Goal: Task Accomplishment & Management: Use online tool/utility

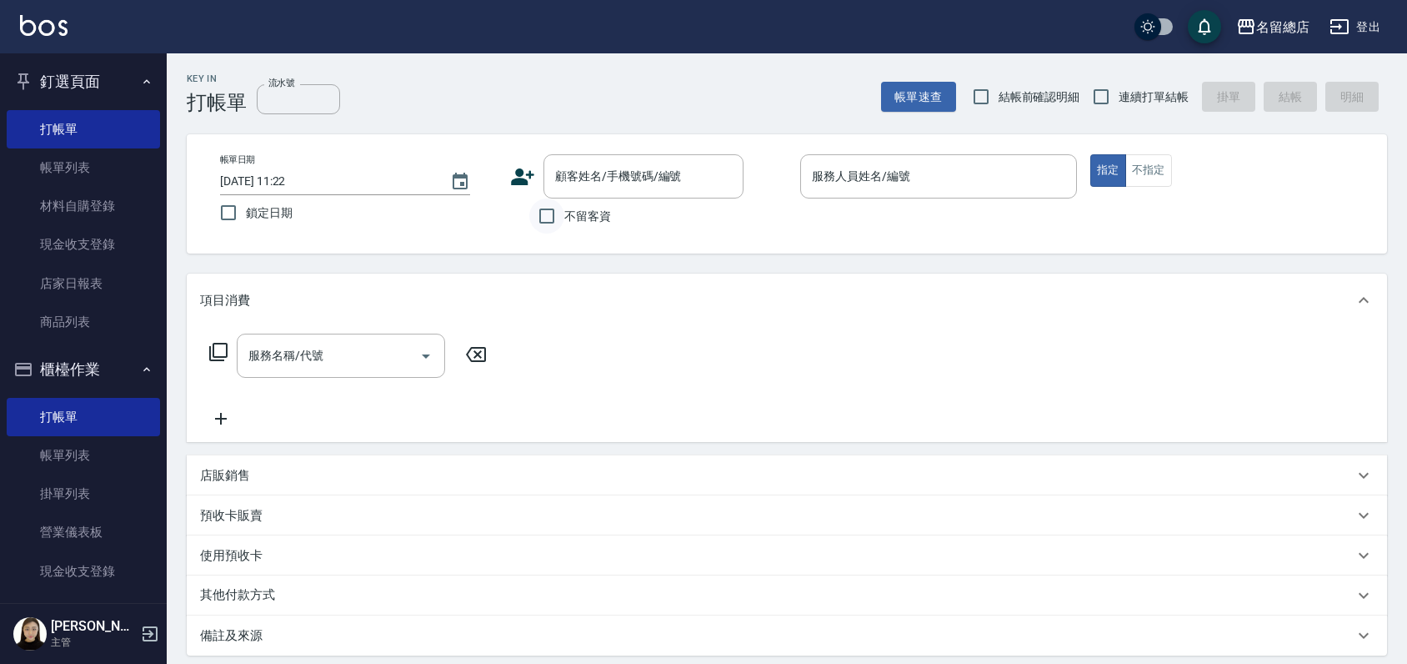
click at [549, 219] on input "不留客資" at bounding box center [546, 215] width 35 height 35
checkbox input "true"
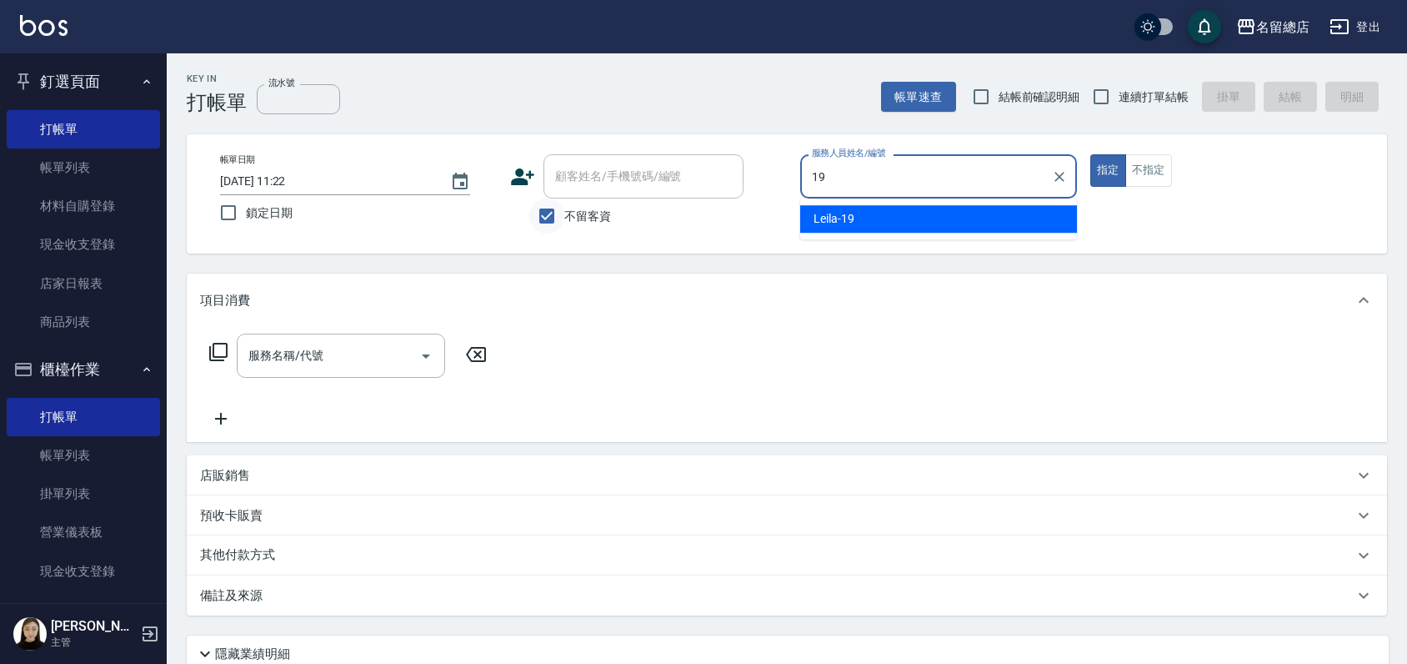
type input "19"
type button "true"
type input "Leila-19"
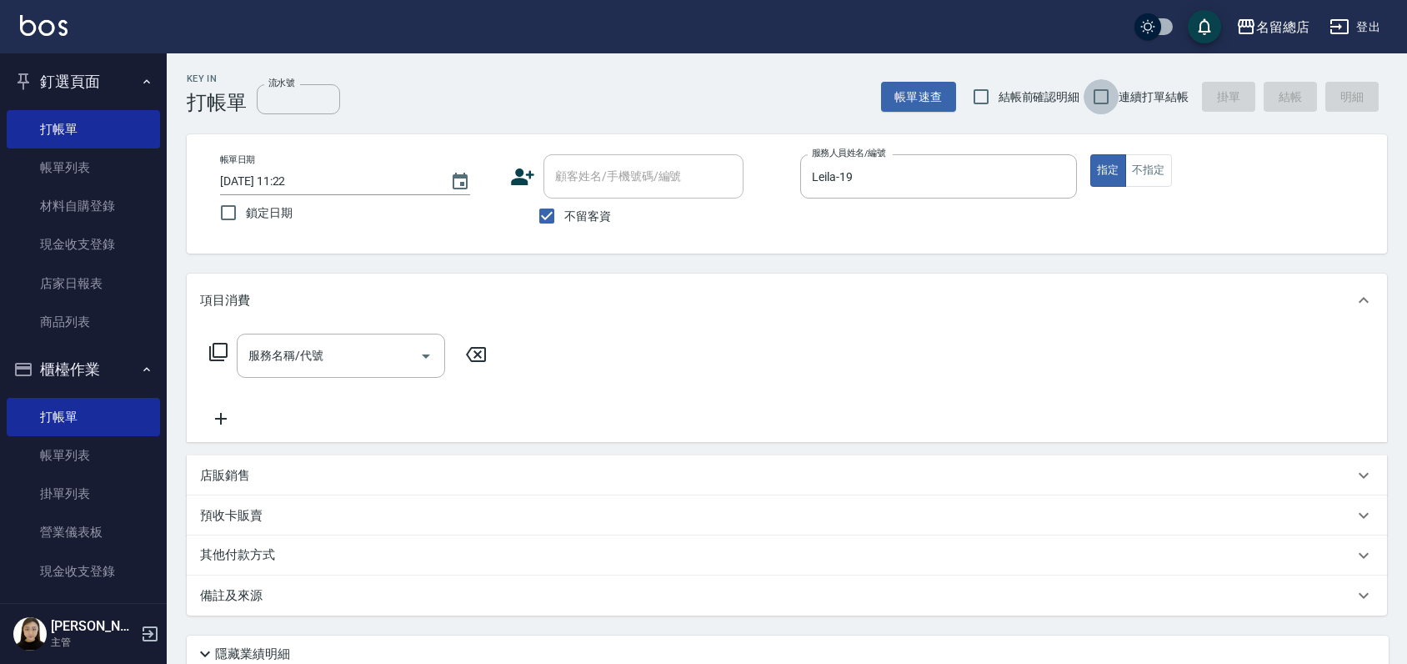
click at [1100, 102] on input "連續打單結帳" at bounding box center [1101, 96] width 35 height 35
checkbox input "true"
click at [1160, 173] on button "不指定" at bounding box center [1148, 170] width 47 height 33
type button "false"
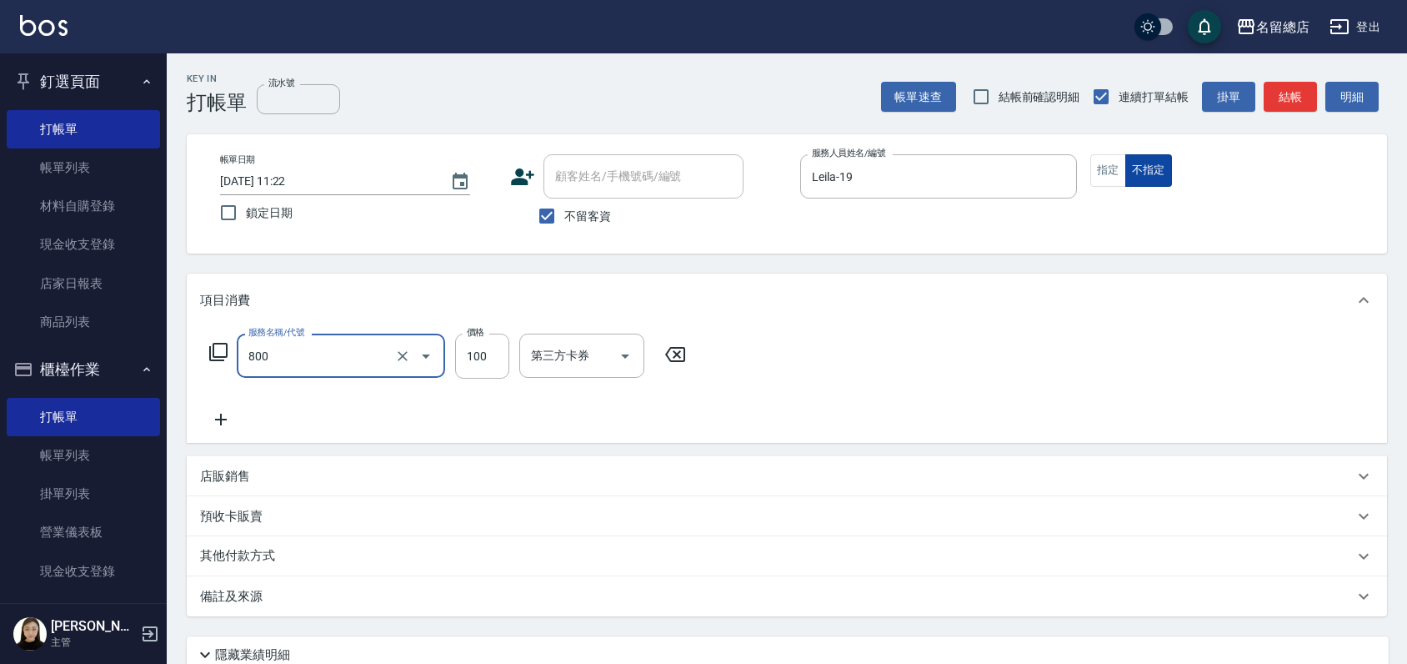
type input "梳髮(800)"
type input "300"
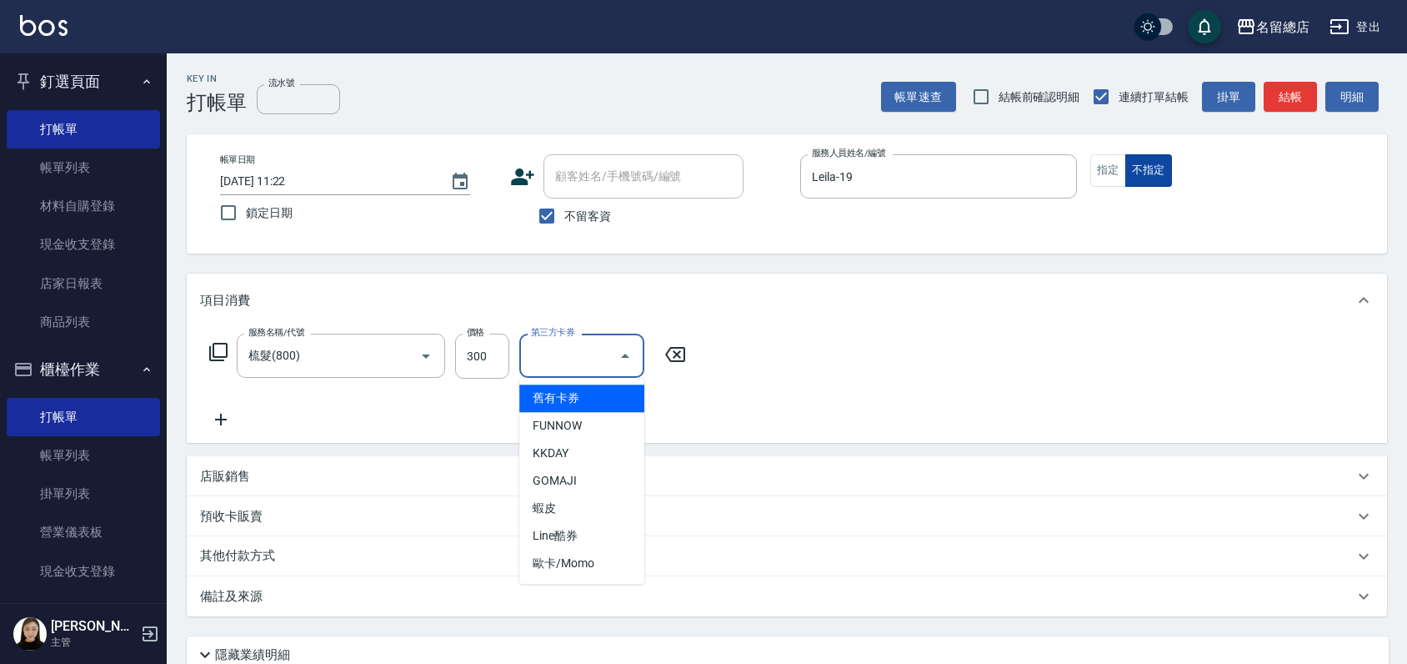
type input "舊有卡券"
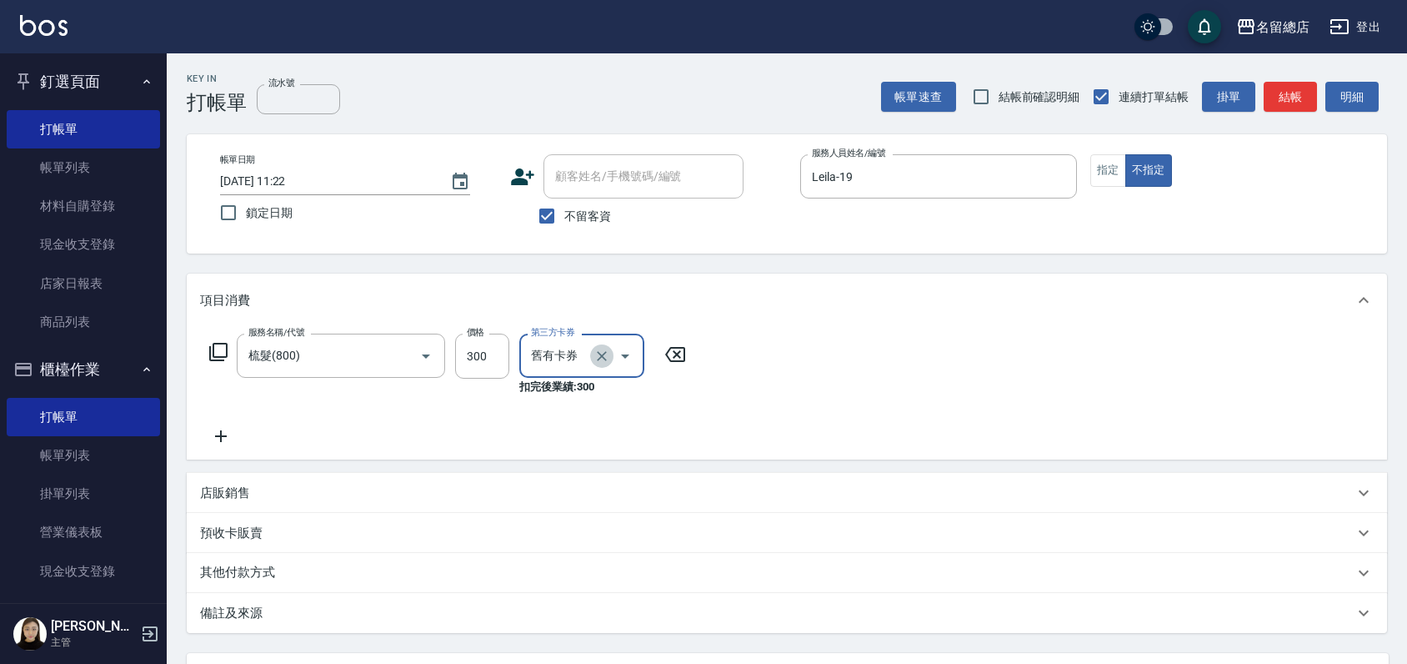
click at [607, 363] on icon "Clear" at bounding box center [602, 356] width 17 height 17
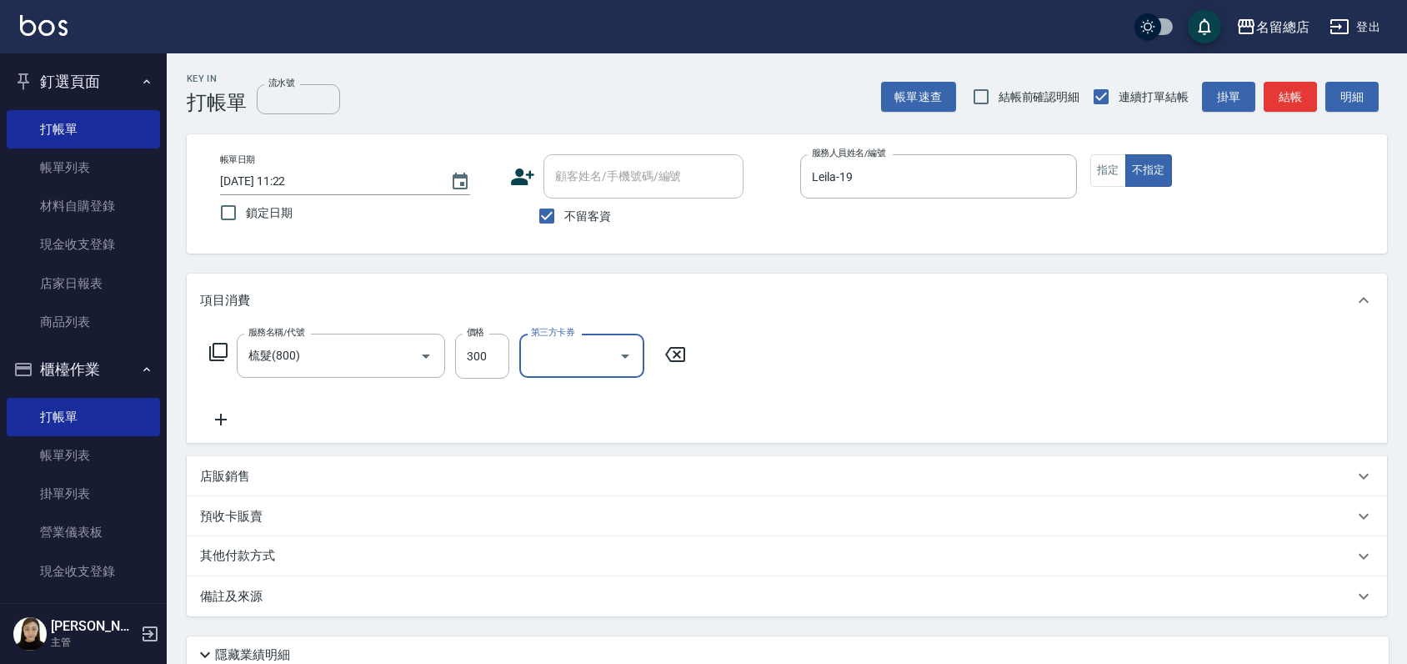
click at [820, 339] on div "服務名稱/代號 梳髮(800) 服務名稱/代號 價格 300 價格 第三方卡券 第三方卡券" at bounding box center [787, 385] width 1201 height 116
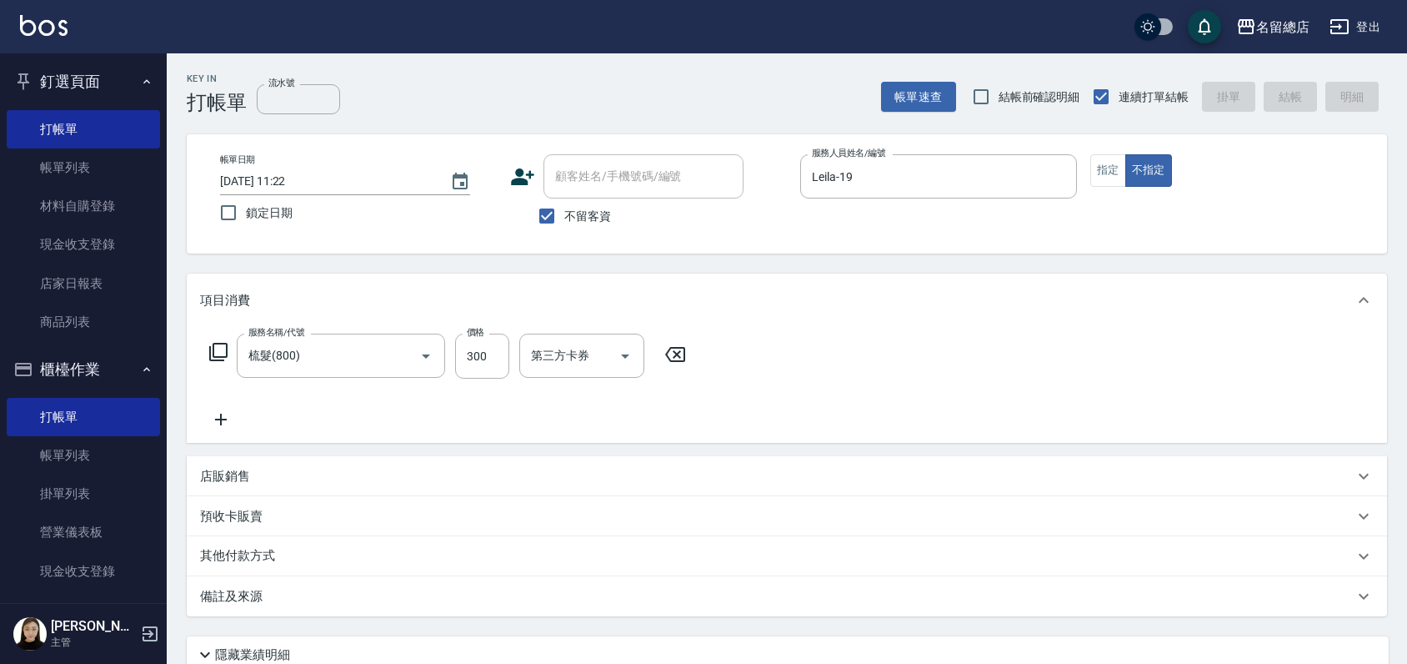
type input "2025/09/14 13:19"
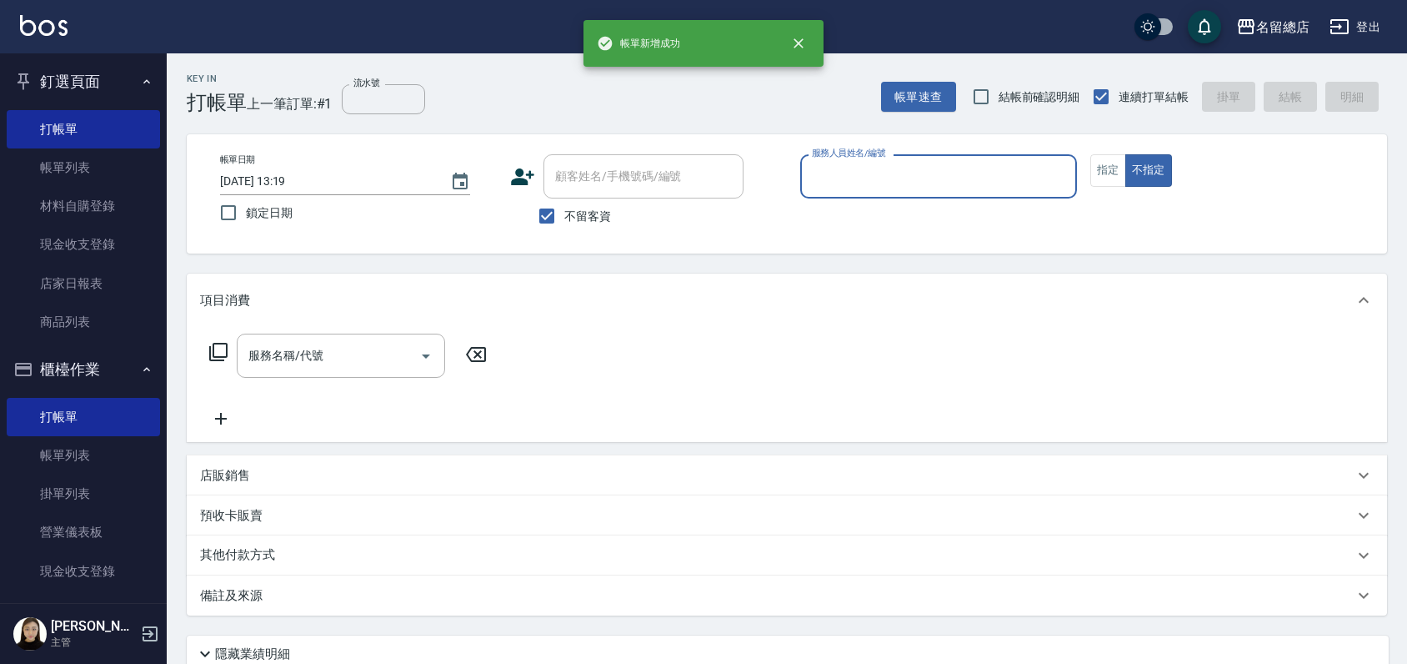
type input "ㄋ"
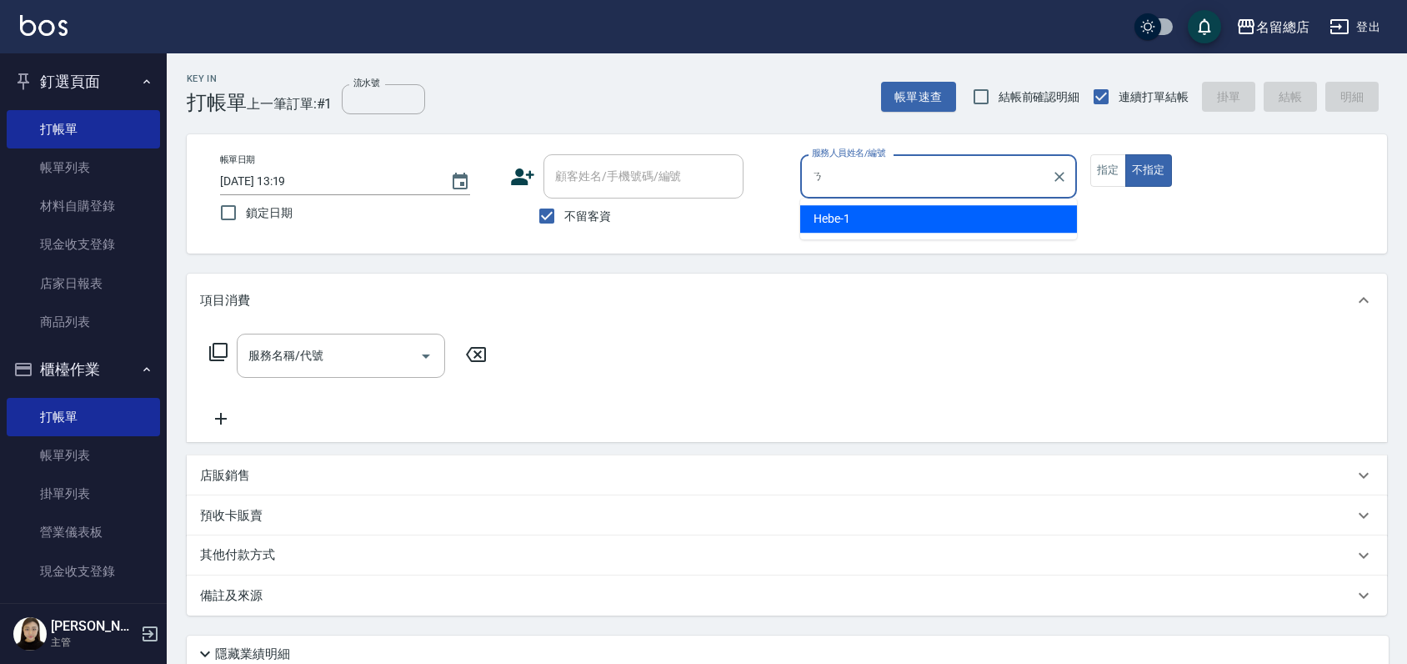
type input "1"
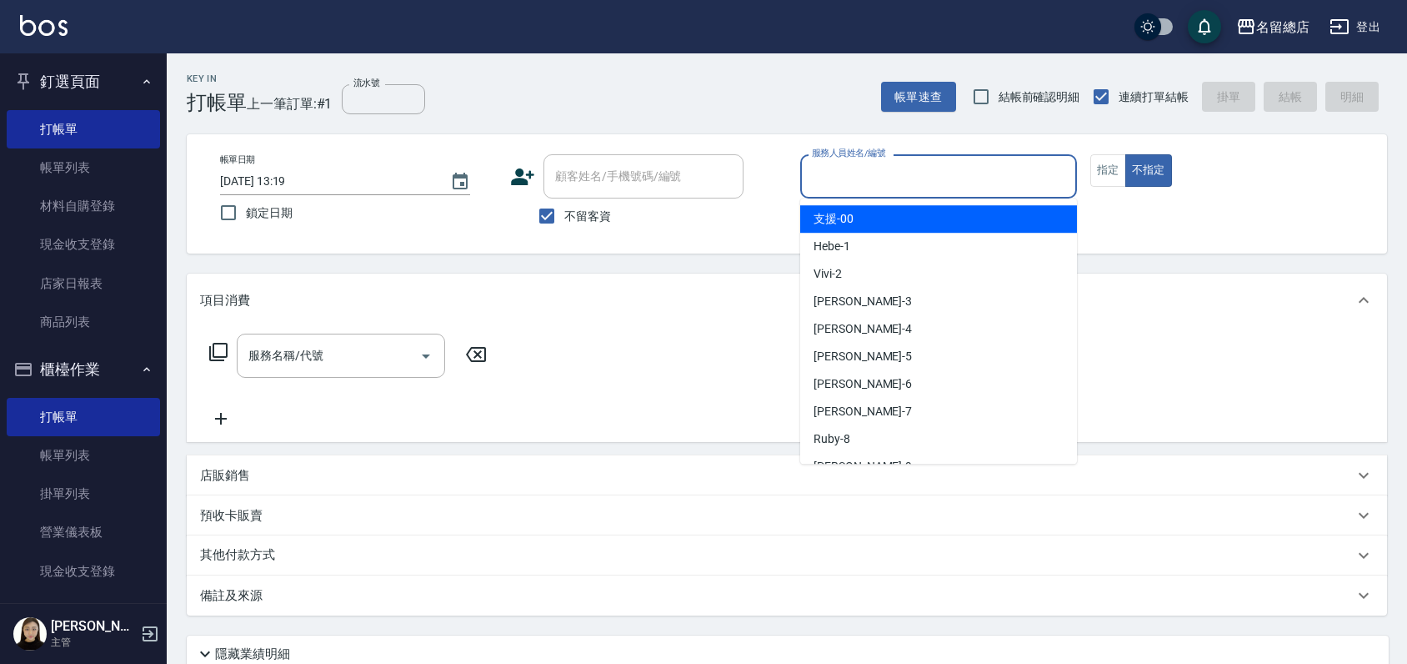
type input "ㄋ"
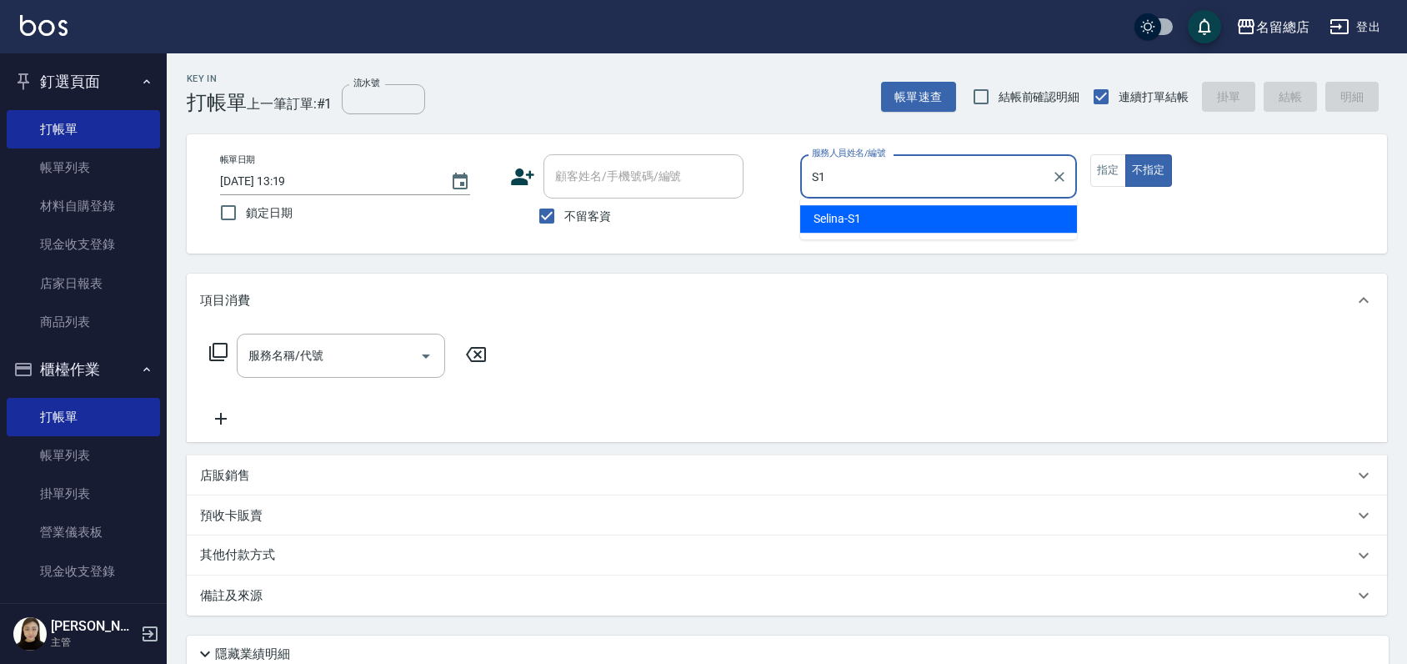
type input "Selina-S1"
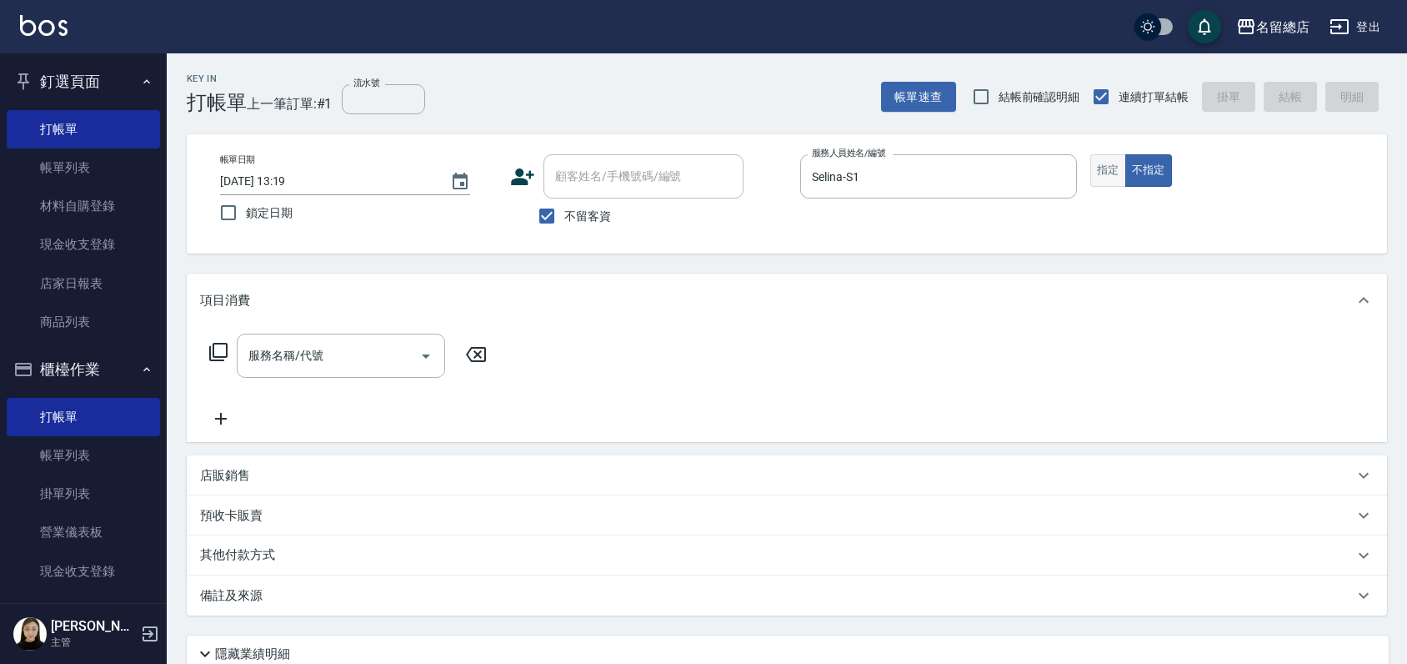
drag, startPoint x: 1112, startPoint y: 160, endPoint x: 1100, endPoint y: 158, distance: 11.8
click at [1111, 160] on button "指定" at bounding box center [1108, 170] width 36 height 33
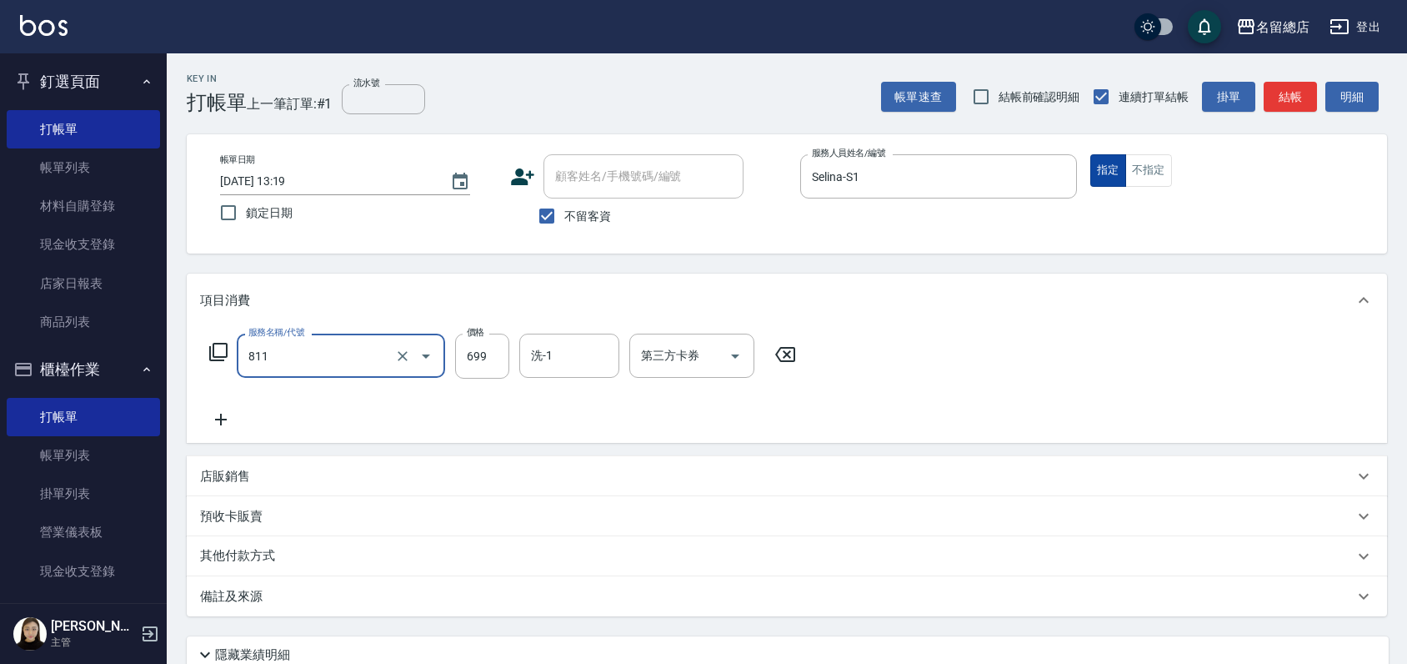
type input "洗+剪(811)"
type input "700"
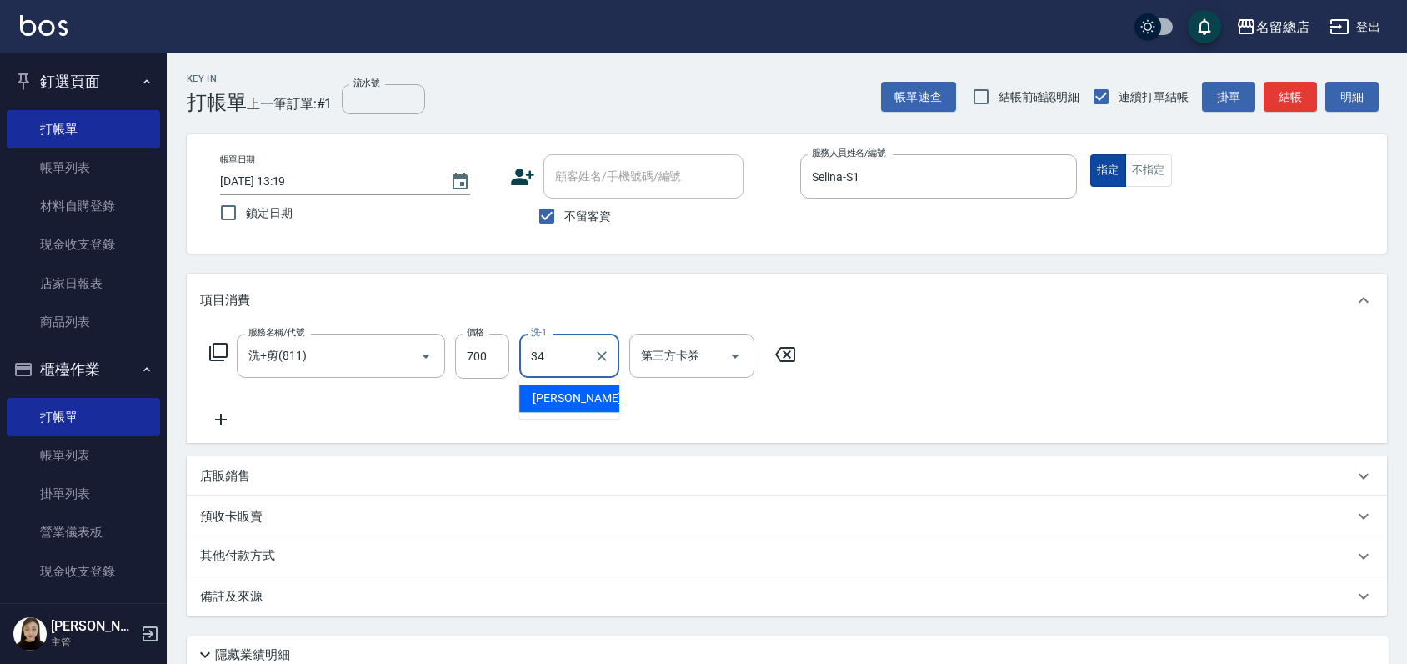
type input "[PERSON_NAME]-34"
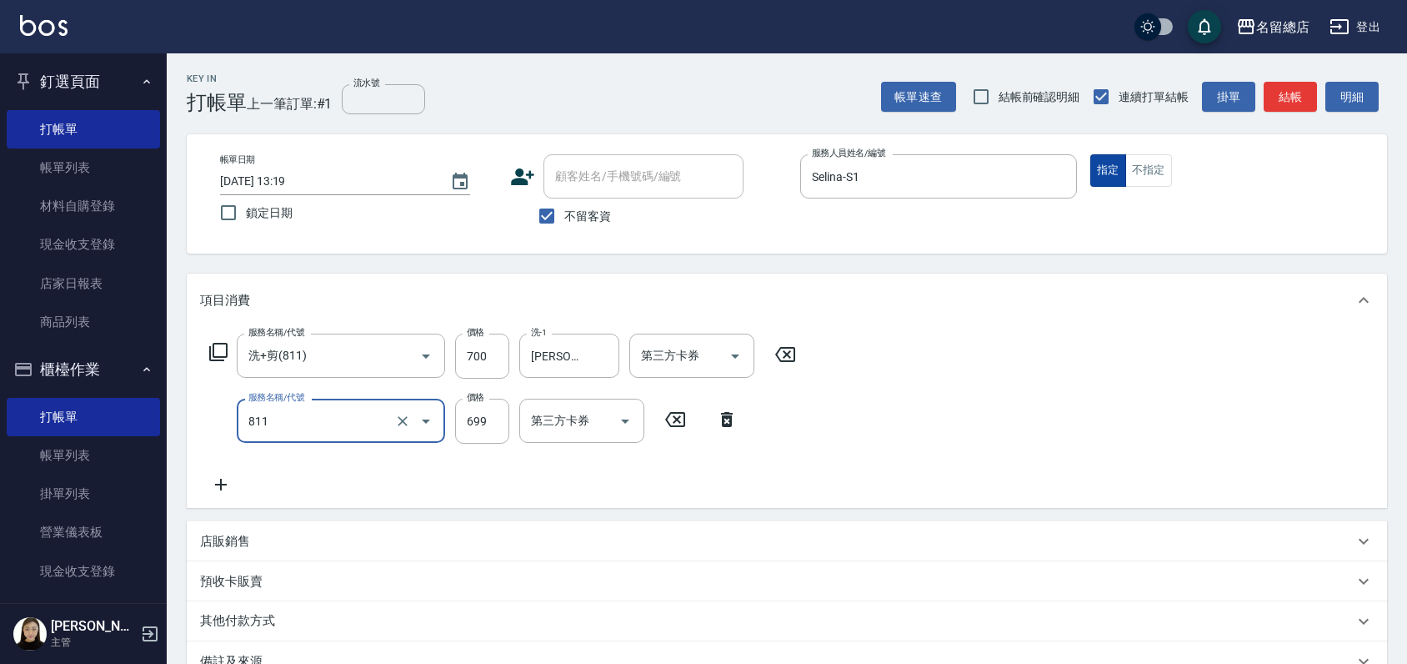
type input "洗+剪(811)"
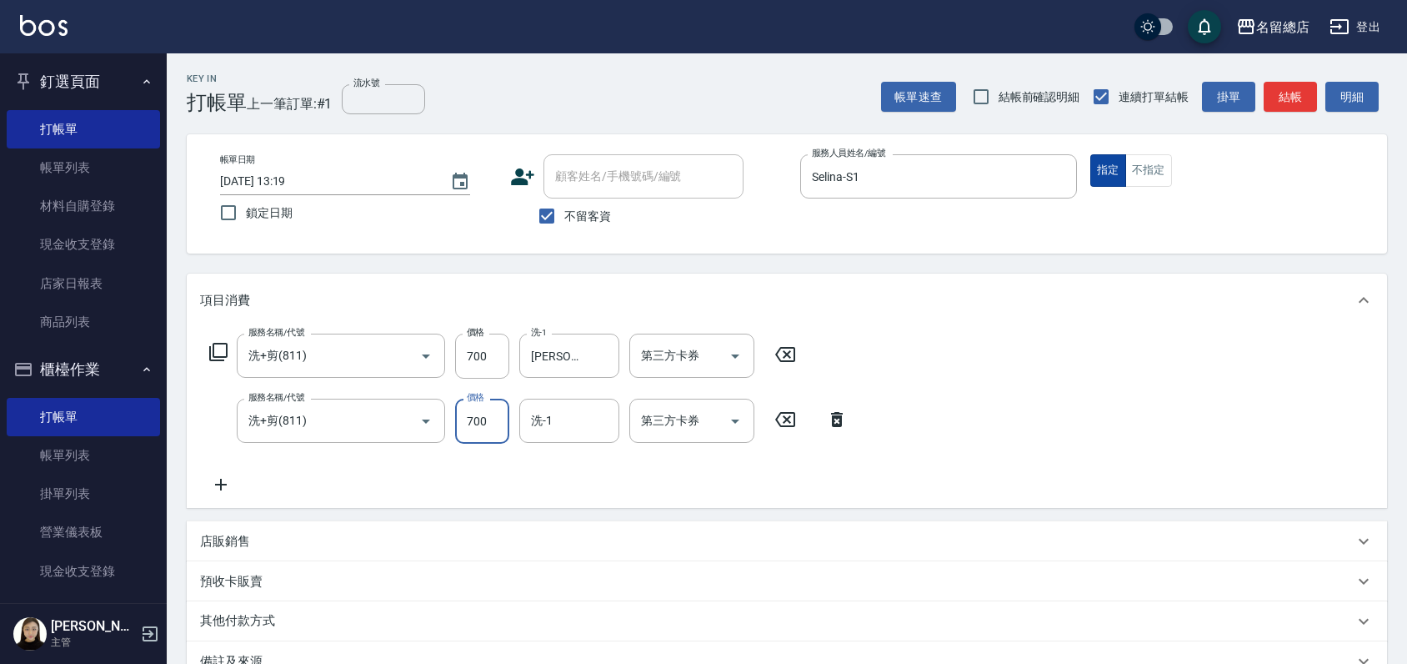
type input "700"
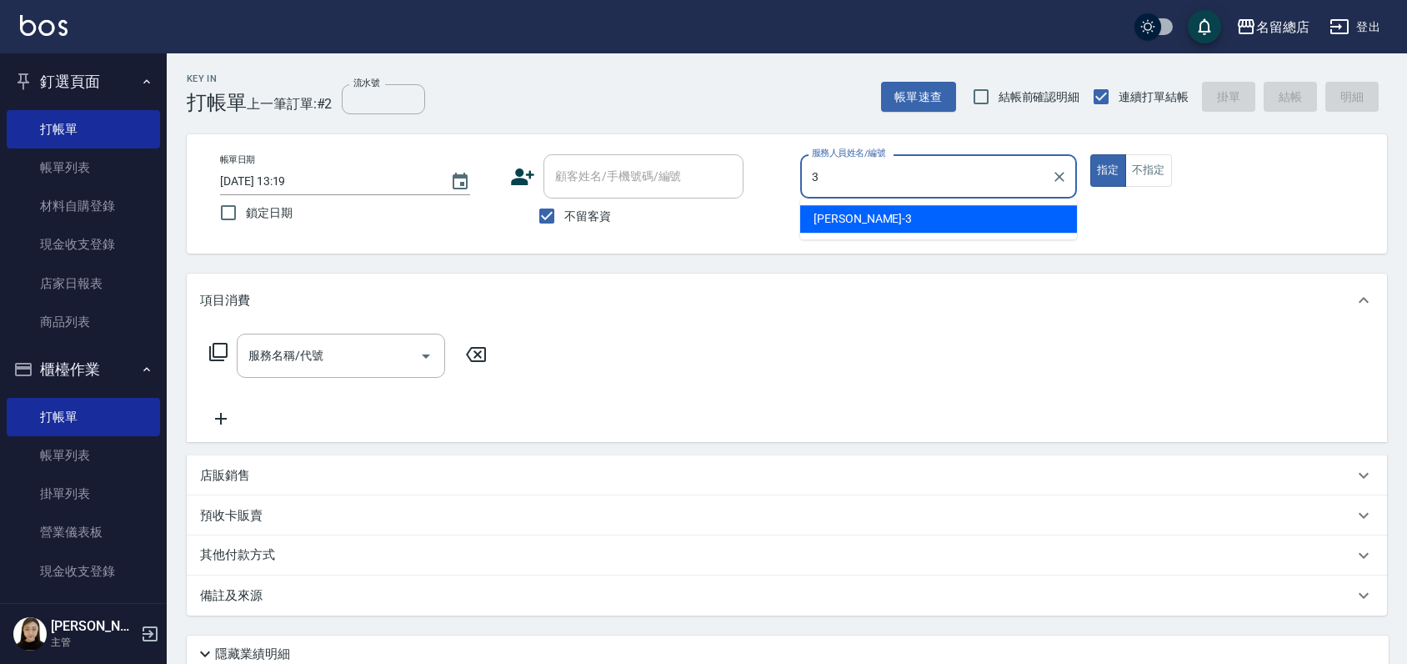
type input "芷涵-3"
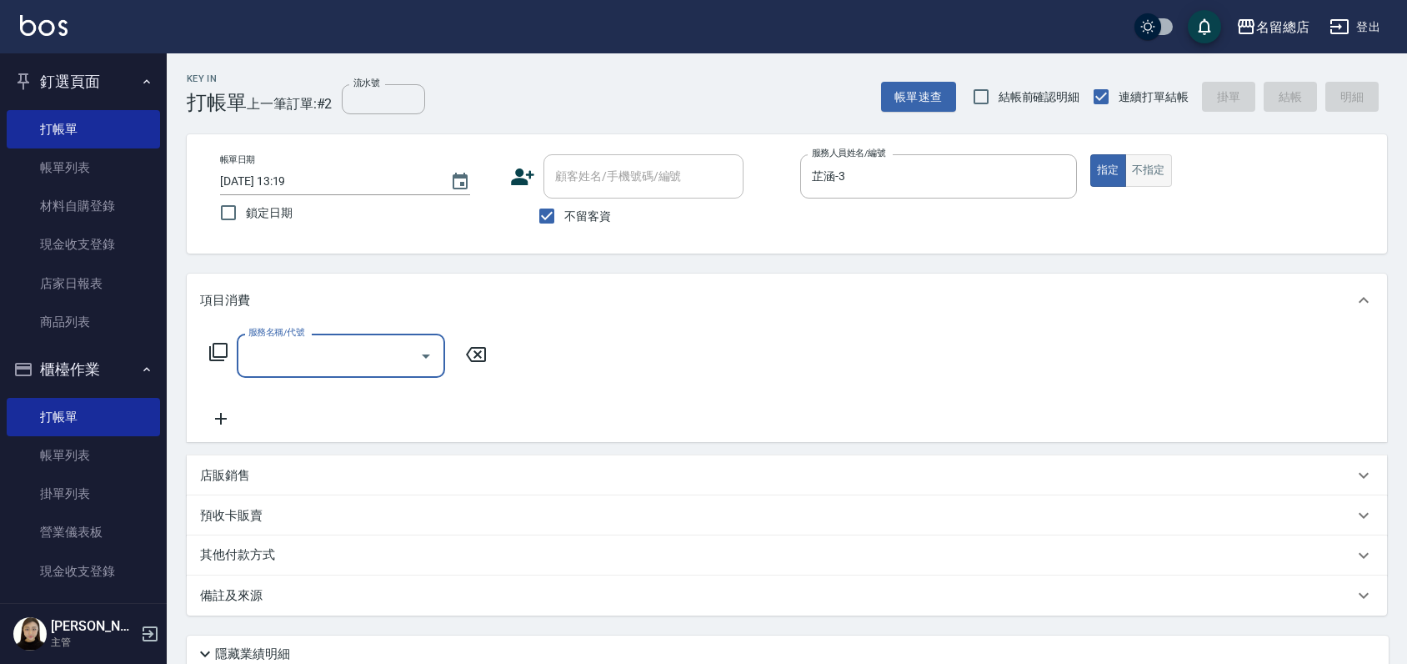
click at [1165, 170] on button "不指定" at bounding box center [1148, 170] width 47 height 33
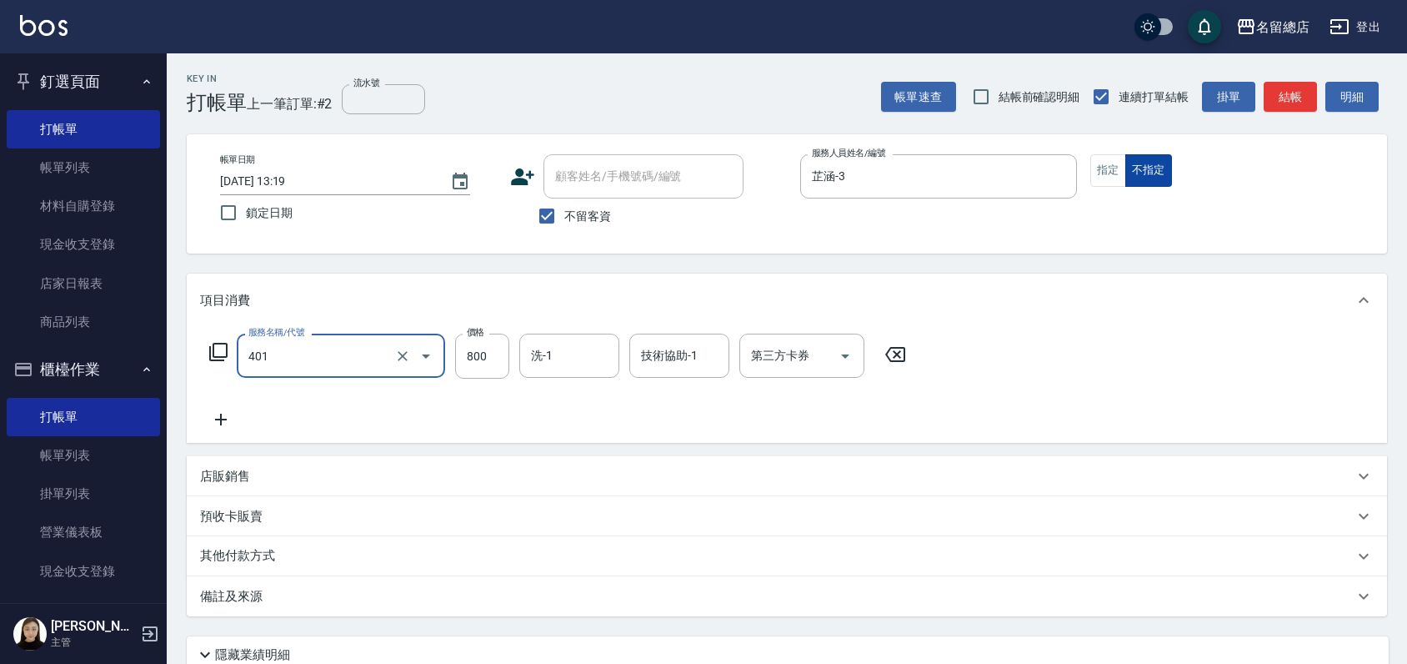
type input "自備護髮(401)"
type input "2000"
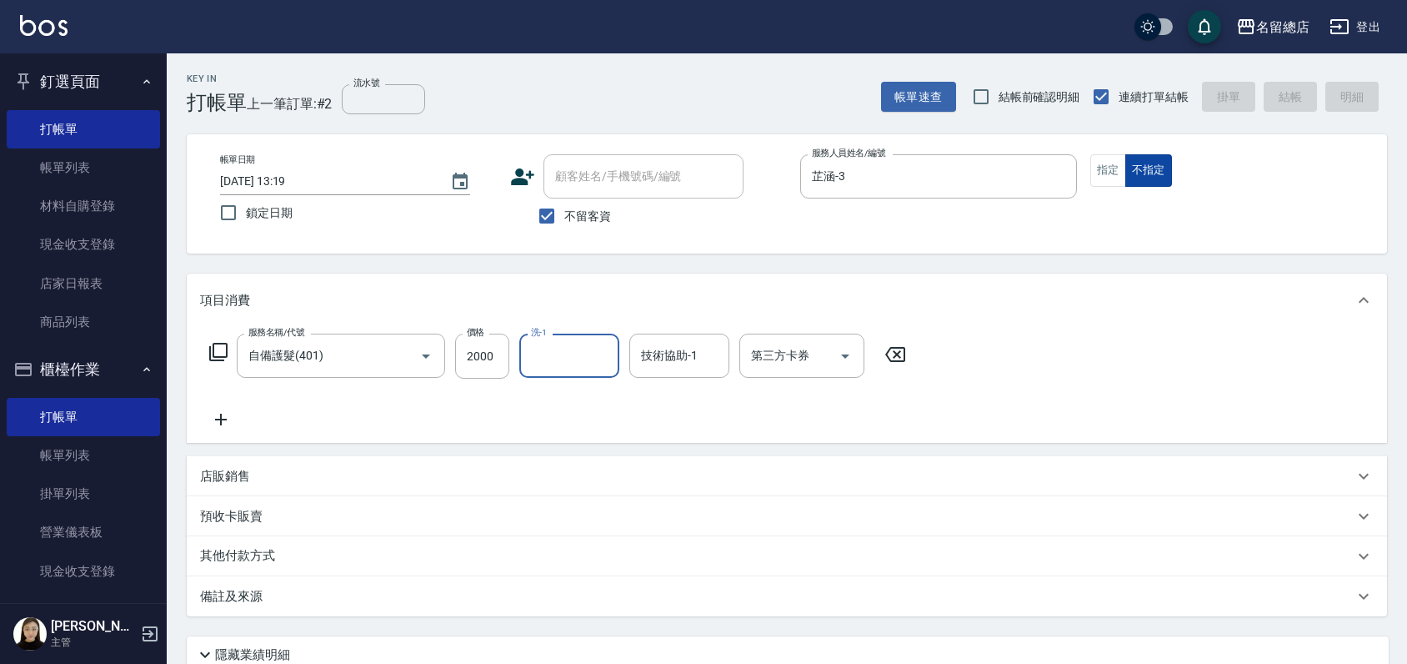
type input "2025/09/14 13:20"
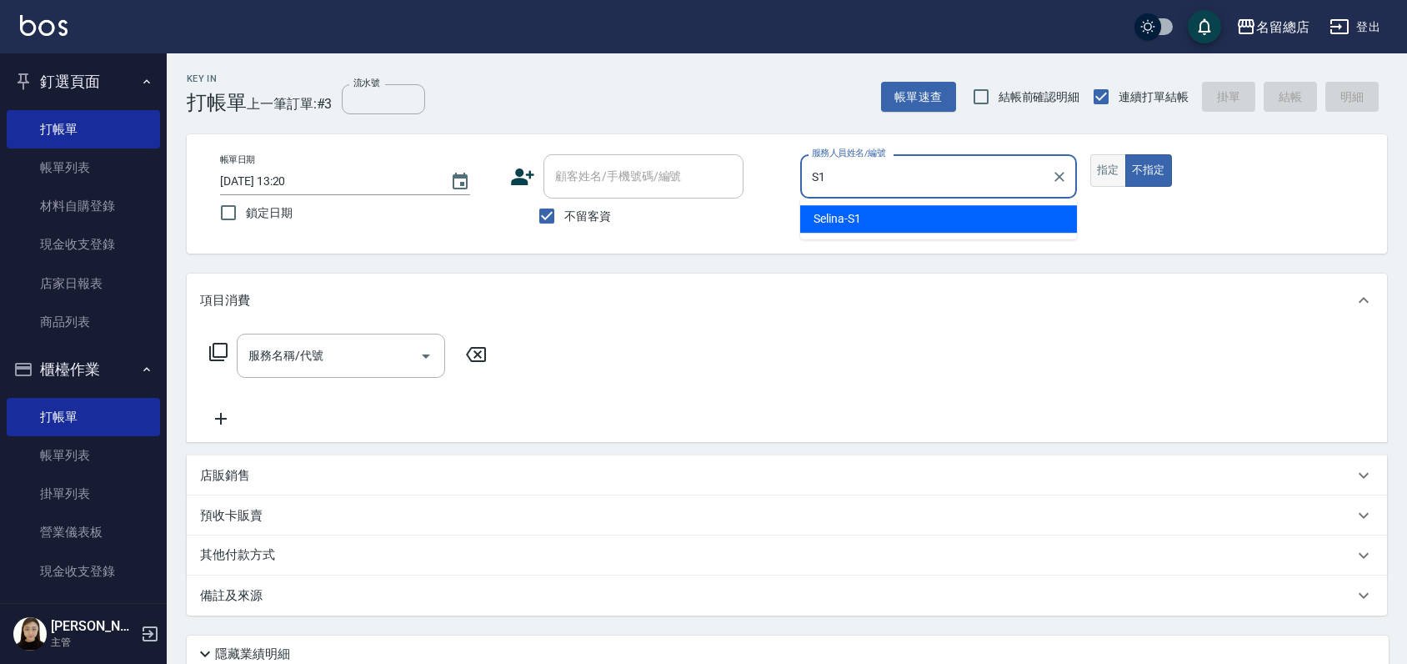
type input "S1"
click at [1105, 167] on button "指定" at bounding box center [1108, 170] width 36 height 33
type input "Selina-S1"
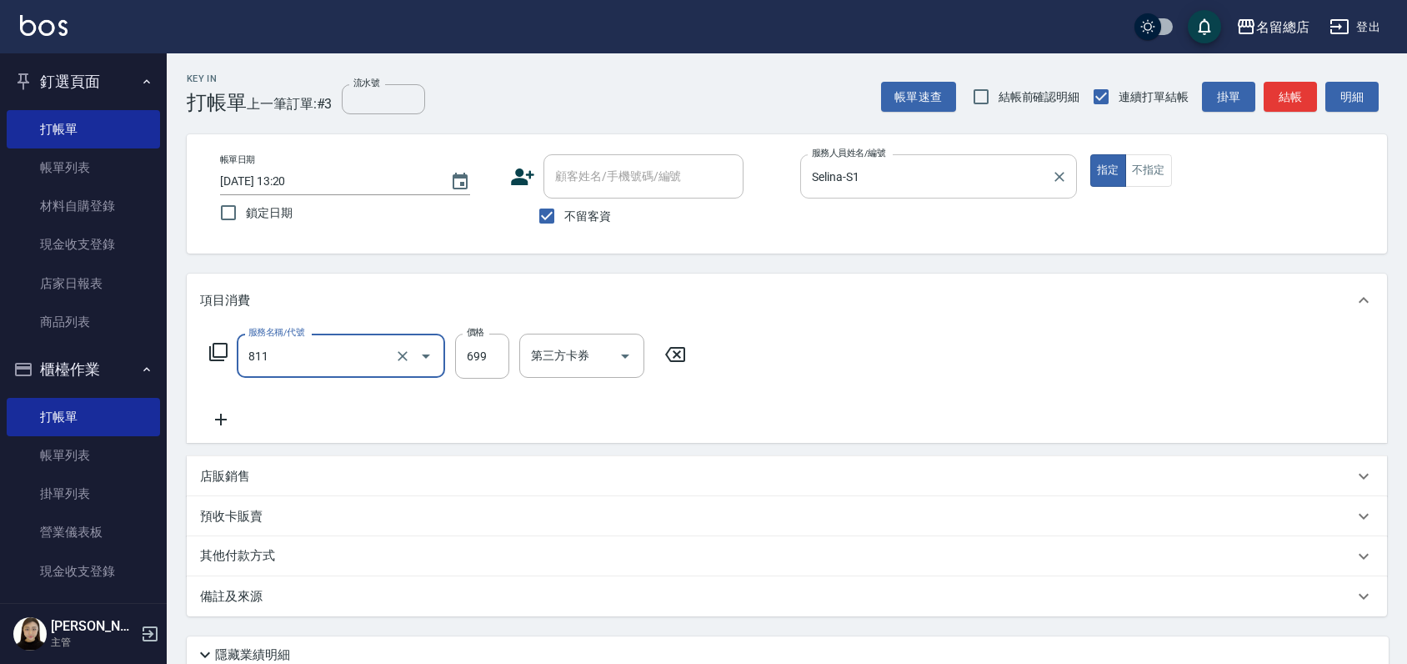
type input "洗+剪(811)"
type input "700"
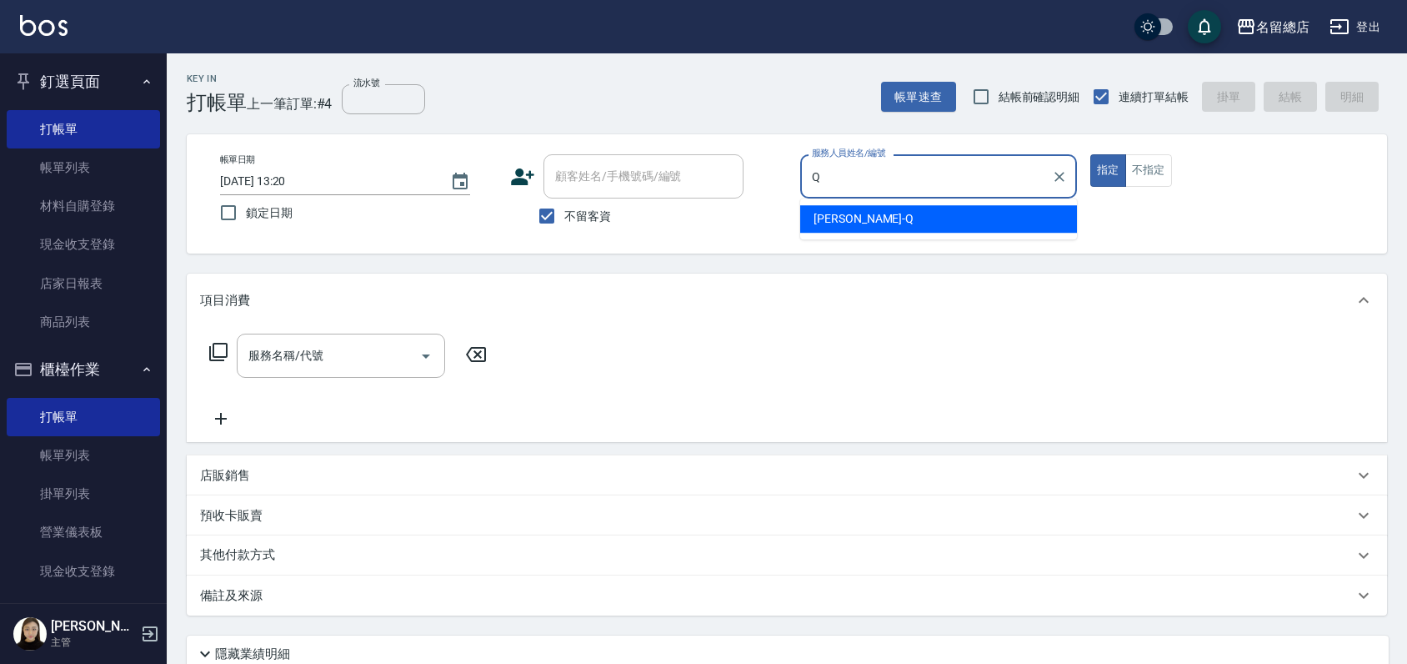
type input "Joyce-Q"
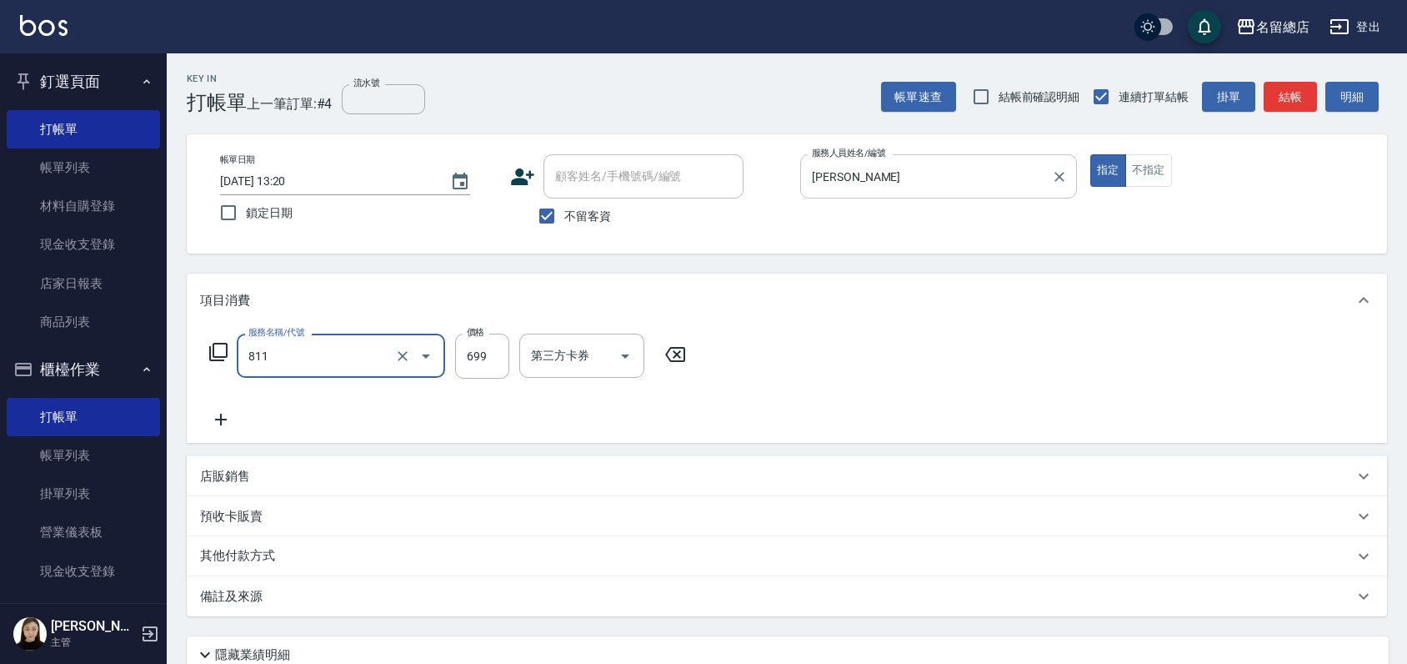
type input "洗+剪(811)"
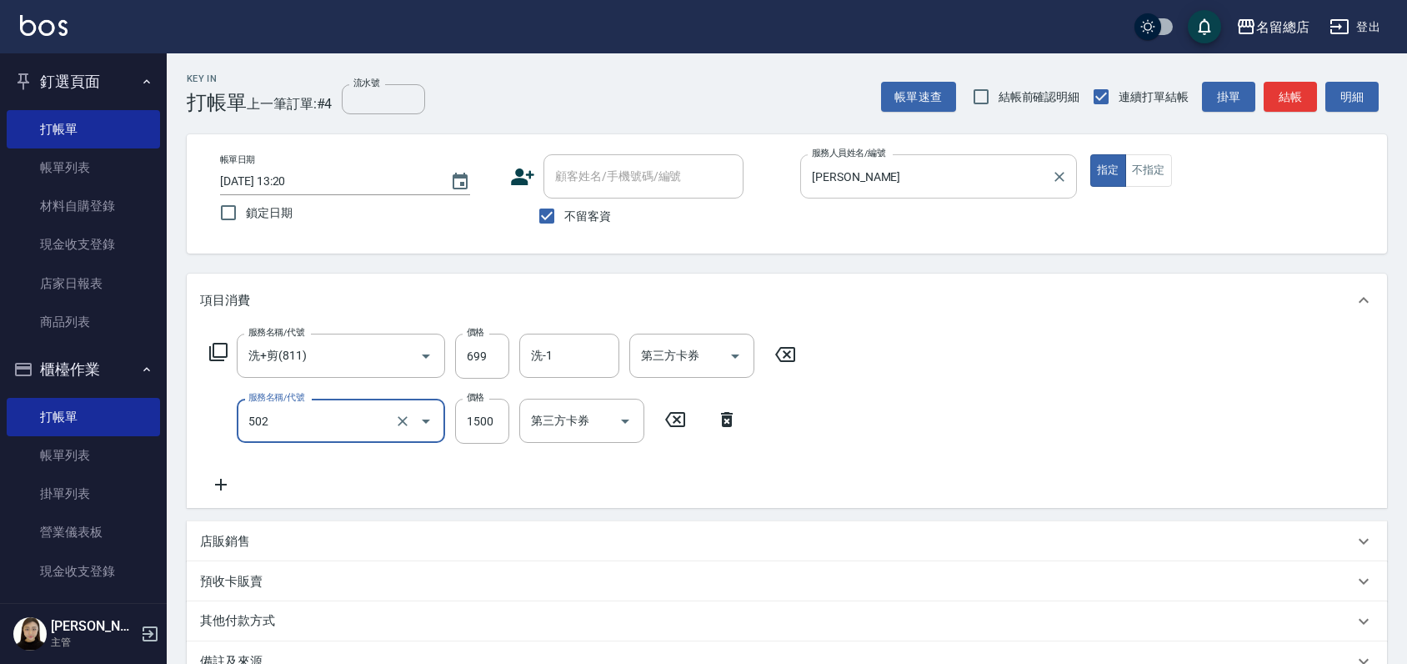
type input "染髮1500以上(502)"
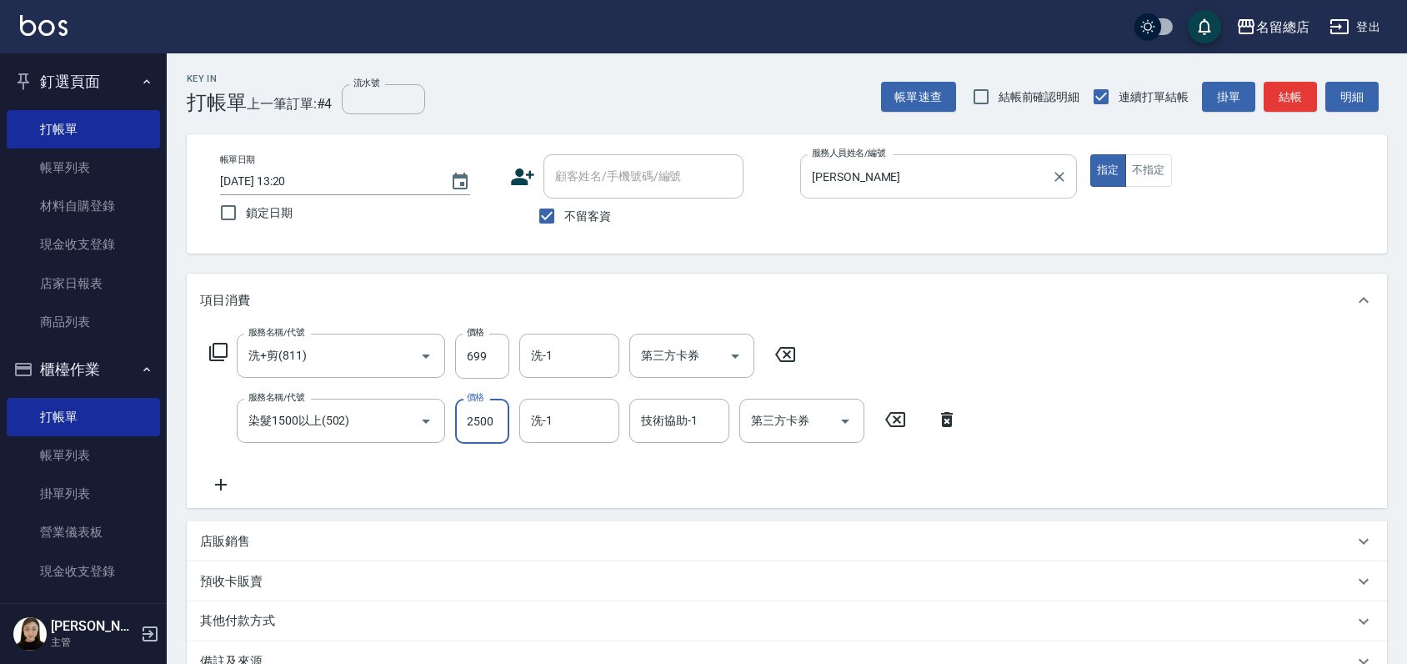
type input "2500"
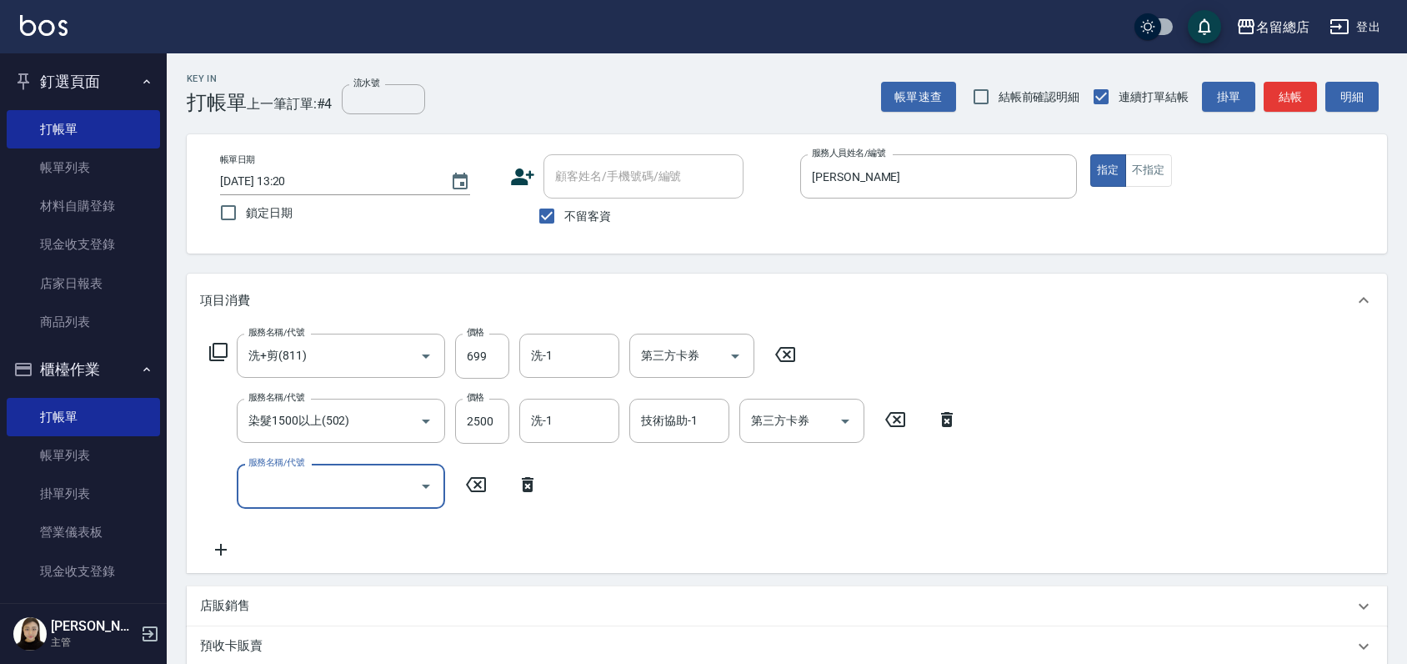
click at [534, 487] on icon at bounding box center [528, 484] width 42 height 20
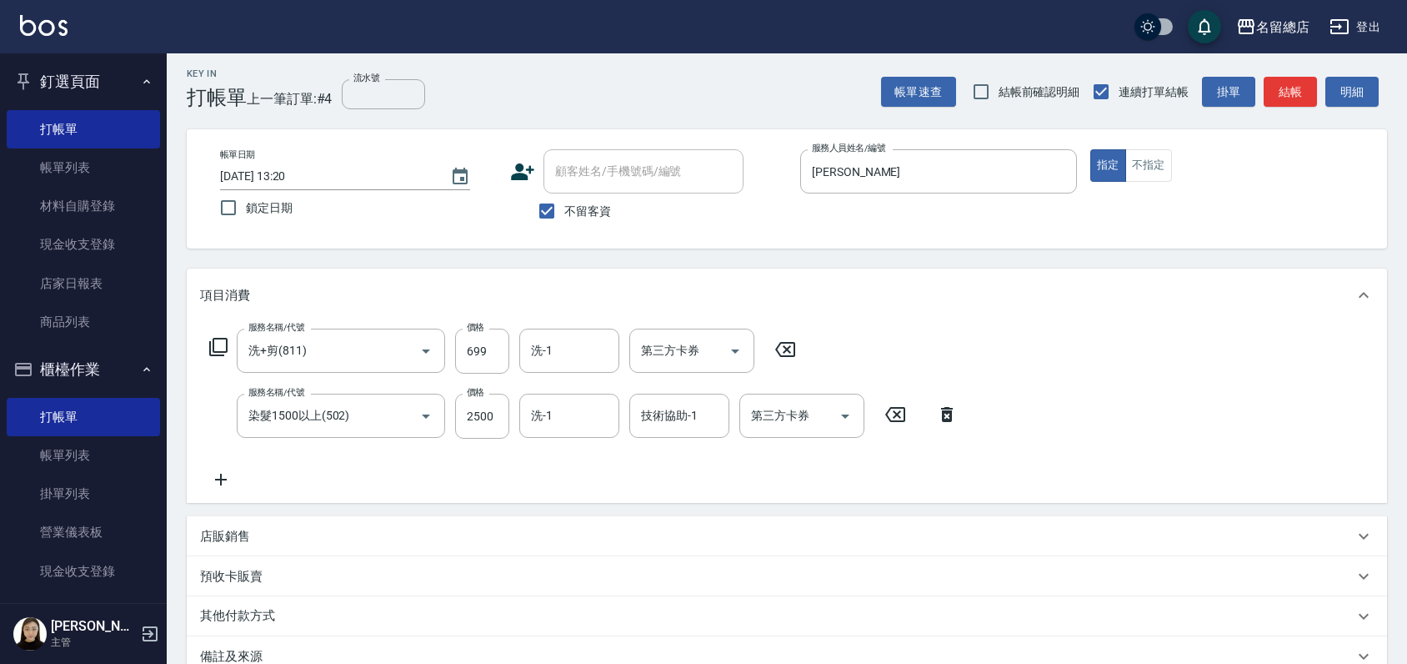
scroll to position [185, 0]
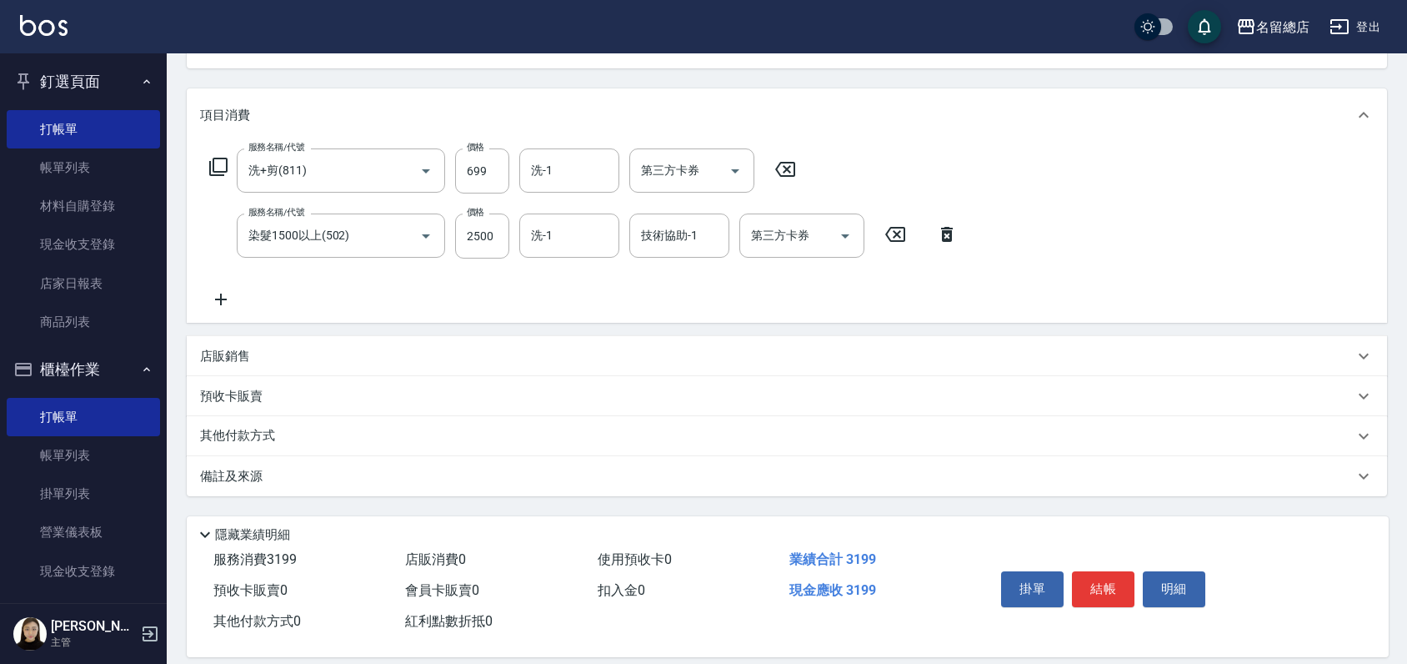
click at [264, 363] on div "店販銷售" at bounding box center [777, 357] width 1154 height 18
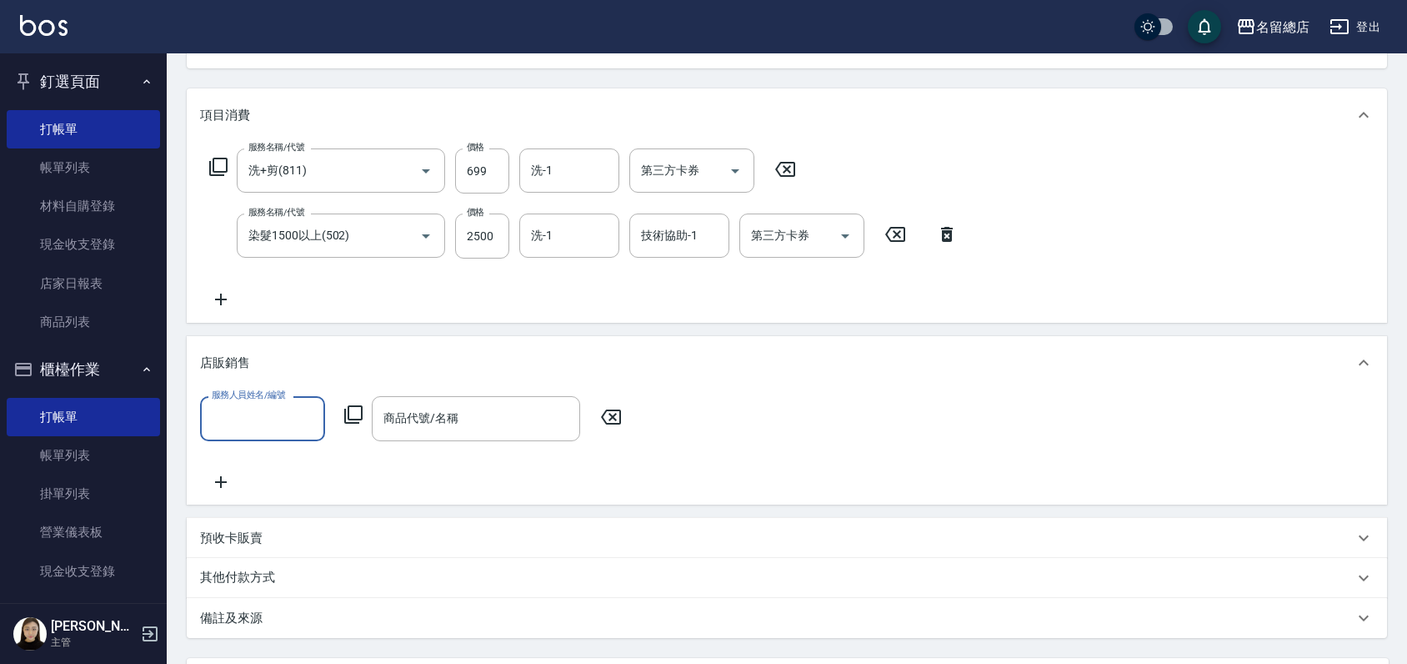
scroll to position [0, 0]
click at [269, 414] on input "服務人員姓名/編號" at bounding box center [263, 418] width 110 height 29
type input "Joyce-Q"
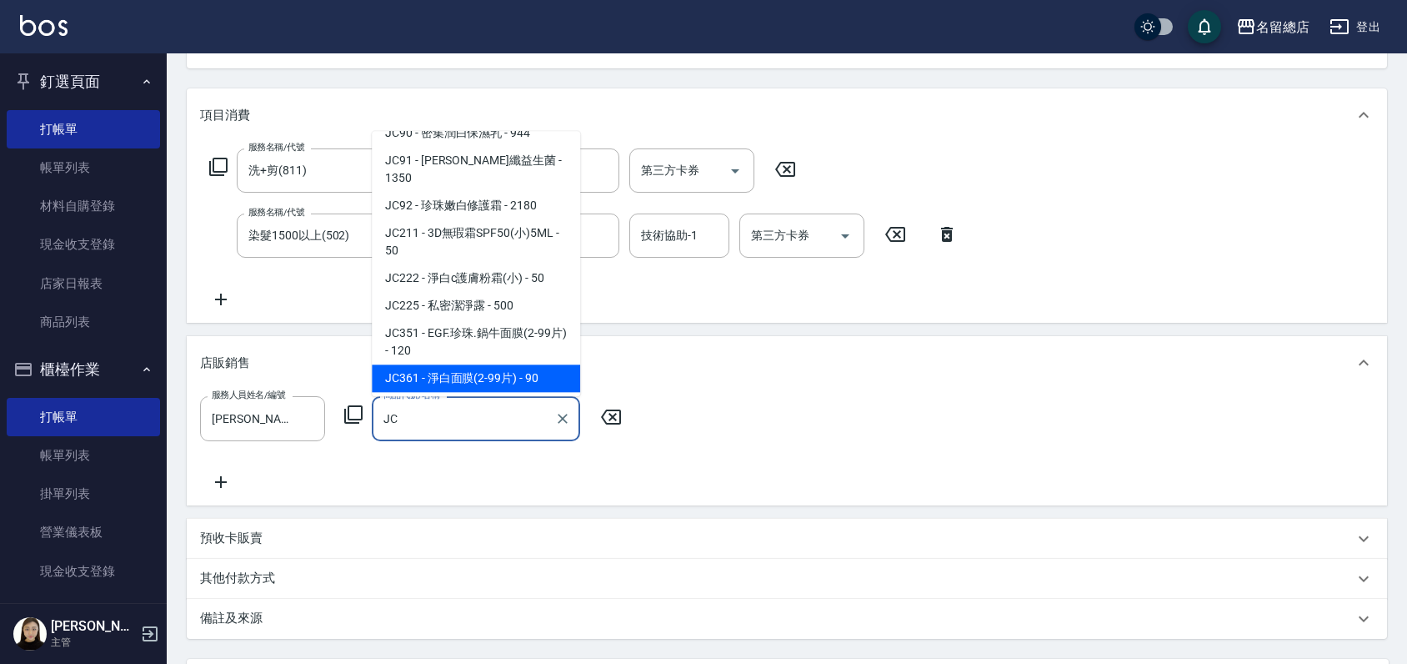
scroll to position [1389, 0]
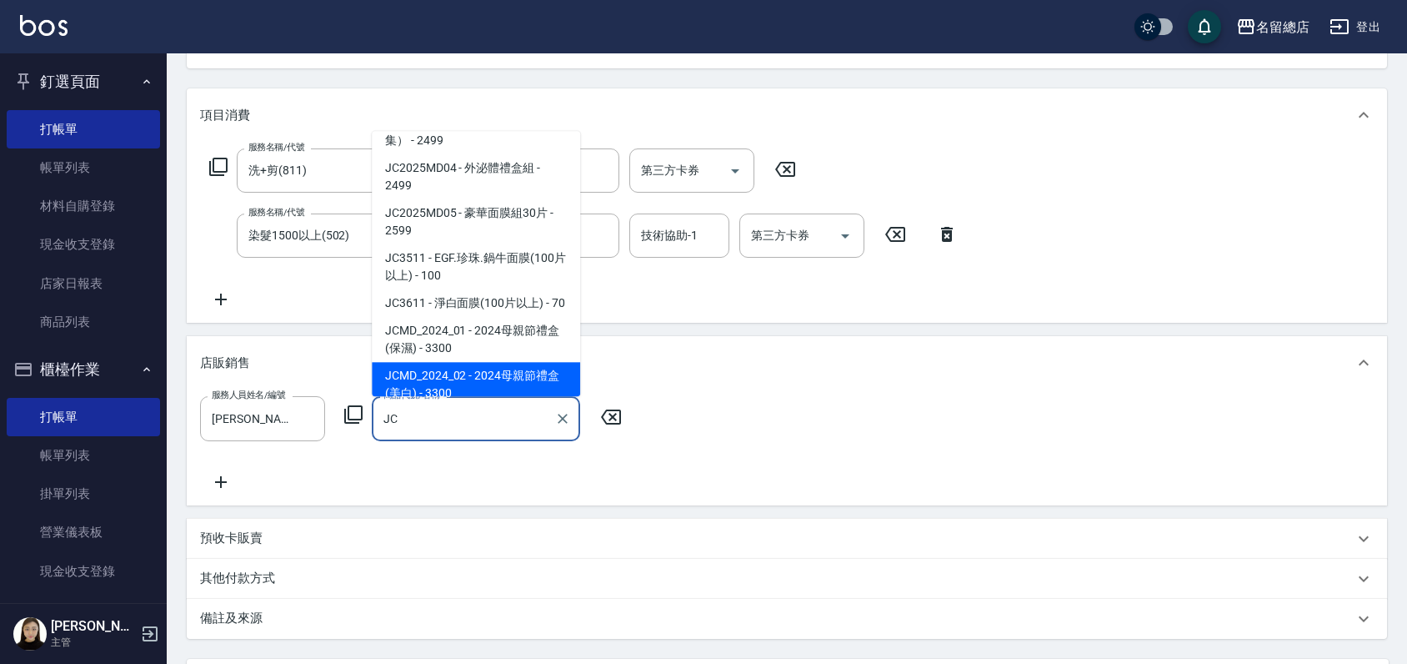
type input "J"
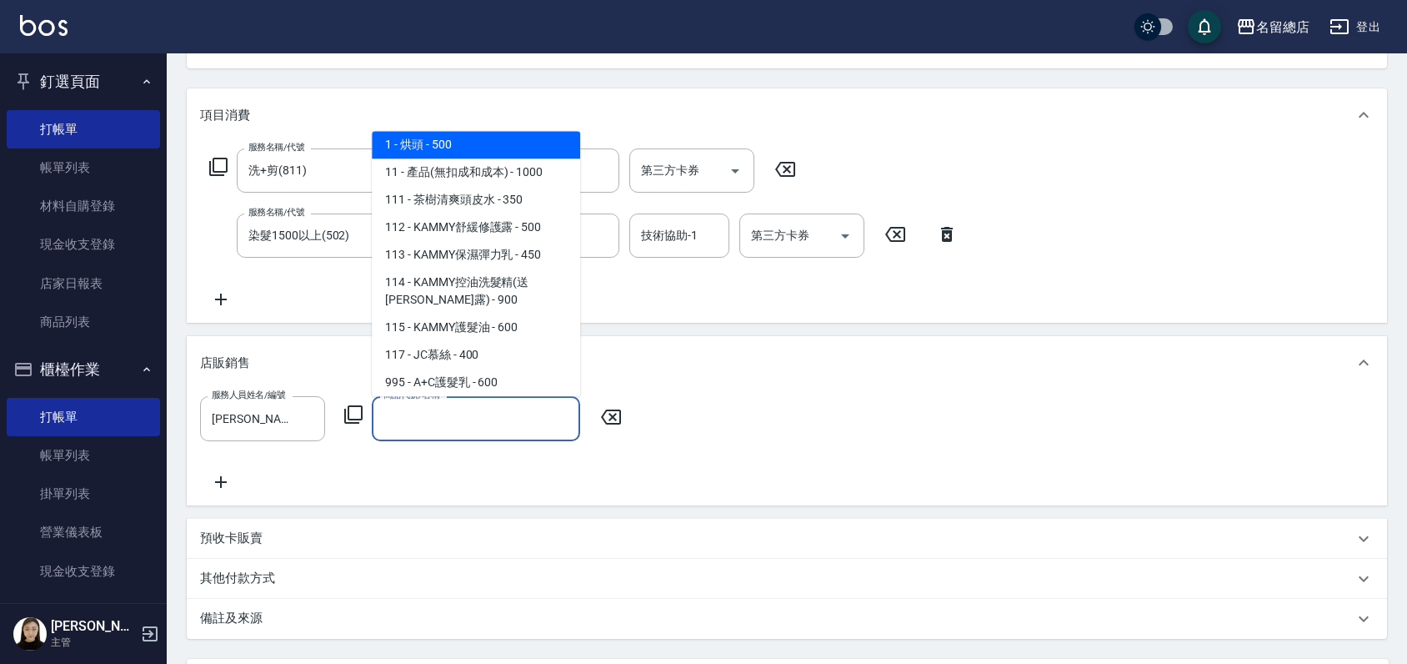
type input "E"
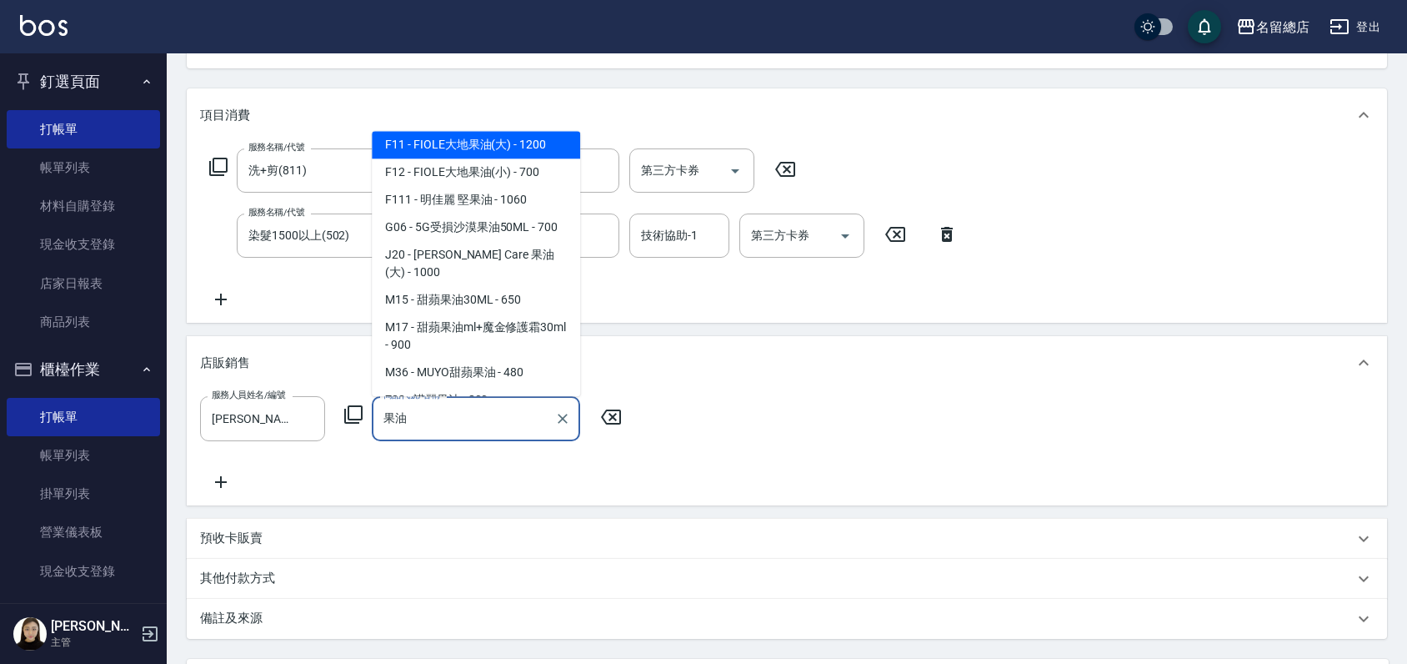
click at [493, 241] on span "G06 - 5G受損沙漠果油50ML - 700" at bounding box center [476, 227] width 208 height 28
type input "5G受損沙漠果油50ML"
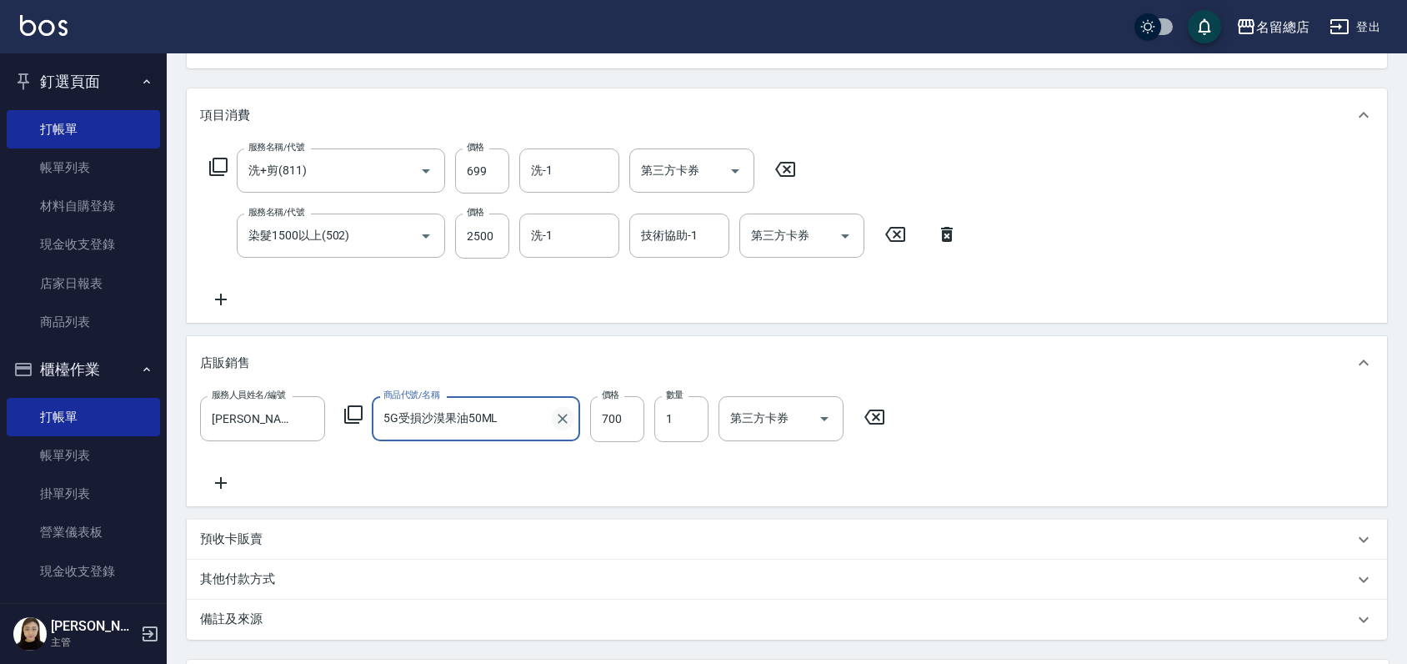
click at [566, 414] on icon "Clear" at bounding box center [562, 418] width 17 height 17
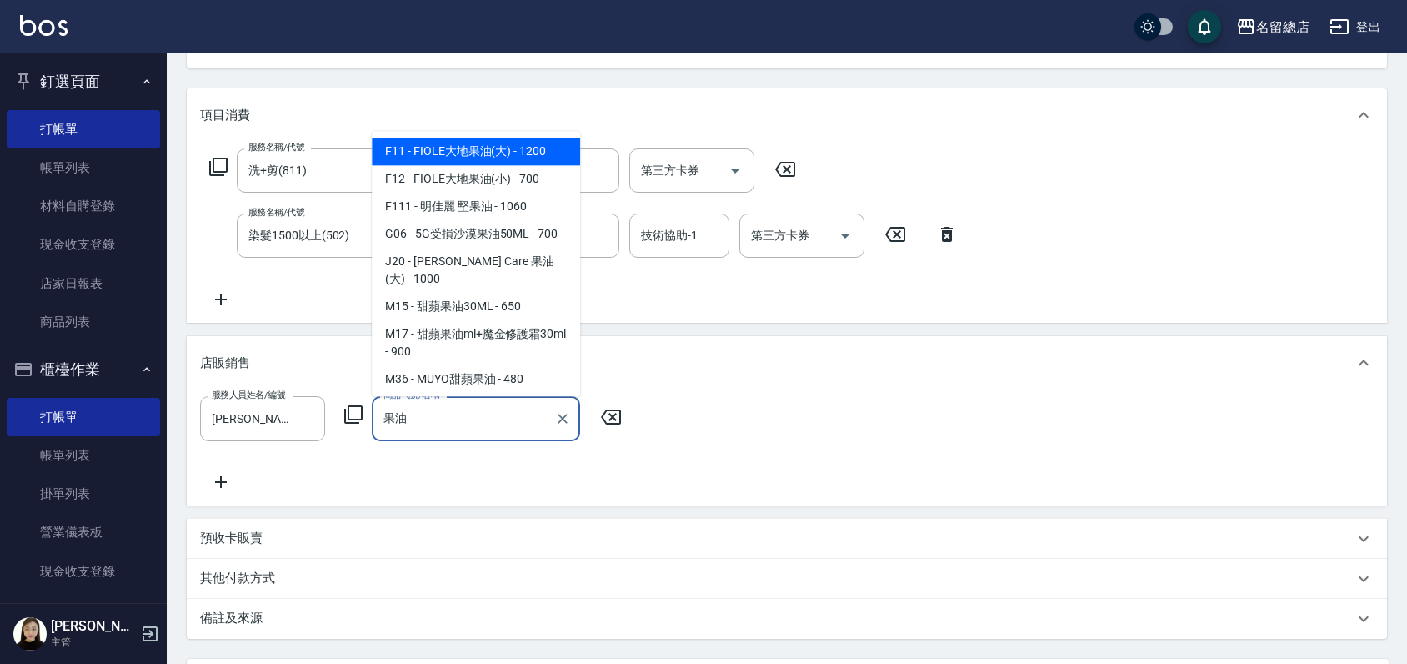
click at [474, 283] on span "J20 - Jean Care 果油(大) - 1000" at bounding box center [476, 270] width 208 height 45
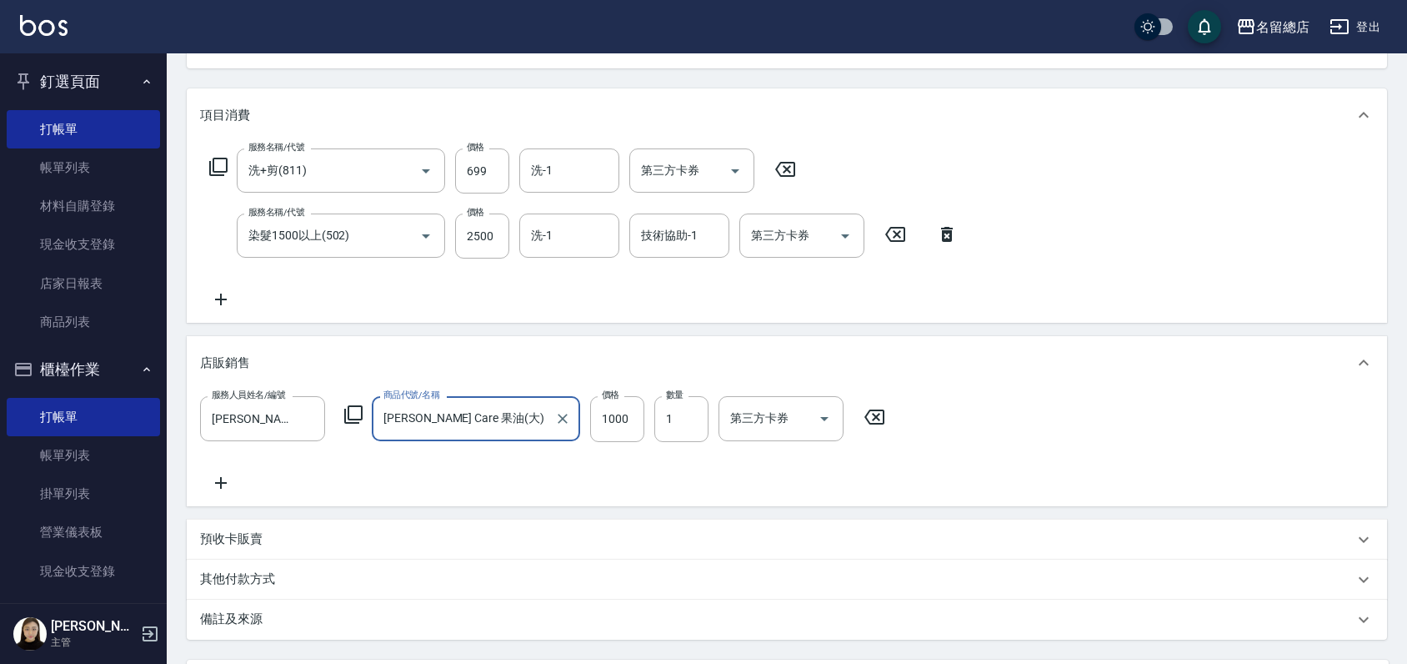
type input "Jean Care 果油(大)"
click at [720, 489] on div "服務人員姓名/編號 Joyce-Q 服務人員姓名/編號 商品代號/名稱 Jean Care 果油(大) 商品代號/名稱 價格 1000 價格 數量 1 數量 …" at bounding box center [787, 444] width 1174 height 96
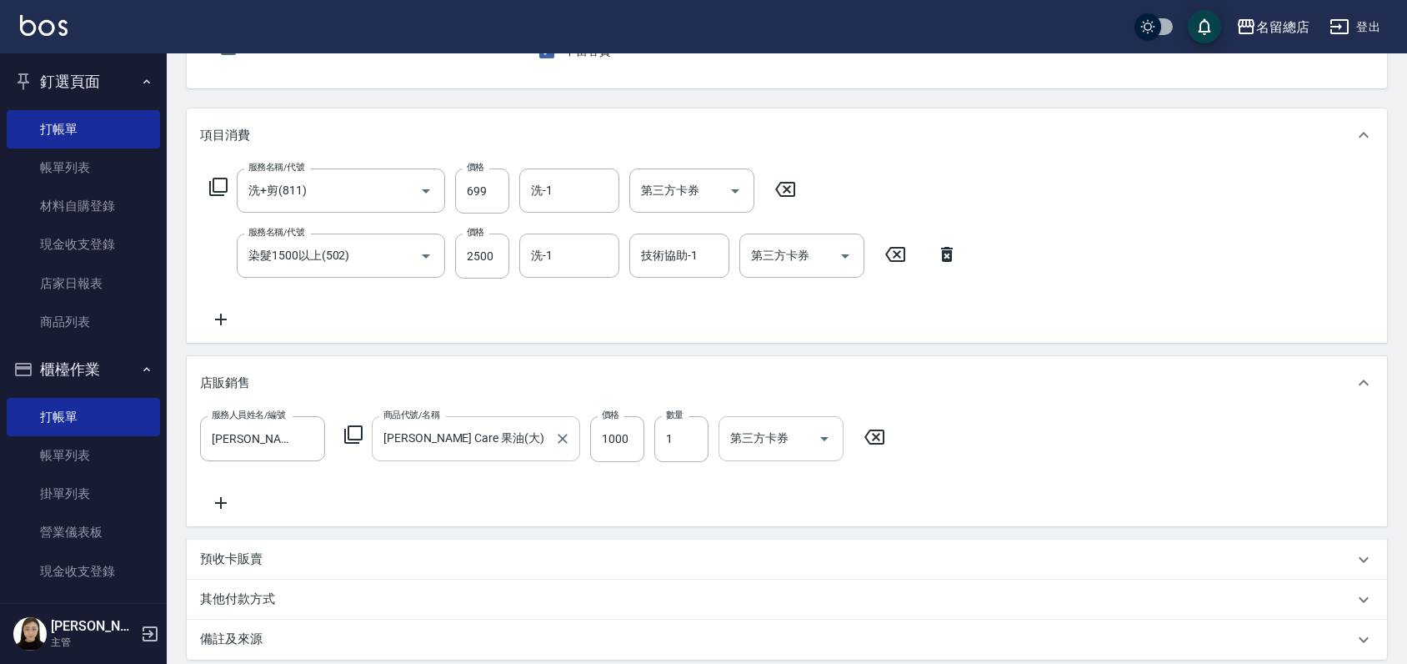
scroll to position [161, 0]
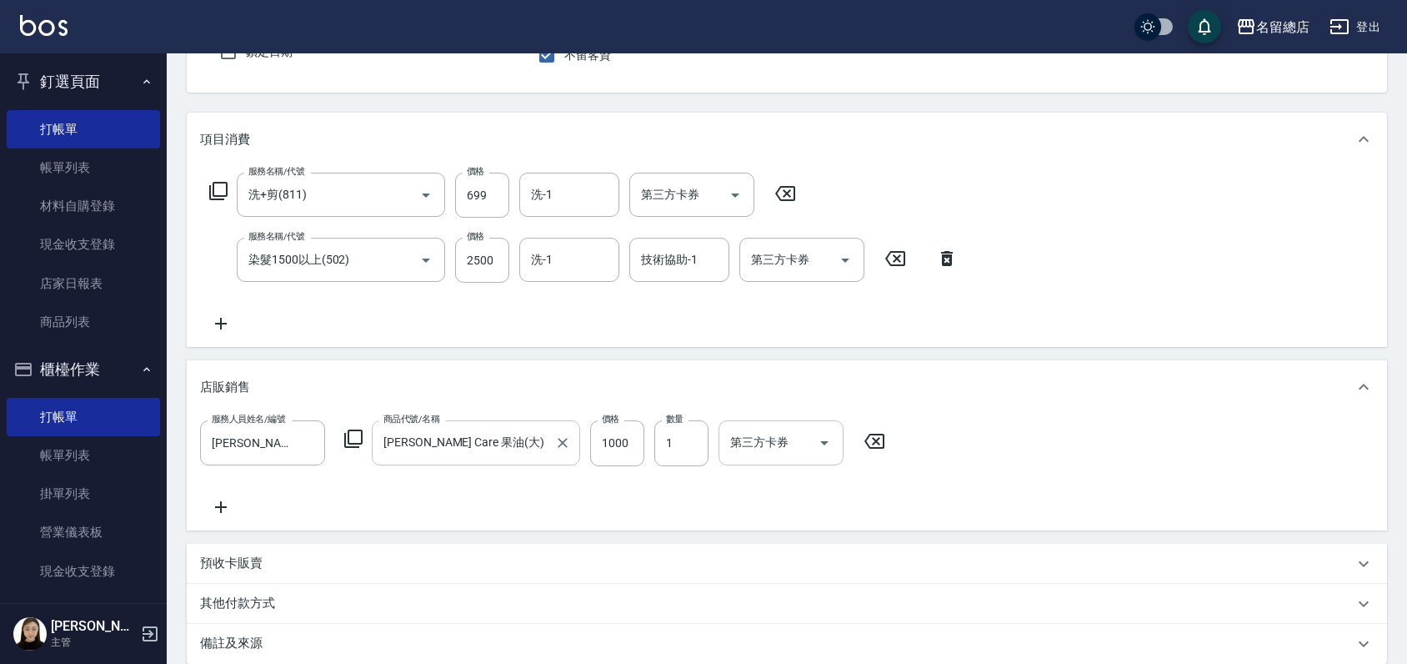
type input "2025/09/14 13:21"
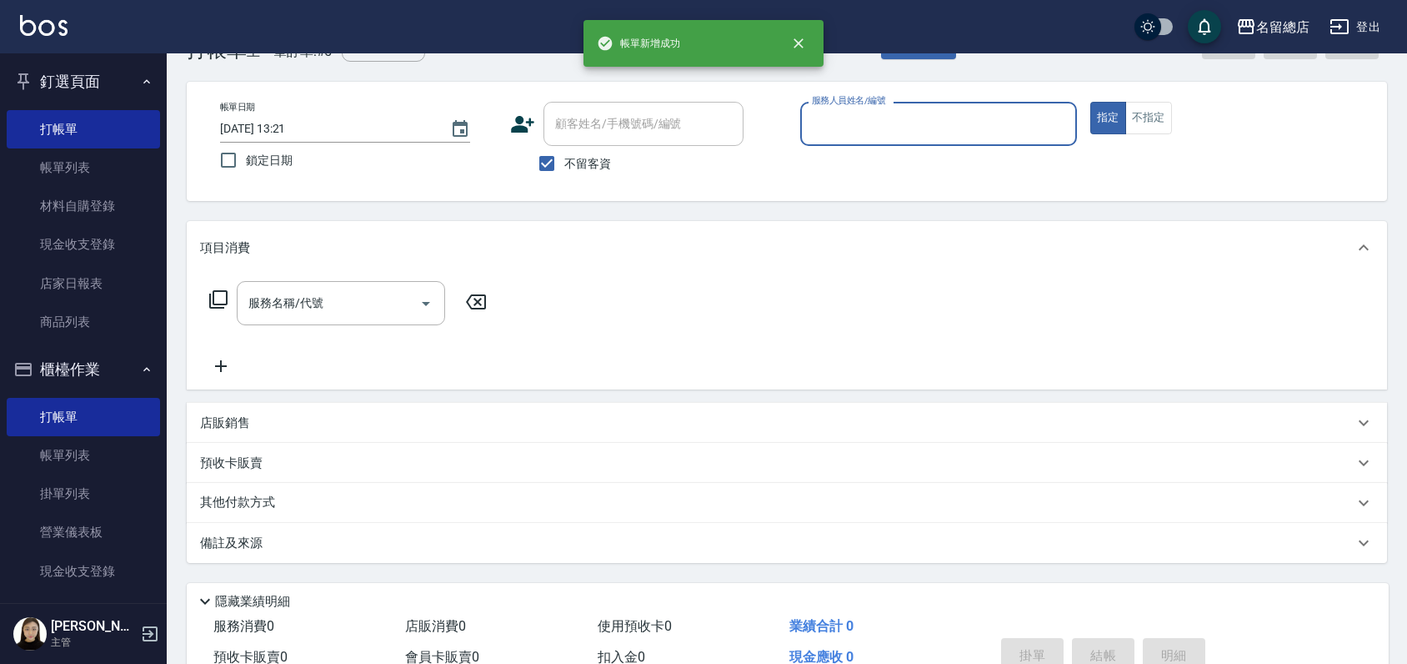
scroll to position [0, 0]
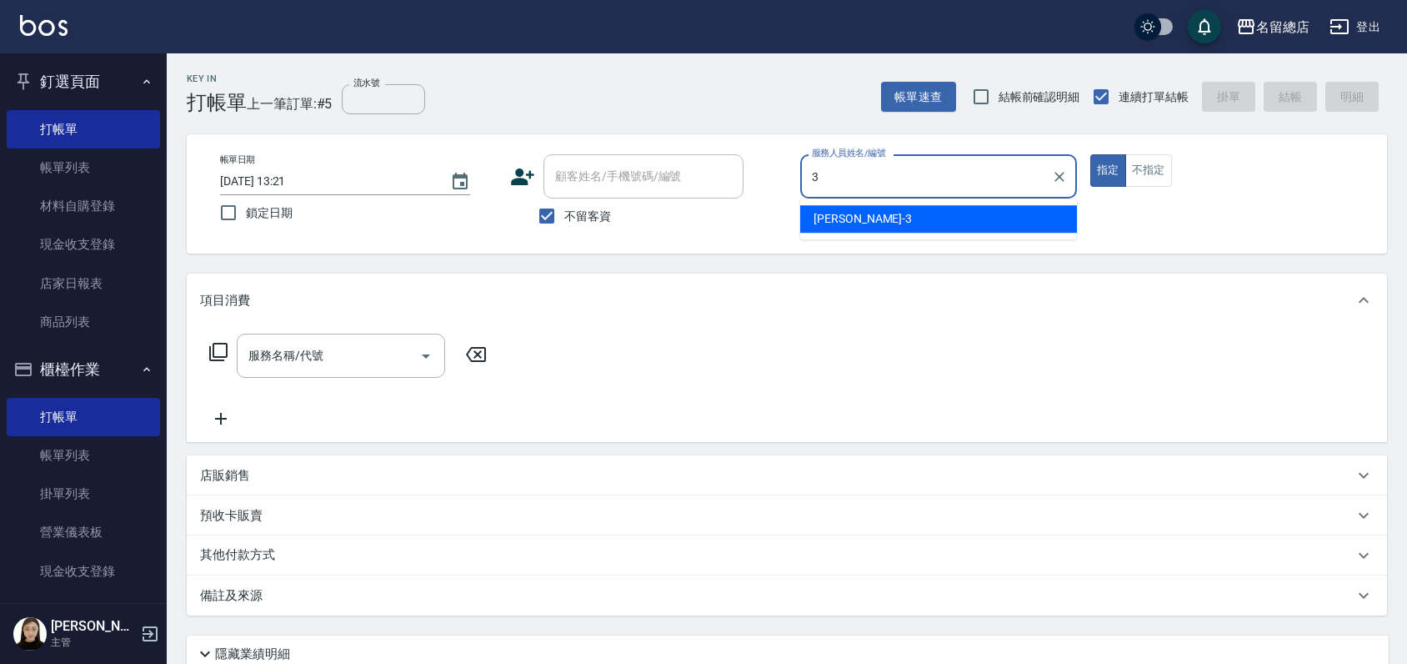
type input "芷涵-3"
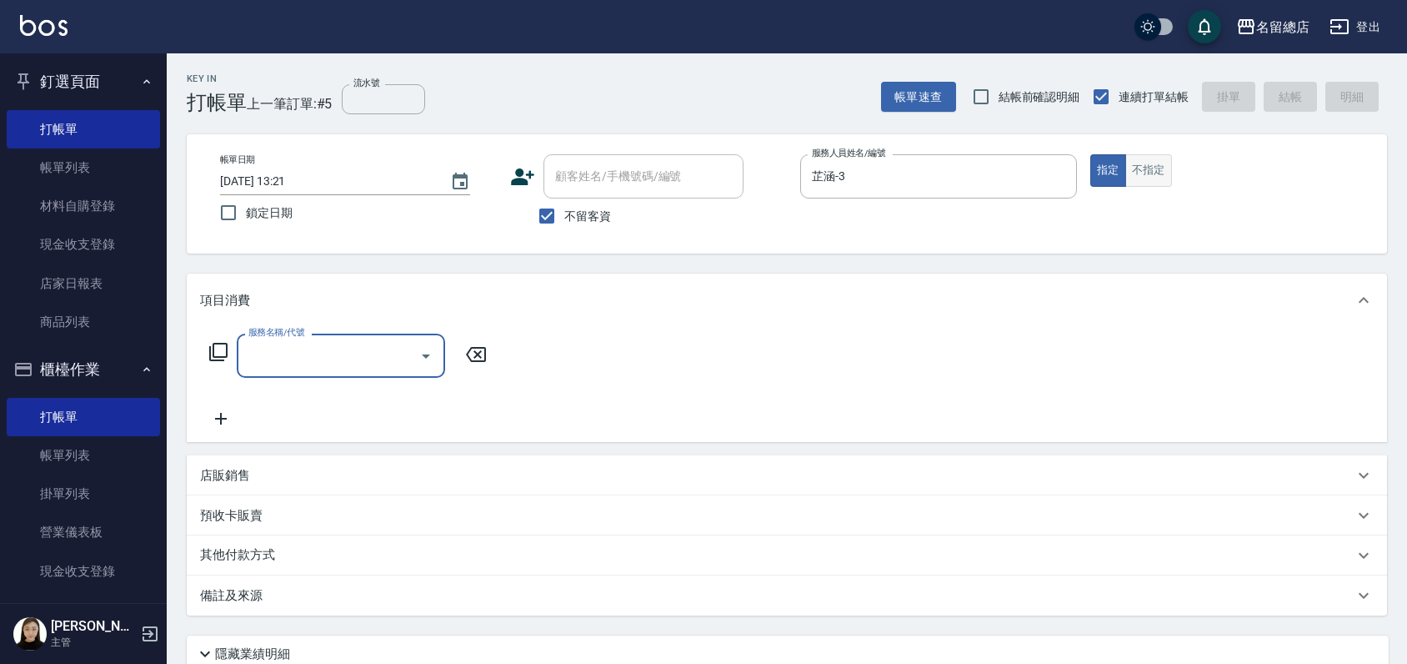
click at [1136, 160] on button "不指定" at bounding box center [1148, 170] width 47 height 33
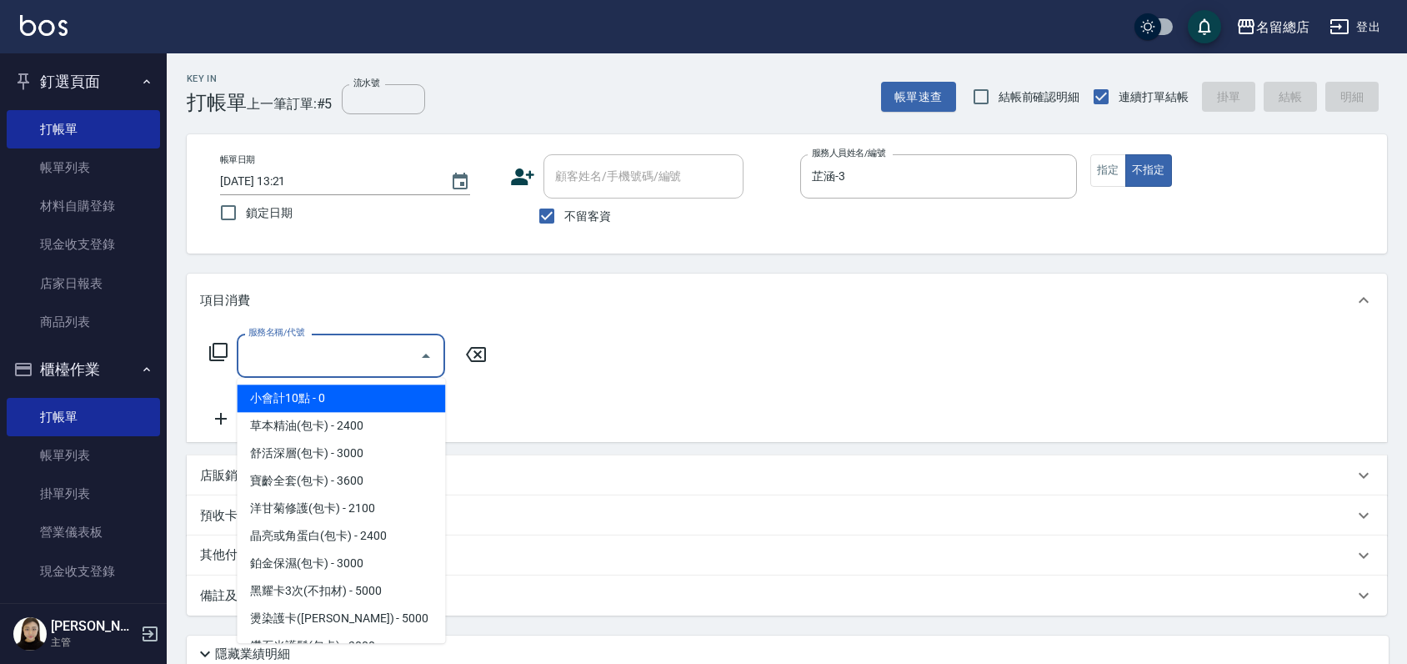
click at [270, 367] on input "服務名稱/代號" at bounding box center [328, 355] width 168 height 29
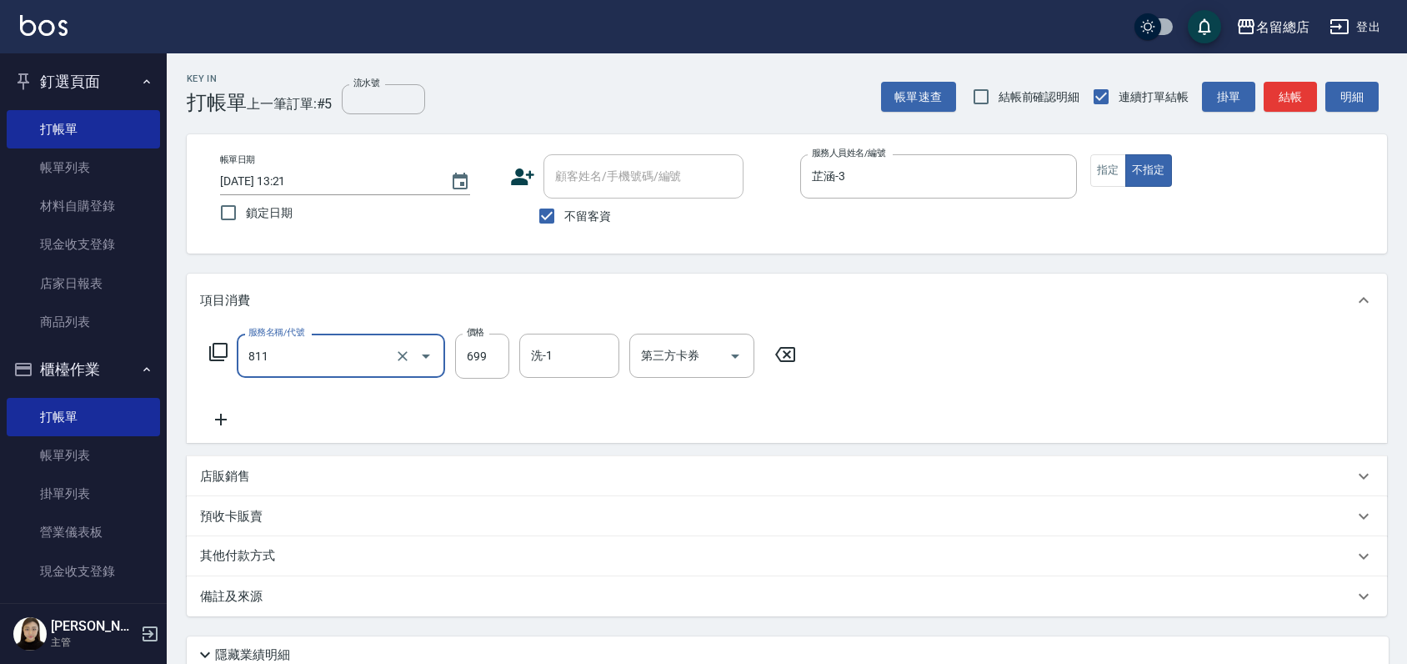
type input "洗+剪(811)"
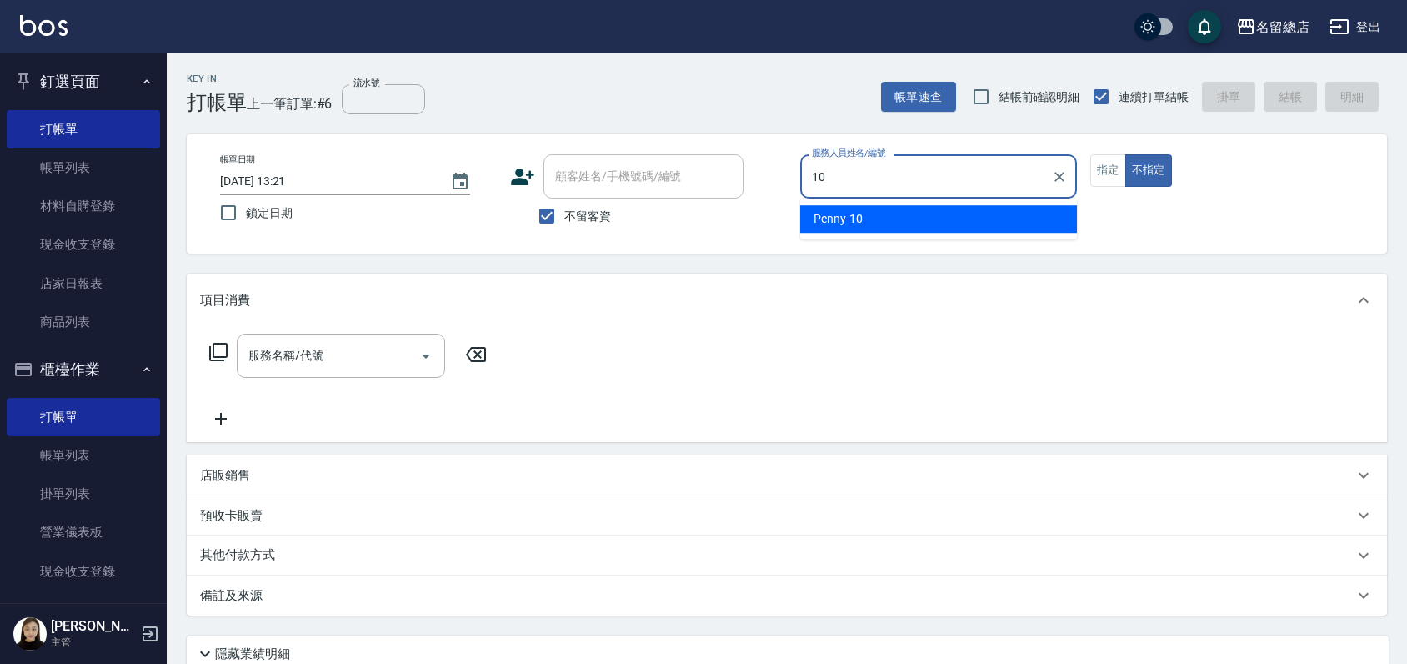
type input "Penny-10"
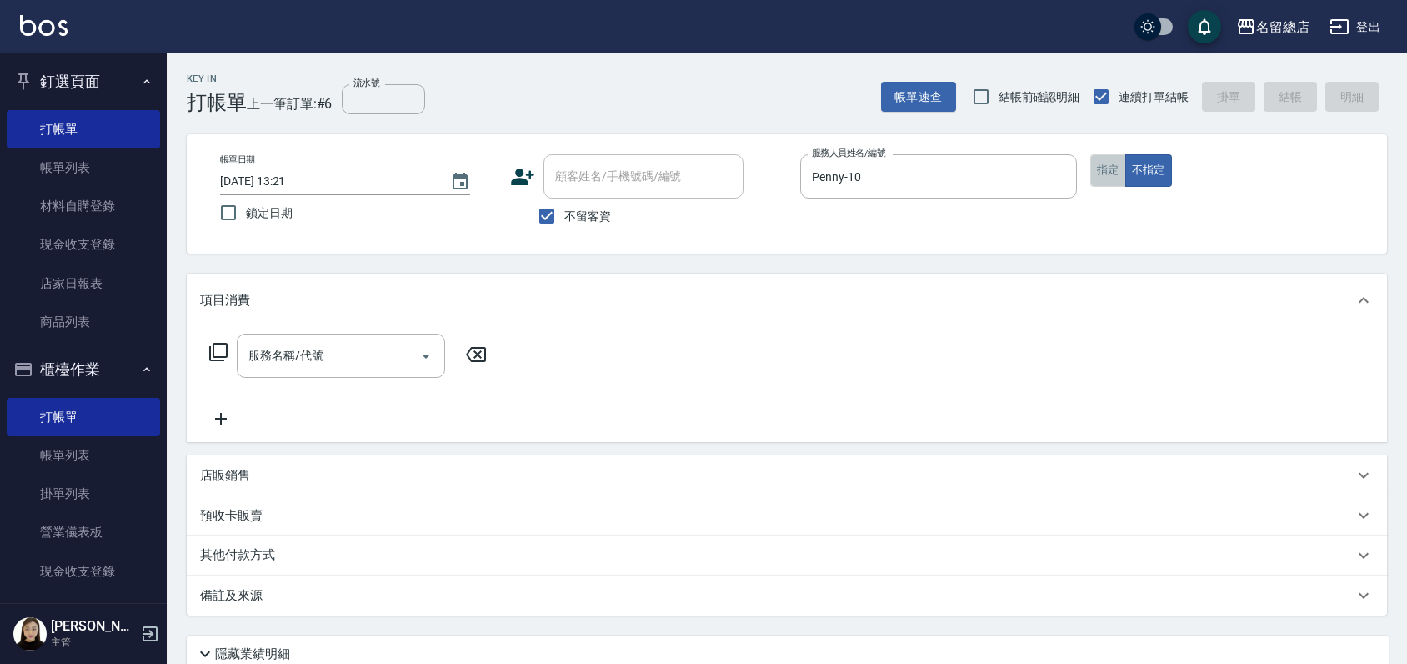
click at [1114, 173] on button "指定" at bounding box center [1108, 170] width 36 height 33
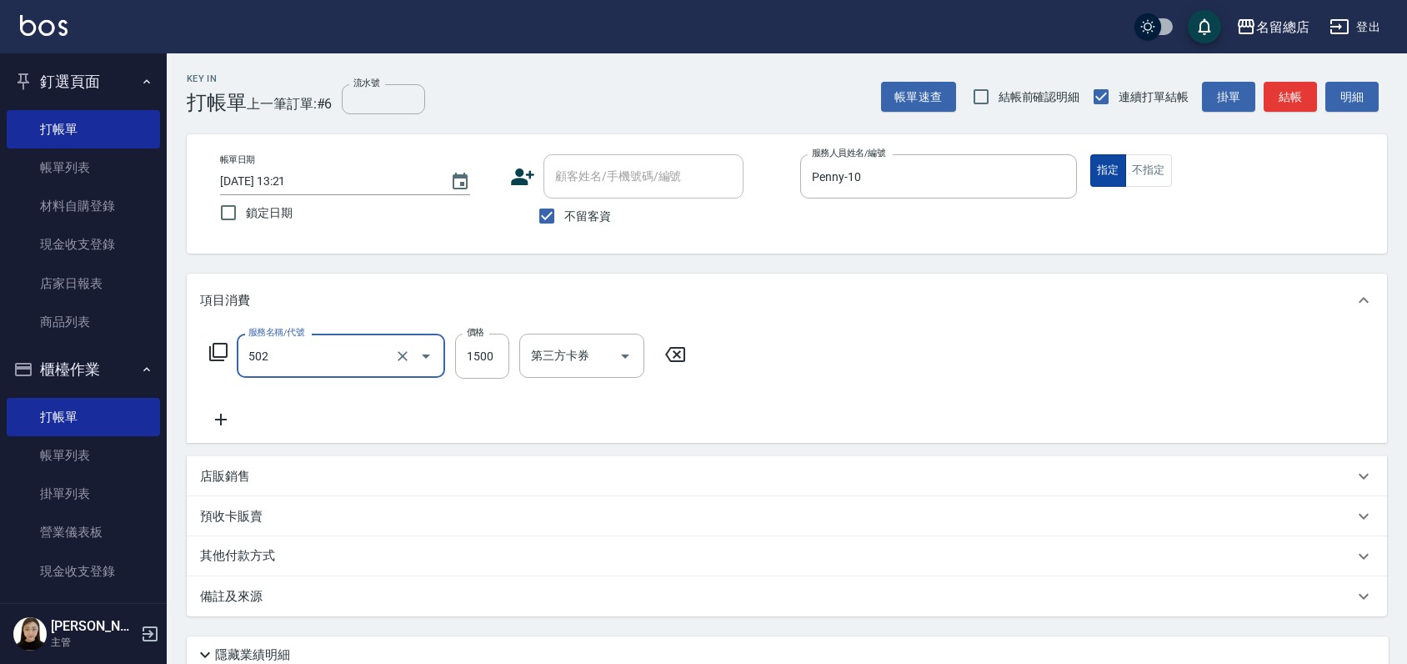
type input "染髮1500以上(502)"
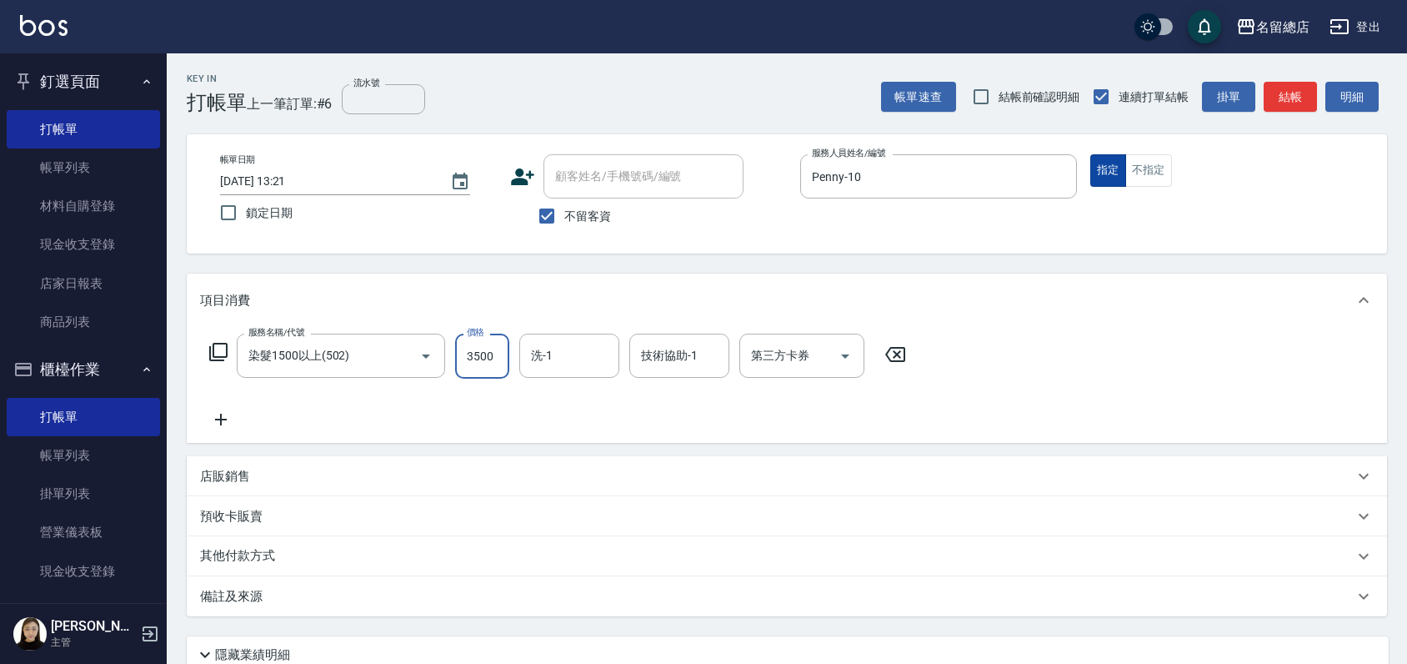
type input "3500"
type input "[PERSON_NAME]-26"
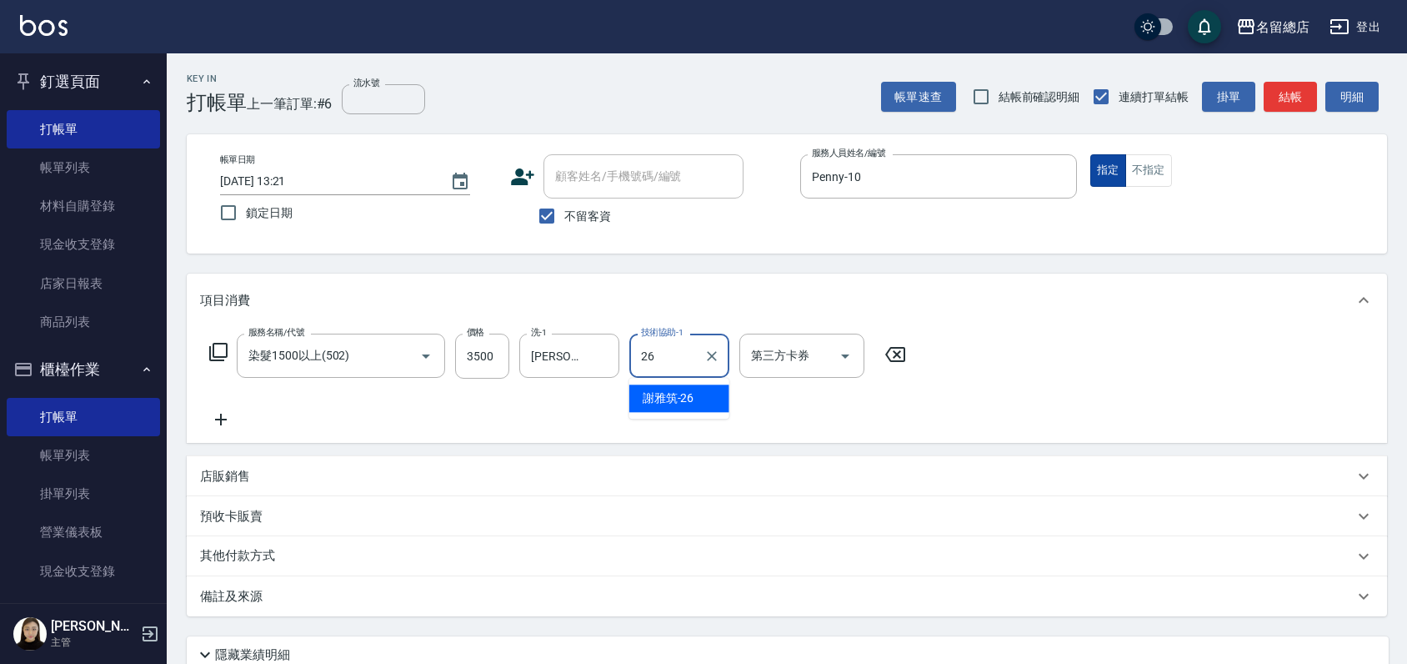
type input "[PERSON_NAME]-26"
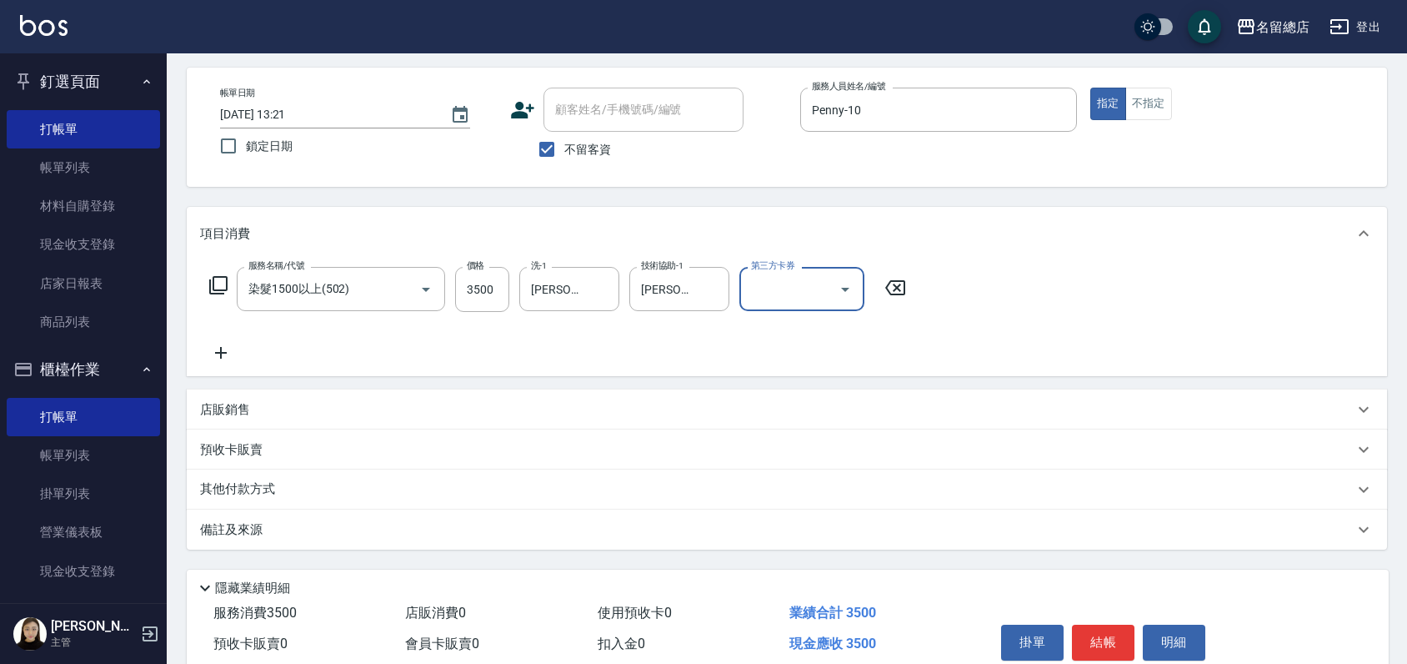
scroll to position [139, 0]
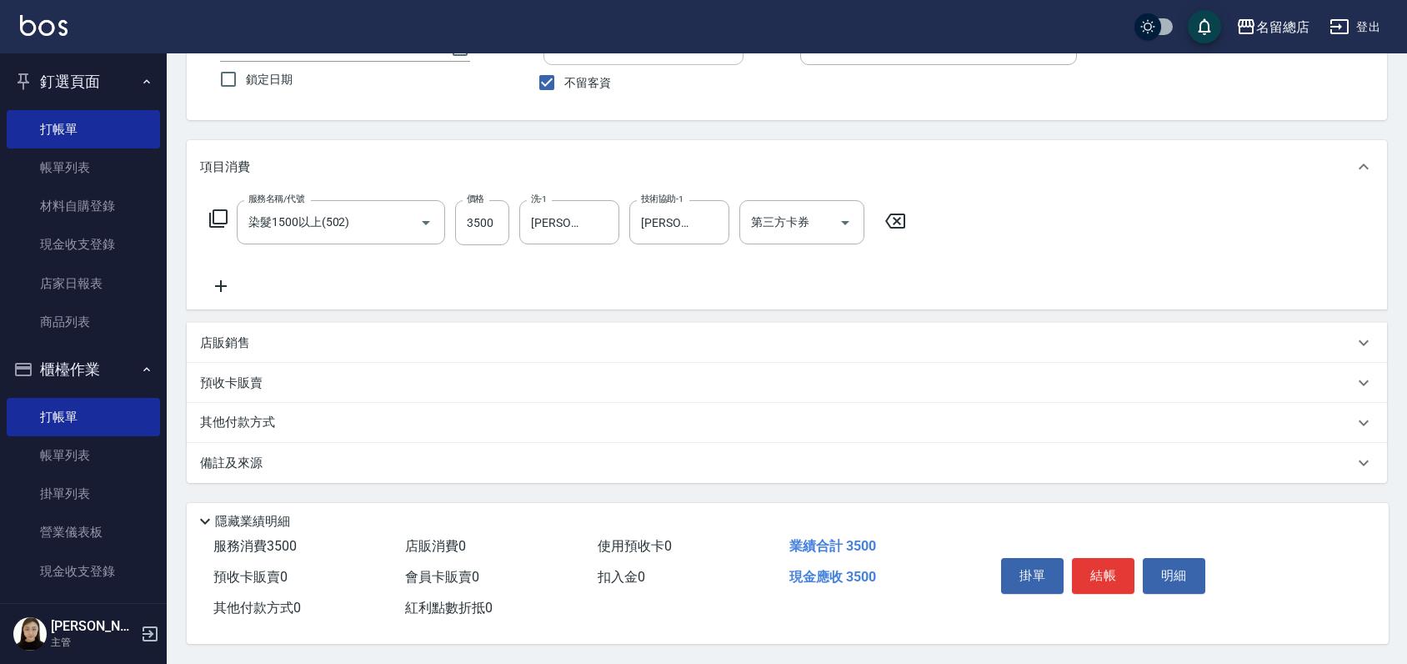
click at [224, 426] on div "其他付款方式" at bounding box center [787, 423] width 1201 height 40
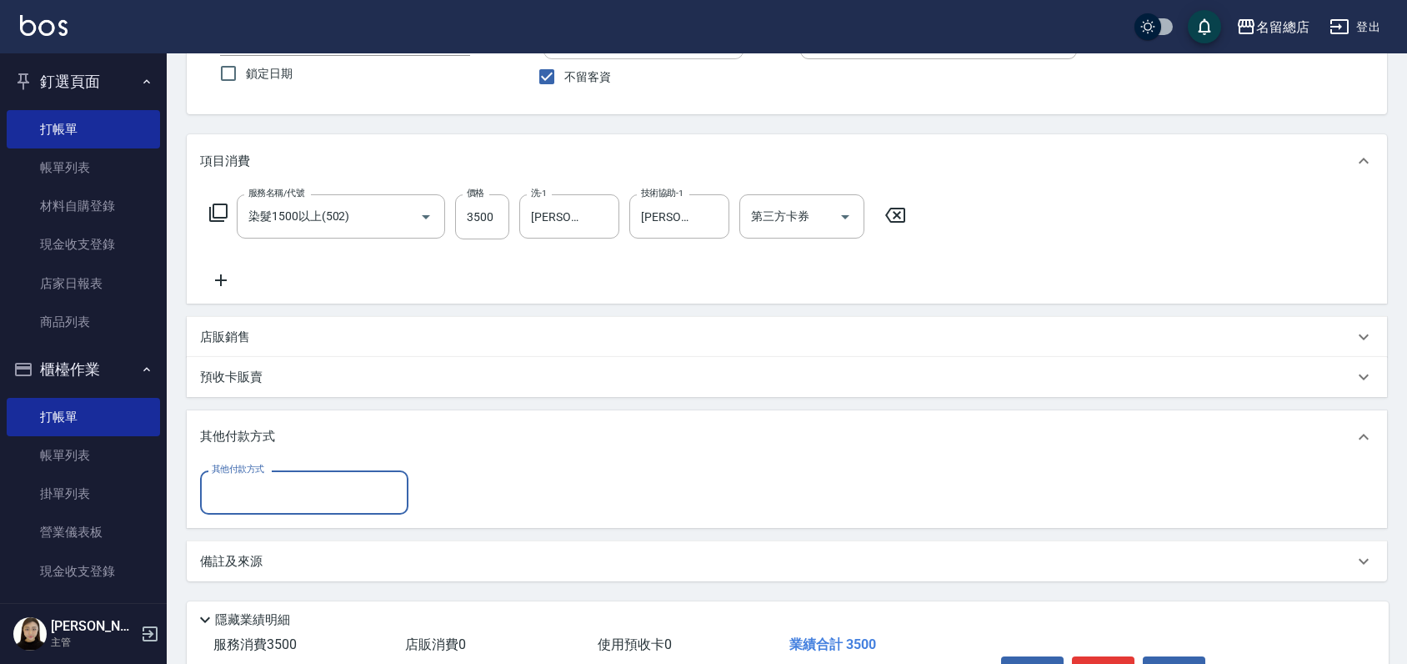
scroll to position [0, 0]
click at [248, 589] on div "Key In 打帳單 上一筆訂單:#6 流水號 流水號 帳單速查 結帳前確認明細 連續打單結帳 掛單 結帳 明細 帳單日期 2025/09/14 13:21 …" at bounding box center [787, 338] width 1241 height 848
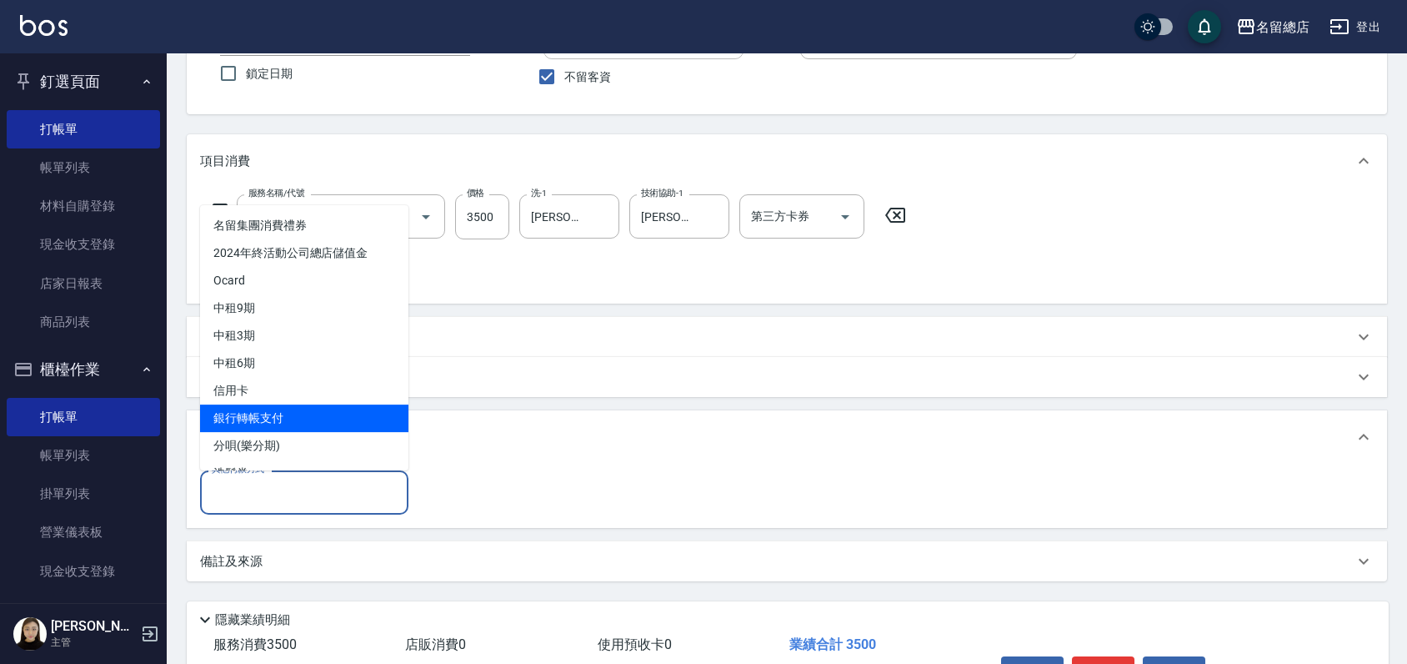
click at [253, 423] on span "銀行轉帳支付" at bounding box center [304, 418] width 208 height 28
type input "銀行轉帳支付"
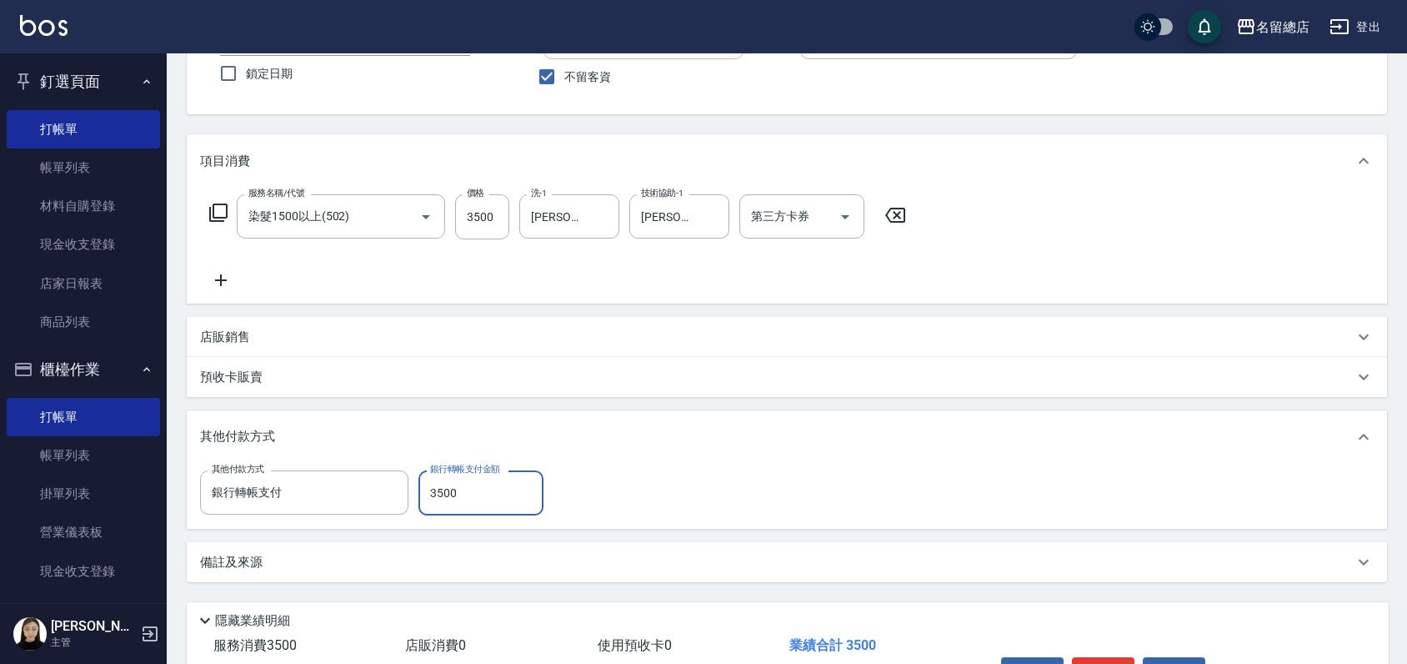
type input "3500"
click at [888, 441] on div "其他付款方式" at bounding box center [777, 437] width 1154 height 18
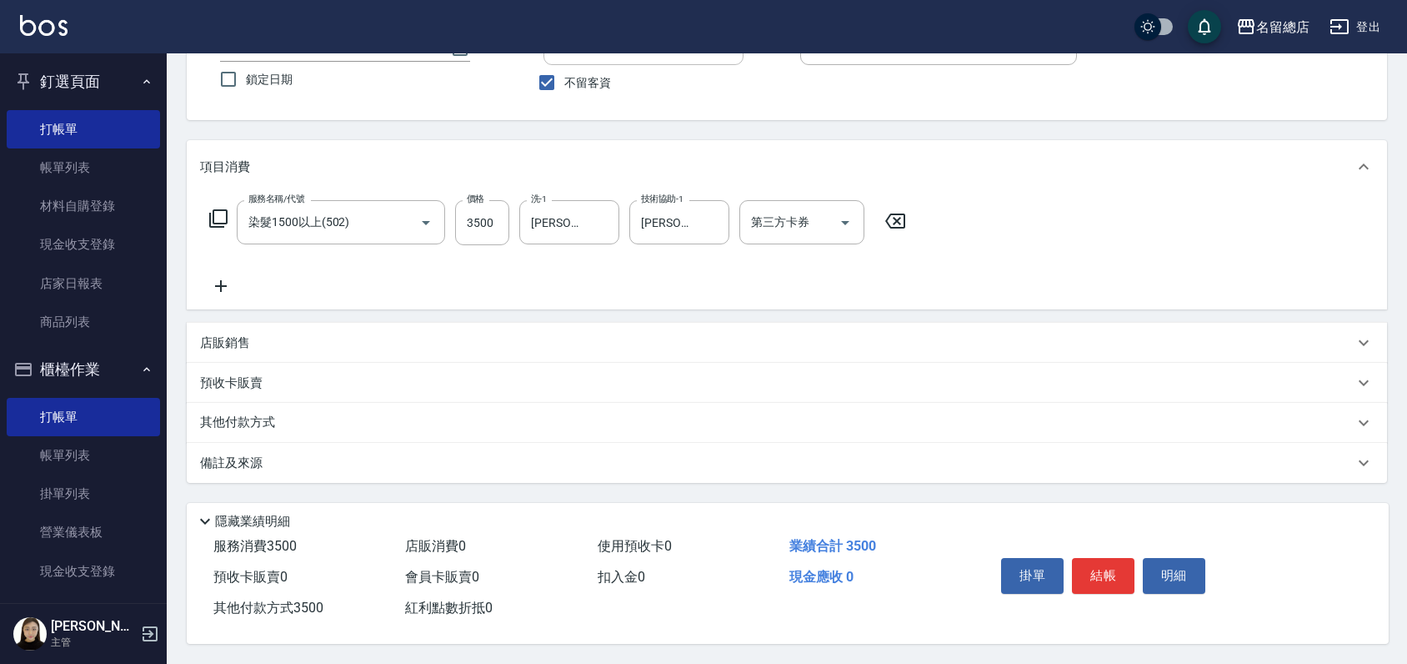
click at [255, 454] on p "備註及來源" at bounding box center [231, 463] width 63 height 18
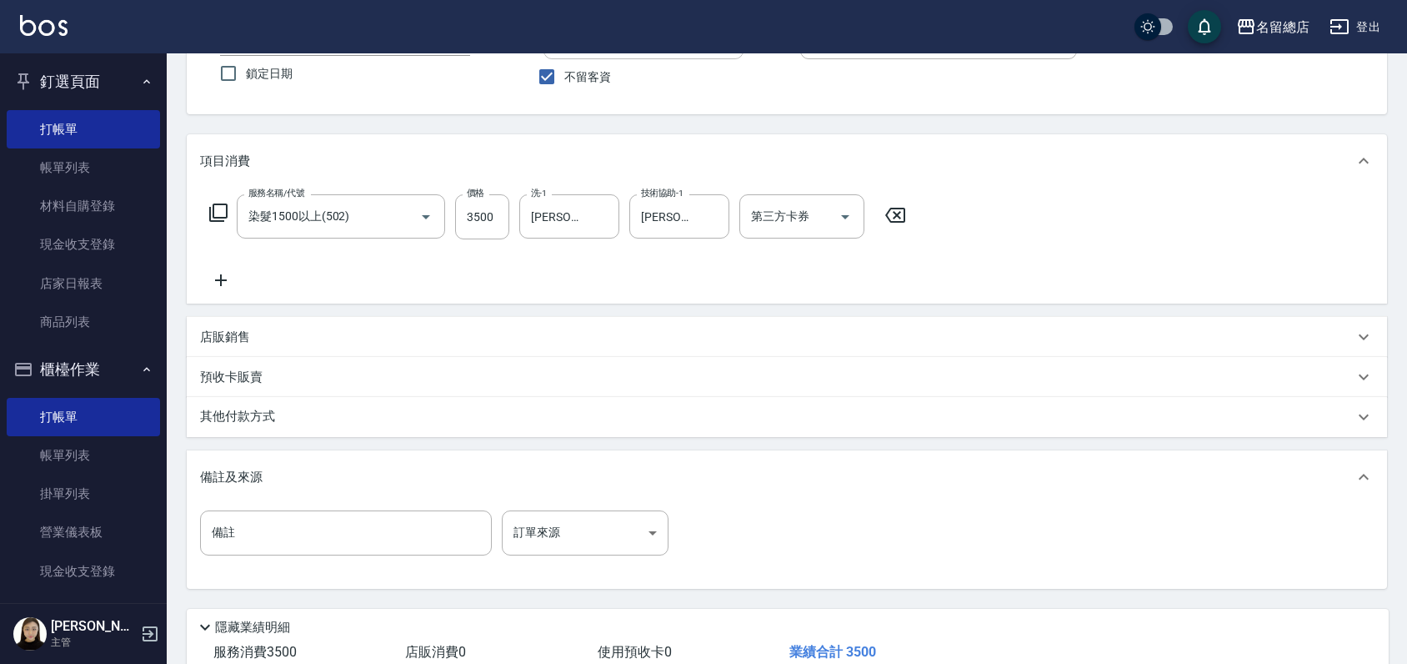
click at [270, 425] on p "其他付款方式" at bounding box center [241, 417] width 83 height 18
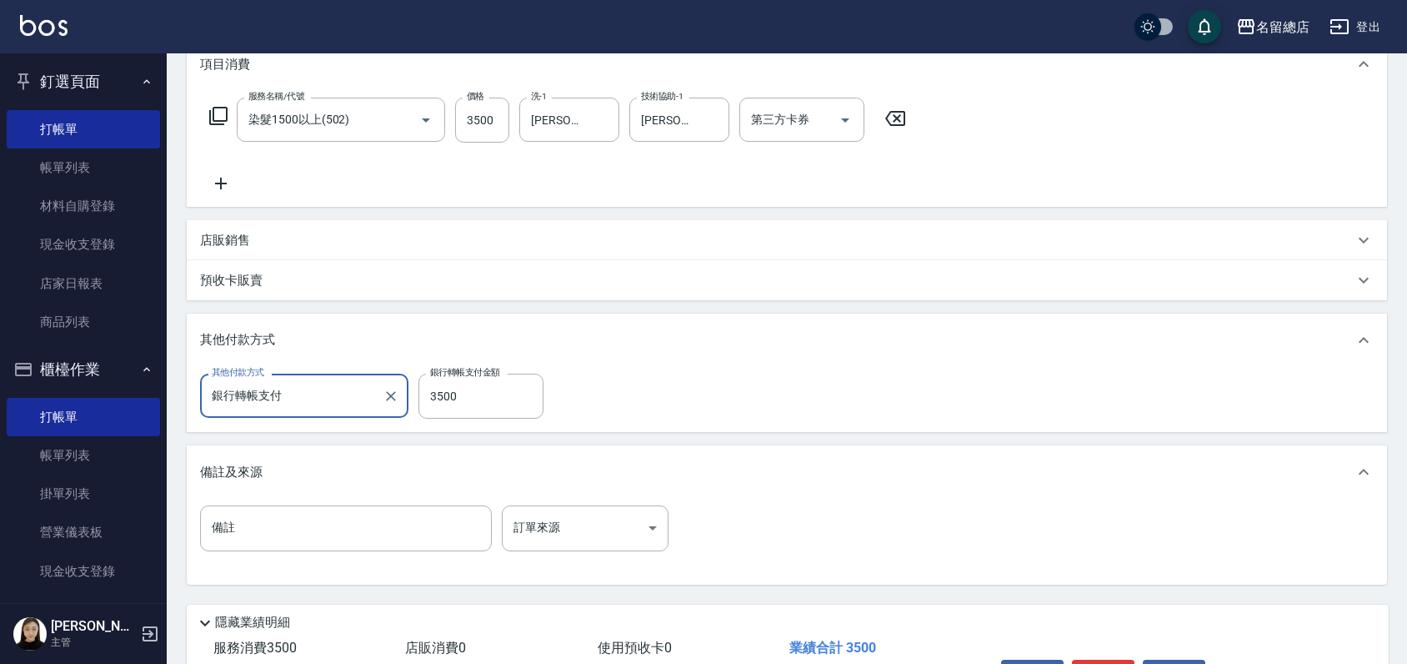
scroll to position [343, 0]
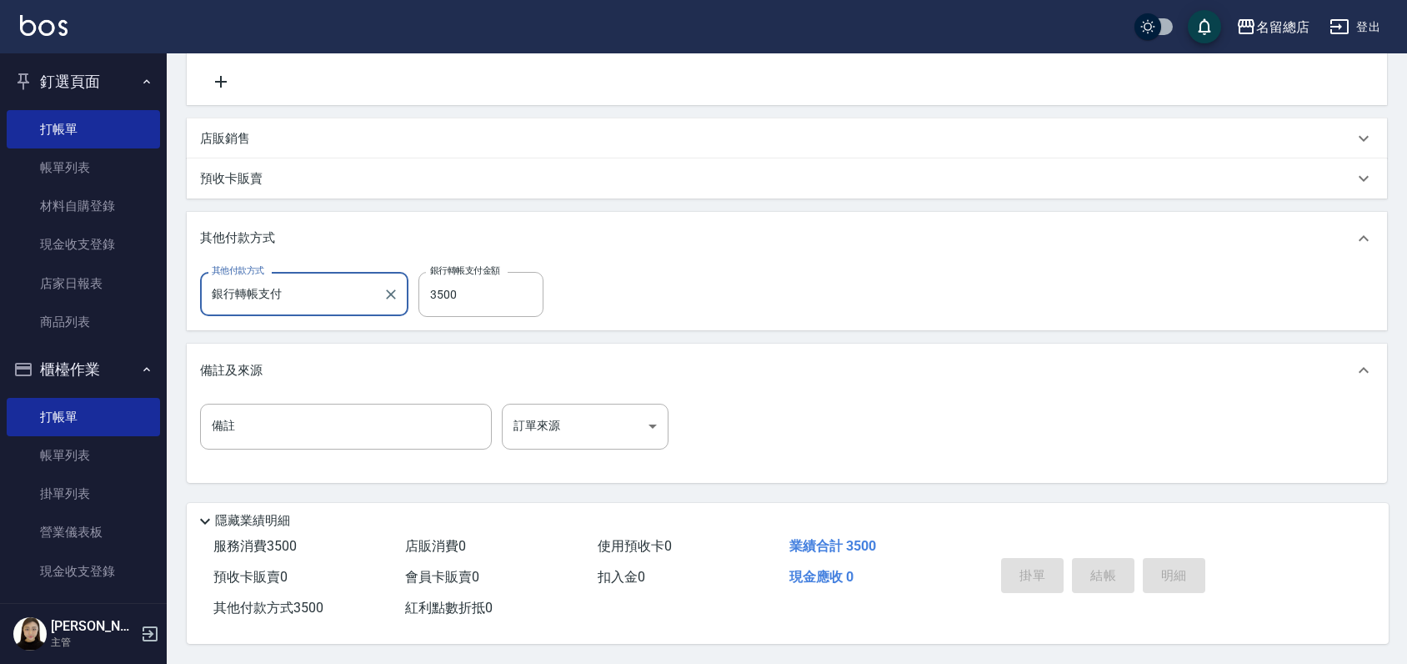
type input "2025/09/14 13:30"
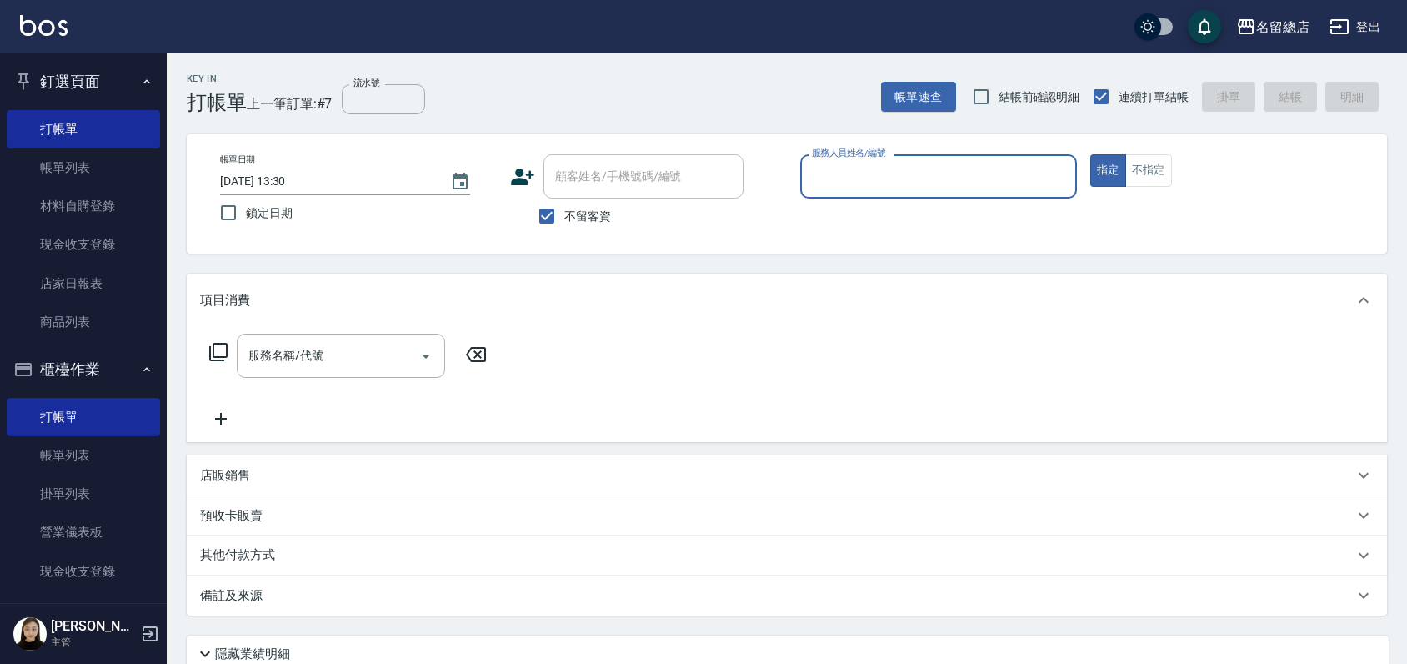
scroll to position [185, 0]
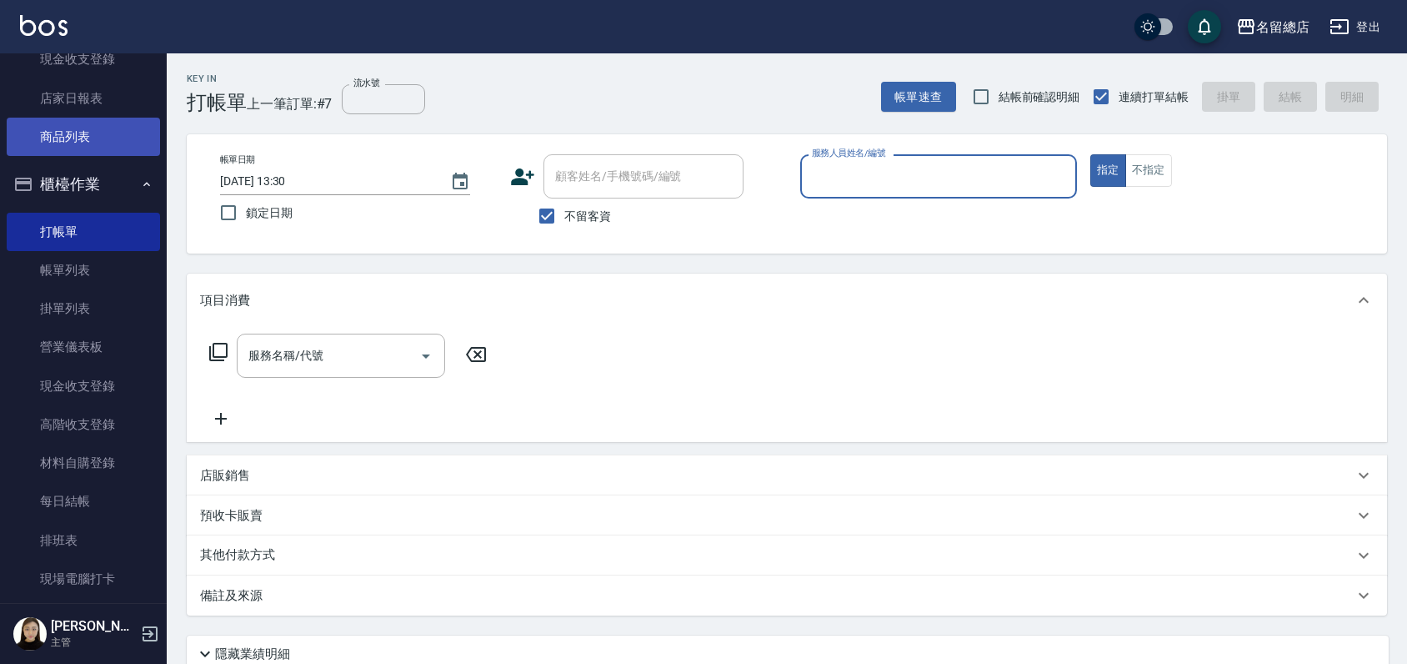
click at [72, 133] on link "商品列表" at bounding box center [83, 137] width 153 height 38
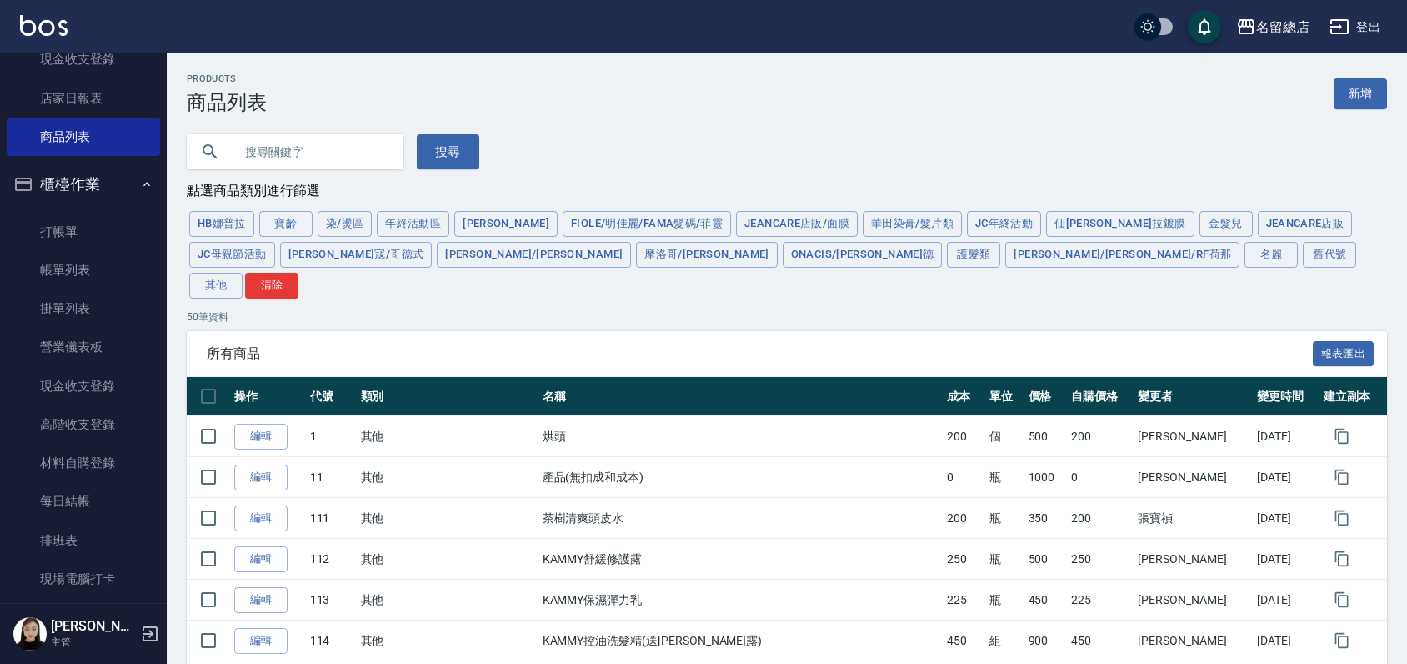
click at [248, 154] on input "text" at bounding box center [311, 151] width 157 height 45
type input "洗髮精"
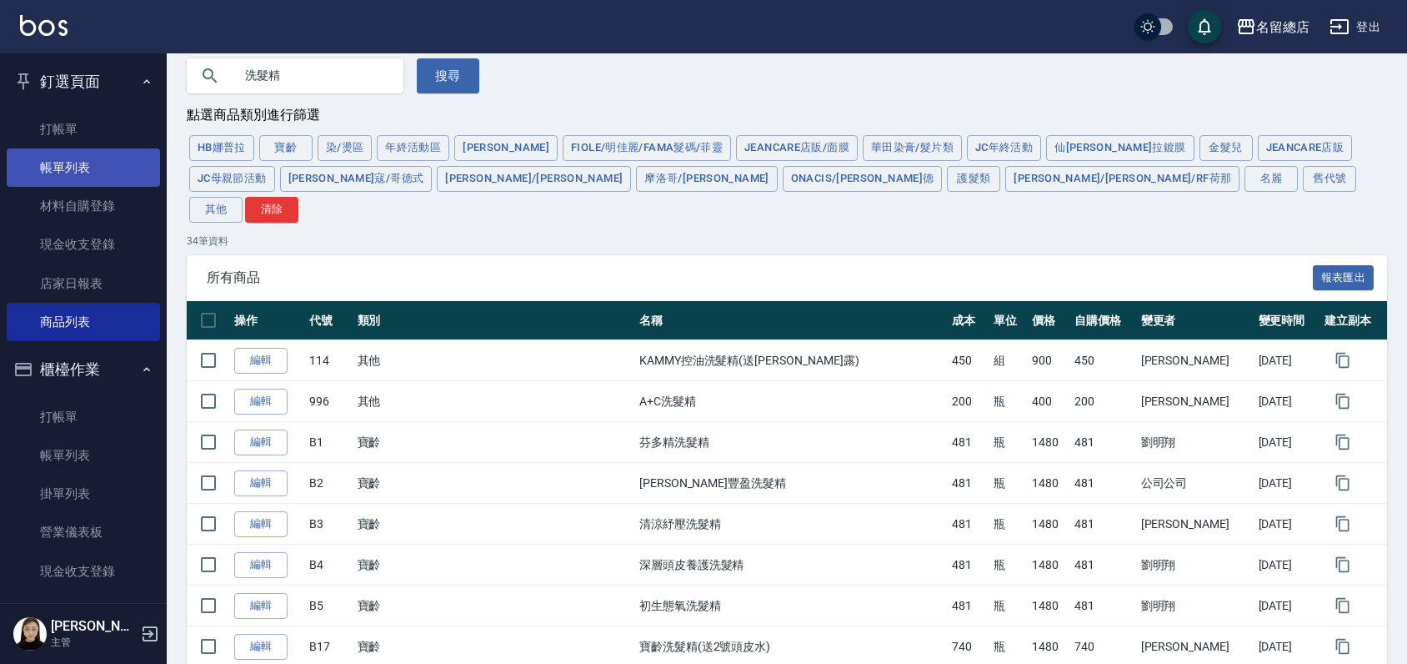
click at [79, 169] on link "帳單列表" at bounding box center [83, 167] width 153 height 38
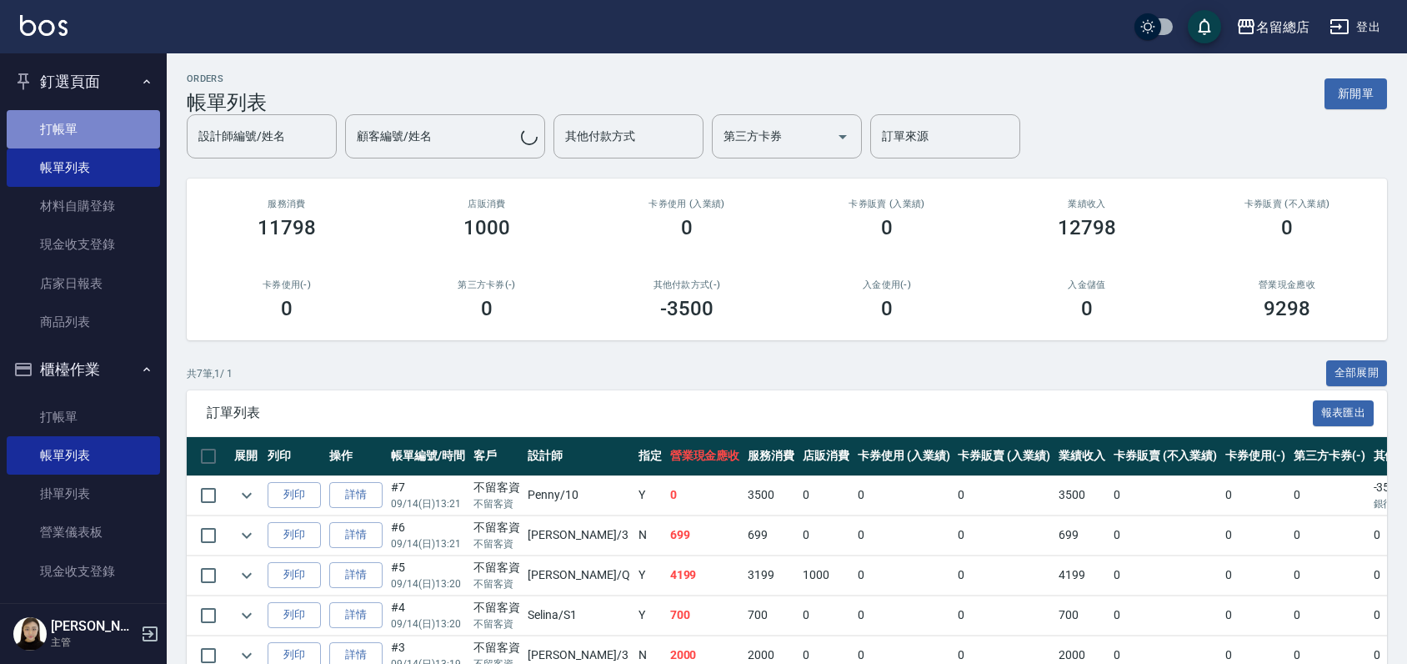
click at [91, 129] on link "打帳單" at bounding box center [83, 129] width 153 height 38
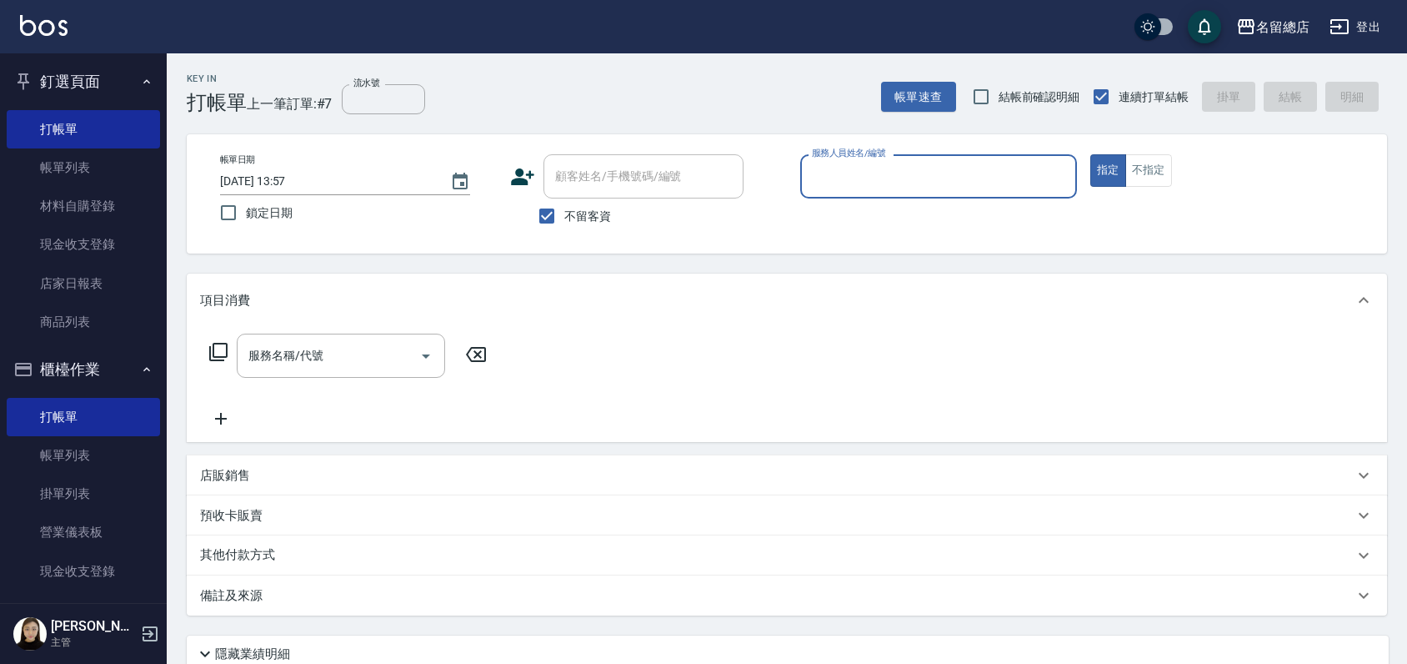
scroll to position [278, 0]
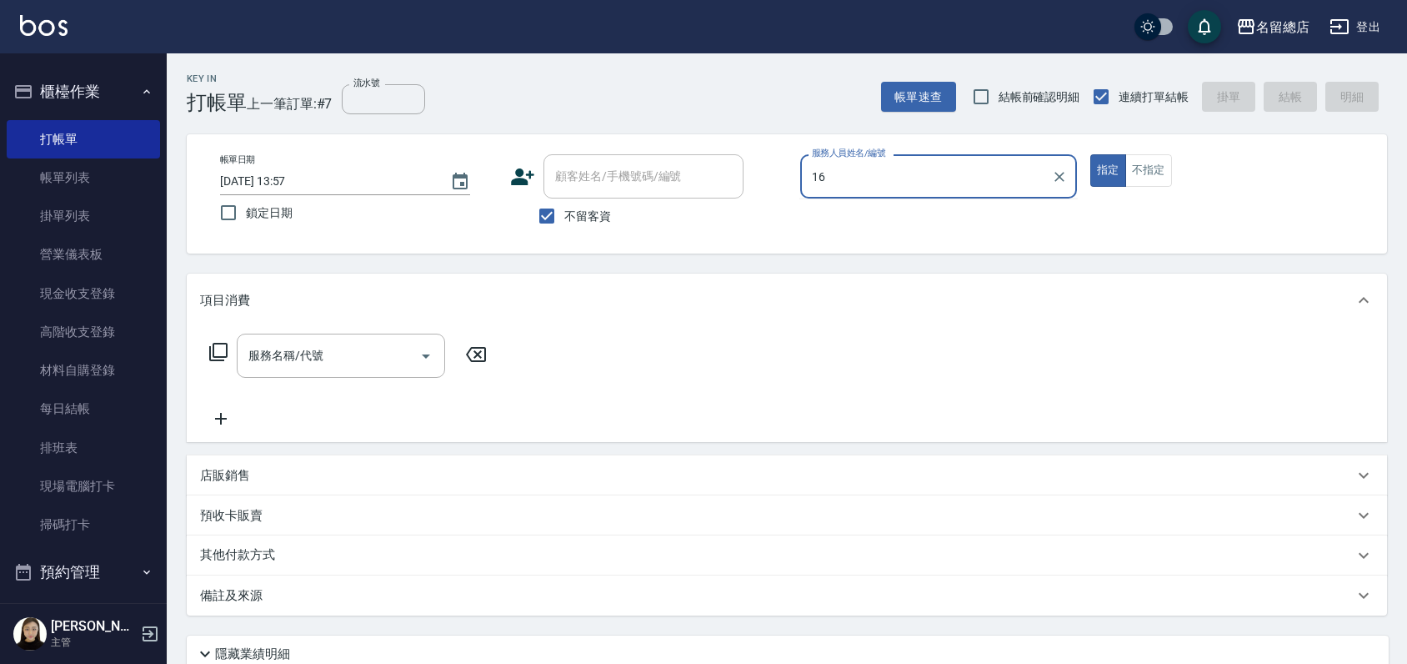
type input "1"
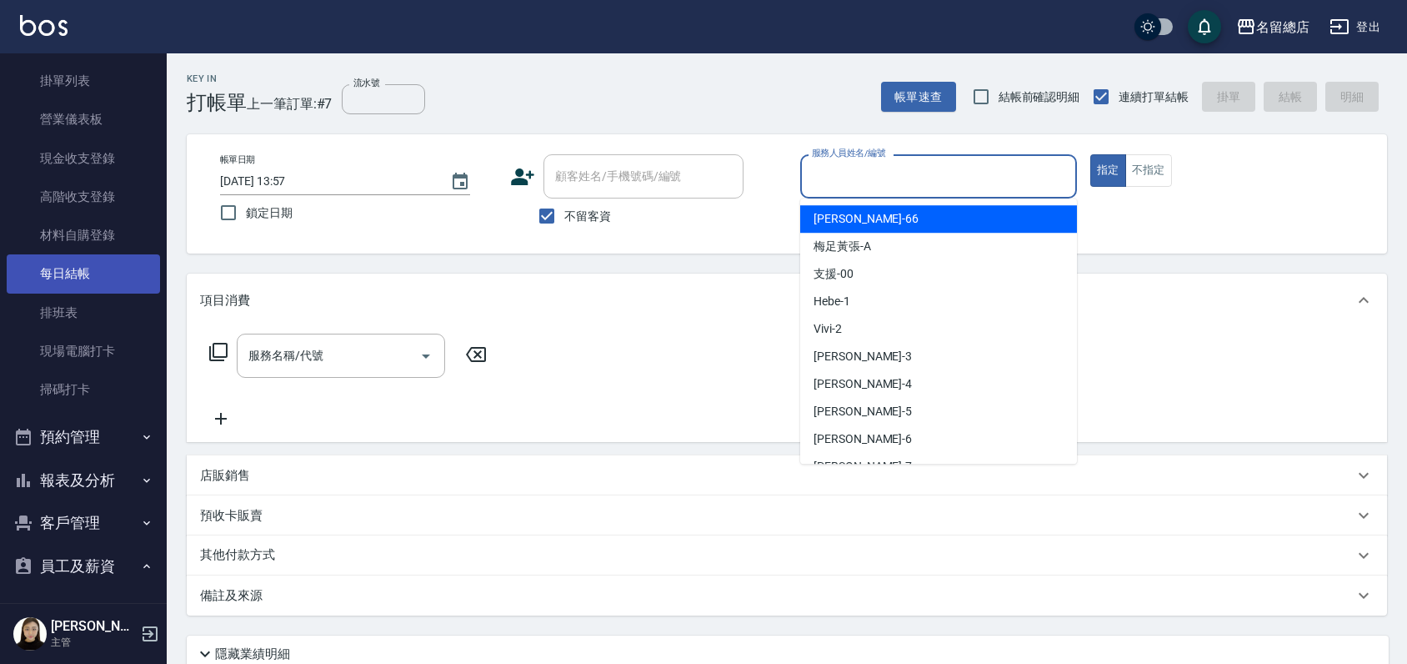
scroll to position [555, 0]
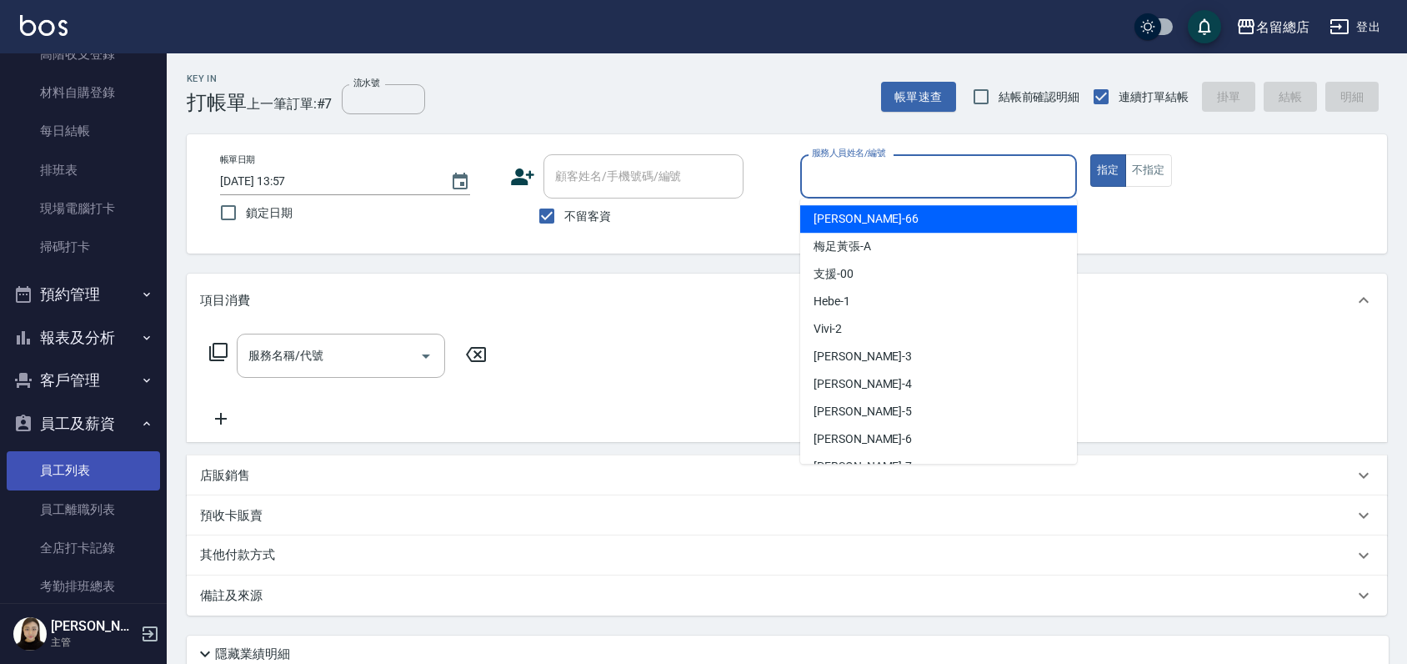
click at [93, 466] on link "員工列表" at bounding box center [83, 470] width 153 height 38
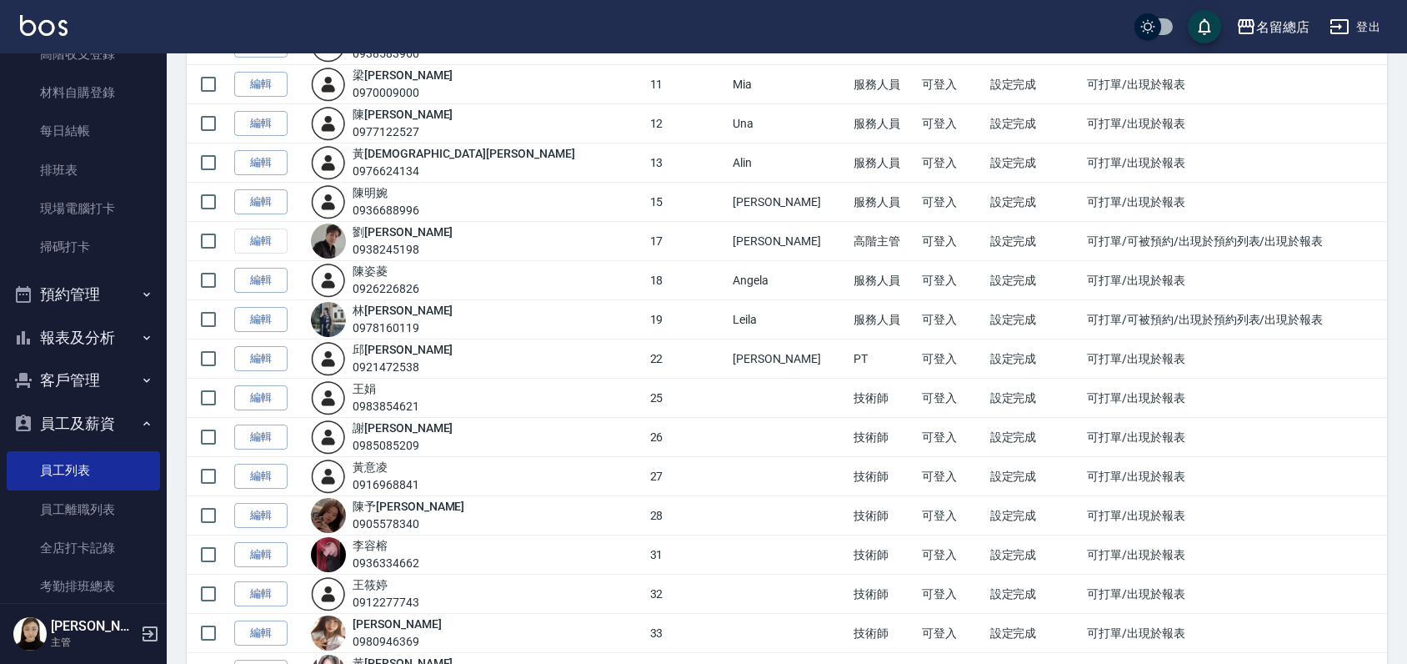
scroll to position [555, 0]
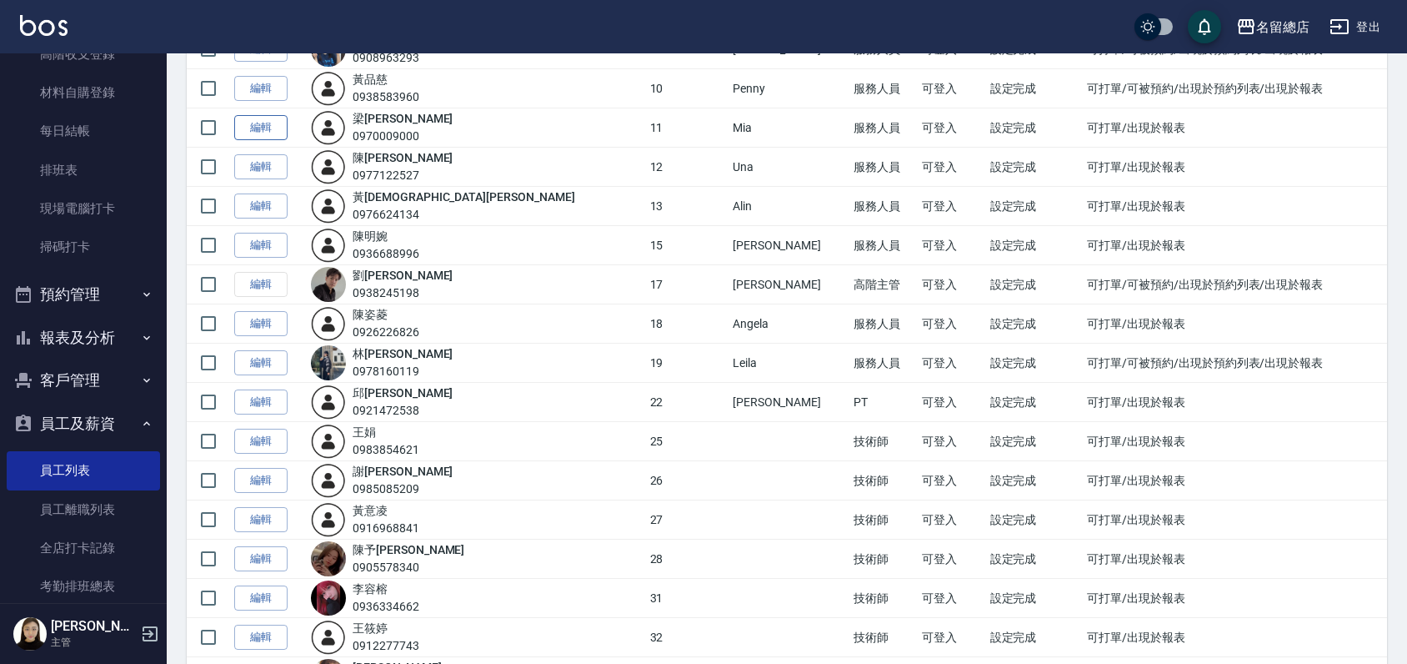
click at [254, 124] on link "編輯" at bounding box center [260, 128] width 53 height 26
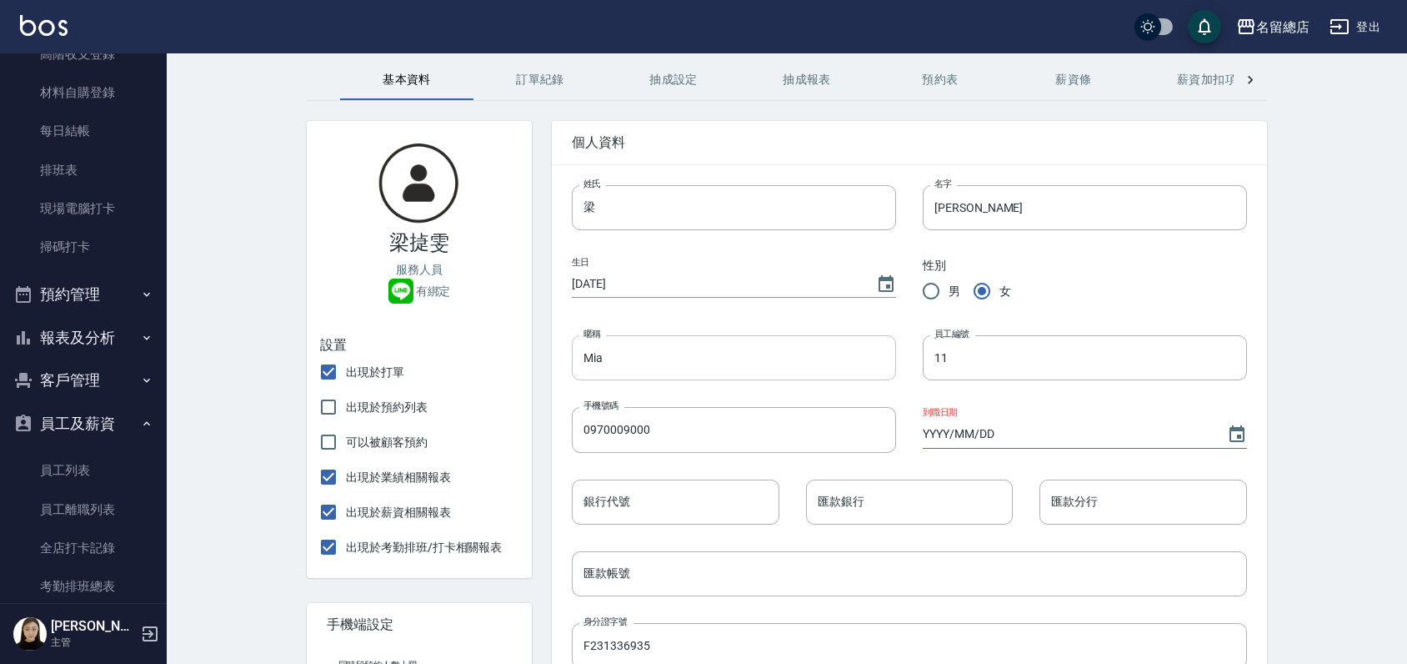
scroll to position [93, 0]
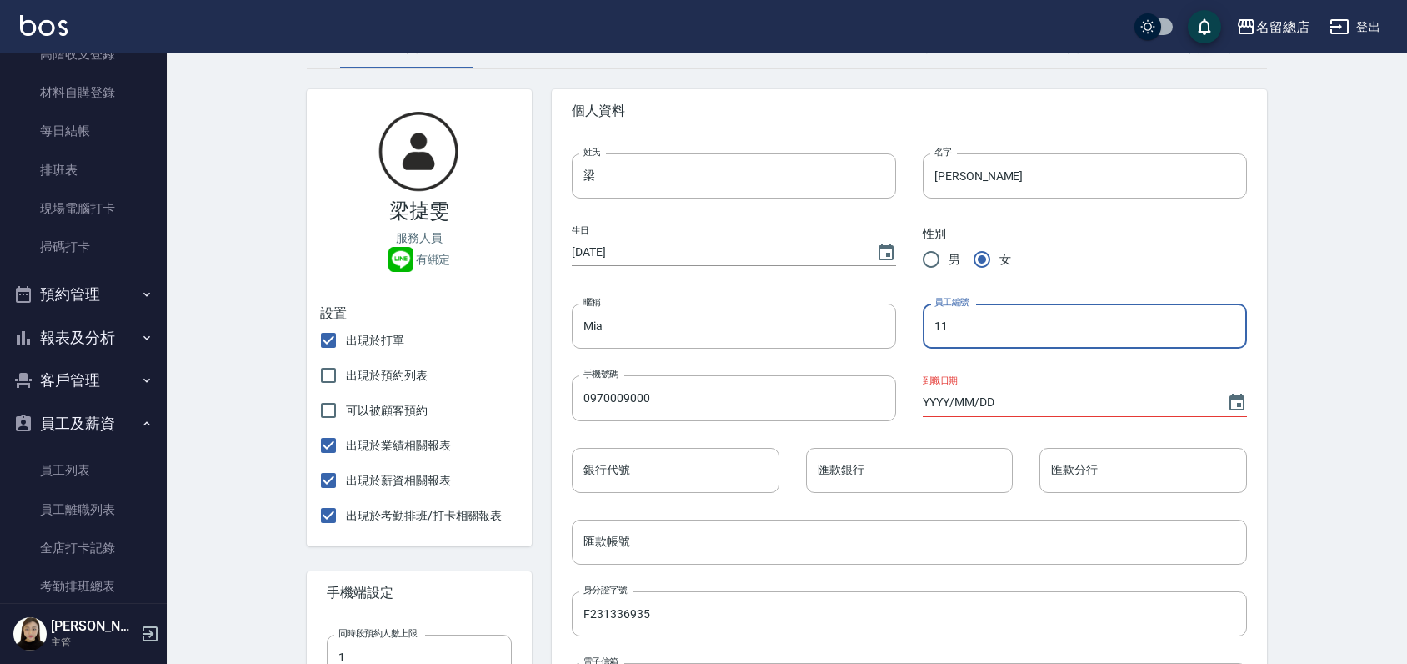
click at [1011, 336] on input "11" at bounding box center [1085, 325] width 324 height 45
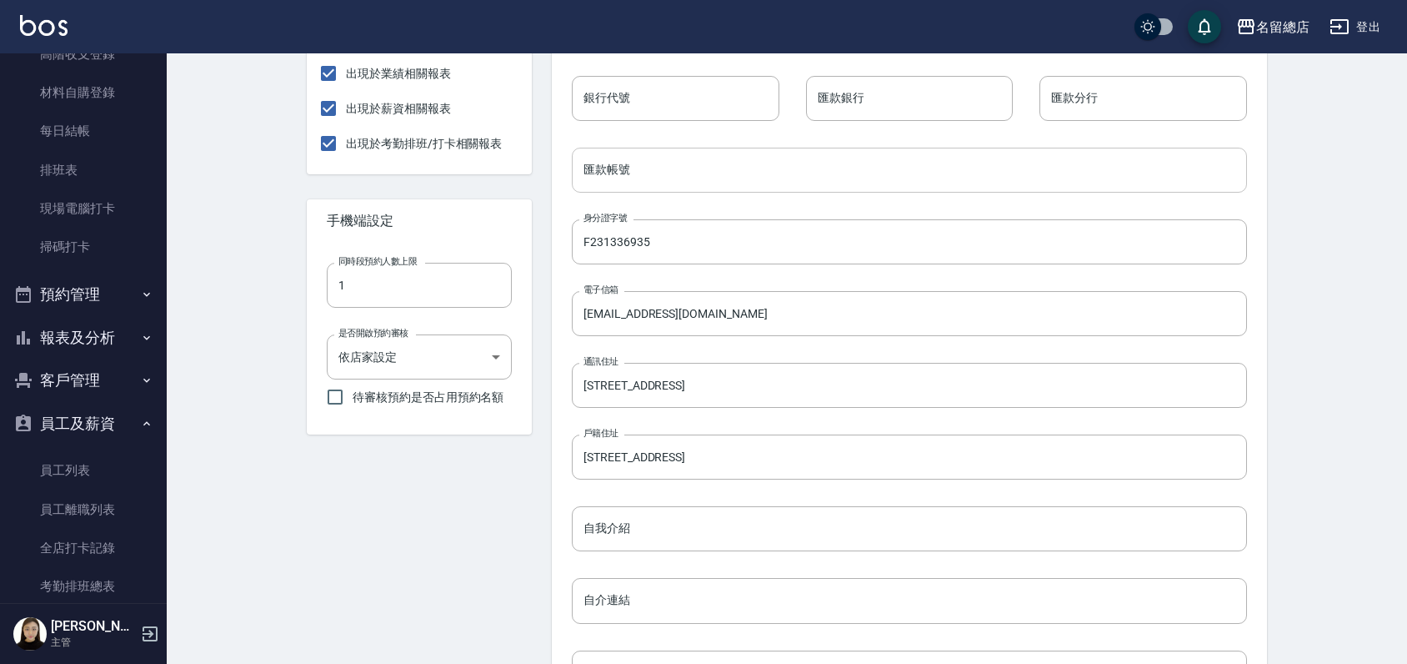
scroll to position [110, 0]
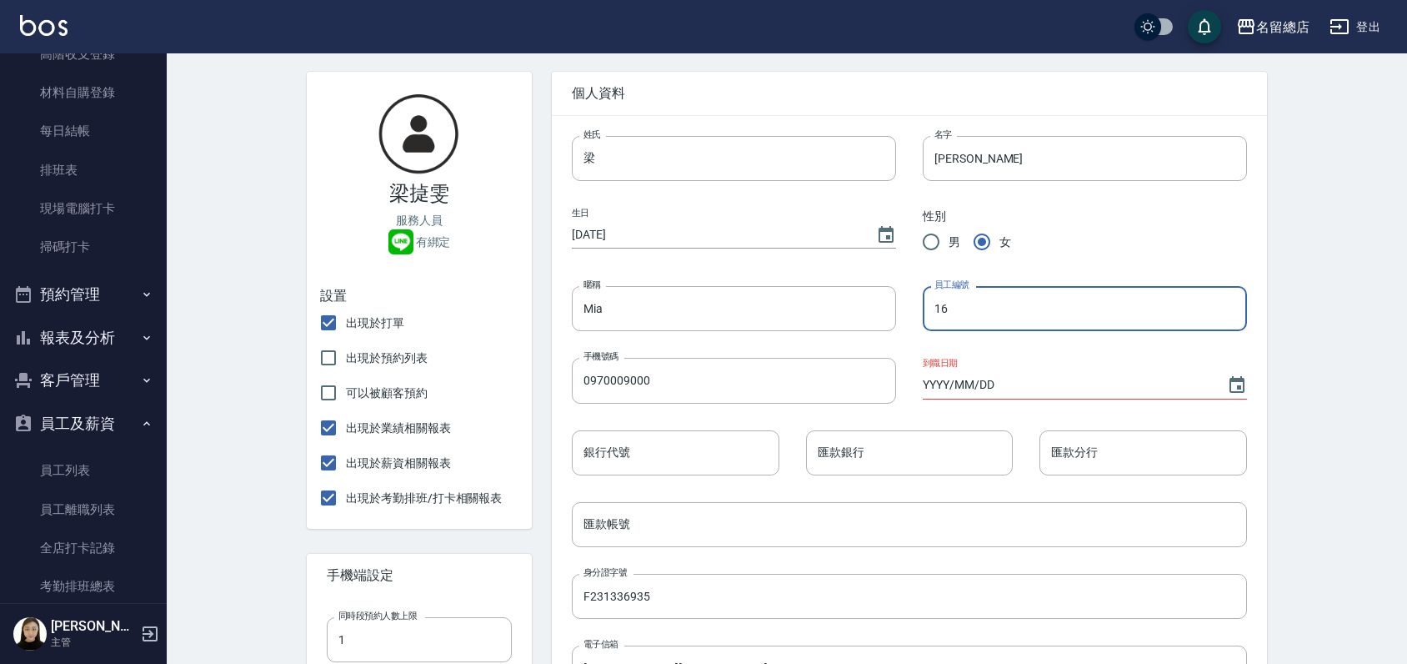
click at [1020, 296] on input "16" at bounding box center [1085, 308] width 324 height 45
type input "11"
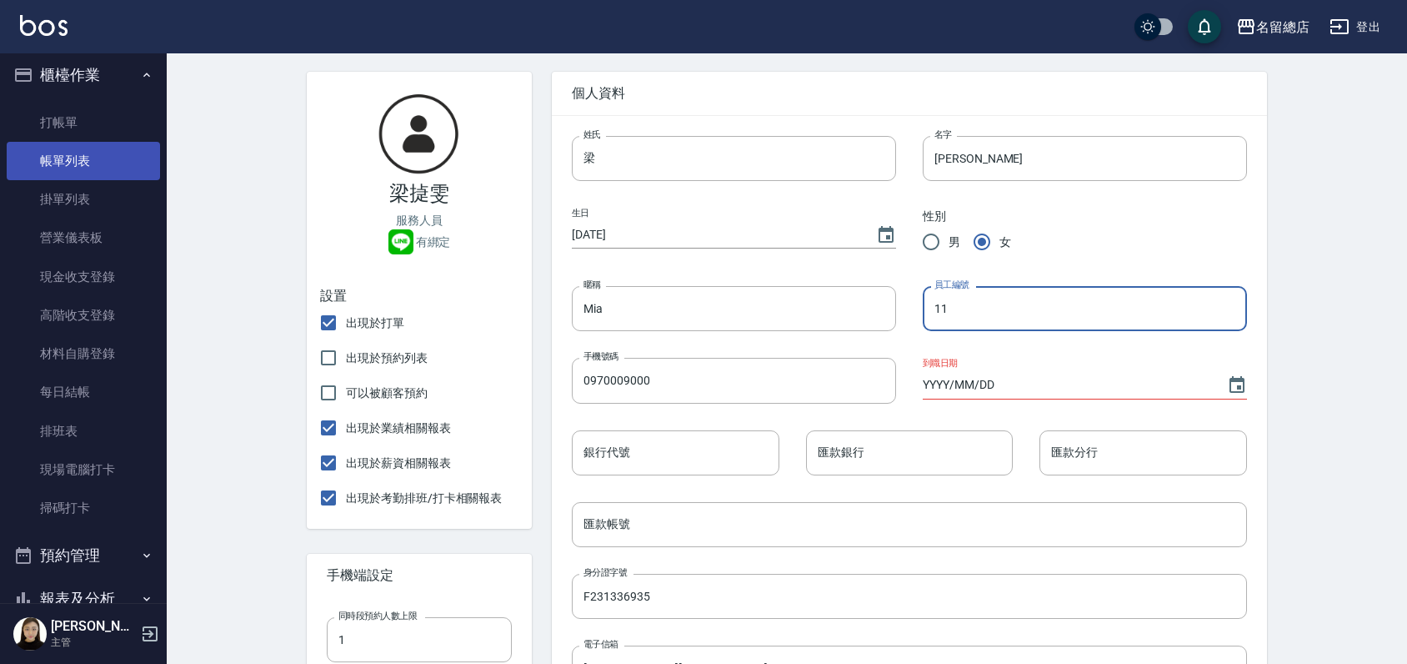
scroll to position [278, 0]
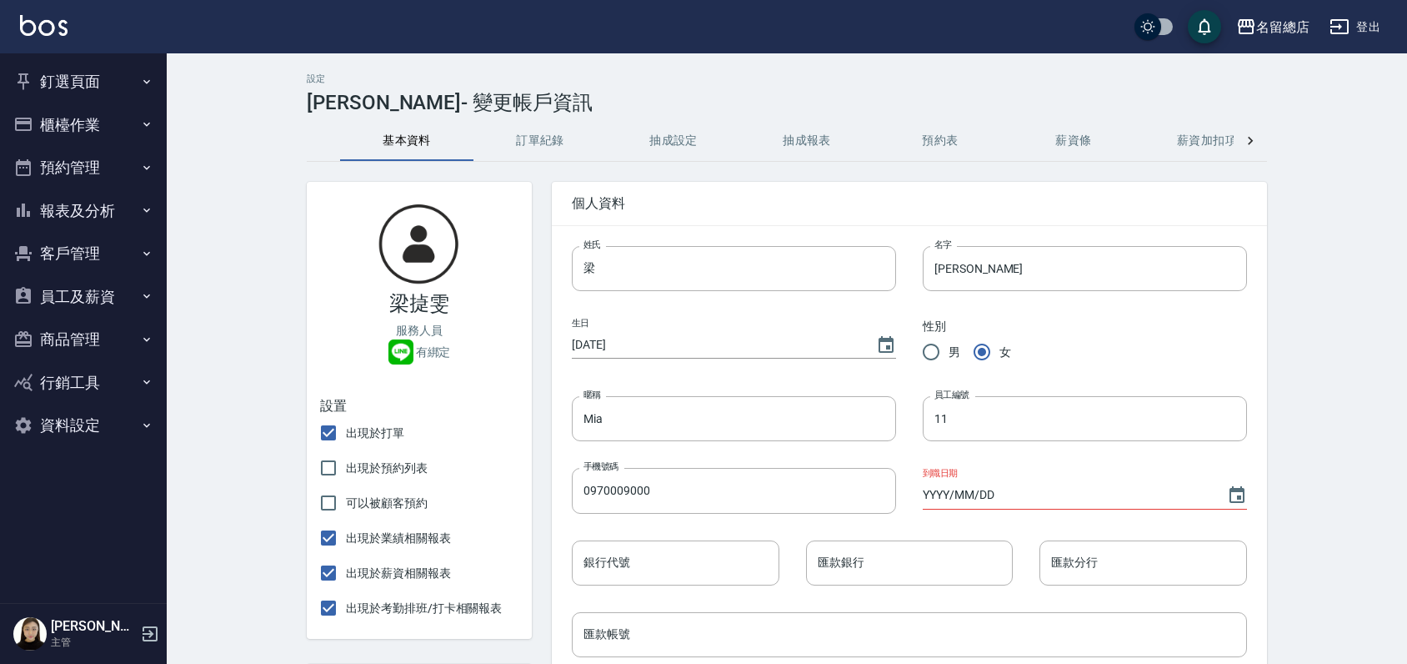
click at [107, 82] on button "釘選頁面" at bounding box center [83, 81] width 153 height 43
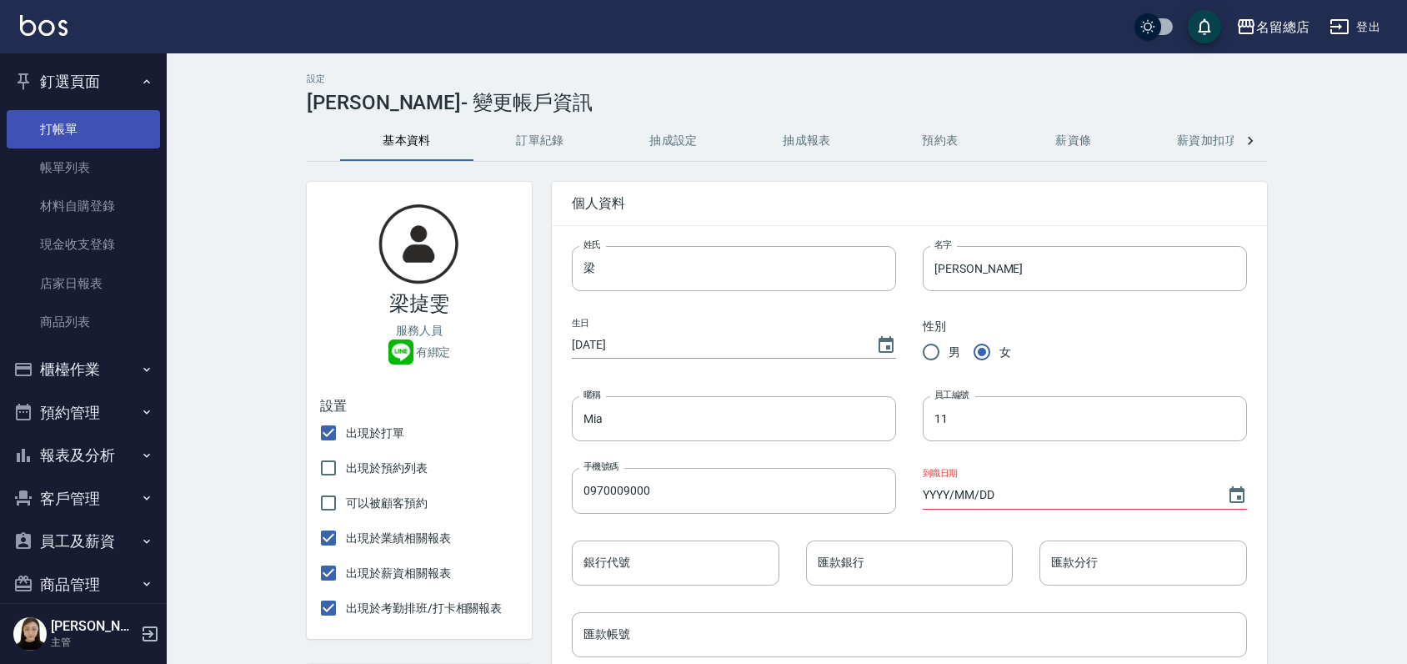
click at [78, 126] on link "打帳單" at bounding box center [83, 129] width 153 height 38
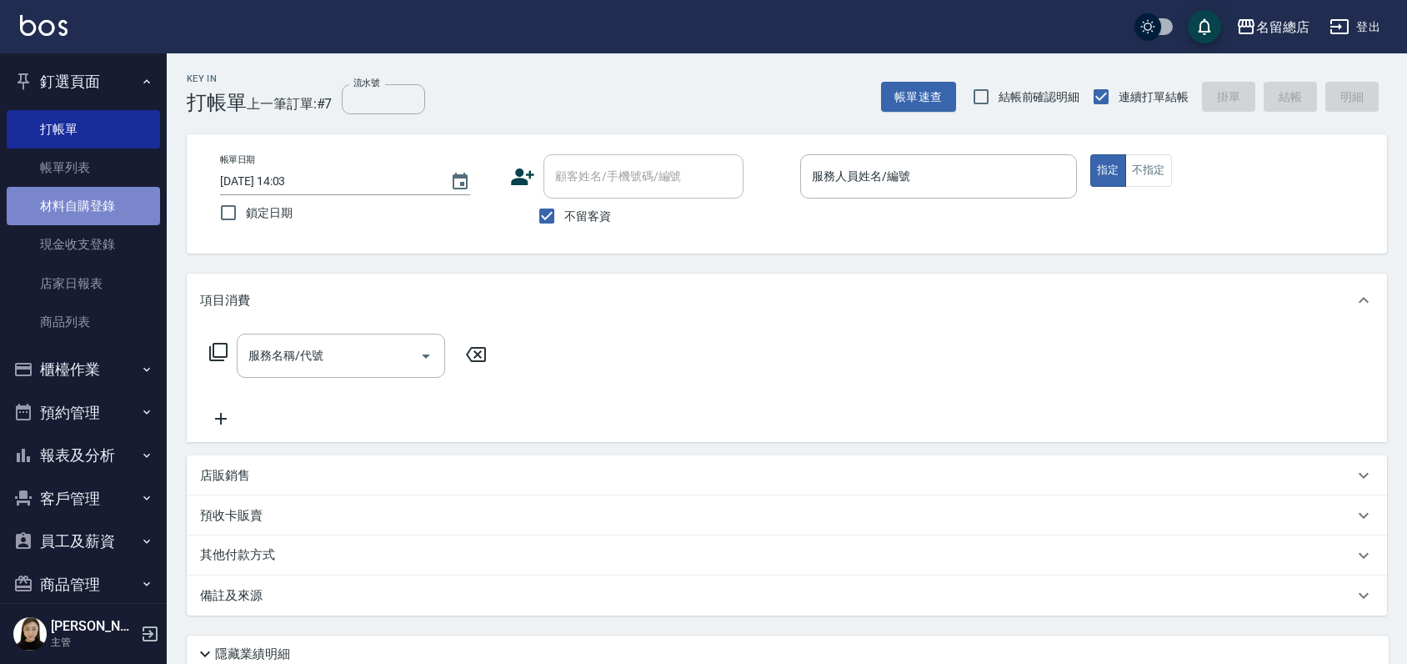
click at [128, 204] on link "材料自購登錄" at bounding box center [83, 206] width 153 height 38
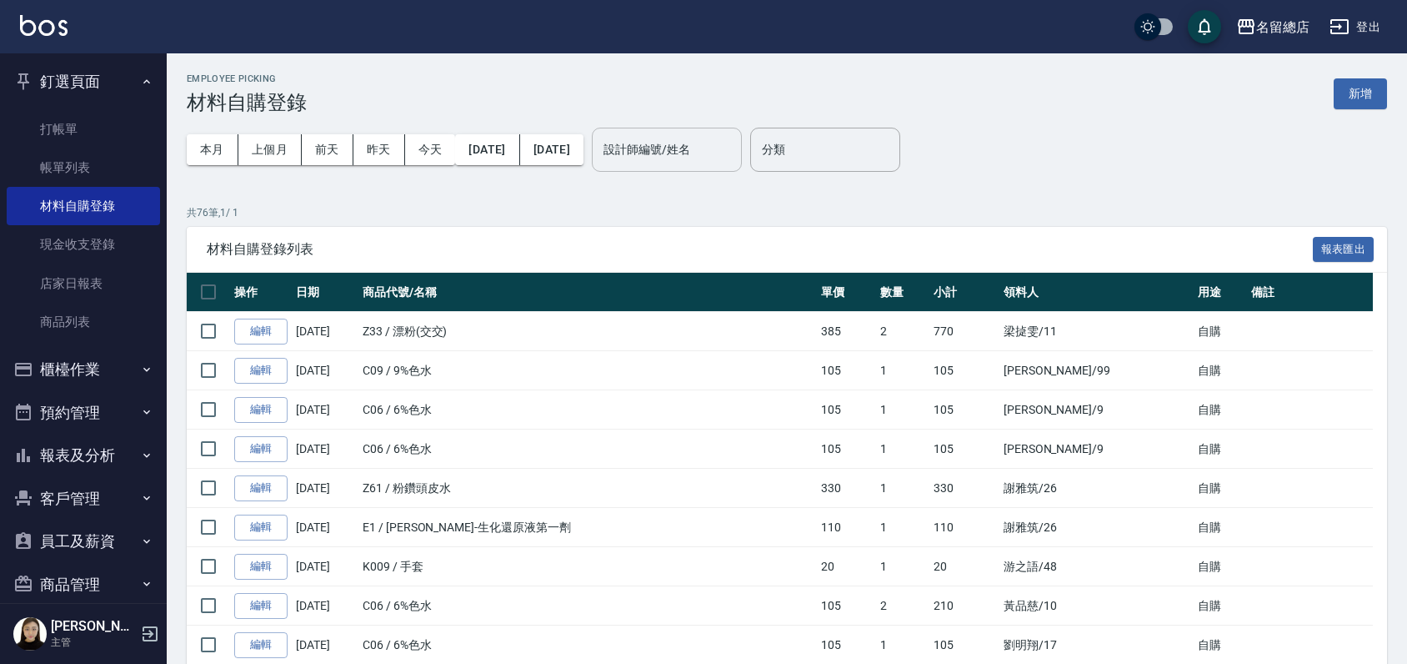
click at [726, 153] on input "設計師編號/姓名" at bounding box center [666, 149] width 135 height 29
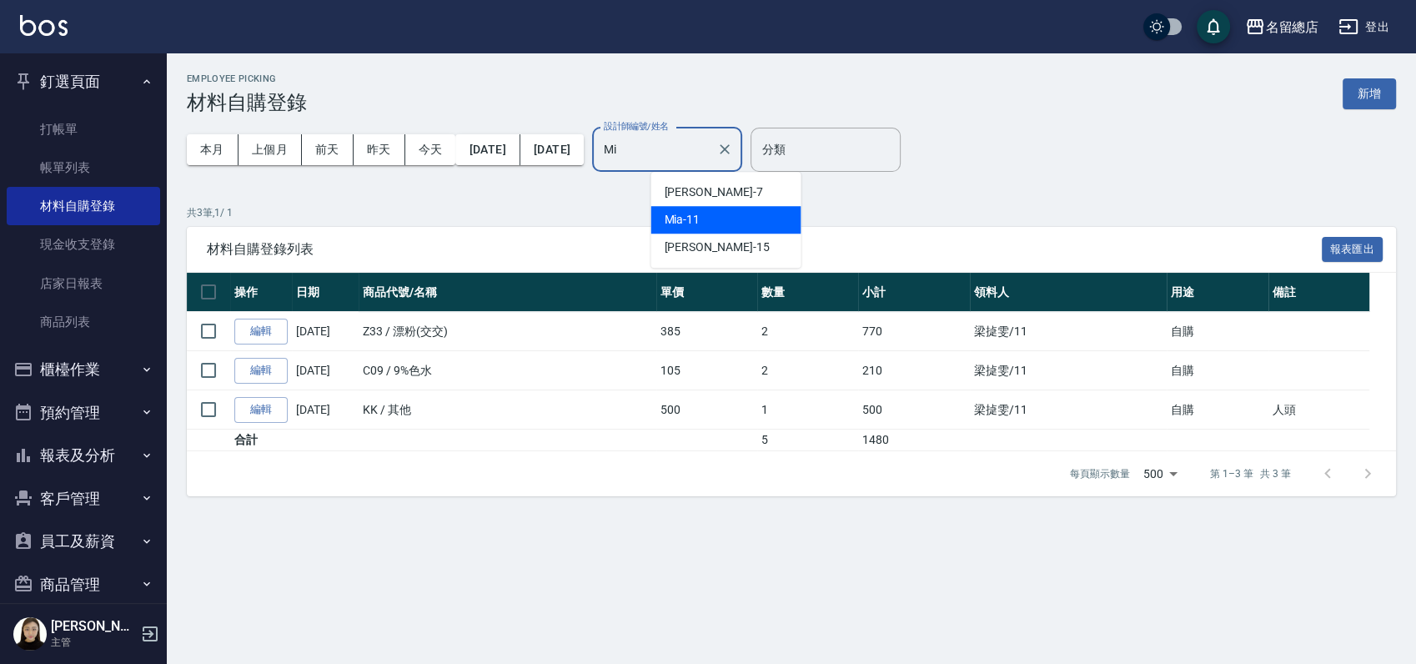
type input "M"
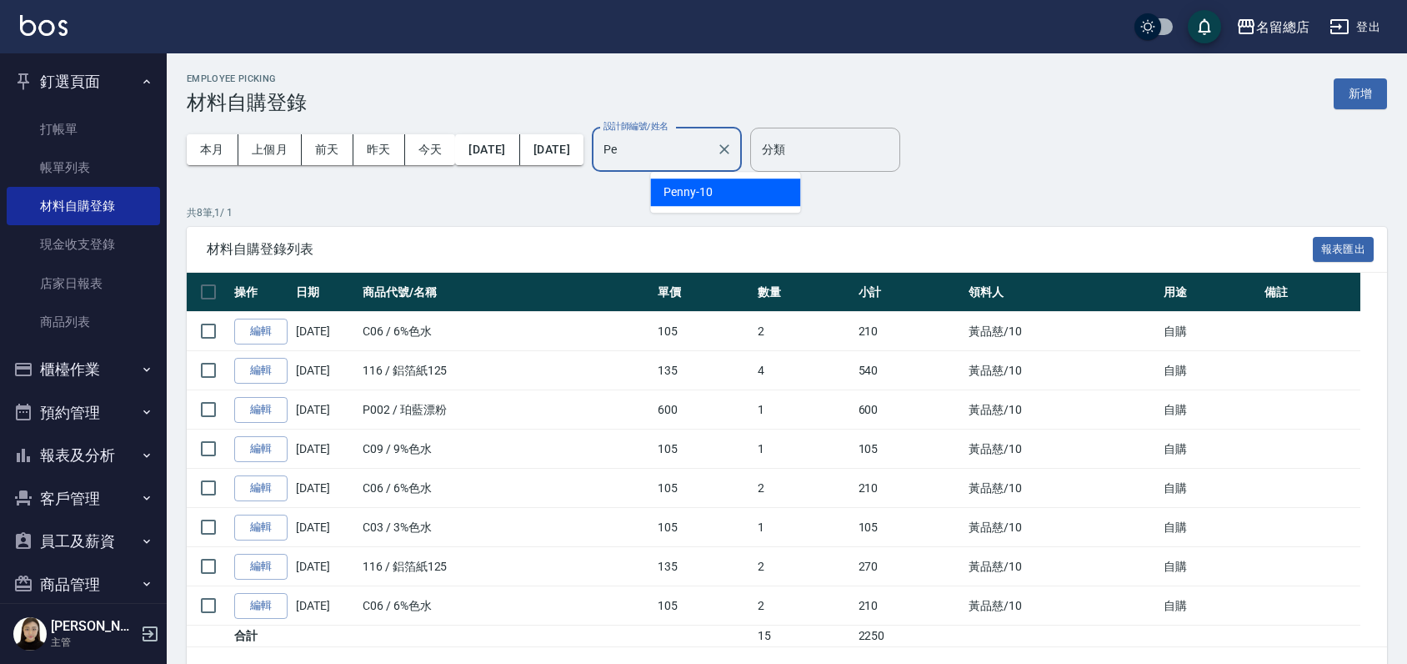
type input "P"
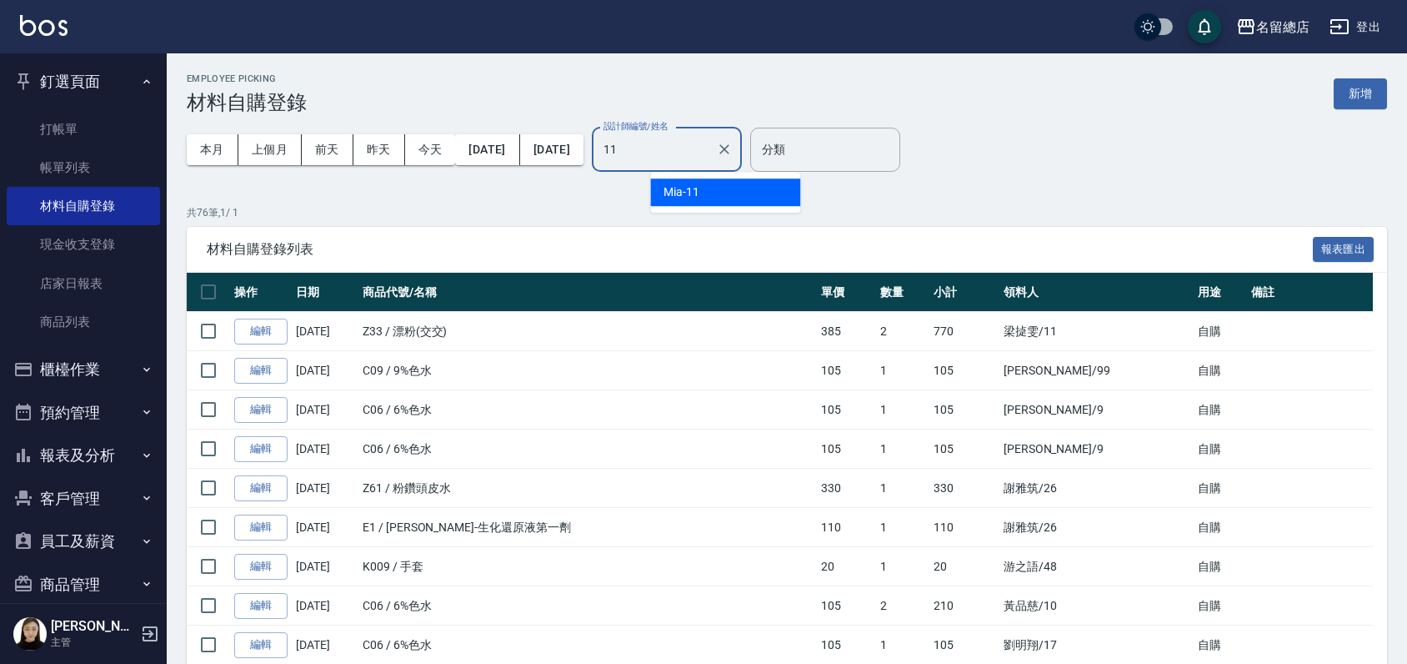
type input "Mia-11"
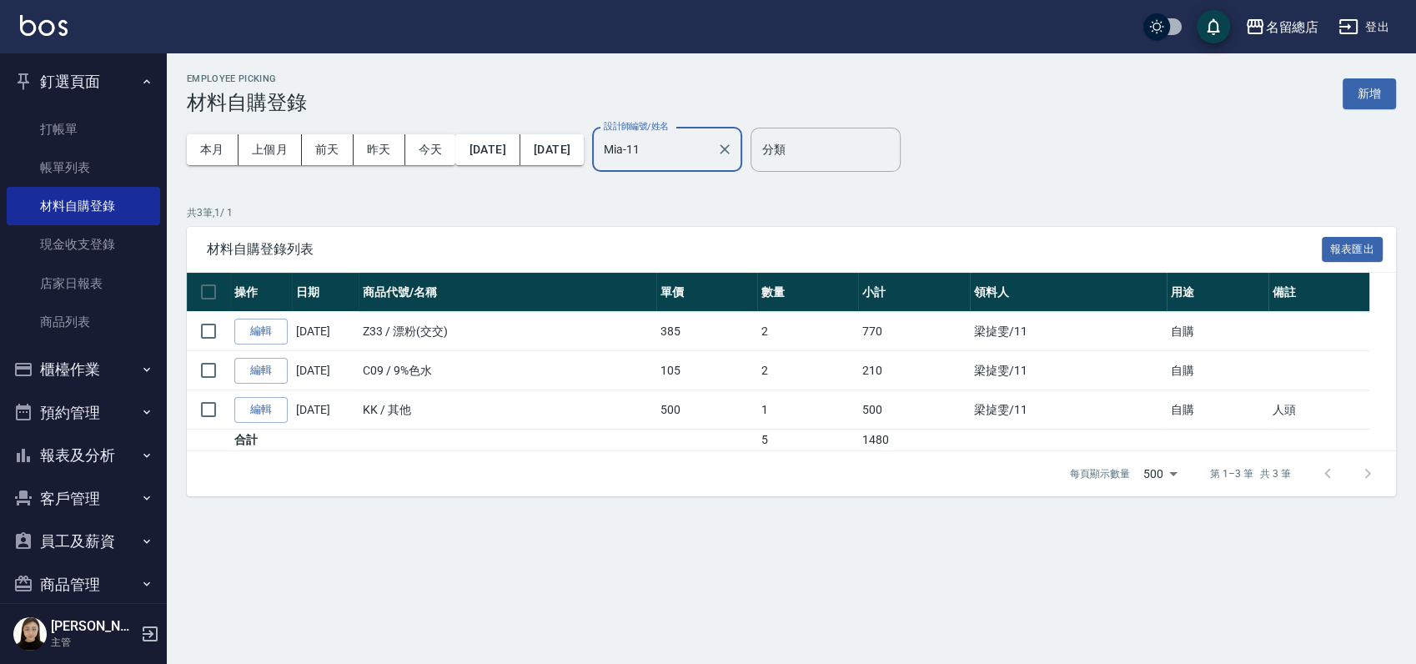
drag, startPoint x: 787, startPoint y: 147, endPoint x: 783, endPoint y: 178, distance: 31.1
click at [733, 147] on icon "Clear" at bounding box center [724, 149] width 17 height 17
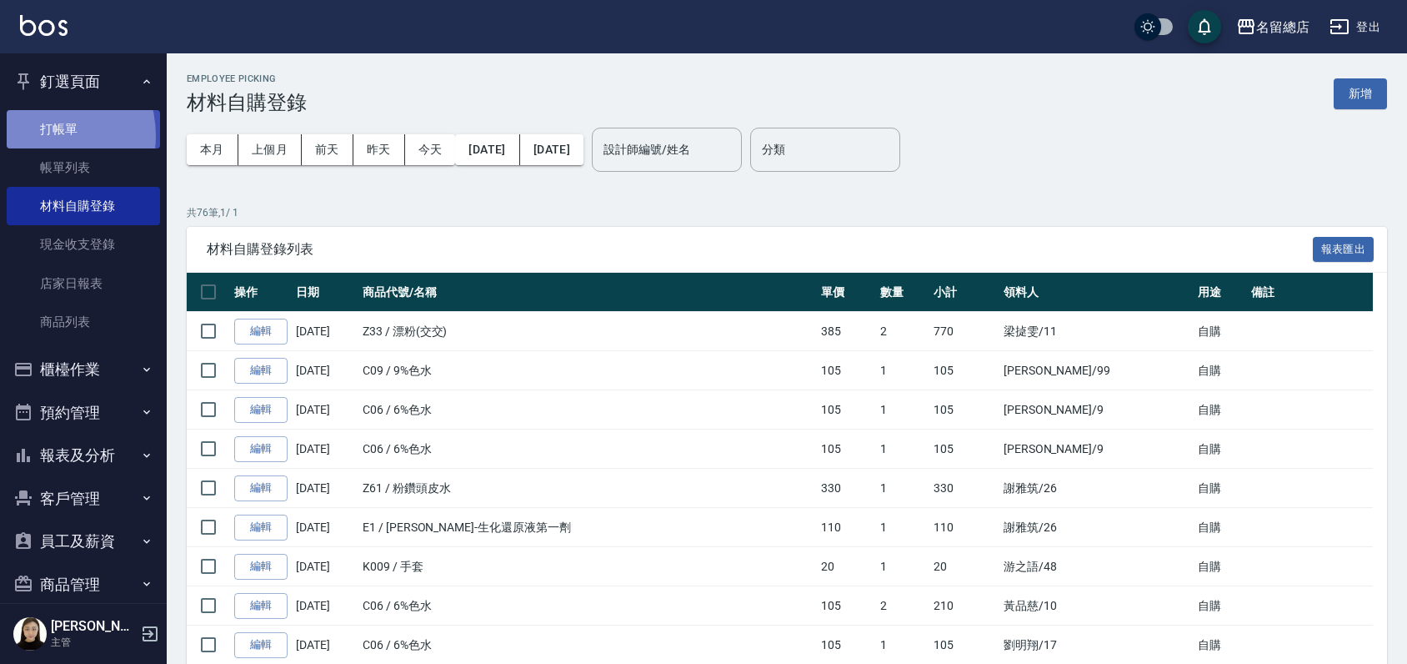
click at [42, 134] on link "打帳單" at bounding box center [83, 129] width 153 height 38
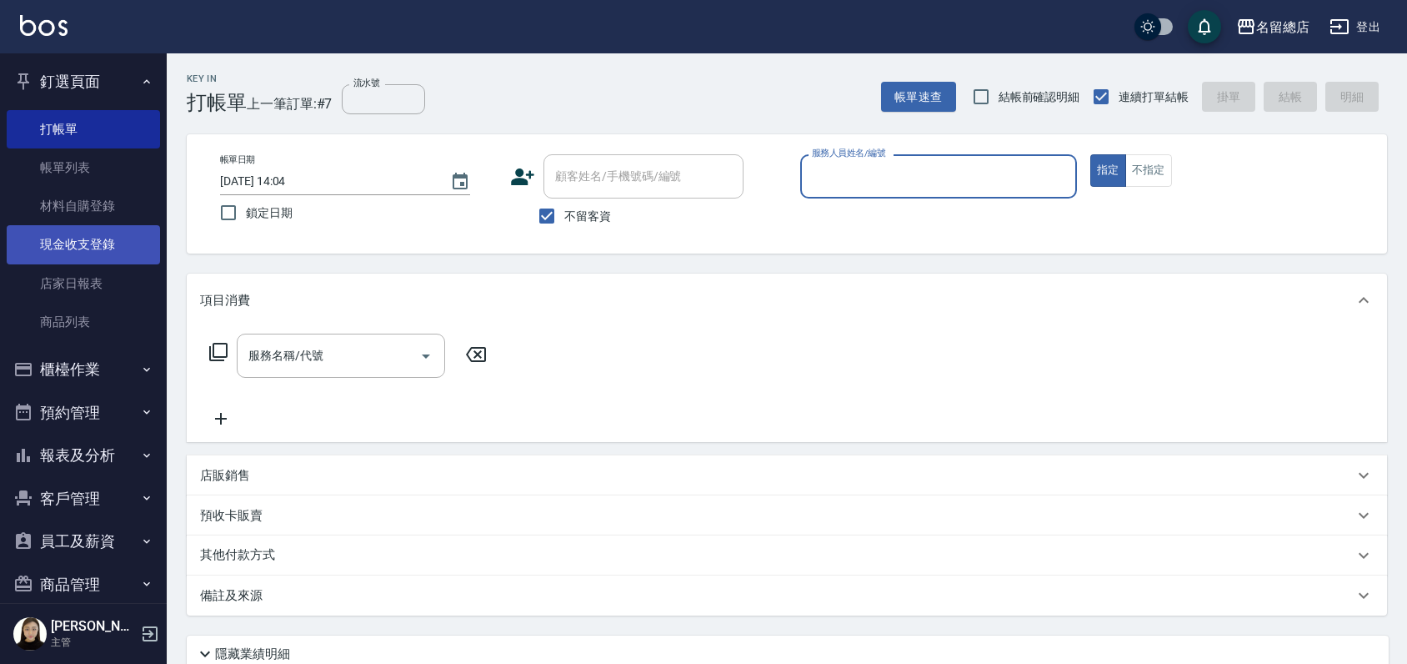
drag, startPoint x: 97, startPoint y: 207, endPoint x: 100, endPoint y: 260, distance: 53.5
click at [96, 207] on link "材料自購登錄" at bounding box center [83, 206] width 153 height 38
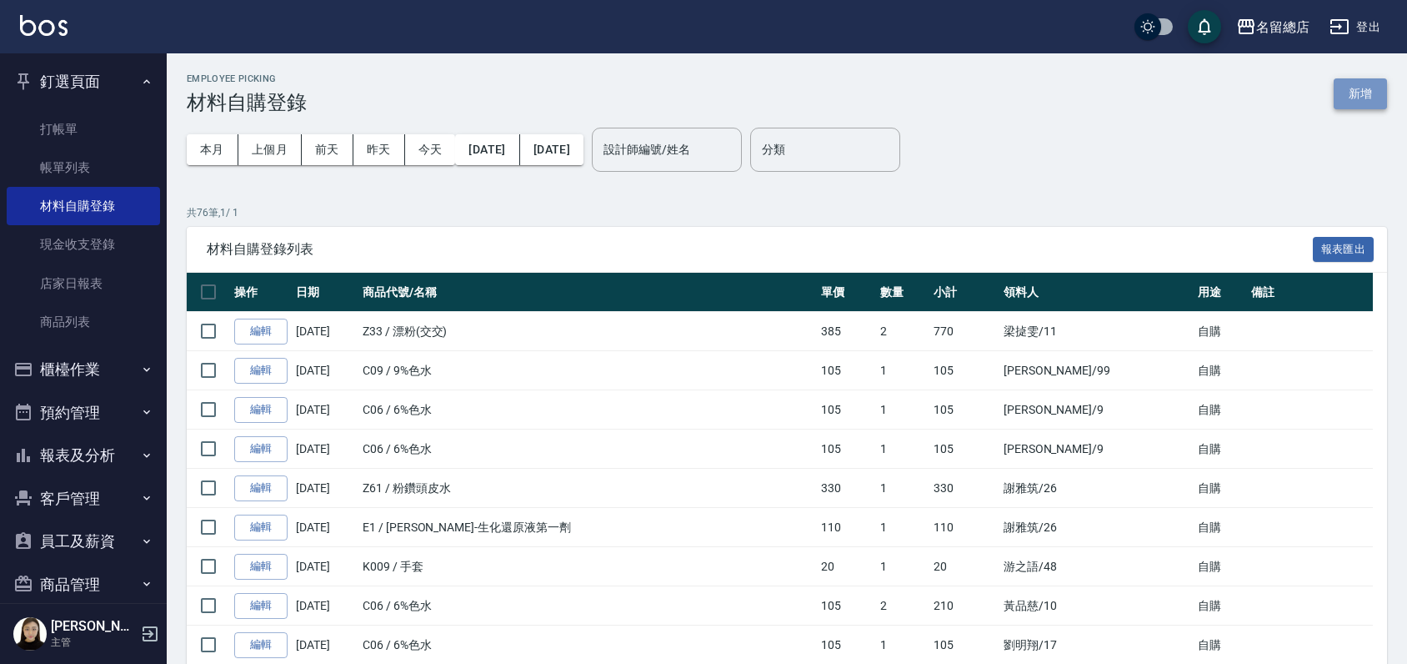
click at [1374, 93] on button "新增" at bounding box center [1360, 93] width 53 height 31
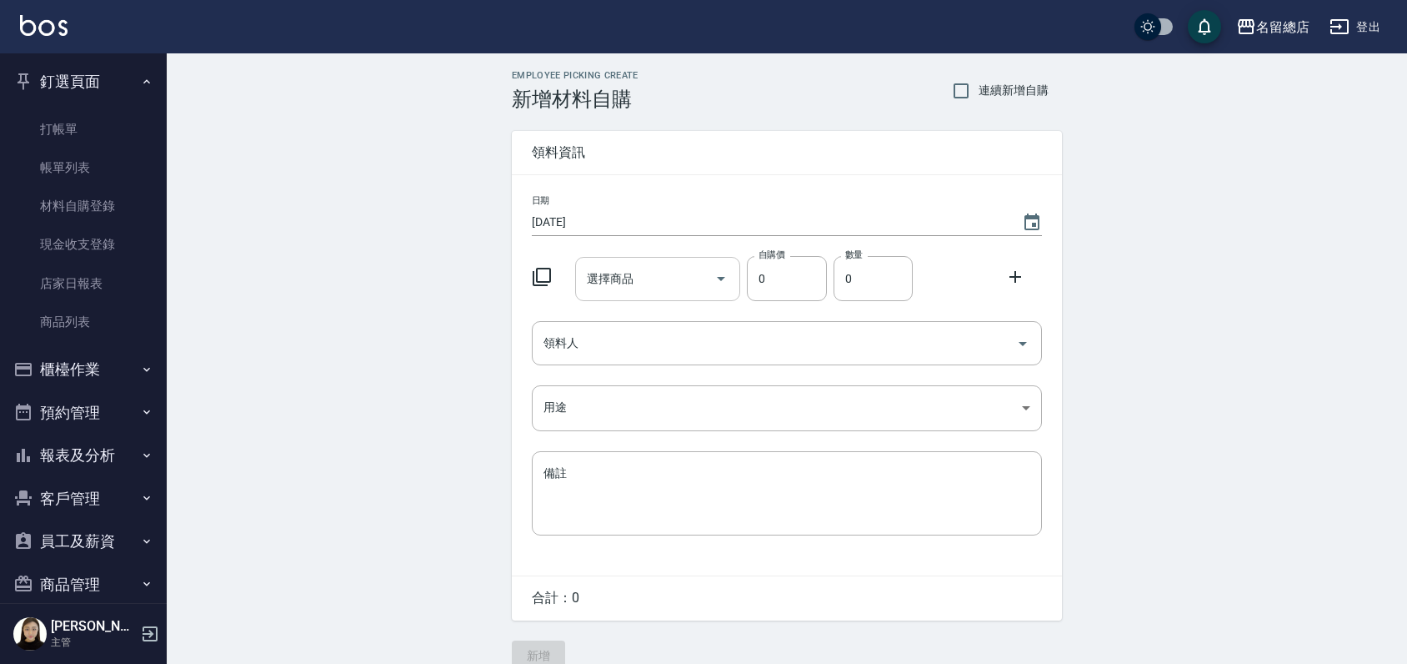
click at [627, 277] on input "選擇商品" at bounding box center [646, 278] width 126 height 29
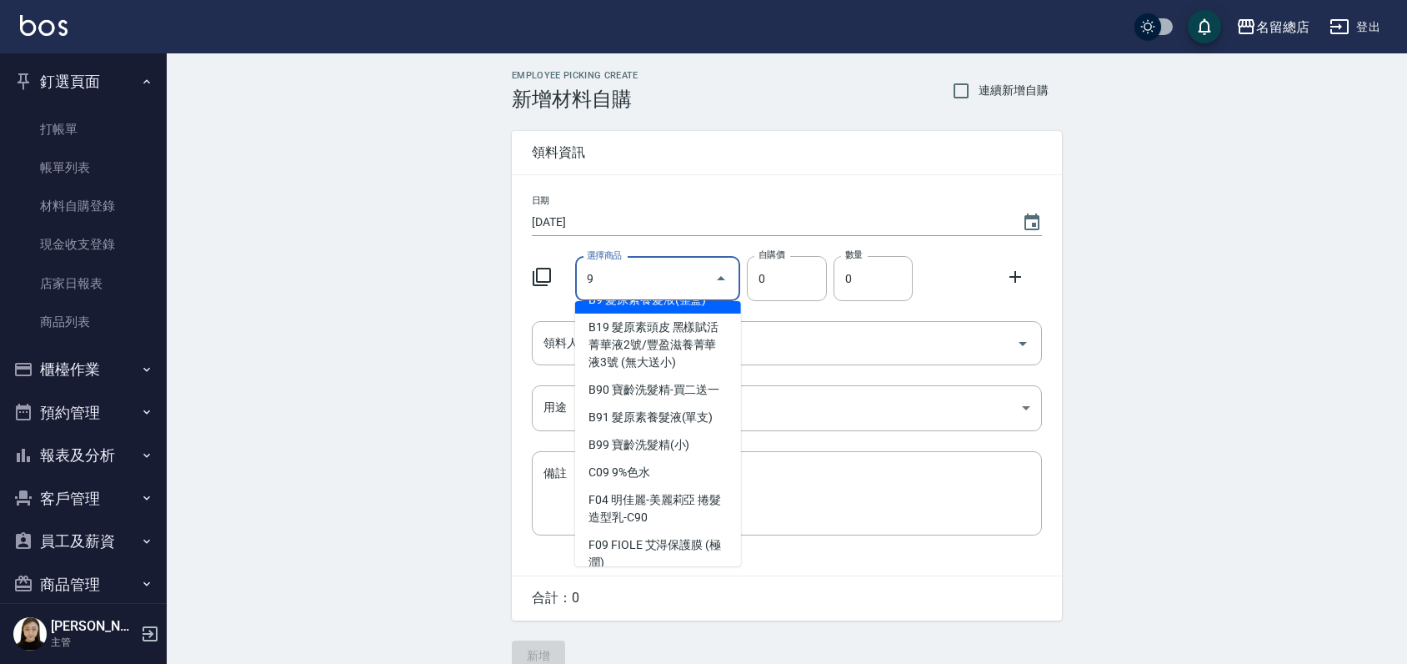
scroll to position [185, 0]
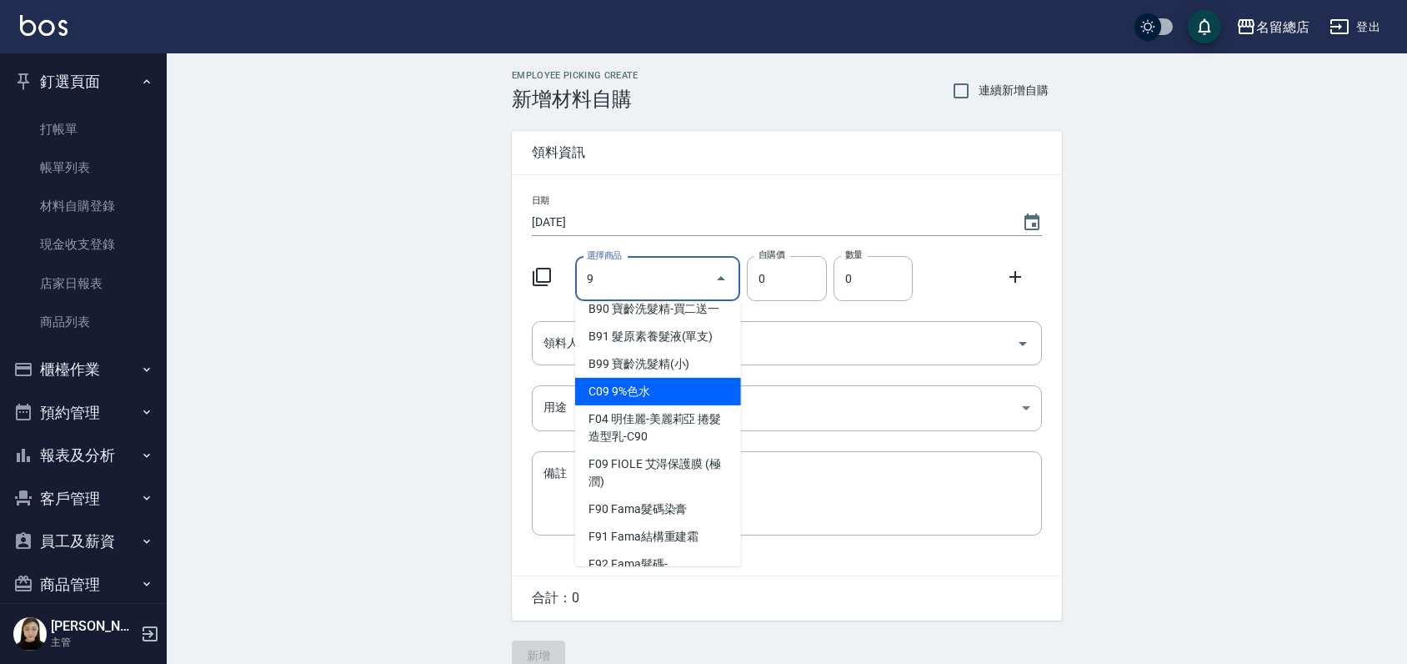
click at [644, 405] on li "C09 9%色水" at bounding box center [658, 392] width 166 height 28
type input "9%色水"
type input "105"
type input "1"
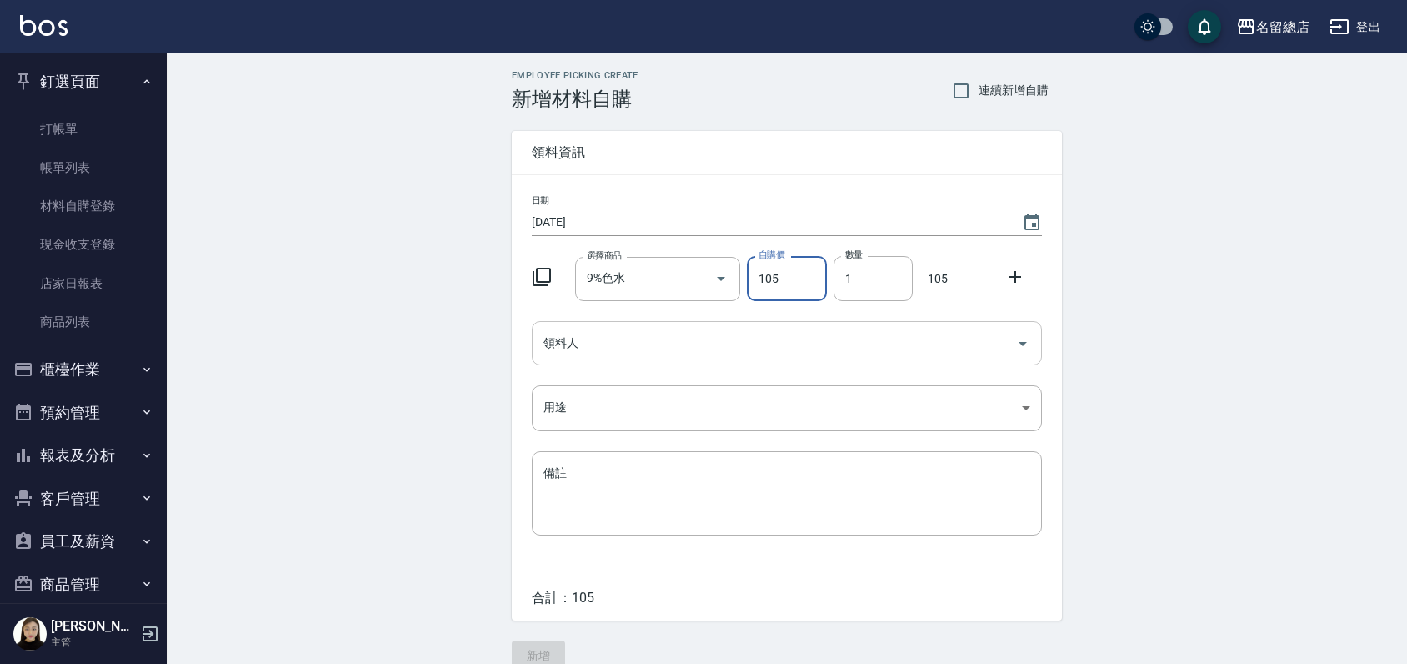
click at [696, 348] on input "領料人" at bounding box center [774, 342] width 470 height 29
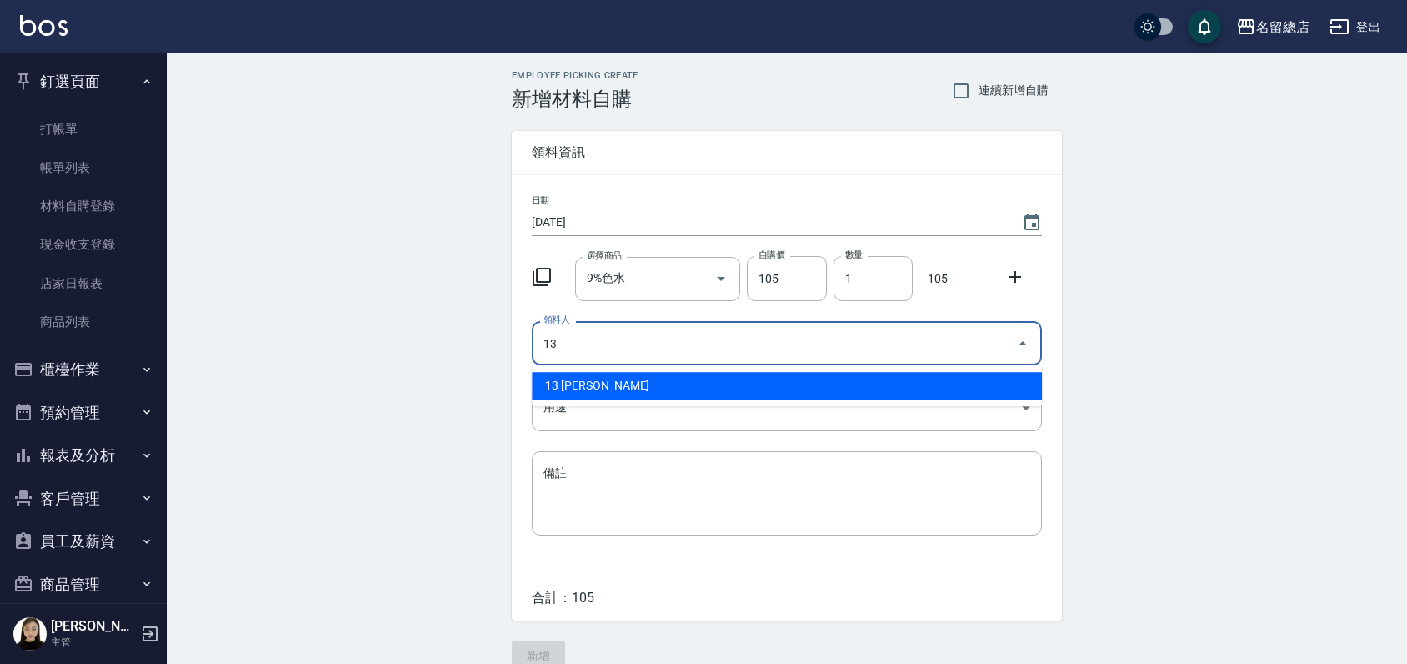
click at [765, 387] on li "13 黃鈺婷" at bounding box center [787, 386] width 510 height 28
type input "13 黃鈺婷"
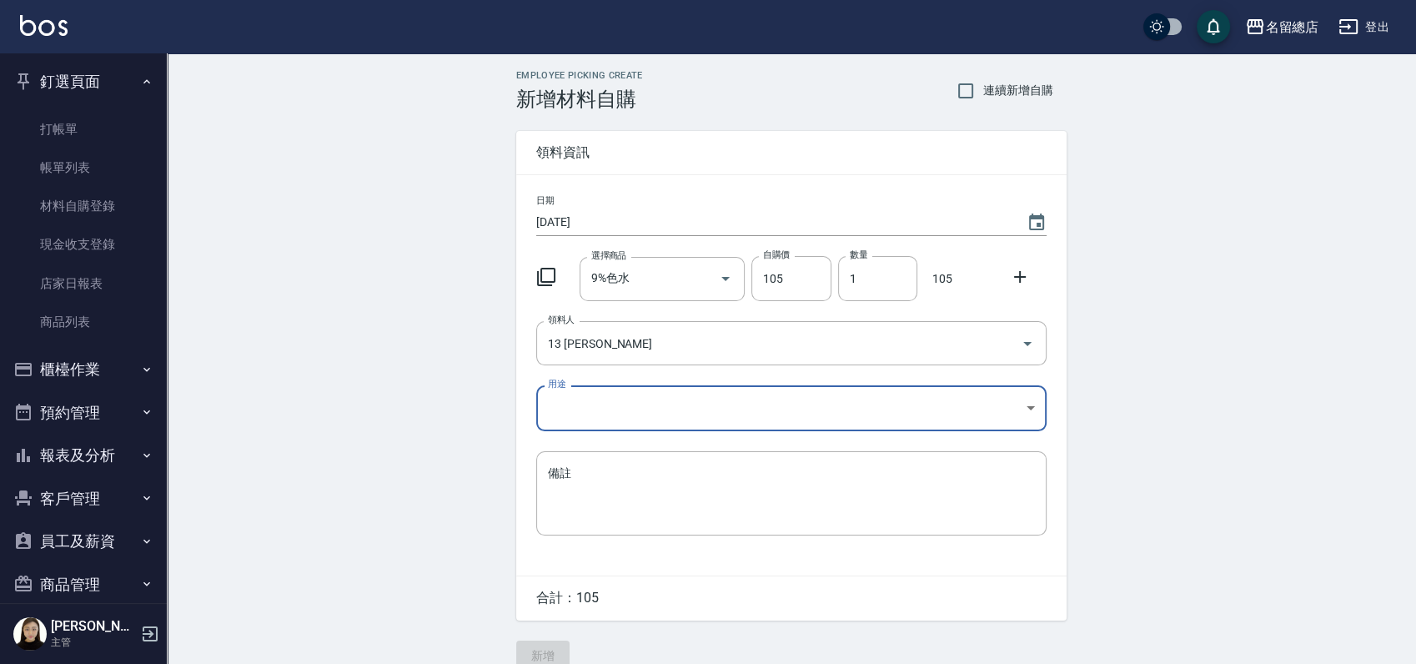
click at [761, 394] on body "名留總店 登出 釘選頁面 打帳單 帳單列表 材料自購登錄 現金收支登錄 店家日報表 商品列表 櫃檯作業 打帳單 帳單列表 掛單列表 營業儀表板 現金收支登錄 …" at bounding box center [708, 343] width 1416 height 687
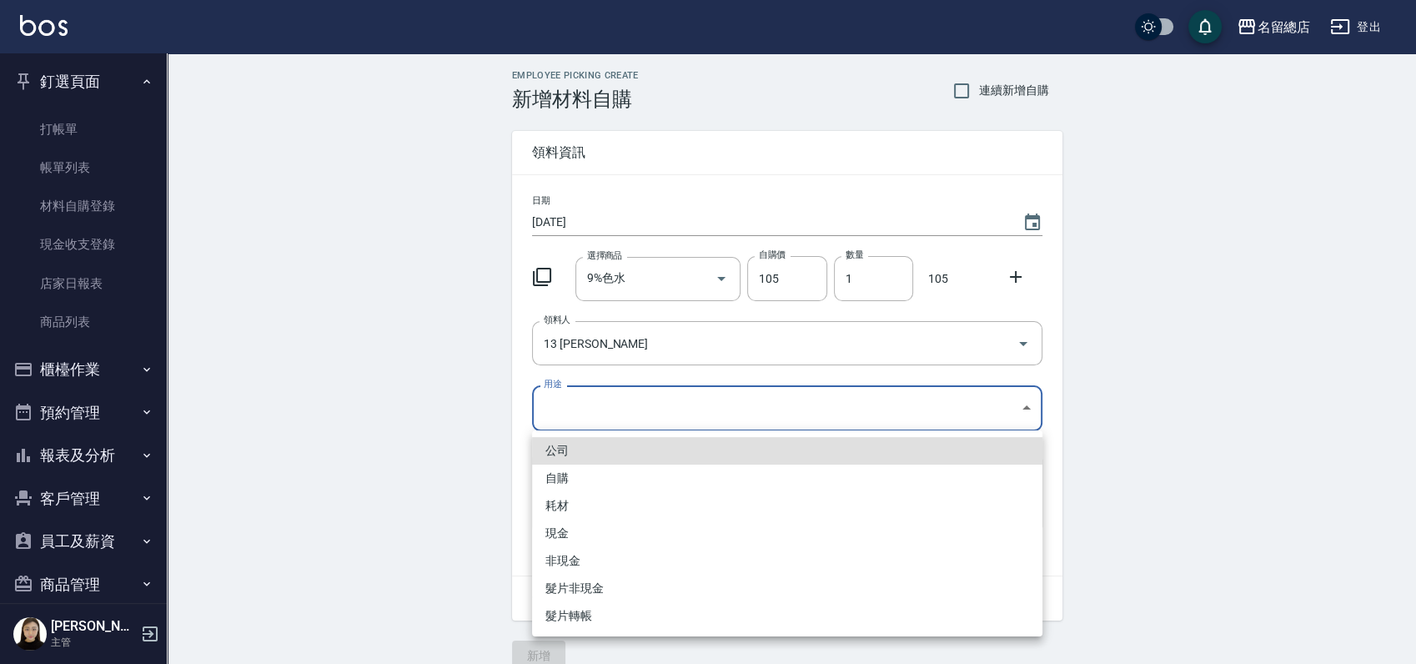
click at [585, 479] on li "自購" at bounding box center [787, 478] width 510 height 28
type input "自購"
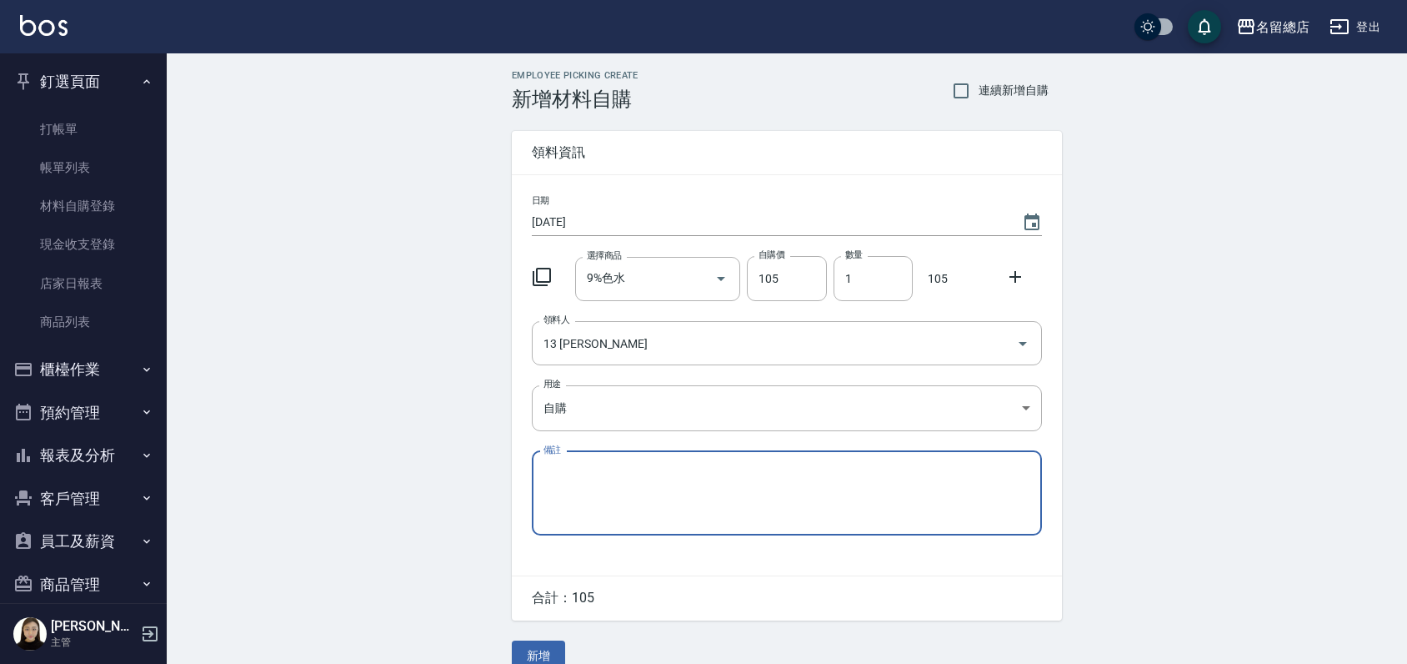
scroll to position [25, 0]
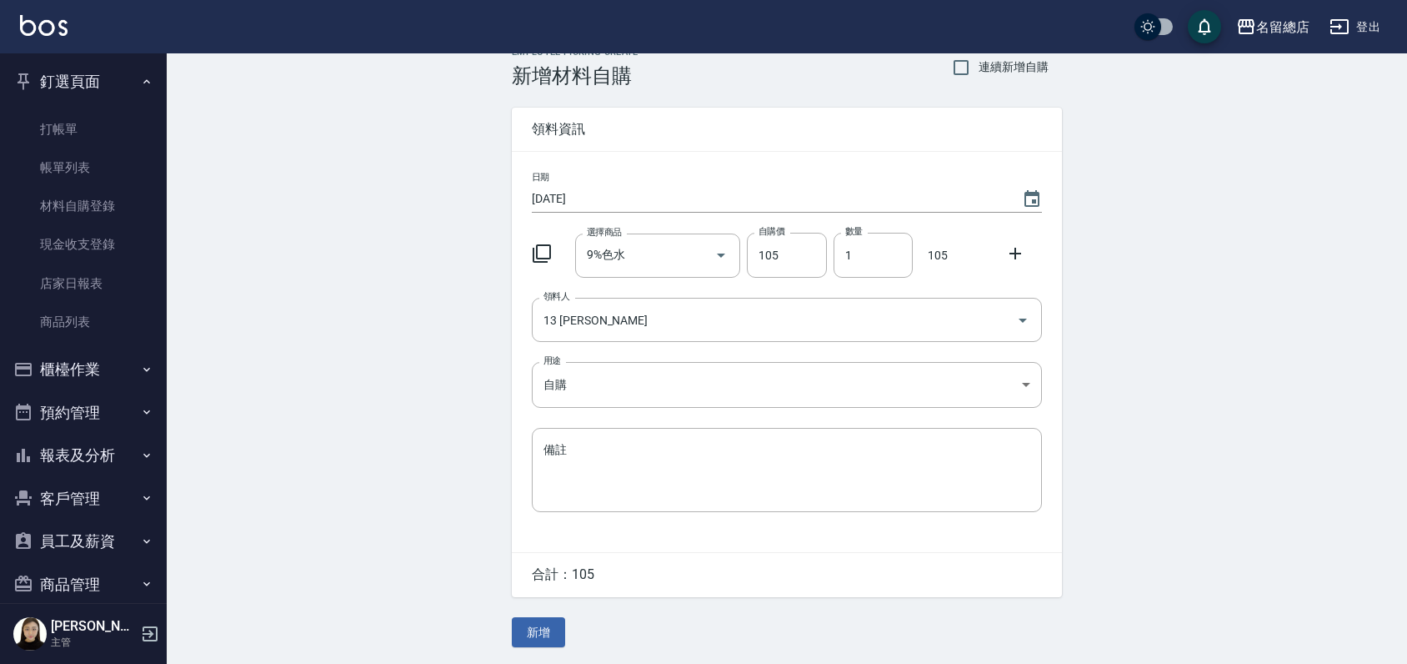
click at [525, 647] on div "Employee Picking Create 新增材料自購 連續新增自購 領料資訊 日期 2025/09/14 選擇商品 9%色水 選擇商品 自購價 105…" at bounding box center [787, 347] width 584 height 634
click at [532, 639] on button "新增" at bounding box center [538, 632] width 53 height 31
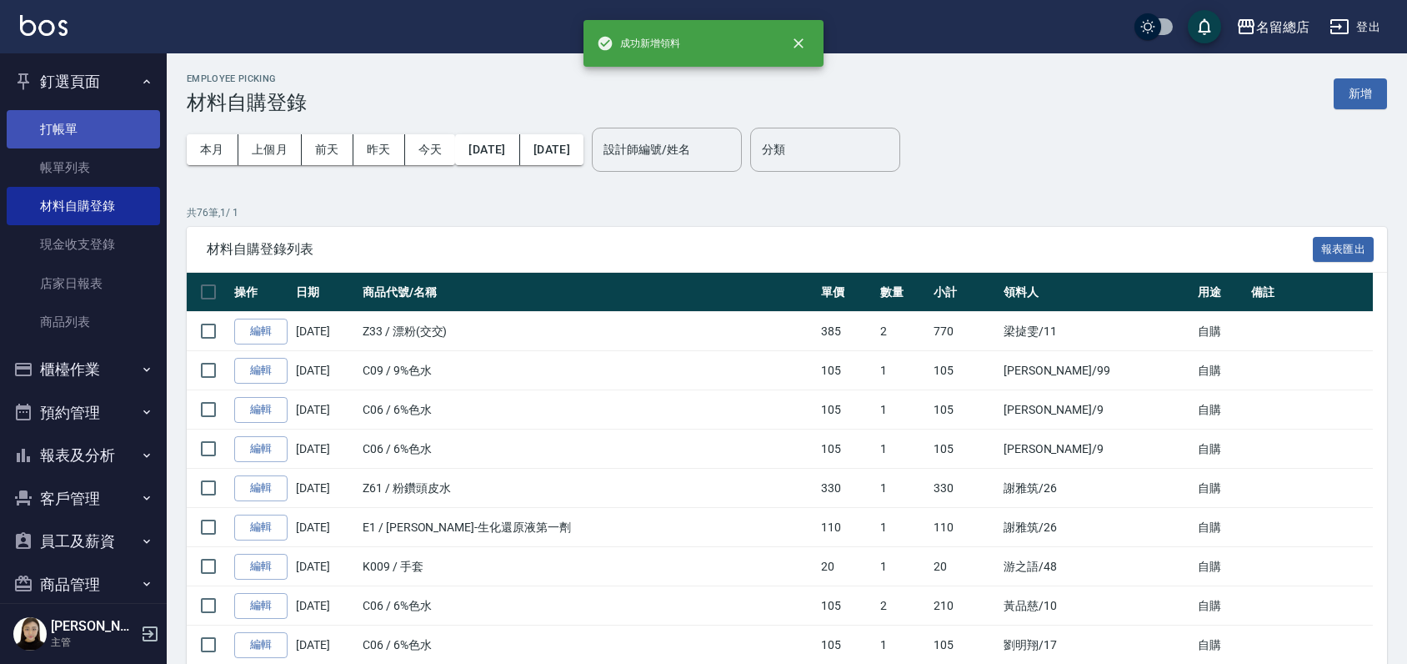
click at [100, 121] on link "打帳單" at bounding box center [83, 129] width 153 height 38
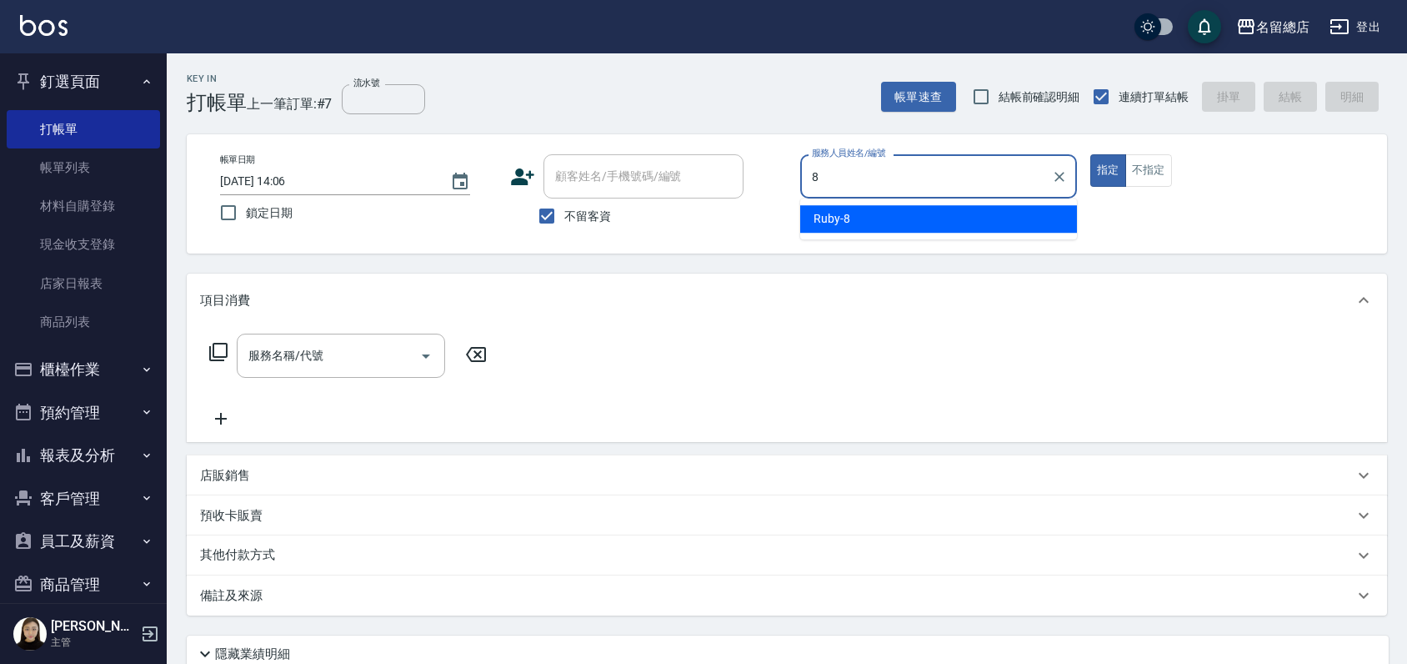
type input "Ruby-8"
type button "true"
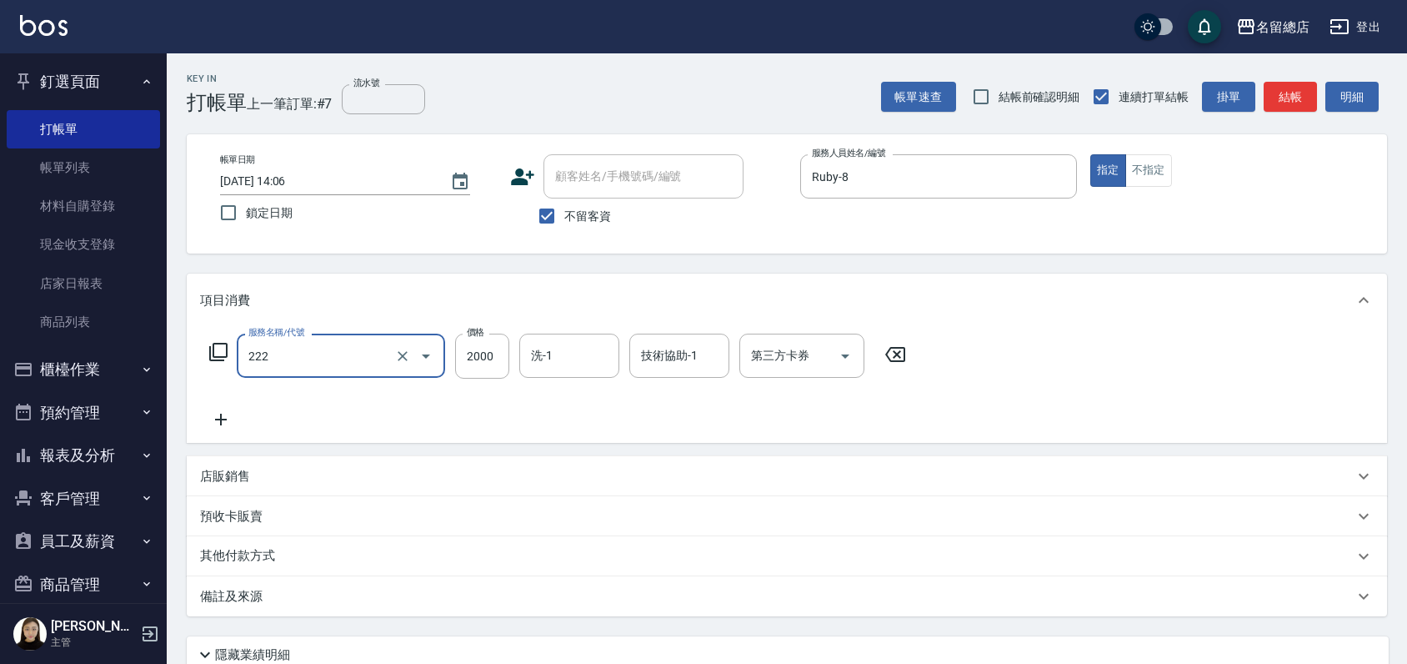
type input "燙髮2000以上(222)"
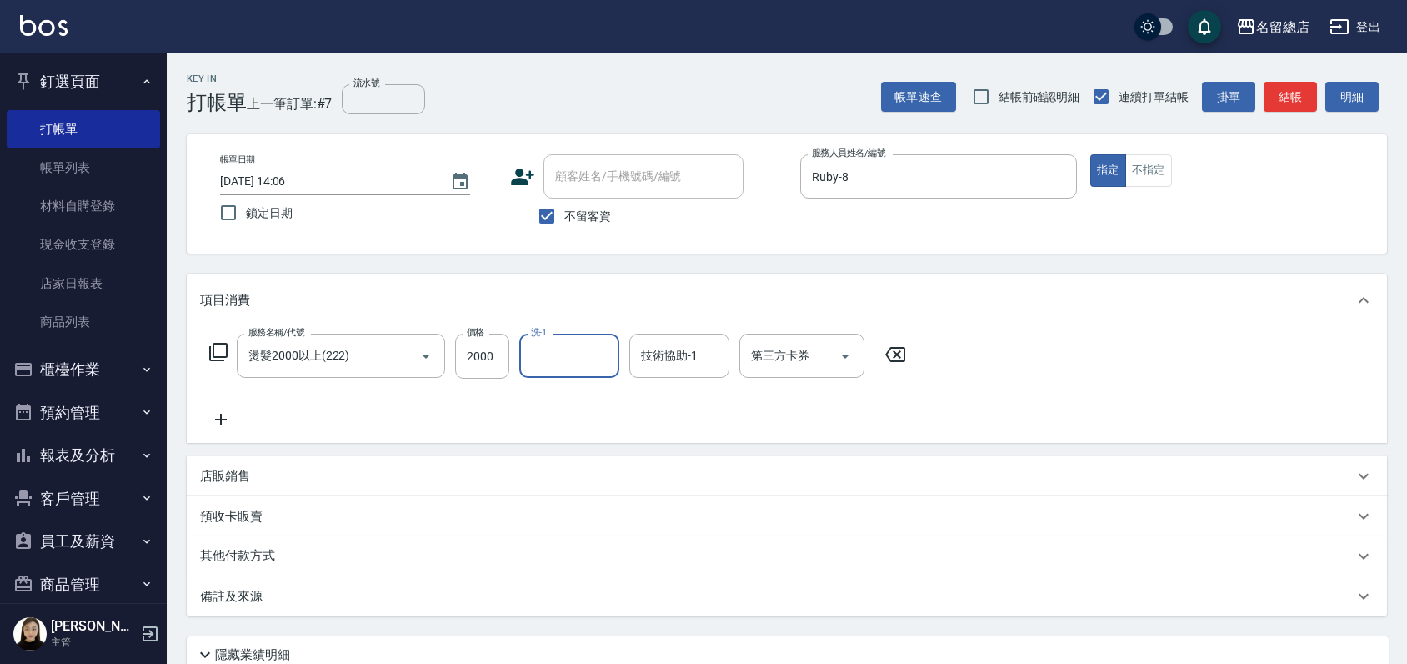
click at [214, 562] on p "其他付款方式" at bounding box center [241, 556] width 83 height 18
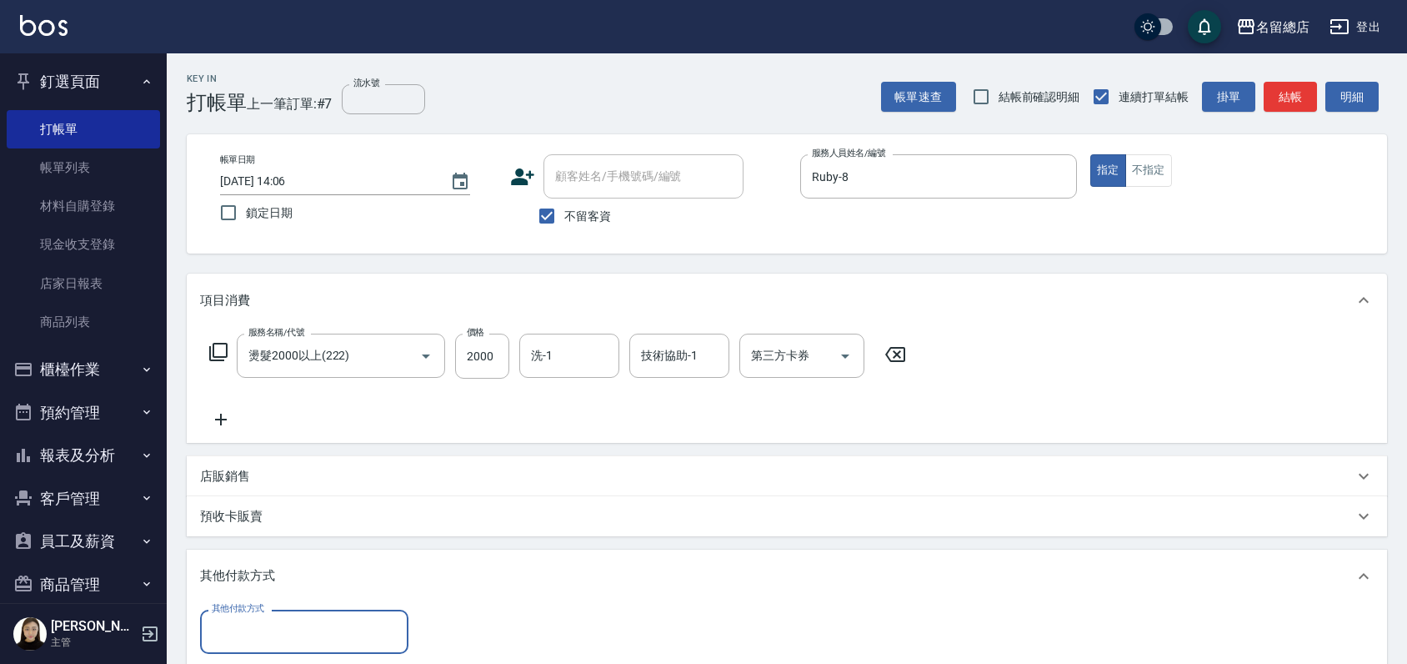
click at [223, 637] on input "其他付款方式" at bounding box center [304, 631] width 193 height 29
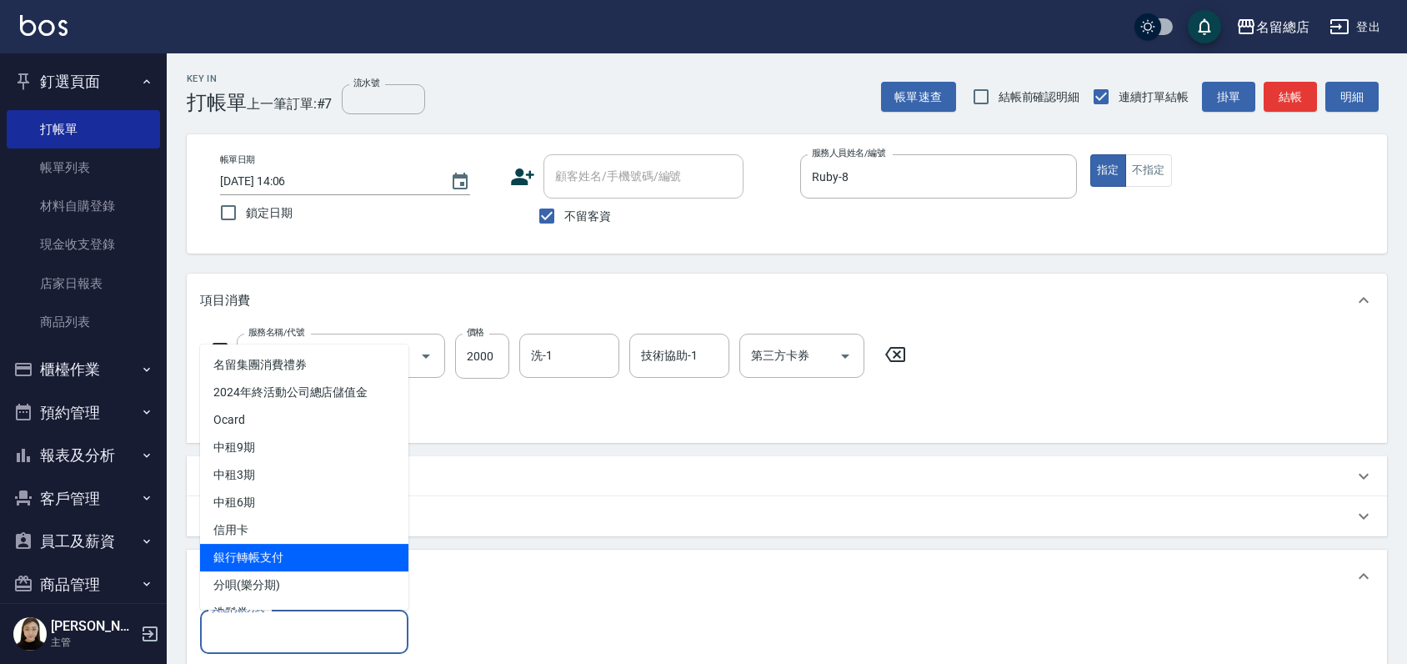
click at [244, 547] on span "銀行轉帳支付" at bounding box center [304, 558] width 208 height 28
type input "銀行轉帳支付"
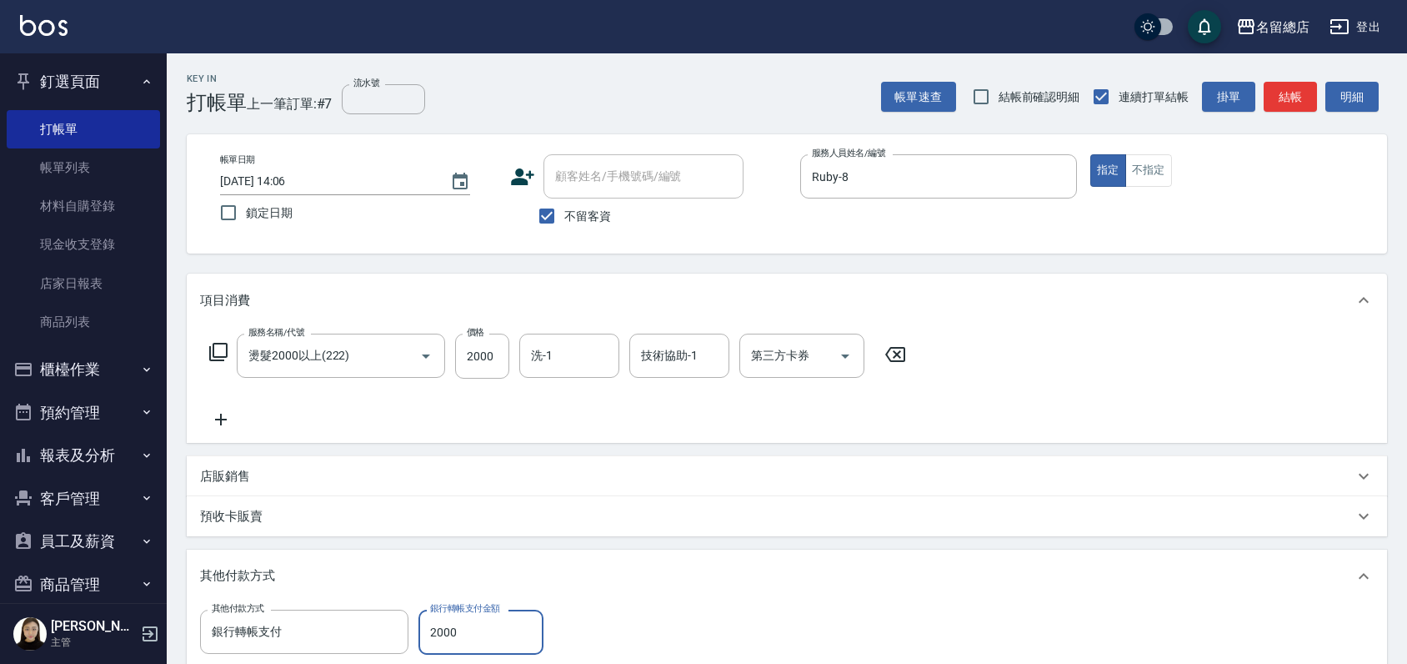
type input "2000"
click at [582, 441] on div "服務名稱/代號 燙髮2000以上(222) 服務名稱/代號 價格 2000 價格 洗-1 洗-1 技術協助-1 技術協助-1 第三方卡券 第三方卡券" at bounding box center [787, 385] width 1201 height 116
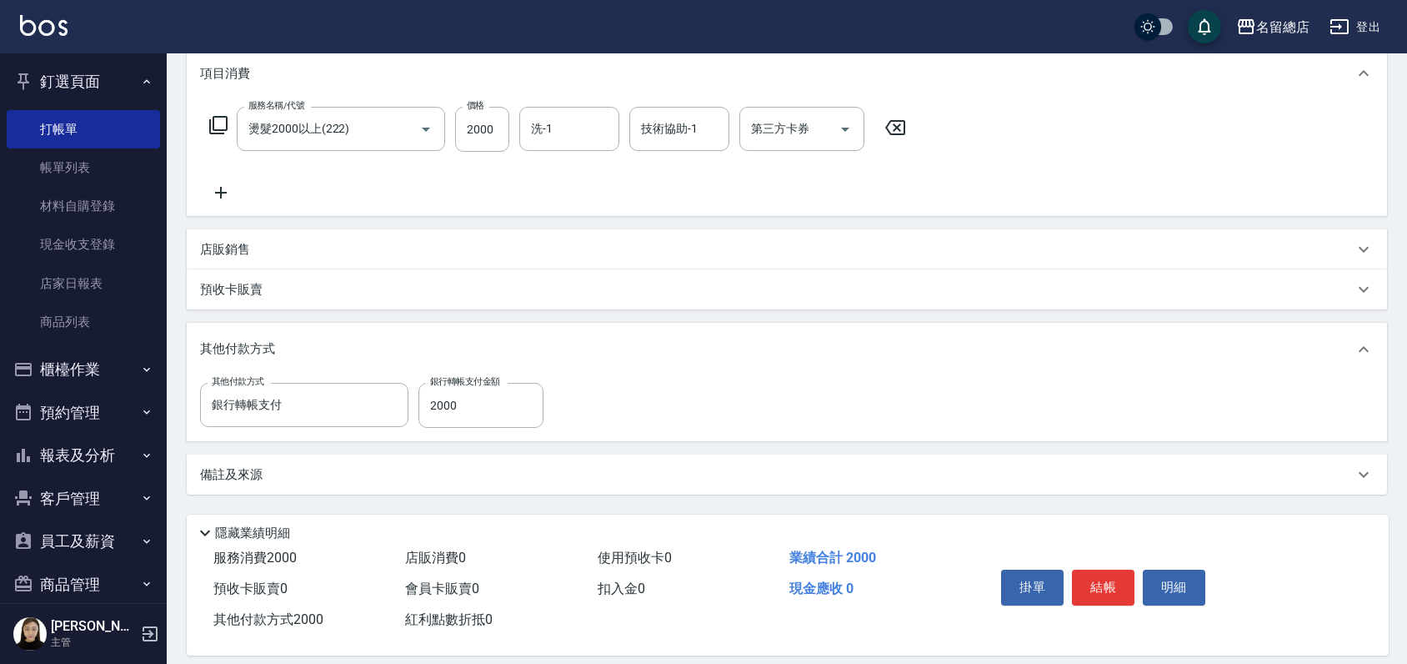
scroll to position [244, 0]
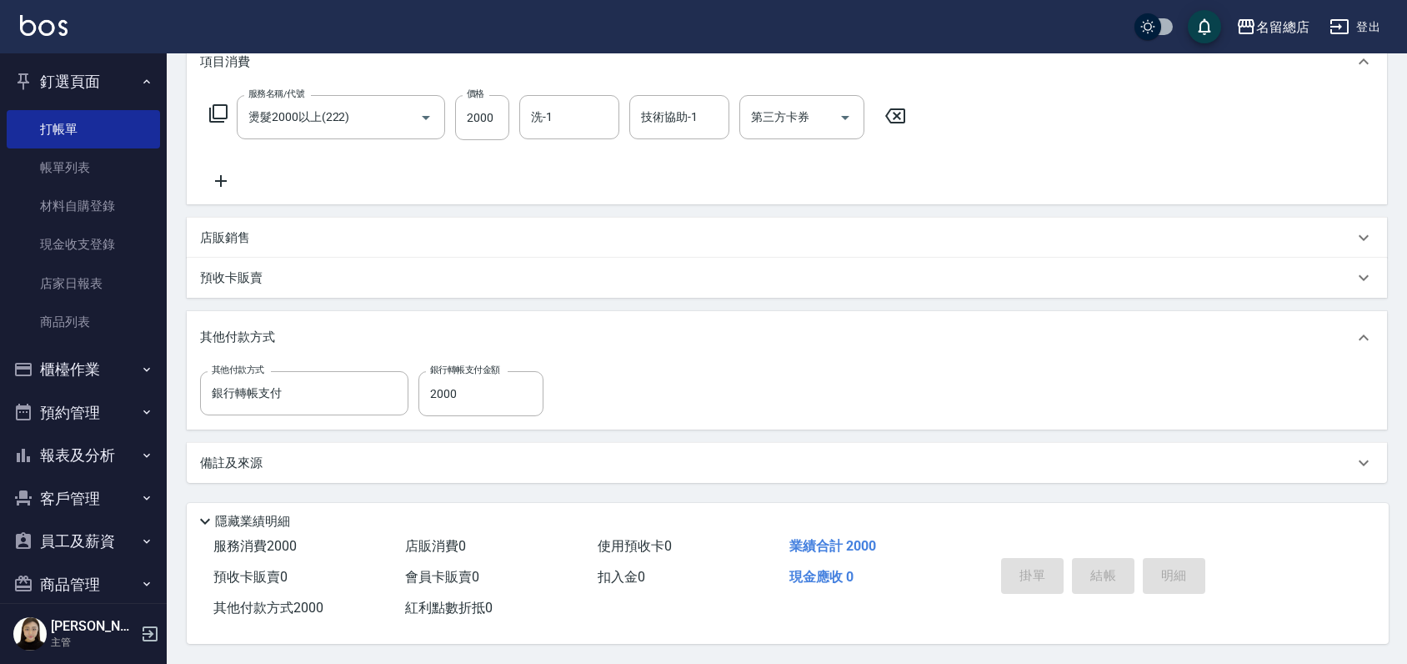
type input "2025/09/14 14:13"
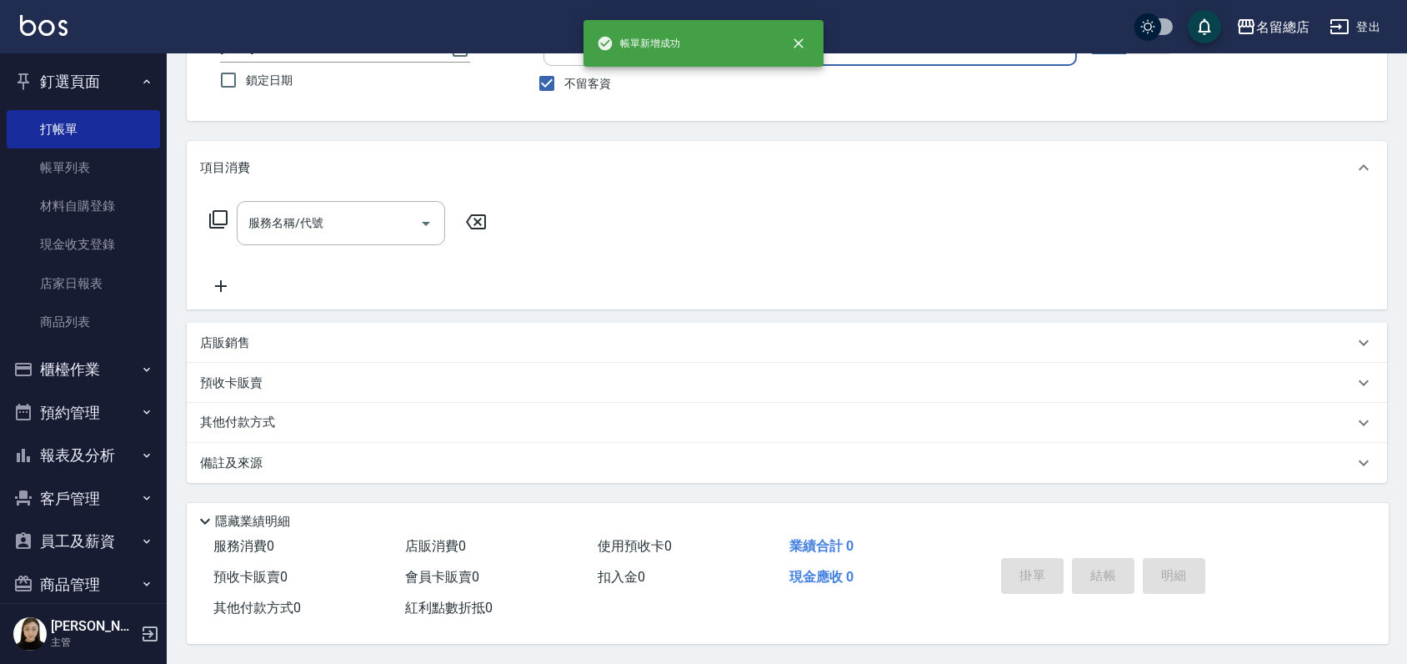
scroll to position [0, 0]
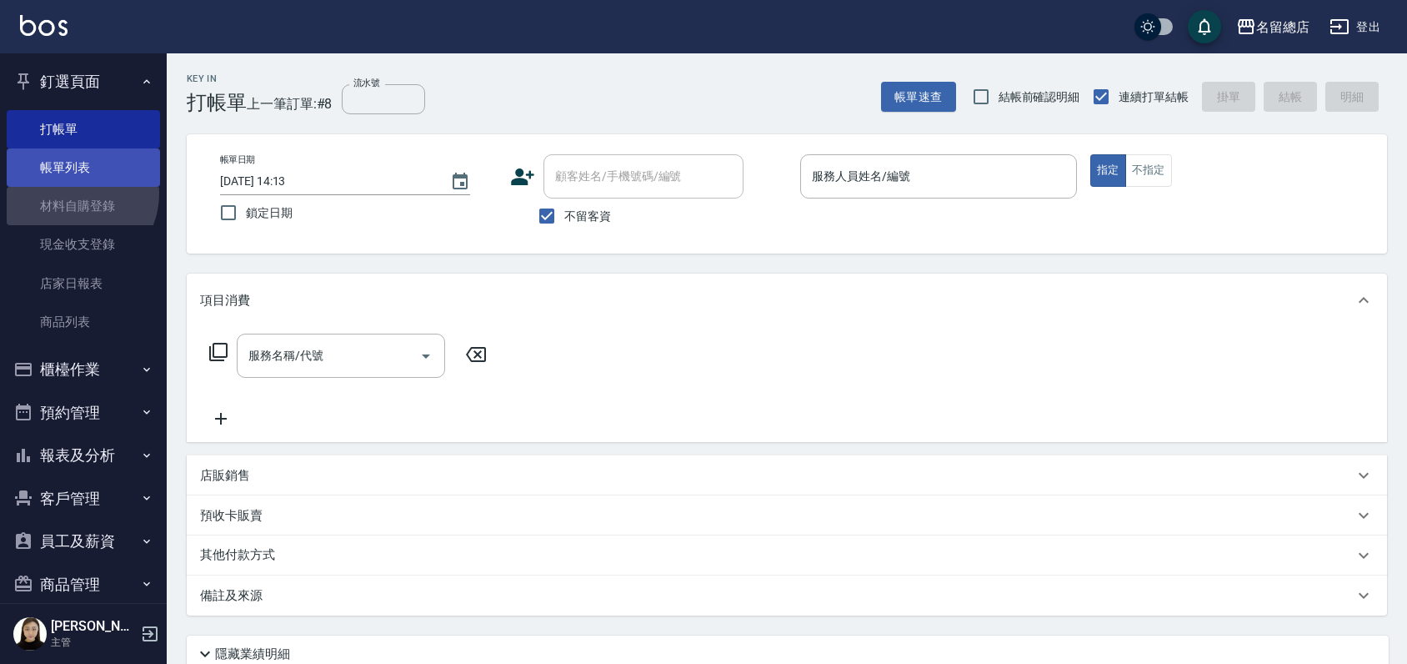
drag, startPoint x: 73, startPoint y: 193, endPoint x: 123, endPoint y: 176, distance: 52.2
click at [73, 193] on link "材料自購登錄" at bounding box center [83, 206] width 153 height 38
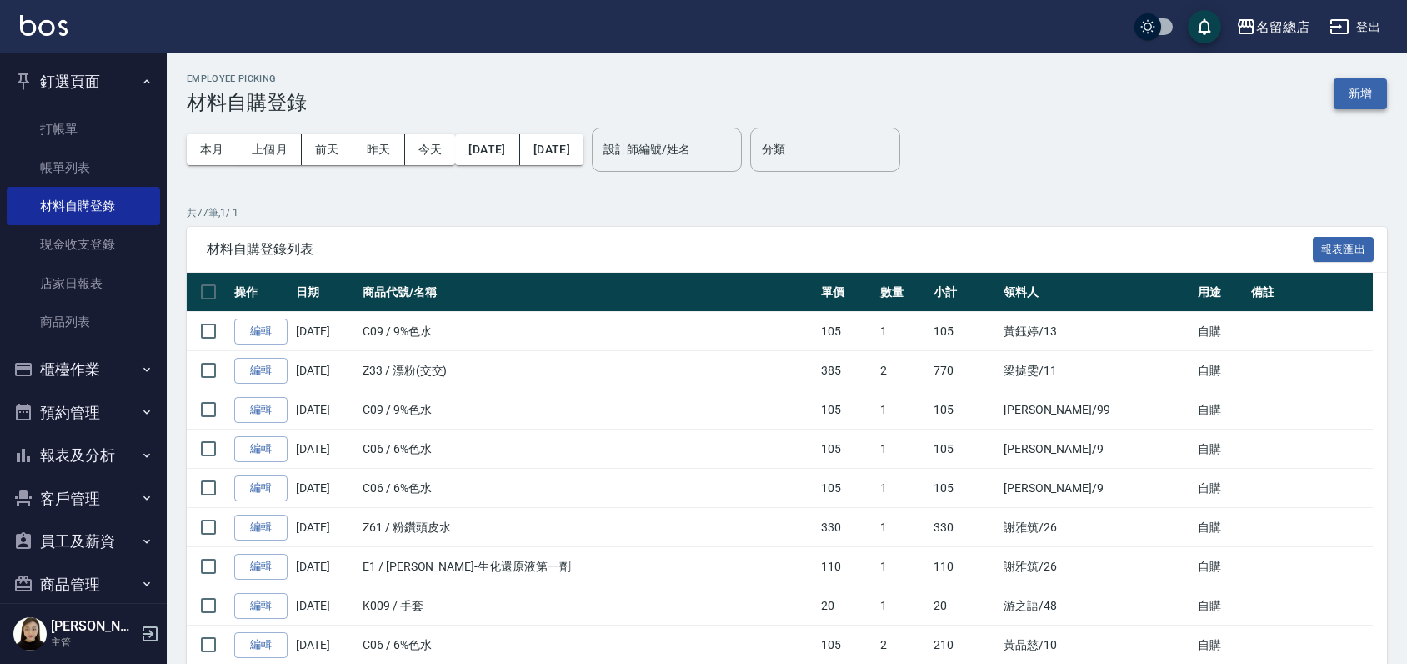
click at [1360, 94] on button "新增" at bounding box center [1360, 93] width 53 height 31
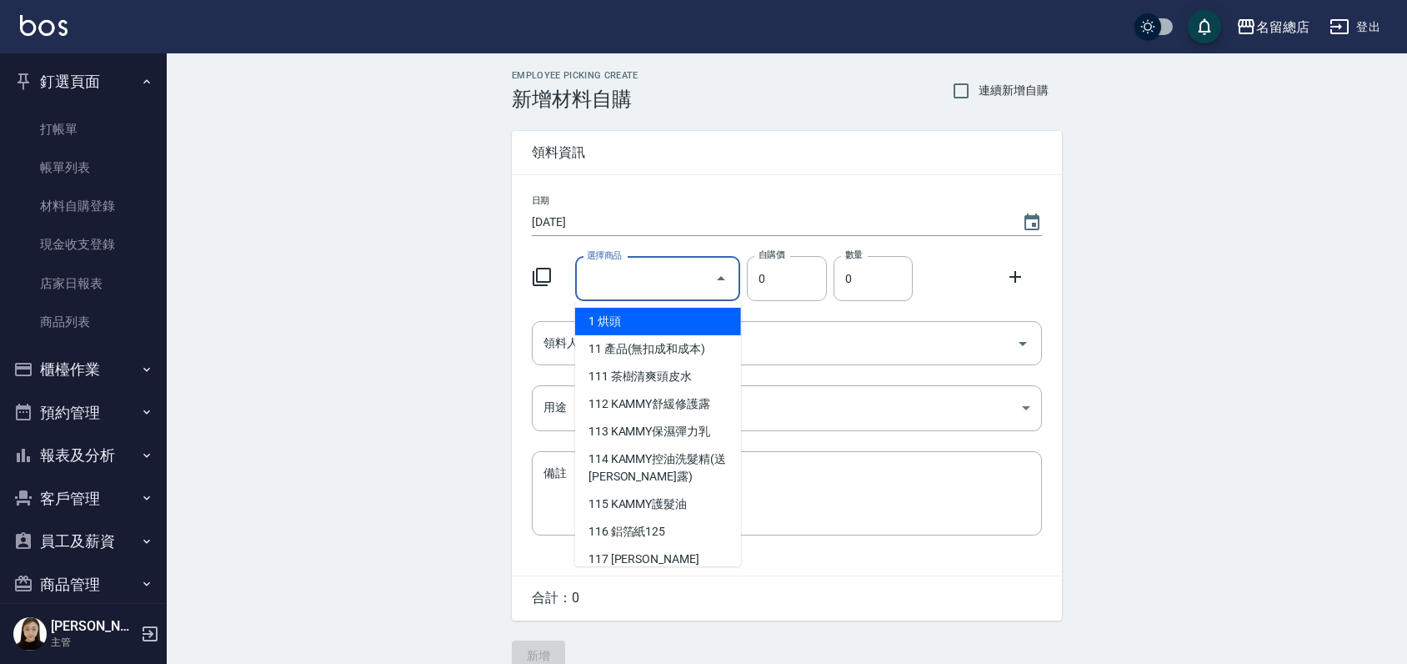
click at [627, 280] on input "選擇商品" at bounding box center [646, 278] width 126 height 29
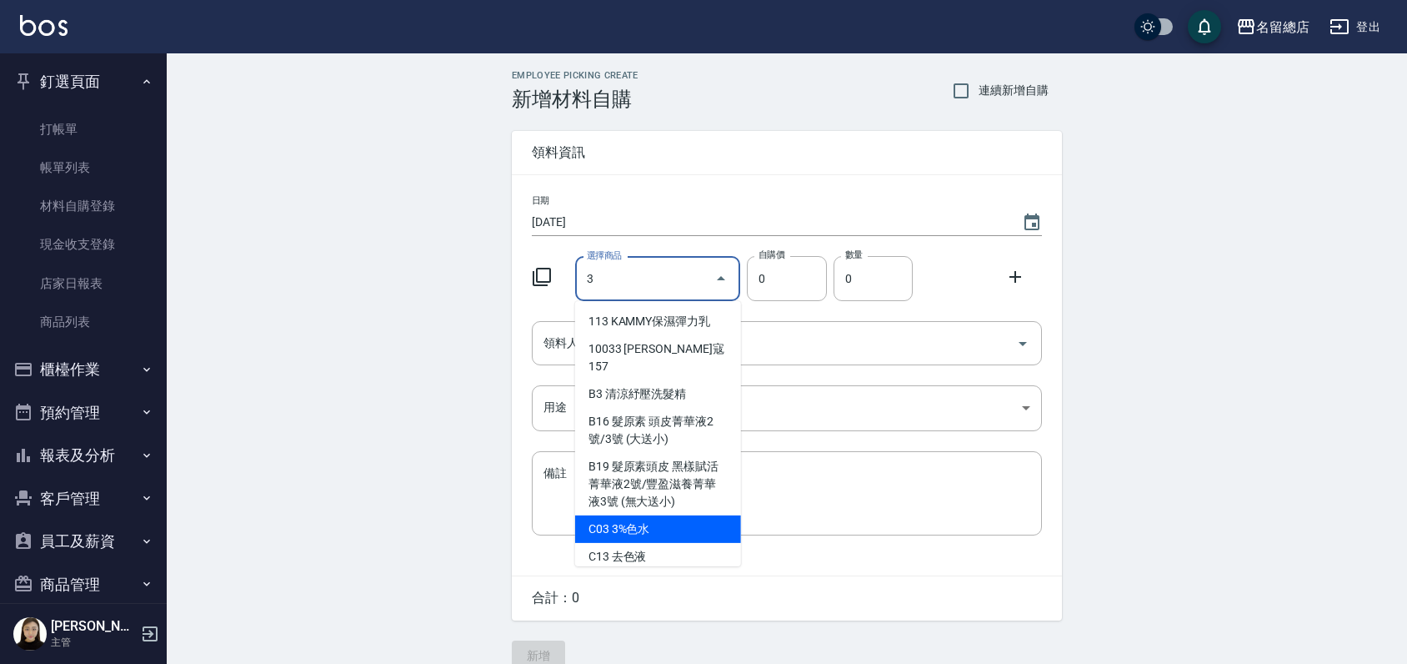
click at [660, 515] on li "C03 3%色水" at bounding box center [658, 529] width 166 height 28
type input "3%色水"
type input "105"
type input "1"
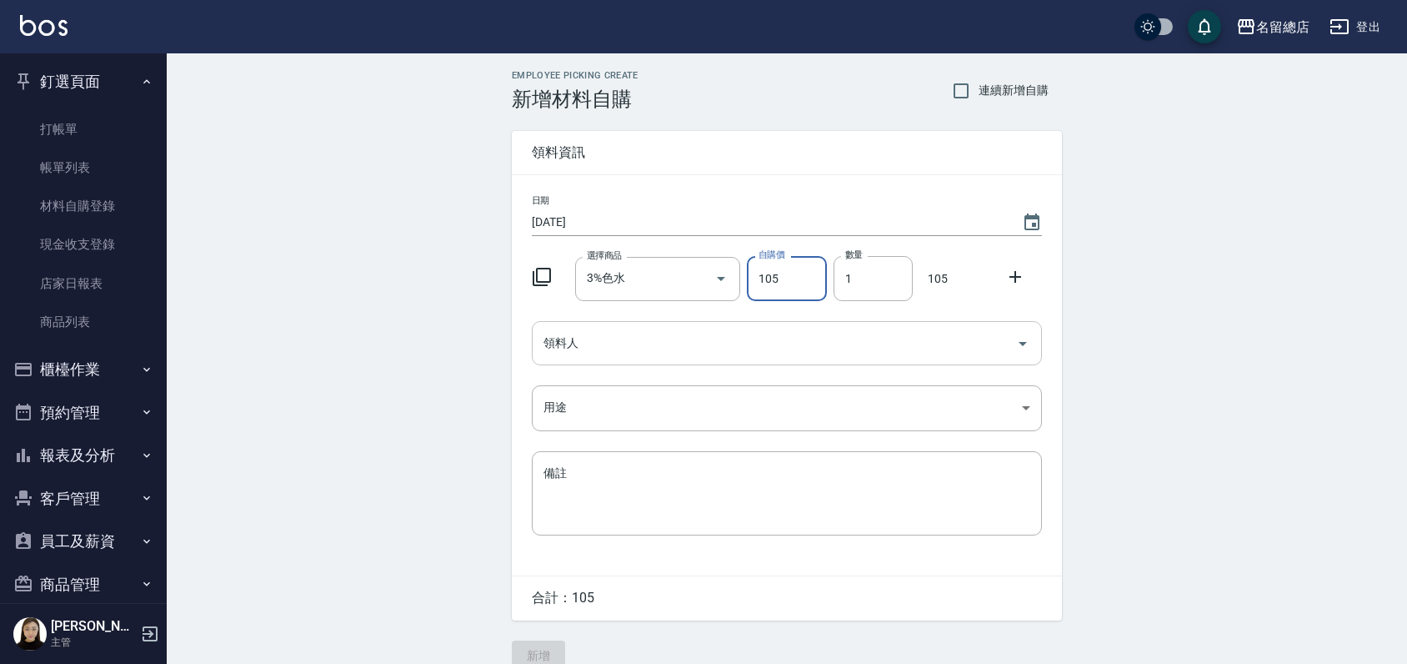
click at [720, 347] on input "領料人" at bounding box center [774, 342] width 470 height 29
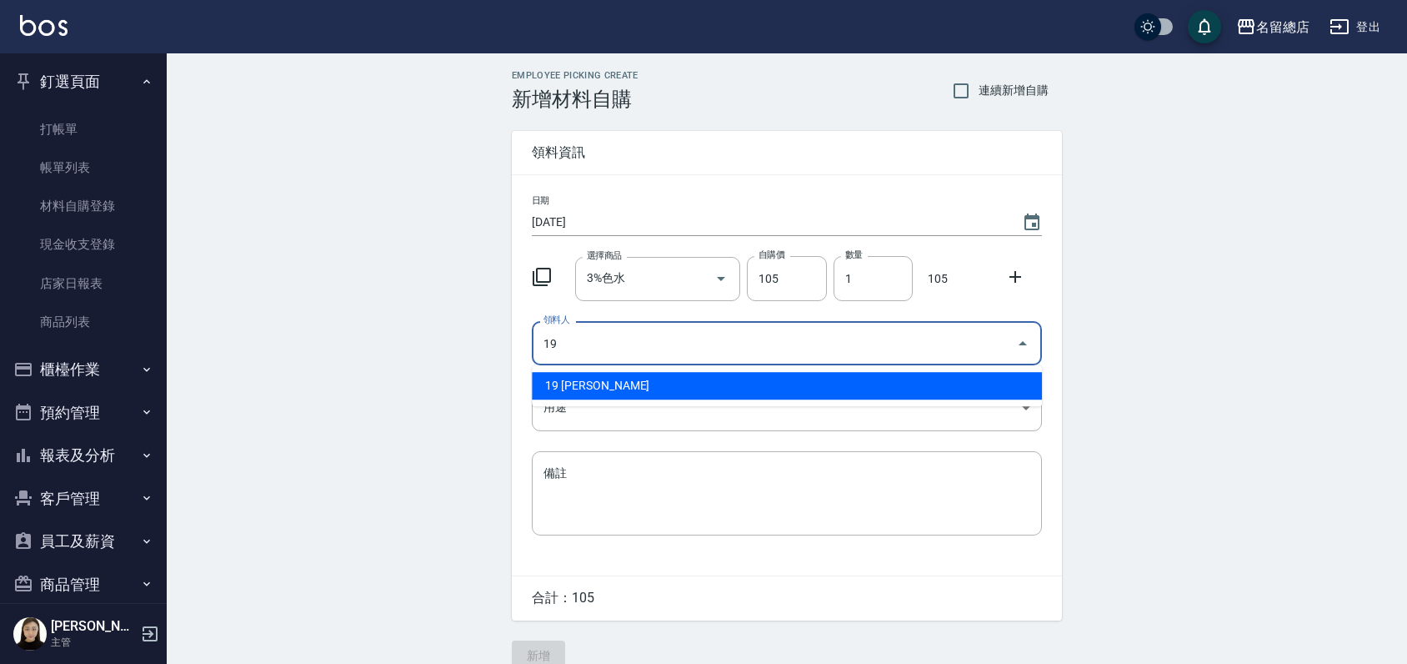
type input "19 林芊佑"
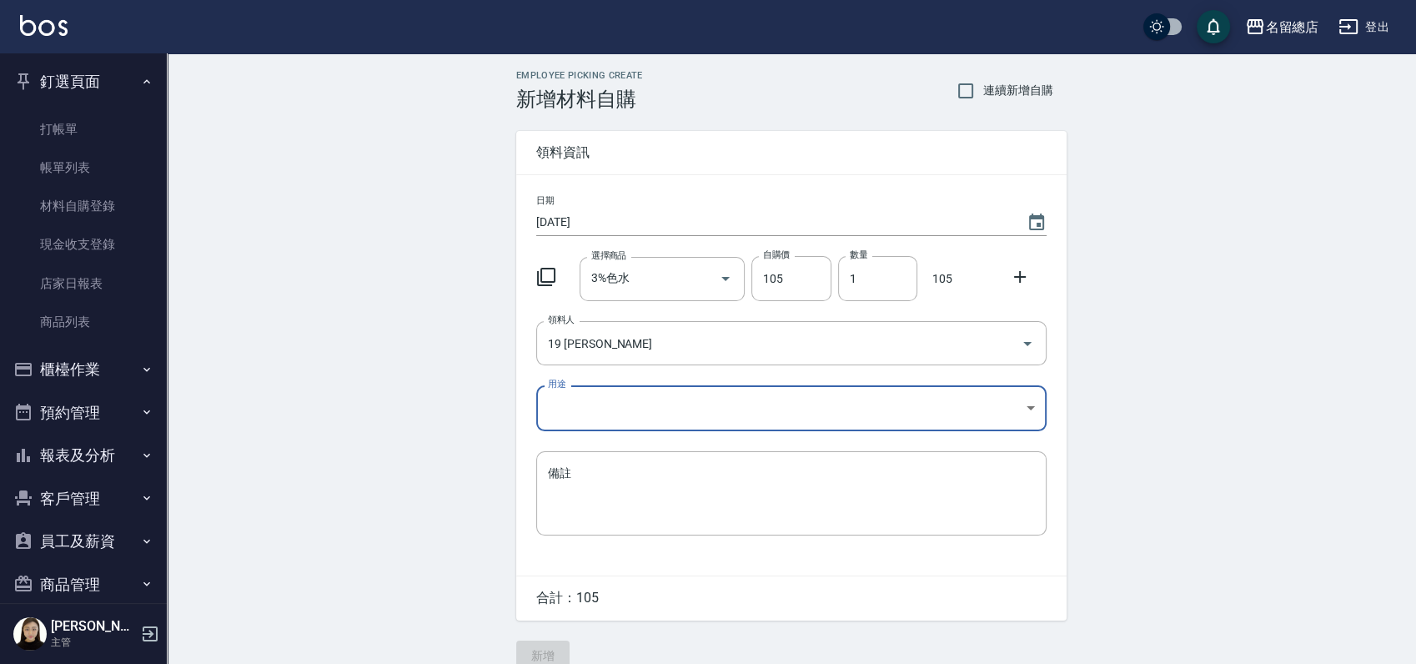
click at [709, 406] on body "名留總店 登出 釘選頁面 打帳單 帳單列表 材料自購登錄 現金收支登錄 店家日報表 商品列表 櫃檯作業 打帳單 帳單列表 掛單列表 營業儀表板 現金收支登錄 …" at bounding box center [708, 343] width 1416 height 687
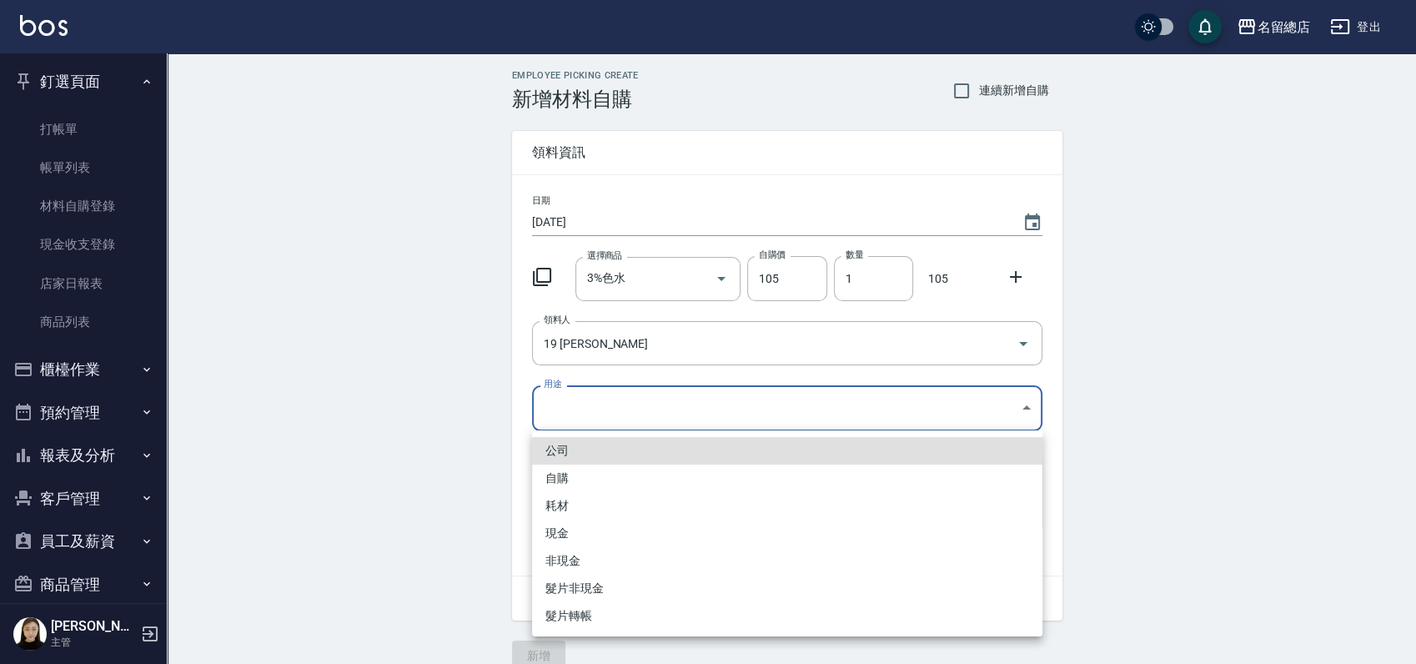
click at [594, 480] on li "自購" at bounding box center [787, 478] width 510 height 28
type input "自購"
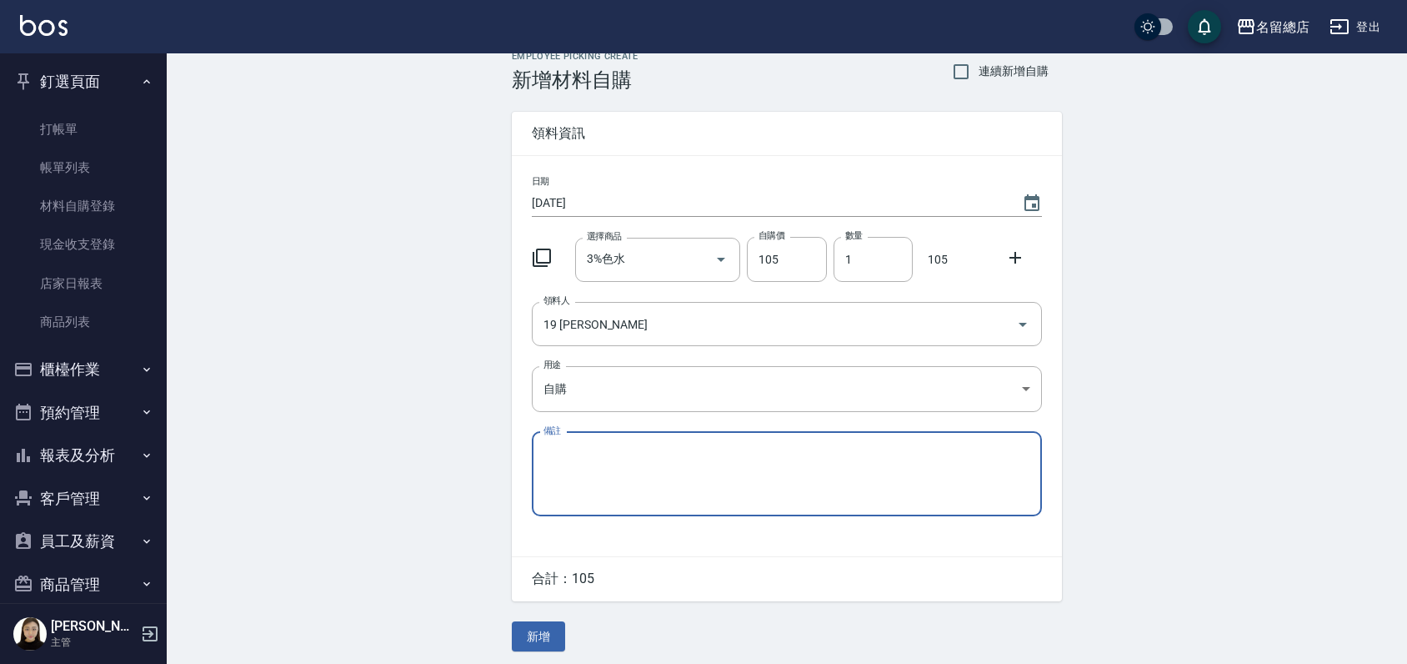
scroll to position [25, 0]
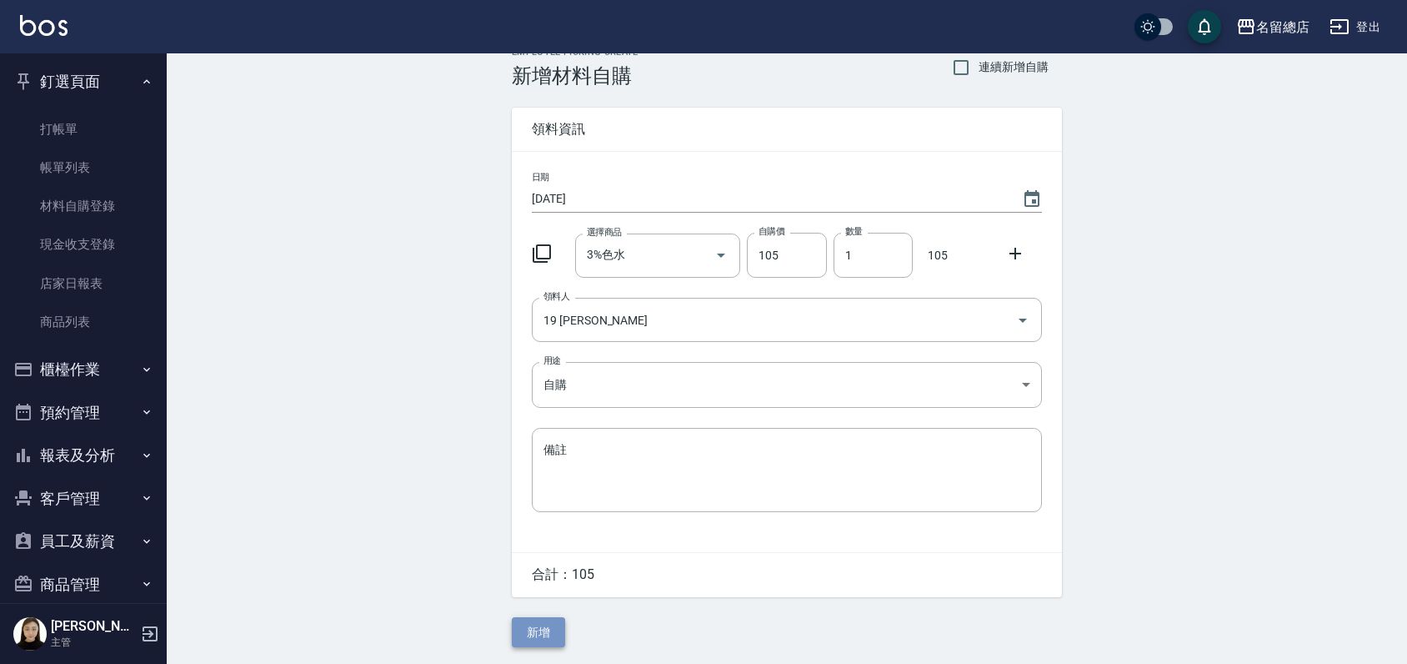
click at [540, 629] on button "新增" at bounding box center [538, 632] width 53 height 31
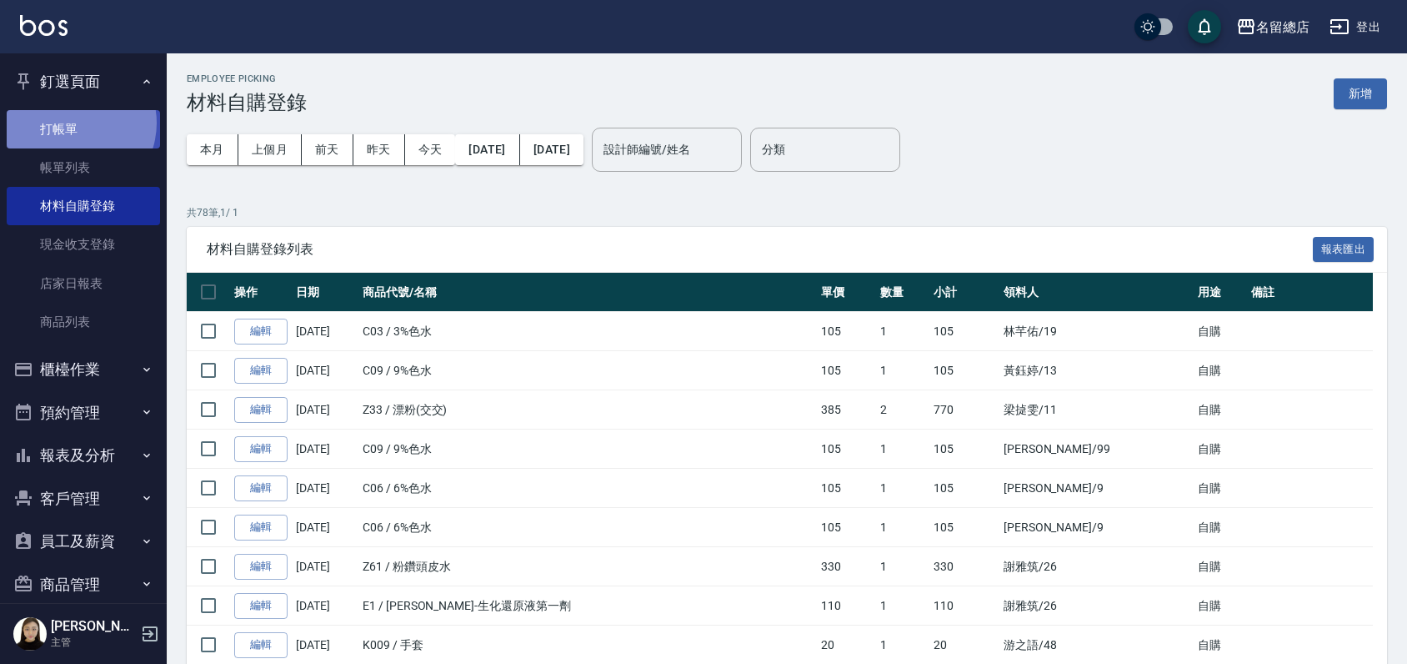
click at [72, 120] on link "打帳單" at bounding box center [83, 129] width 153 height 38
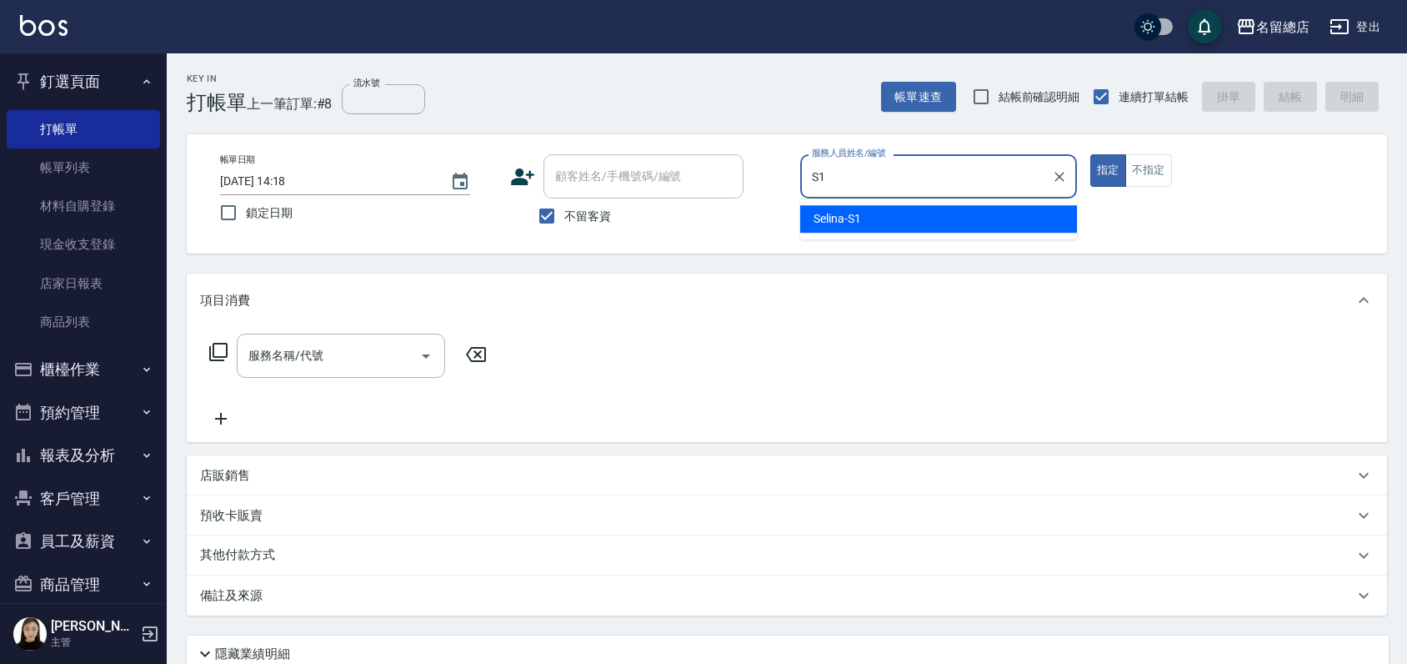
type input "Selina-S1"
type button "true"
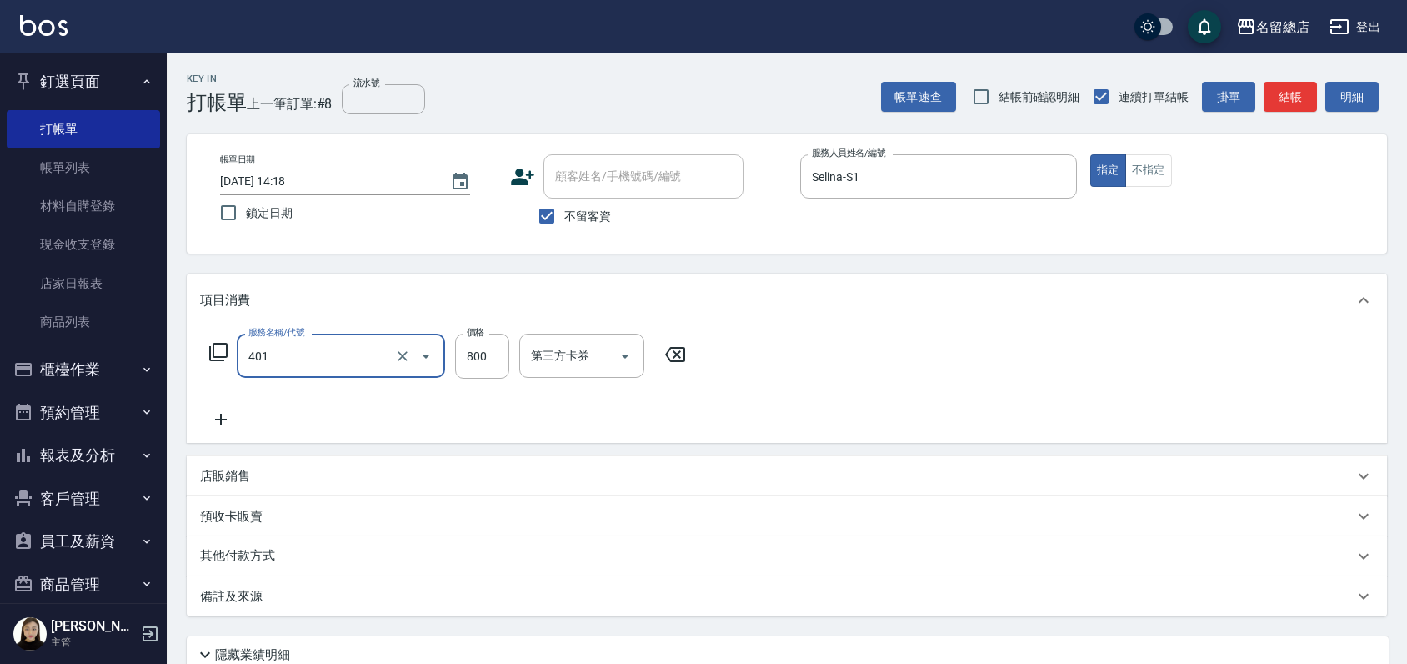
type input "自備護髮(401)"
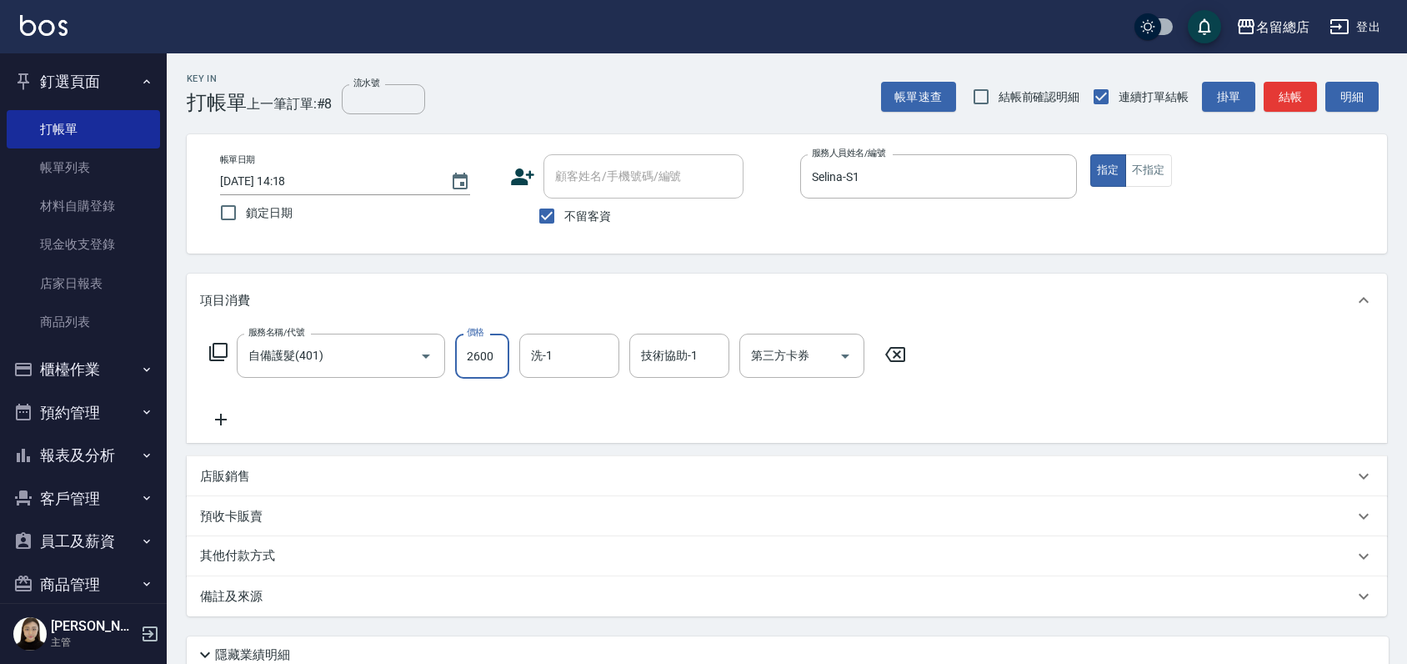
type input "2600"
click at [240, 554] on p "其他付款方式" at bounding box center [241, 556] width 83 height 18
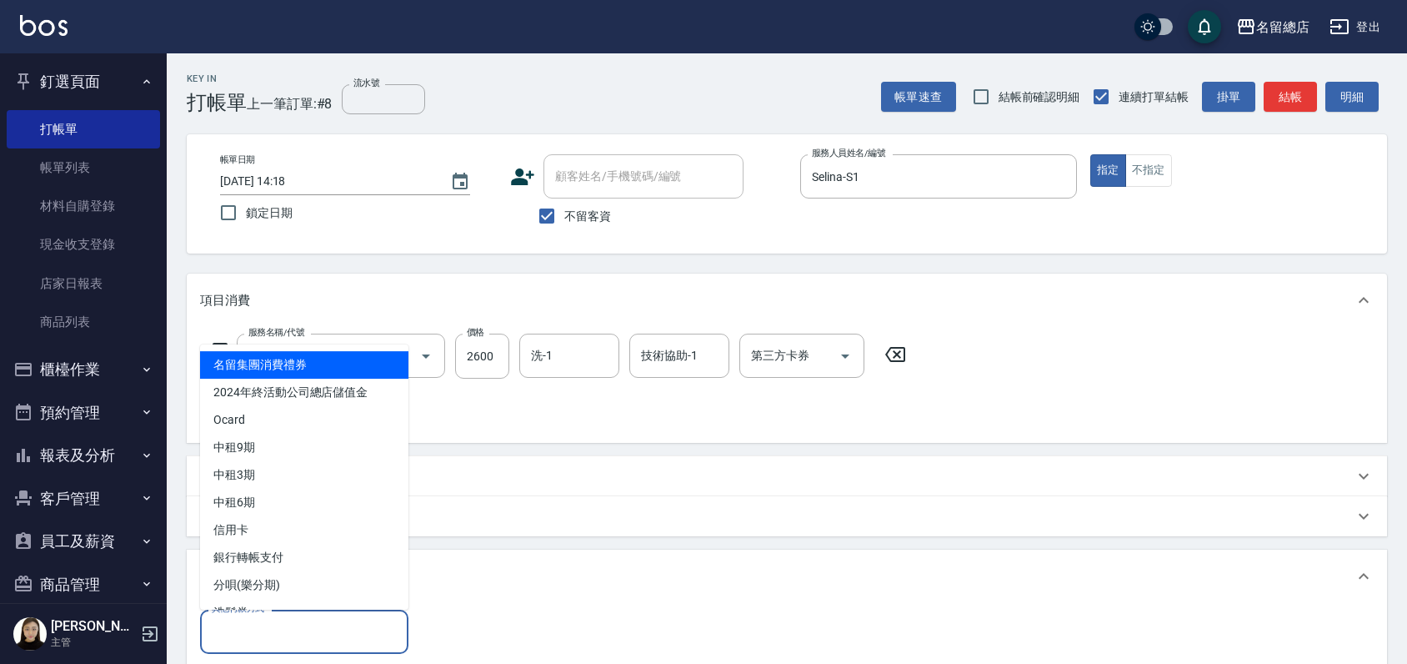
click at [231, 629] on input "其他付款方式" at bounding box center [304, 631] width 193 height 29
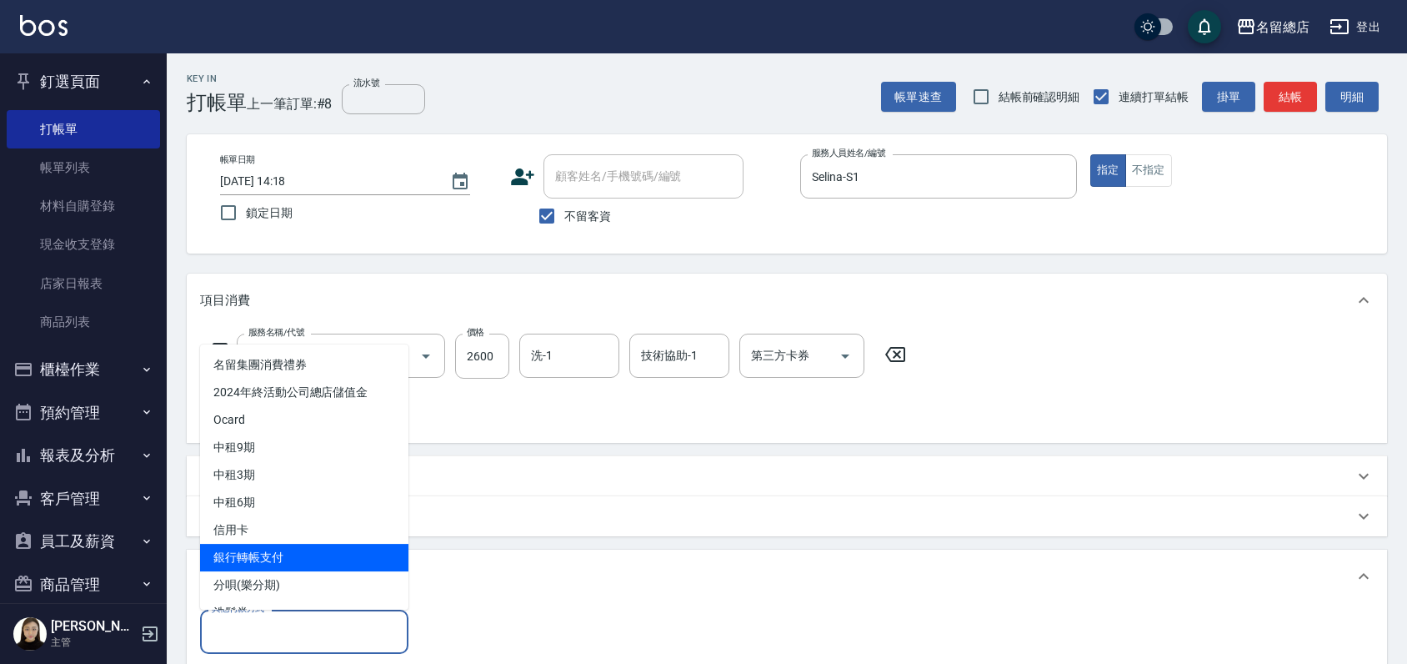
click at [246, 558] on span "銀行轉帳支付" at bounding box center [304, 558] width 208 height 28
type input "銀行轉帳支付"
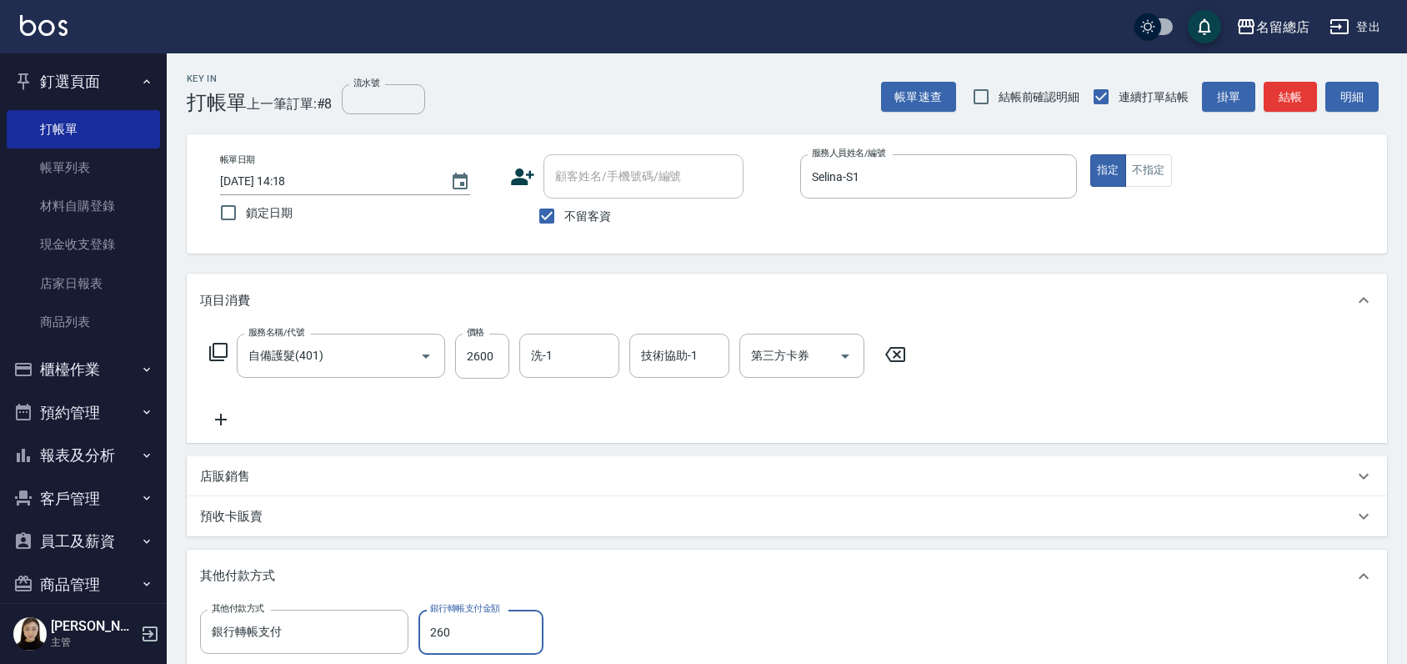
type input "2600"
type input "2025/09/14 14:45"
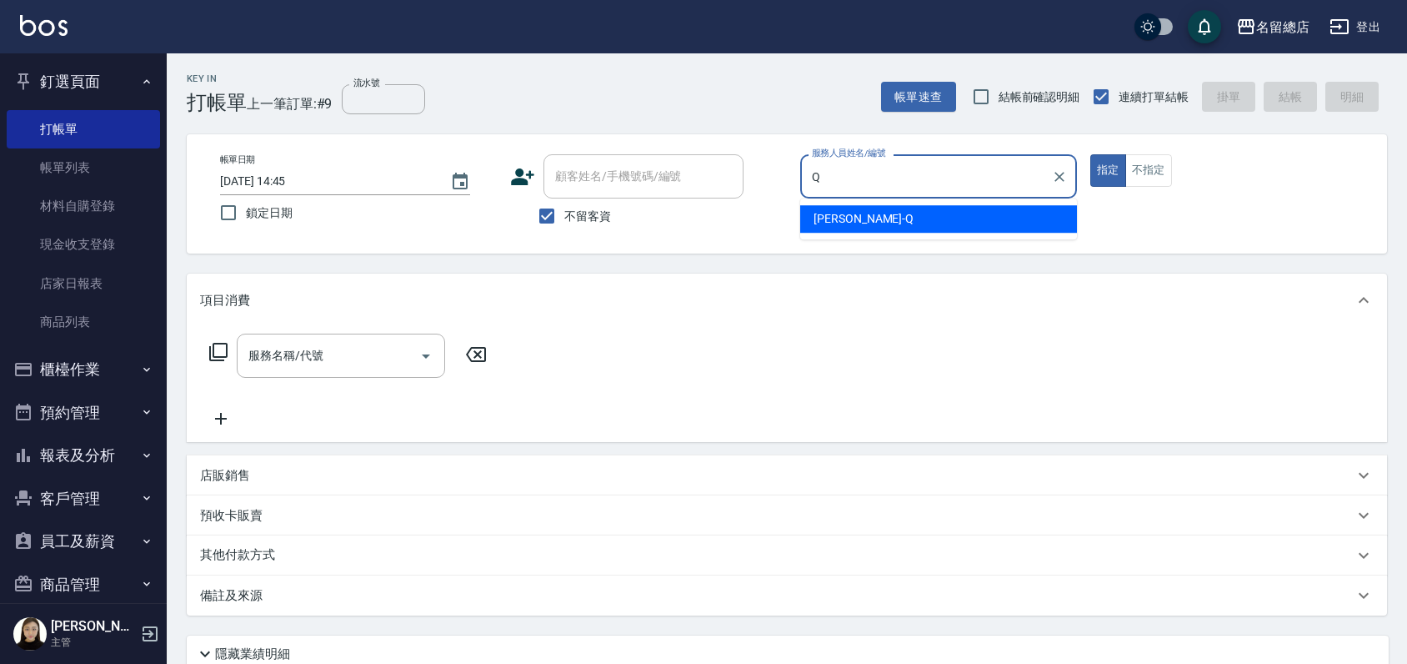
type input "Joyce-Q"
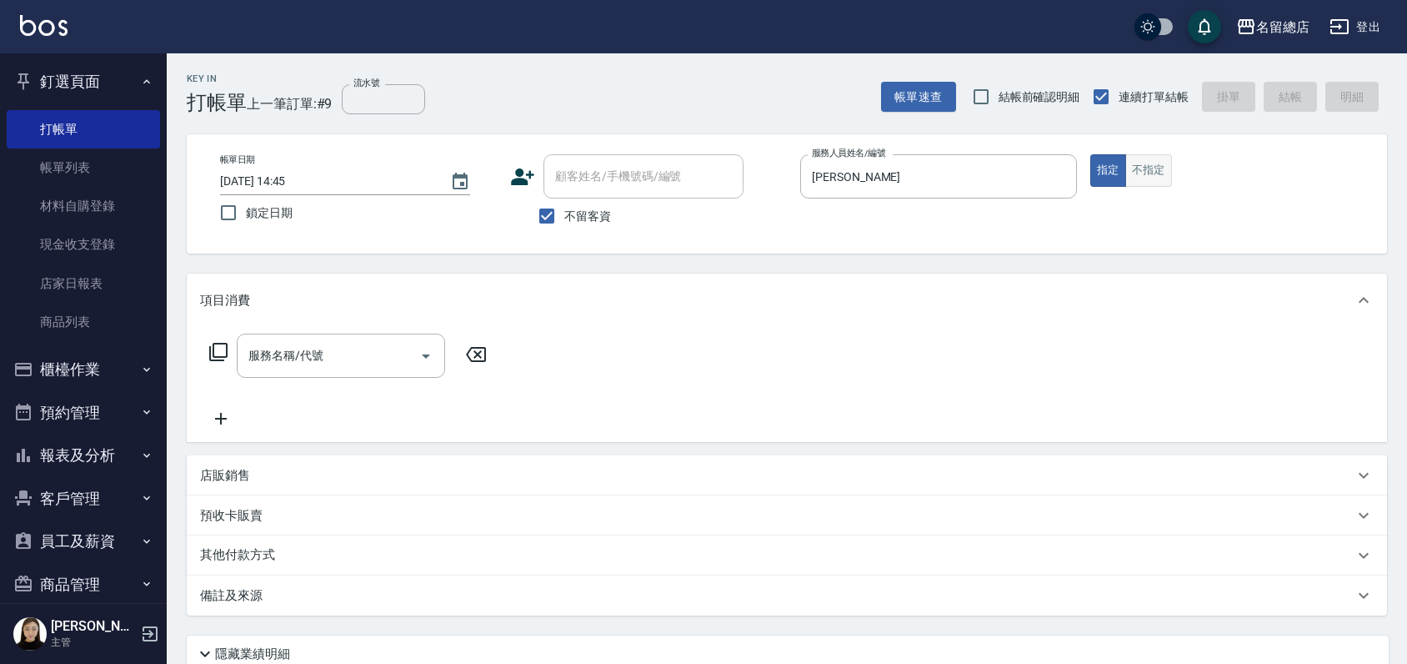
click at [1161, 171] on button "不指定" at bounding box center [1148, 170] width 47 height 33
type button "false"
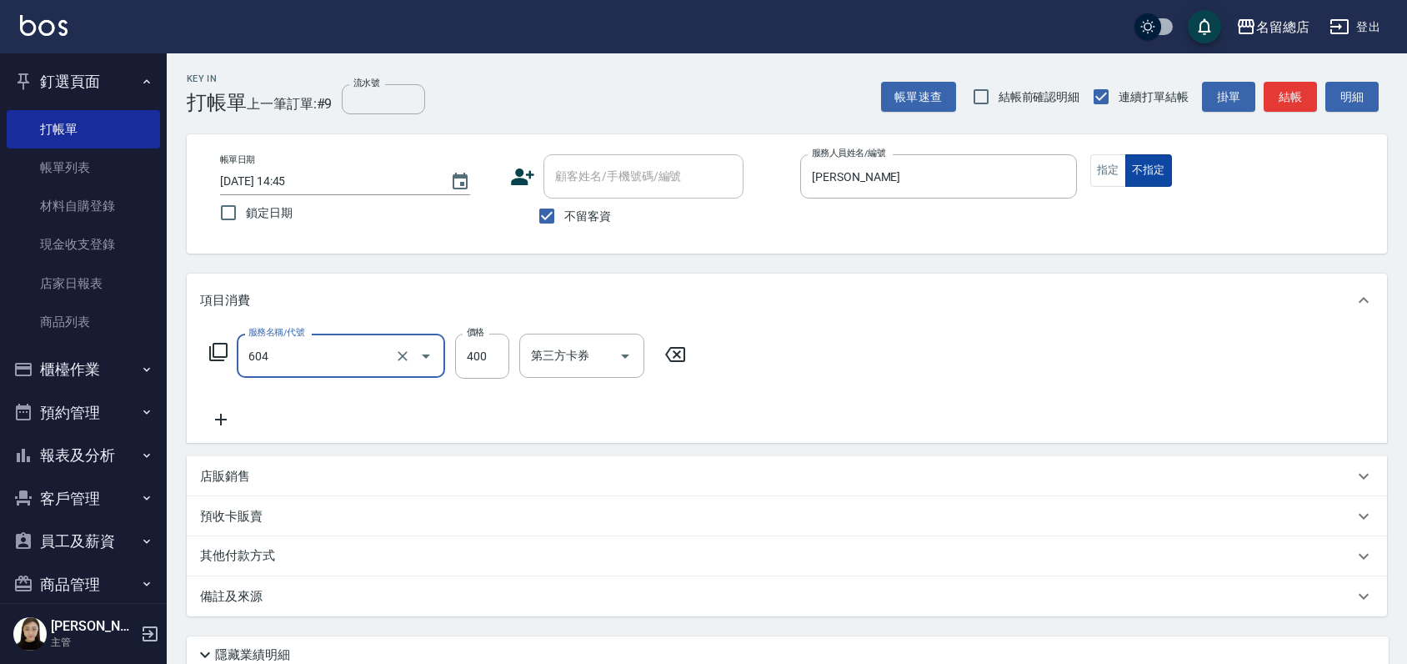
type input "健康洗髮(604)"
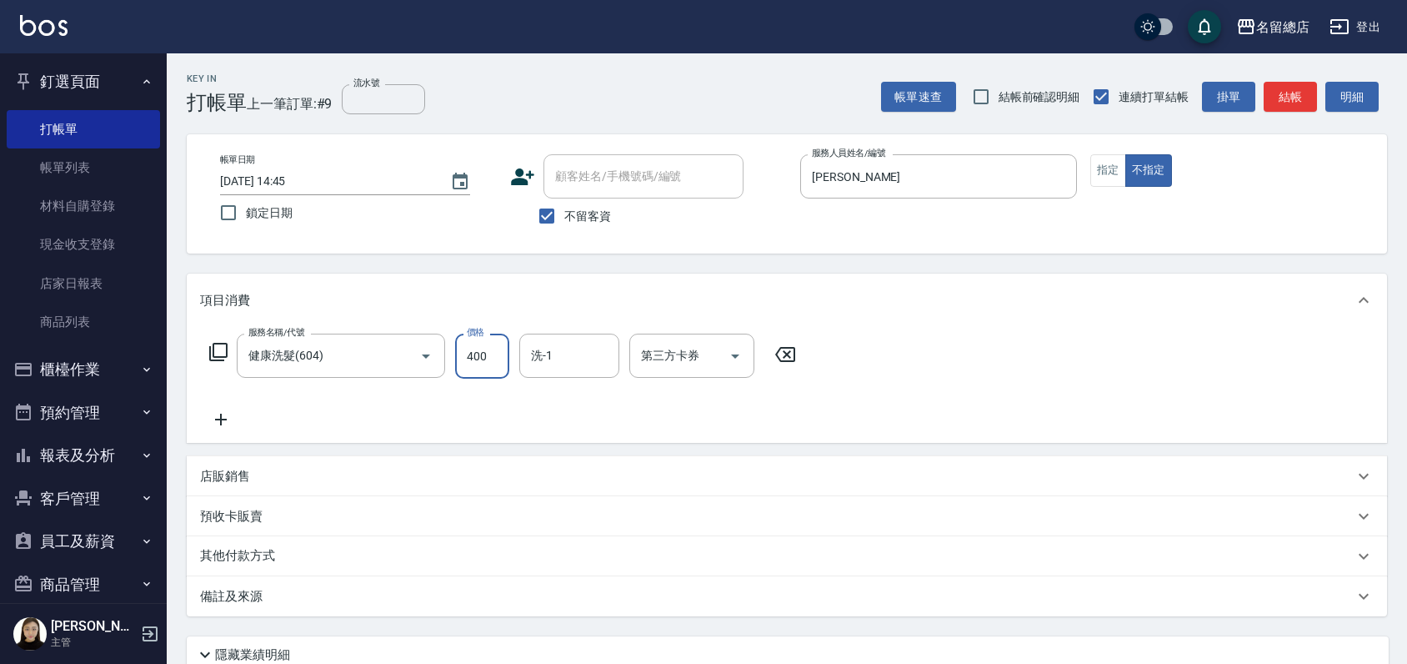
click at [217, 567] on div "其他付款方式" at bounding box center [787, 556] width 1201 height 40
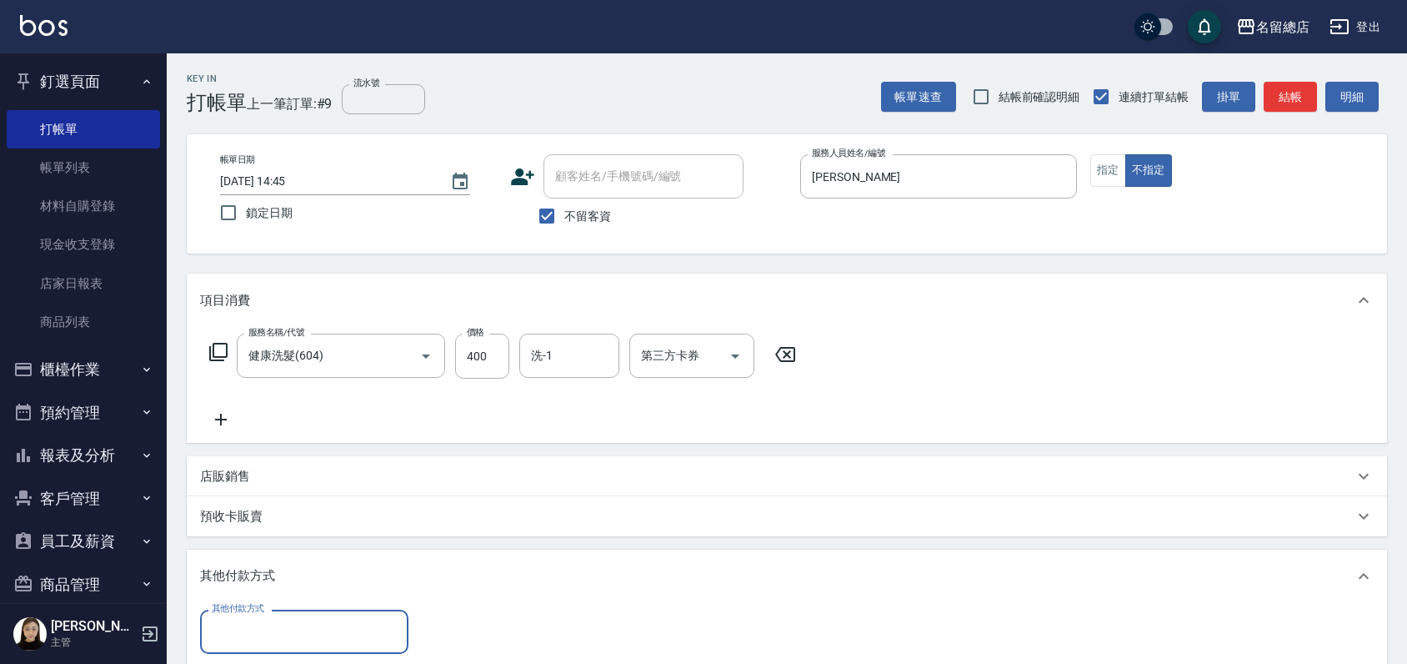
click at [234, 609] on label "其他付款方式" at bounding box center [238, 608] width 53 height 13
click at [234, 617] on input "其他付款方式" at bounding box center [304, 631] width 193 height 29
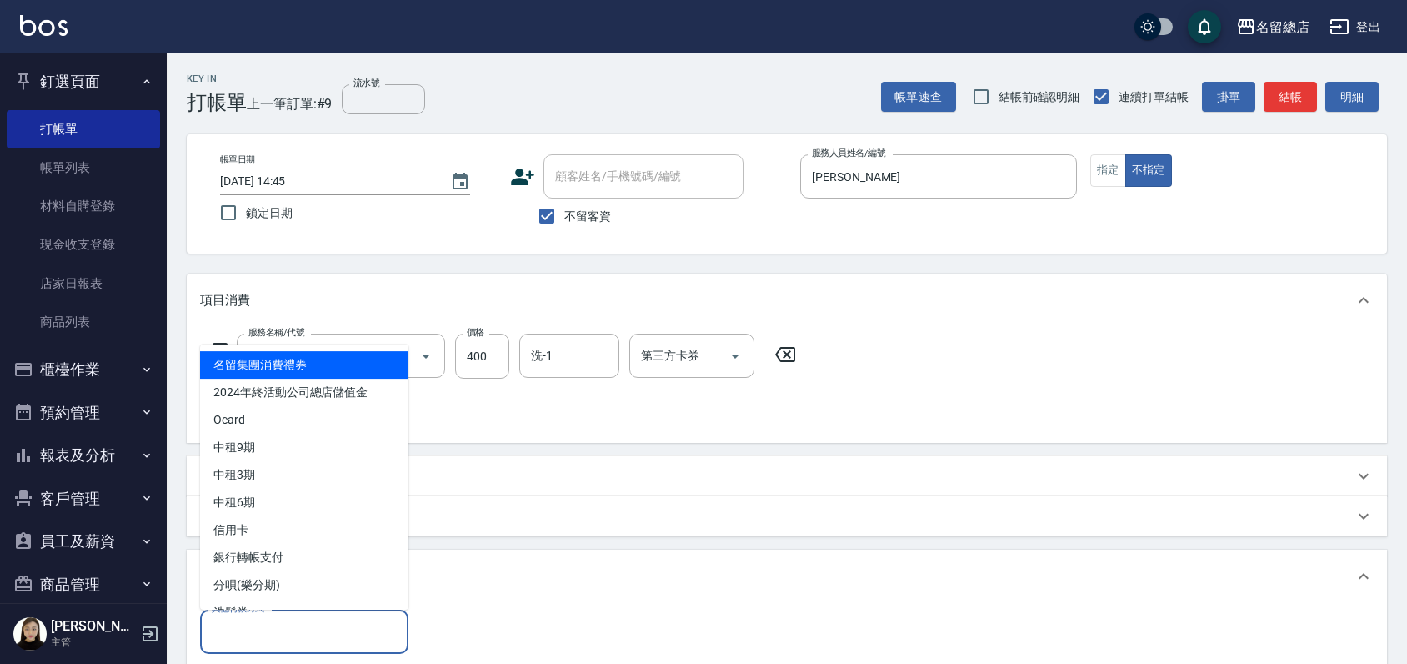
drag, startPoint x: 233, startPoint y: 624, endPoint x: 230, endPoint y: 609, distance: 15.2
click at [230, 624] on input "其他付款方式" at bounding box center [304, 631] width 193 height 29
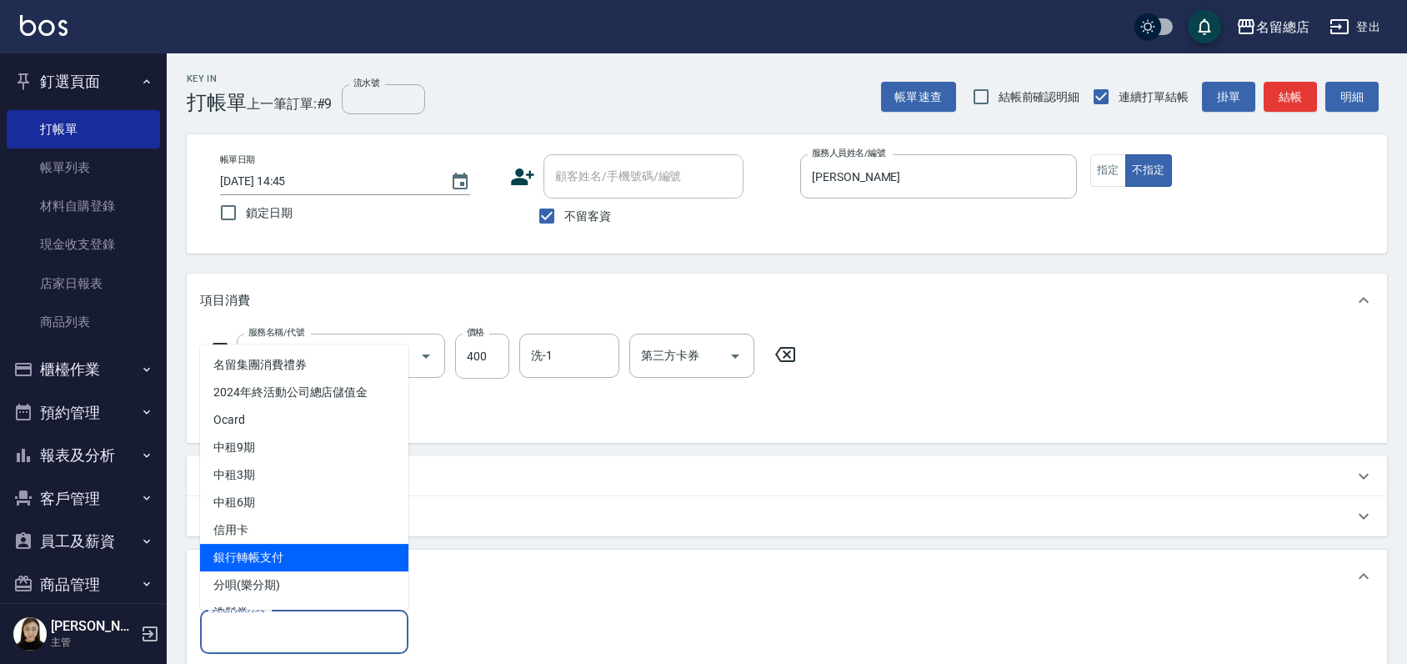
click at [242, 554] on span "銀行轉帳支付" at bounding box center [304, 558] width 208 height 28
type input "銀行轉帳支付"
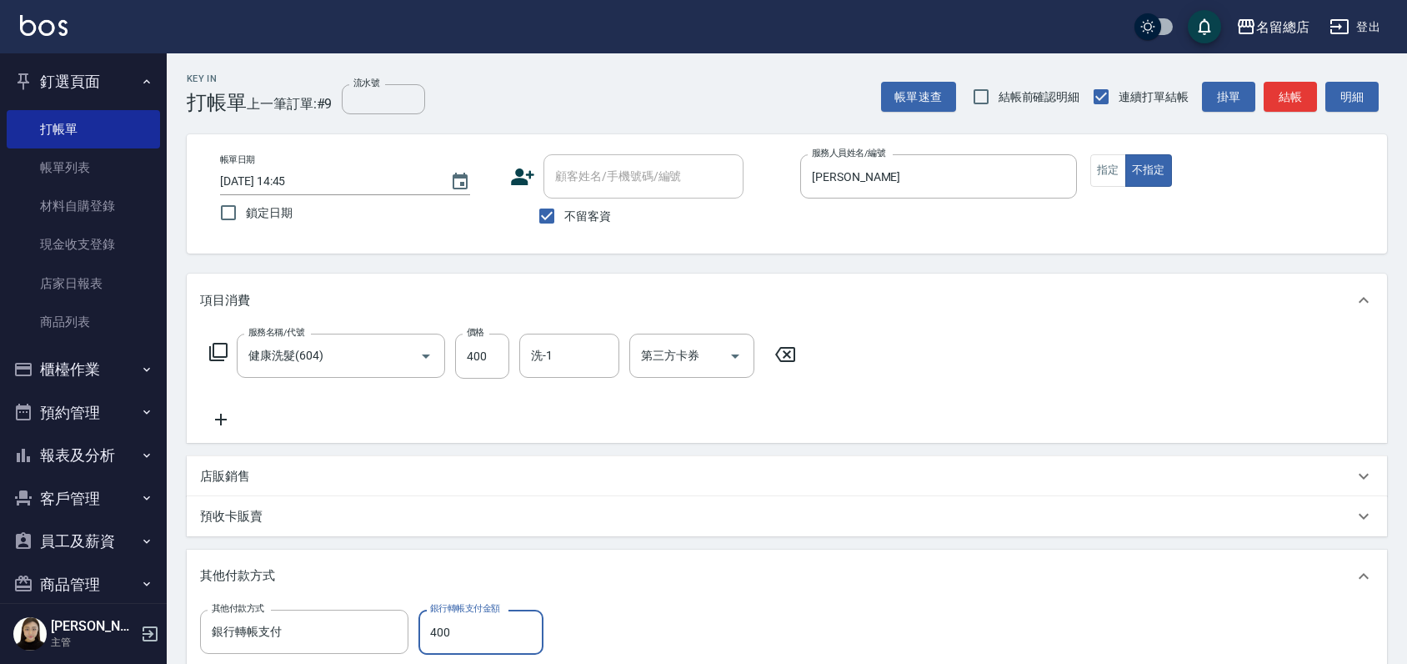
type input "400"
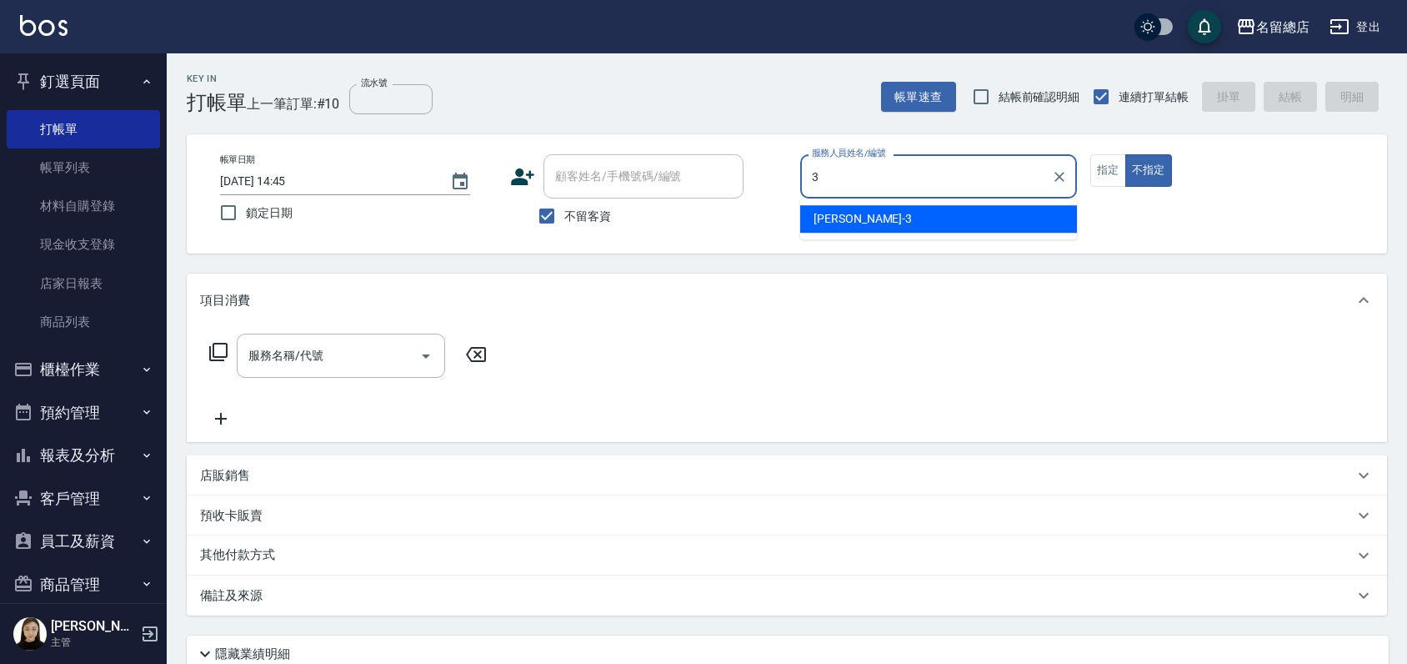
type input "芷涵-3"
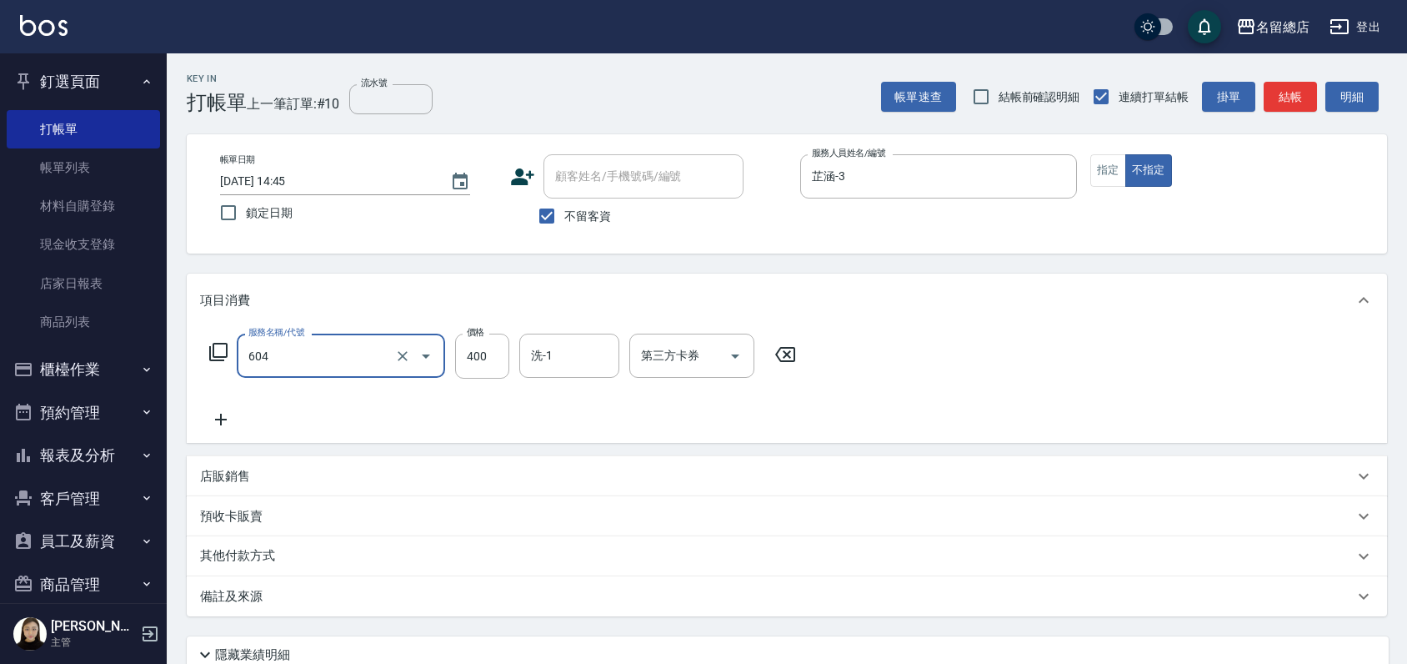
type input "健康洗髮(604)"
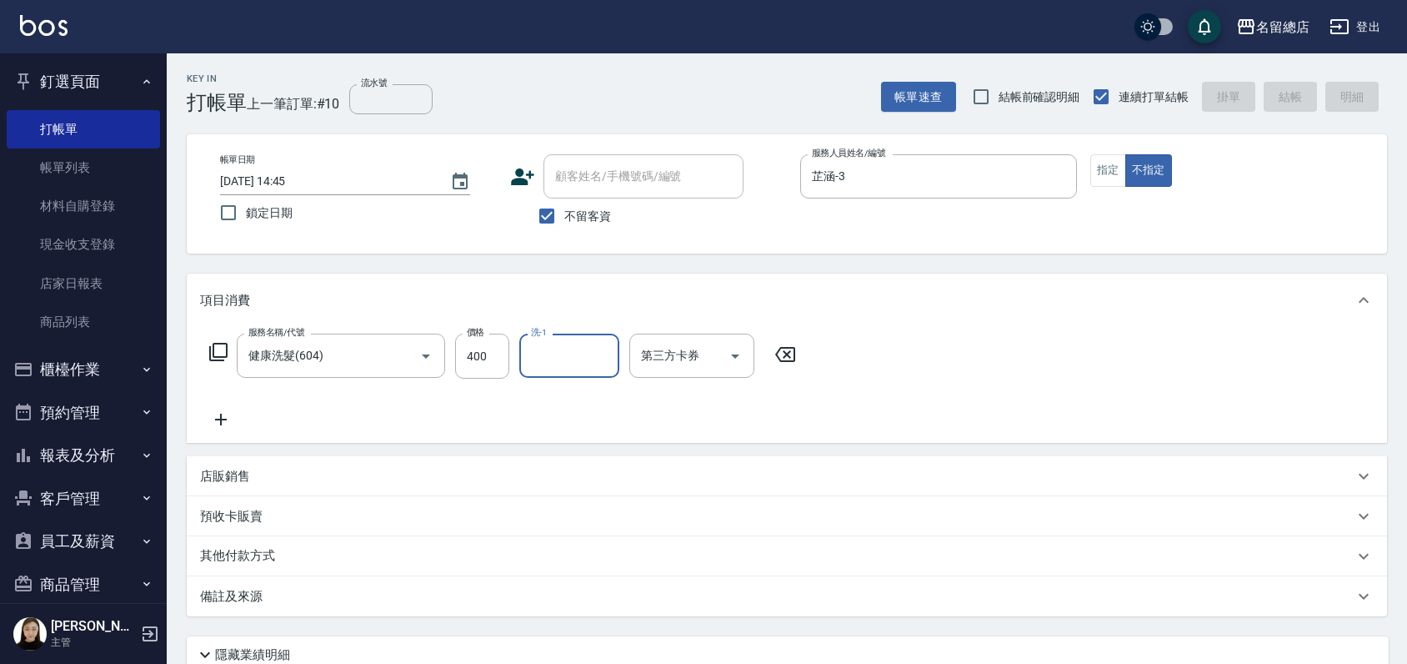
type input "2025/09/14 14:46"
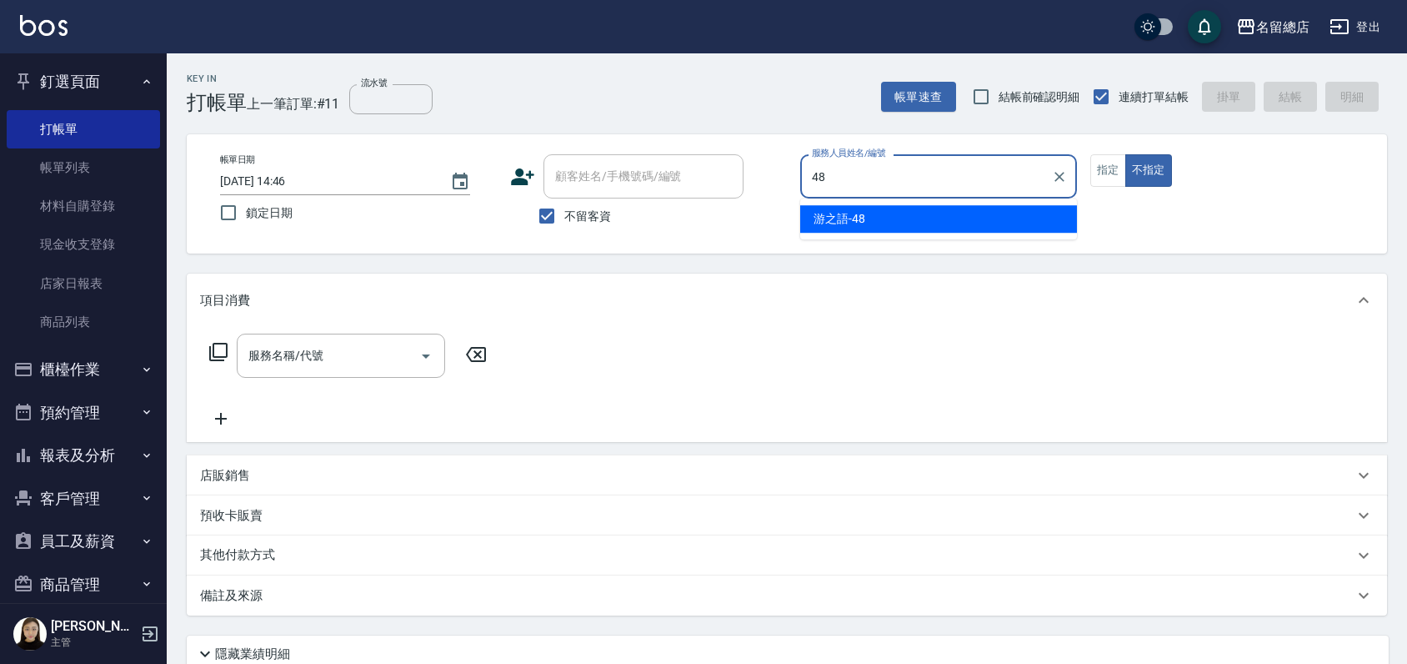
type input "游之語-48"
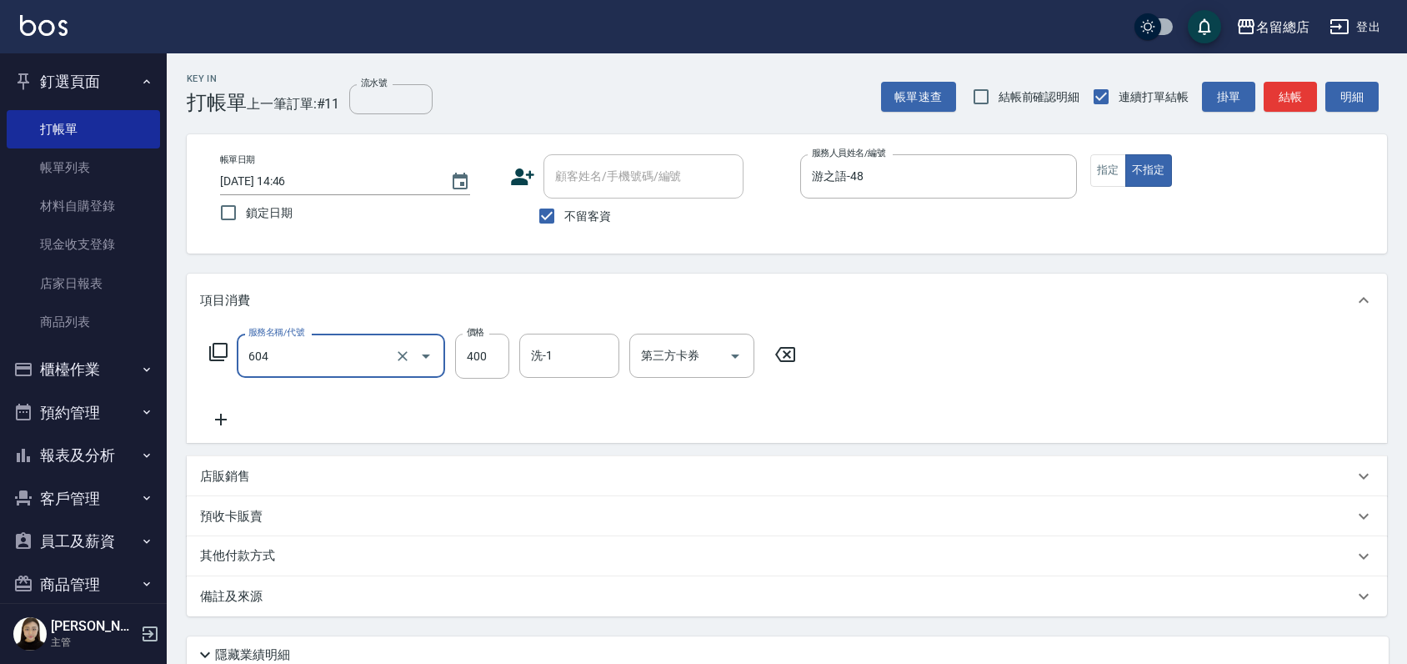
type input "健康洗髮(604)"
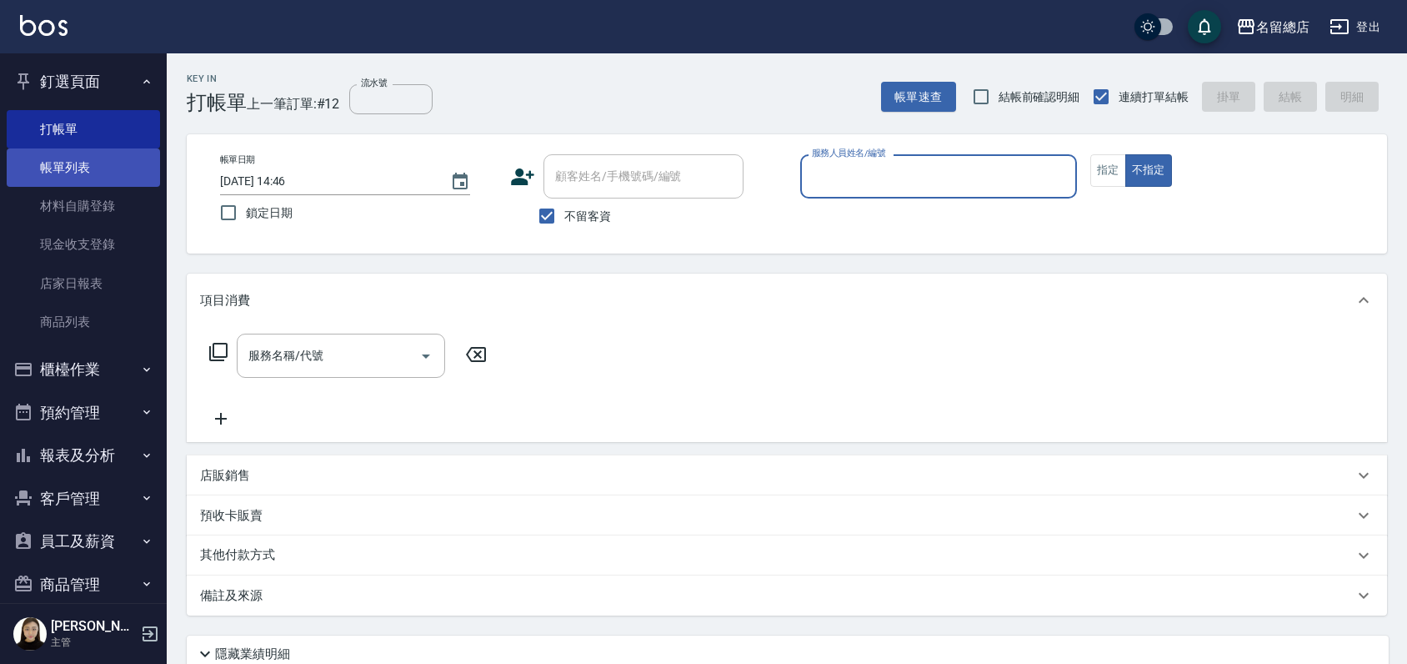
click at [73, 167] on link "帳單列表" at bounding box center [83, 167] width 153 height 38
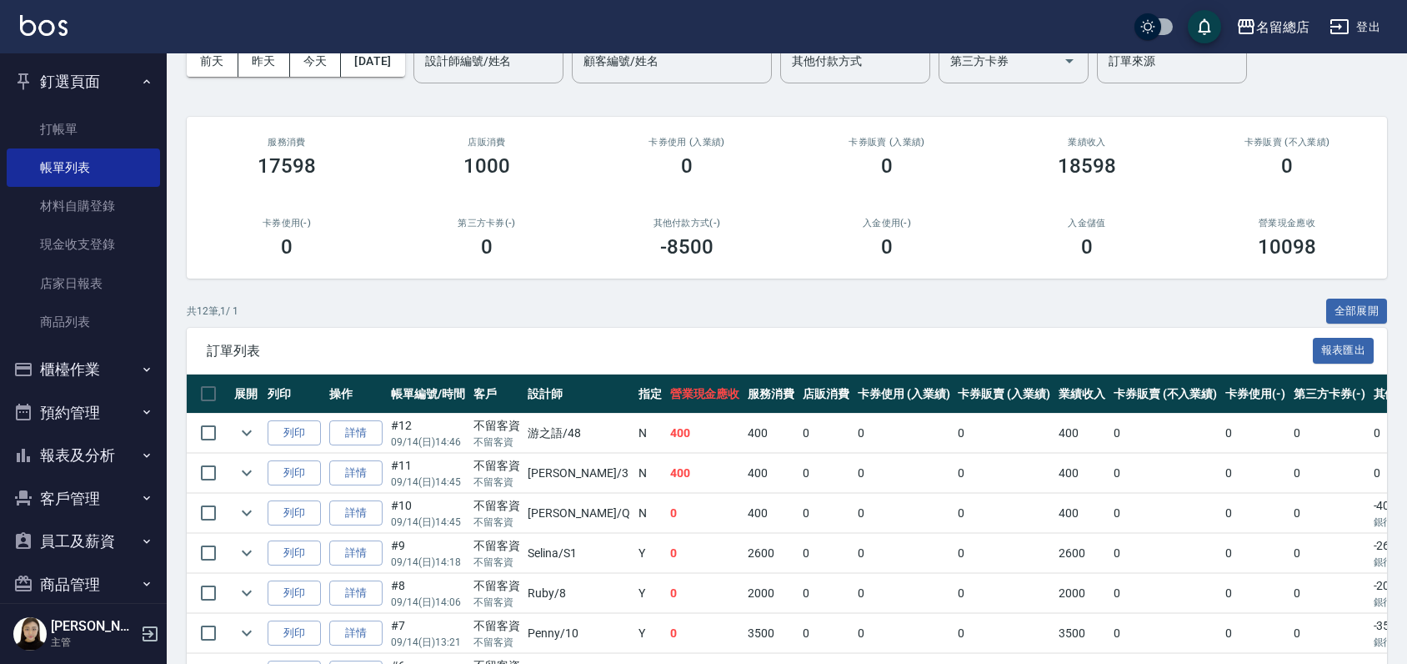
scroll to position [185, 0]
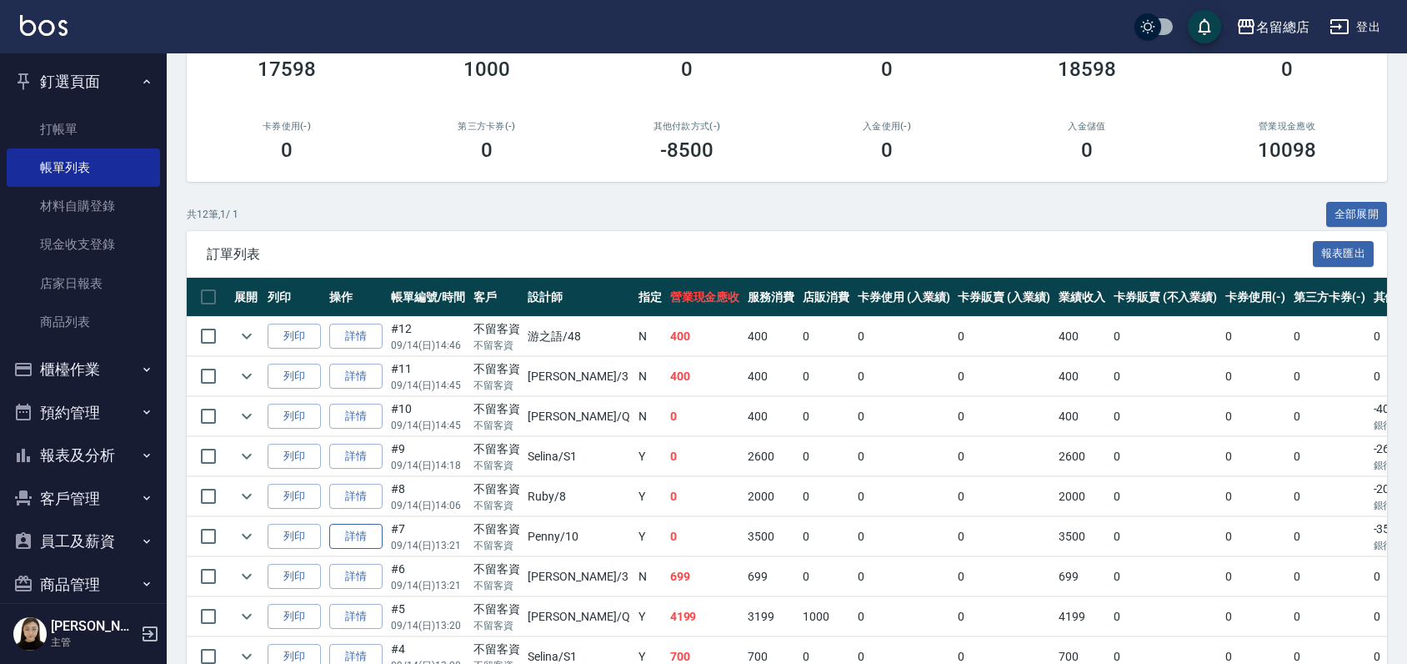
click at [360, 538] on link "詳情" at bounding box center [355, 537] width 53 height 26
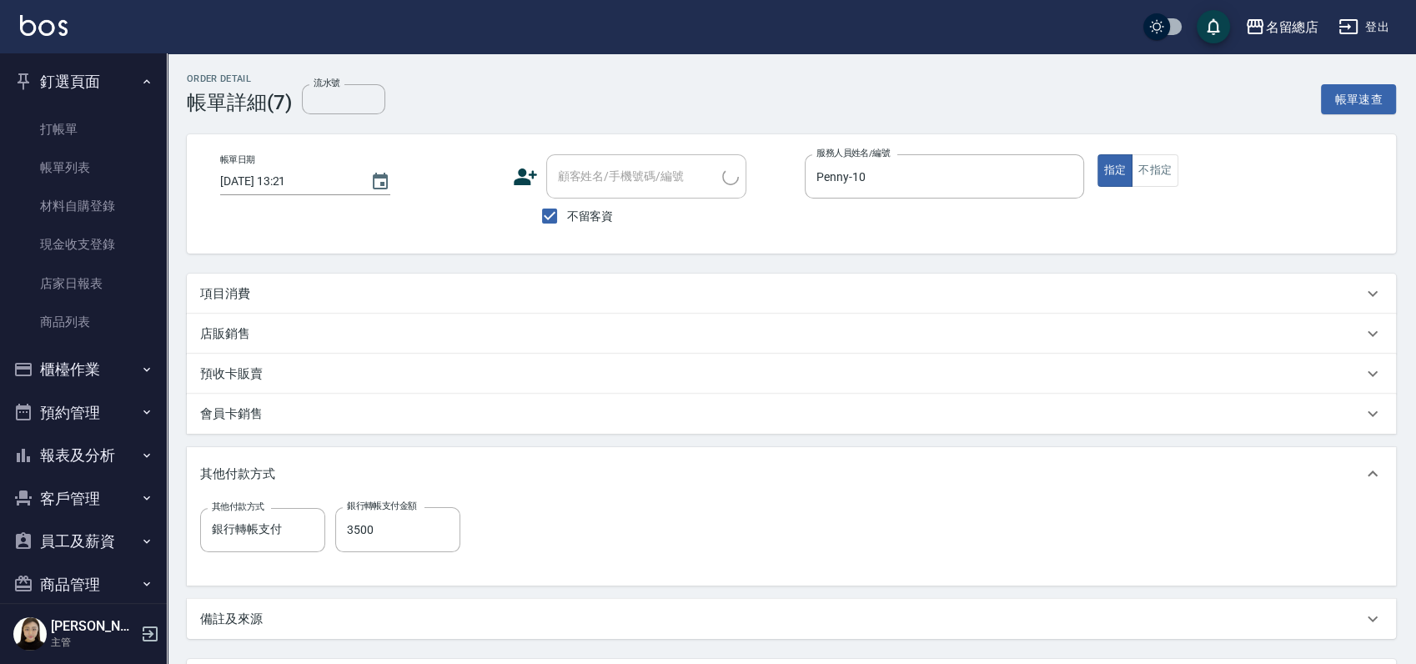
type input "2025/09/14 13:21"
checkbox input "true"
type input "Penny-10"
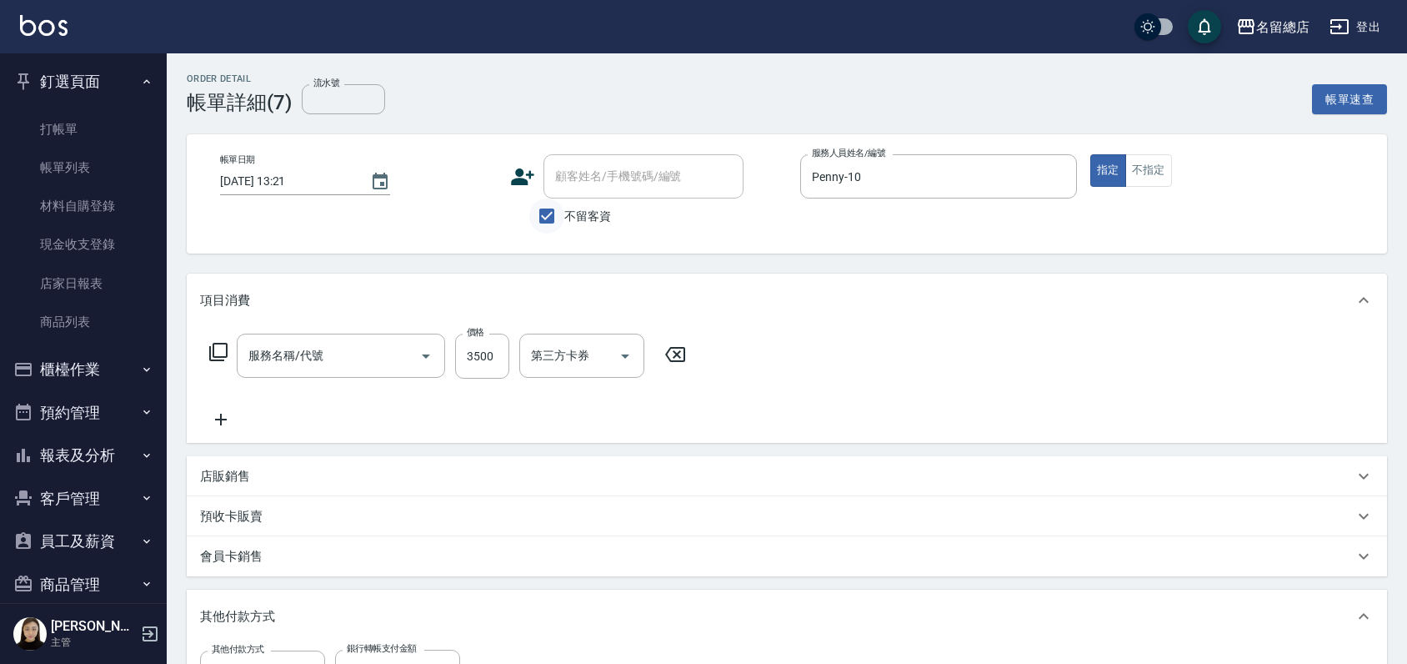
type input "染髮1500以上(502)"
click at [547, 216] on input "不留客資" at bounding box center [546, 215] width 35 height 35
checkbox input "false"
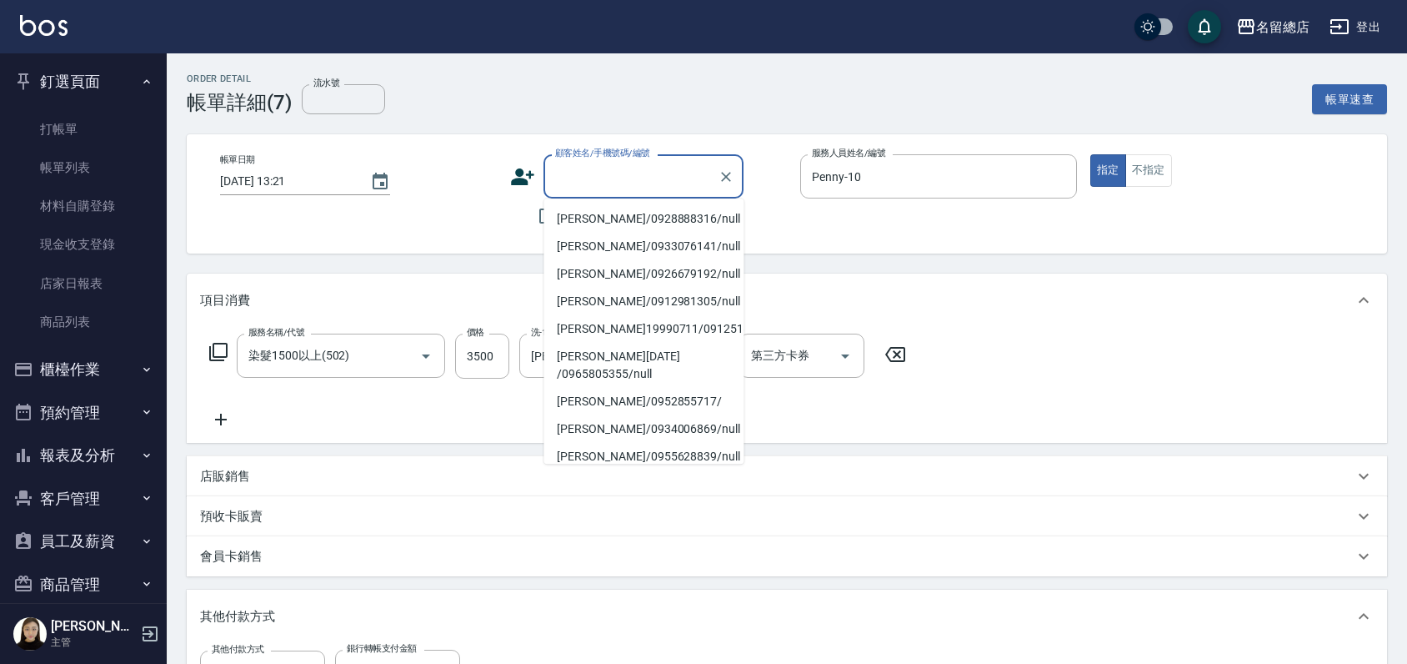
click at [587, 168] on input "顧客姓名/手機號碼/編號" at bounding box center [631, 176] width 160 height 29
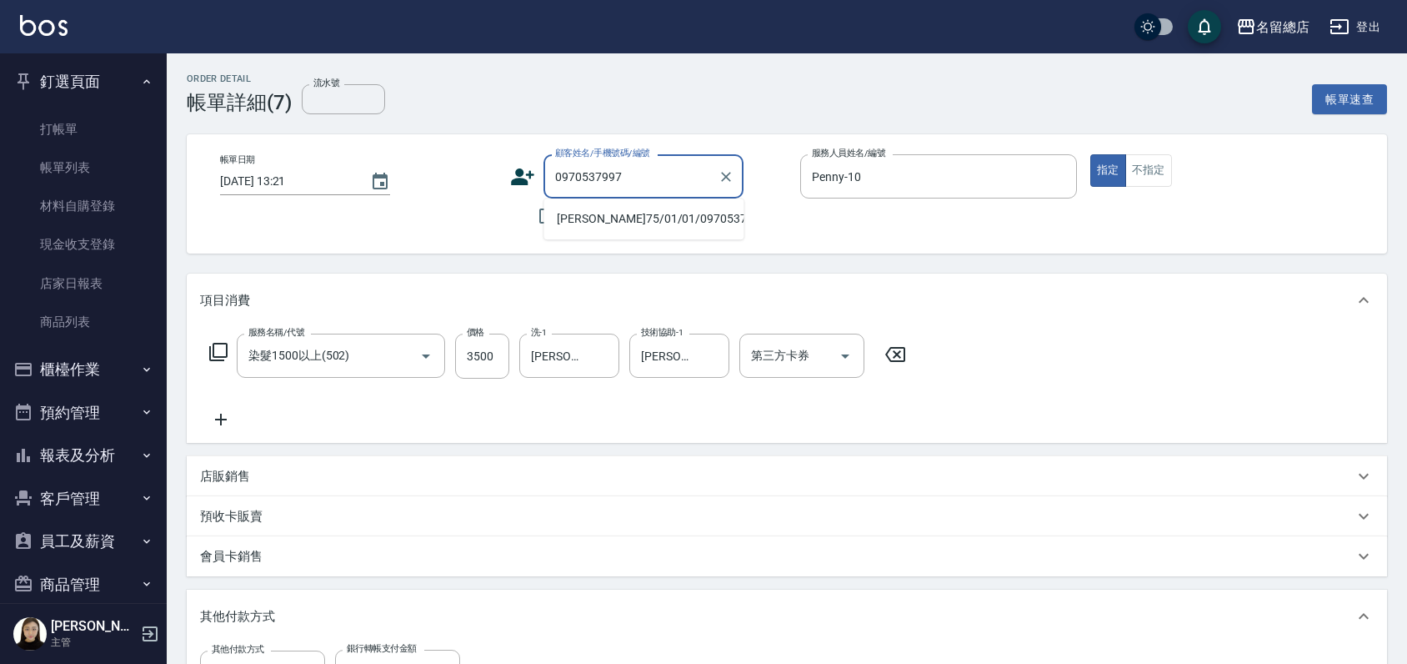
click at [639, 217] on li "林珮蓉 75/01/01/0970537997/null" at bounding box center [644, 219] width 200 height 28
type input "林珮蓉 75/01/01/0970537997/null"
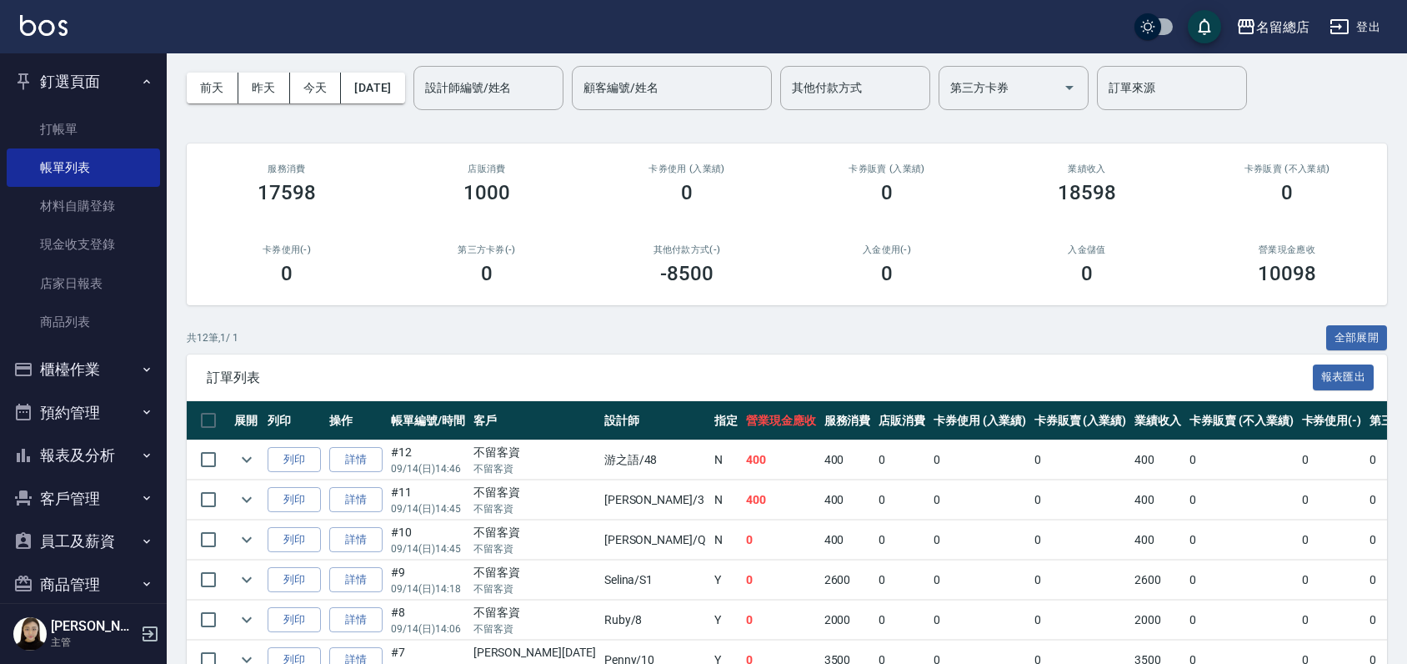
scroll to position [93, 0]
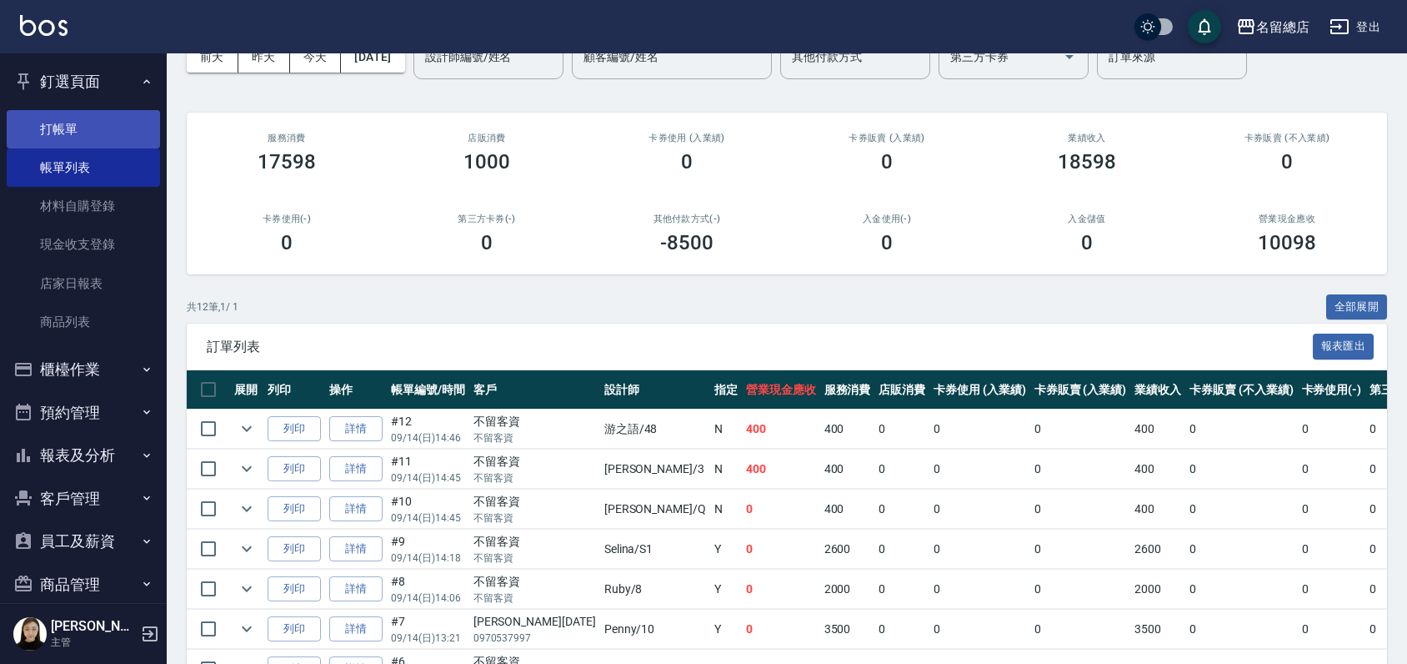
click at [69, 139] on link "打帳單" at bounding box center [83, 129] width 153 height 38
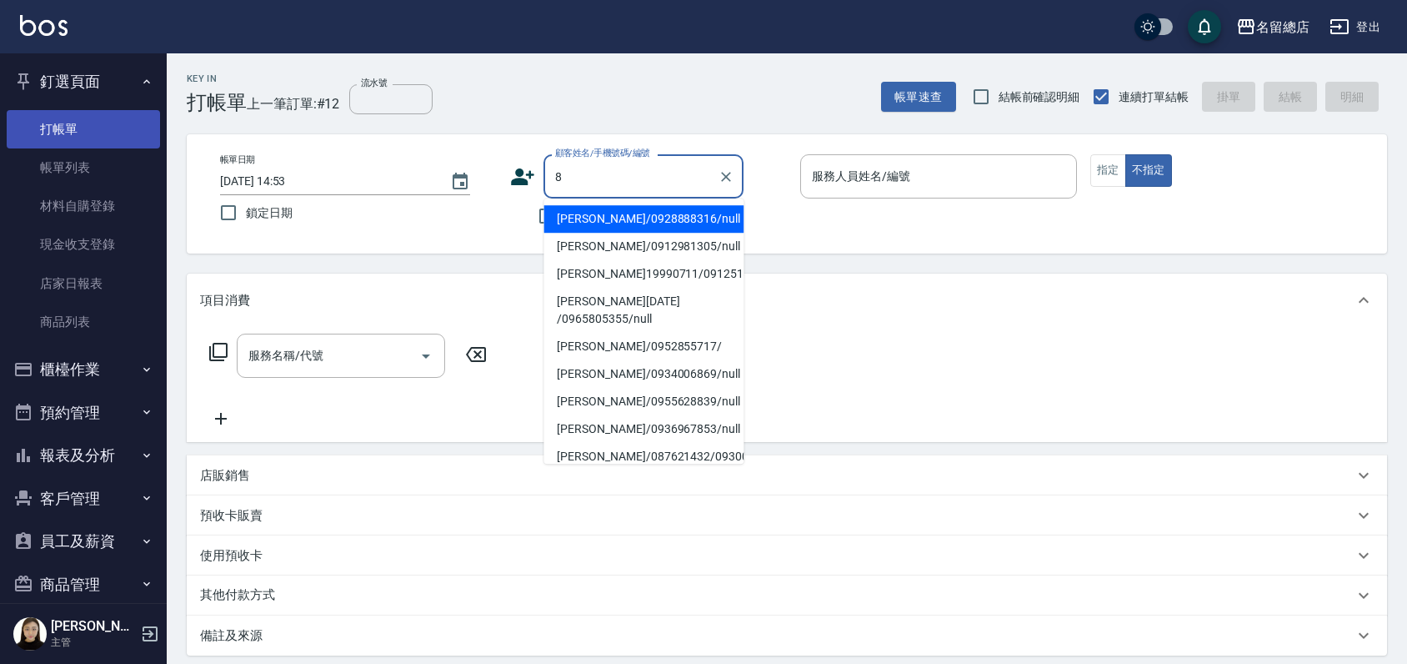
type input "謝瑩甄/0928888316/null"
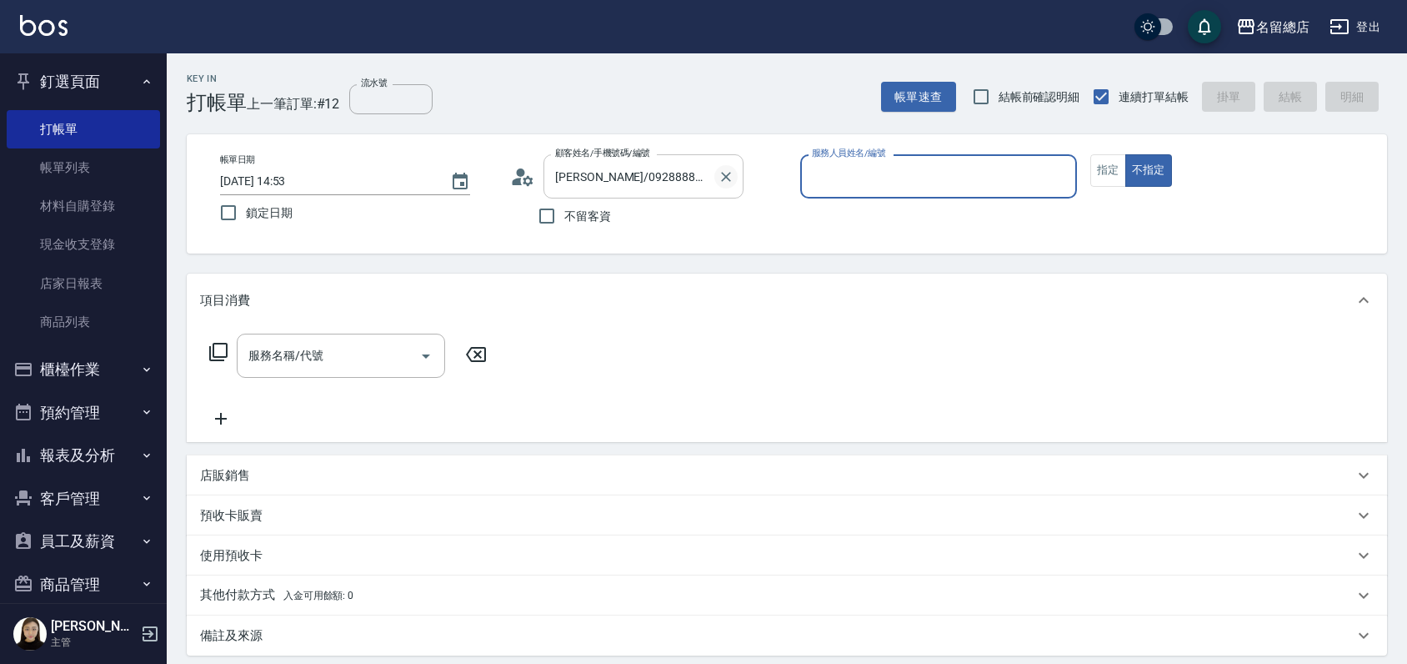
click at [726, 183] on icon "Clear" at bounding box center [726, 176] width 17 height 17
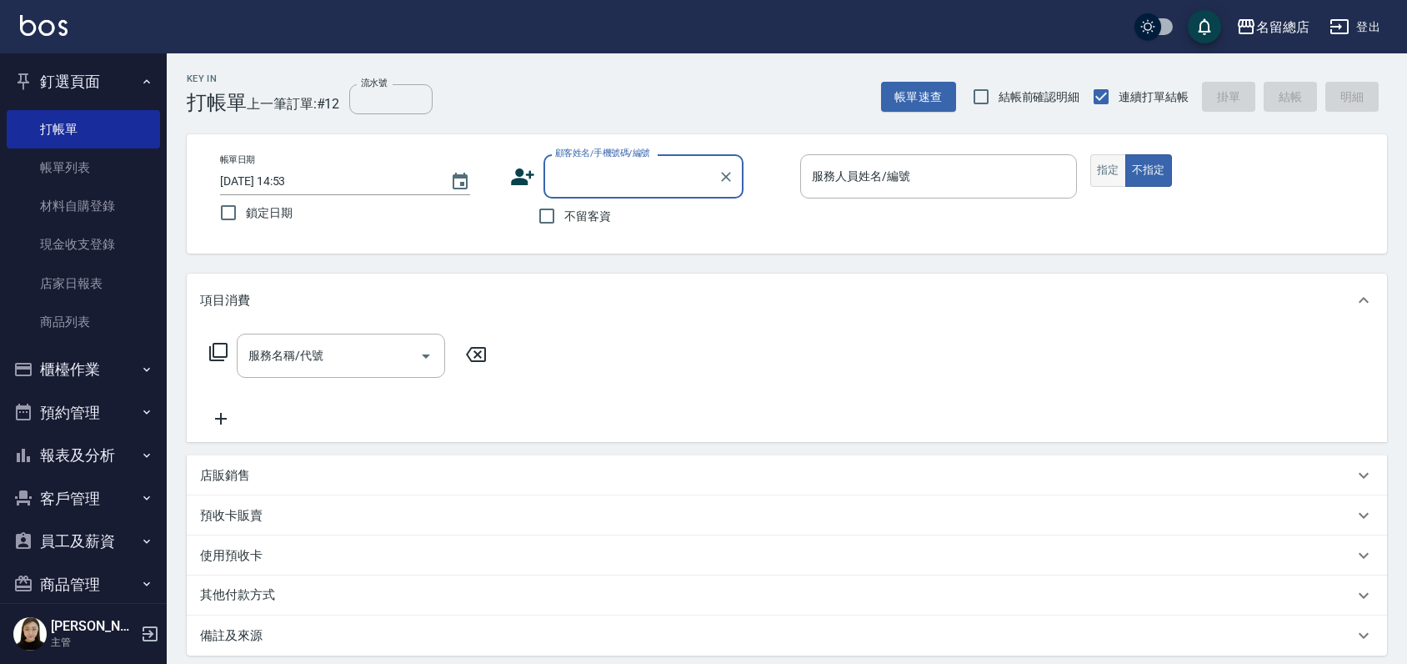
click at [1115, 175] on button "指定" at bounding box center [1108, 170] width 36 height 33
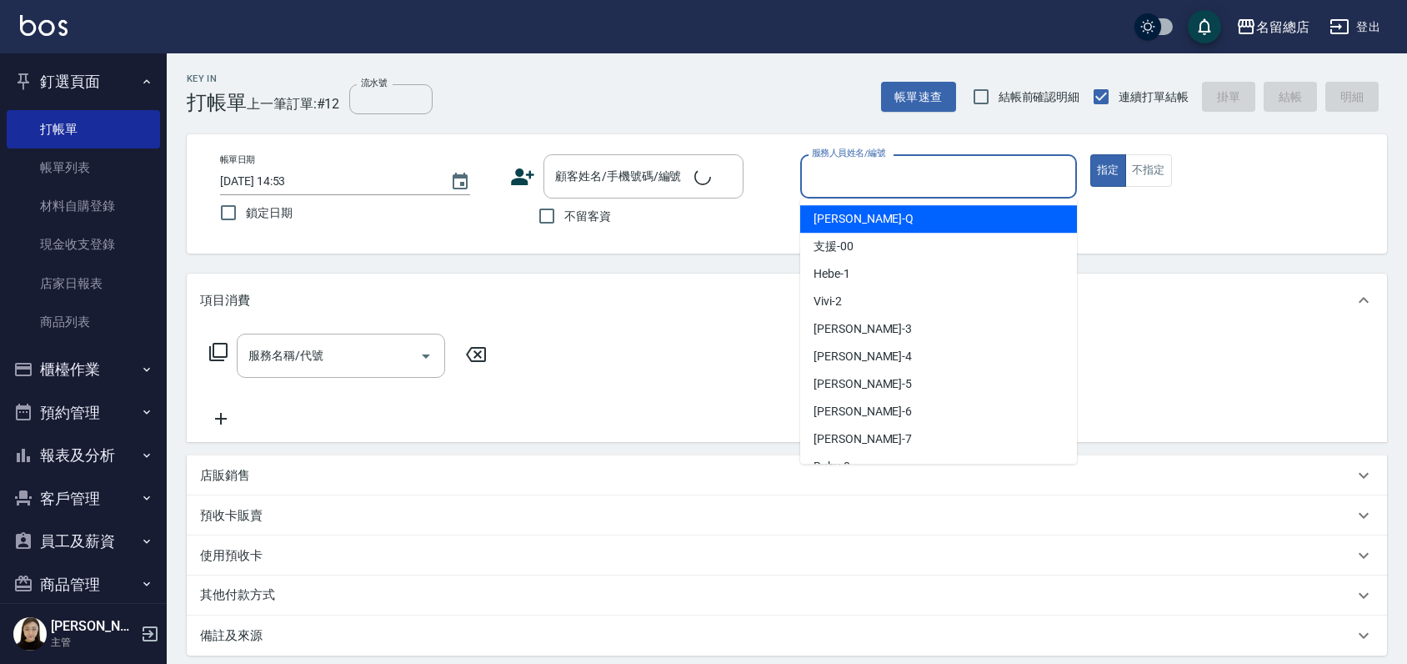
click at [855, 183] on input "服務人員姓名/編號" at bounding box center [939, 176] width 262 height 29
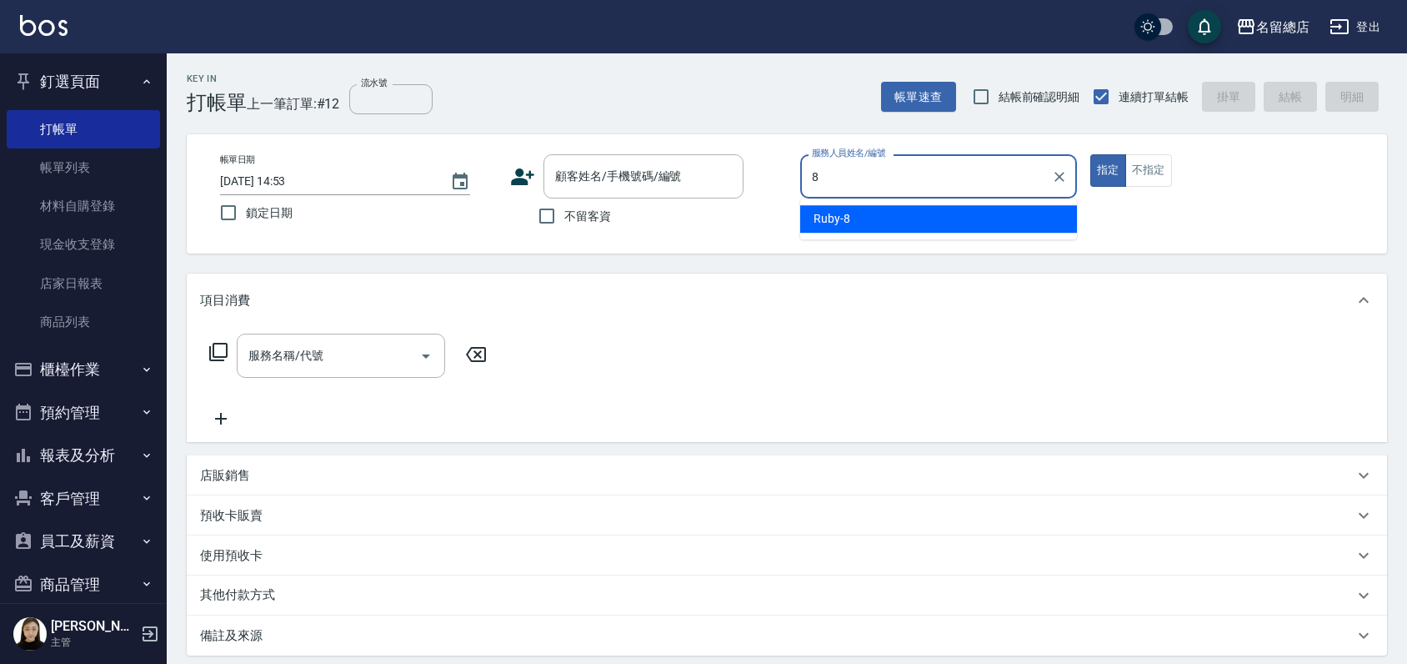
type input "Ruby-8"
type button "true"
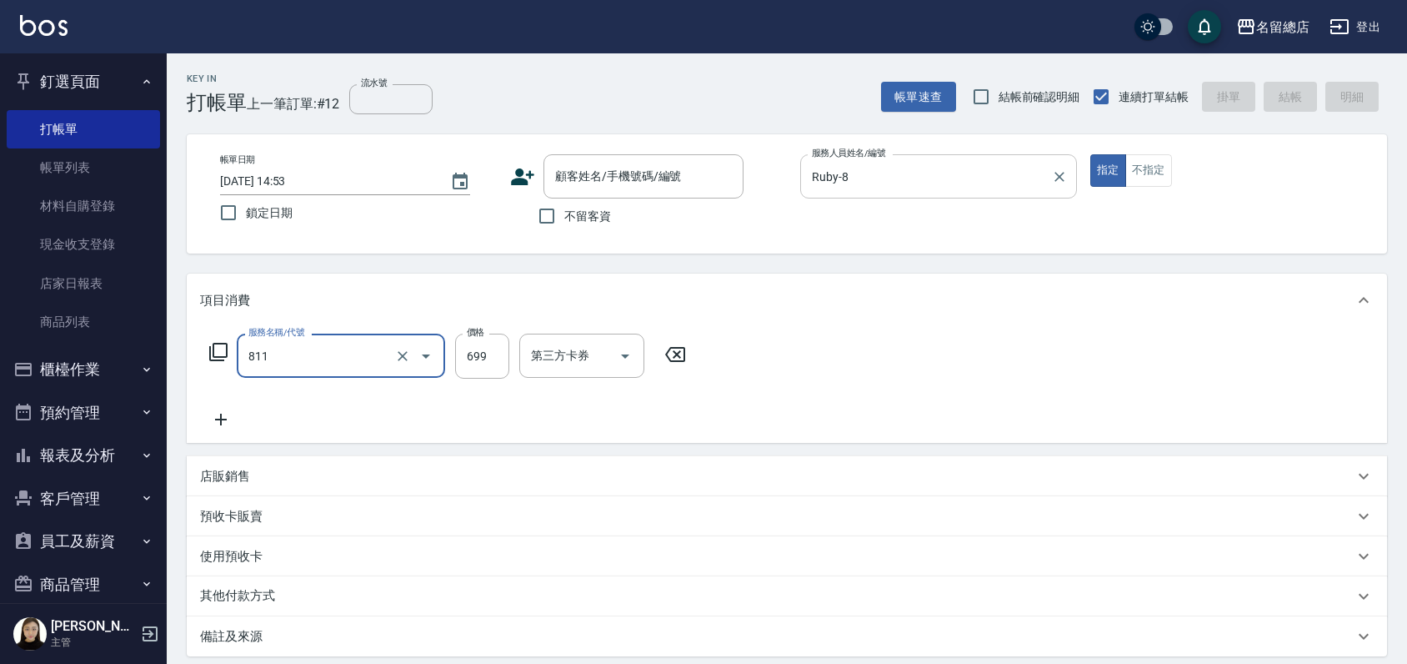
type input "洗+剪(811)"
type input "700"
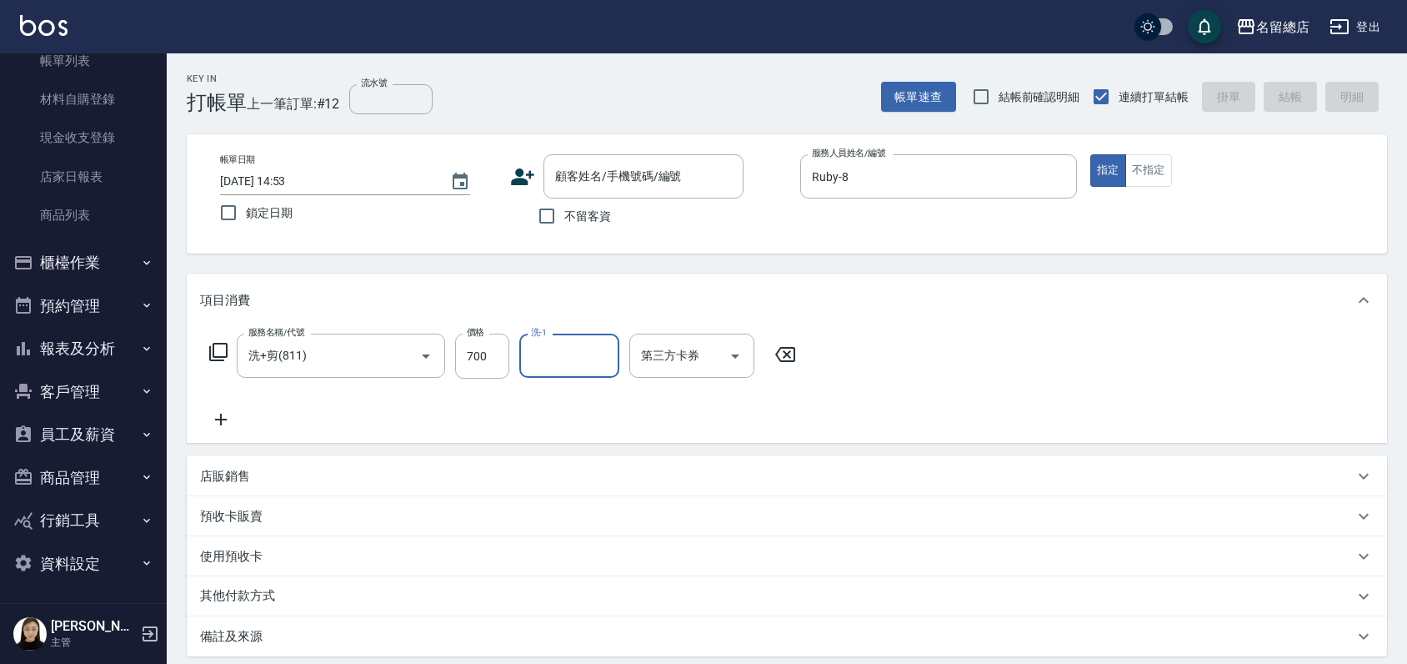
scroll to position [108, 0]
click at [62, 527] on button "行銷工具" at bounding box center [83, 518] width 153 height 43
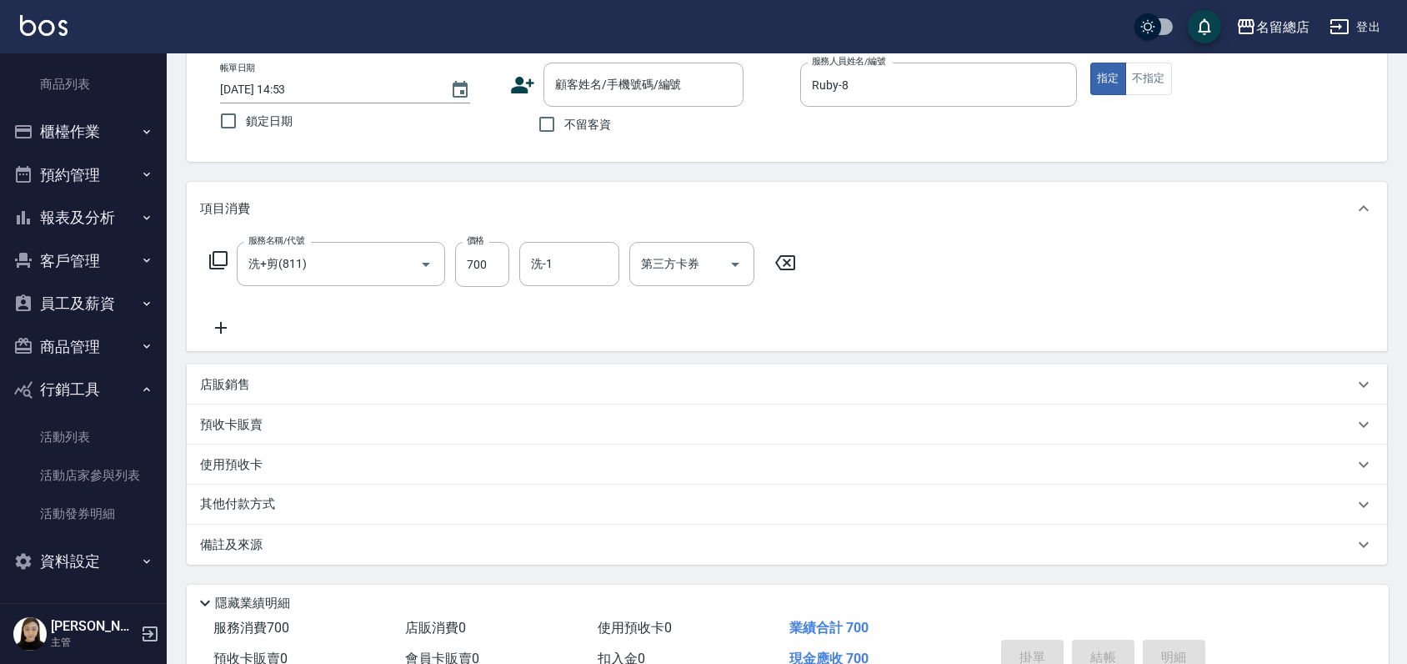
scroll to position [93, 0]
click at [74, 559] on button "資料設定" at bounding box center [83, 560] width 153 height 43
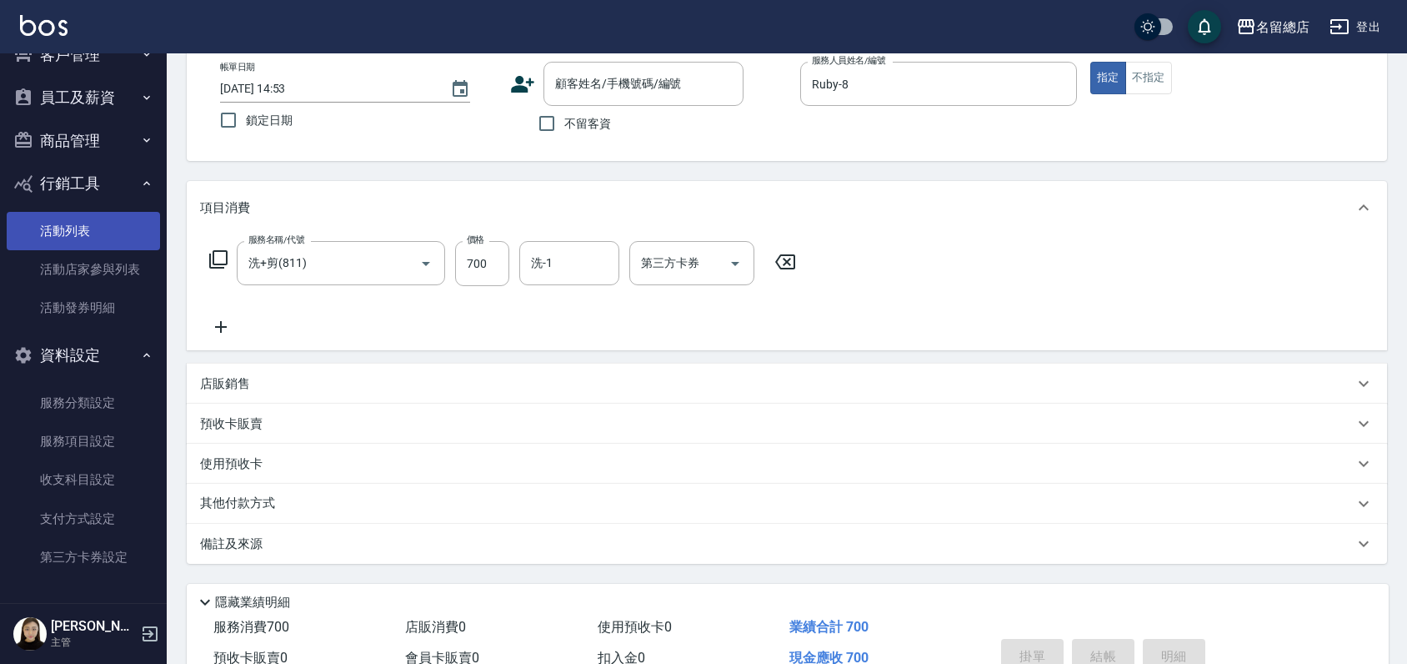
scroll to position [351, 0]
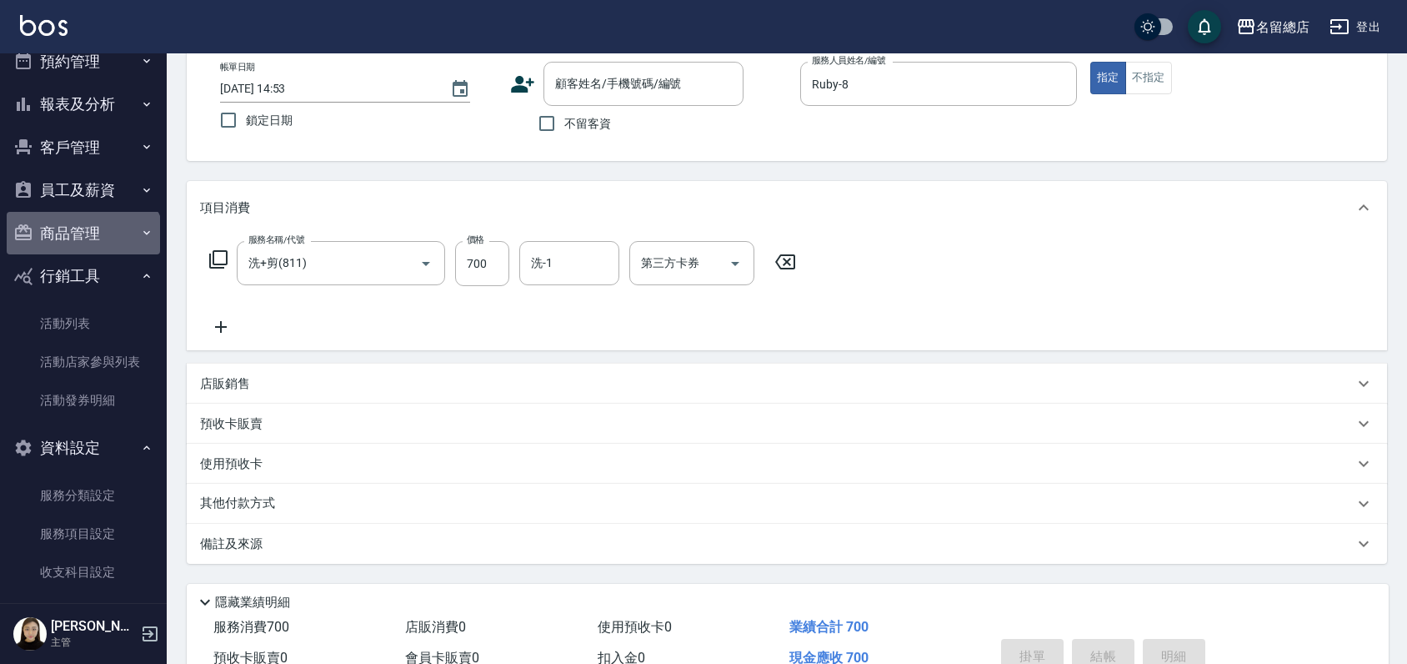
click at [82, 247] on button "商品管理" at bounding box center [83, 233] width 153 height 43
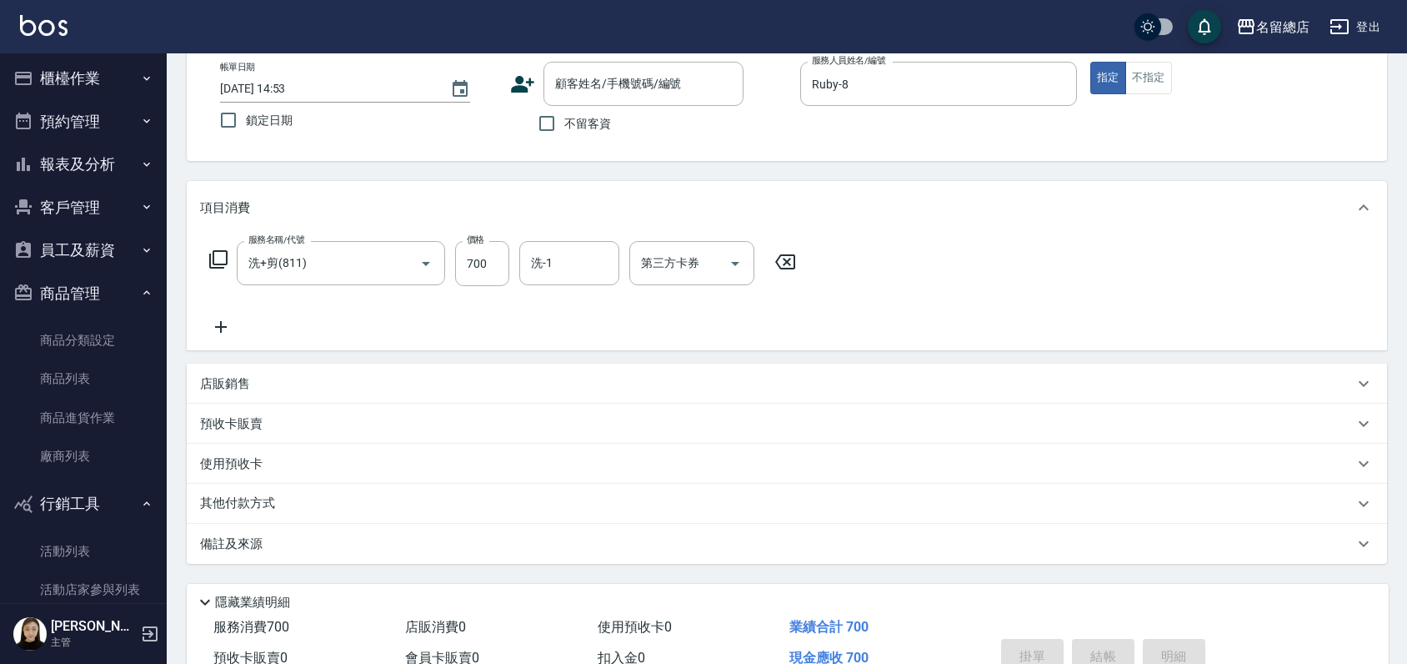
scroll to position [258, 0]
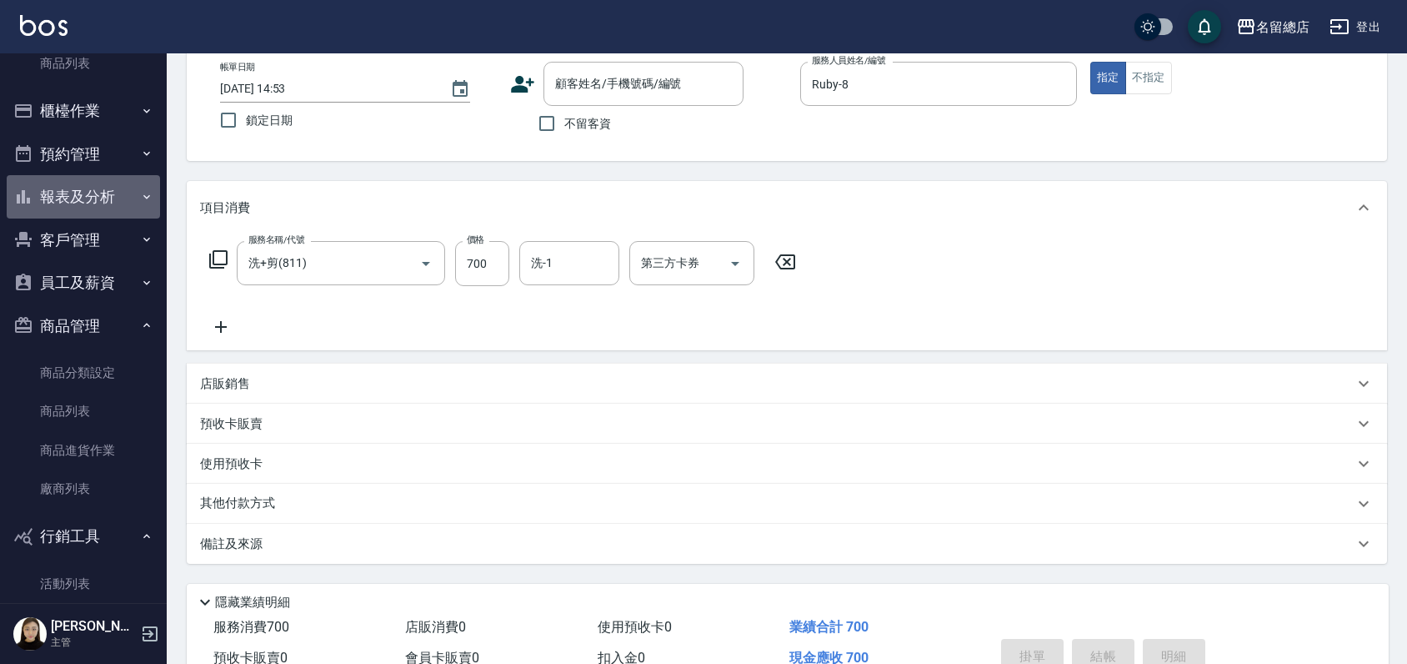
click at [90, 188] on button "報表及分析" at bounding box center [83, 196] width 153 height 43
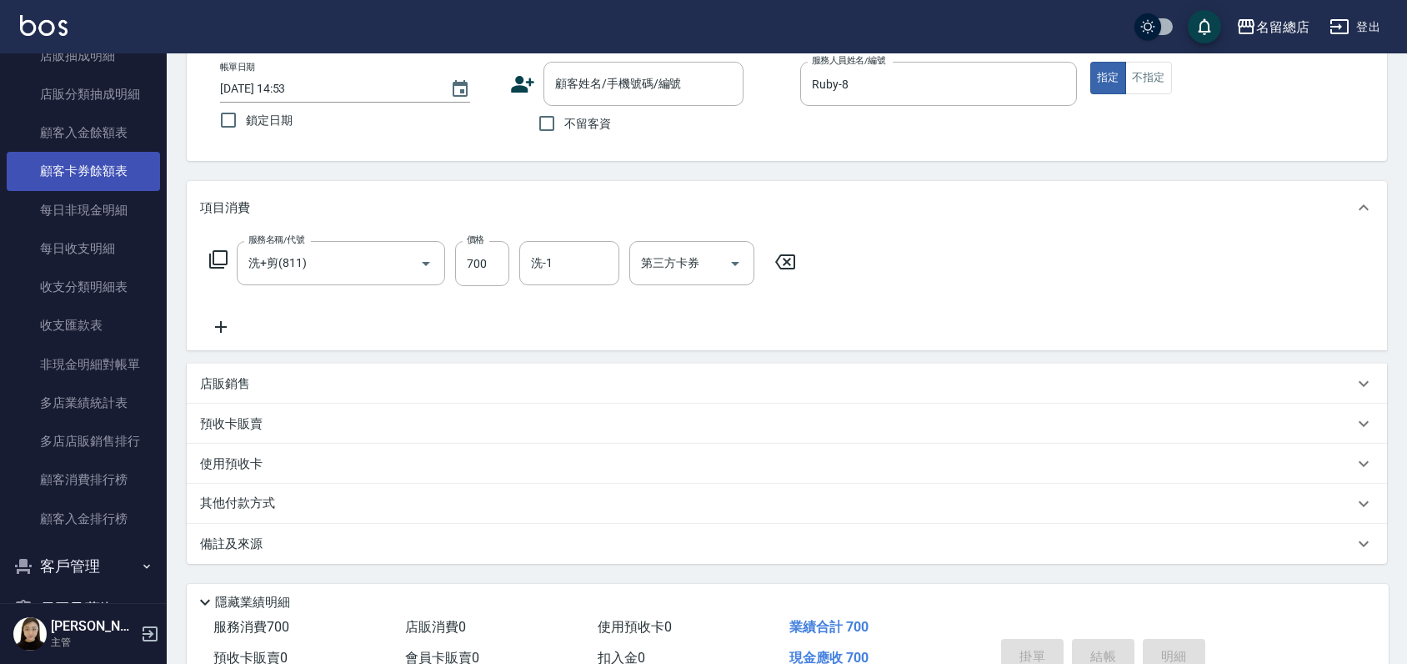
scroll to position [1555, 0]
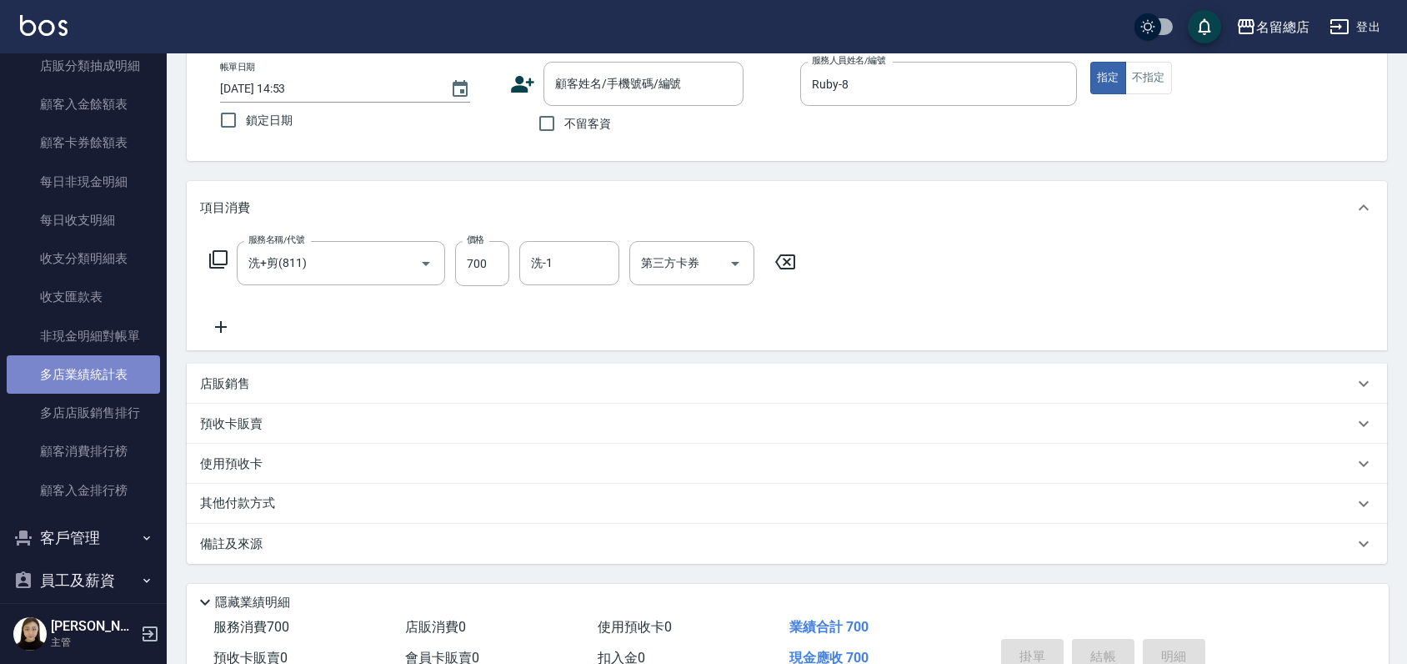
click at [88, 367] on link "多店業績統計表" at bounding box center [83, 374] width 153 height 38
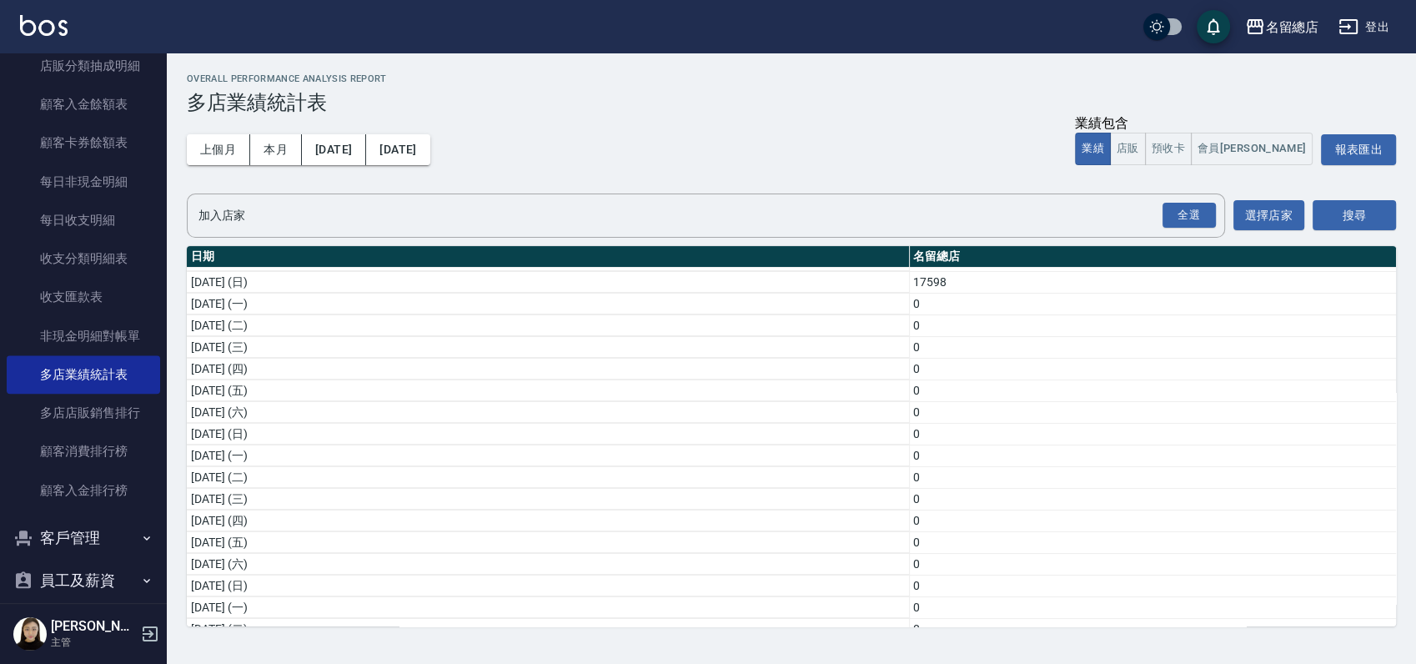
scroll to position [388, 0]
click at [221, 149] on button "上個月" at bounding box center [218, 149] width 63 height 31
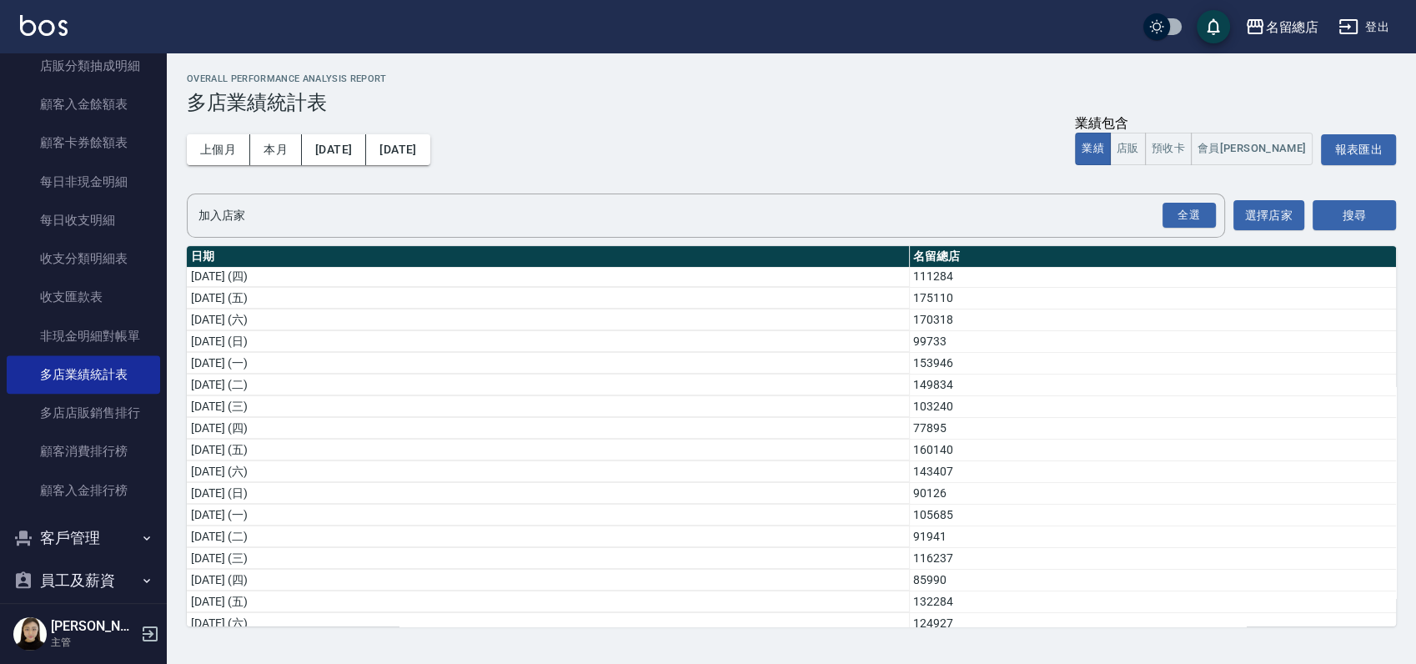
scroll to position [411, 0]
click at [930, 539] on td "3747725" at bounding box center [1152, 550] width 487 height 22
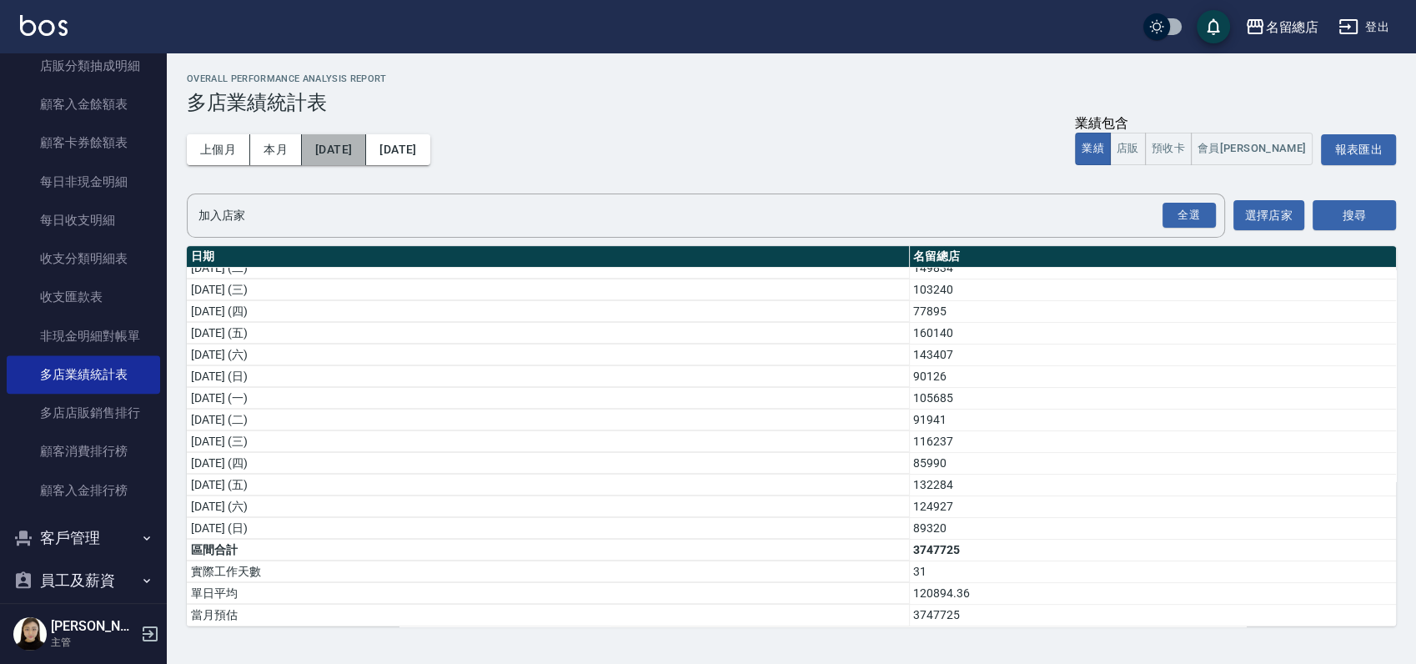
click at [328, 157] on button "2025/08/01" at bounding box center [334, 149] width 64 height 31
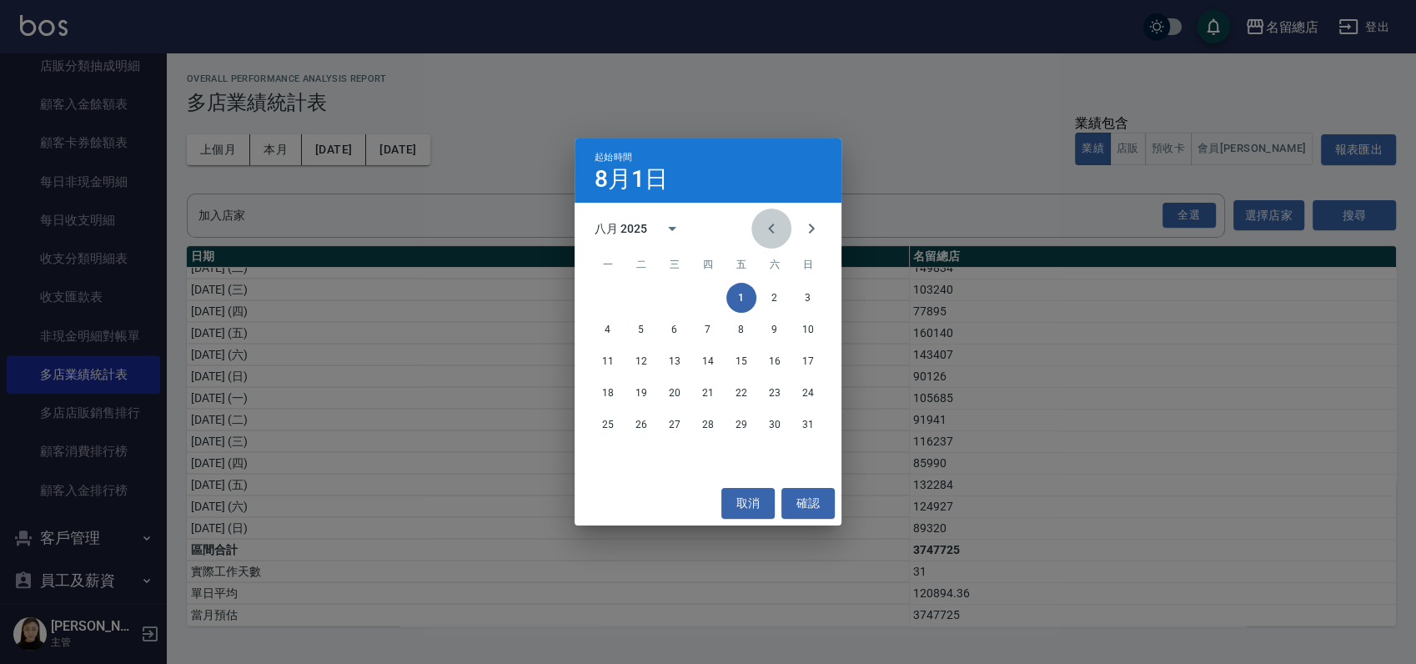
click at [767, 223] on icon "Previous month" at bounding box center [771, 228] width 20 height 20
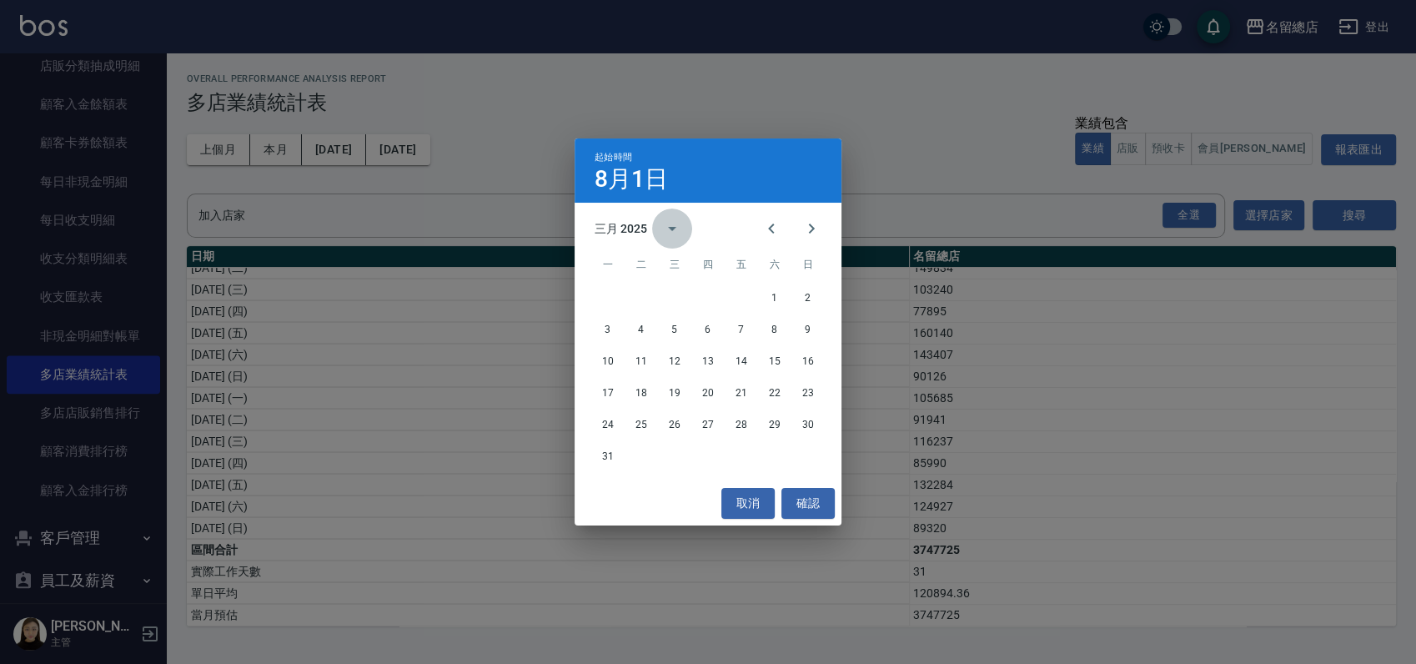
click at [675, 223] on icon "calendar view is open, switch to year view" at bounding box center [672, 228] width 20 height 20
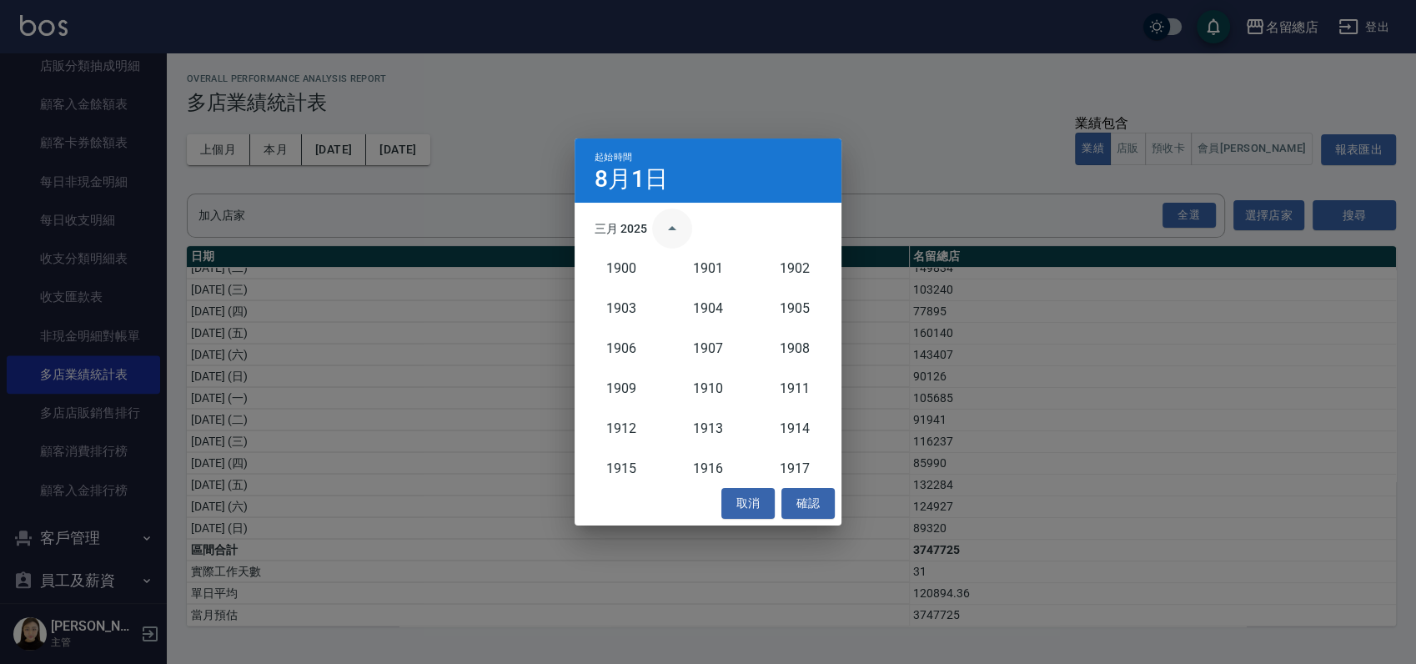
scroll to position [1544, 0]
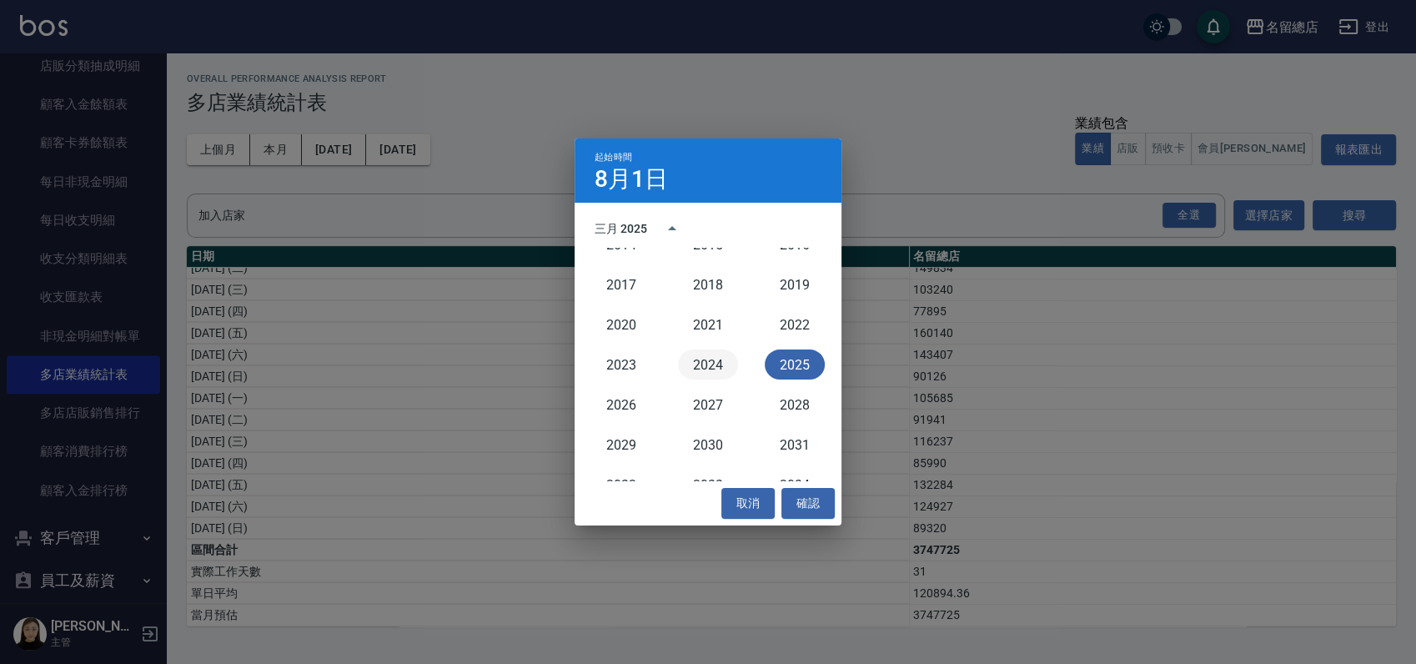
click at [721, 369] on button "2024" at bounding box center [708, 364] width 60 height 30
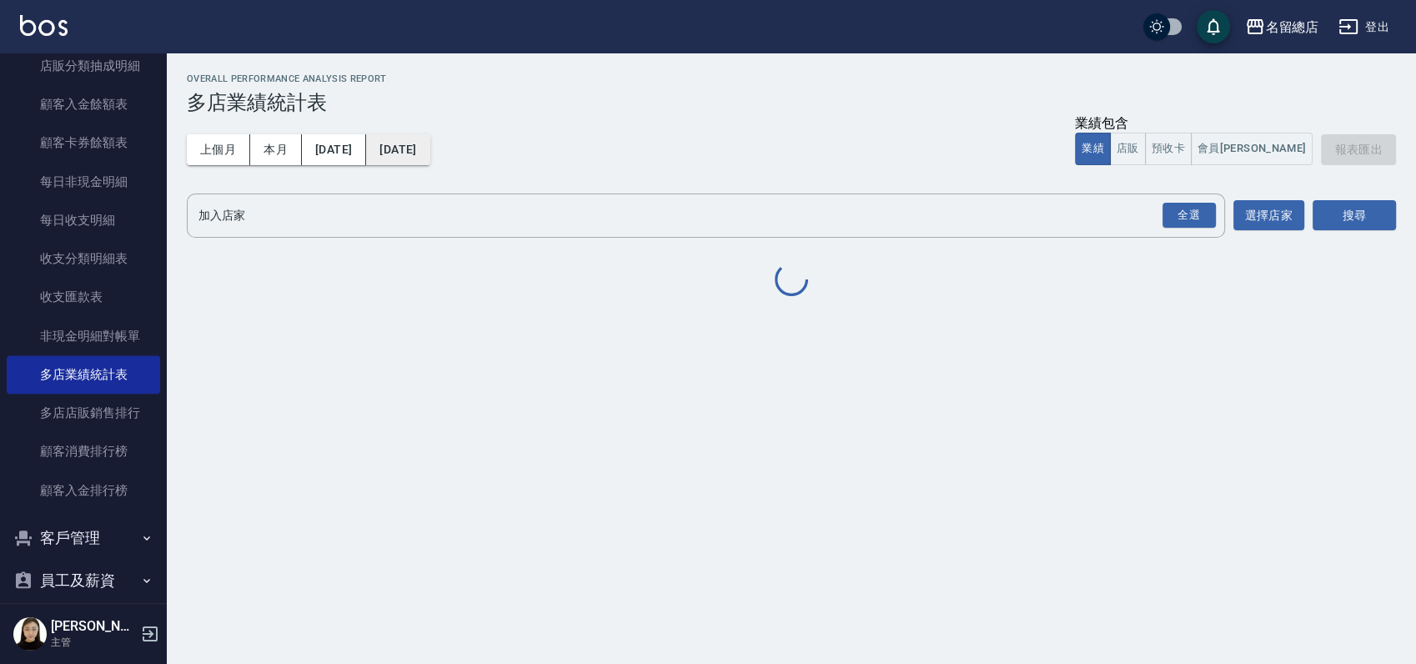
click at [429, 148] on button "2025/08/31" at bounding box center [397, 149] width 63 height 31
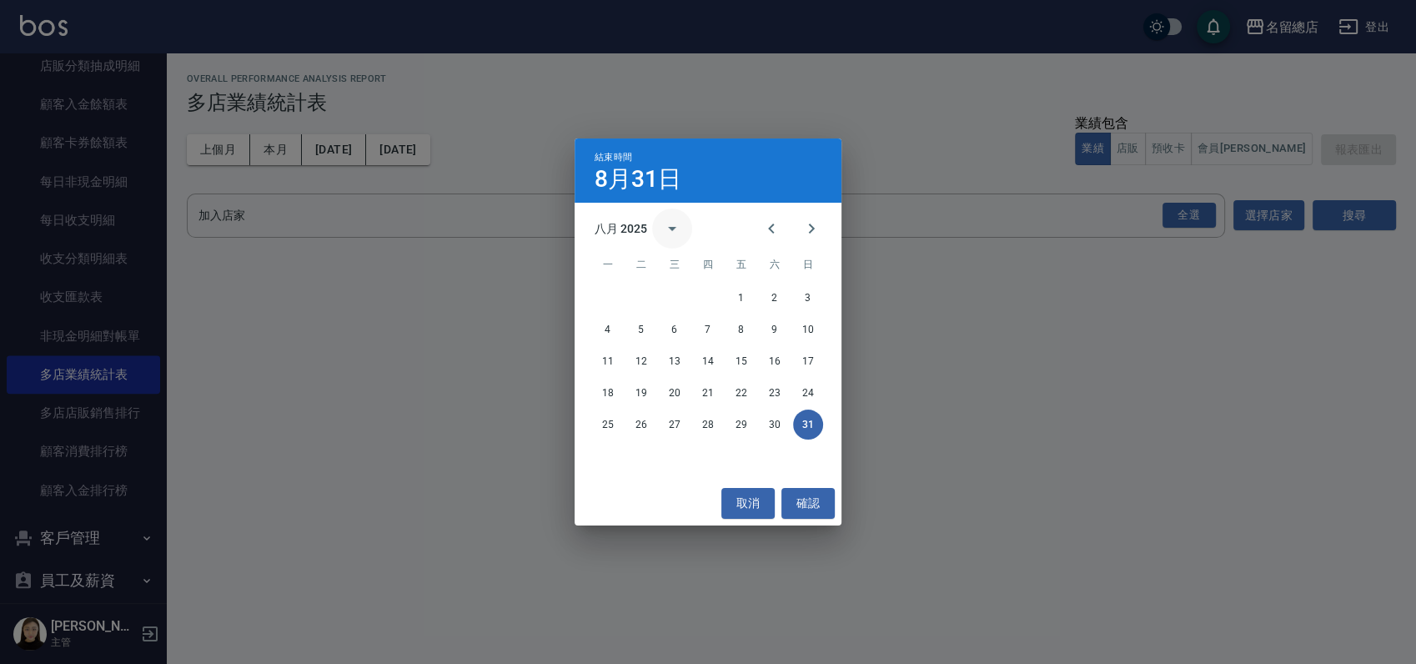
click at [654, 220] on button "calendar view is open, switch to year view" at bounding box center [672, 228] width 40 height 40
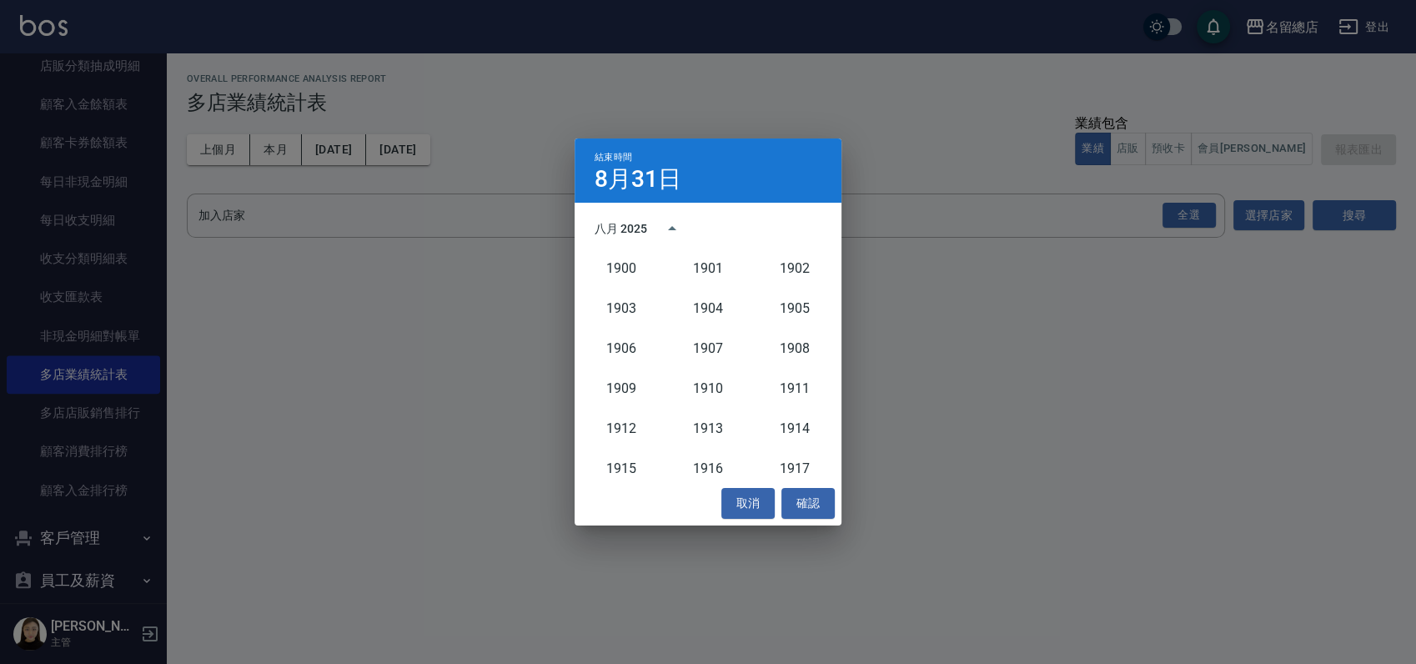
scroll to position [1544, 0]
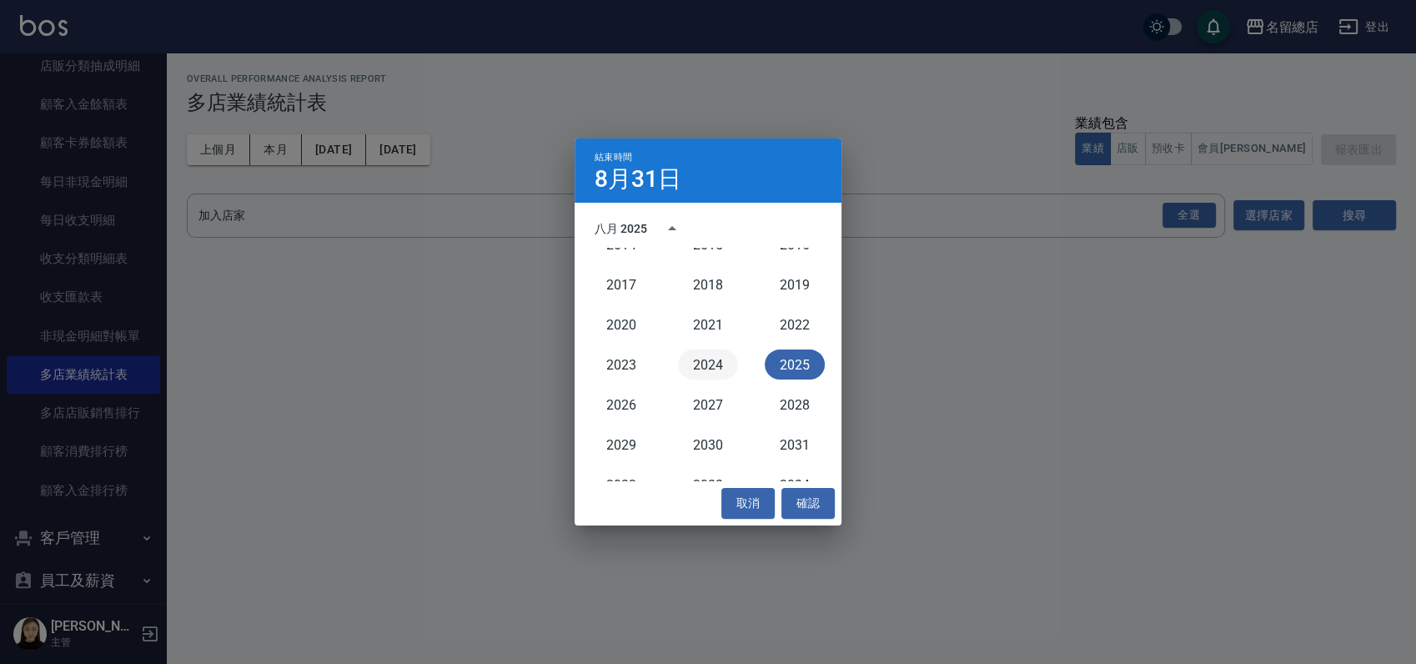
click at [719, 359] on button "2024" at bounding box center [708, 364] width 60 height 30
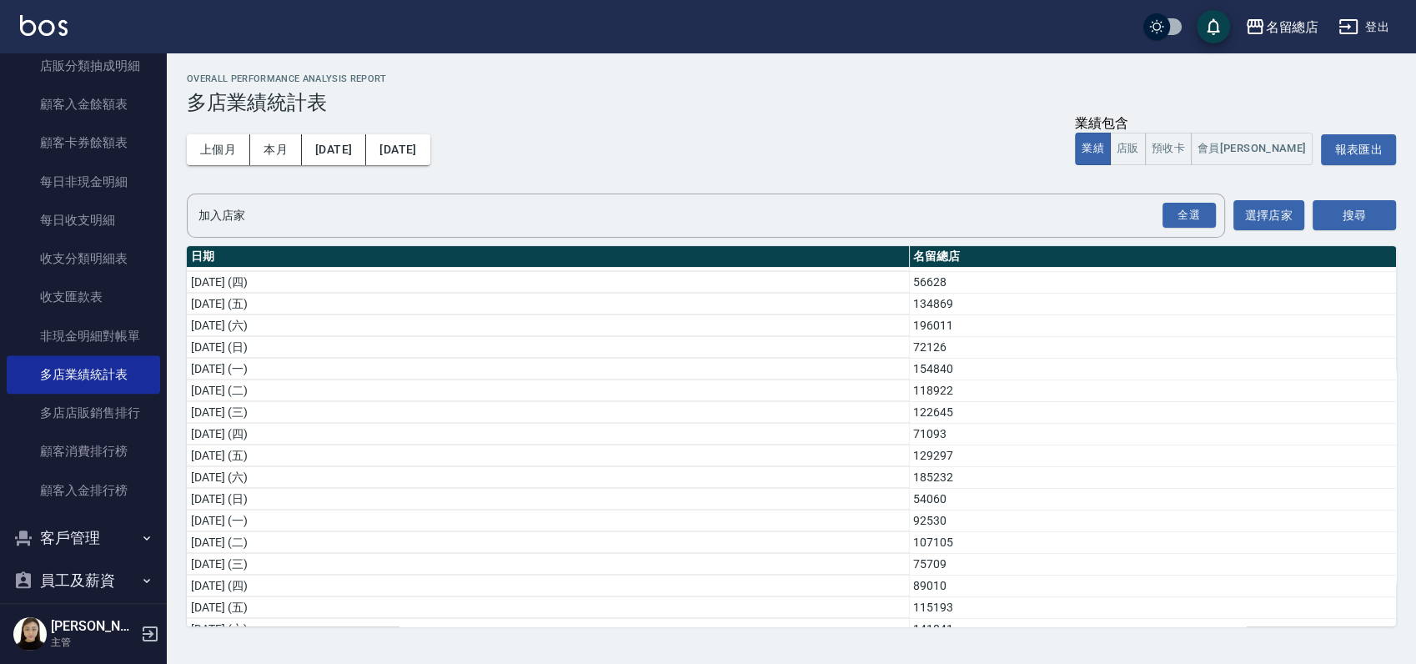
scroll to position [411, 0]
click at [366, 143] on button "2024/08/01" at bounding box center [334, 149] width 64 height 31
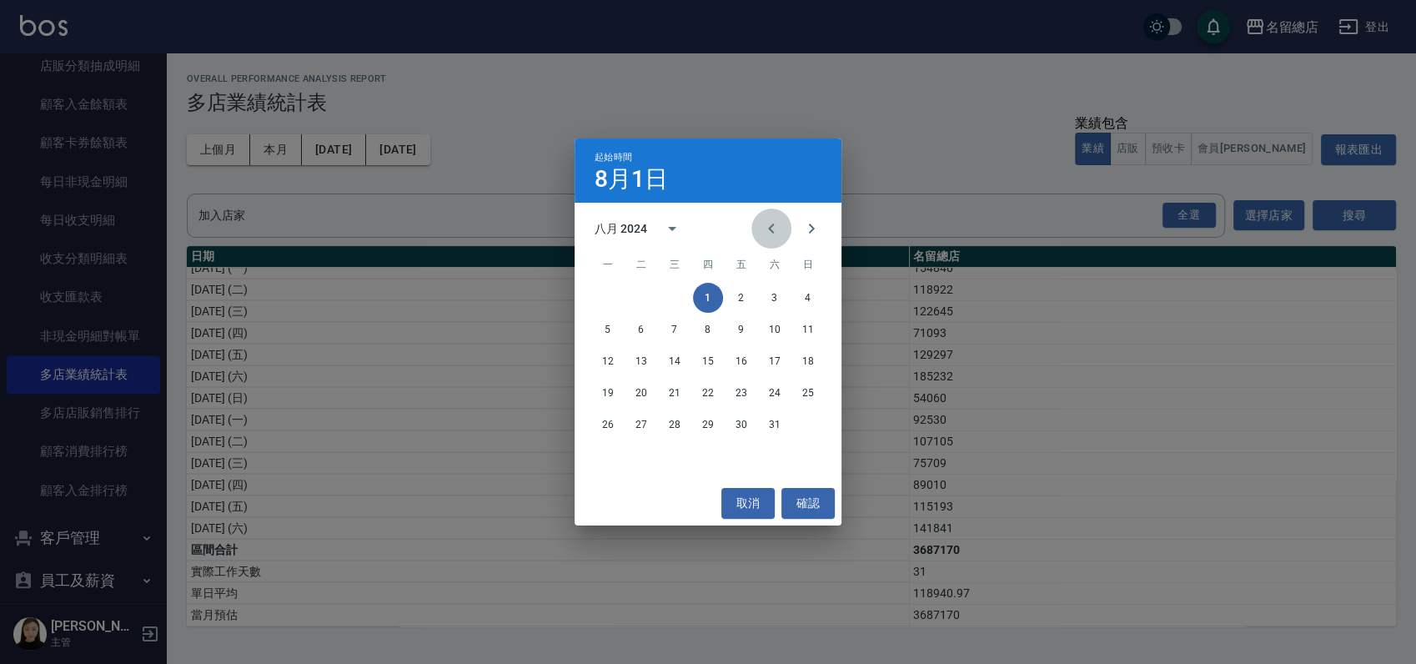
click at [762, 228] on icon "Previous month" at bounding box center [771, 228] width 20 height 20
click at [822, 504] on button "確認" at bounding box center [807, 503] width 53 height 31
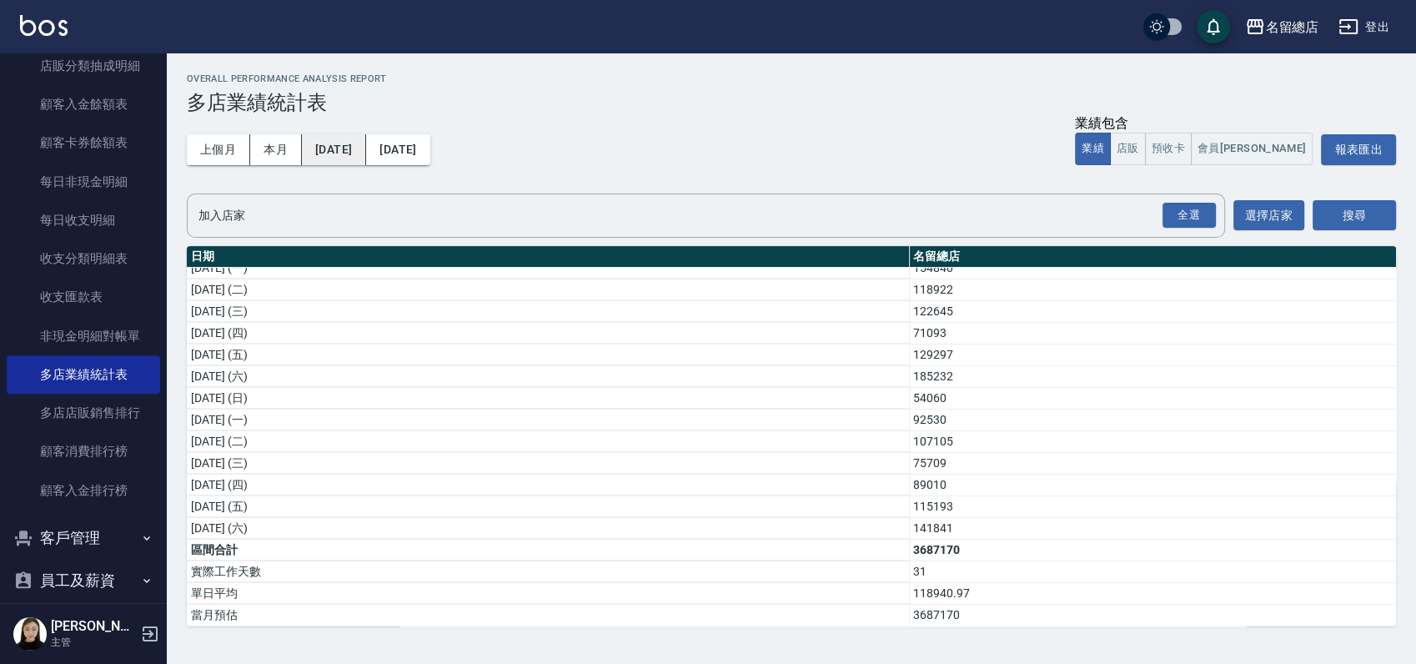
click at [343, 152] on button "2024/08/01" at bounding box center [334, 149] width 64 height 31
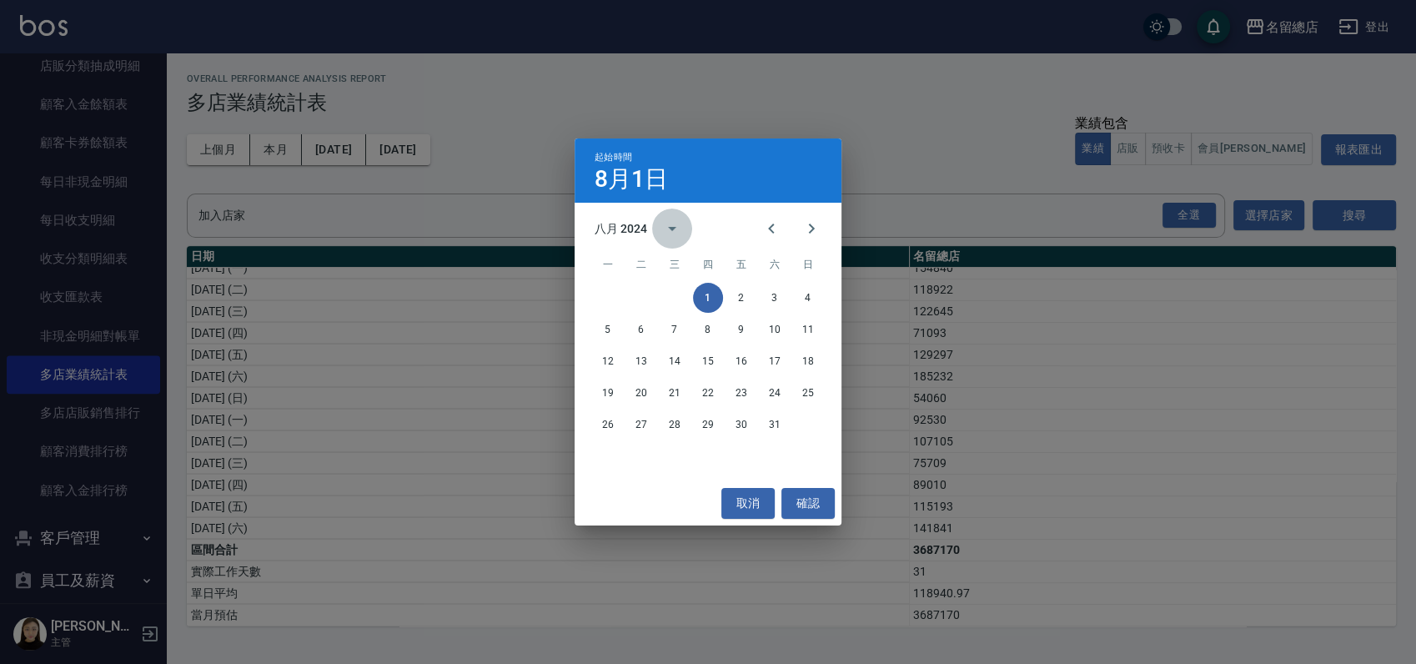
click at [672, 236] on icon "calendar view is open, switch to year view" at bounding box center [672, 228] width 20 height 20
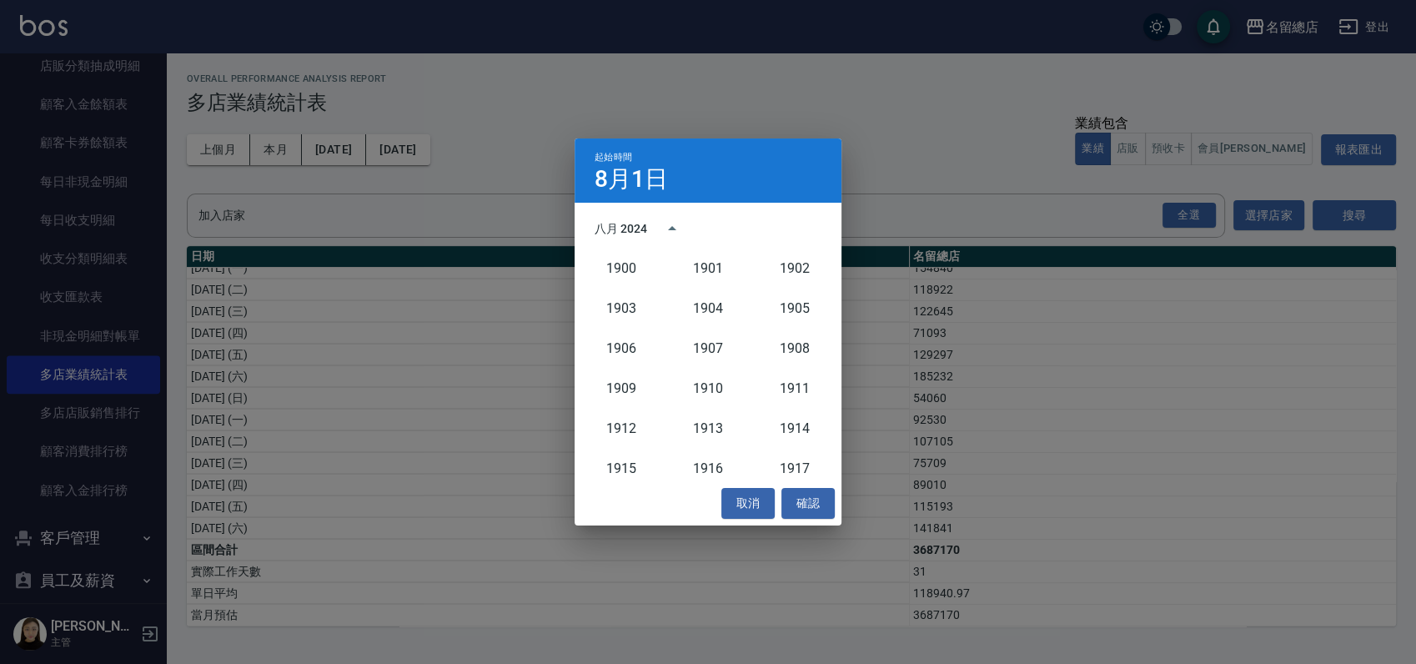
scroll to position [1544, 0]
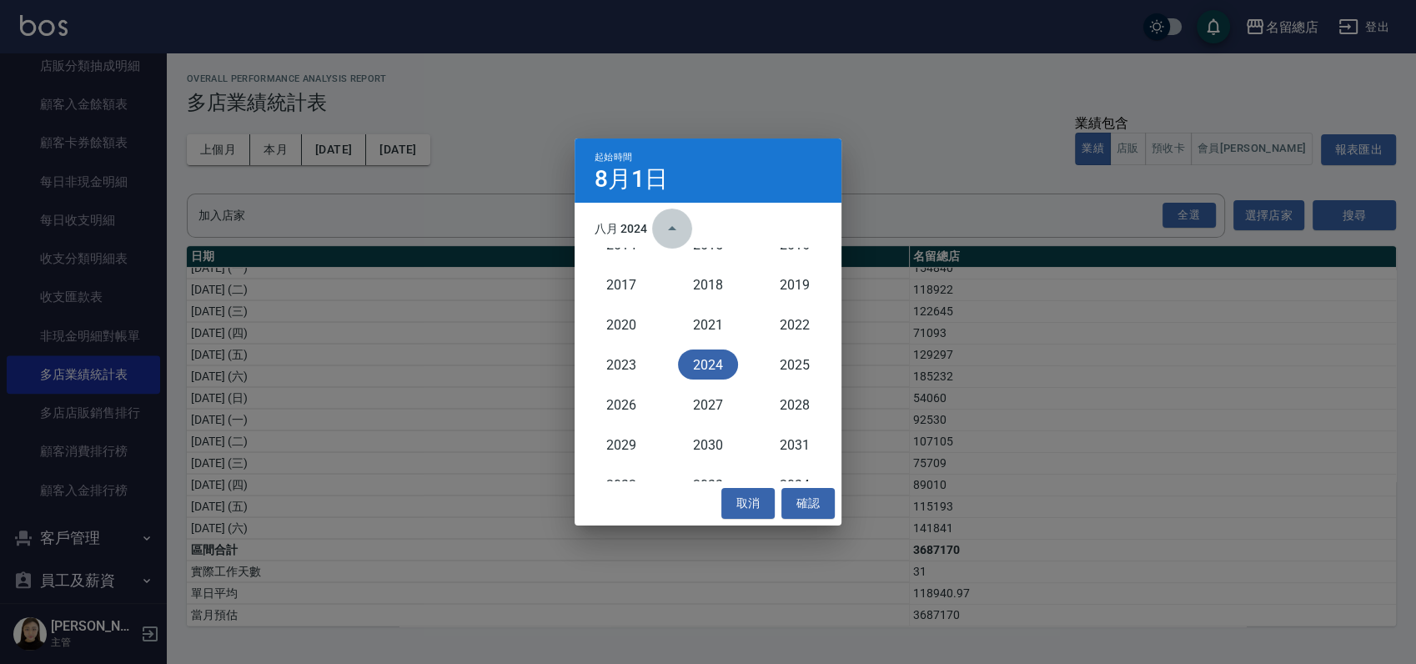
click at [670, 223] on icon "year view is open, switch to calendar view" at bounding box center [672, 228] width 20 height 20
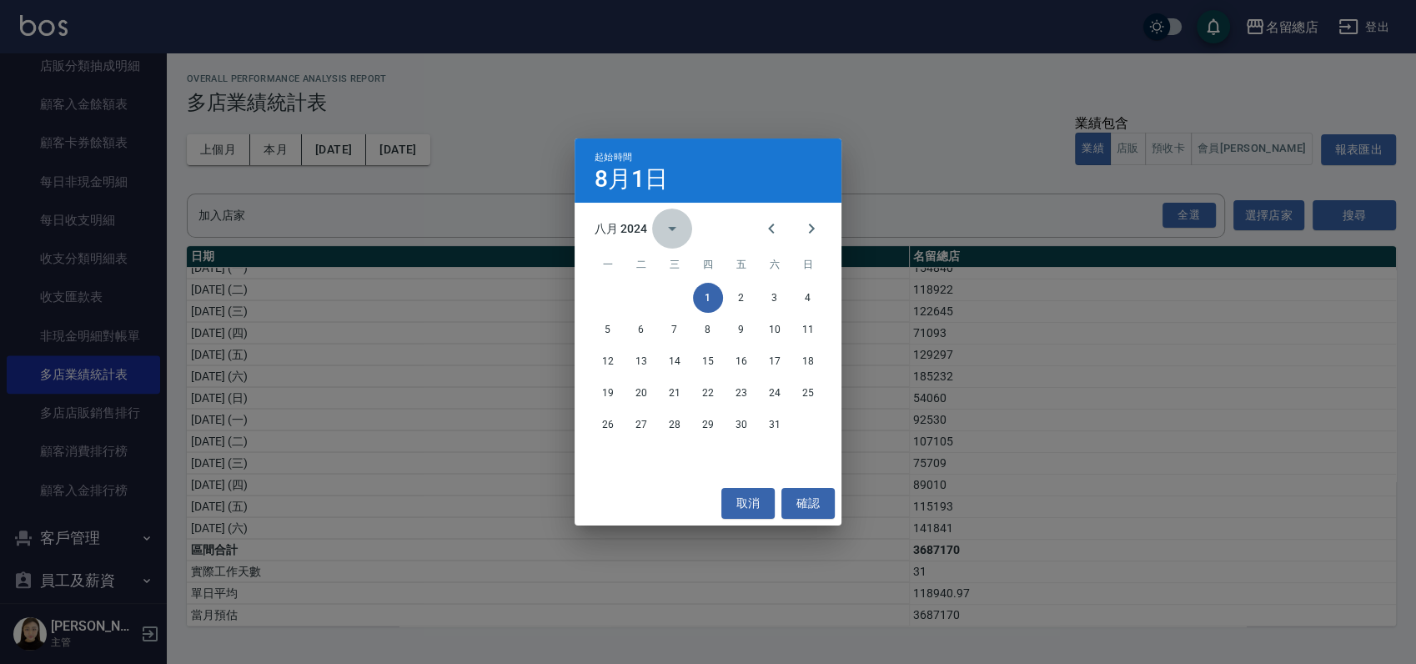
click at [670, 223] on icon "calendar view is open, switch to year view" at bounding box center [672, 228] width 20 height 20
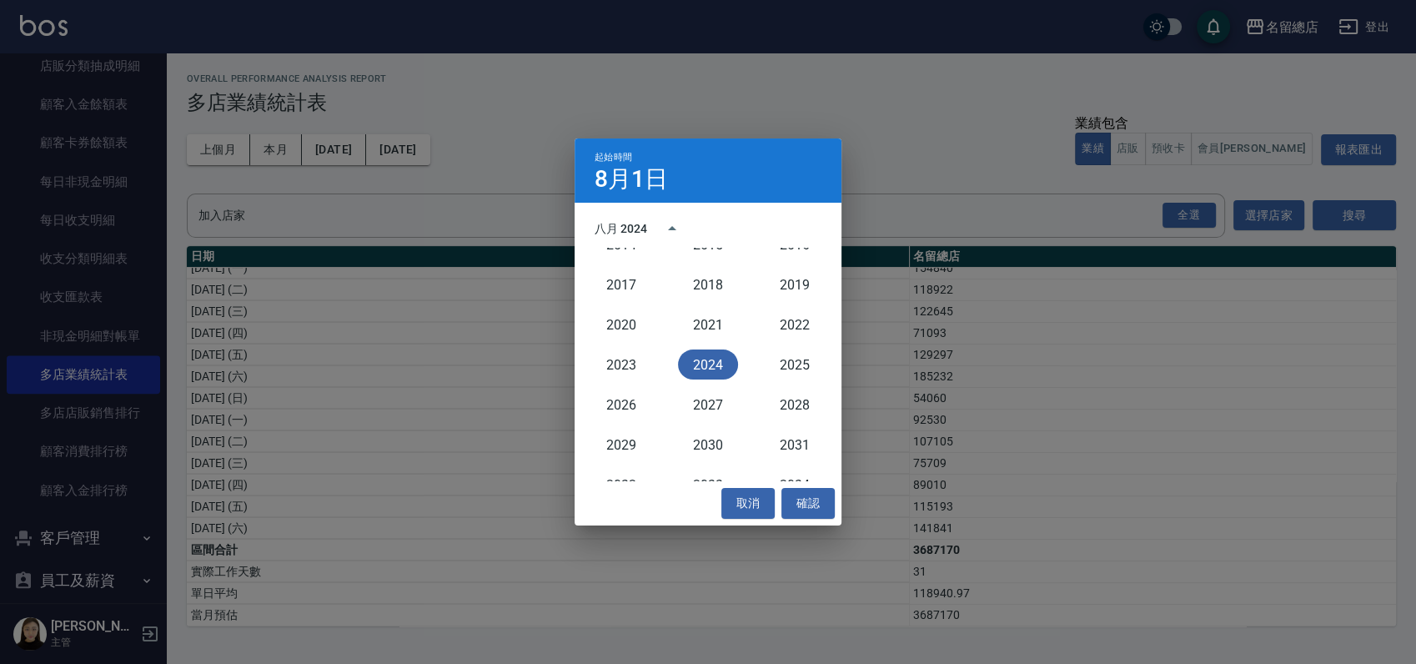
click at [714, 364] on button "2024" at bounding box center [708, 364] width 60 height 30
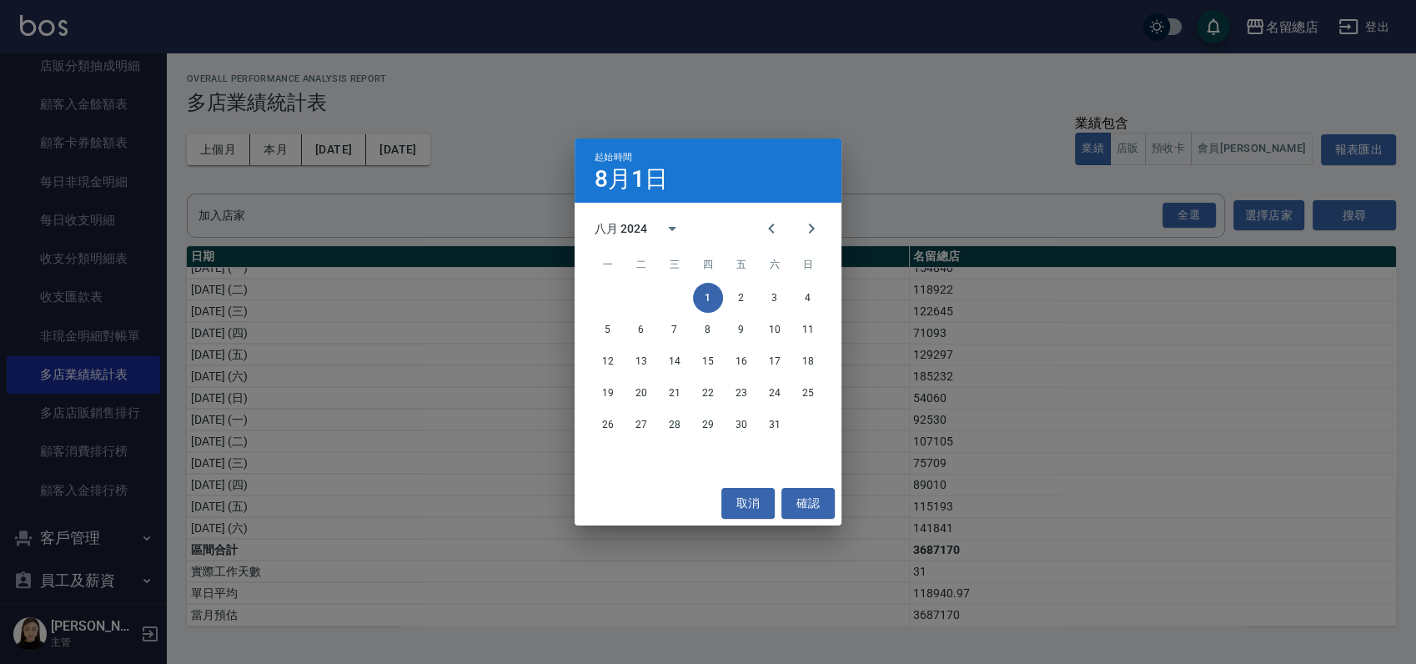
click at [609, 160] on span "起始時間" at bounding box center [613, 157] width 38 height 11
click at [671, 227] on icon "calendar view is open, switch to year view" at bounding box center [672, 228] width 20 height 20
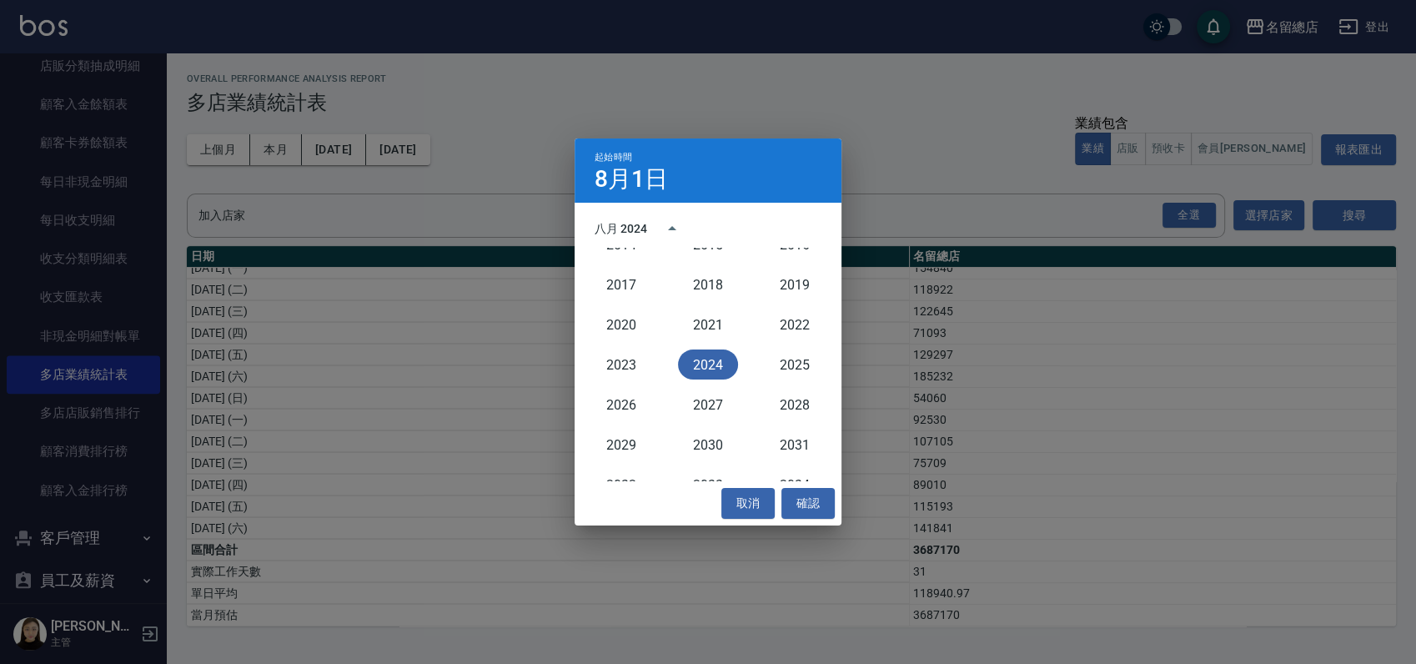
click at [698, 366] on button "2024" at bounding box center [708, 364] width 60 height 30
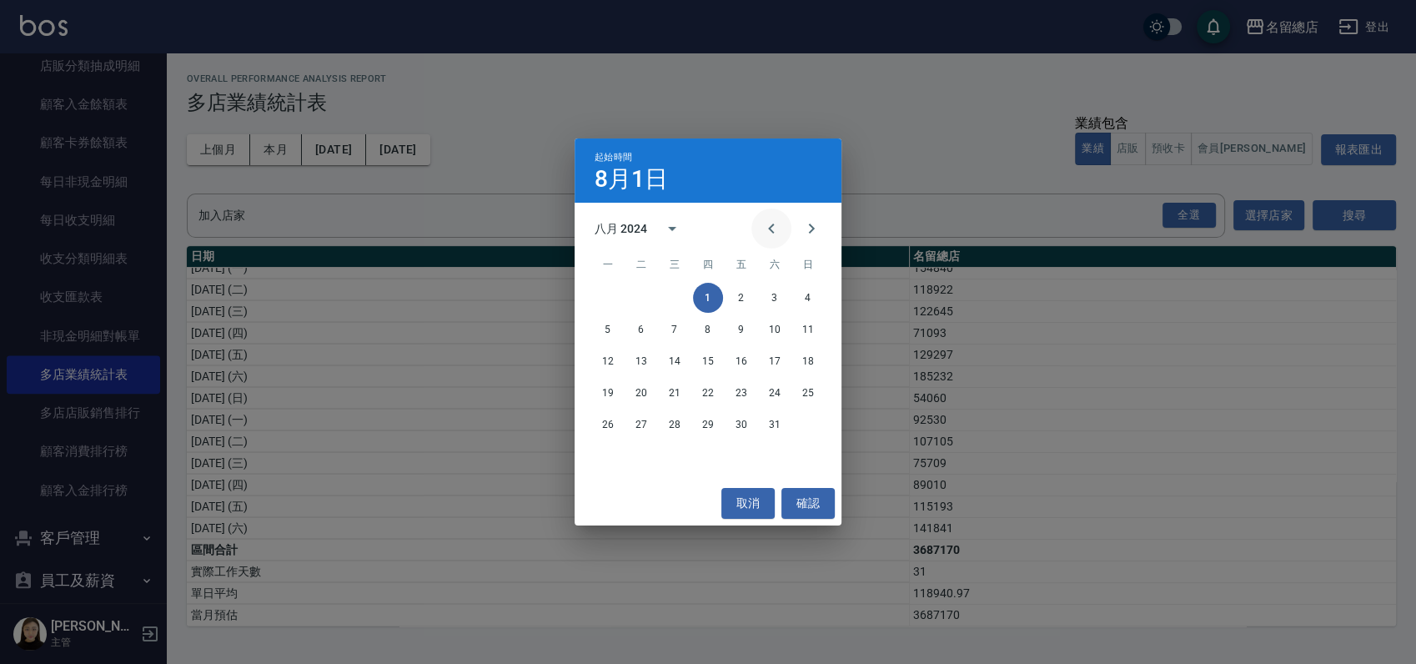
click at [767, 228] on icon "Previous month" at bounding box center [771, 228] width 20 height 20
click at [804, 500] on button "確認" at bounding box center [807, 503] width 53 height 31
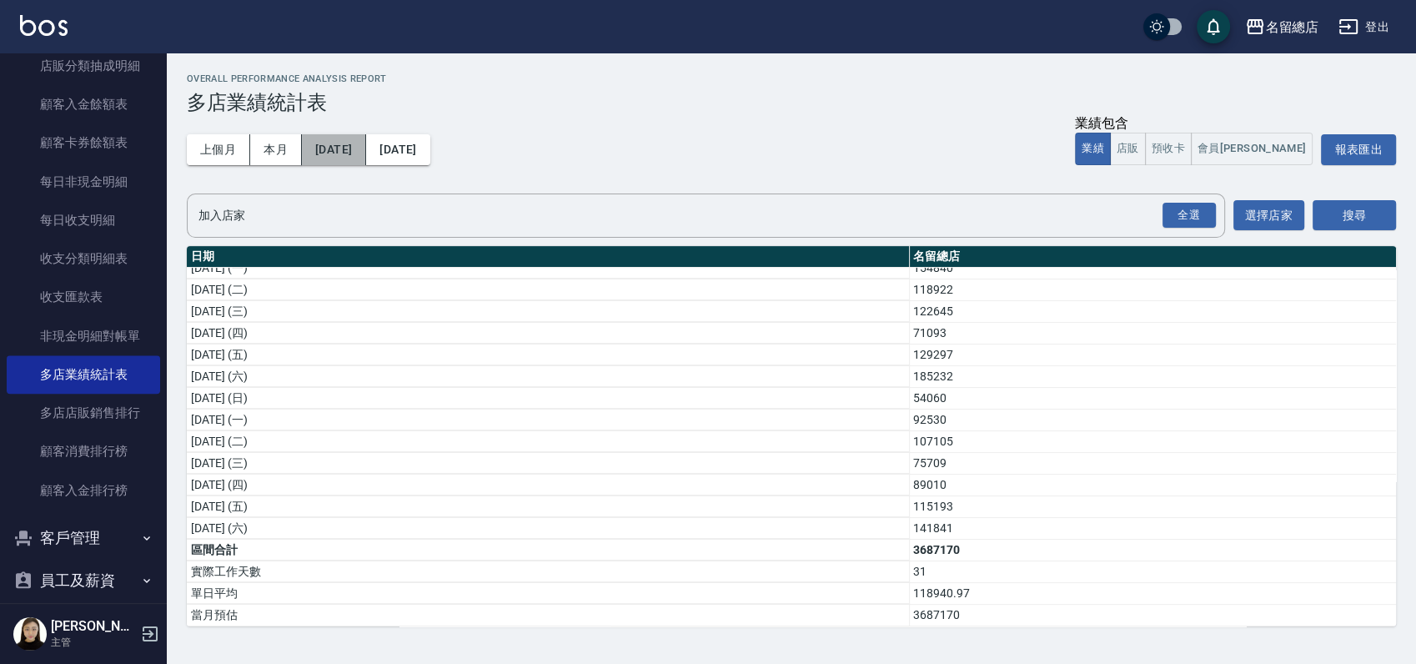
click at [366, 148] on button "2024/08/01" at bounding box center [334, 149] width 64 height 31
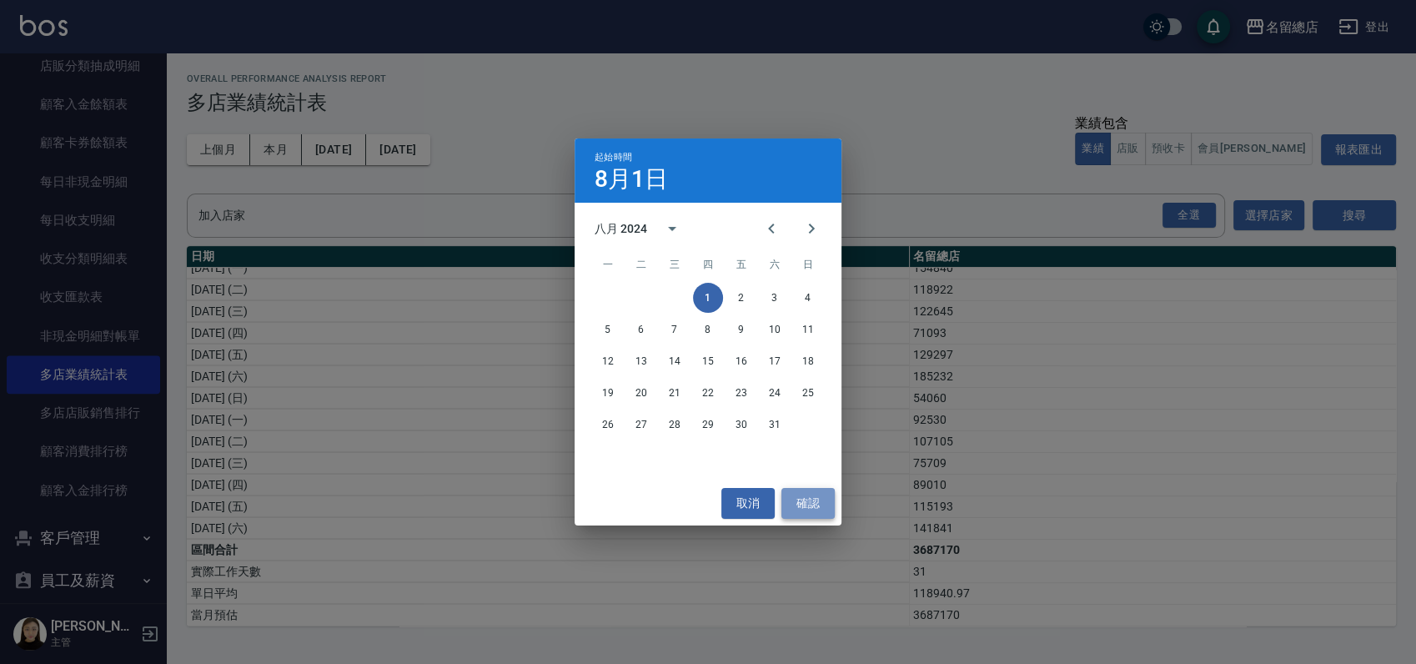
click at [809, 501] on button "確認" at bounding box center [807, 503] width 53 height 31
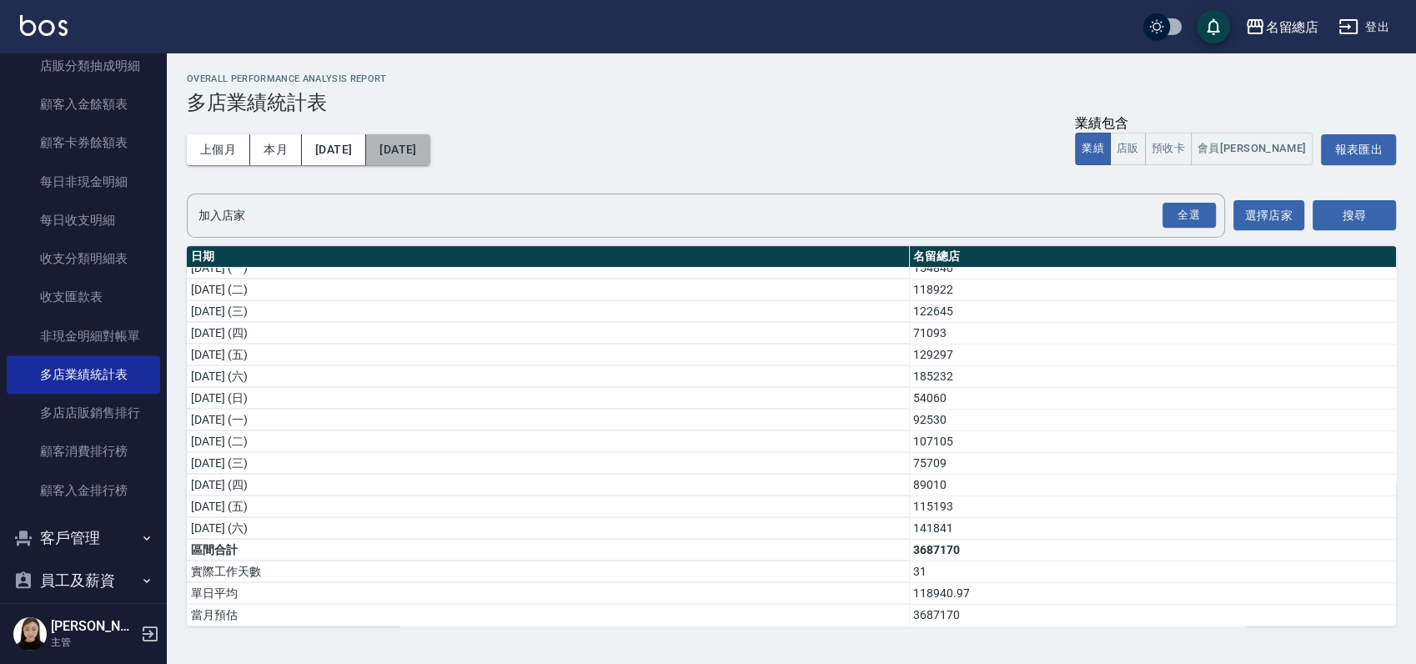
click at [429, 154] on button "2024/08/31" at bounding box center [397, 149] width 63 height 31
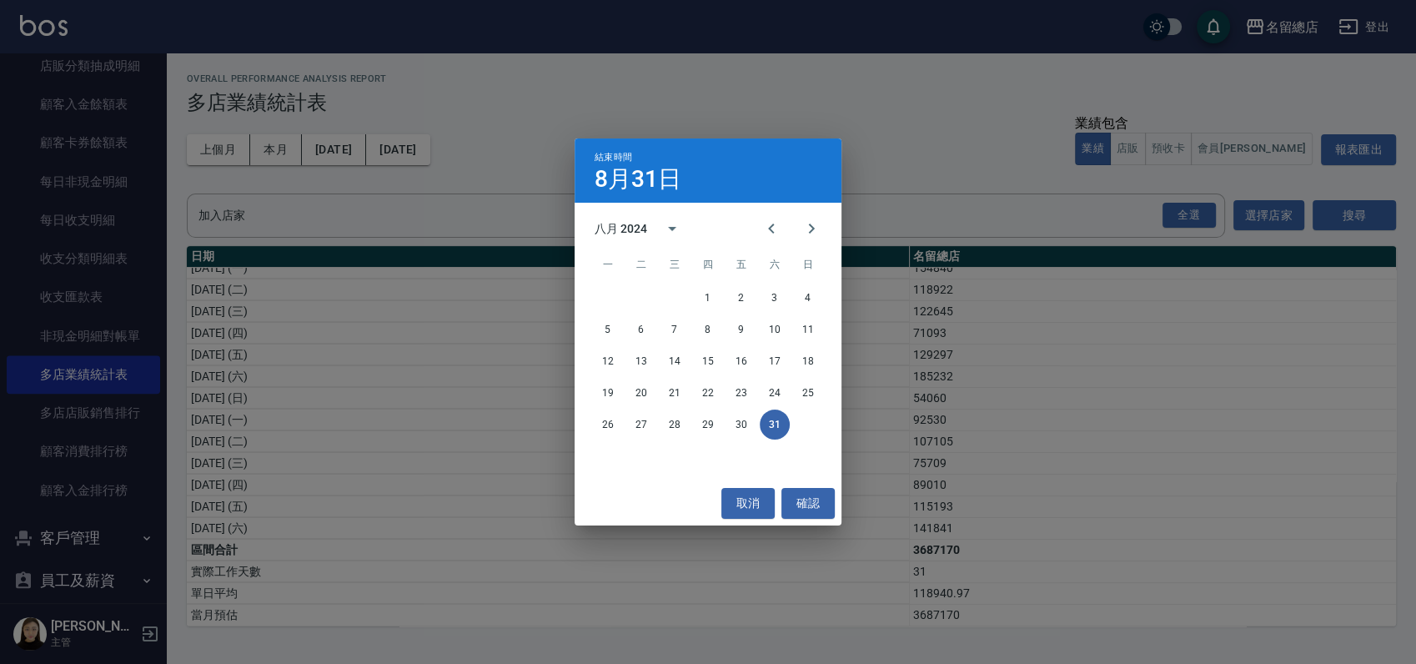
click at [883, 167] on div "結束時間 8月31日 八月 2024 一 二 三 四 五 六 日 1 2 3 4 5 6 7 8 9 10 11 12 13 14 15 16 17 18 1…" at bounding box center [708, 332] width 1416 height 664
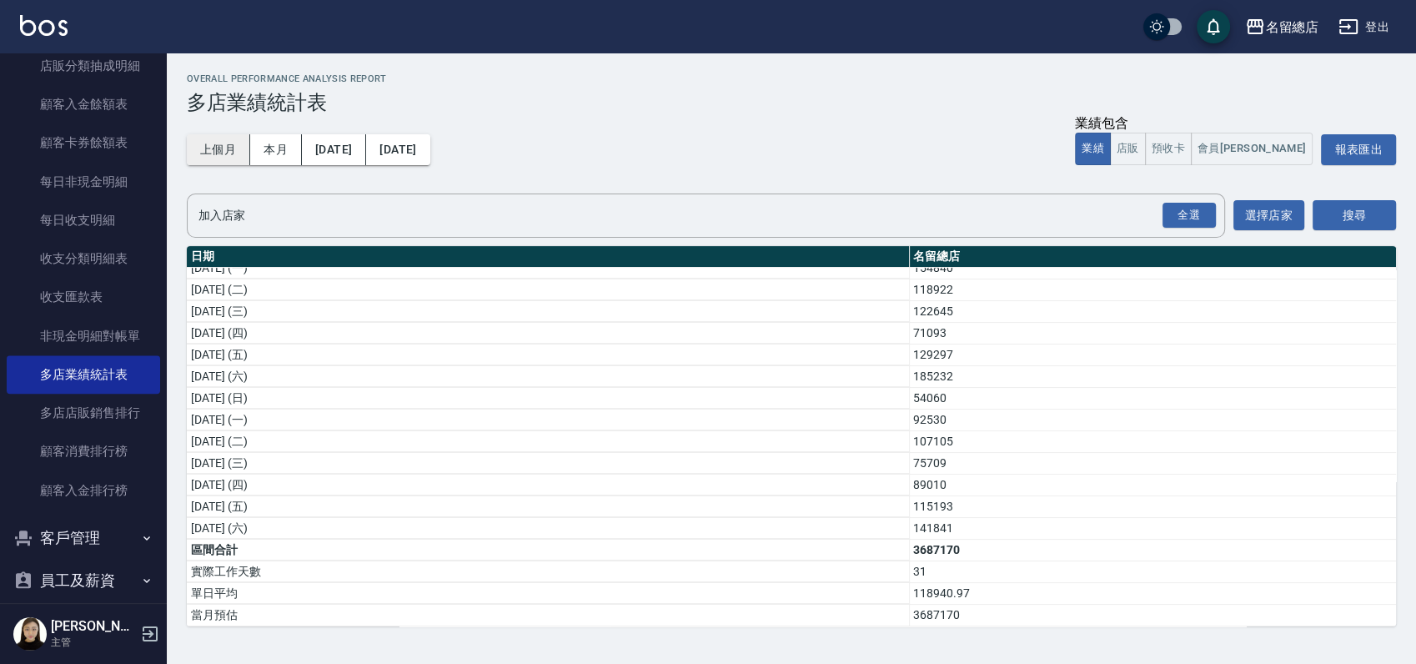
click at [198, 147] on button "上個月" at bounding box center [218, 149] width 63 height 31
click at [198, 148] on button "上個月" at bounding box center [218, 149] width 63 height 31
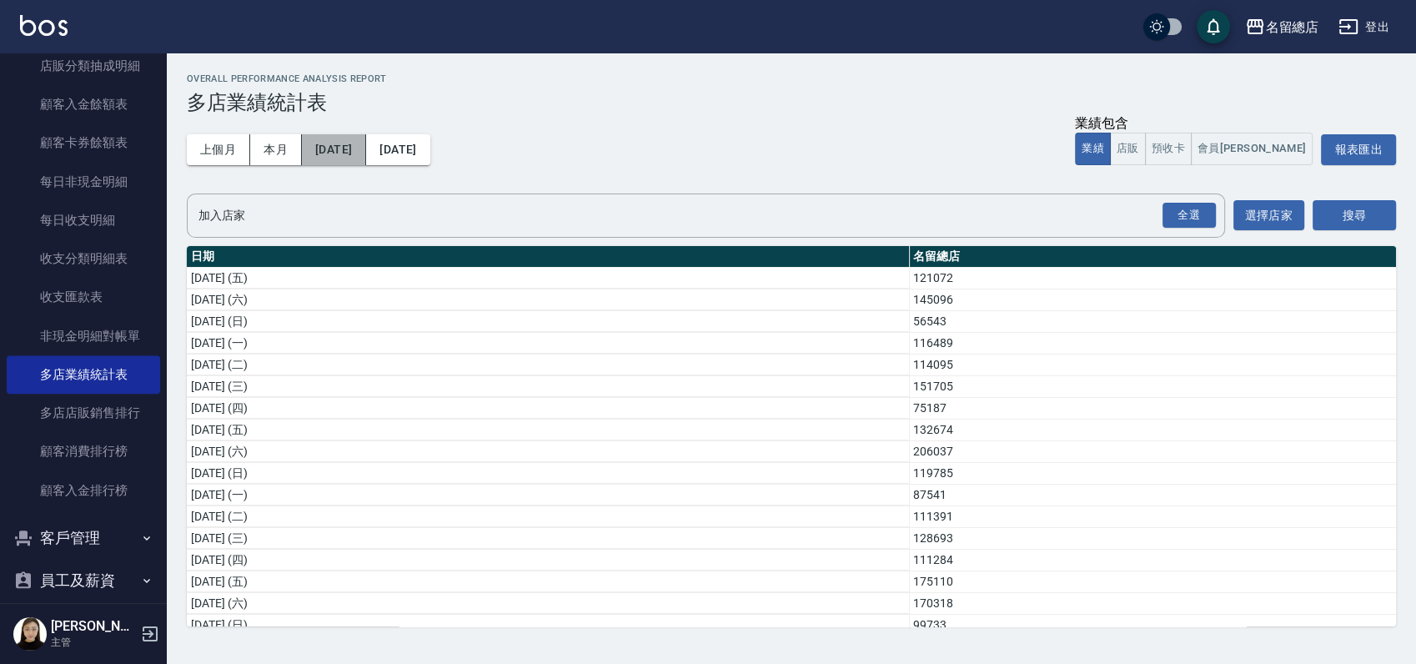
click at [363, 139] on button "2025/08/01" at bounding box center [334, 149] width 64 height 31
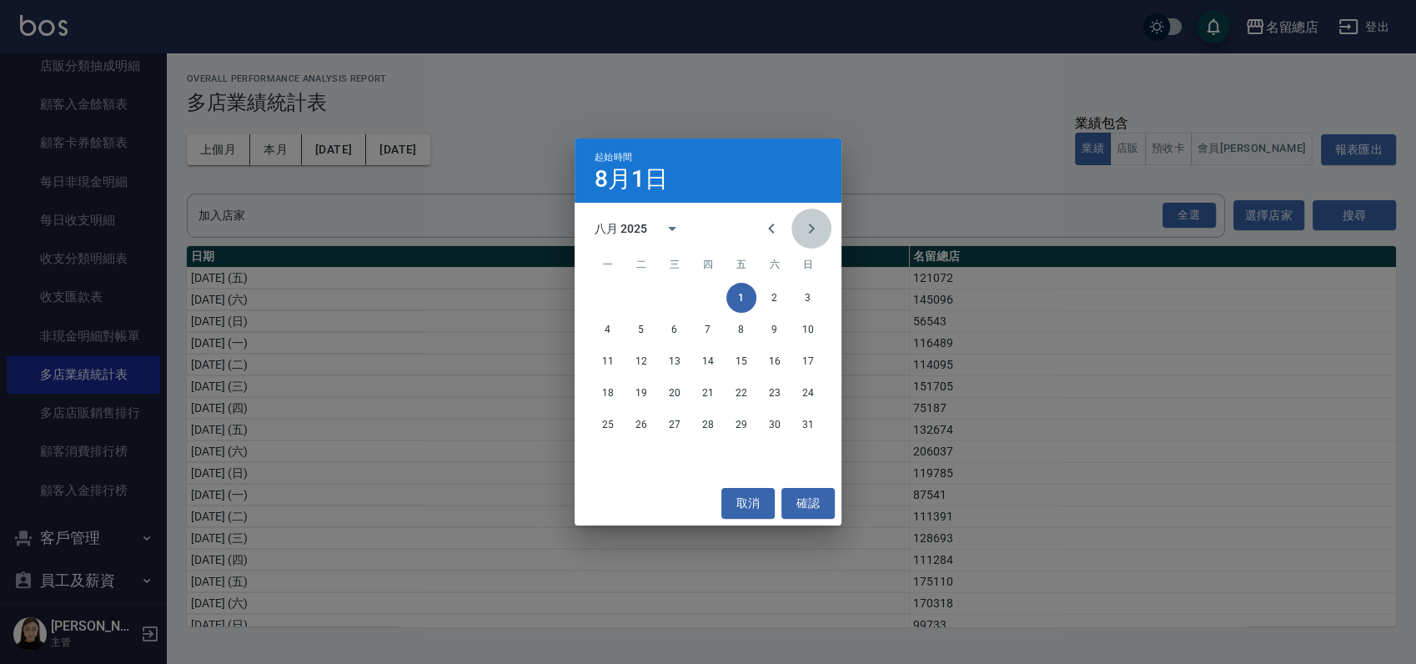
click at [804, 226] on icon "Next month" at bounding box center [811, 228] width 20 height 20
click at [763, 224] on icon "Previous month" at bounding box center [771, 228] width 20 height 20
click at [762, 224] on icon "Previous month" at bounding box center [771, 228] width 20 height 20
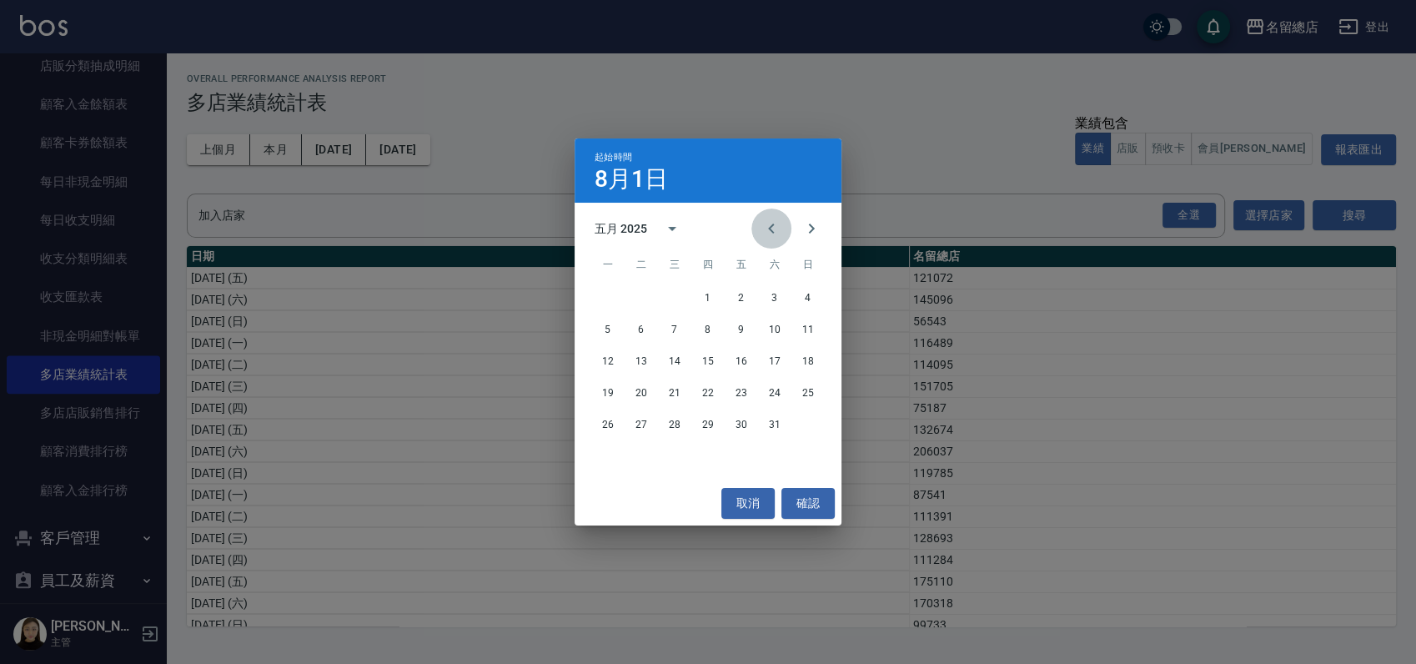
click at [762, 224] on icon "Previous month" at bounding box center [771, 228] width 20 height 20
click at [762, 226] on icon "Previous month" at bounding box center [771, 228] width 20 height 20
click at [761, 227] on icon "Previous month" at bounding box center [771, 228] width 20 height 20
click at [819, 503] on button "確認" at bounding box center [807, 503] width 53 height 31
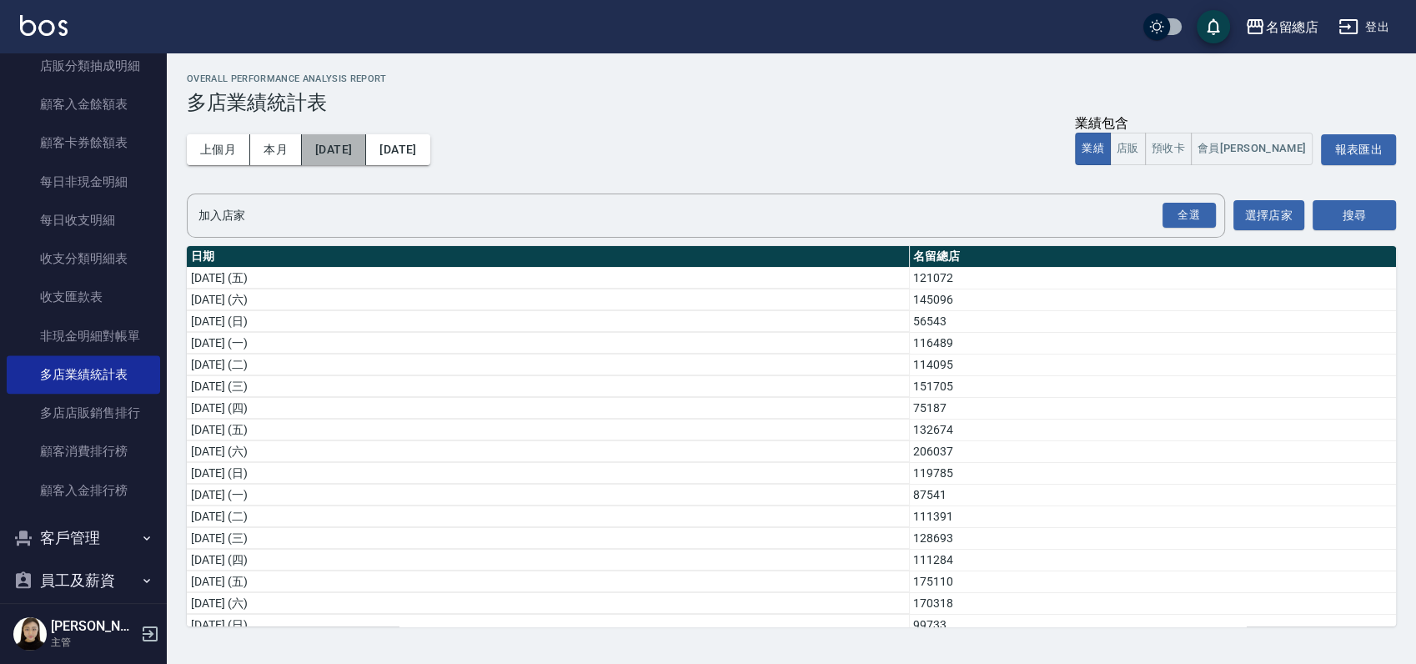
click at [363, 139] on button "2025/08/01" at bounding box center [334, 149] width 64 height 31
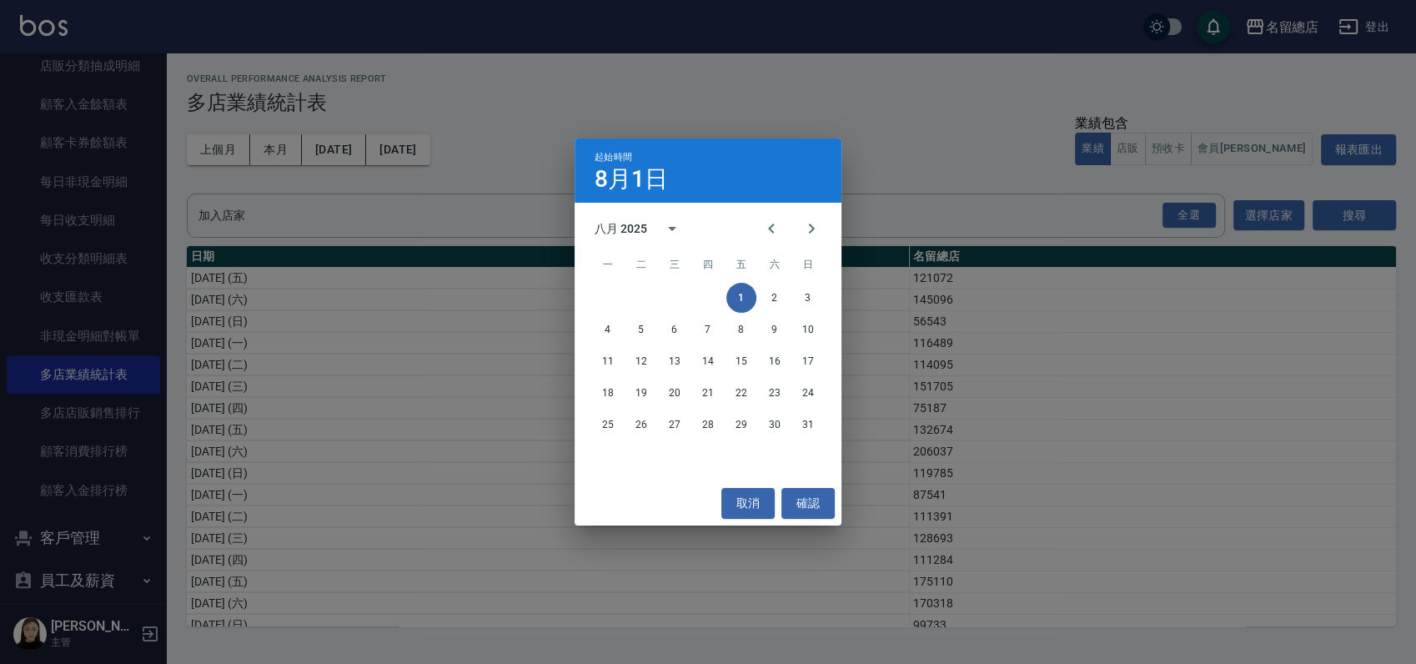
click at [747, 292] on button "1" at bounding box center [741, 298] width 30 height 30
click at [814, 507] on button "確認" at bounding box center [807, 503] width 53 height 31
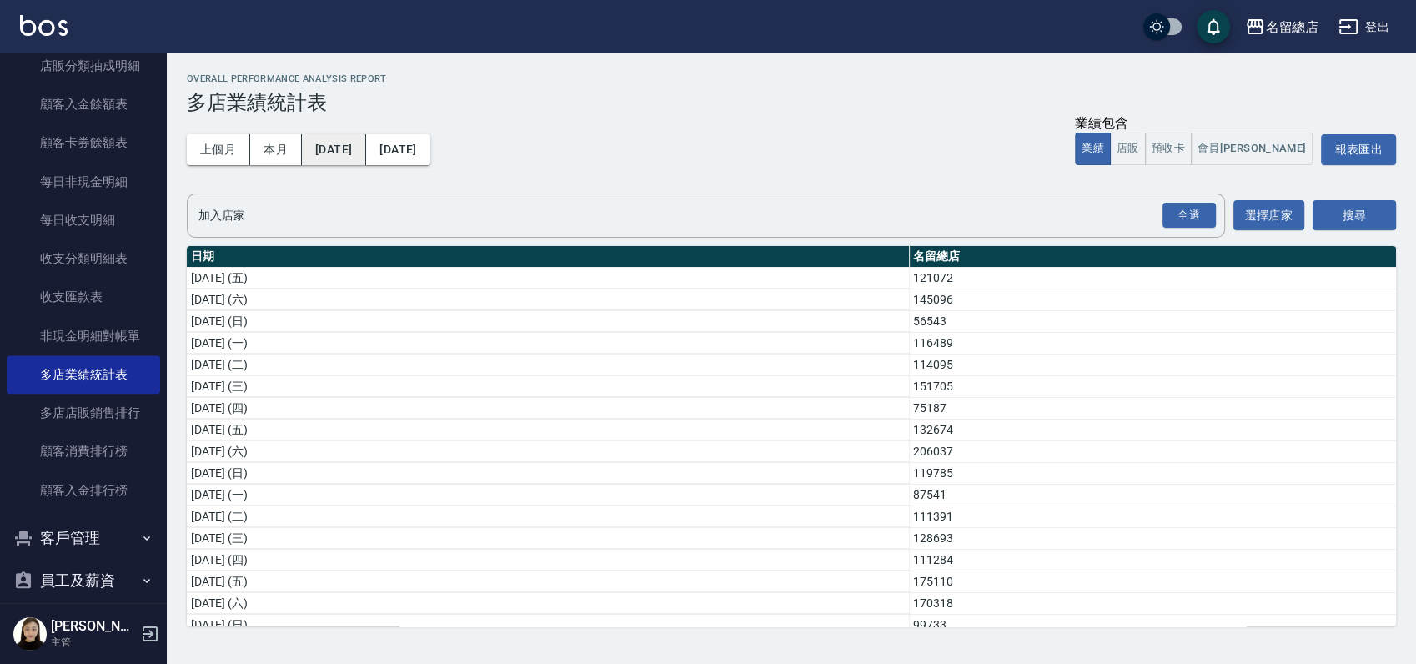
click at [366, 153] on button "2025/08/01" at bounding box center [334, 149] width 64 height 31
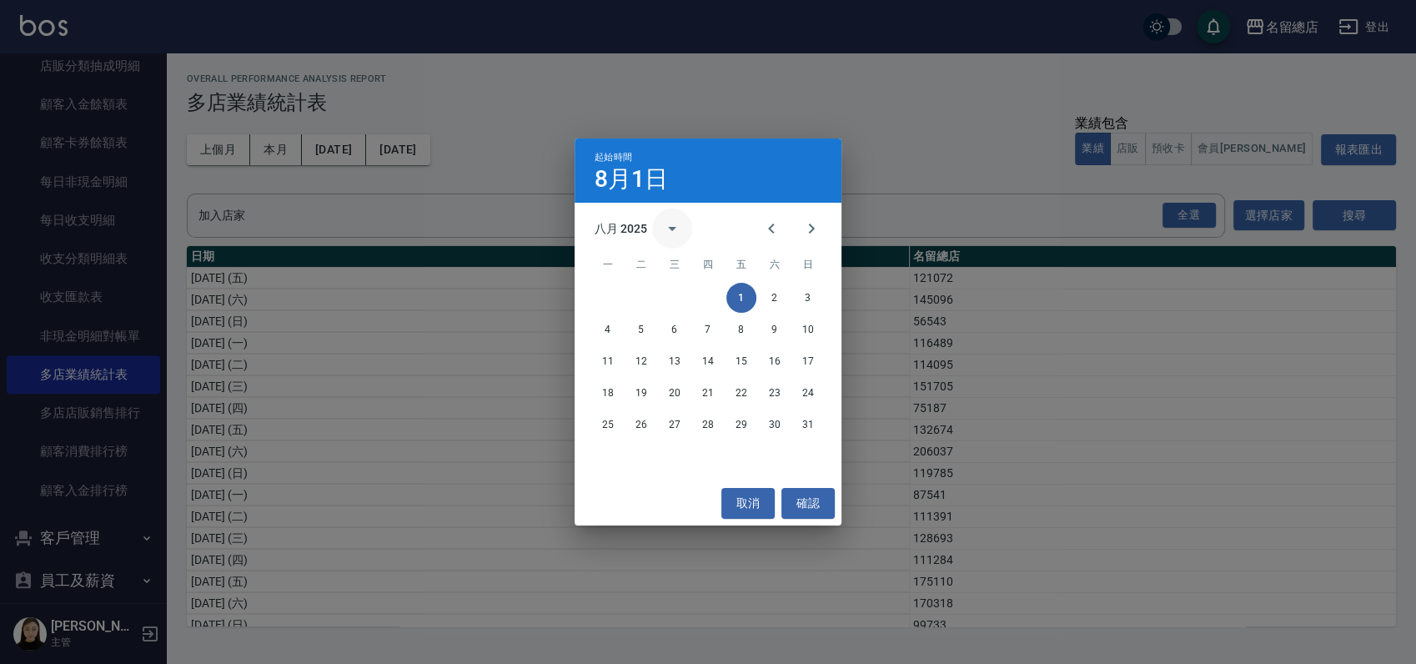
click at [678, 226] on icon "calendar view is open, switch to year view" at bounding box center [672, 228] width 20 height 20
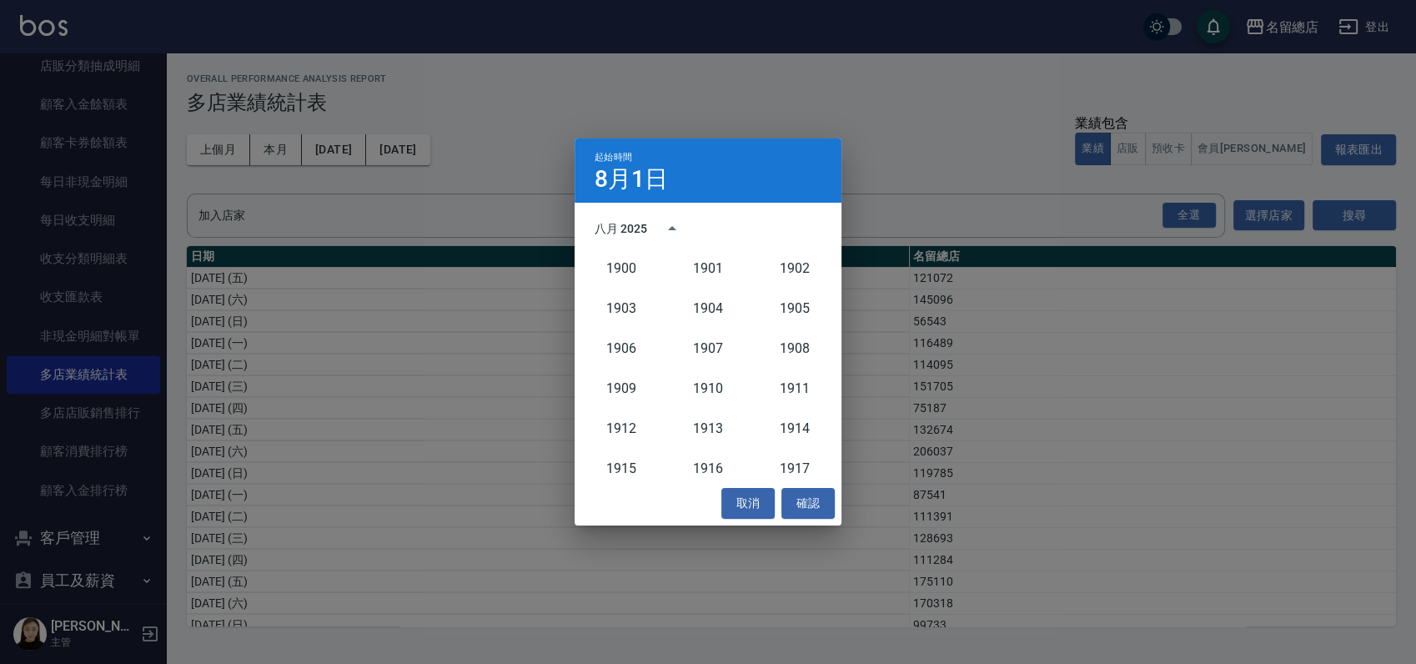
scroll to position [1544, 0]
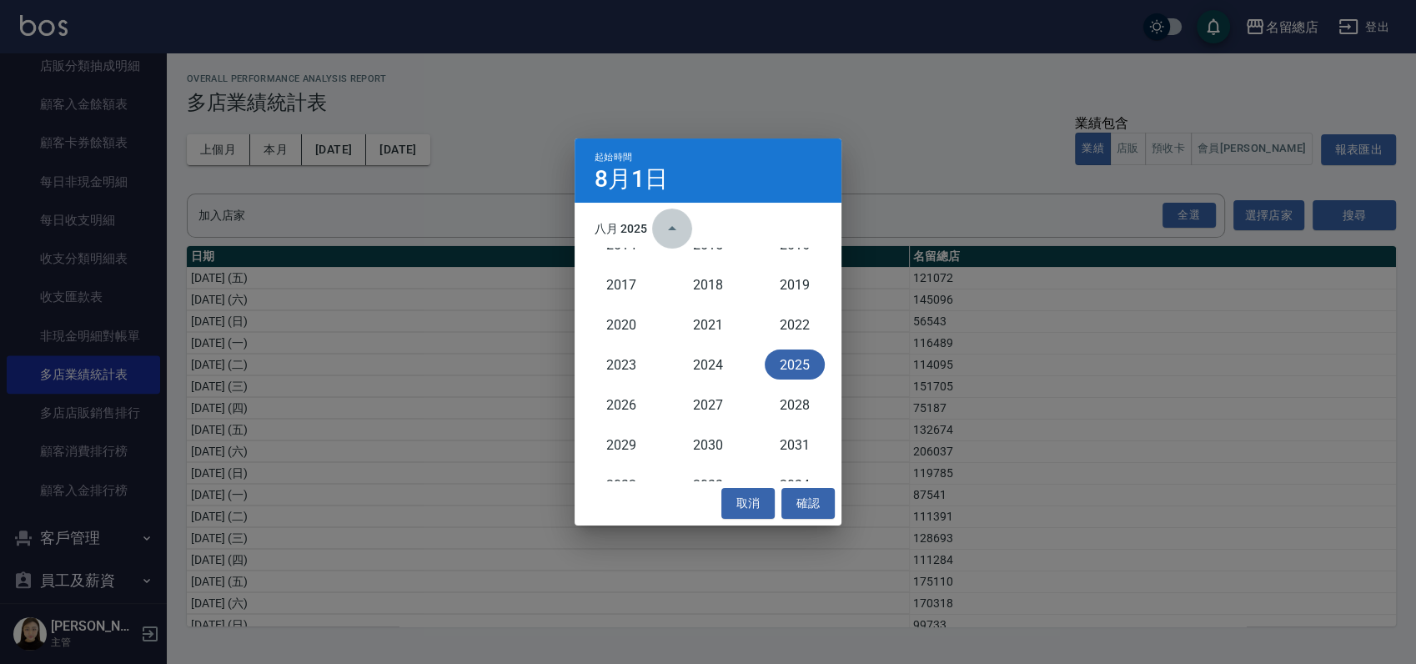
click at [677, 228] on icon "year view is open, switch to calendar view" at bounding box center [672, 228] width 20 height 20
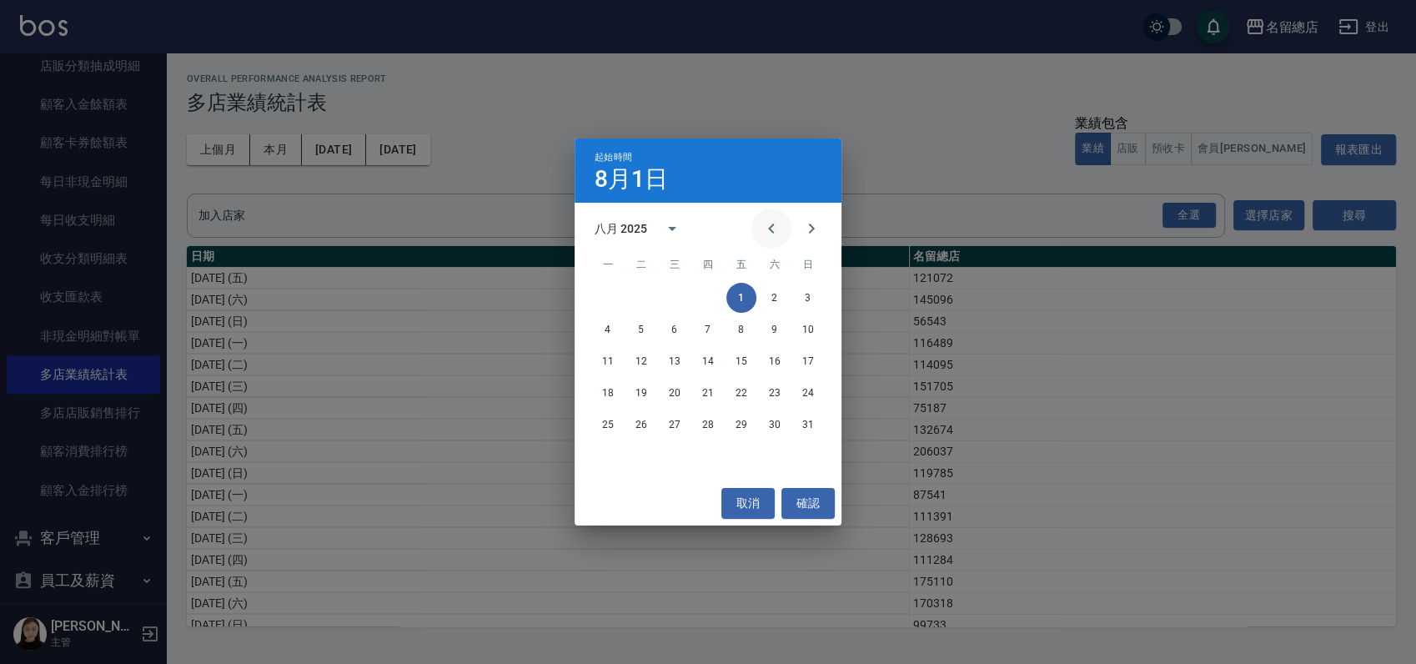
click at [772, 220] on icon "Previous month" at bounding box center [771, 228] width 20 height 20
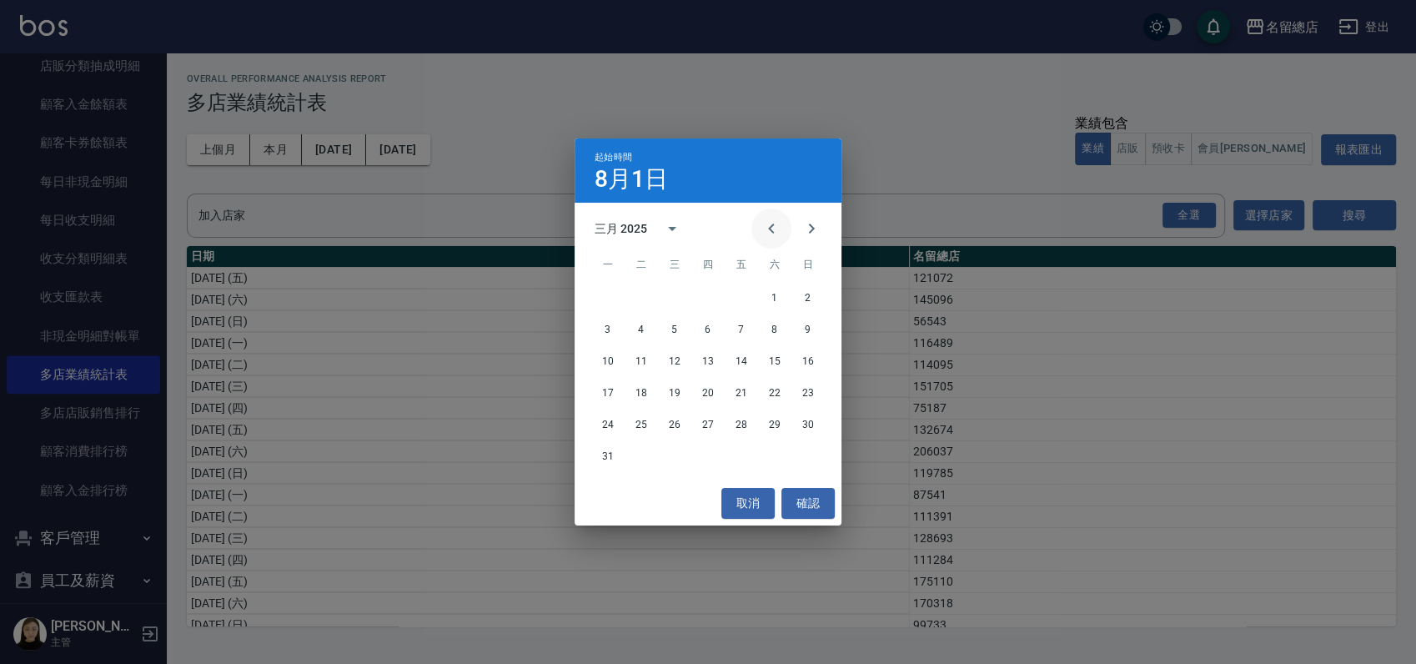
click at [772, 220] on icon "Previous month" at bounding box center [771, 228] width 20 height 20
click at [680, 287] on button "1" at bounding box center [674, 298] width 30 height 30
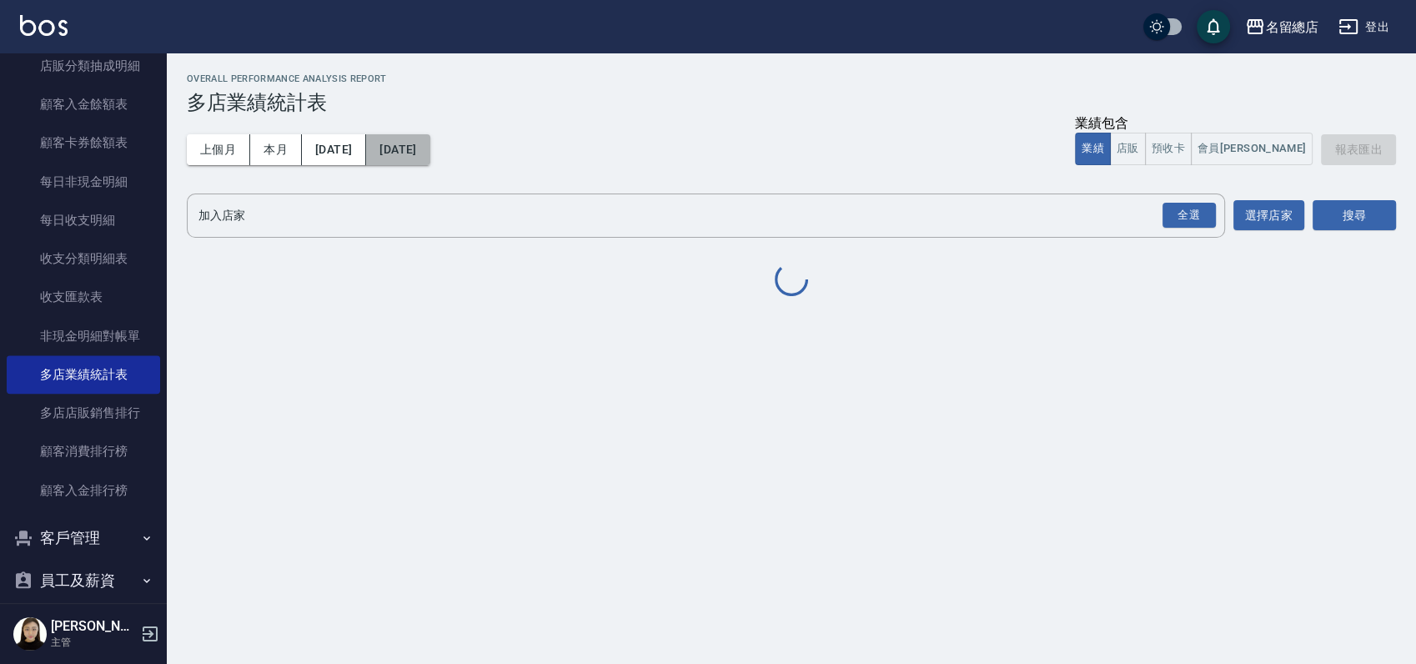
click at [429, 149] on button "2025/08/31" at bounding box center [397, 149] width 63 height 31
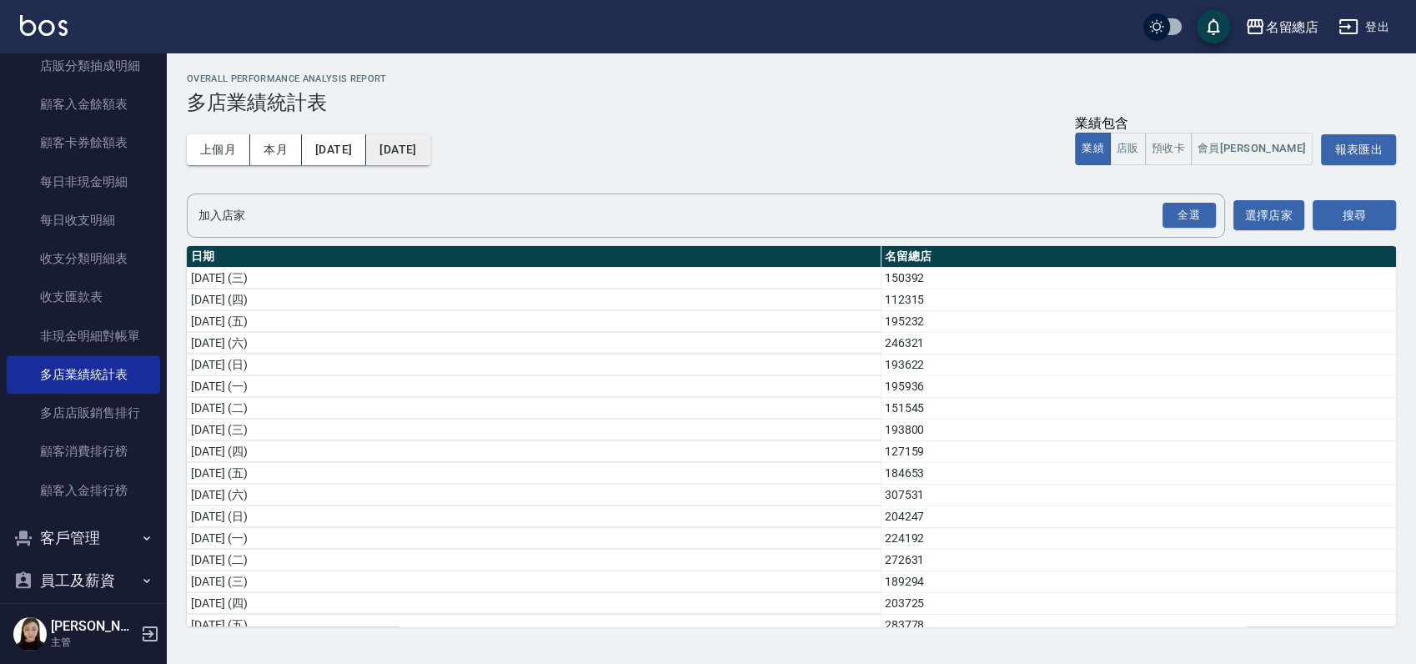
click at [429, 153] on button "2025/08/31" at bounding box center [397, 149] width 63 height 31
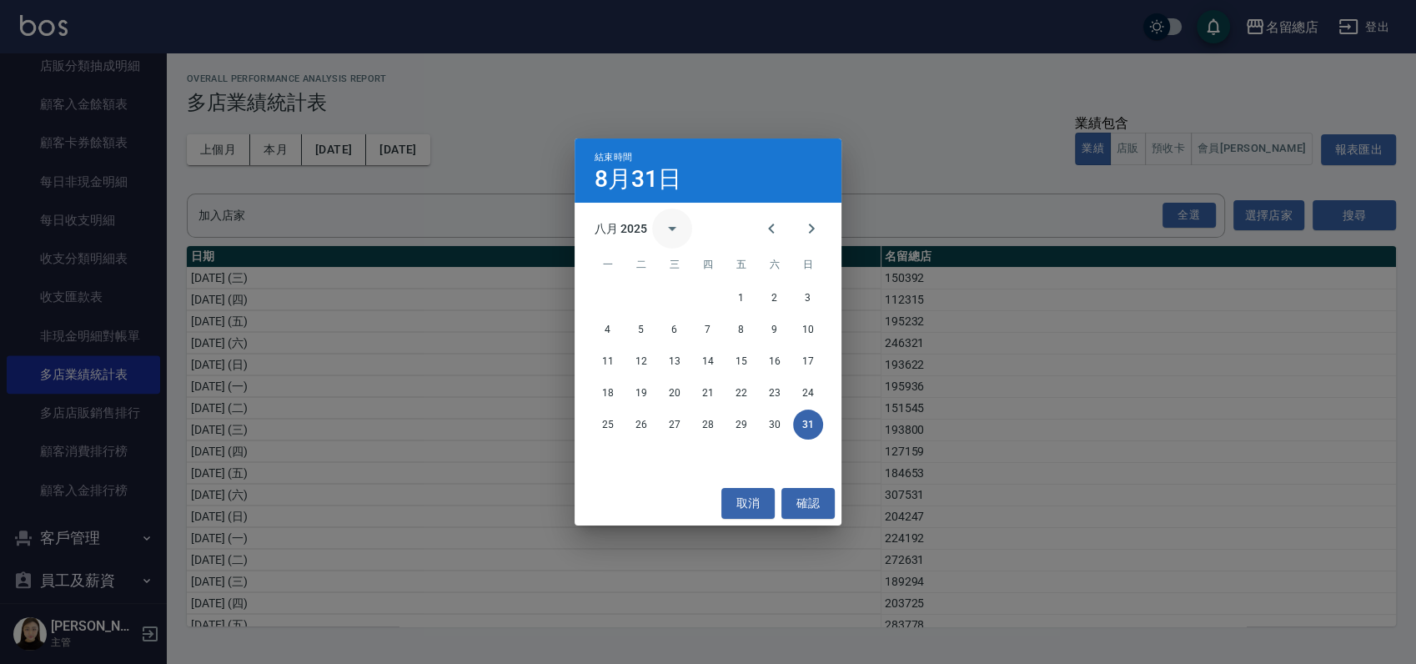
click at [660, 225] on button "calendar view is open, switch to year view" at bounding box center [672, 228] width 40 height 40
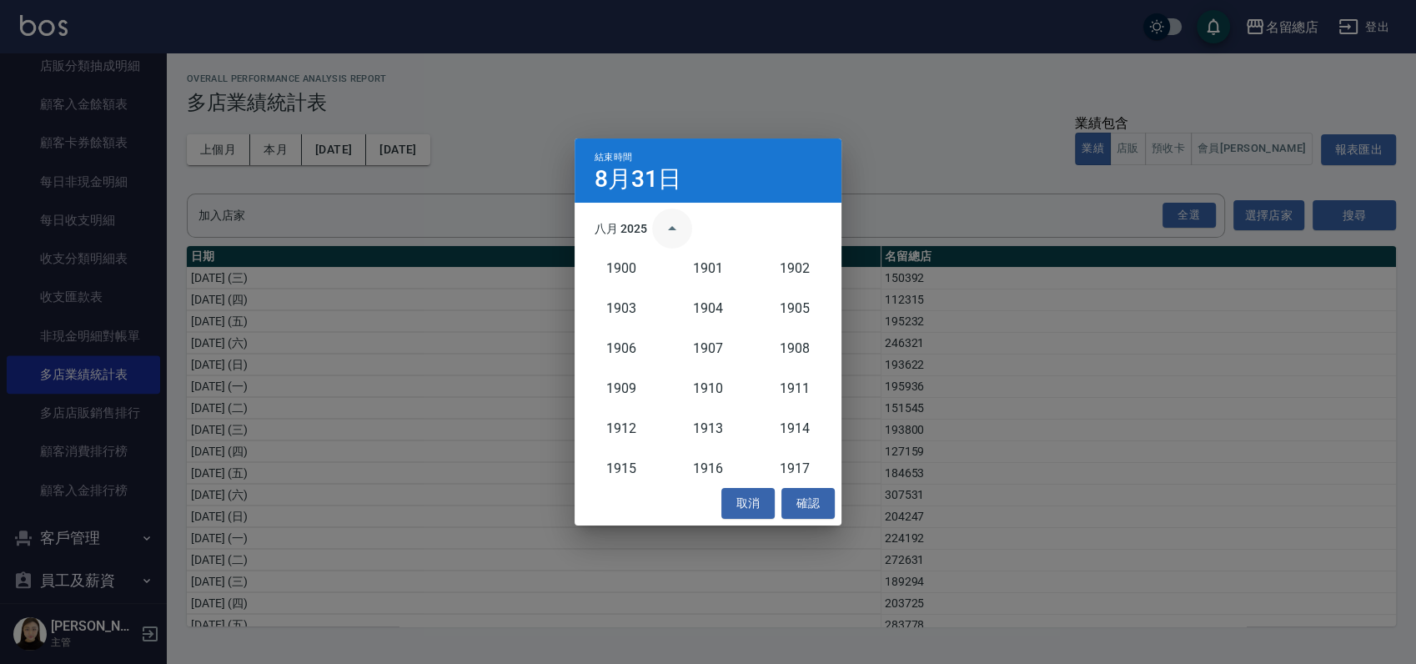
scroll to position [1544, 0]
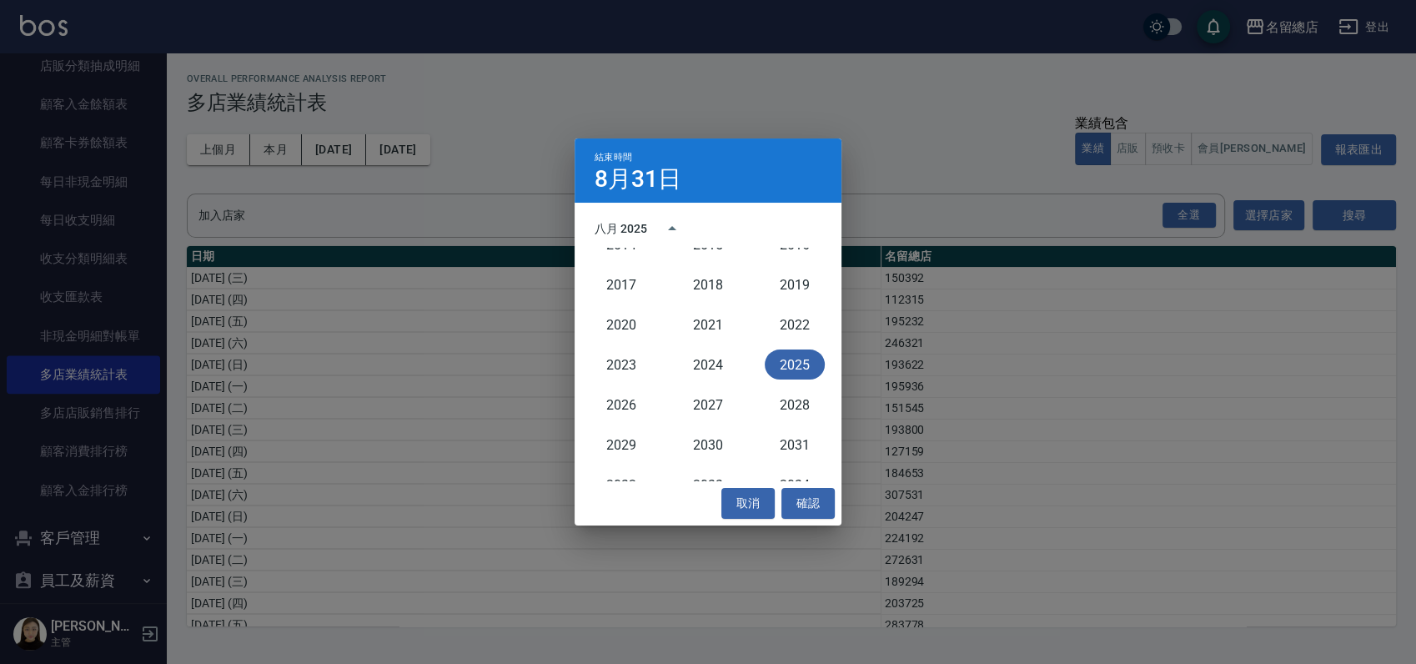
click at [775, 367] on button "2025" at bounding box center [794, 364] width 60 height 30
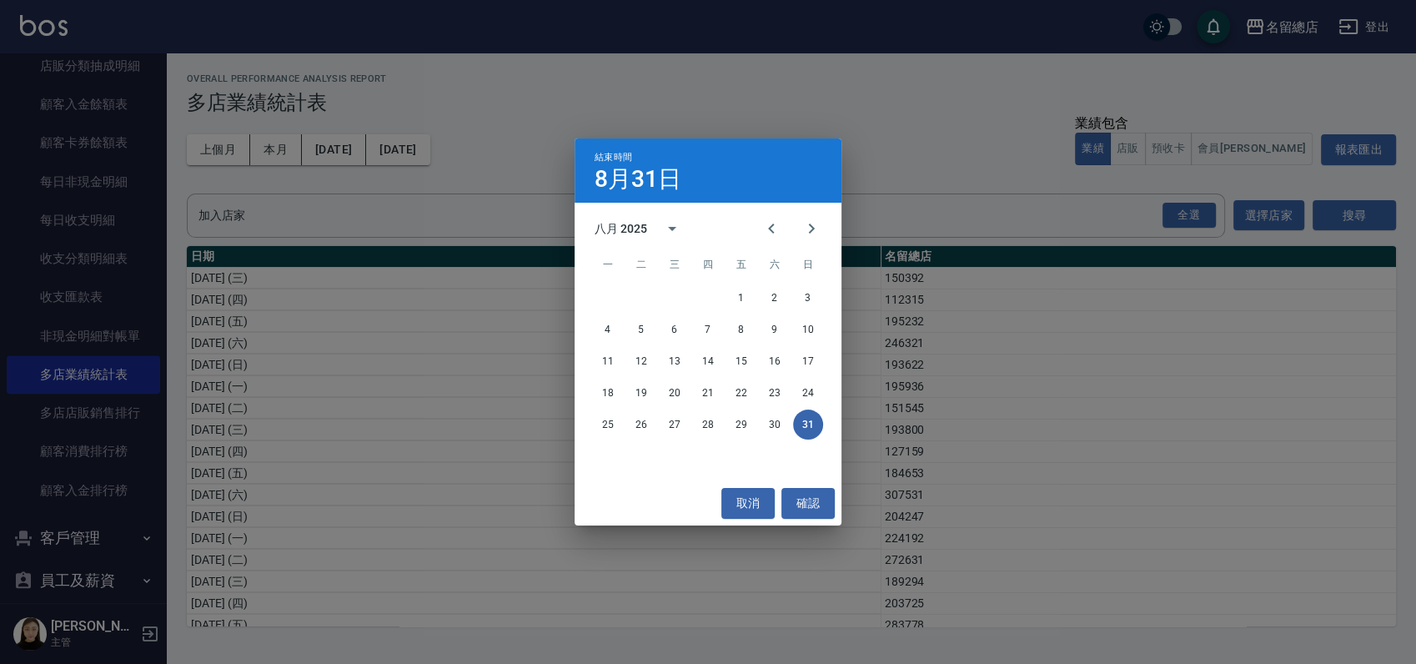
click at [615, 218] on div "八月 2025" at bounding box center [643, 228] width 98 height 40
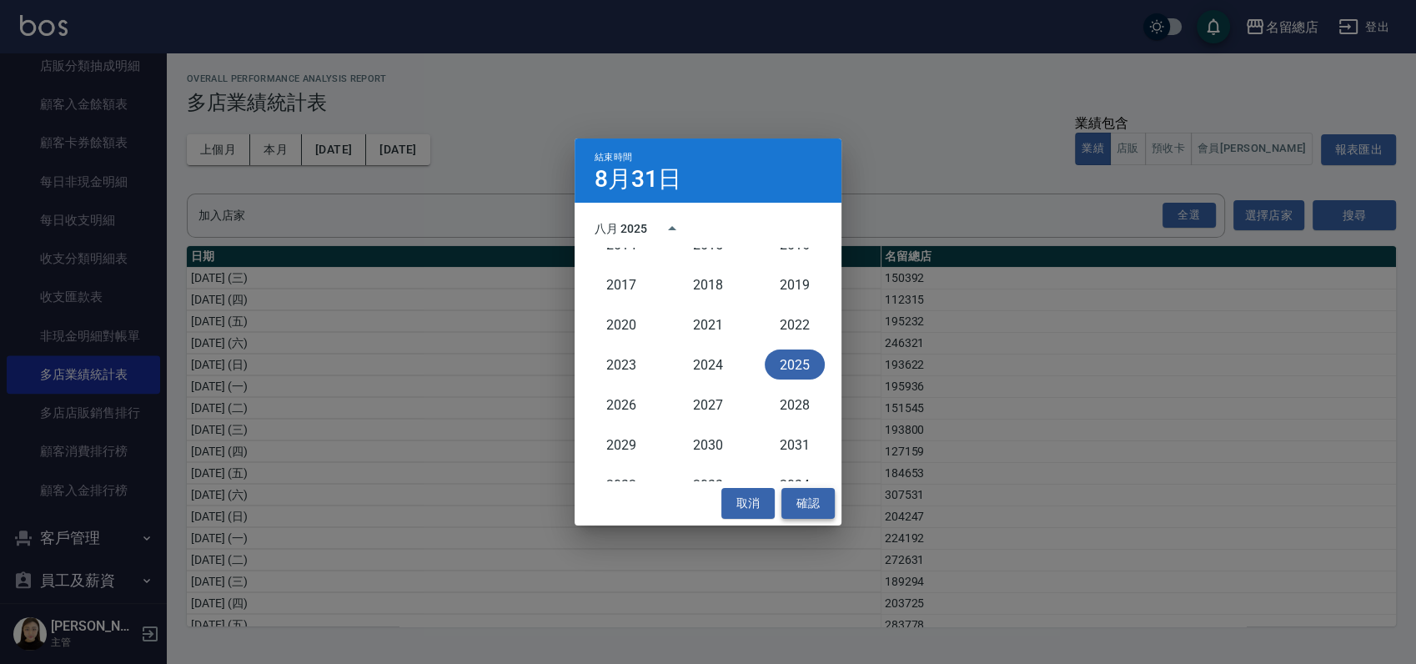
click at [795, 494] on button "確認" at bounding box center [807, 503] width 53 height 31
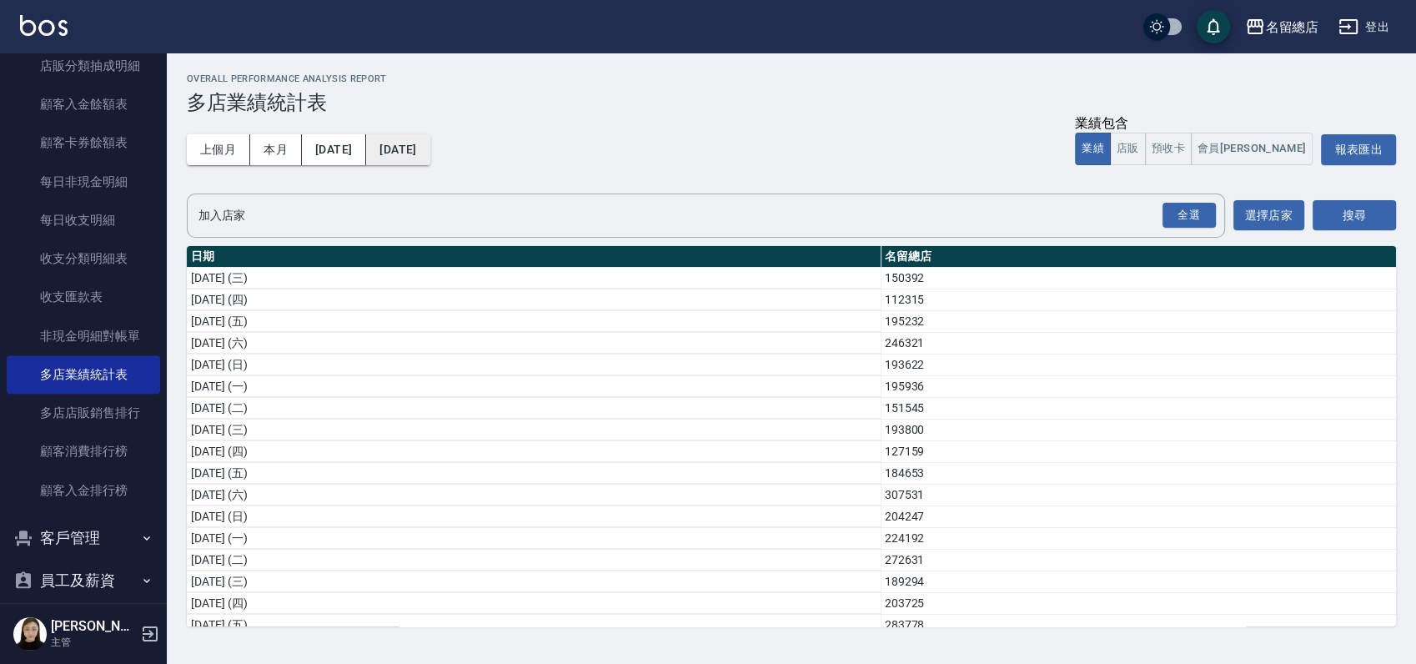
click at [429, 140] on button "2025/08/31" at bounding box center [397, 149] width 63 height 31
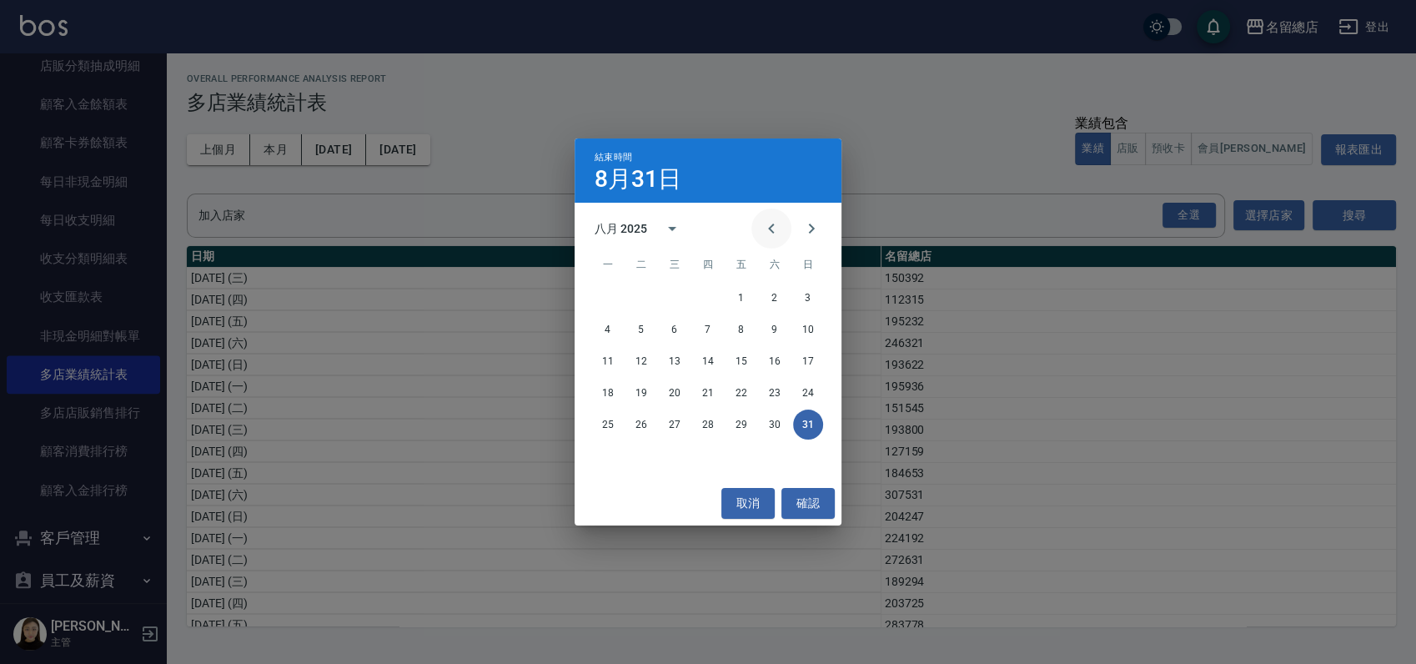
click at [768, 227] on icon "Previous month" at bounding box center [771, 228] width 20 height 20
click at [766, 226] on icon "Previous month" at bounding box center [771, 228] width 20 height 20
click at [765, 226] on icon "Previous month" at bounding box center [771, 228] width 20 height 20
click at [762, 228] on icon "Previous month" at bounding box center [771, 228] width 20 height 20
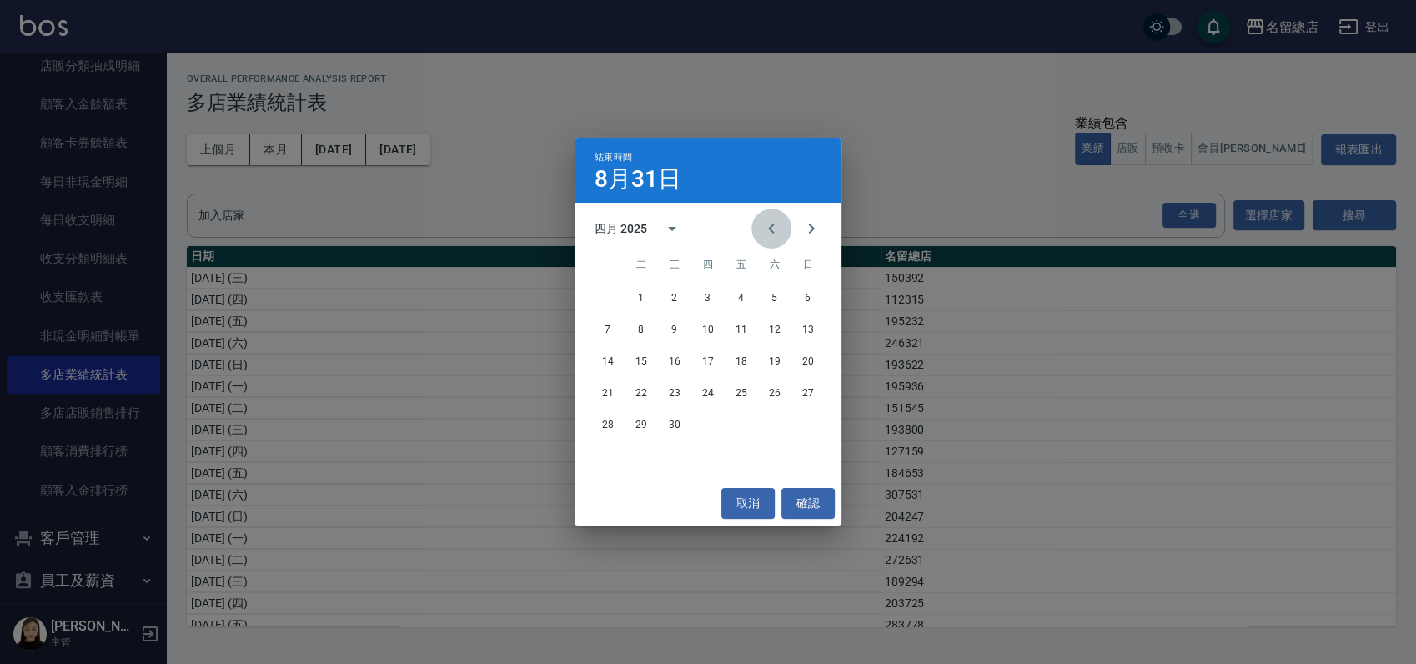
click at [761, 228] on icon "Previous month" at bounding box center [771, 228] width 20 height 20
click at [741, 426] on button "31" at bounding box center [741, 424] width 30 height 30
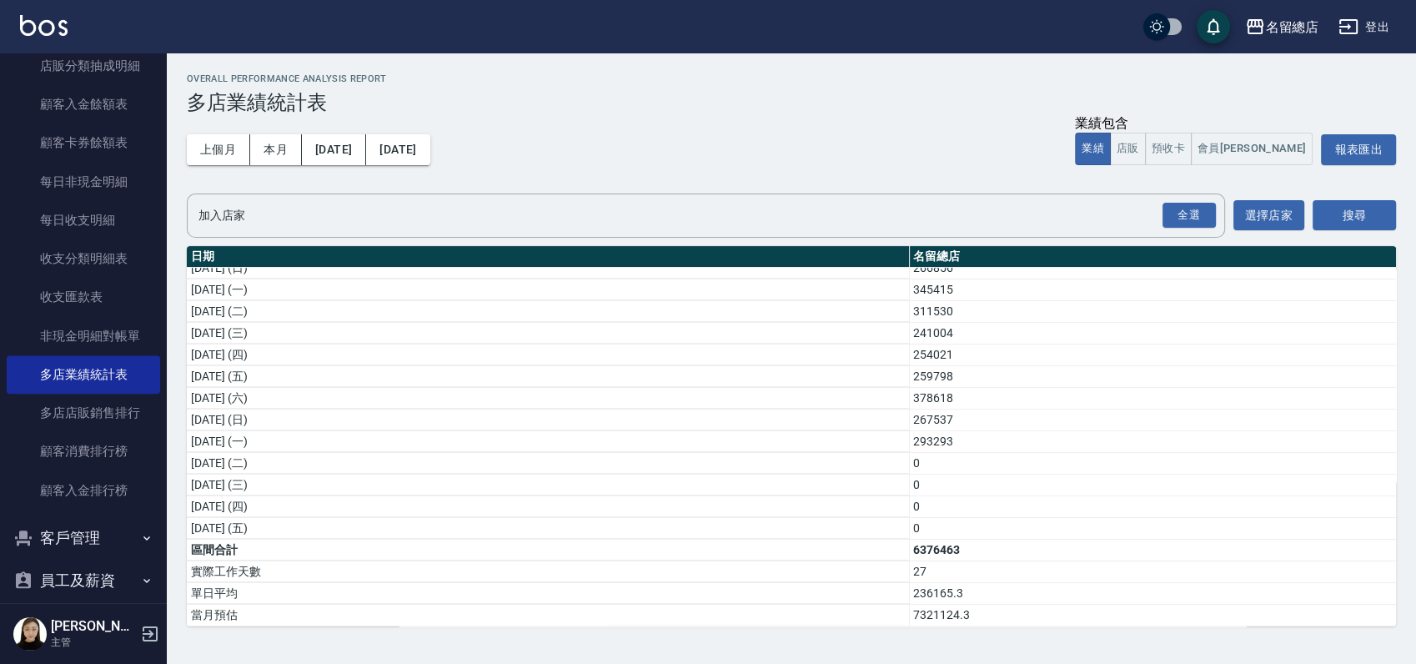
scroll to position [411, 0]
click at [930, 539] on td "6376463" at bounding box center [1152, 550] width 487 height 22
click at [365, 156] on button "2025/01/01" at bounding box center [334, 149] width 64 height 31
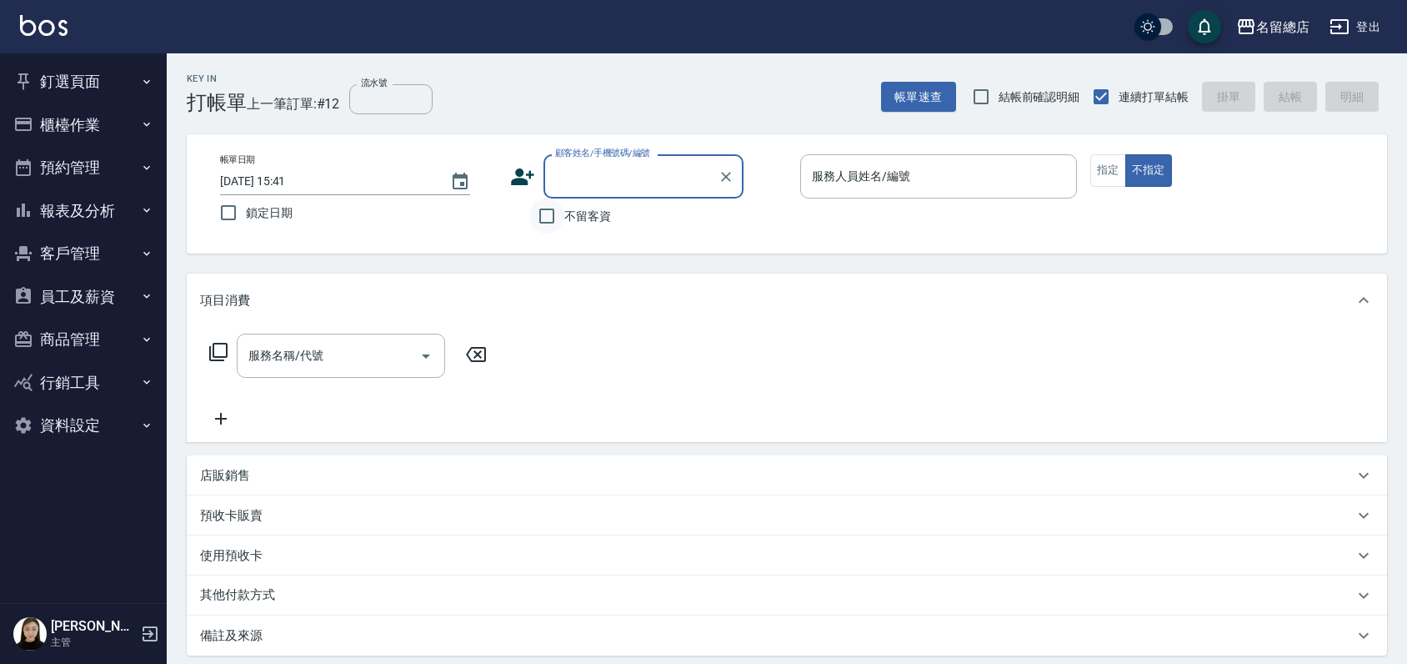
click at [552, 224] on input "不留客資" at bounding box center [546, 215] width 35 height 35
checkbox input "true"
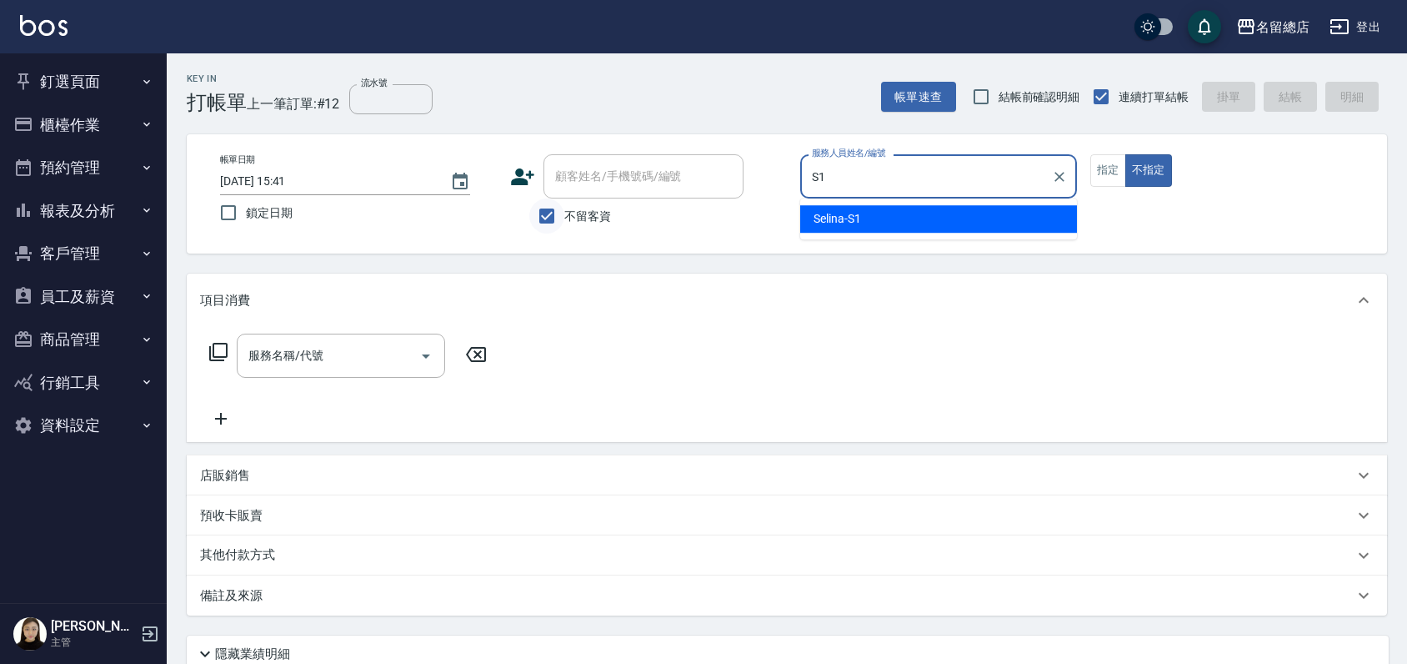
type input "Selina-S1"
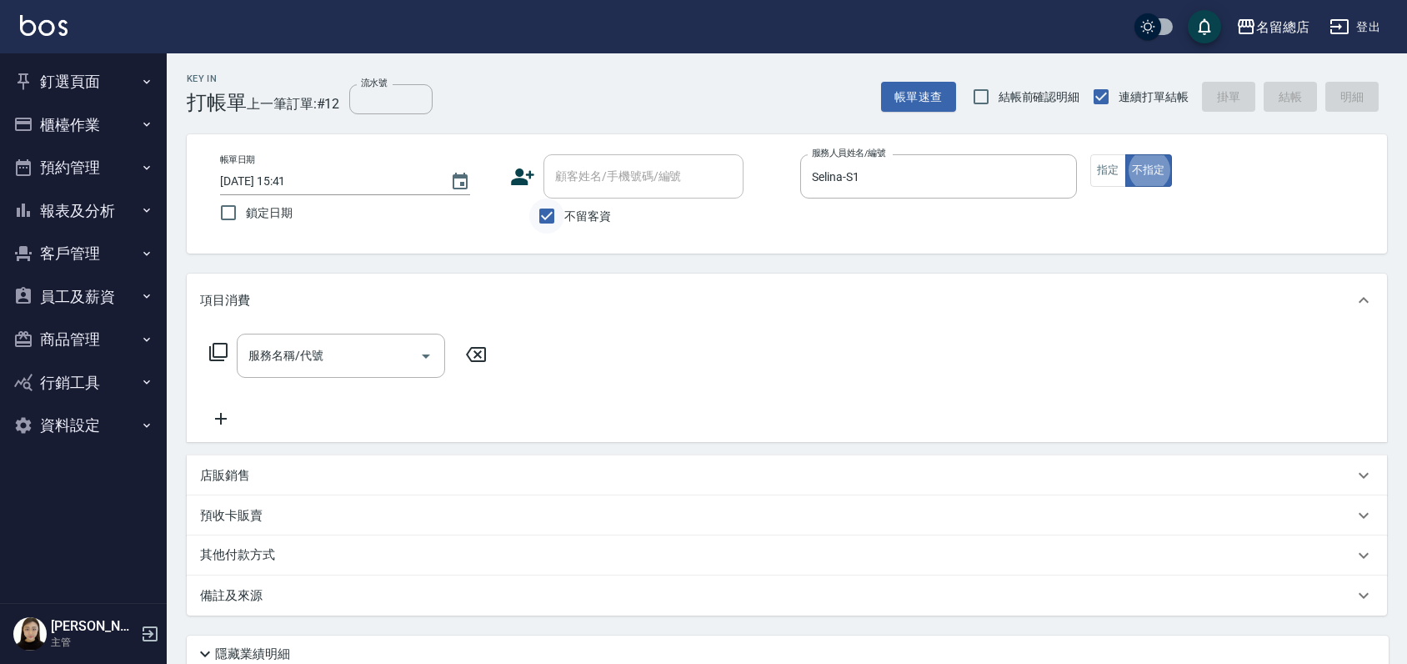
type button "false"
click at [1111, 157] on button "指定" at bounding box center [1108, 170] width 36 height 33
type button "true"
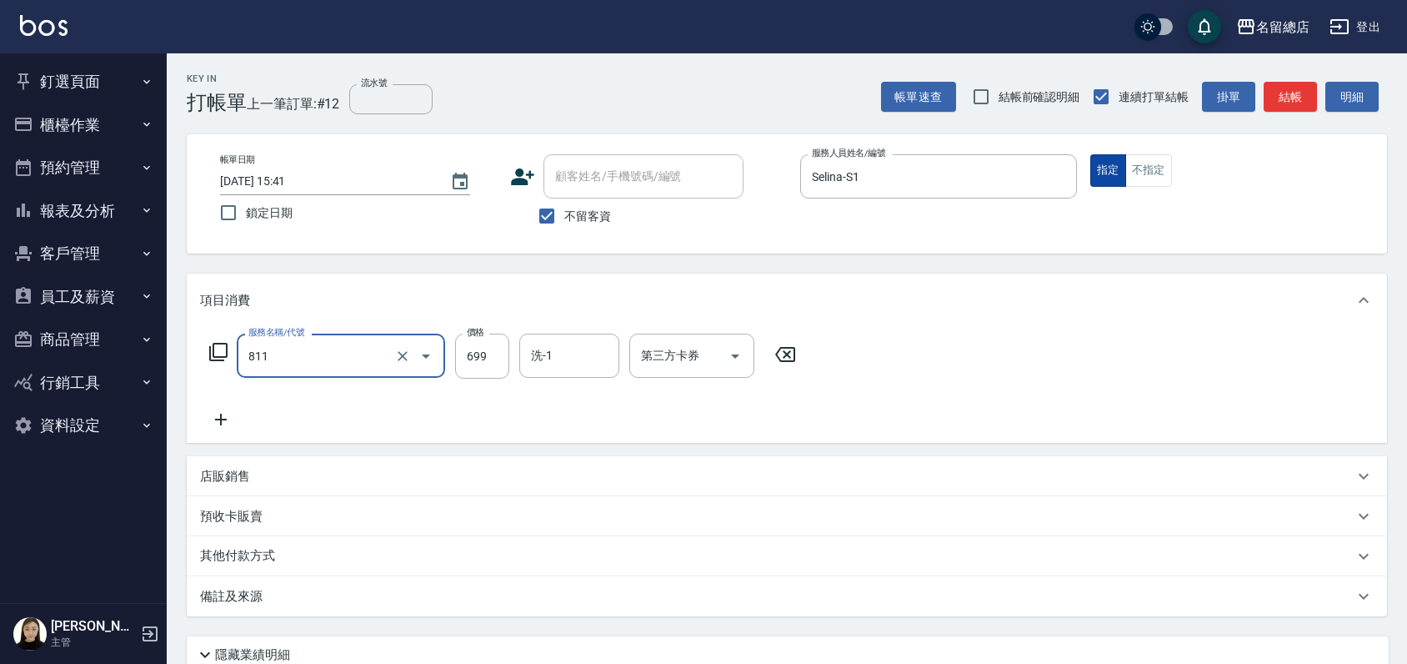
type input "洗+剪(811)"
type input "600"
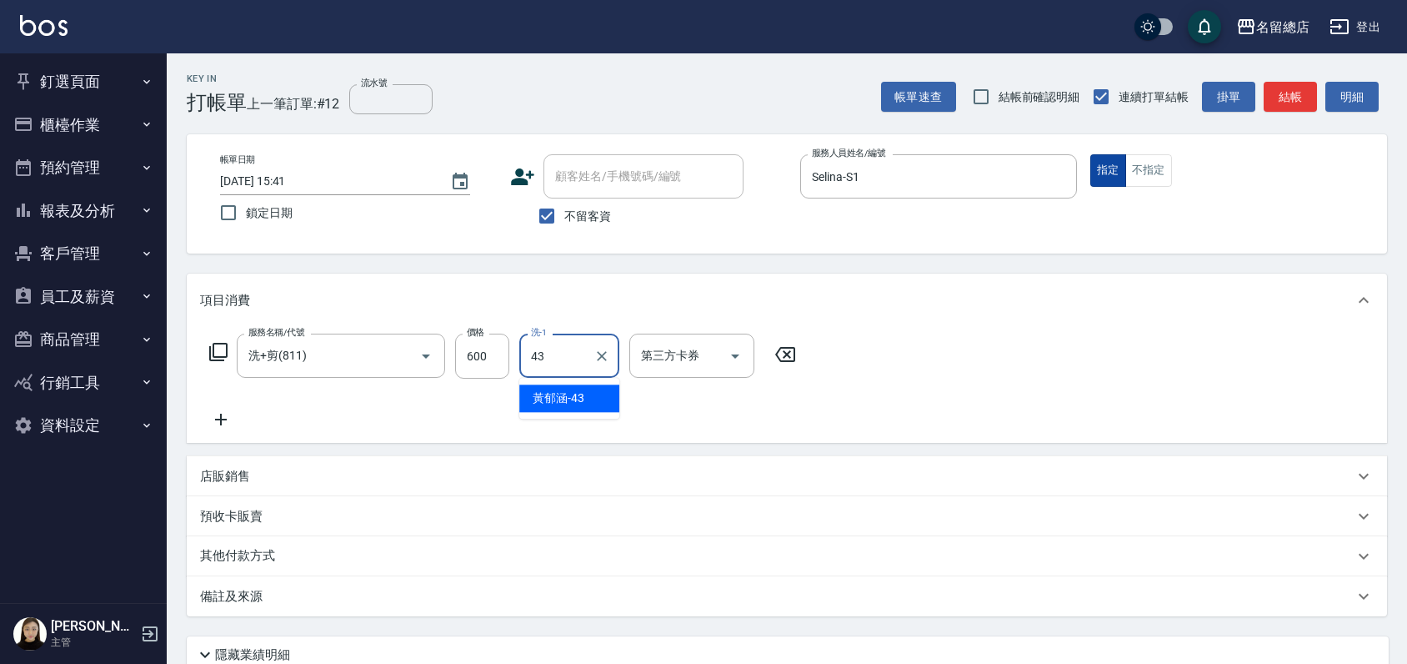
type input "[PERSON_NAME]-43"
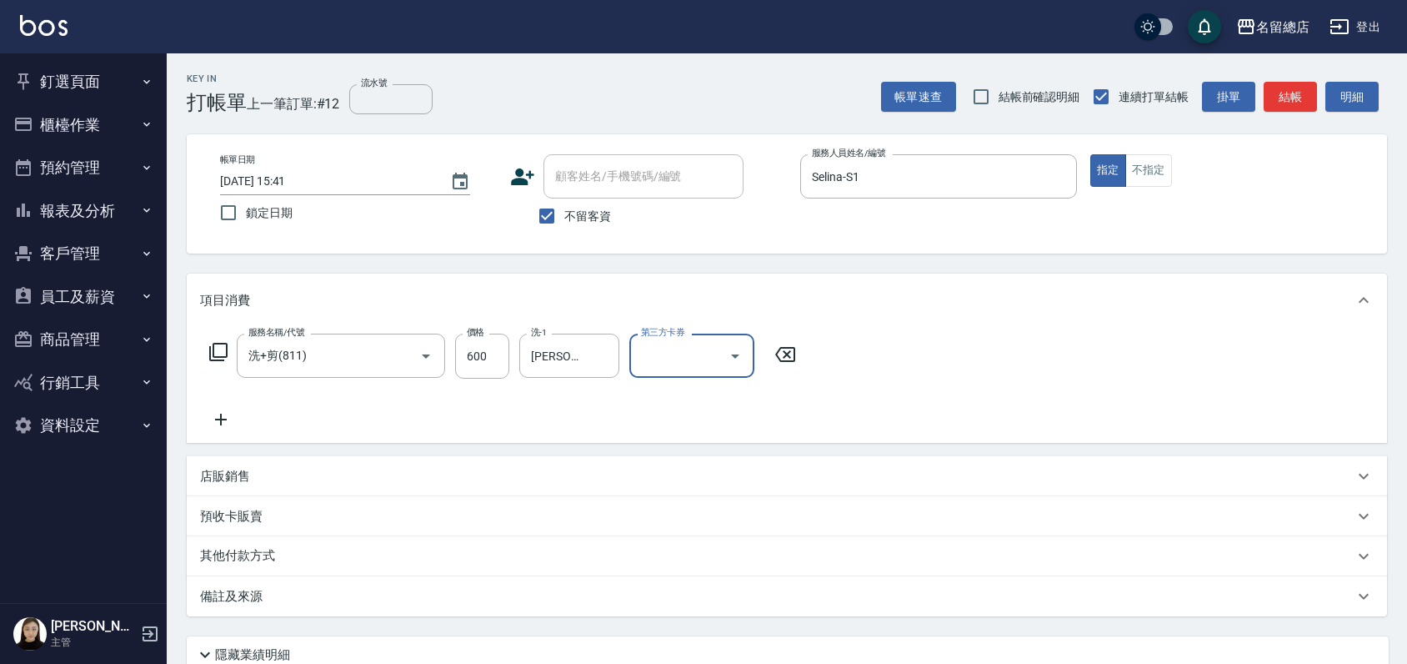
click at [1156, 369] on div "項目消費 服務名稱/代號 洗+剪(811) 服務名稱/代號 價格 600 價格 洗-1 [PERSON_NAME]-43 洗-1 第三方卡券 第三方卡券" at bounding box center [787, 357] width 1201 height 169
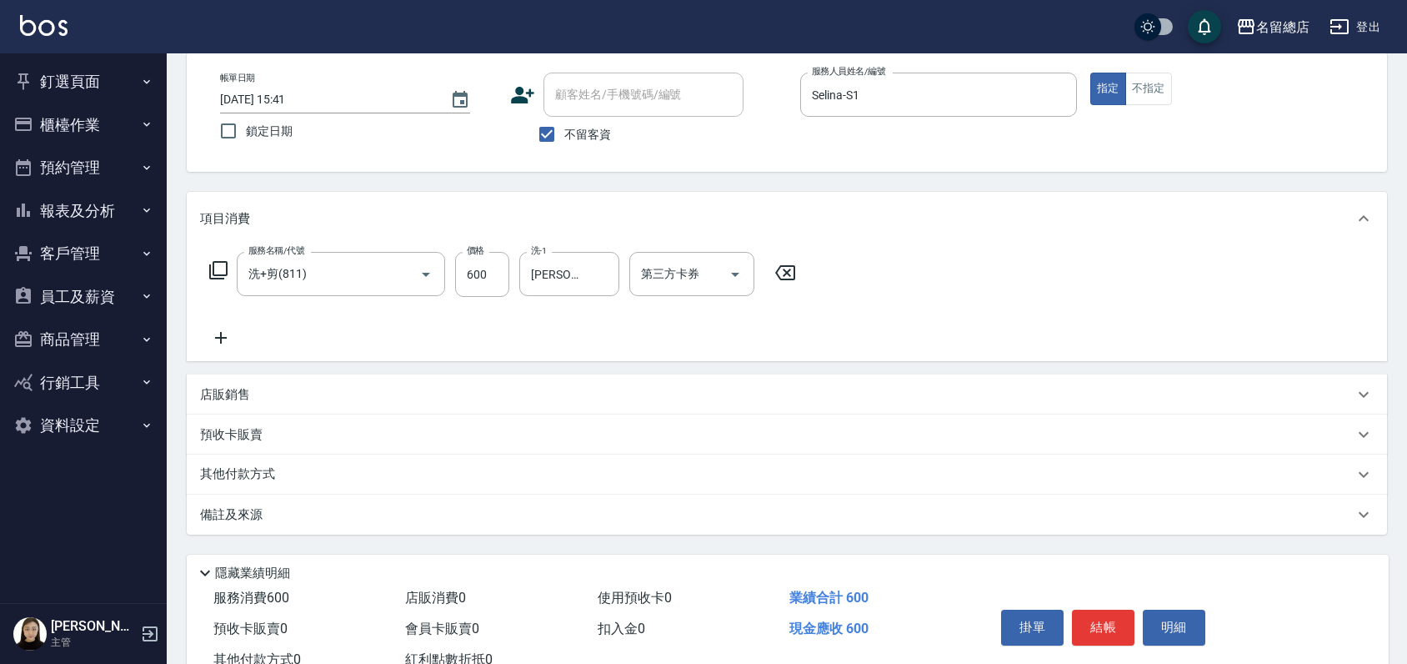
scroll to position [139, 0]
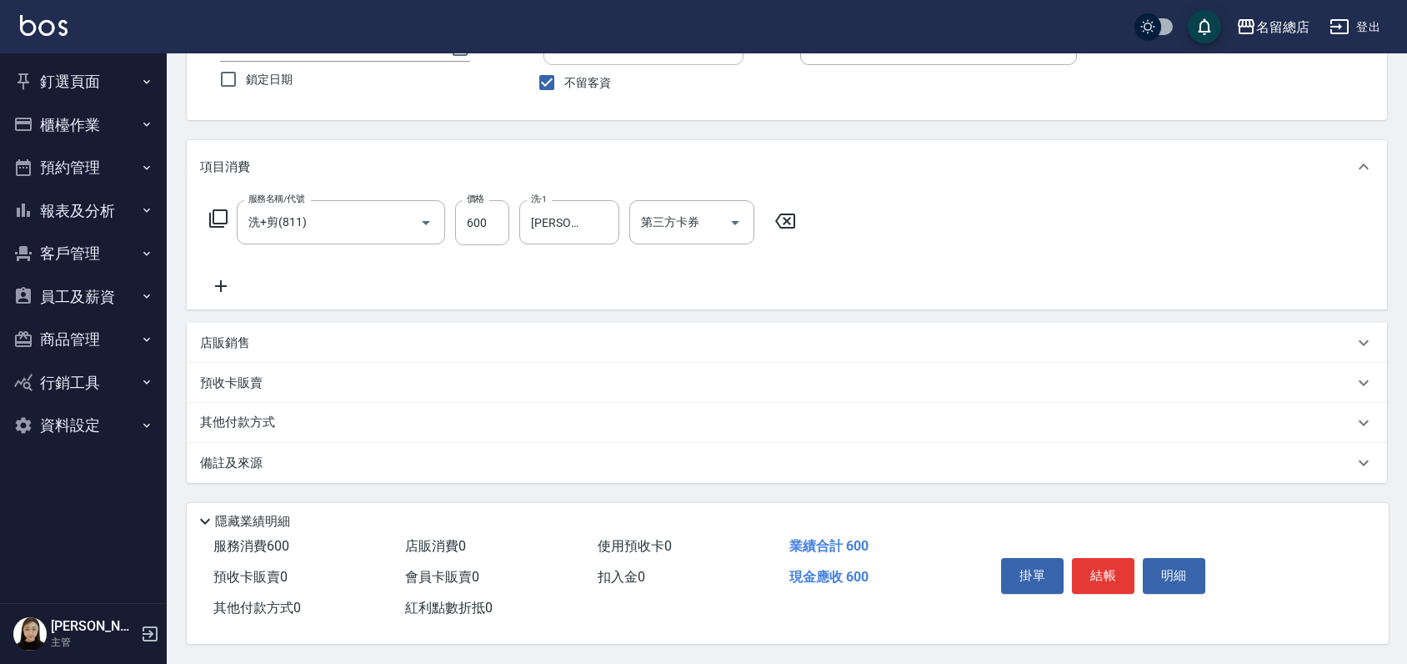
drag, startPoint x: 1120, startPoint y: 373, endPoint x: 707, endPoint y: 348, distance: 414.3
click at [707, 348] on div "店販銷售" at bounding box center [787, 343] width 1201 height 40
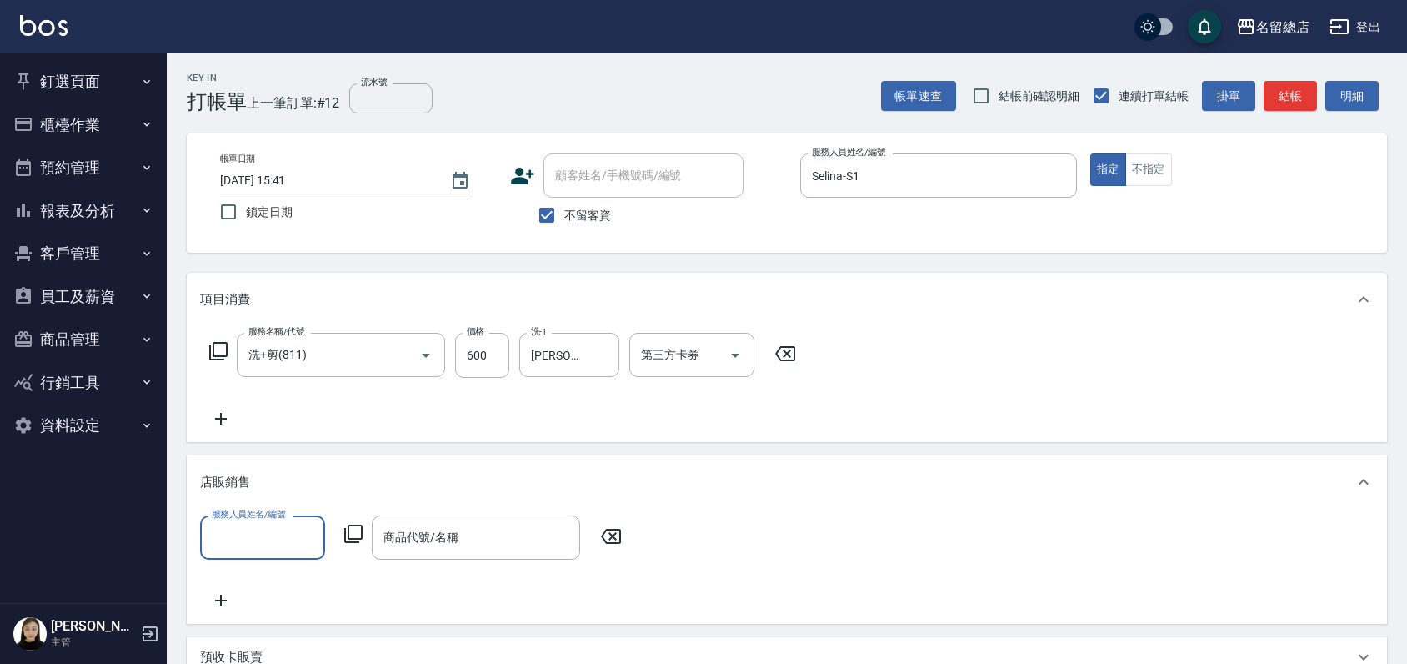
scroll to position [0, 0]
click at [589, 544] on div "服務人員姓名/編號 服務人員姓名/編號 商品代號/名稱 商品代號/名稱" at bounding box center [416, 538] width 432 height 44
click at [594, 541] on icon at bounding box center [611, 537] width 42 height 20
click at [613, 560] on div "服務人員姓名/編號 服務人員姓名/編號 商品代號/名稱 商品代號/名稱" at bounding box center [787, 563] width 1174 height 95
click at [617, 534] on icon at bounding box center [611, 537] width 42 height 20
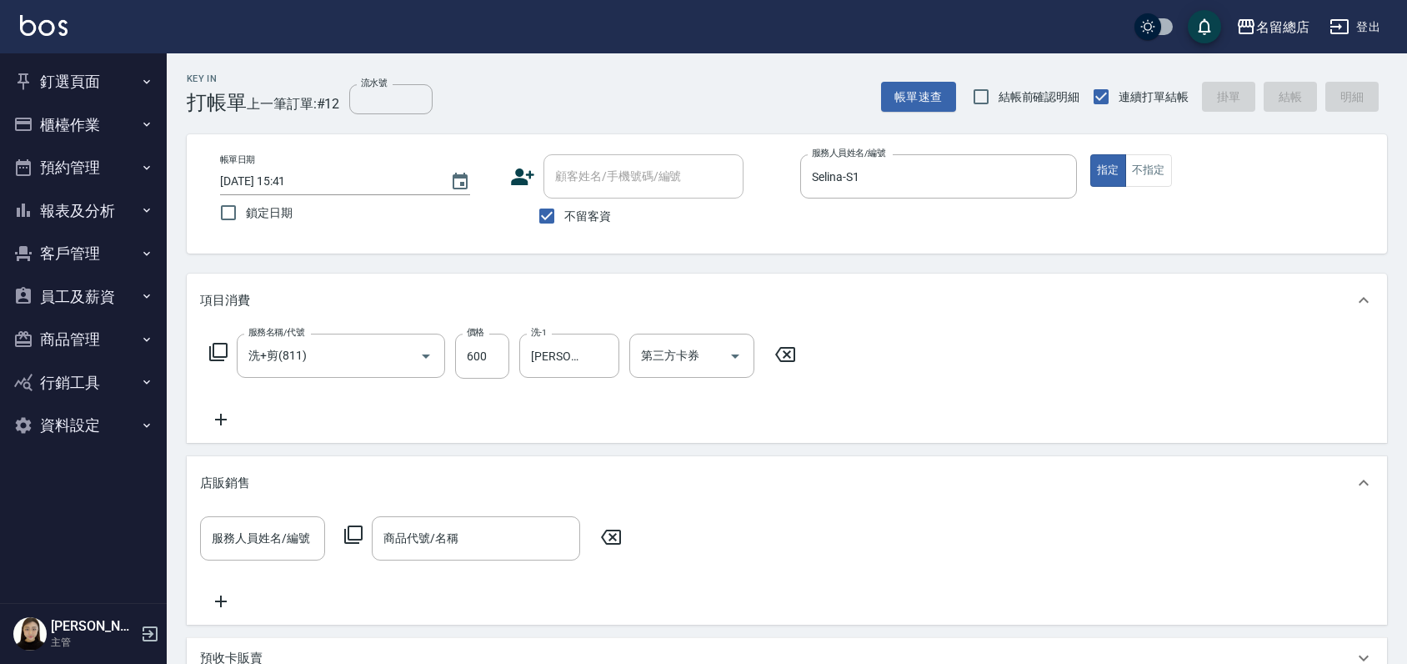
type input "[DATE] 15:47"
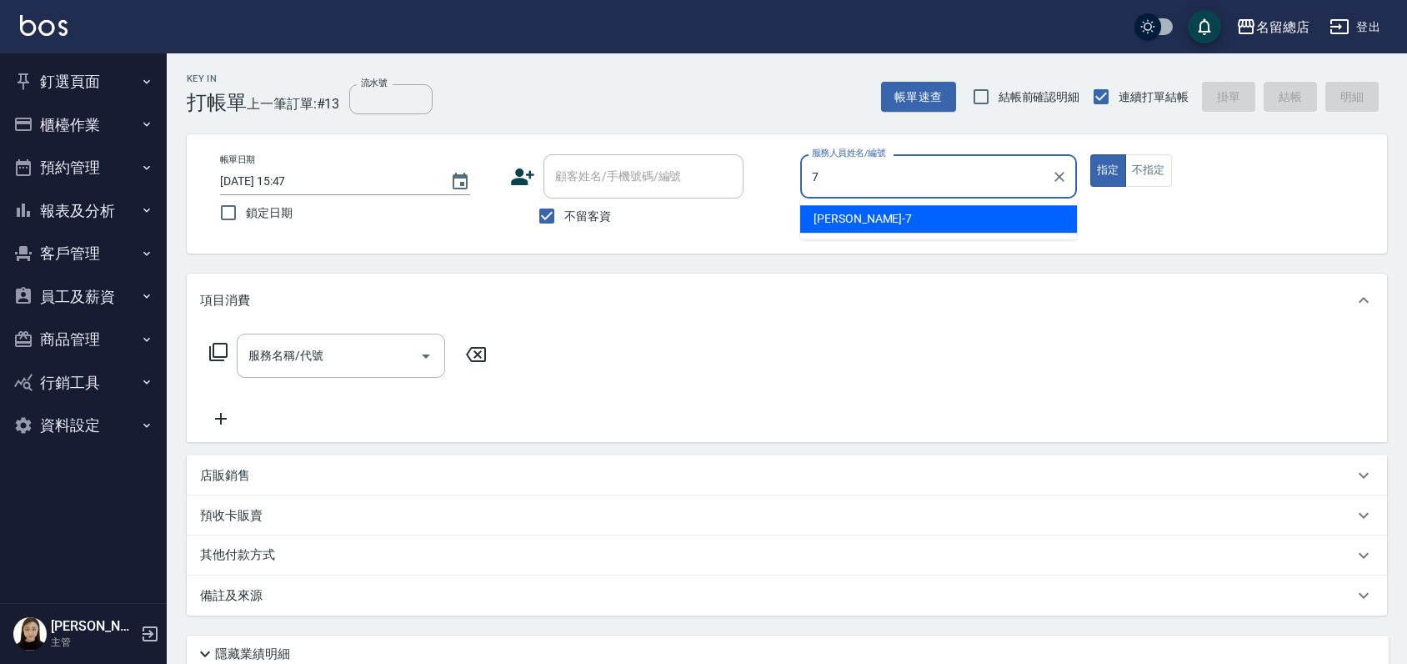
type input "Mick-7"
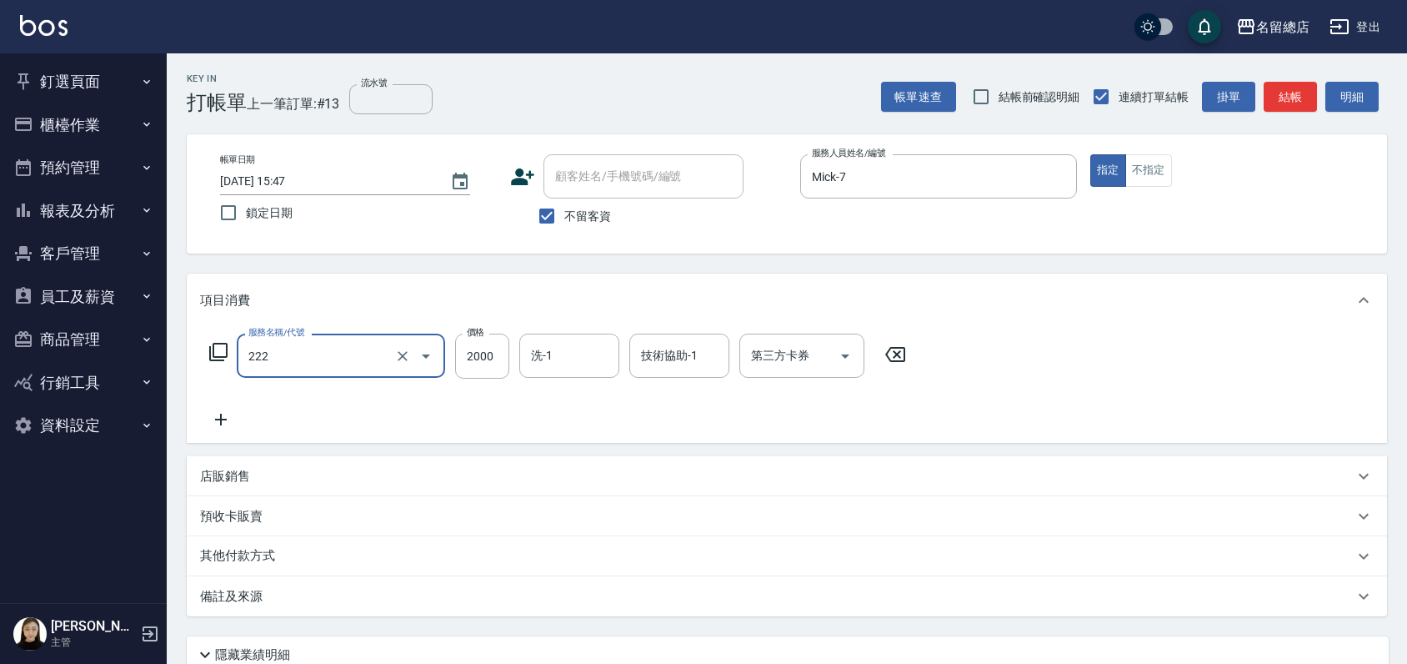
type input "燙髮2000以上(222)"
type input "3000"
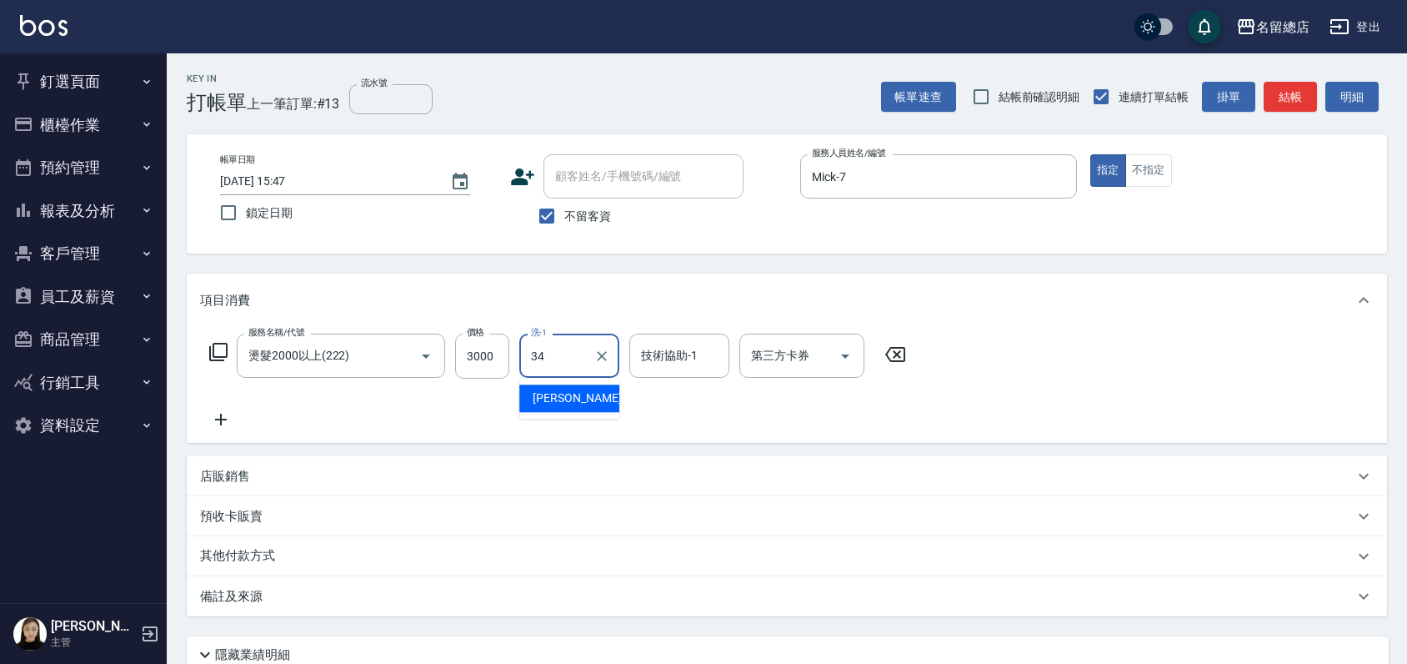
type input "[PERSON_NAME]-34"
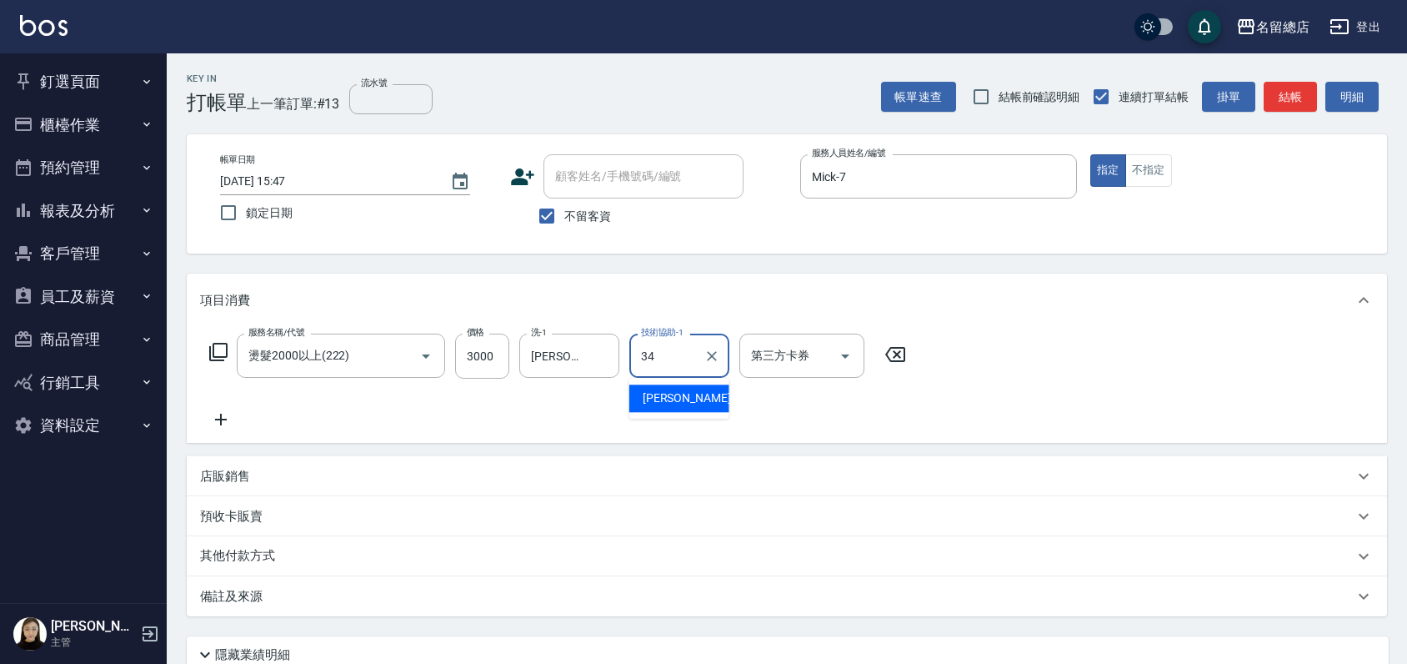
type input "[PERSON_NAME]-34"
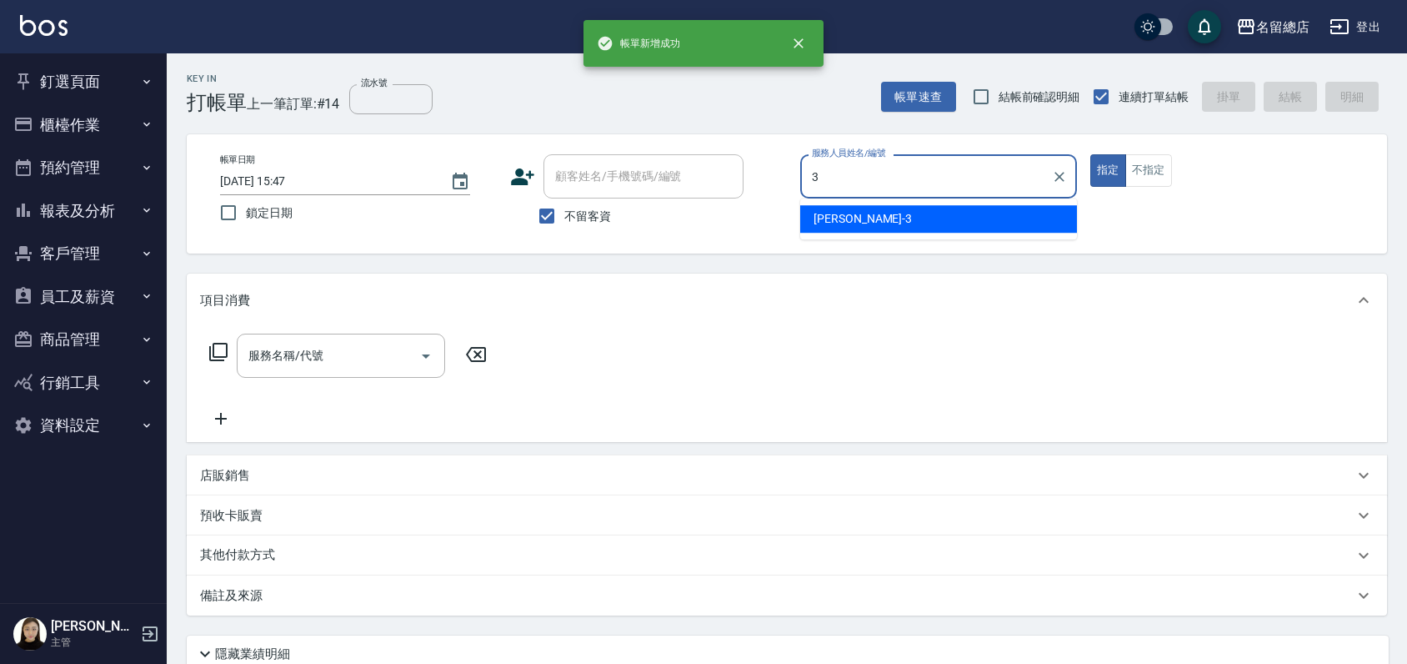
type input "芷涵-3"
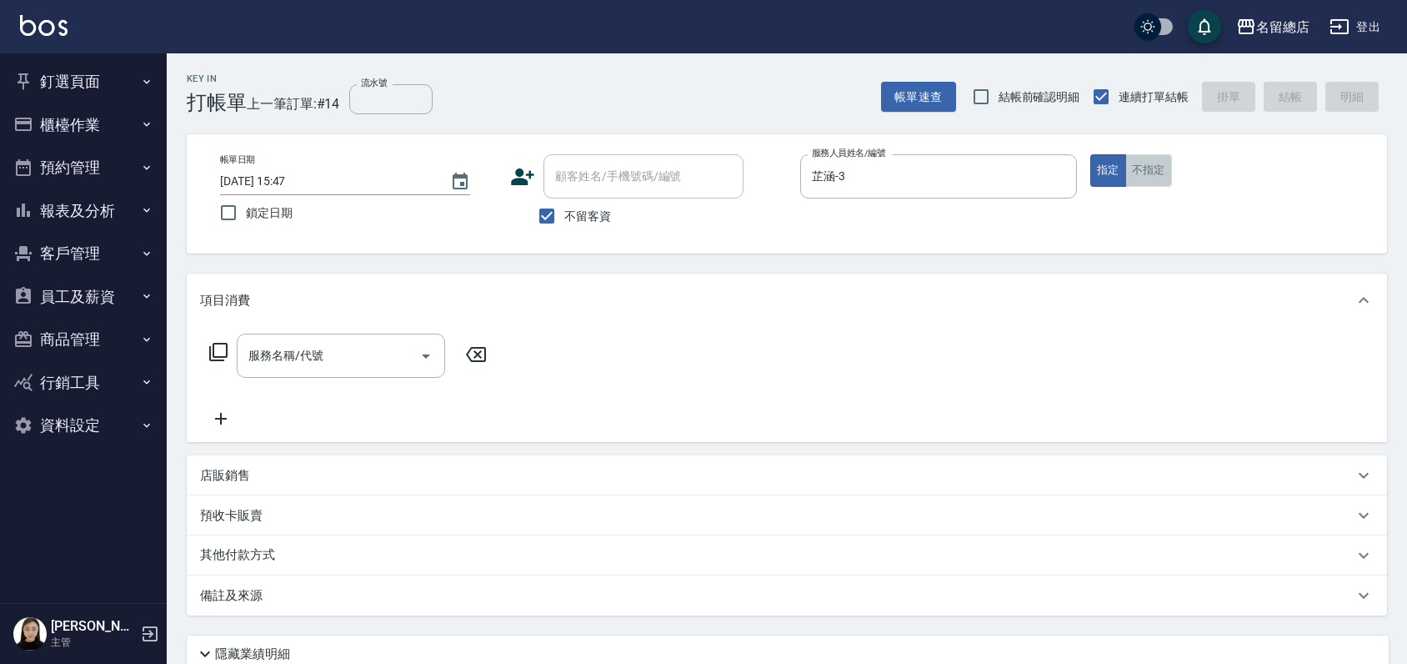
click at [1152, 167] on button "不指定" at bounding box center [1148, 170] width 47 height 33
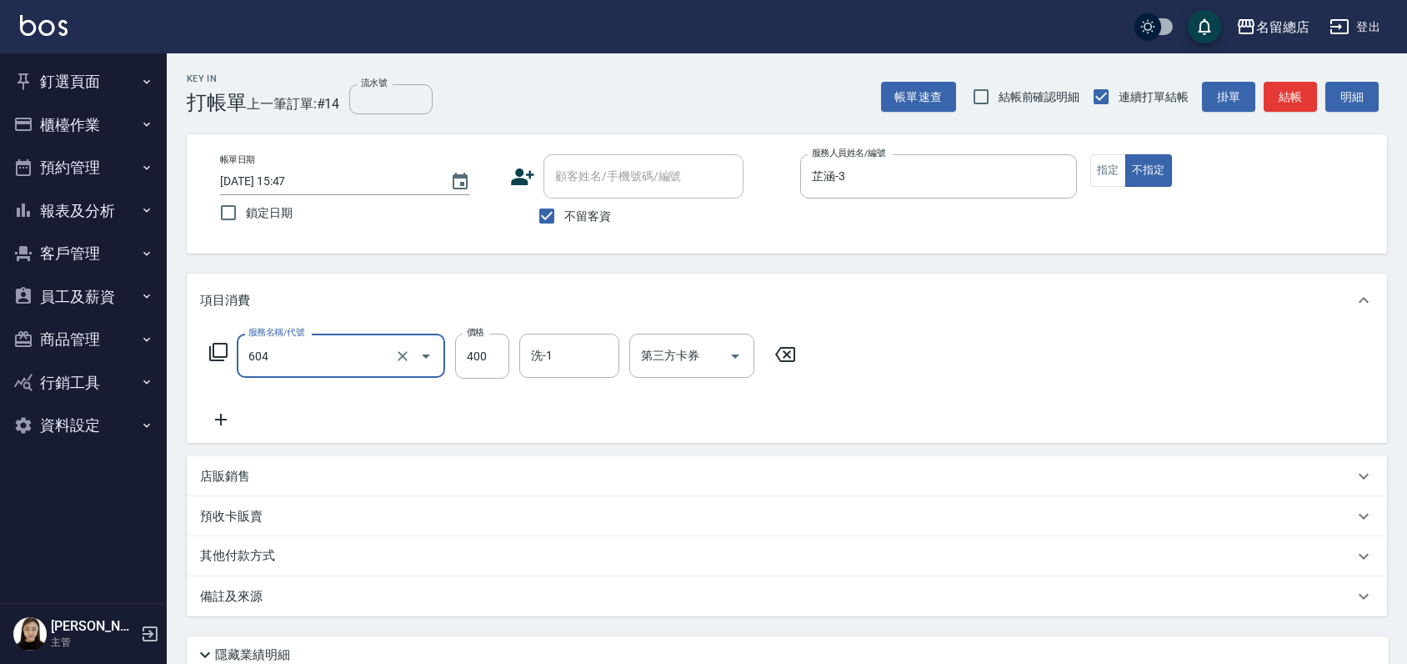
type input "健康洗髮(604)"
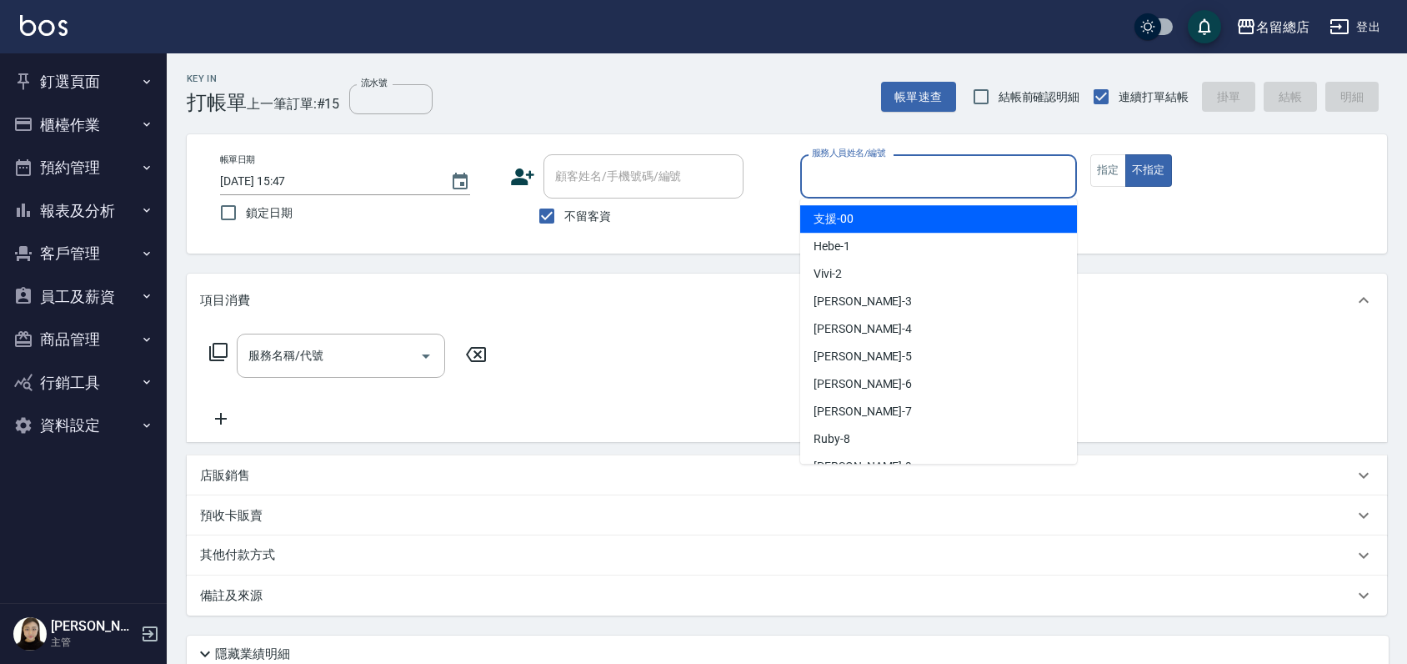
click at [953, 176] on input "服務人員姓名/編號" at bounding box center [939, 176] width 262 height 29
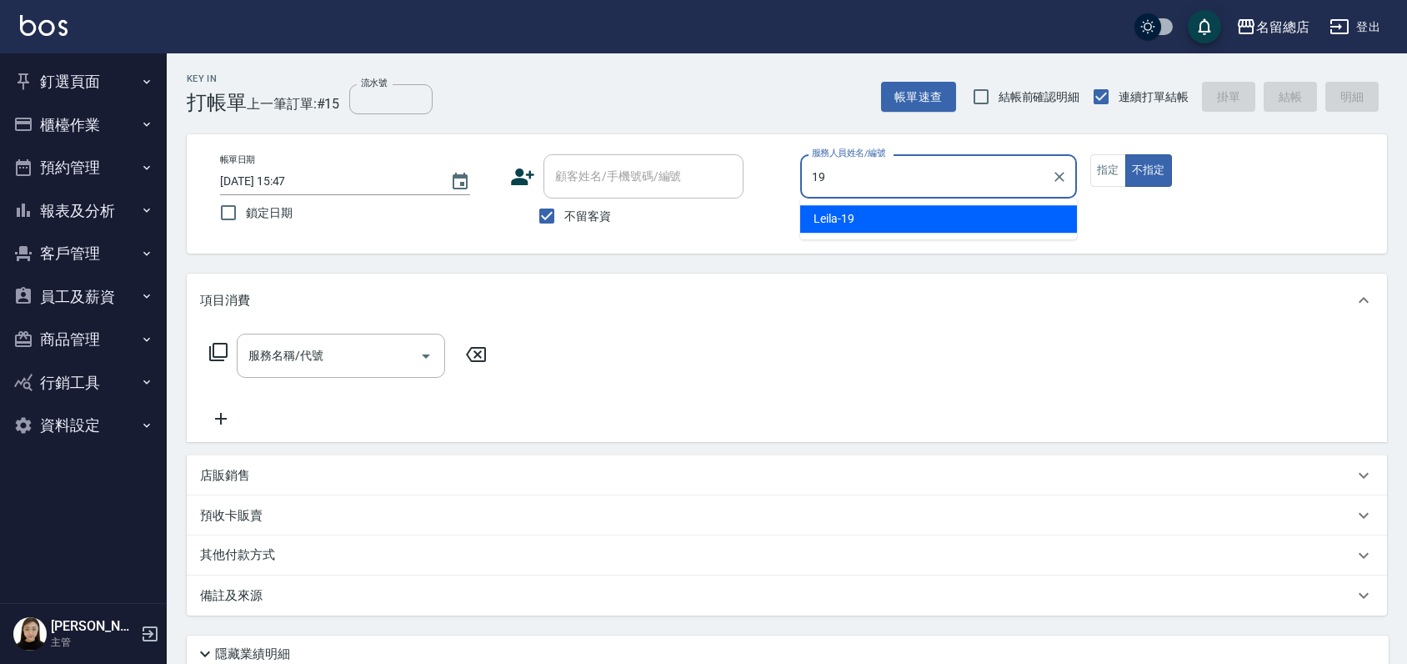
type input "Leila-19"
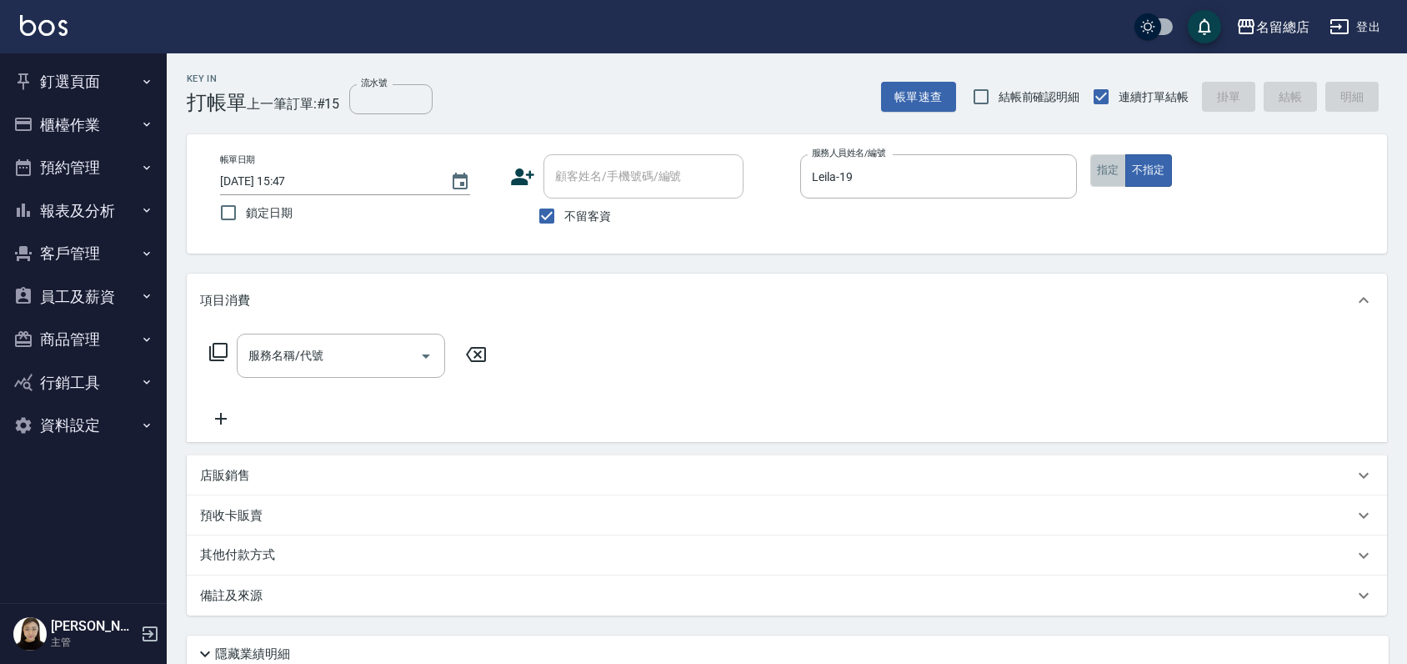
click at [1095, 172] on button "指定" at bounding box center [1108, 170] width 36 height 33
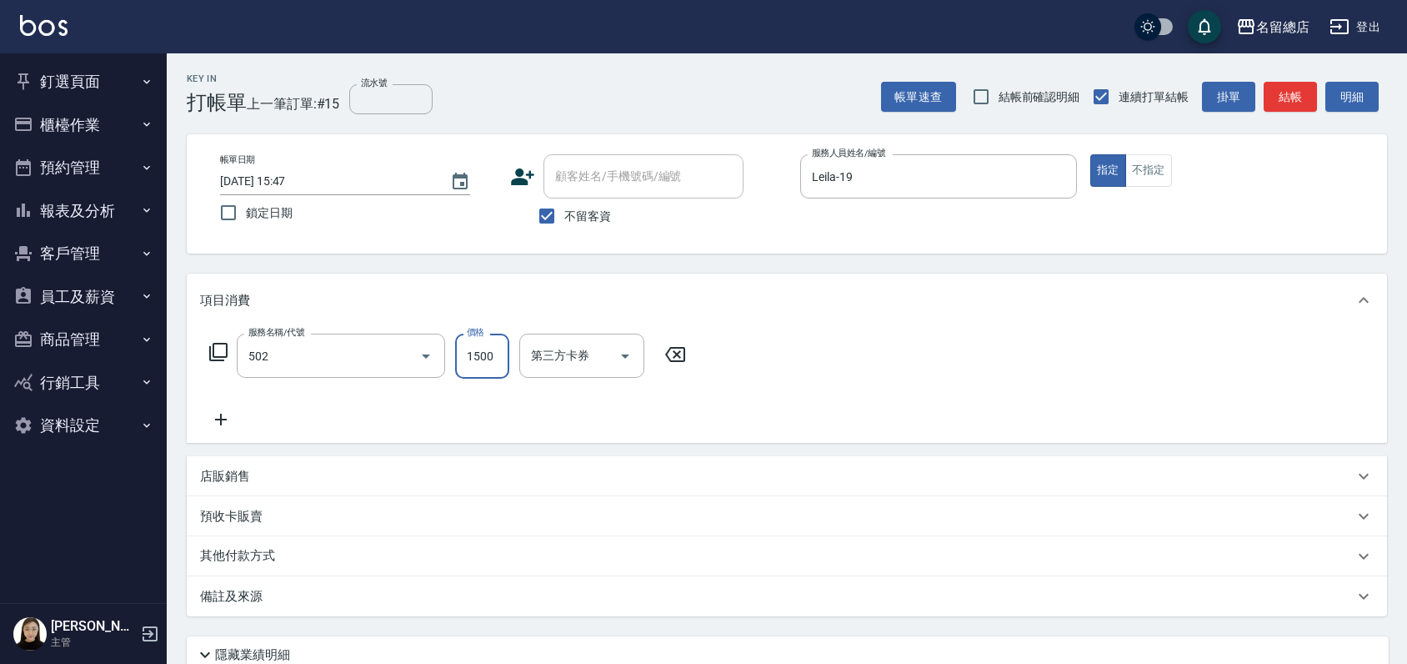
type input "染髮1500以上(502)"
type input "3300"
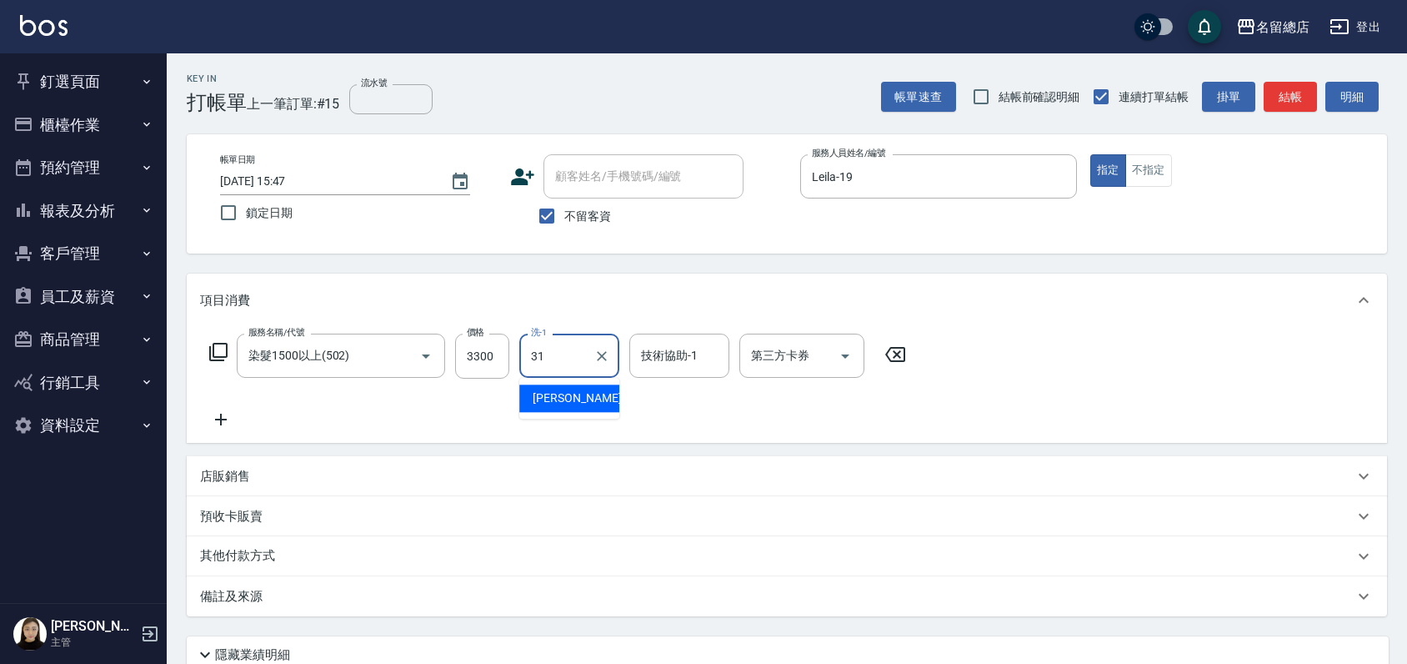
type input "[PERSON_NAME]-31"
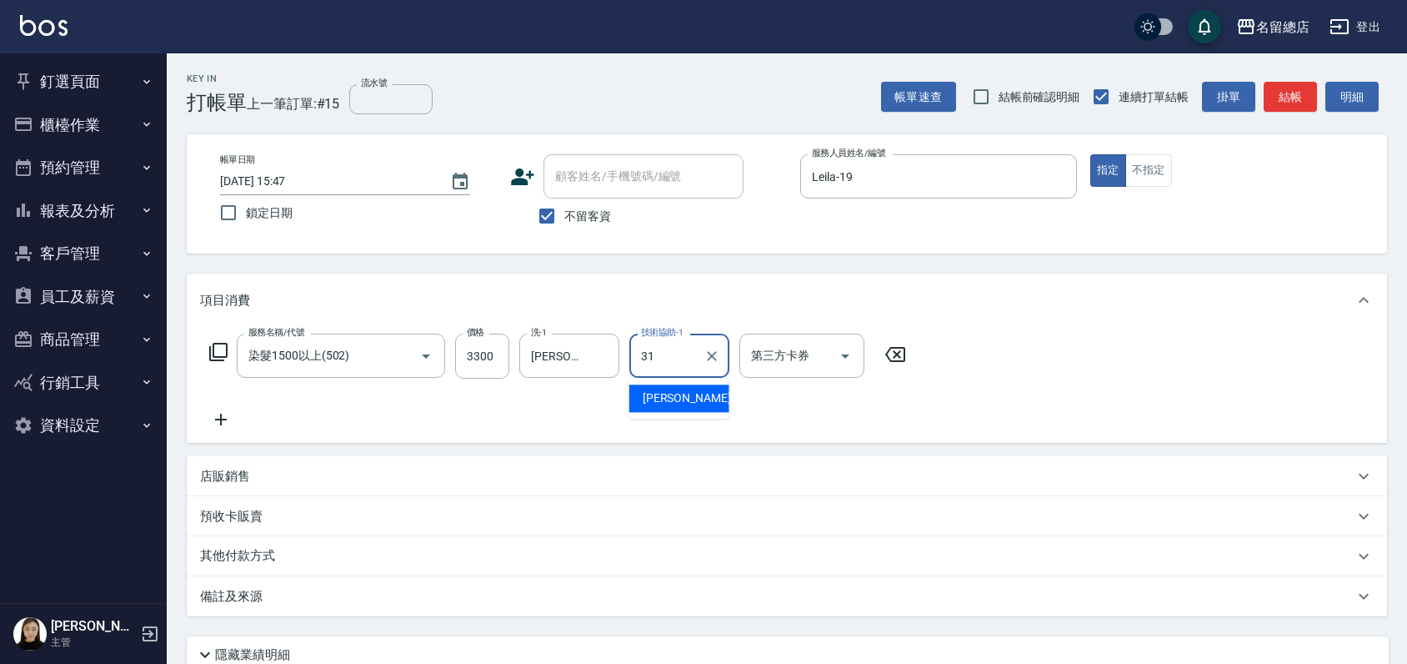
type input "[PERSON_NAME]-31"
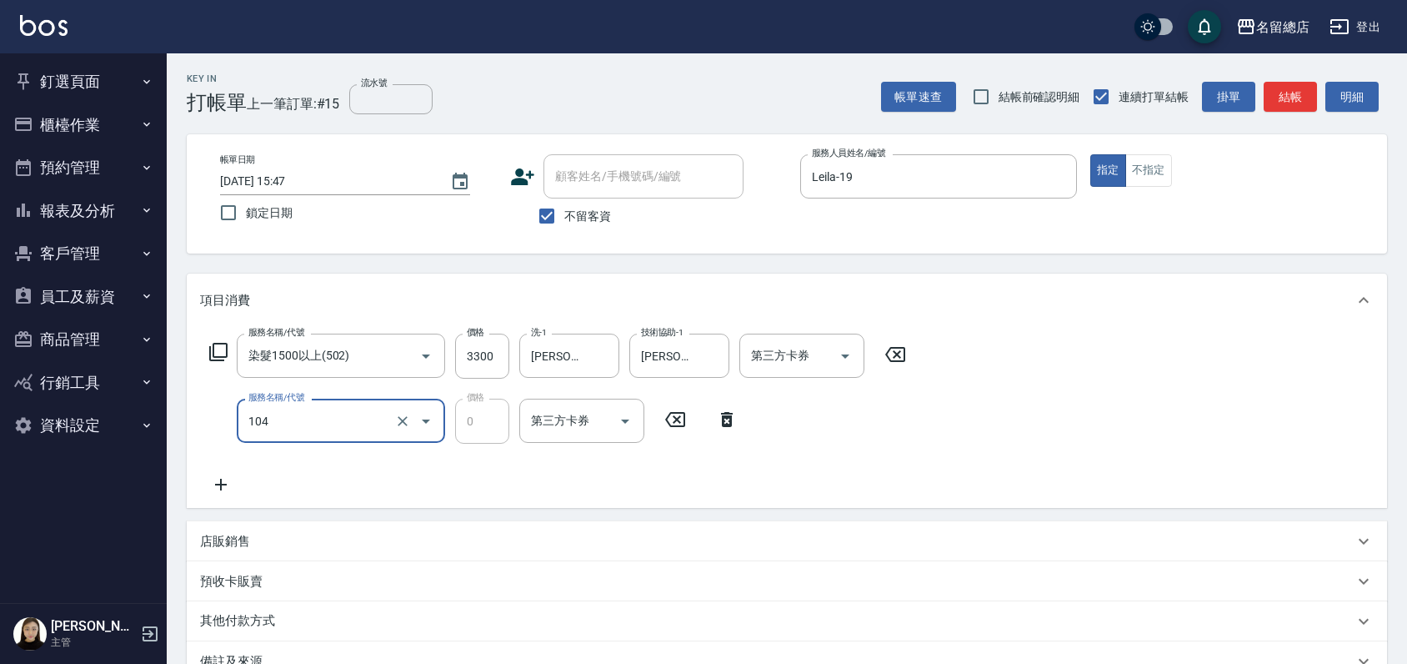
type input "頭皮蓋卡2點(104)"
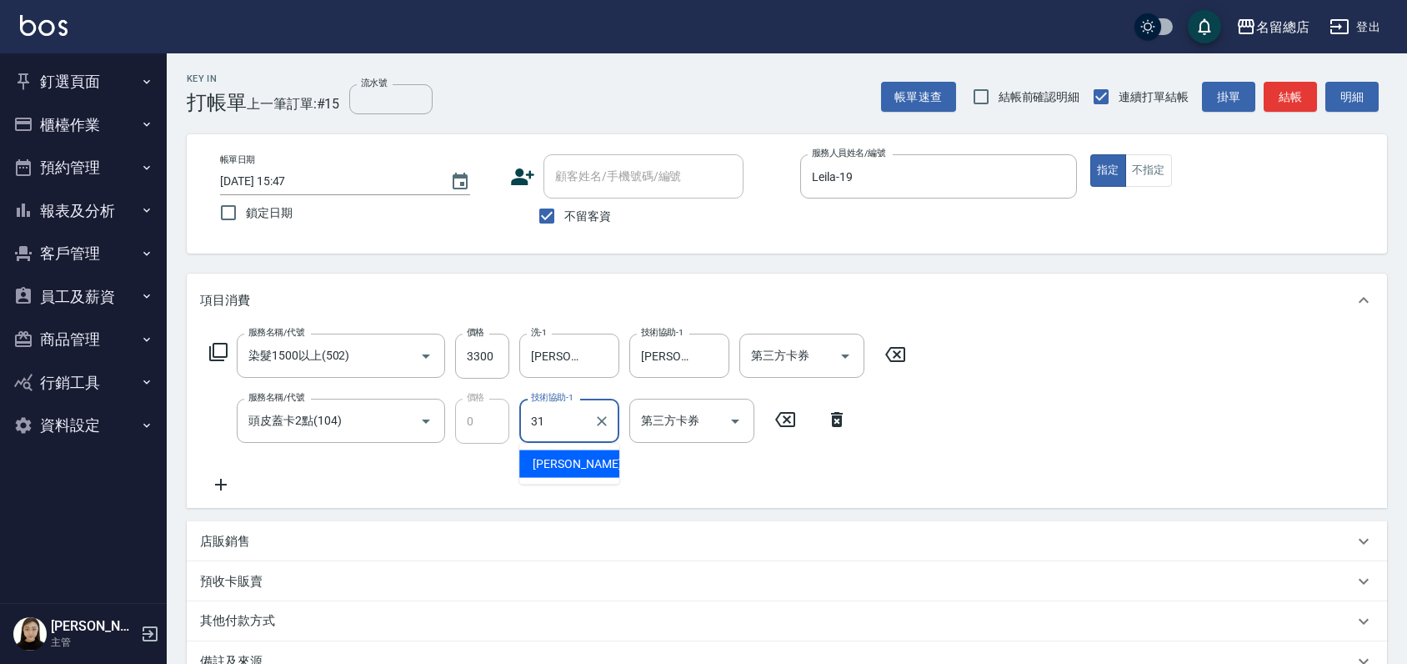
type input "[PERSON_NAME]-31"
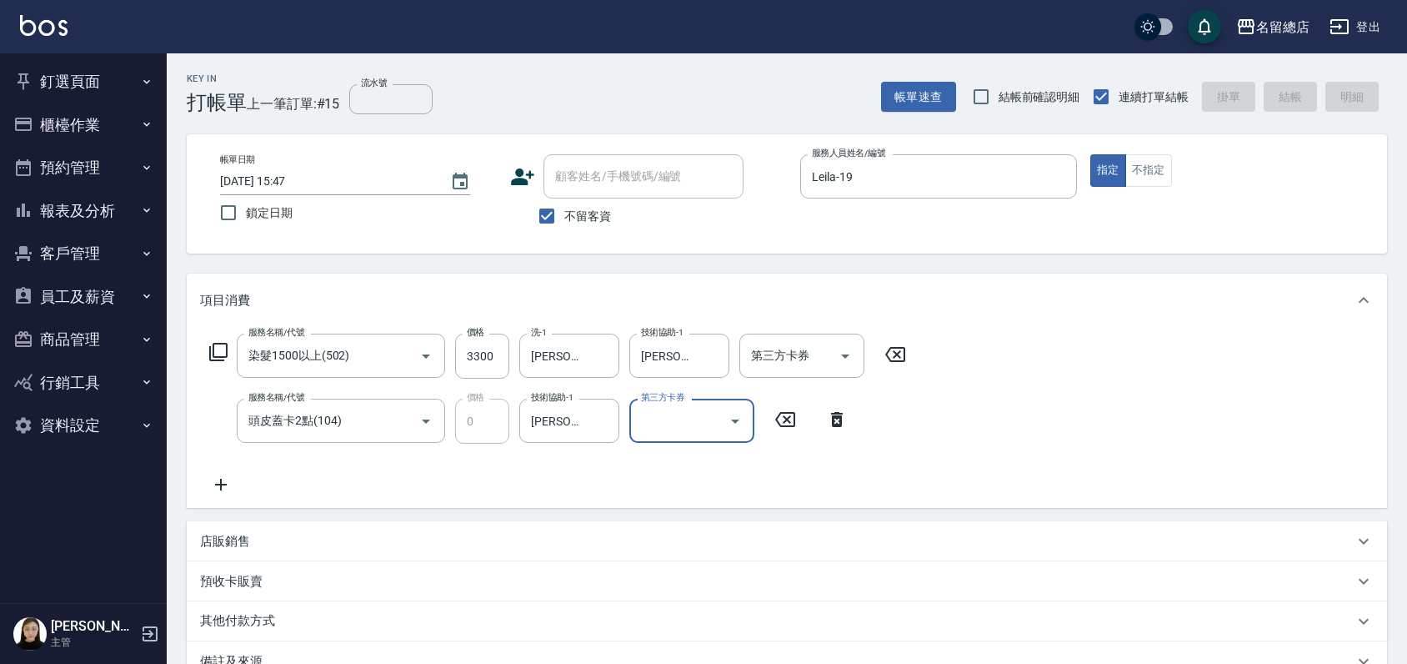
type input "[DATE] 15:48"
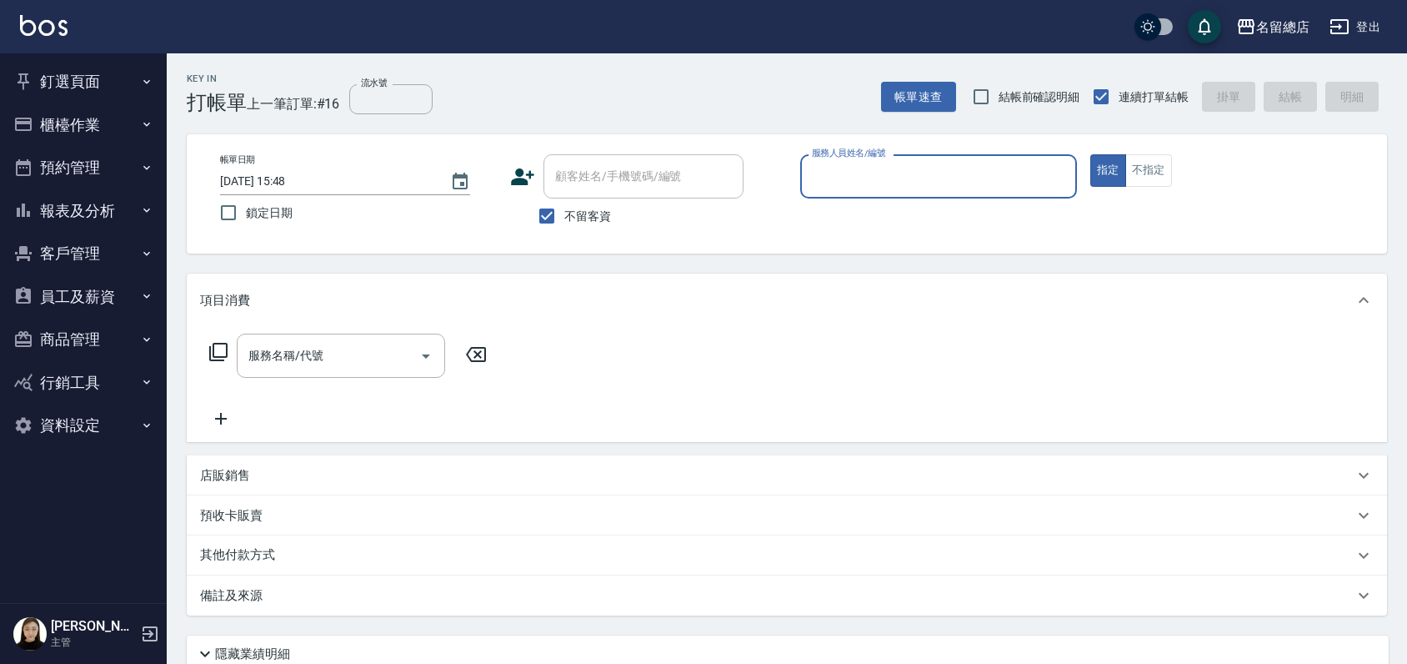
click at [73, 128] on button "櫃檯作業" at bounding box center [83, 124] width 153 height 43
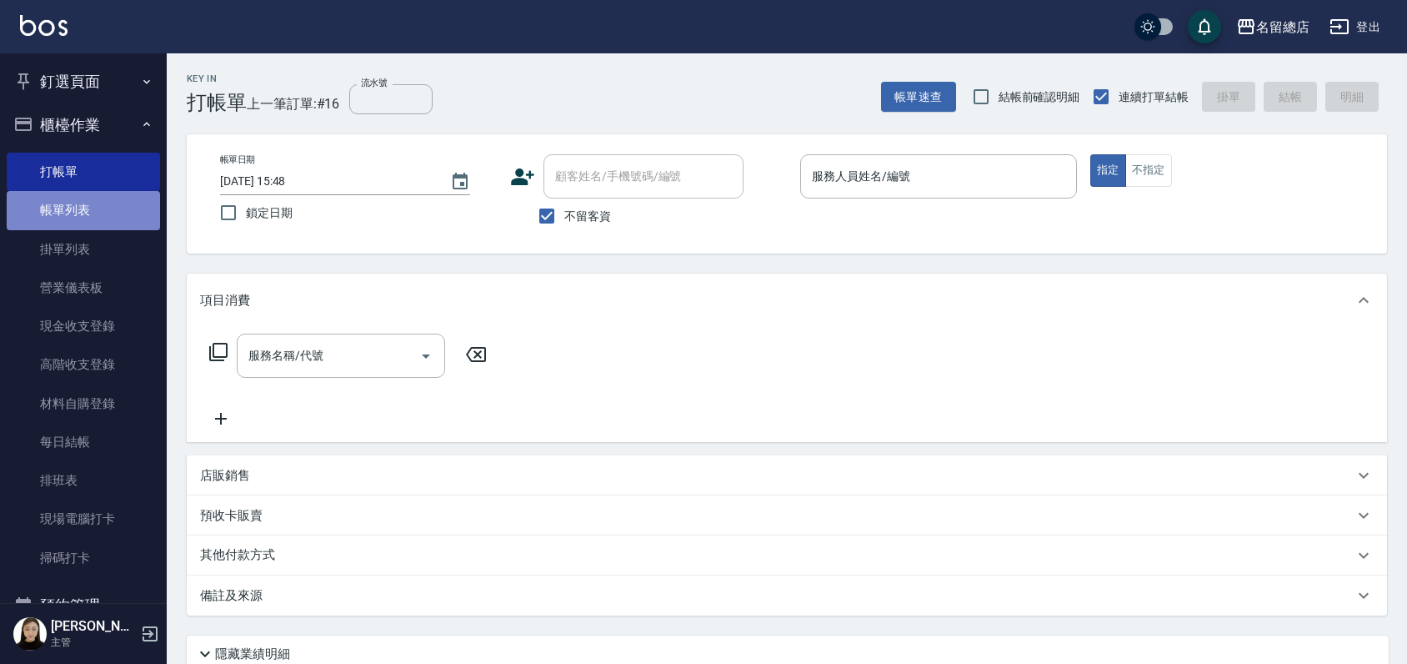
click at [87, 219] on link "帳單列表" at bounding box center [83, 210] width 153 height 38
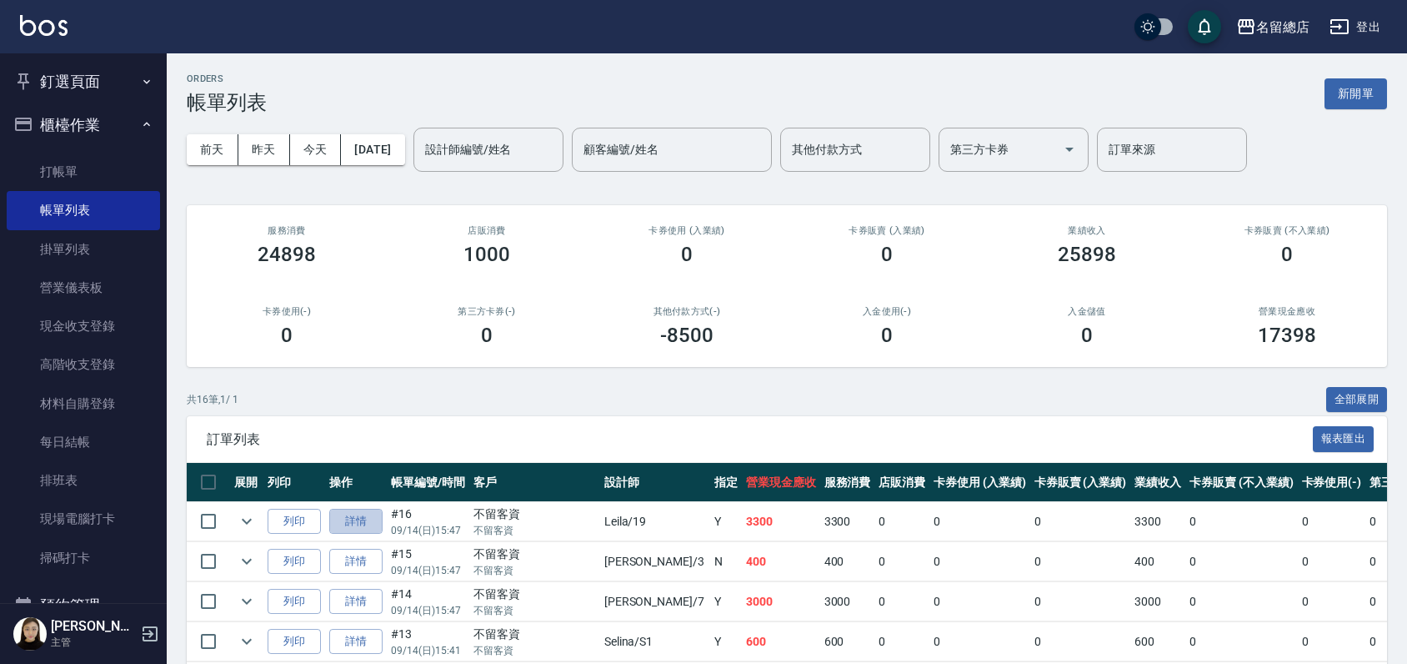
click at [367, 523] on link "詳情" at bounding box center [355, 522] width 53 height 26
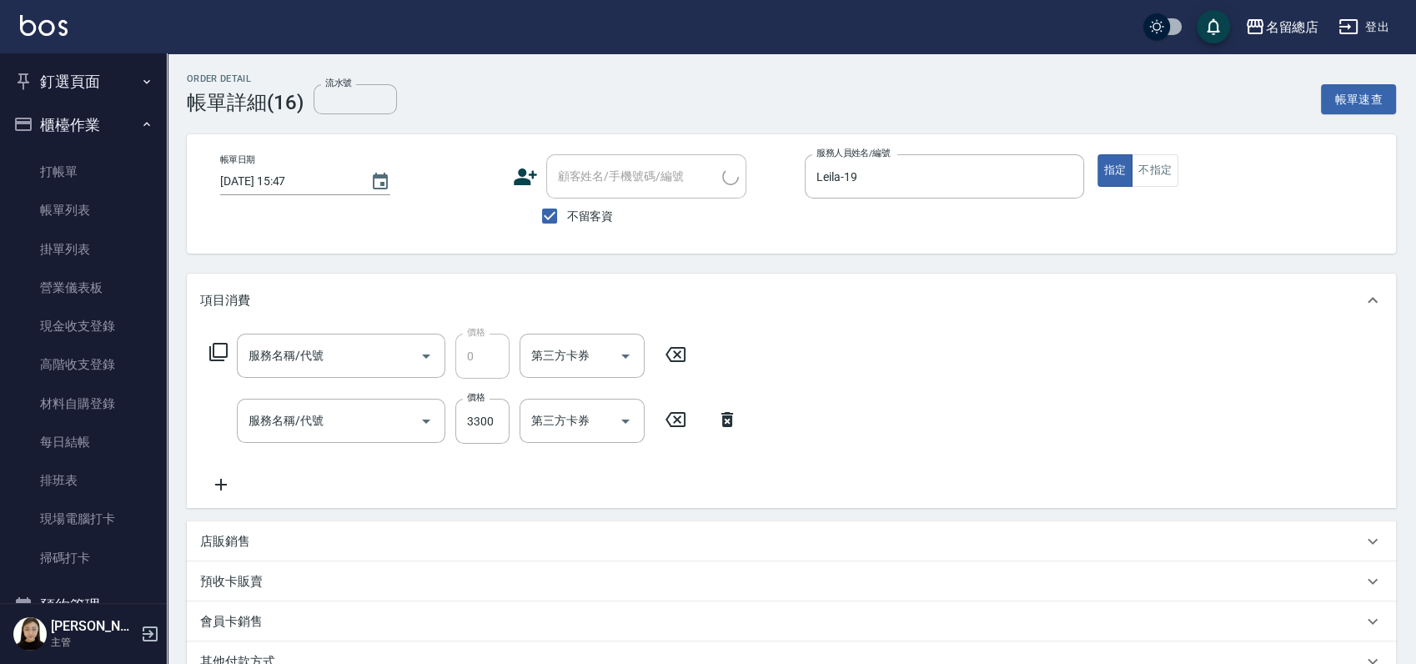
type input "[DATE] 15:47"
checkbox input "true"
type input "Leila-19"
type input "頭皮蓋卡2點(104)"
type input "染髮1500以上(502)"
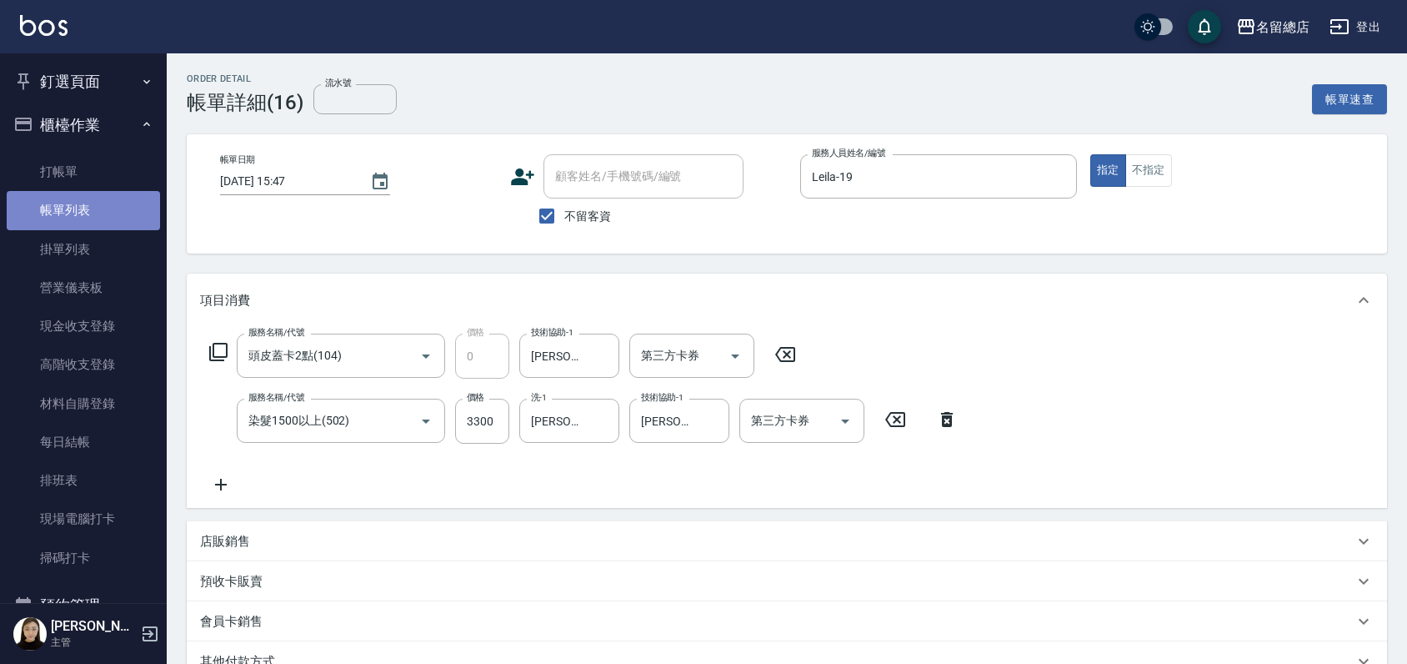
click at [94, 203] on link "帳單列表" at bounding box center [83, 210] width 153 height 38
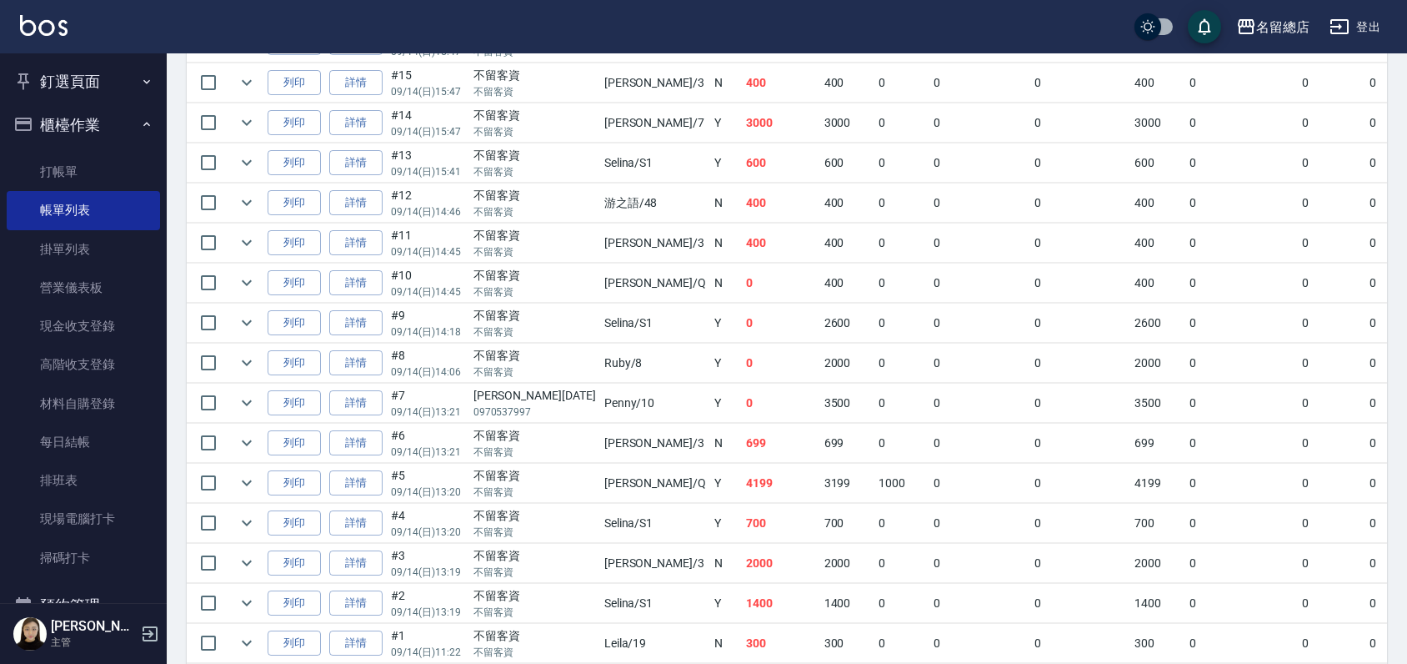
scroll to position [554, 0]
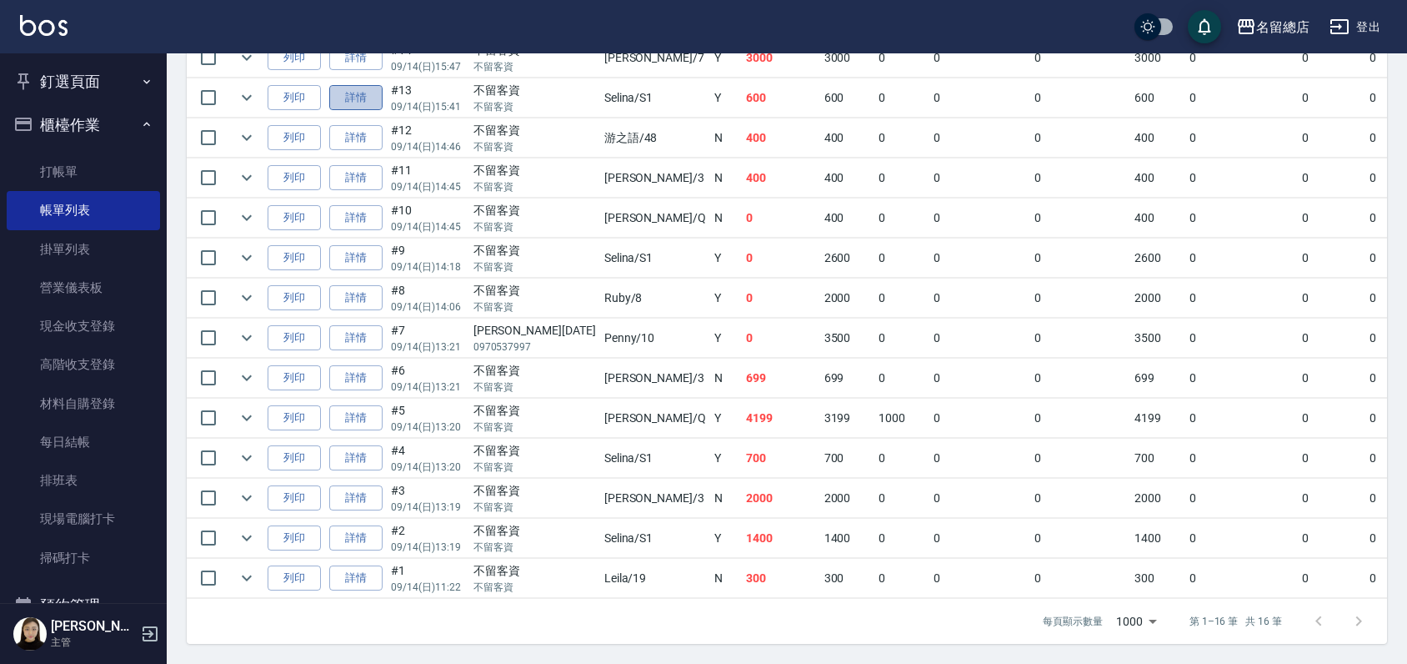
click at [363, 88] on link "詳情" at bounding box center [355, 98] width 53 height 26
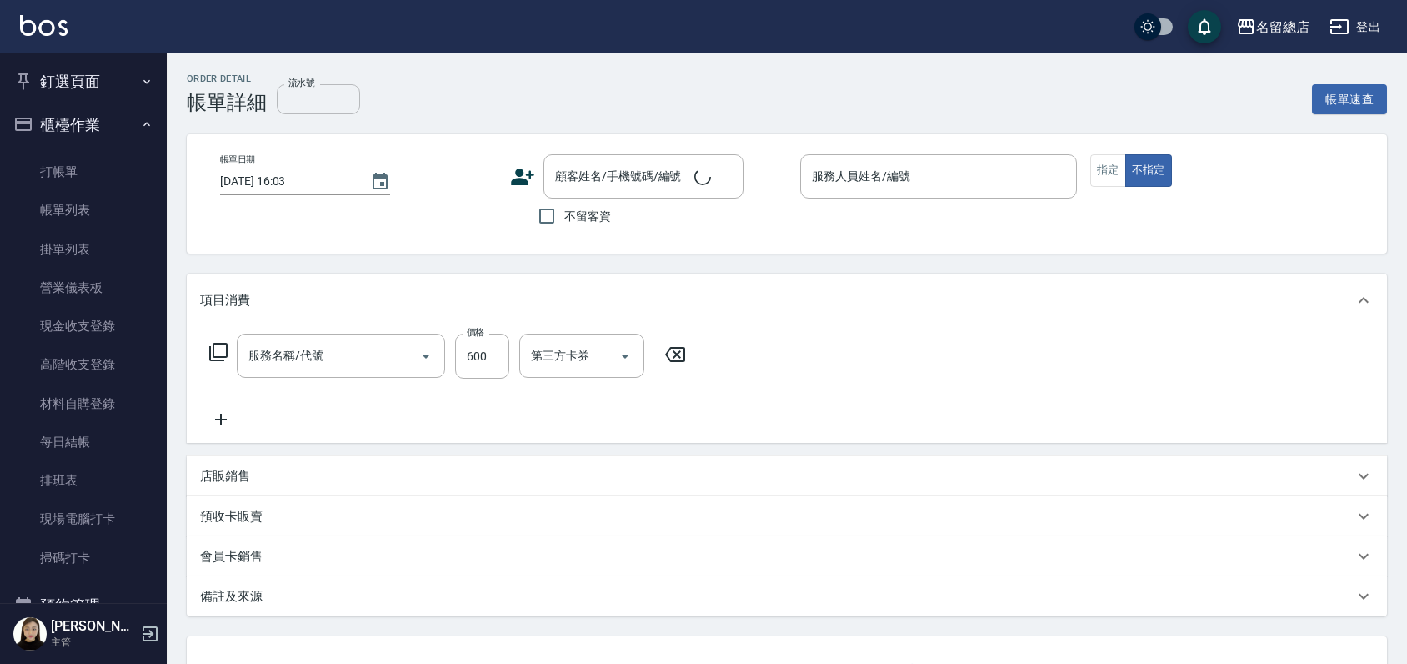
type input "洗+剪(811)"
type input "[DATE] 15:41"
checkbox input "true"
type input "Selina-S1"
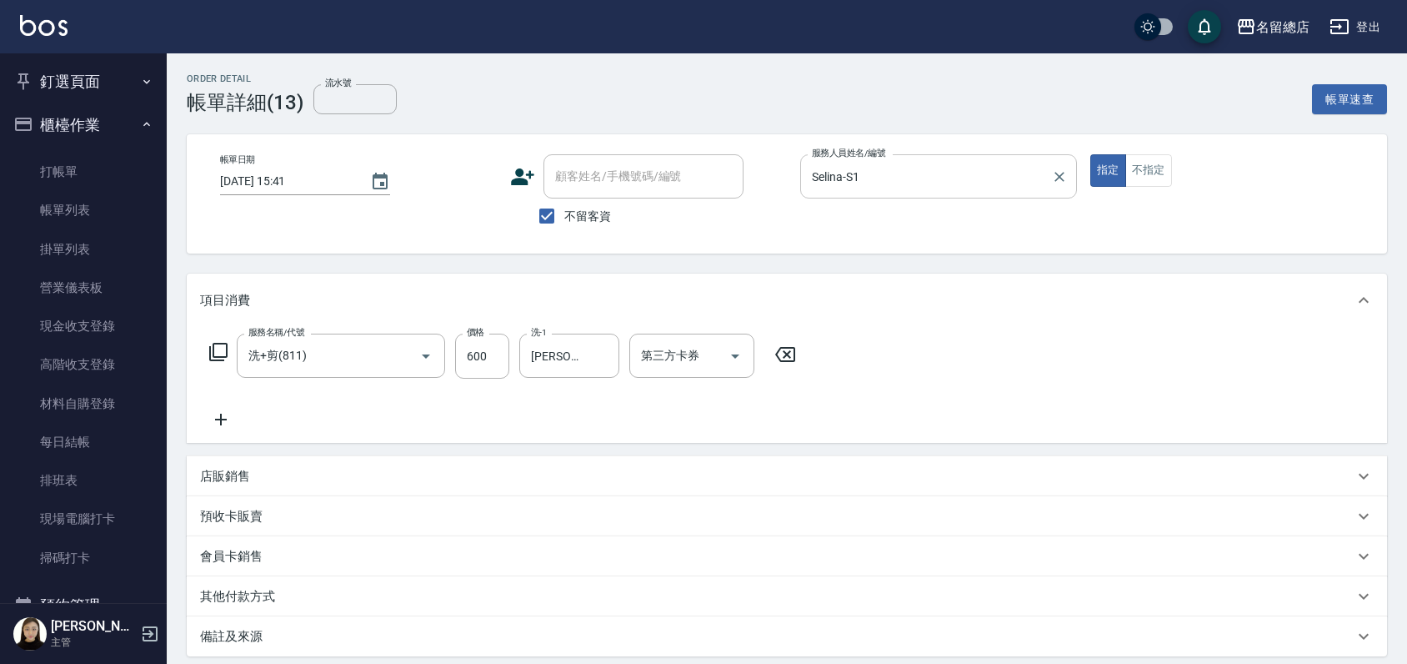
click at [1063, 176] on icon "Clear" at bounding box center [1059, 176] width 17 height 17
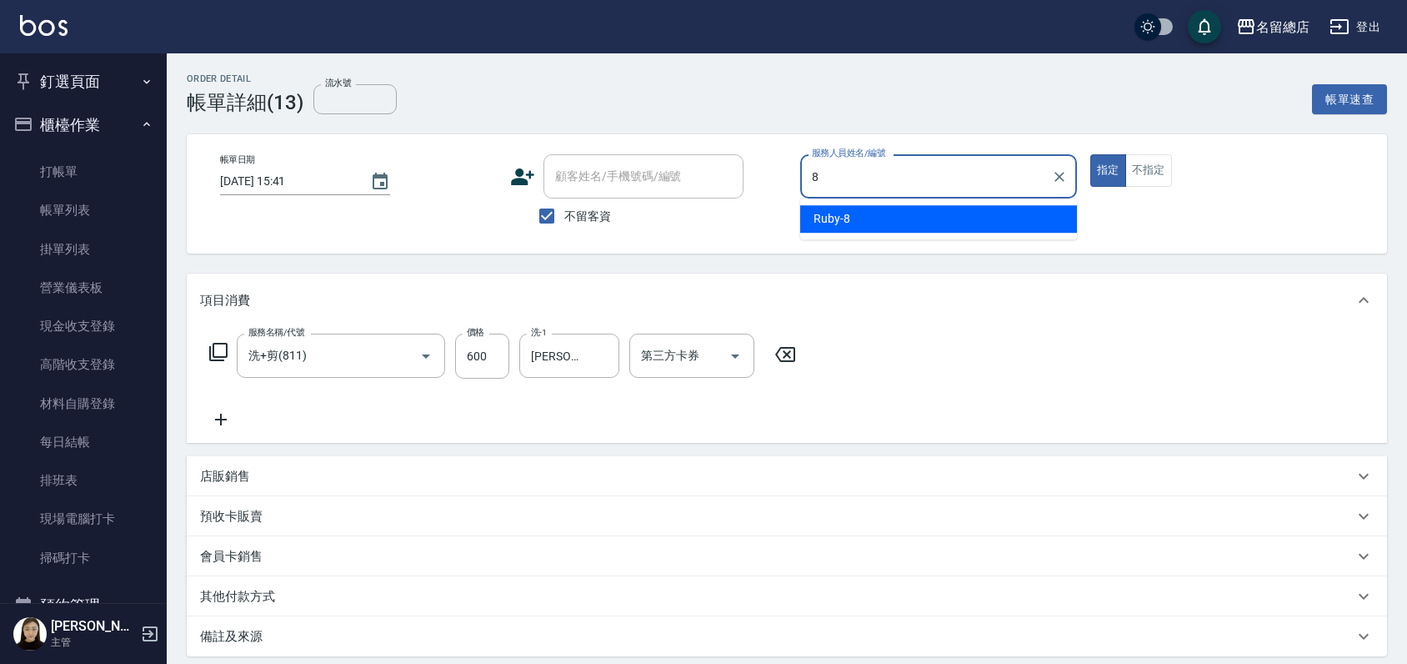
type input "Ruby-8"
type button "true"
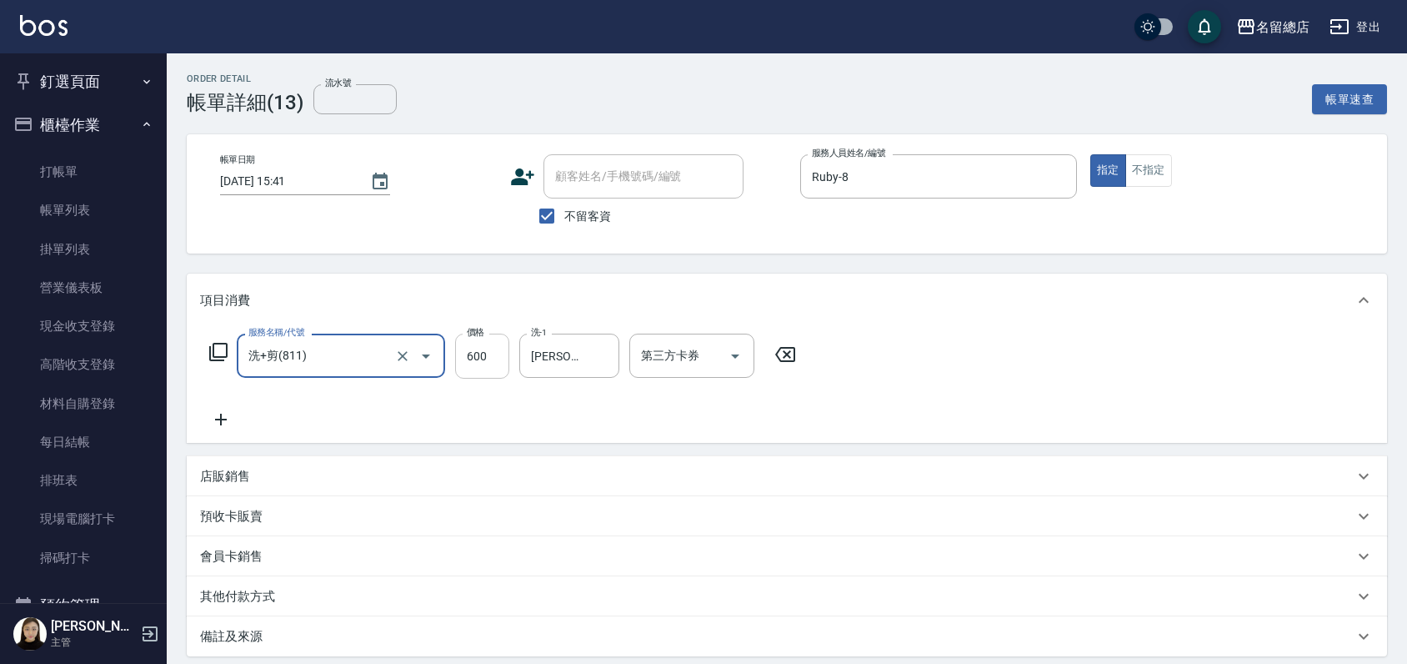
drag, startPoint x: 529, startPoint y: 359, endPoint x: 478, endPoint y: 370, distance: 52.8
click at [528, 359] on input "[PERSON_NAME]-43" at bounding box center [557, 355] width 60 height 29
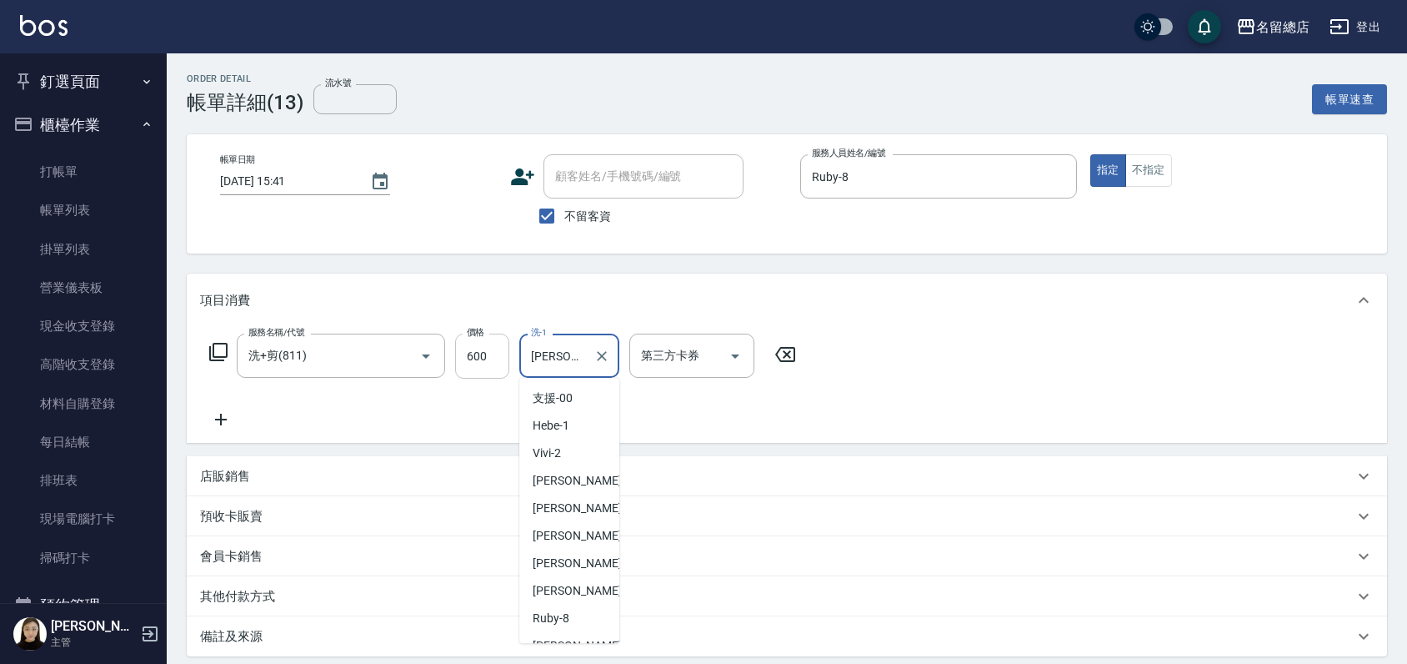
scroll to position [677, 0]
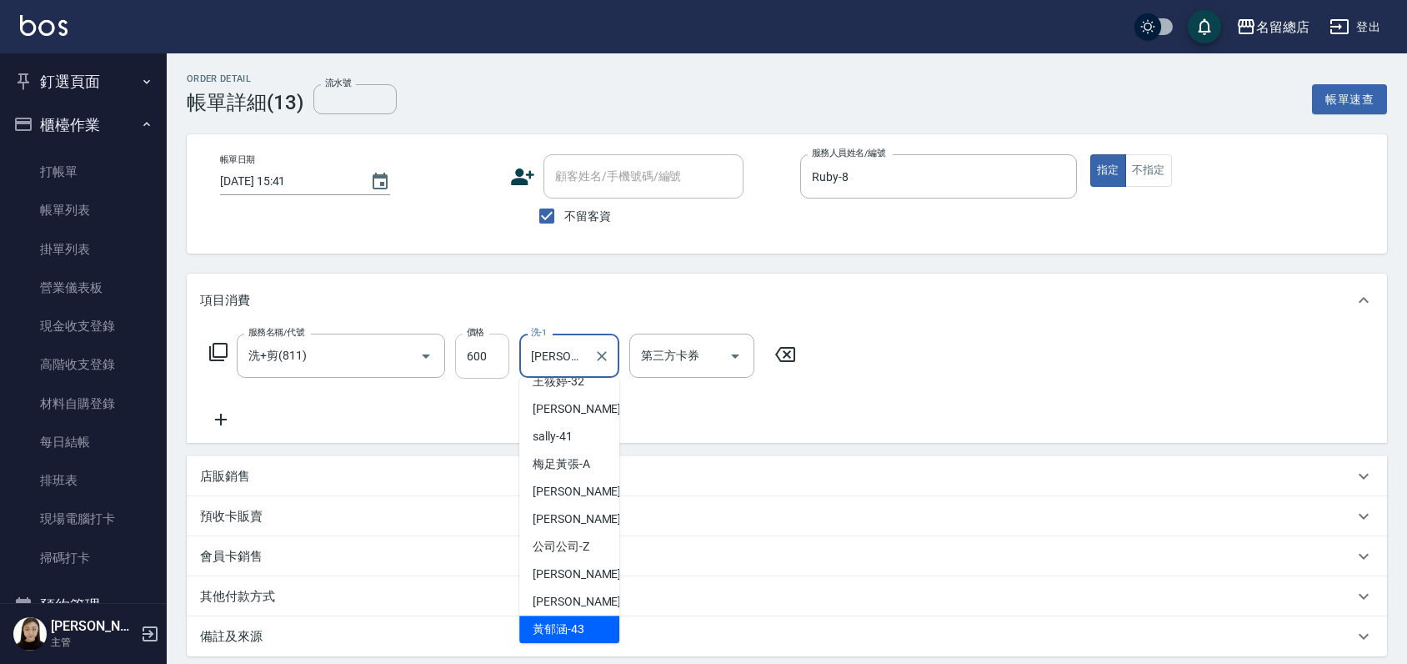
click at [484, 357] on input "600" at bounding box center [482, 355] width 54 height 45
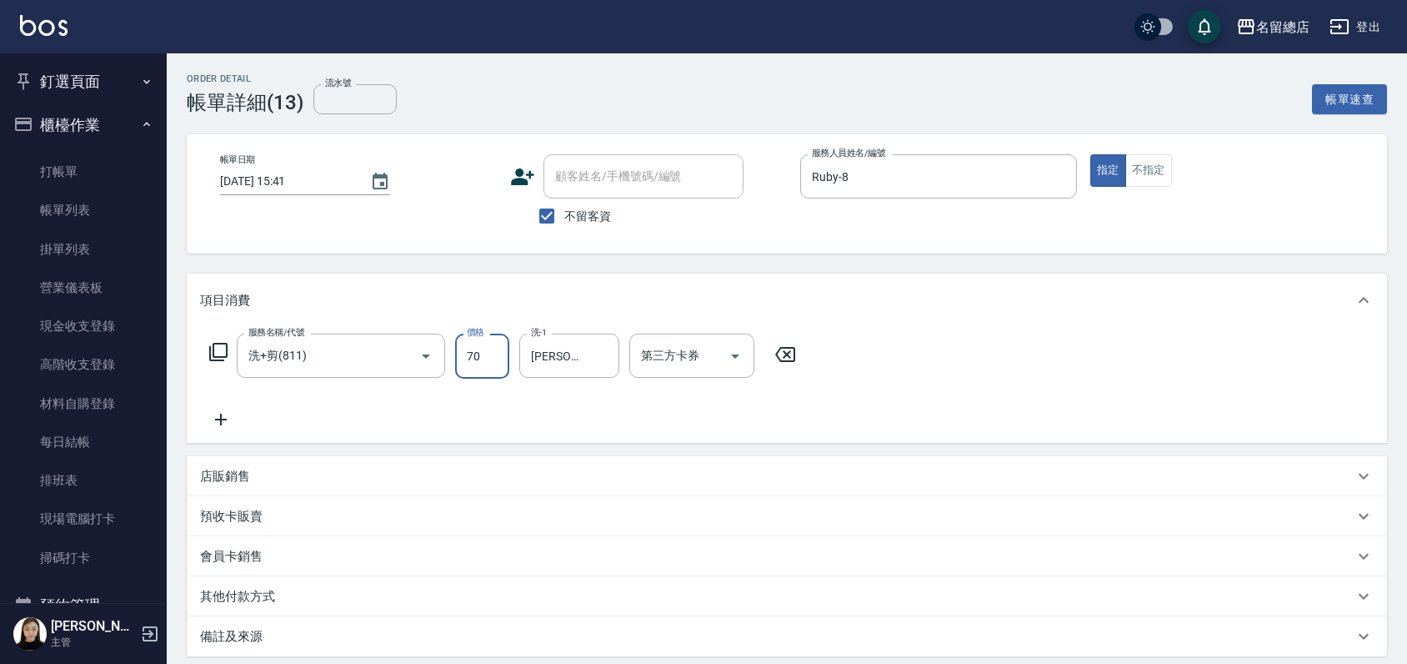
click at [493, 358] on input "70" at bounding box center [482, 355] width 54 height 45
type input "700"
click at [604, 353] on icon "Clear" at bounding box center [602, 356] width 10 height 10
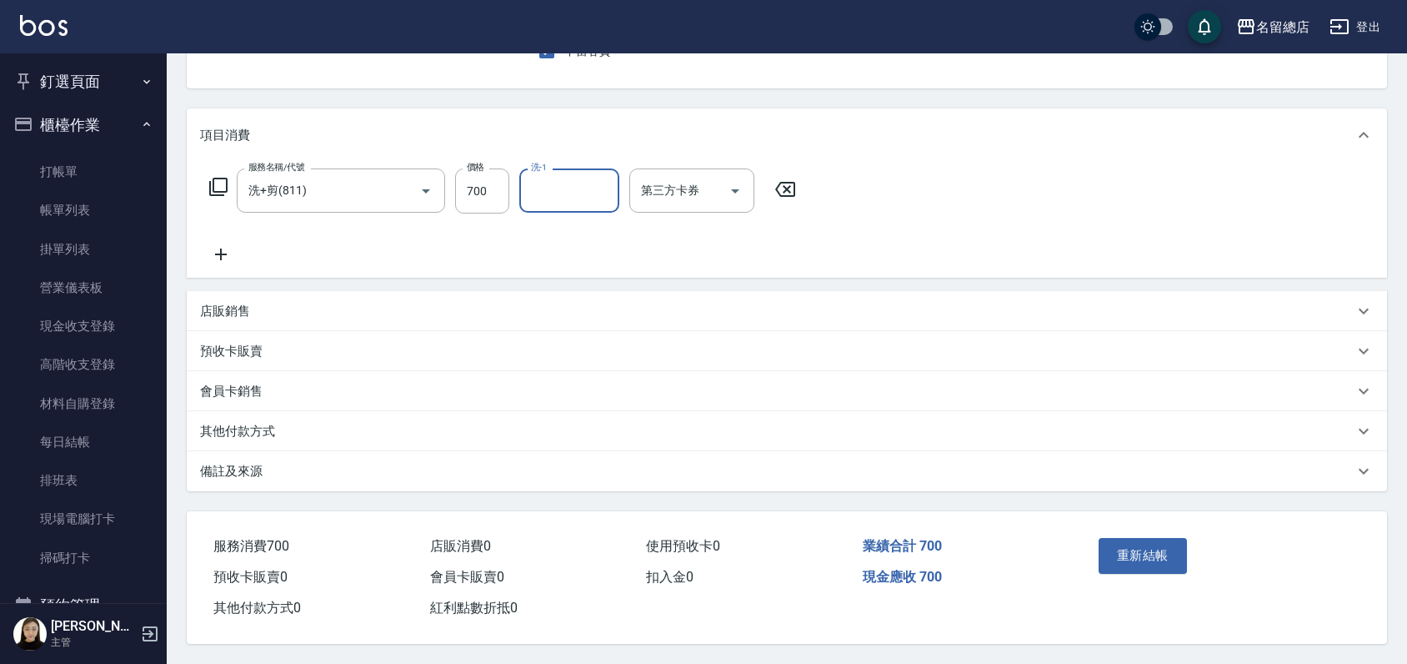
scroll to position [171, 0]
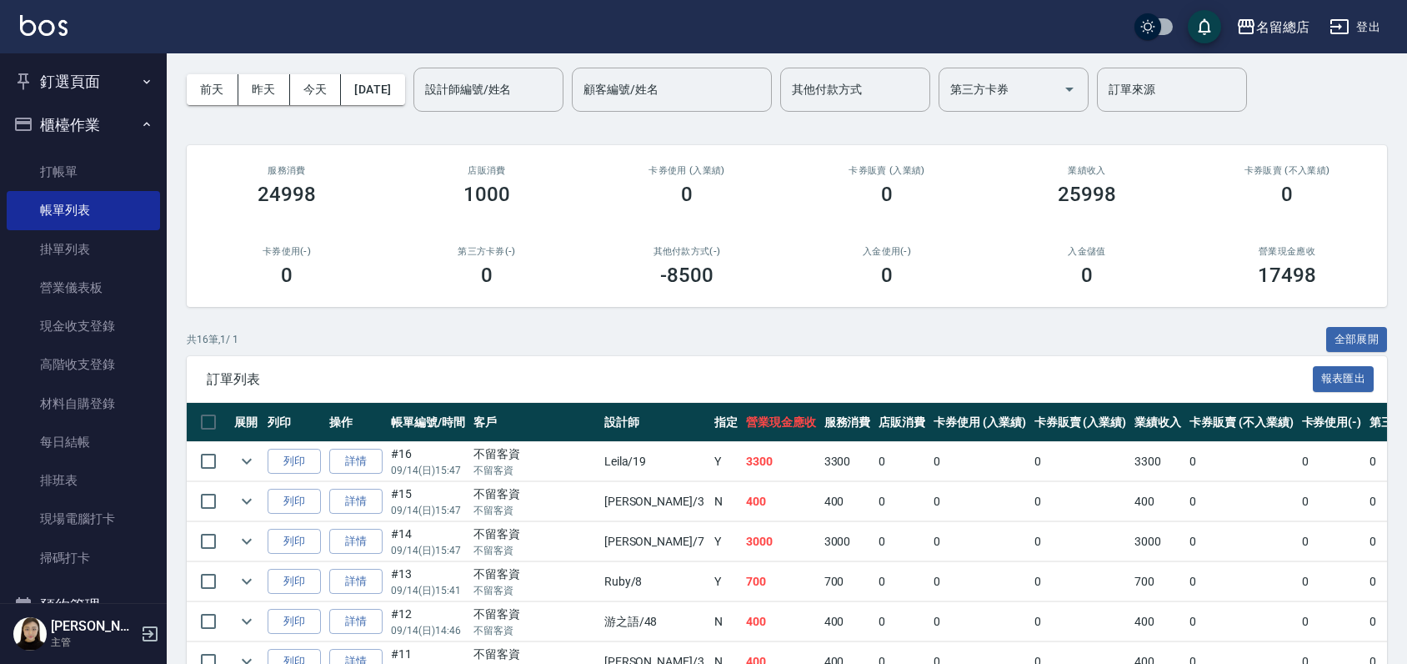
scroll to position [93, 0]
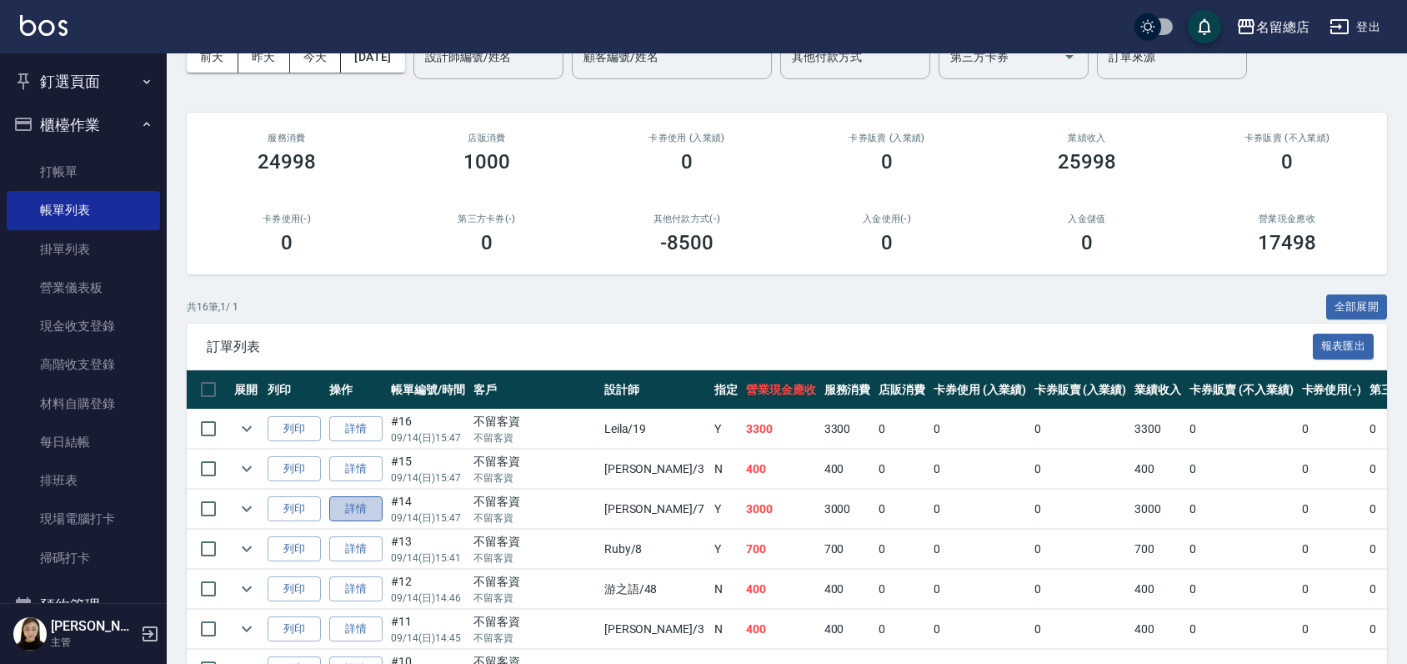
click at [360, 511] on link "詳情" at bounding box center [355, 509] width 53 height 26
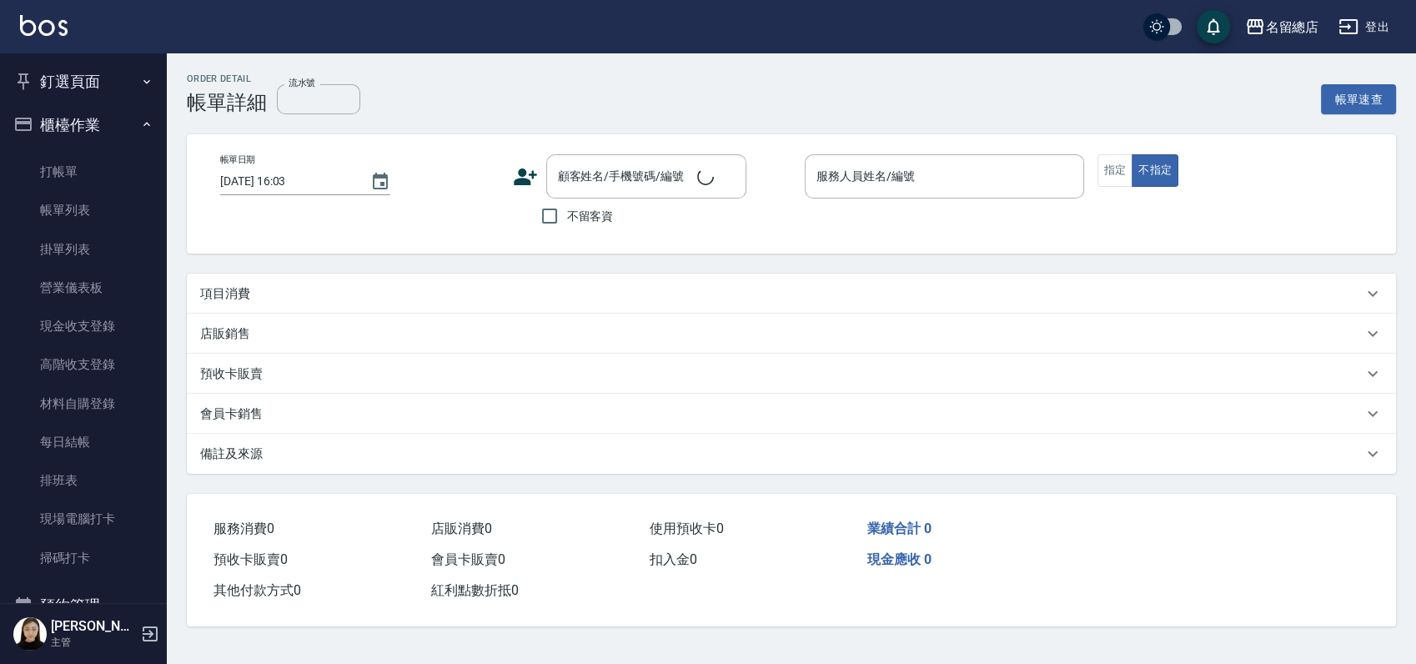
type input "[DATE] 15:47"
checkbox input "true"
type input "Mick-7"
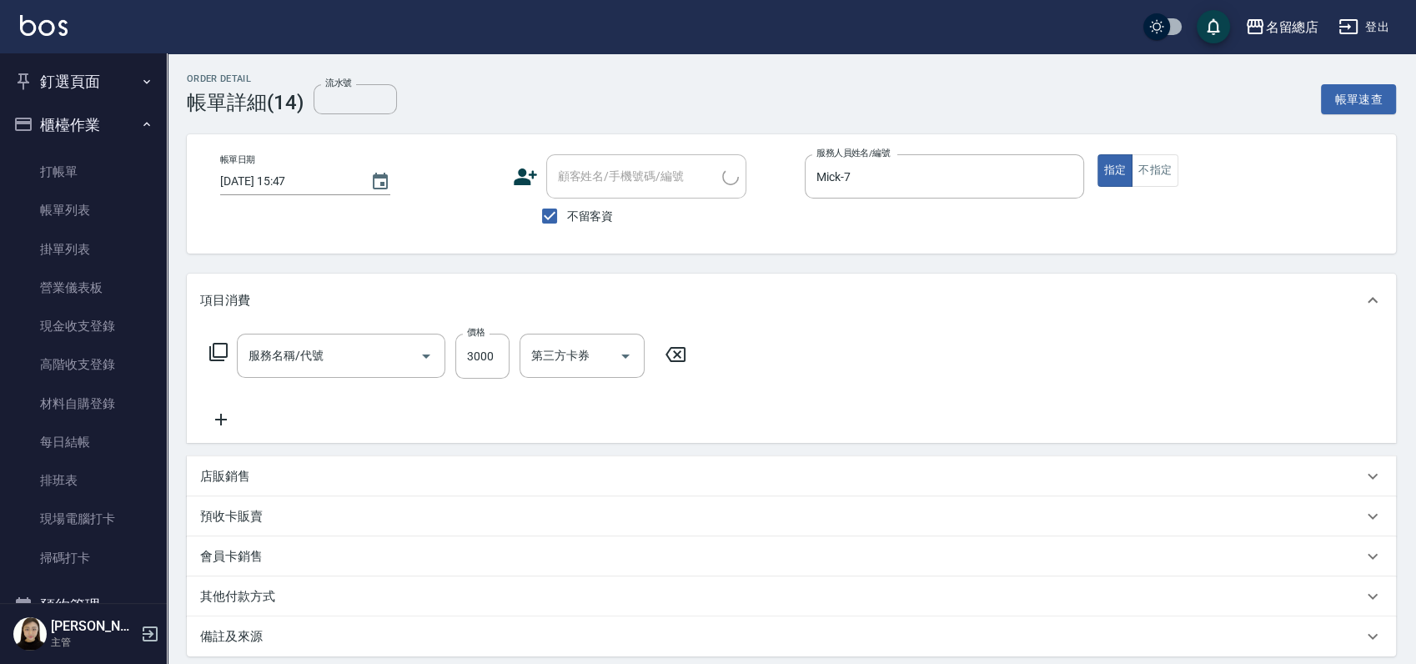
type input "燙髮2000以上(222)"
drag, startPoint x: 1150, startPoint y: 171, endPoint x: 859, endPoint y: 206, distance: 293.9
click at [832, 227] on div "帳單日期 [DATE] 15:47 顧客姓名/手機號碼/編號 顧客姓名/手機號碼/編號 不留客資 服務人員姓名/編號 [PERSON_NAME]-7 服務人員…" at bounding box center [787, 193] width 1160 height 79
click at [1061, 176] on icon "Clear" at bounding box center [1059, 176] width 17 height 17
click at [898, 347] on icon at bounding box center [896, 354] width 42 height 20
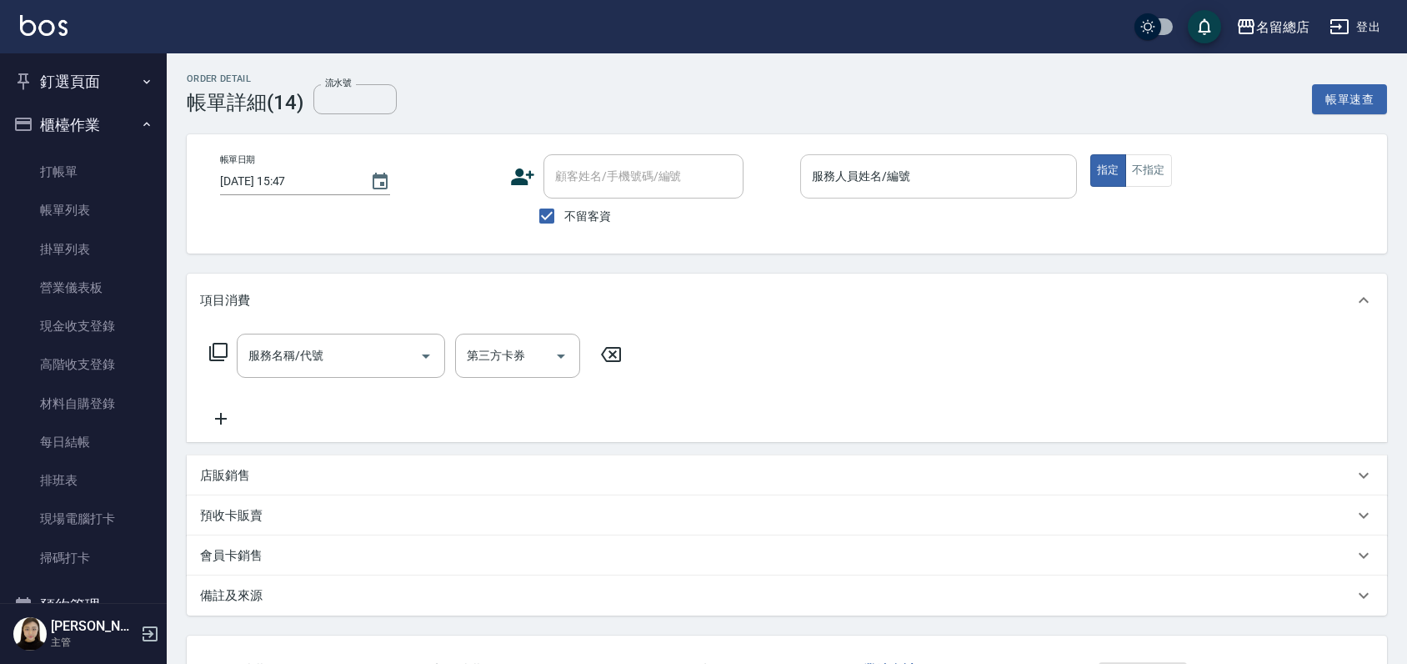
click at [880, 181] on input "服務人員姓名/編號" at bounding box center [939, 176] width 262 height 29
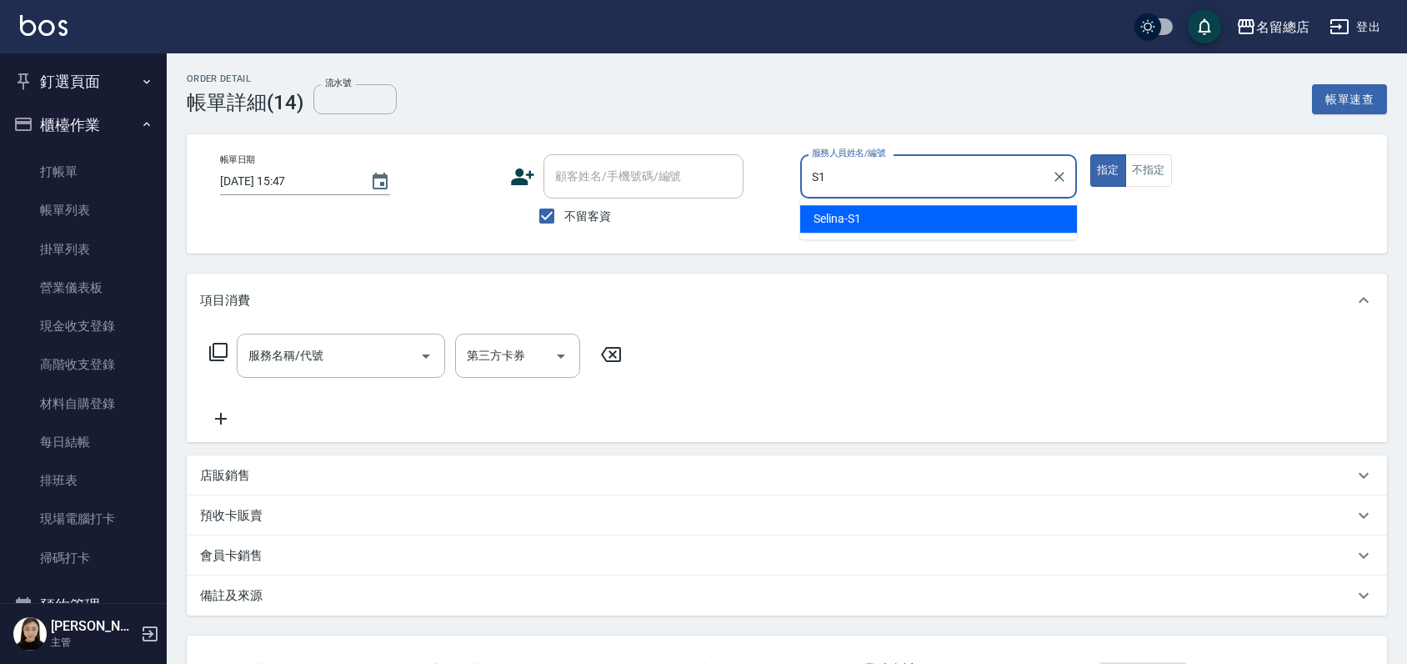
type input "Selina-S1"
type button "true"
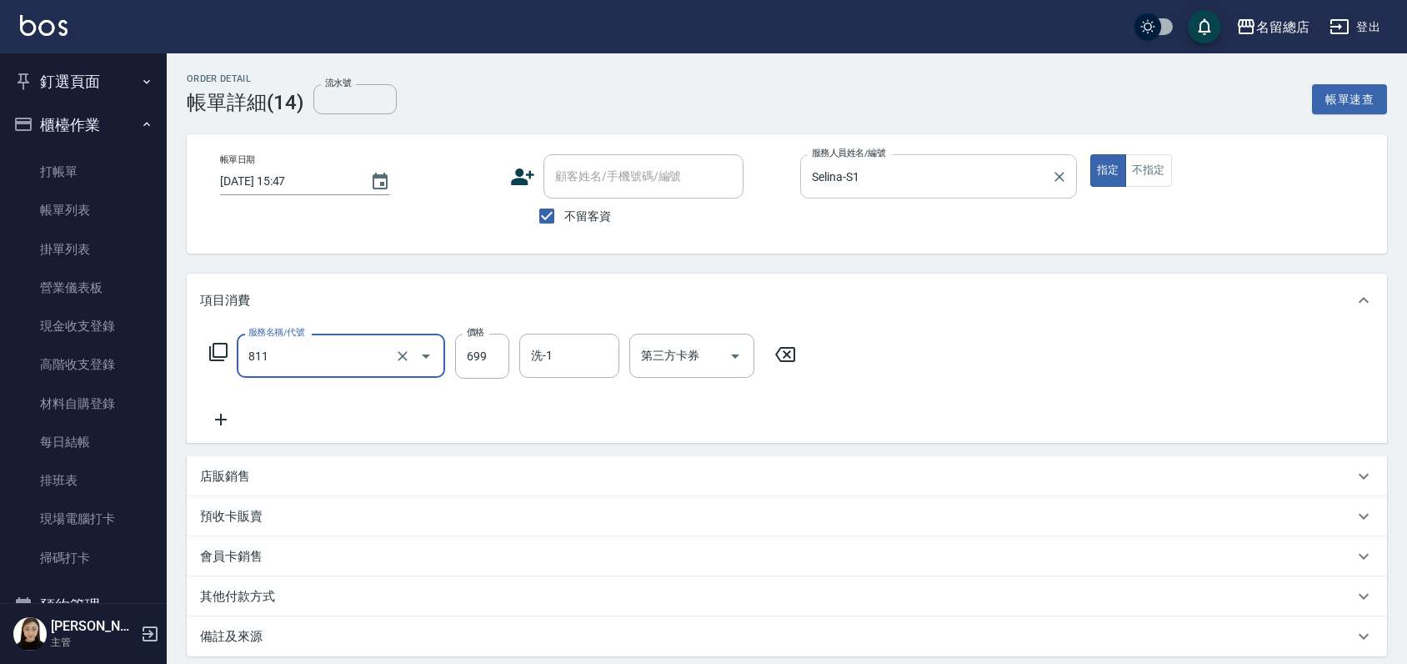
type input "洗+剪(811)"
type input "600"
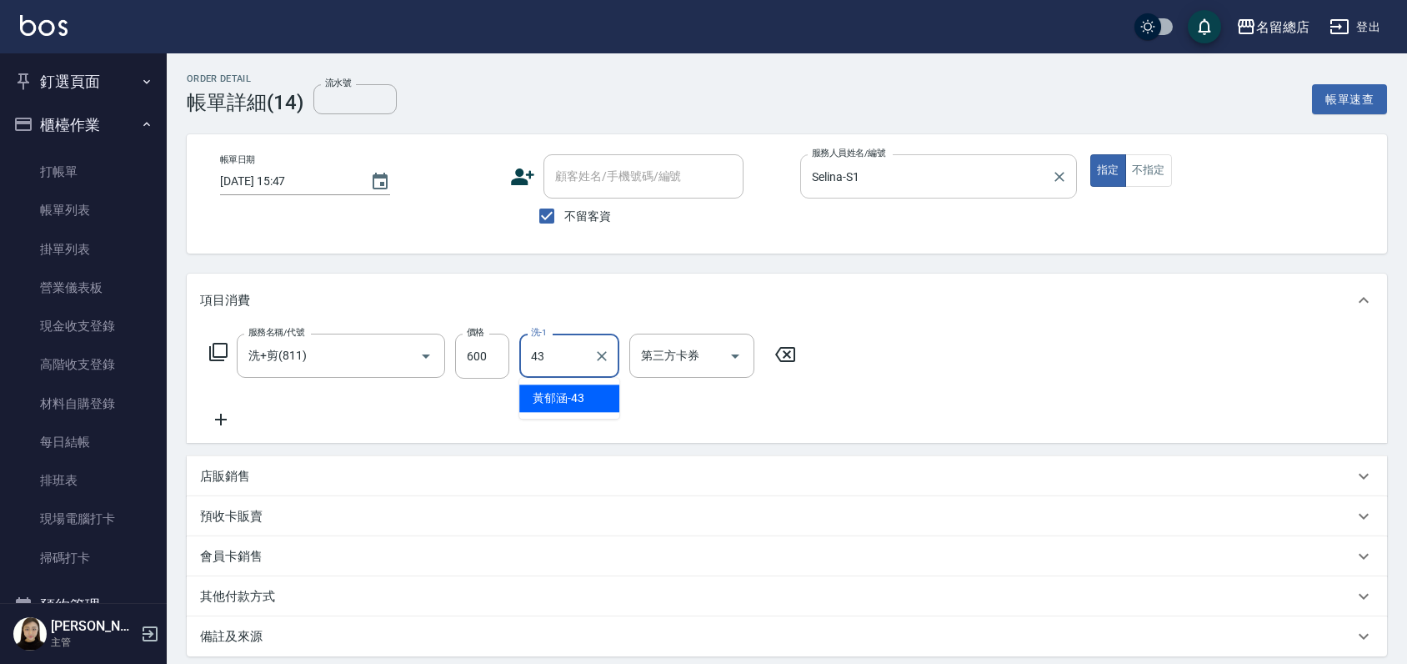
type input "[PERSON_NAME]-43"
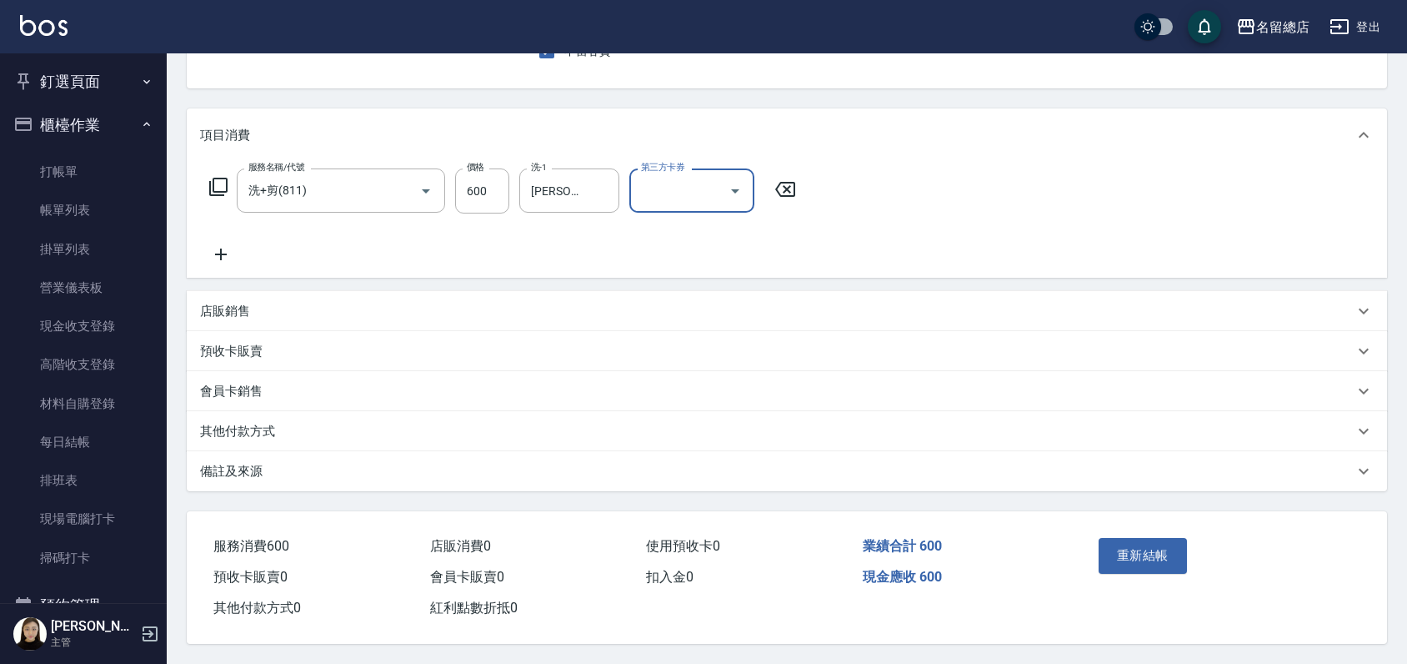
scroll to position [171, 0]
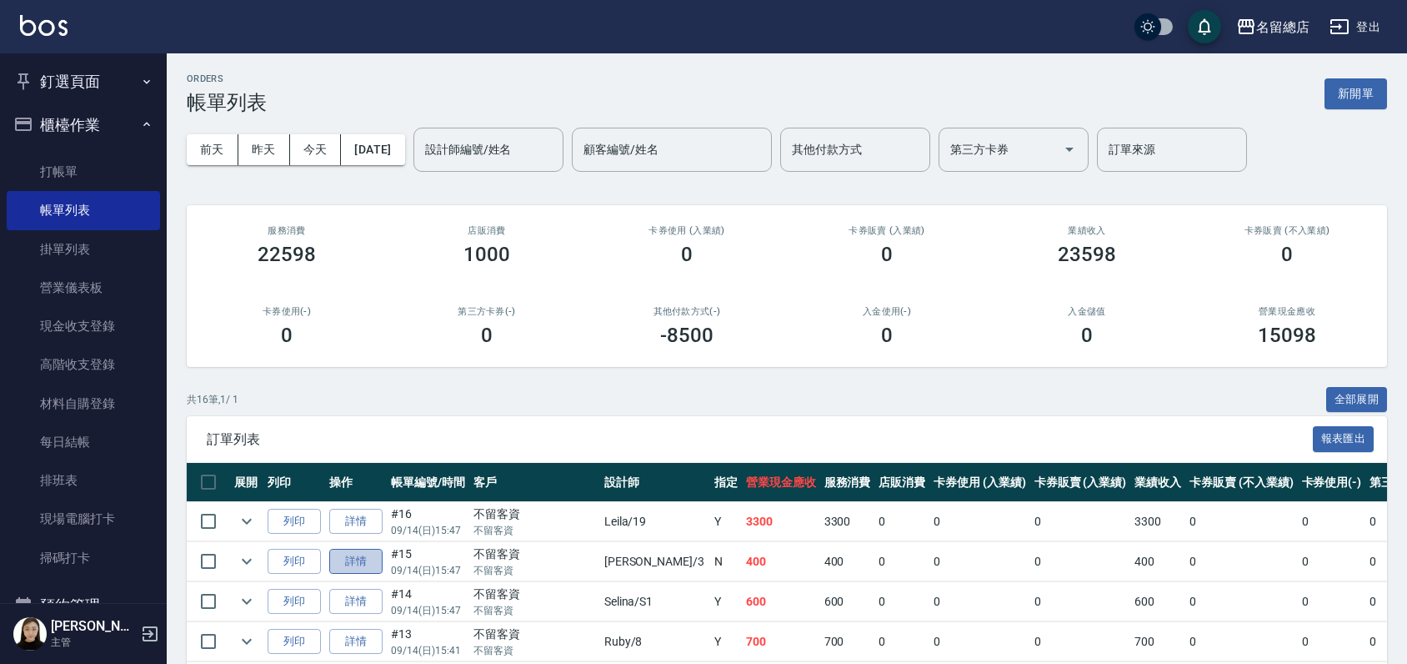
click at [366, 564] on link "詳情" at bounding box center [355, 562] width 53 height 26
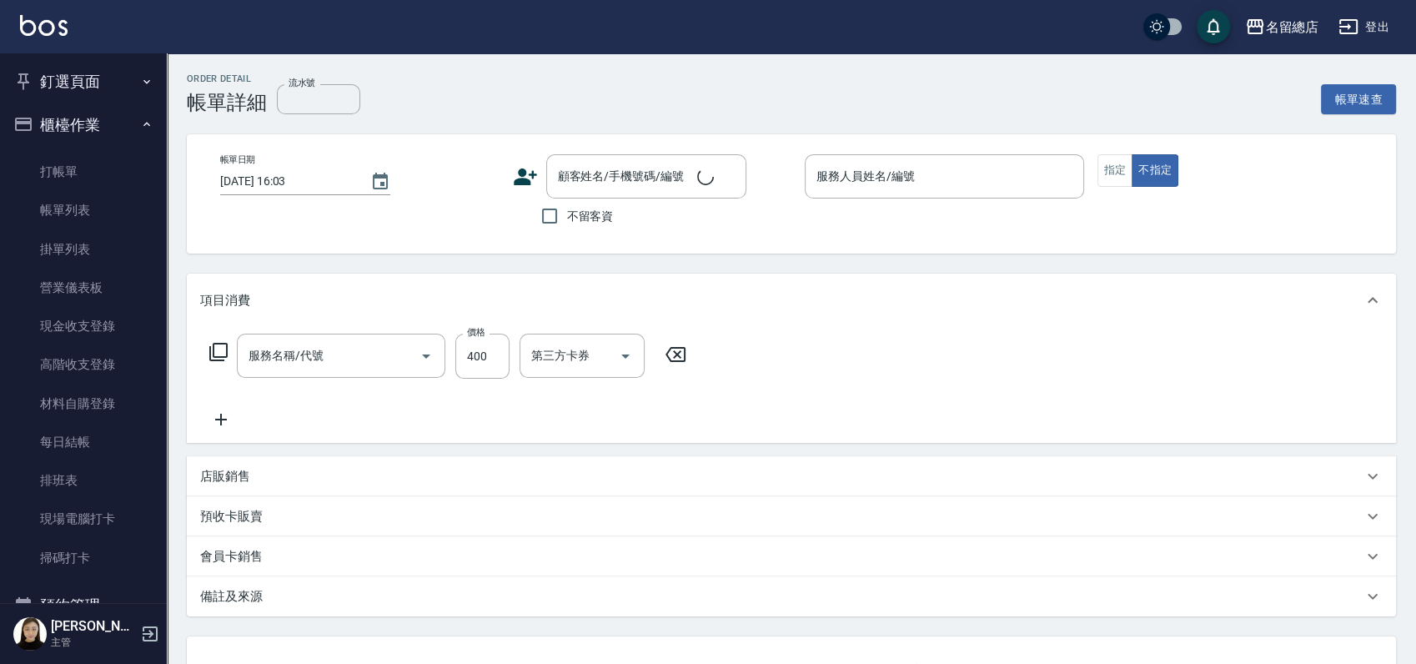
type input "[DATE] 15:47"
checkbox input "true"
type input "芷涵-3"
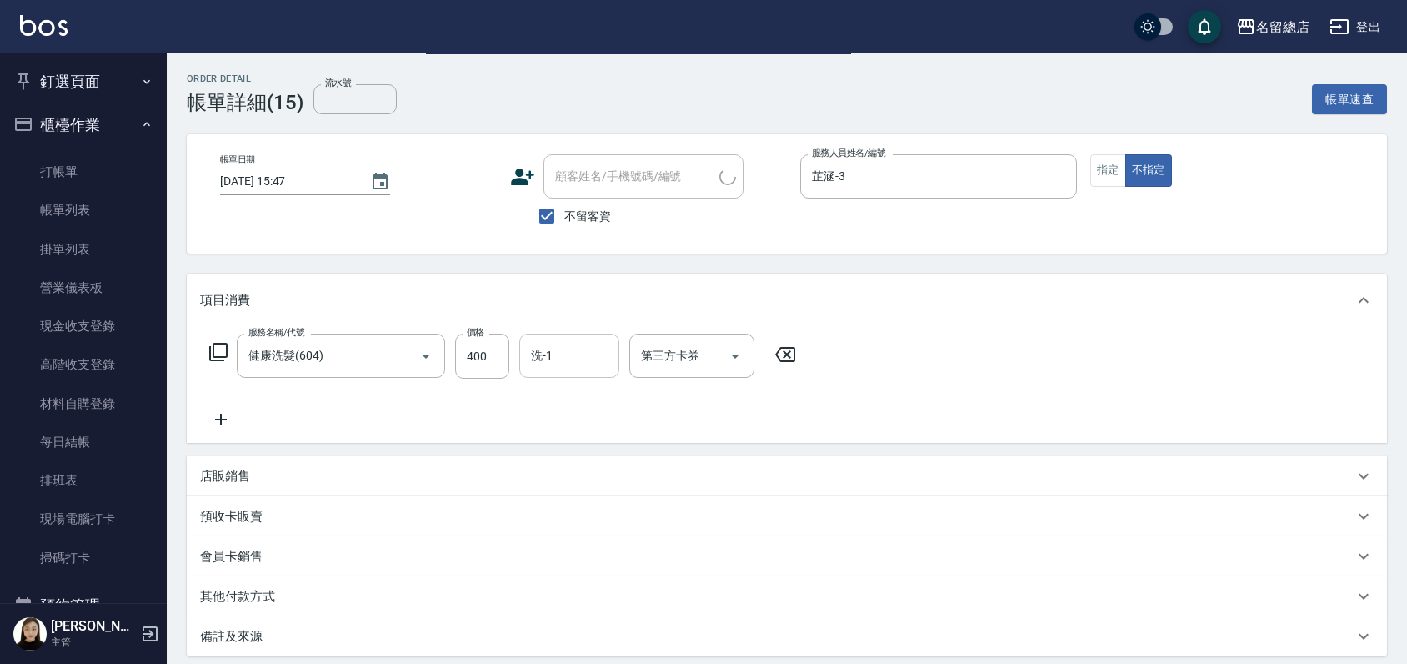
type input "健康洗髮(604)"
click at [1059, 183] on icon "Clear" at bounding box center [1059, 176] width 17 height 17
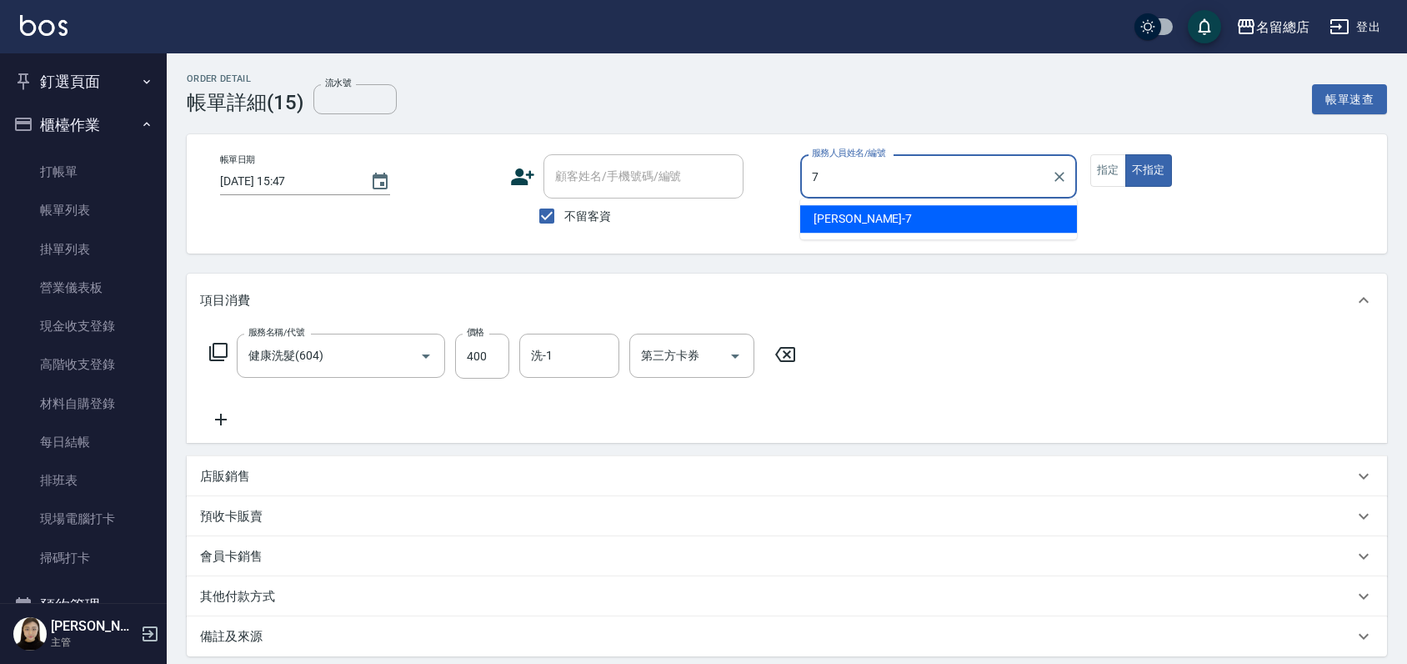
type input "Mick-7"
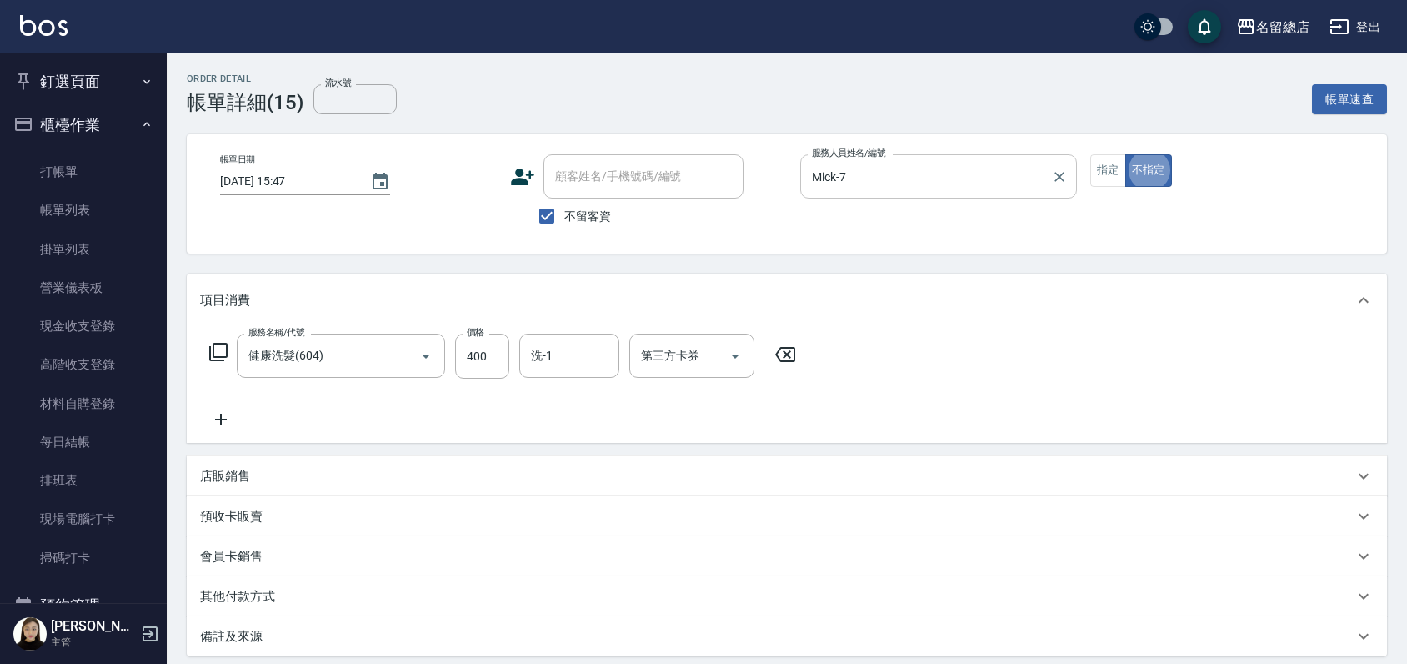
type button "false"
click at [1093, 163] on button "指定" at bounding box center [1108, 170] width 36 height 33
click at [790, 354] on icon at bounding box center [785, 354] width 42 height 20
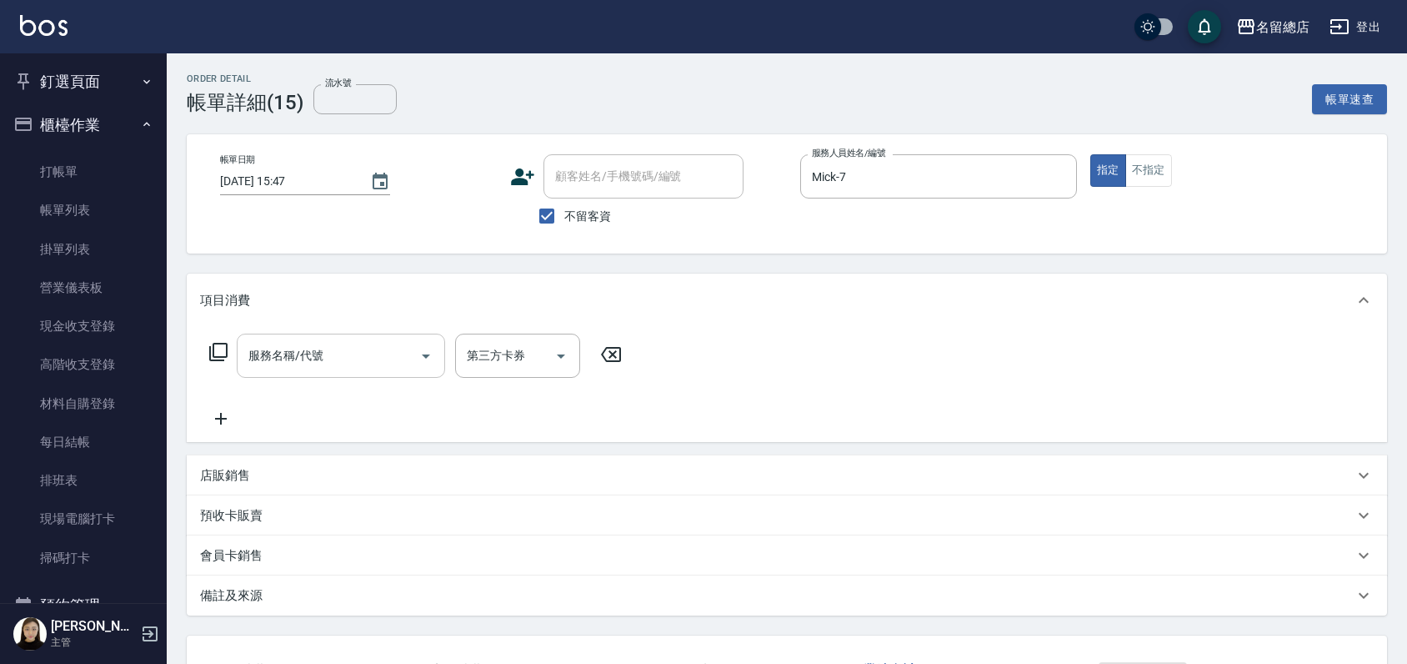
click at [287, 347] on input "服務名稱/代號" at bounding box center [328, 355] width 168 height 29
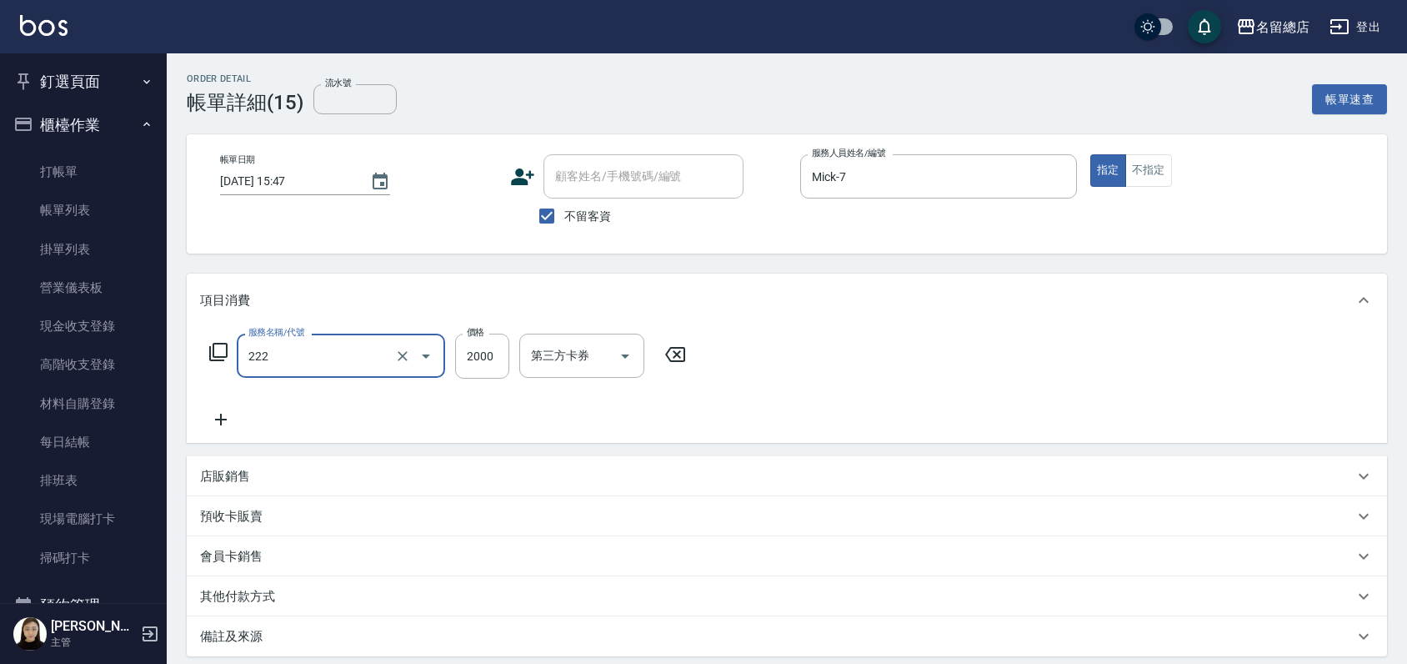
type input "燙髮2000以上(222)"
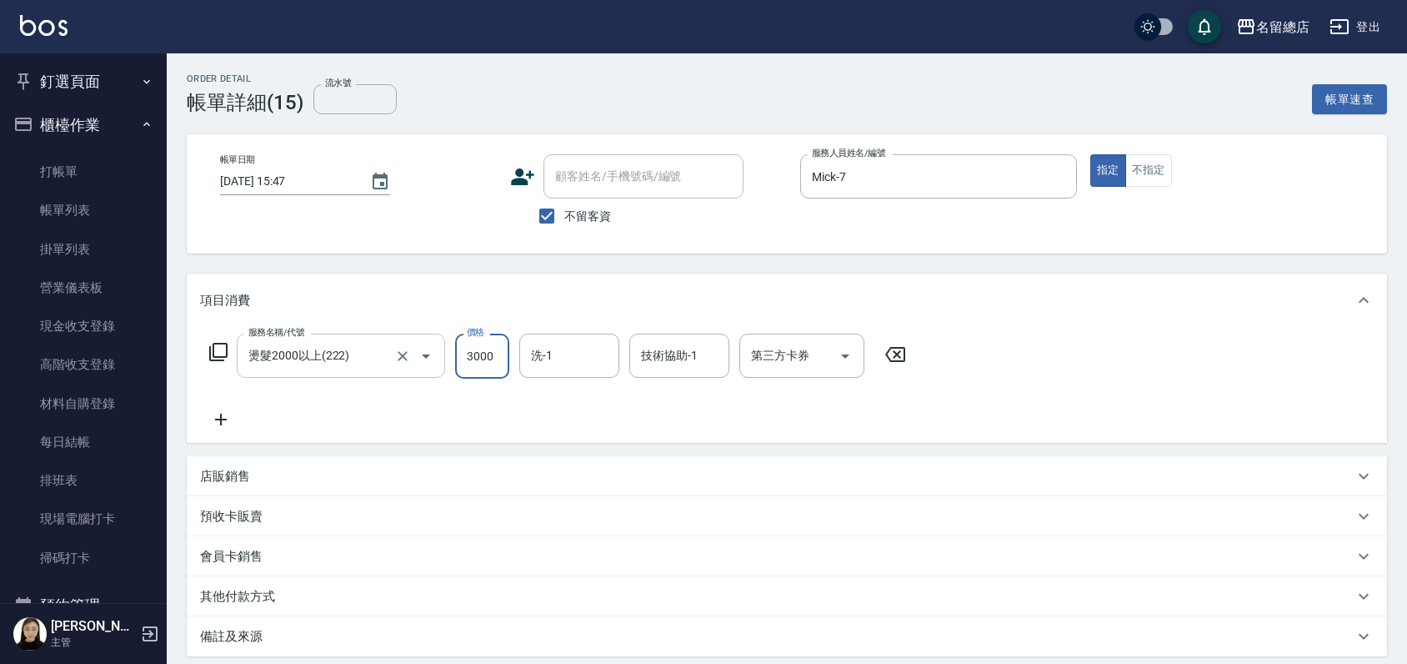
type input "3000"
type input "[PERSON_NAME]-34"
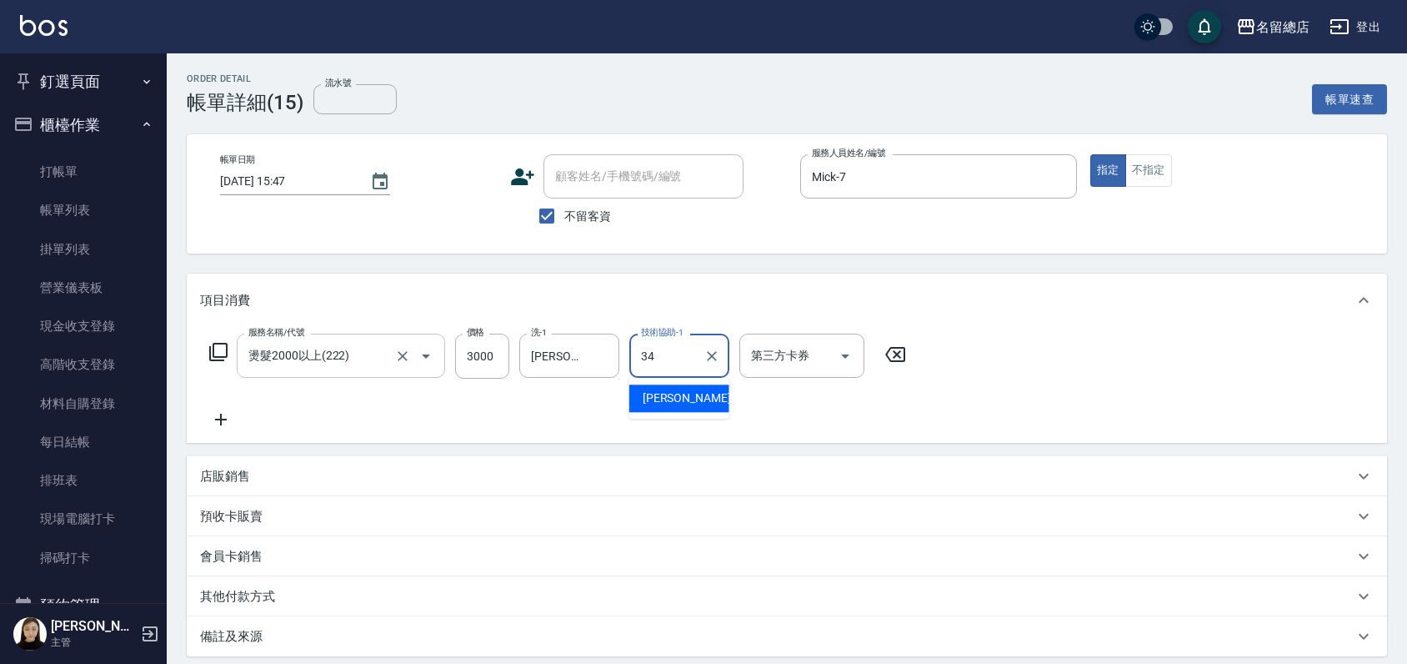
type input "[PERSON_NAME]-34"
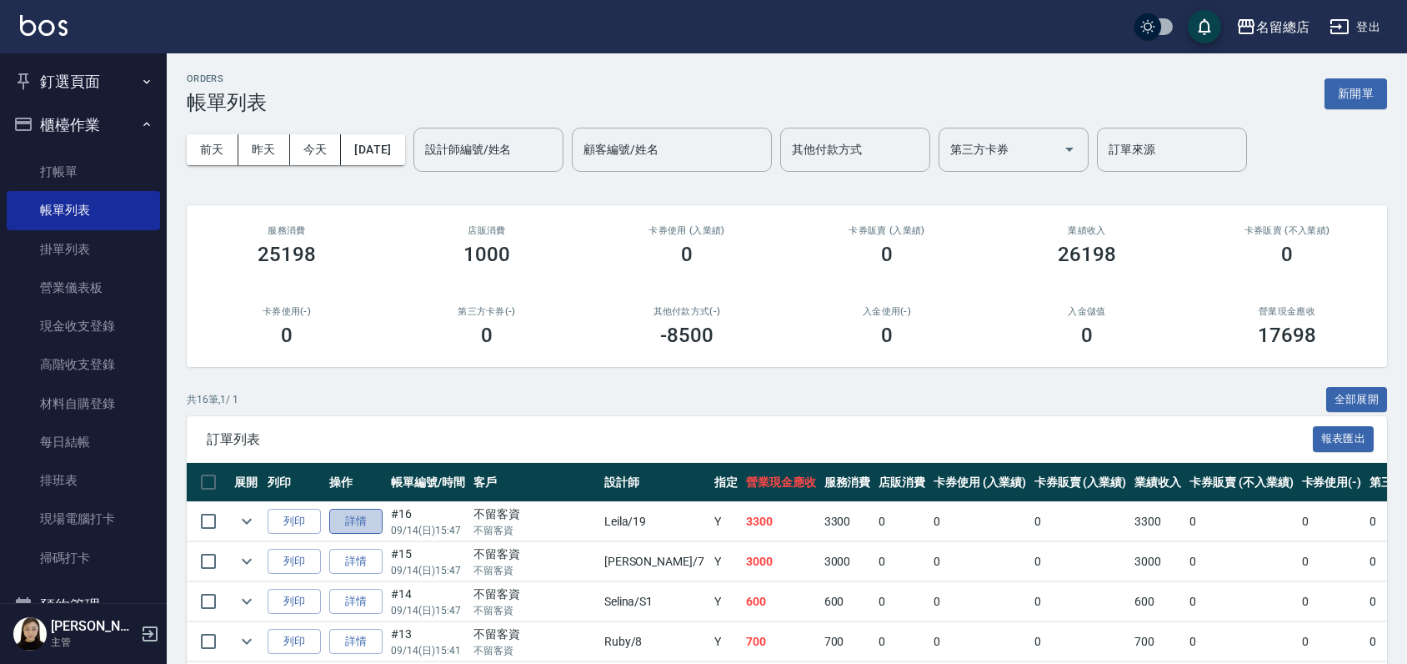
click at [365, 514] on link "詳情" at bounding box center [355, 522] width 53 height 26
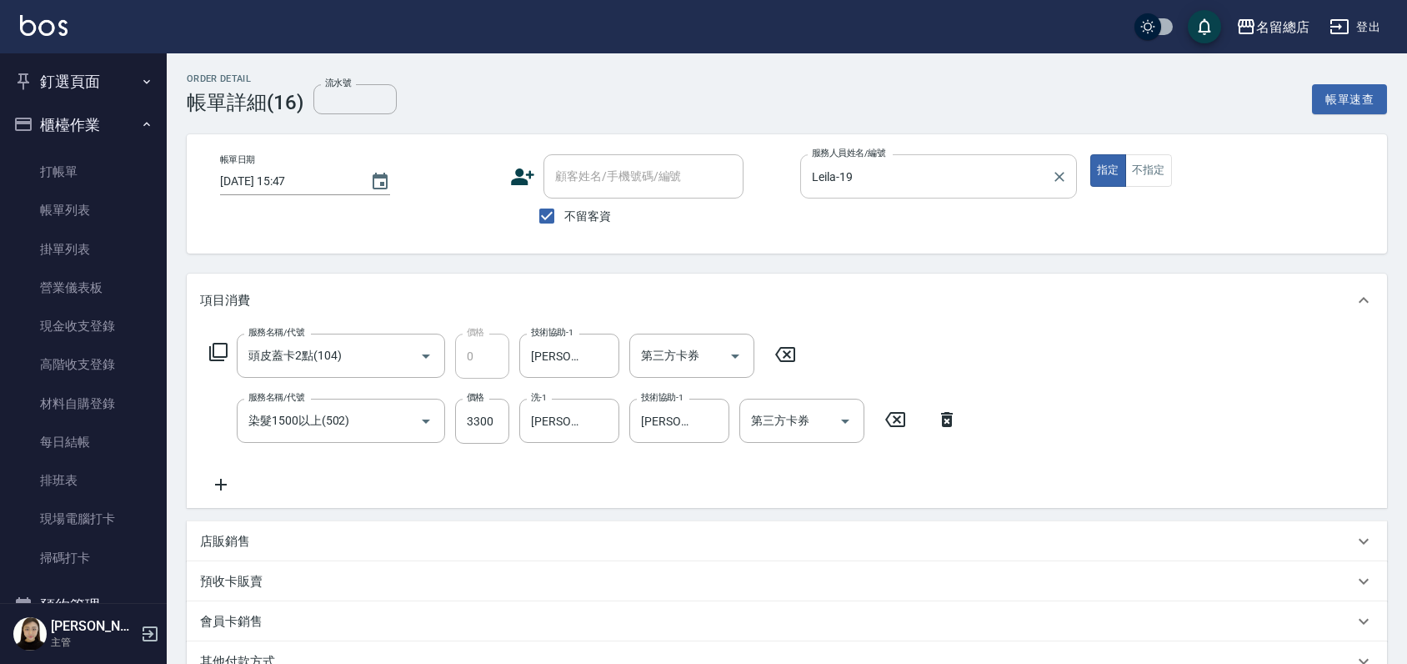
click at [1059, 176] on icon "Clear" at bounding box center [1060, 177] width 10 height 10
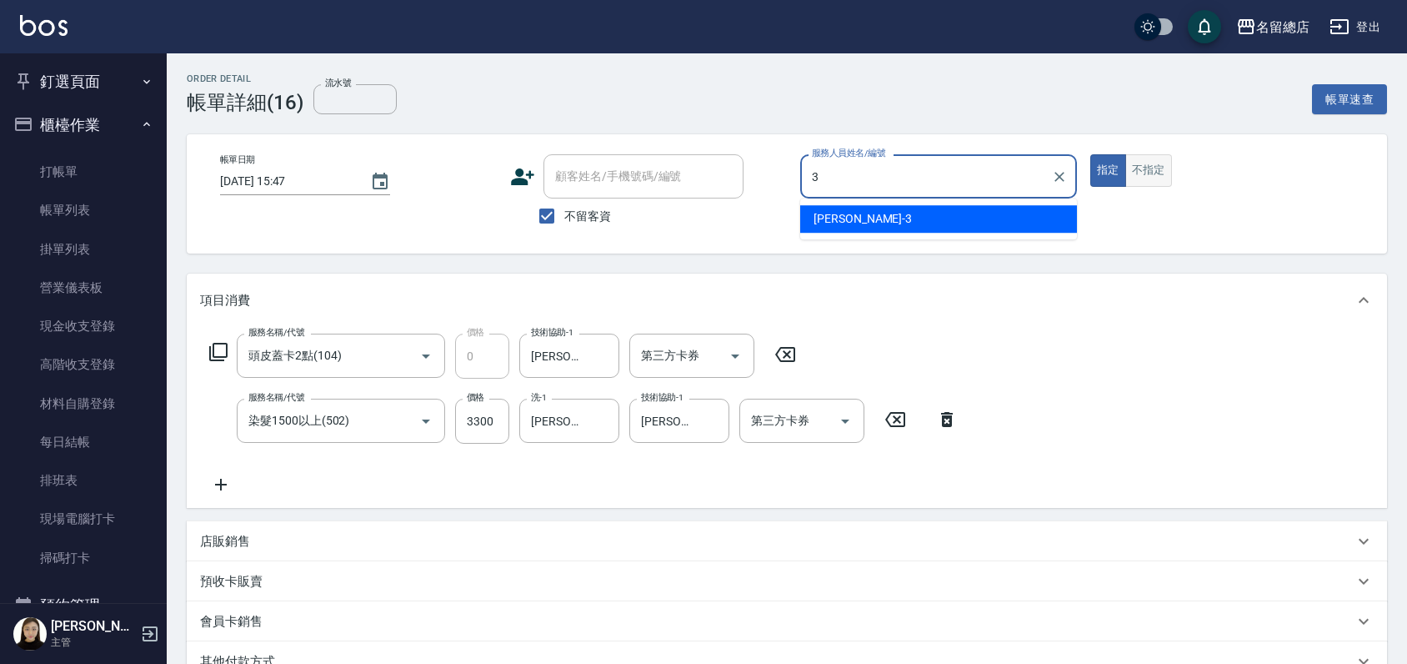
type input "3"
click at [1150, 166] on button "不指定" at bounding box center [1148, 170] width 47 height 33
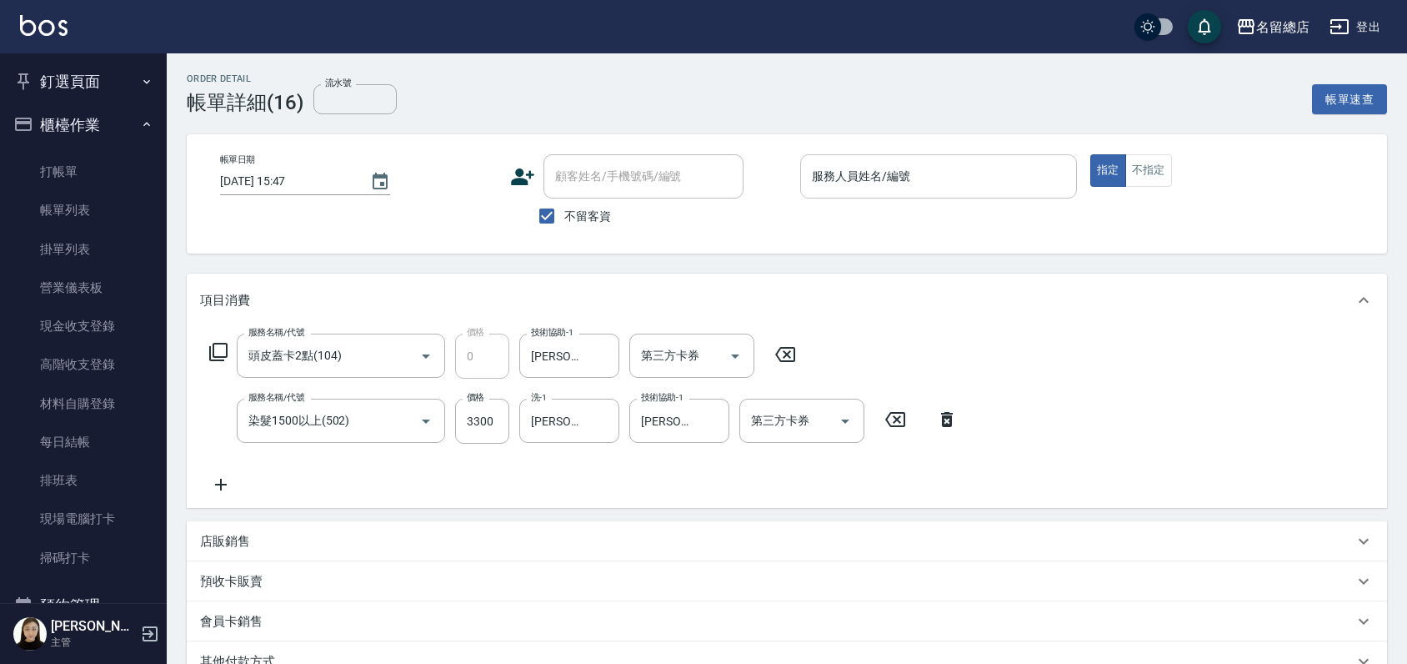
click at [959, 188] on input "服務人員姓名/編號" at bounding box center [939, 176] width 262 height 29
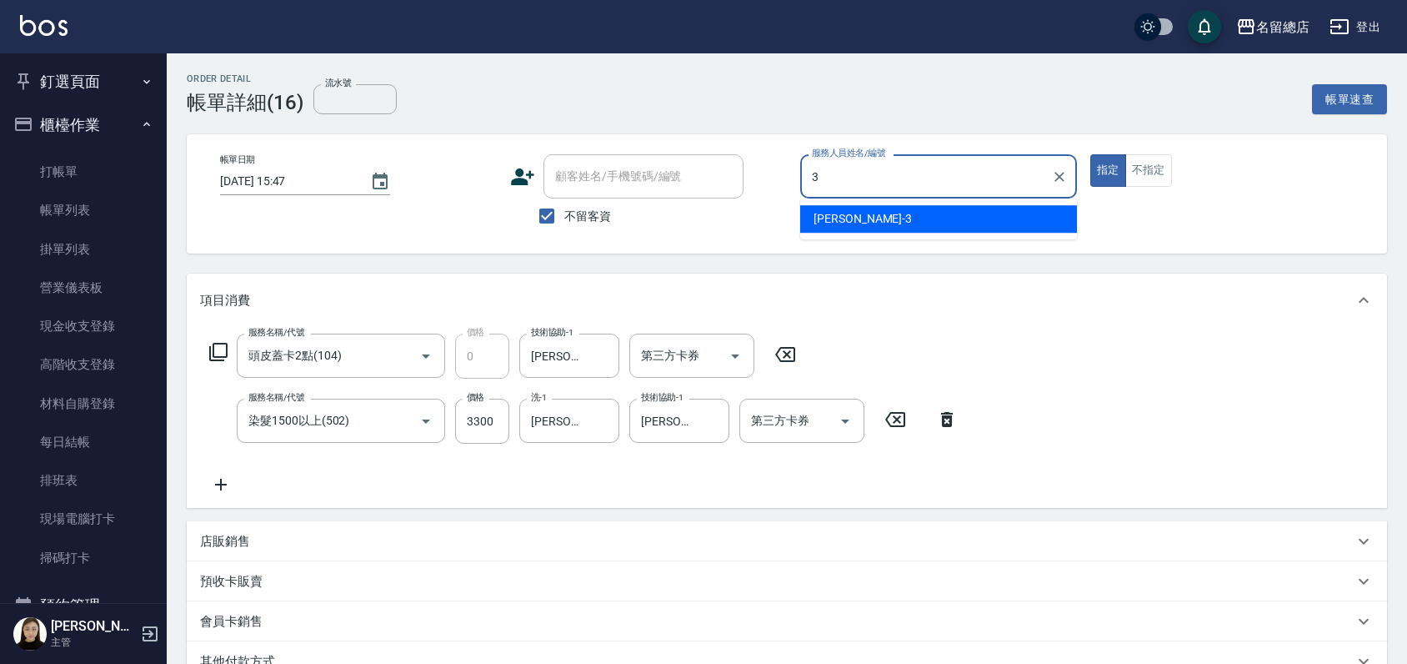
type input "芷涵-3"
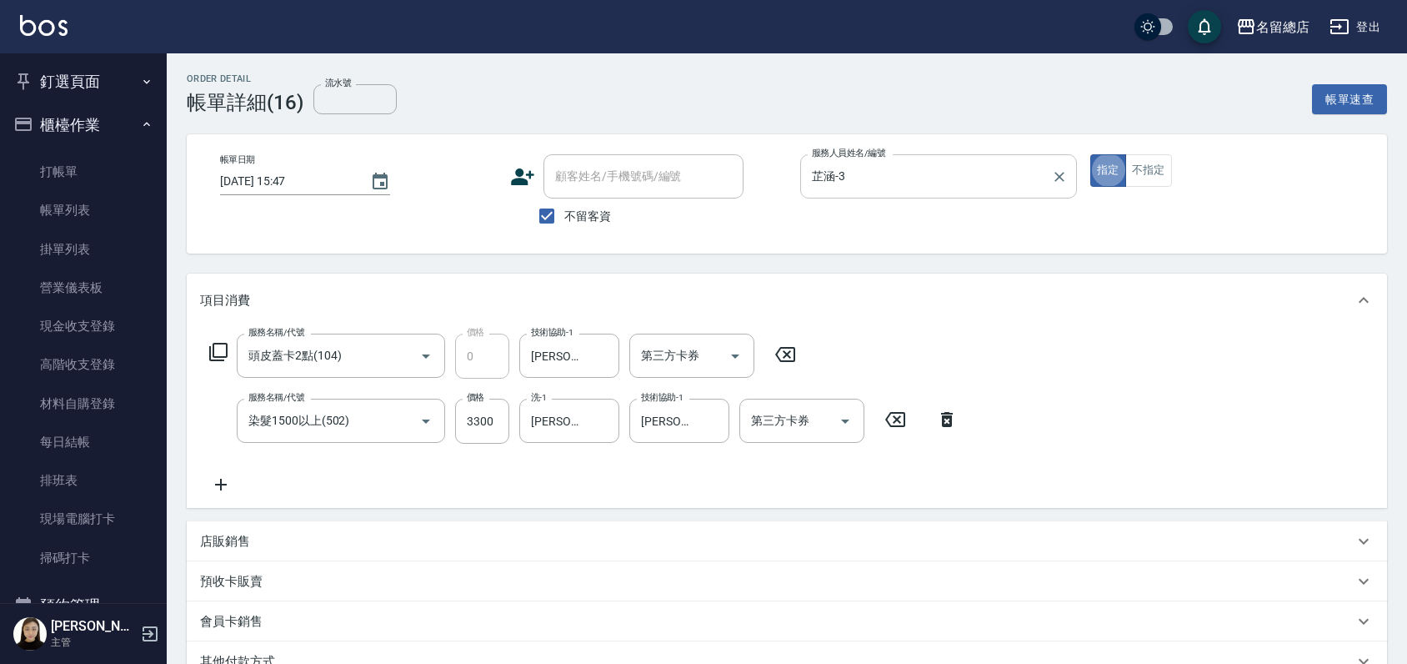
type button "true"
click at [1143, 178] on button "不指定" at bounding box center [1148, 170] width 47 height 33
click at [783, 360] on icon at bounding box center [785, 354] width 42 height 20
click at [940, 424] on icon at bounding box center [947, 419] width 42 height 20
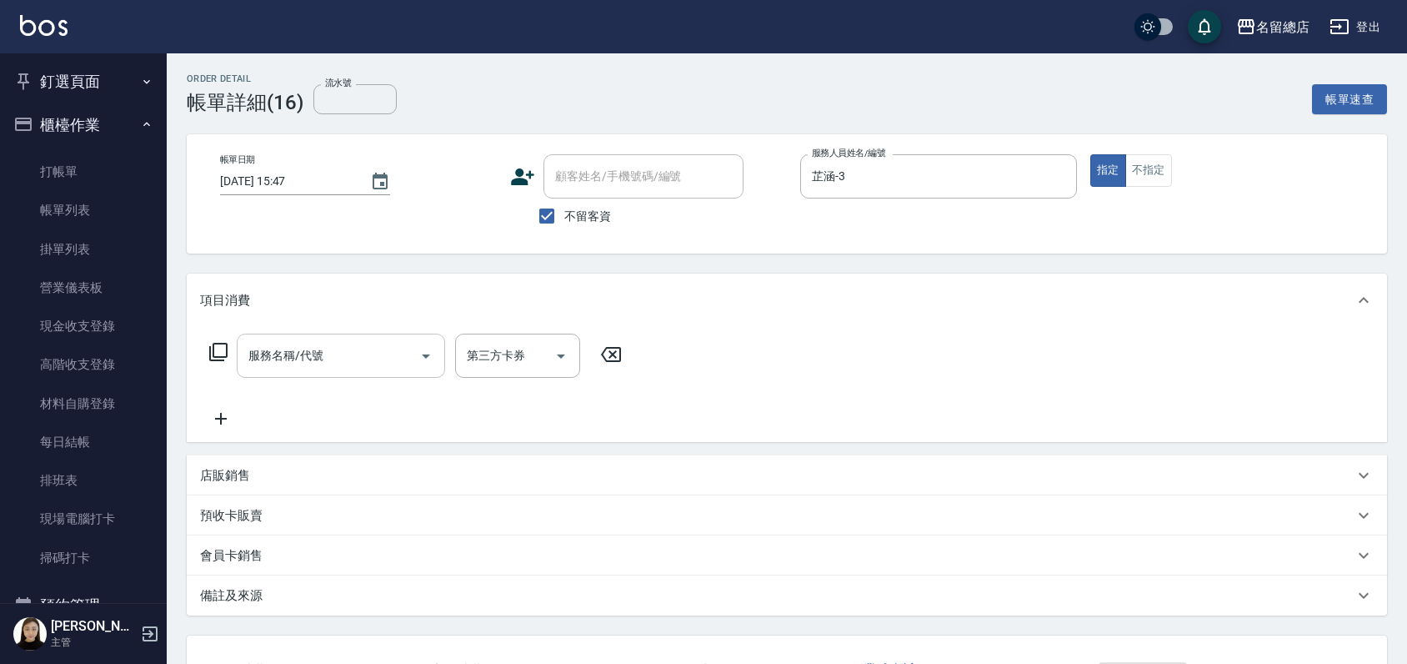
click at [307, 347] on input "服務名稱/代號" at bounding box center [328, 355] width 168 height 29
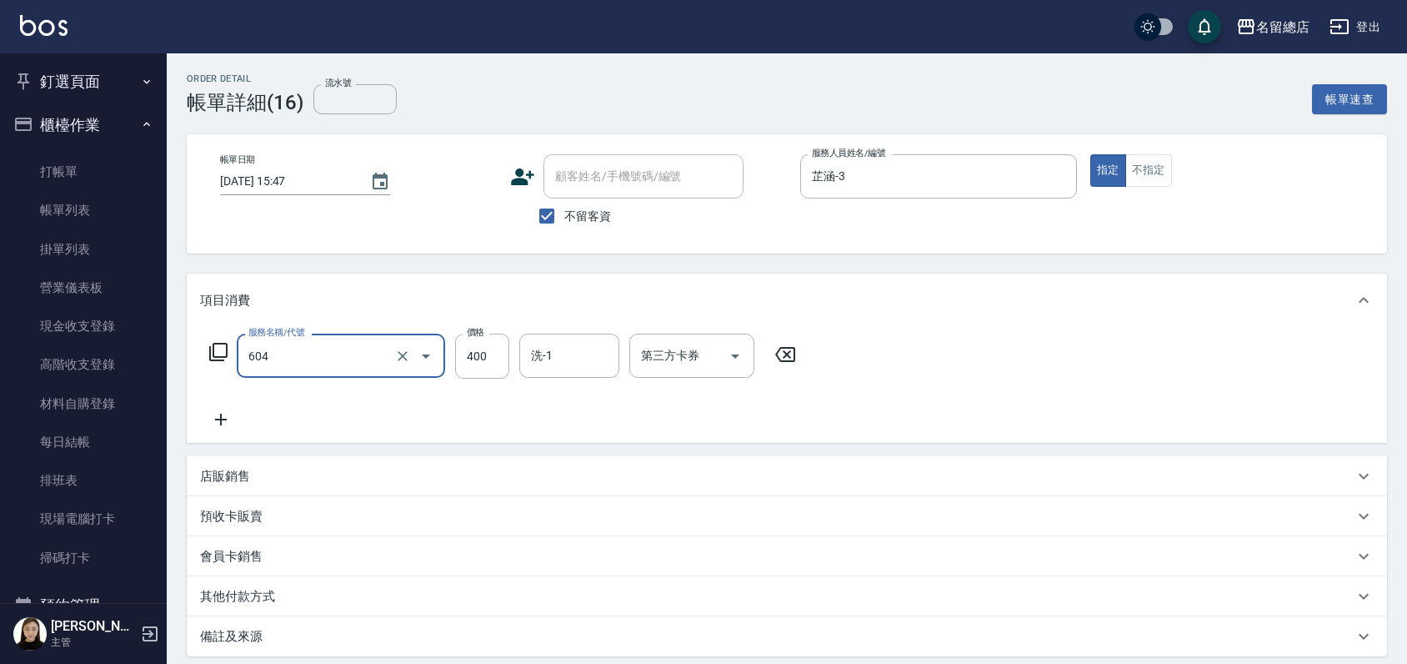
type input "健康洗髮(604)"
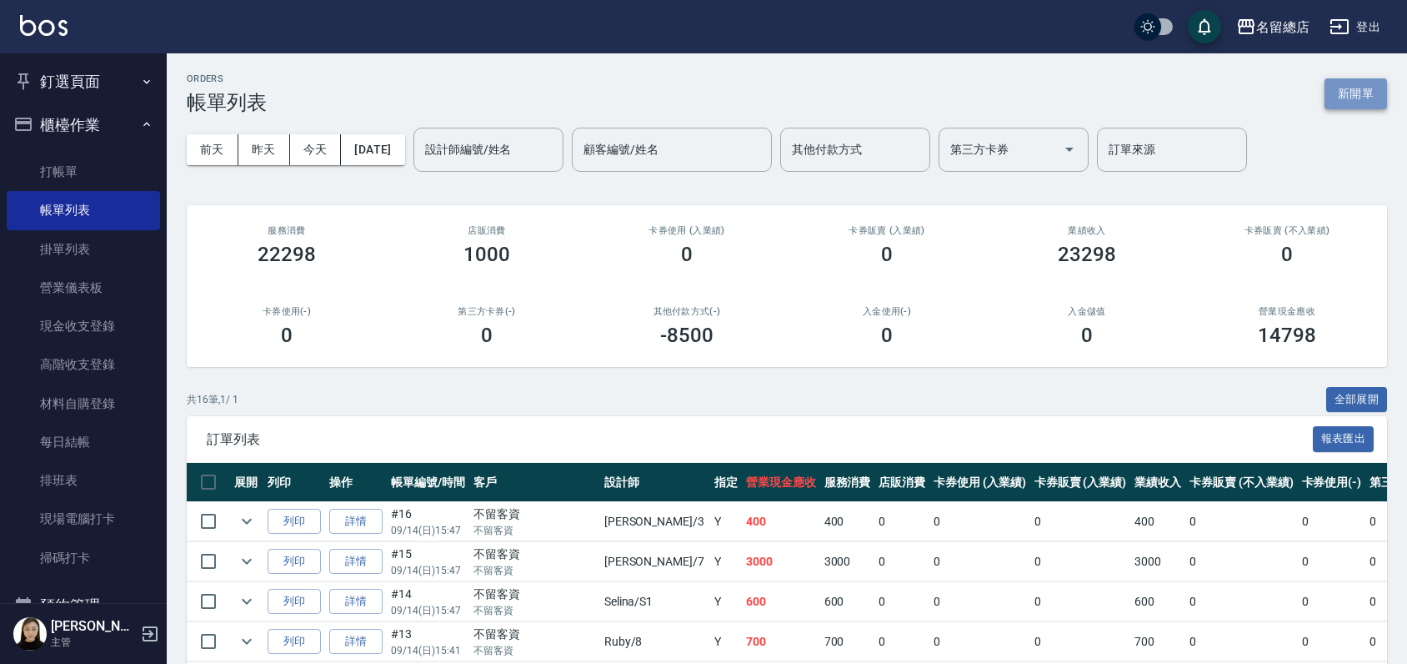
click at [1374, 92] on button "新開單" at bounding box center [1356, 93] width 63 height 31
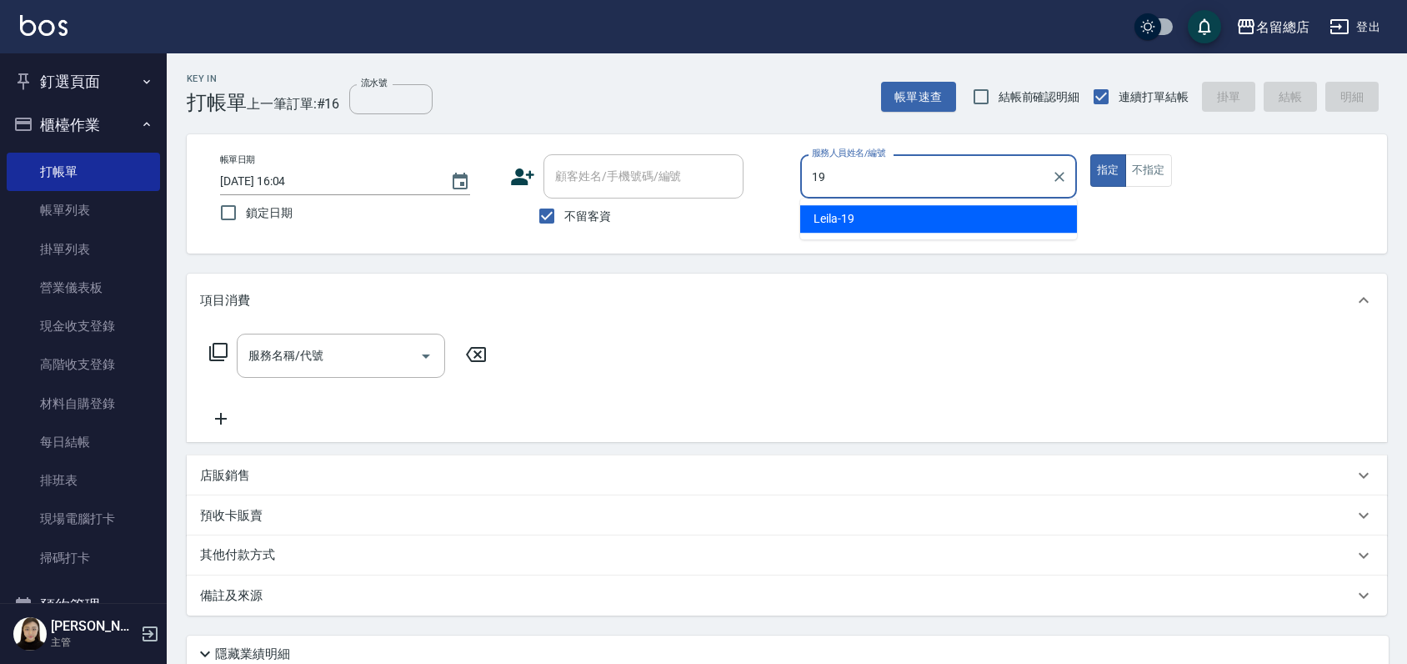
type input "Leila-19"
type button "true"
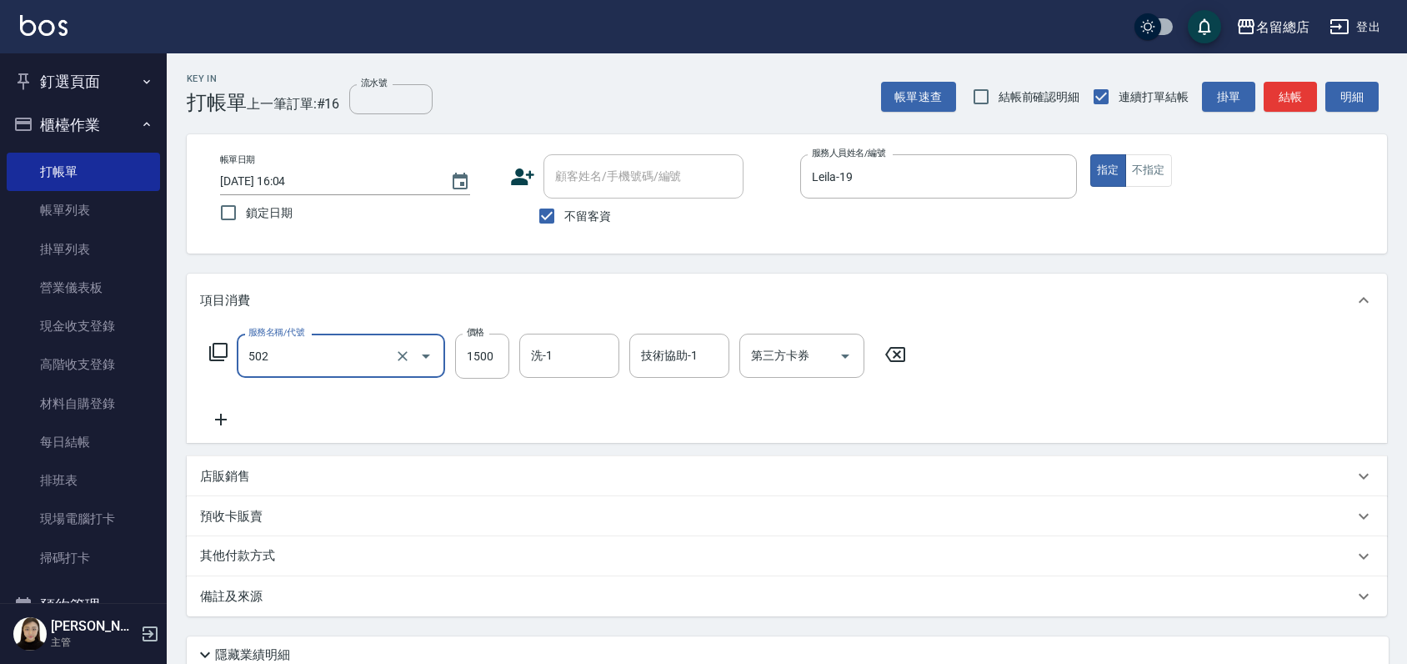
type input "染髮1500以上(502)"
type input "3300"
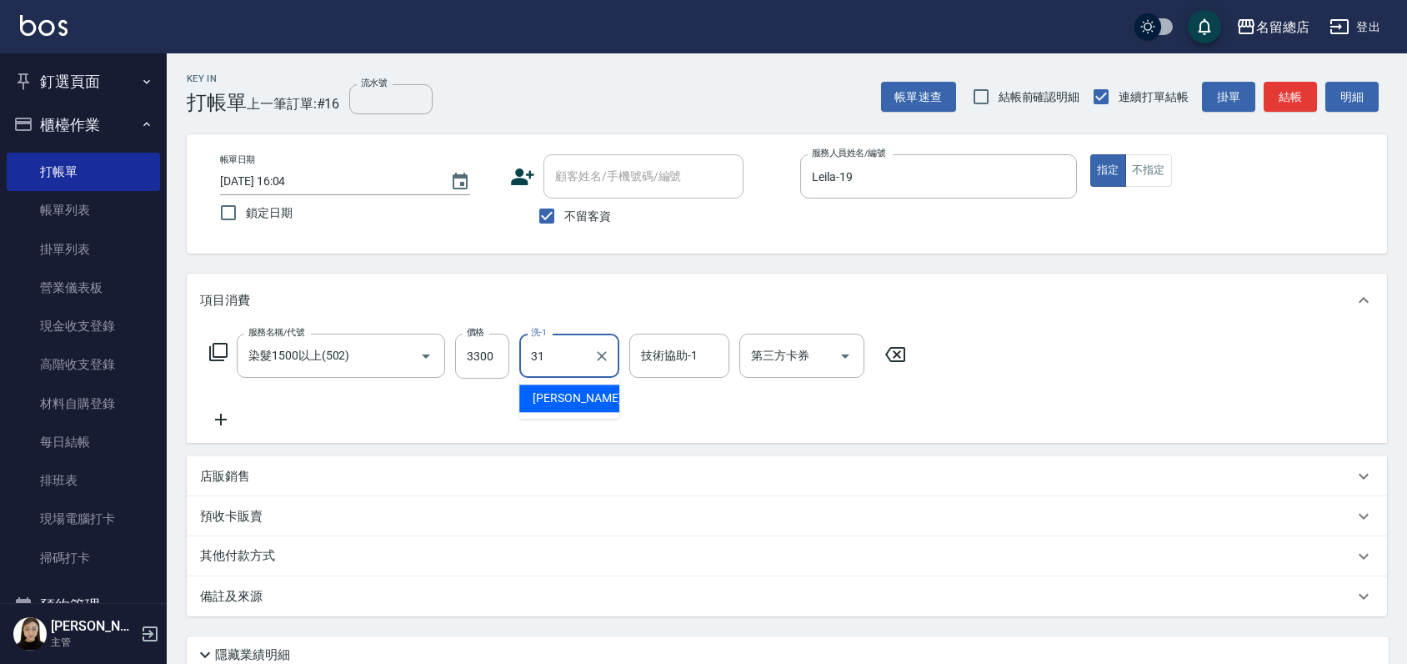
type input "[PERSON_NAME]-31"
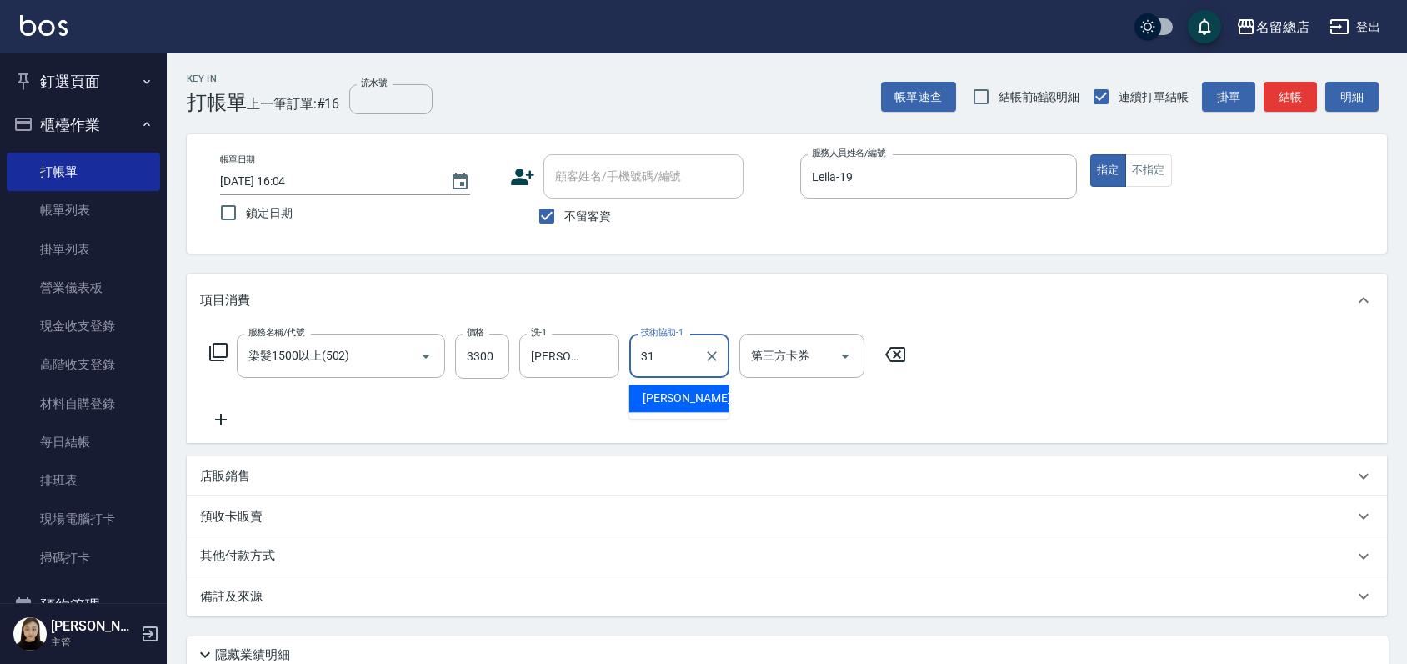
type input "[PERSON_NAME]-31"
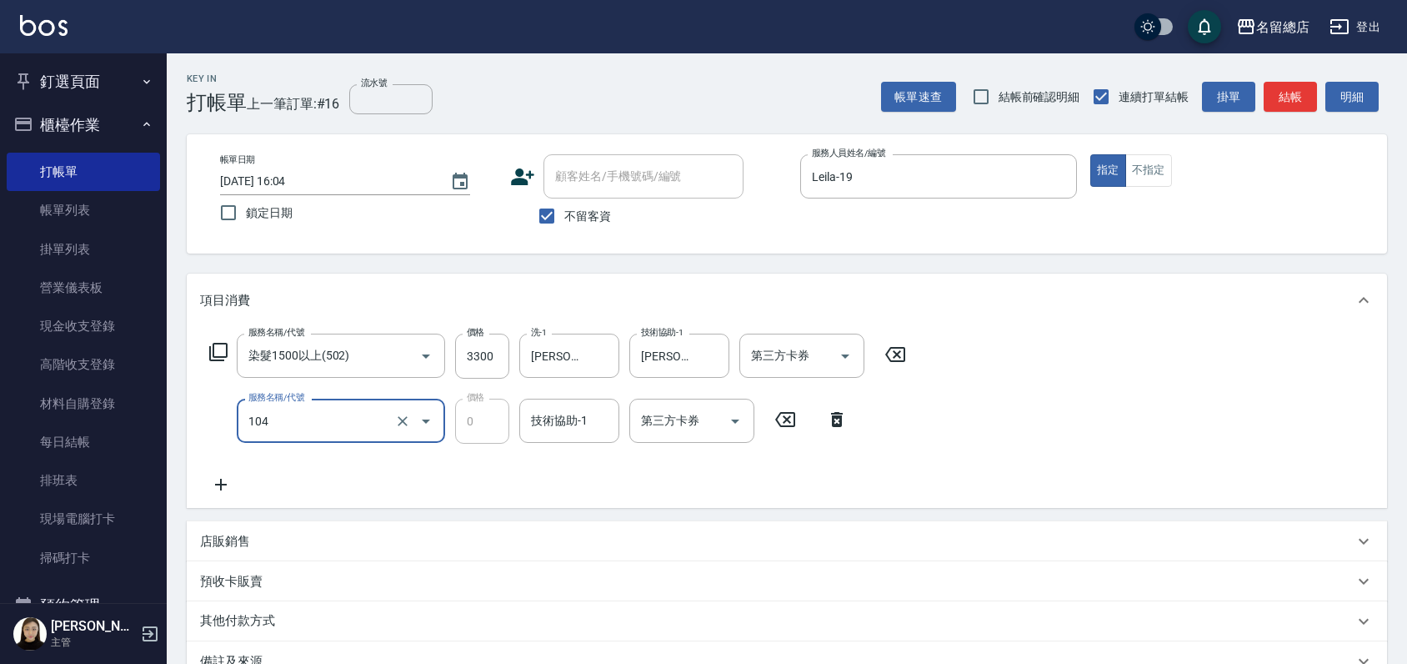
type input "頭皮蓋卡2點(104)"
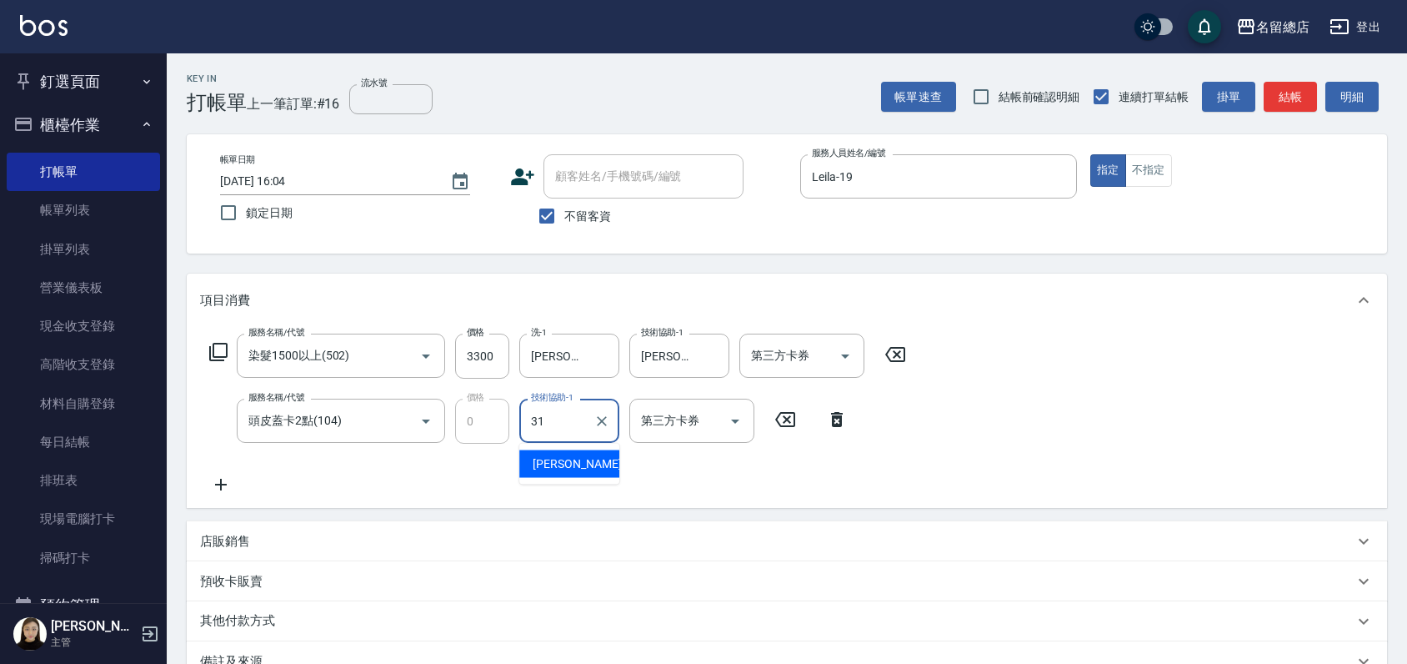
type input "[PERSON_NAME]-31"
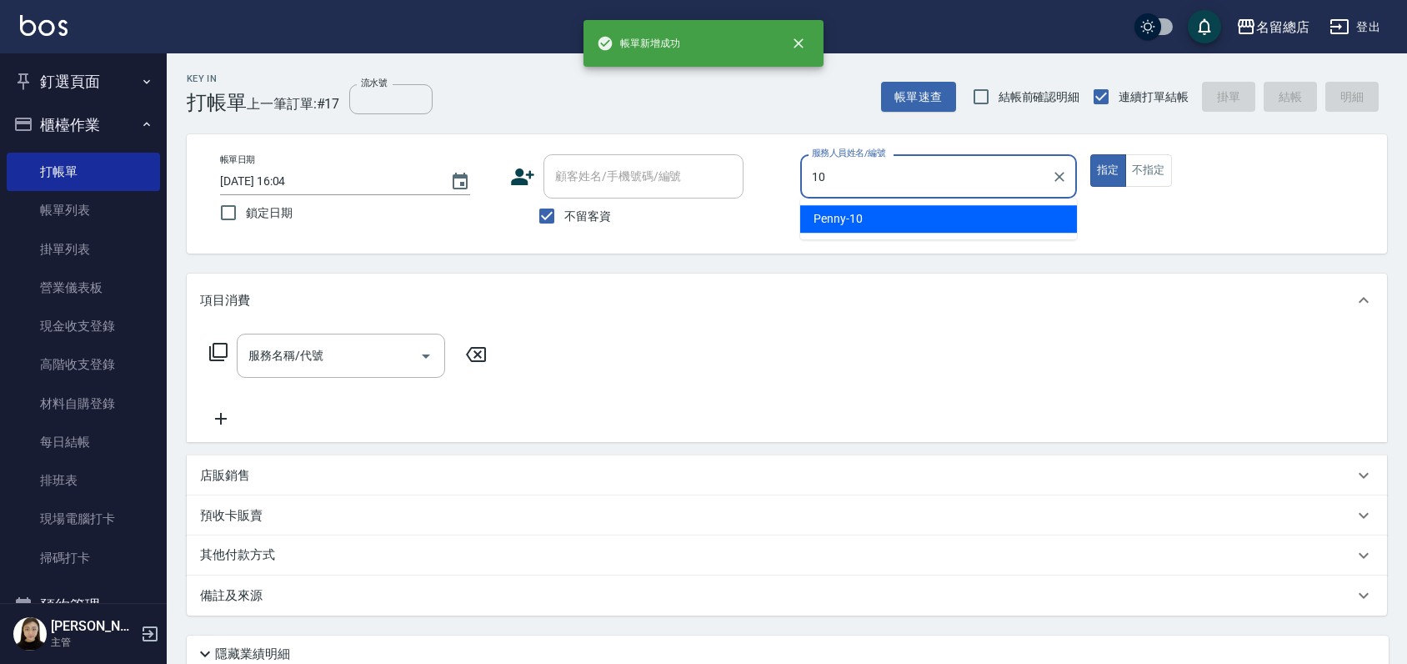
type input "Penny-10"
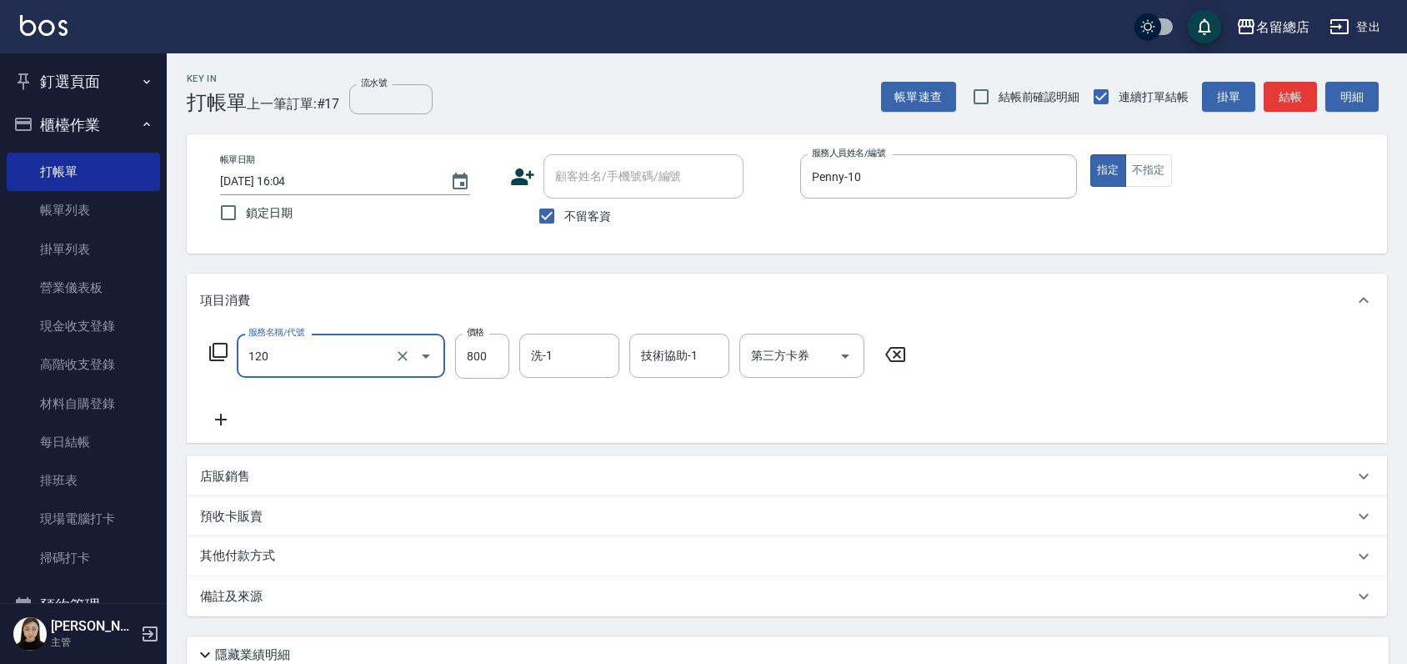
type input "自備頭皮(120)"
type input "1500"
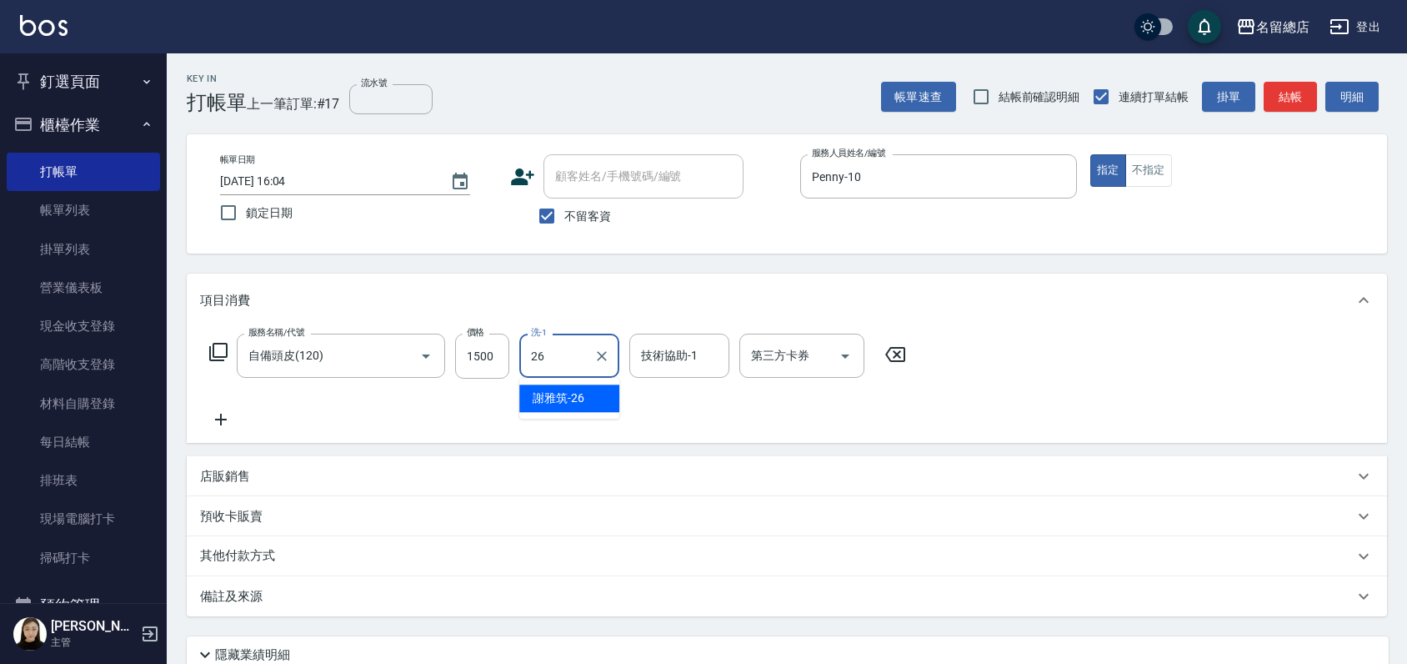
type input "[PERSON_NAME]-26"
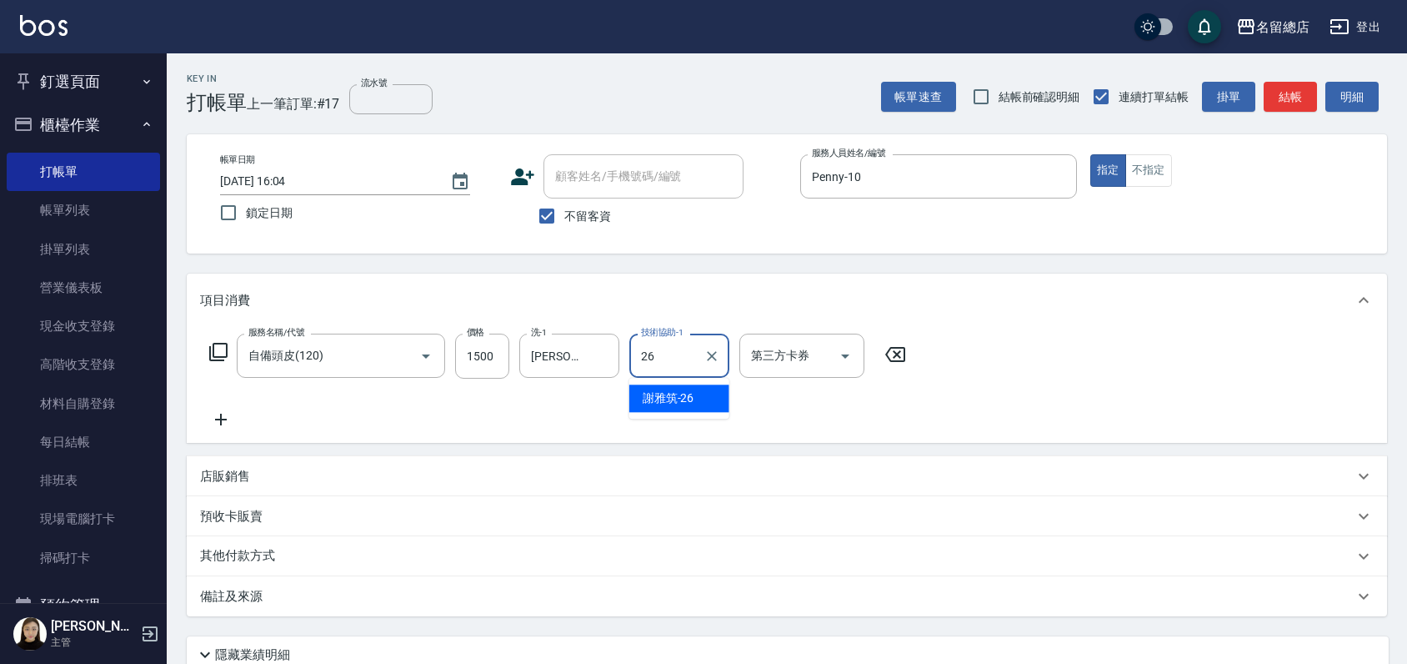
type input "[PERSON_NAME]-26"
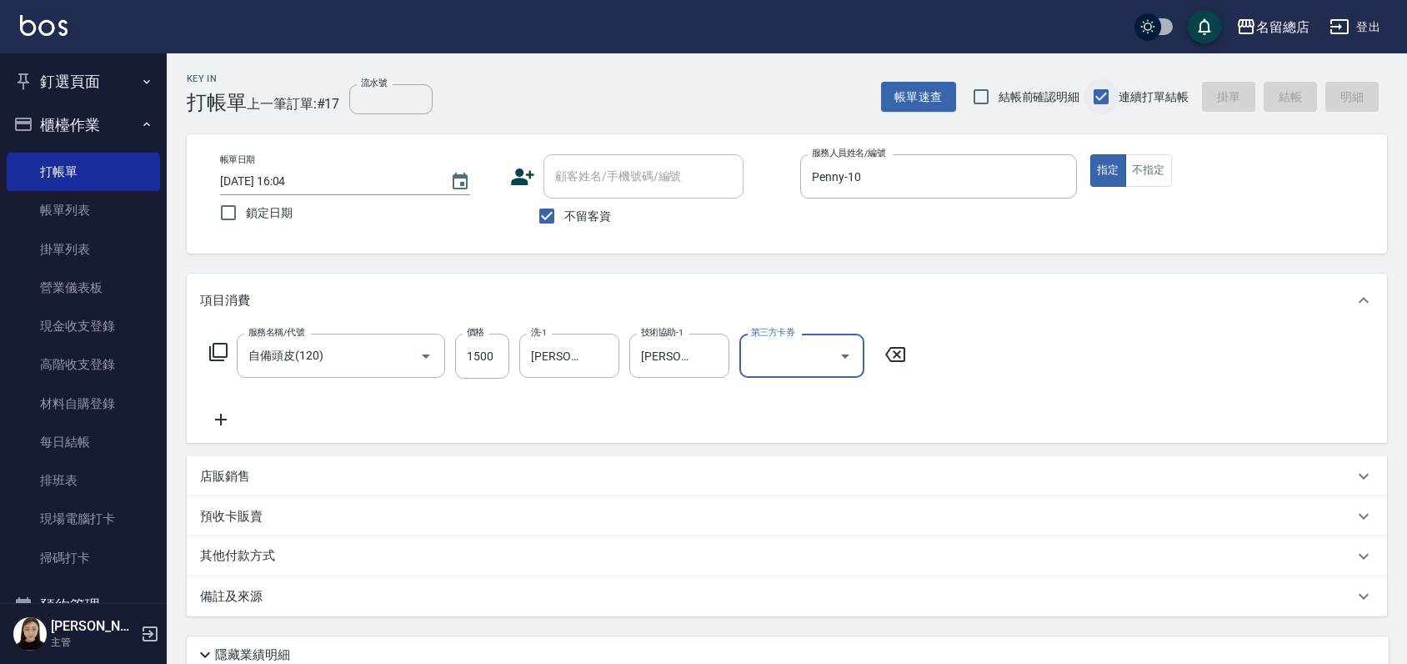
type input "[DATE] 16:05"
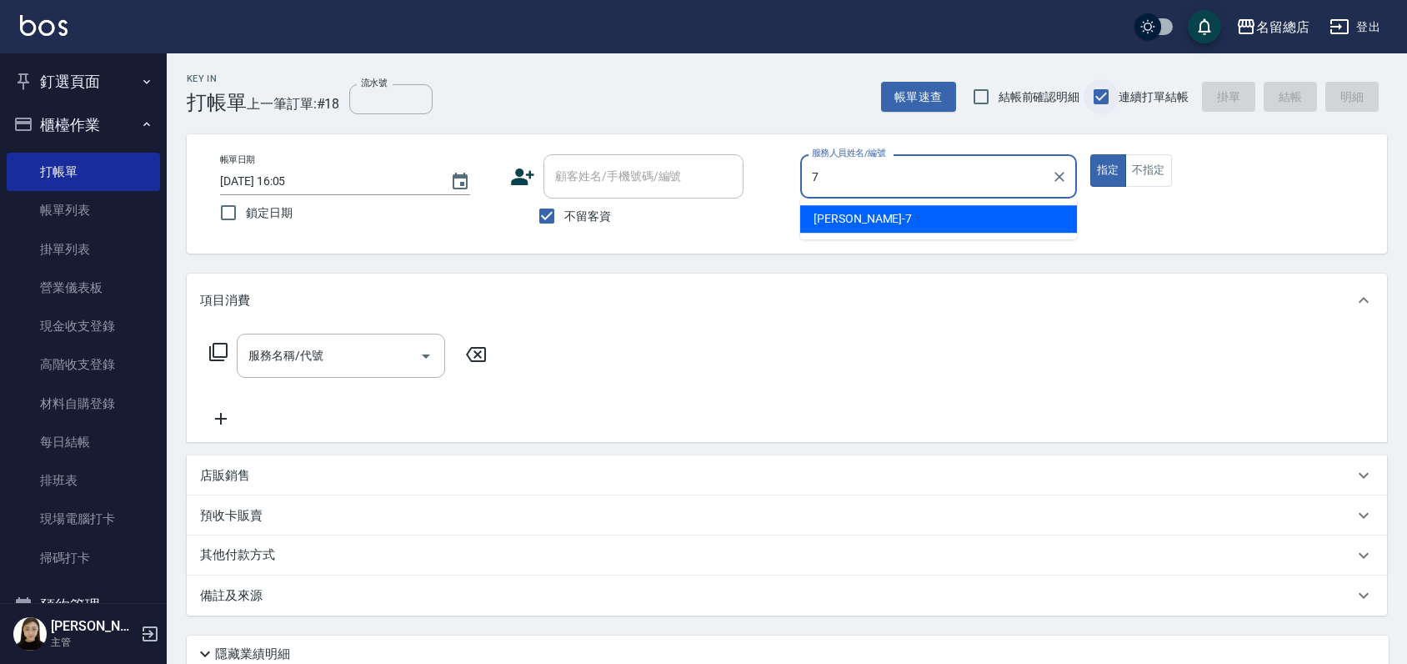
type input "Mick-7"
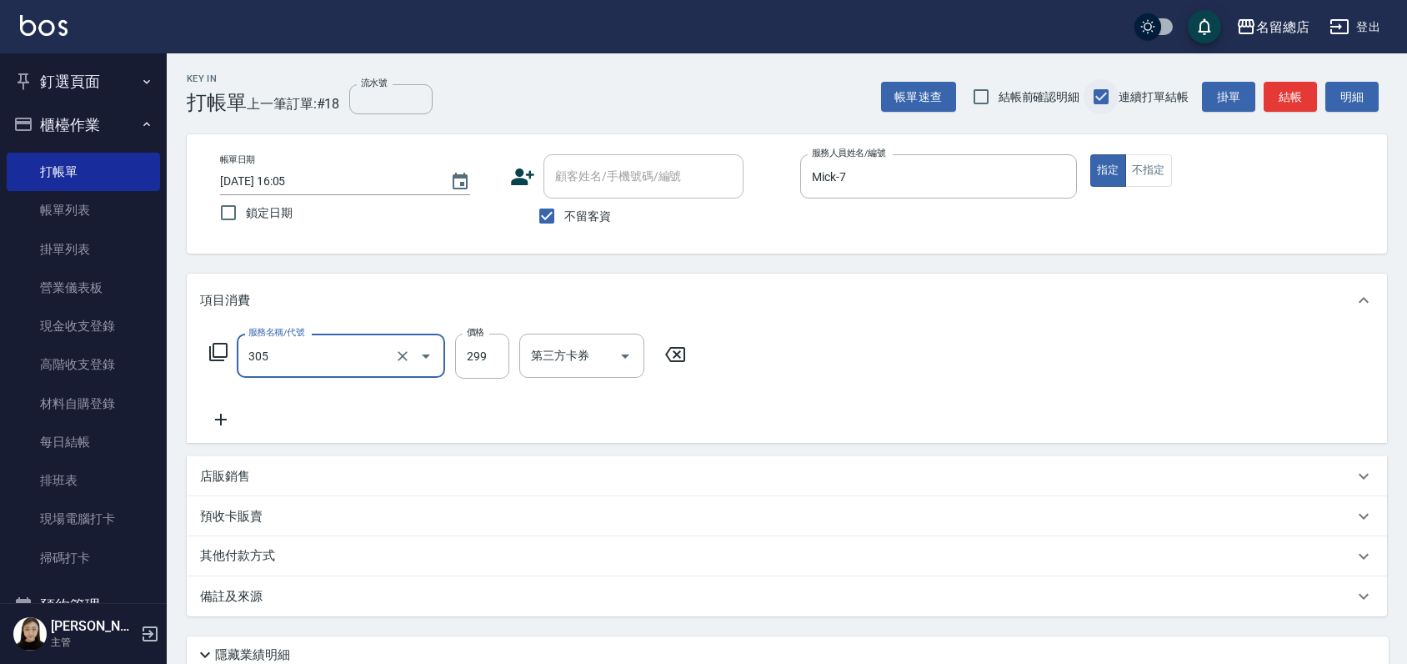
type input "剪髮(305)"
type input "800"
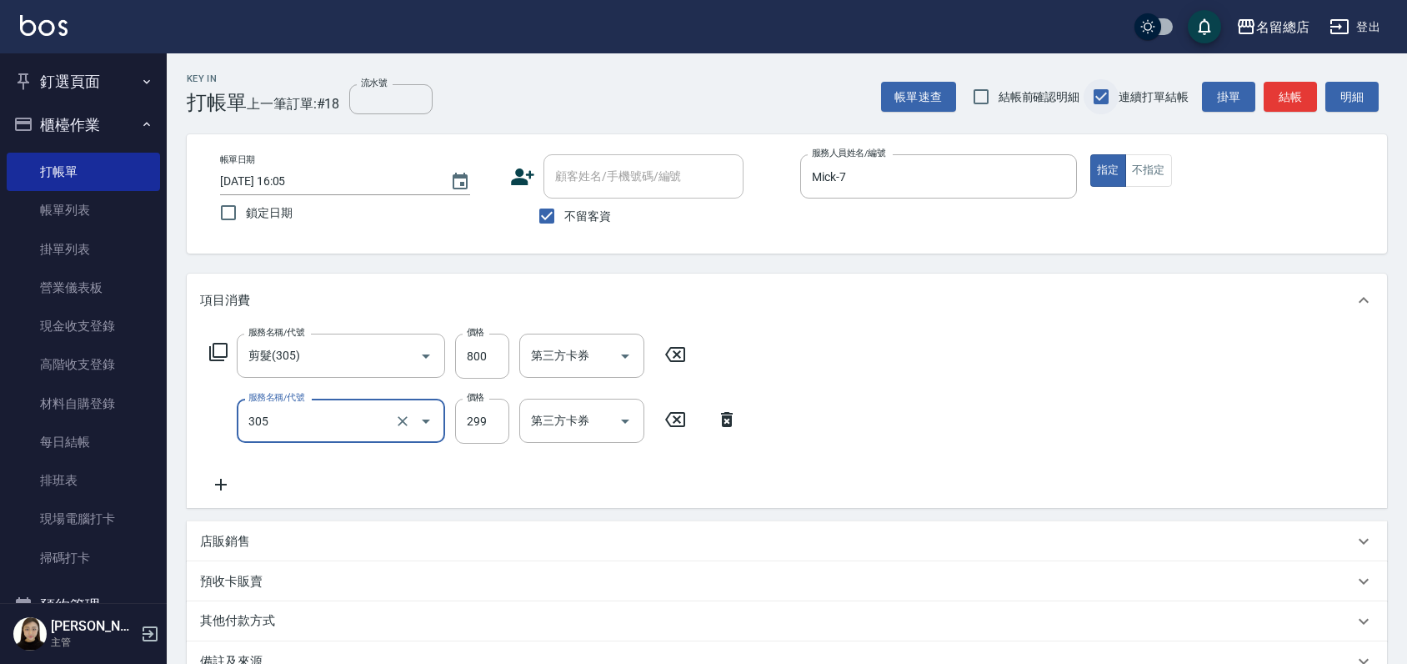
type input "剪髮(305)"
type input "800"
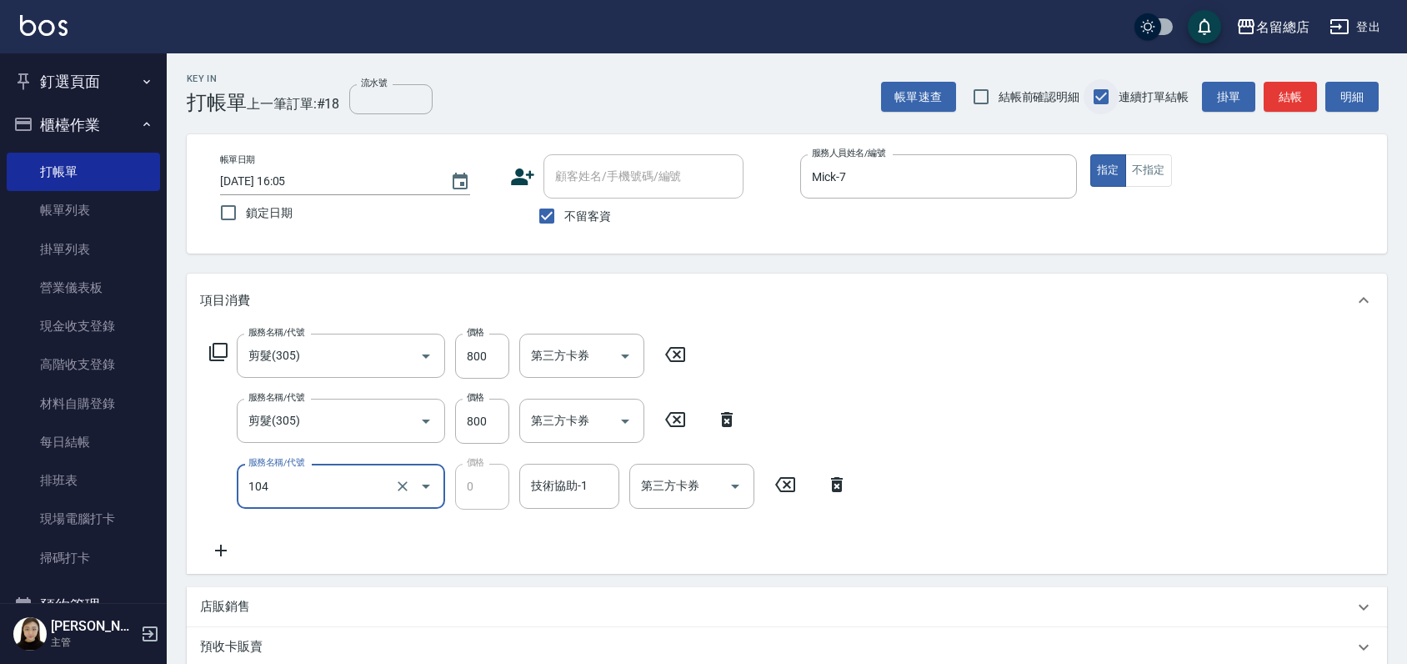
type input "頭皮蓋卡2點(104)"
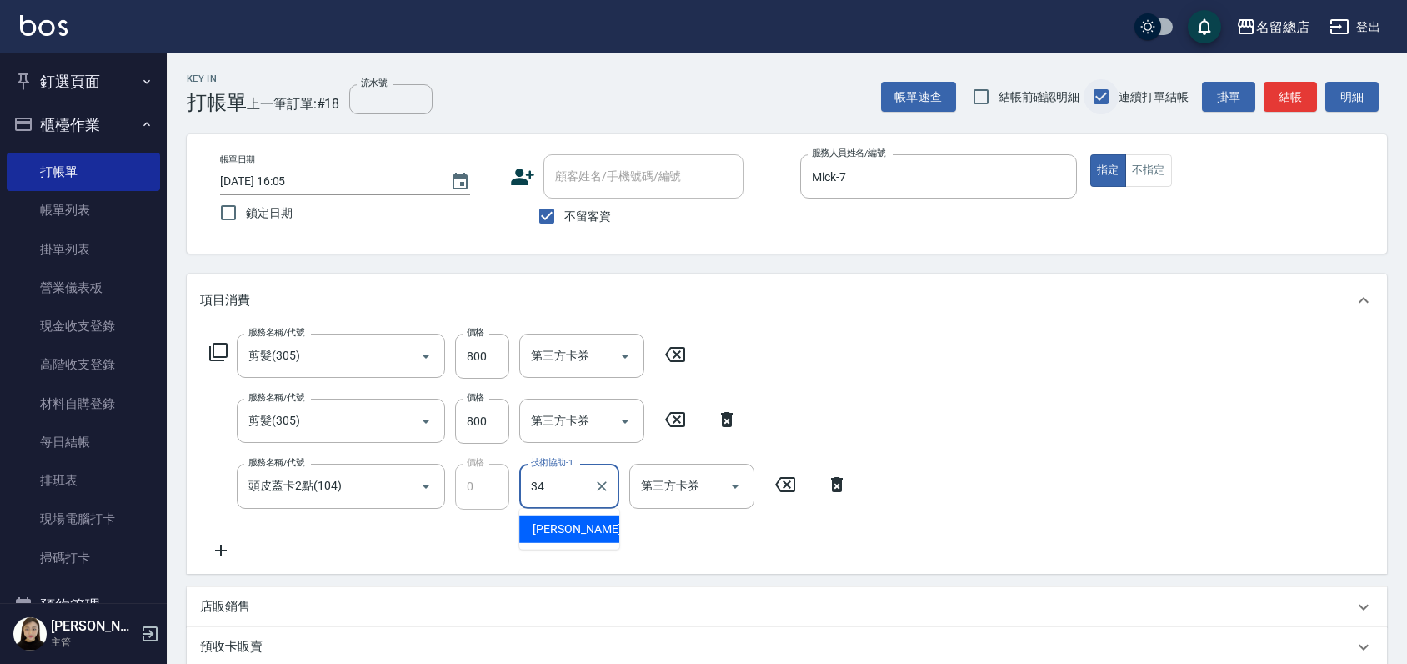
type input "[PERSON_NAME]-34"
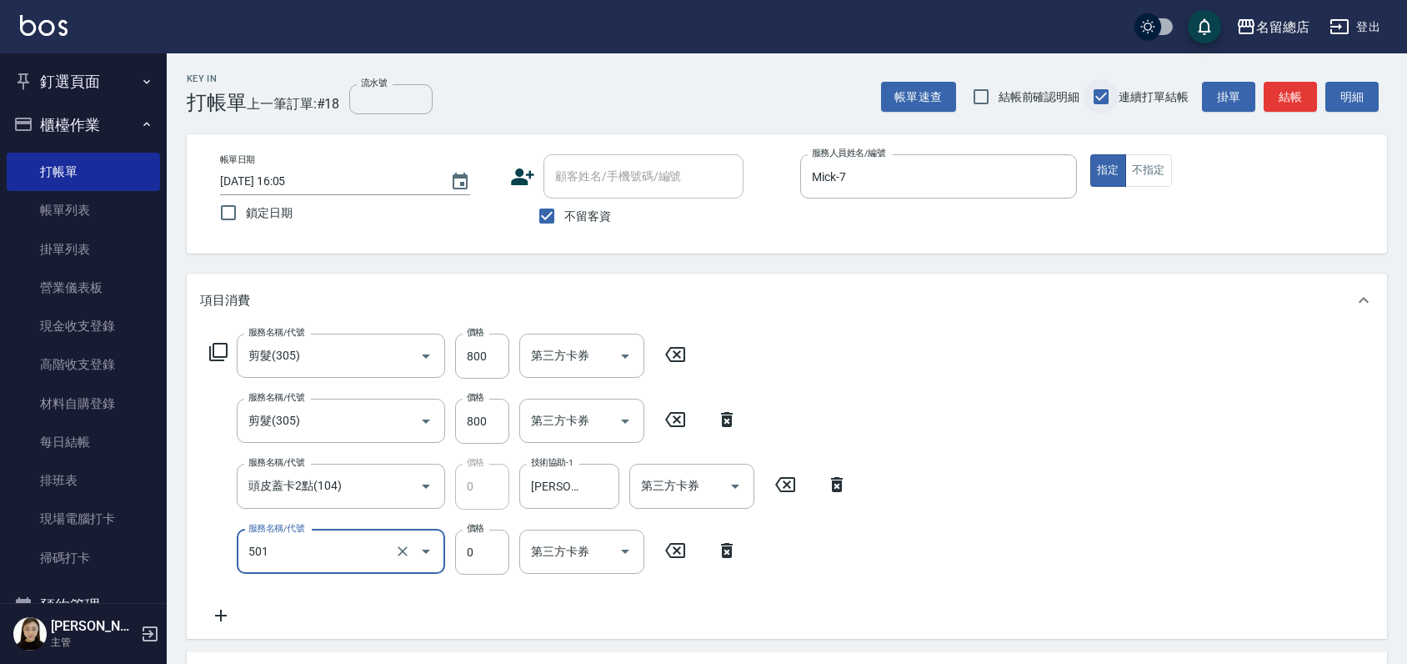
type input "2段蓋卡1300以上(501)"
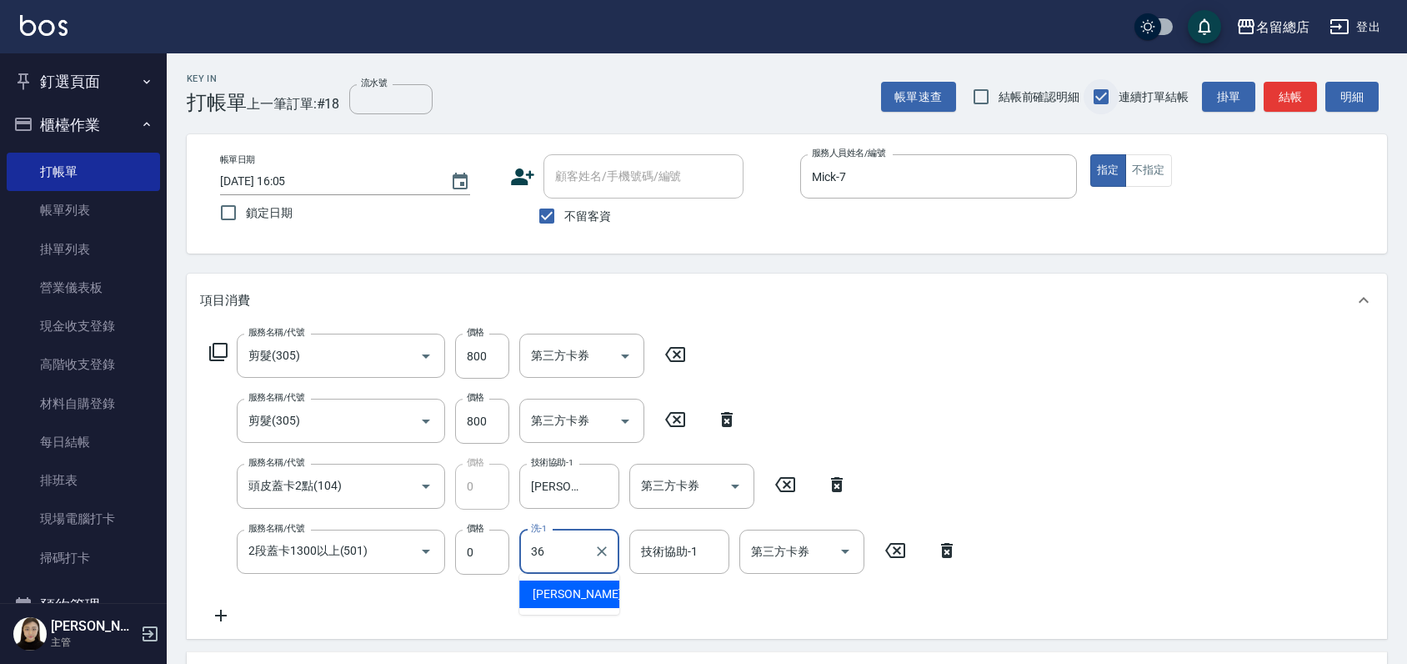
type input "[PERSON_NAME]-36"
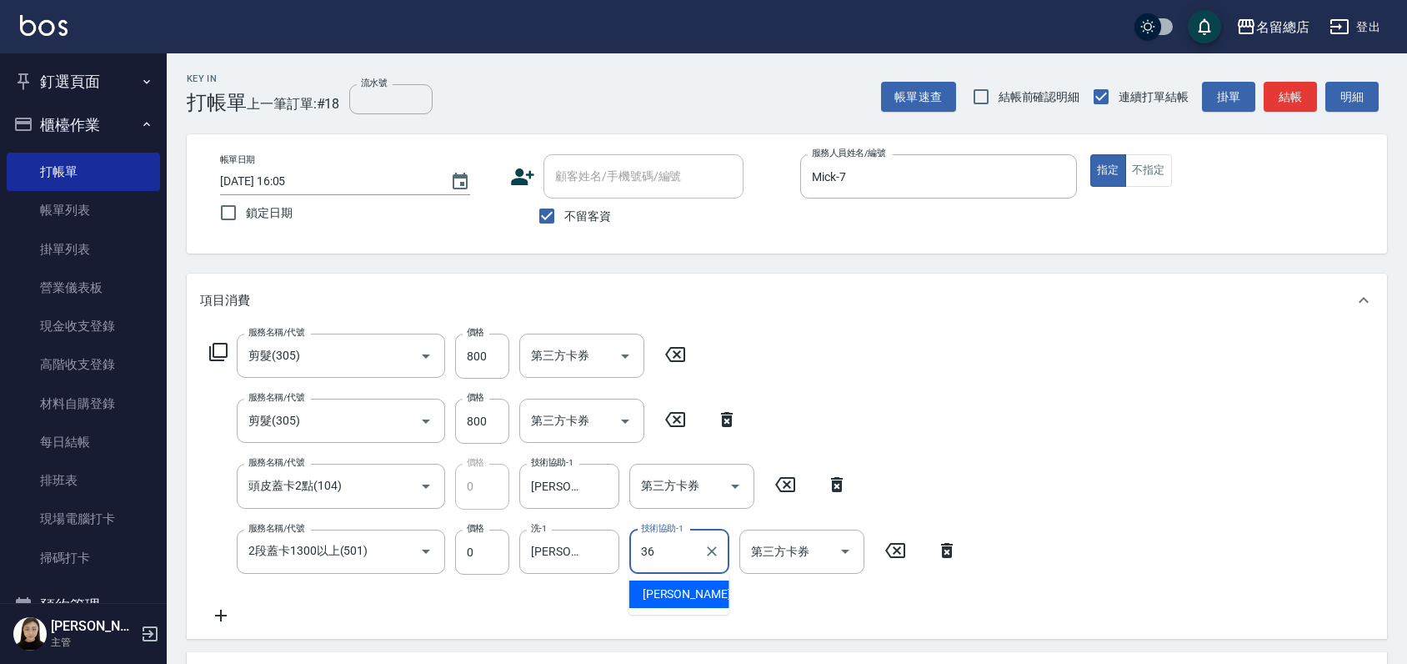
type input "[PERSON_NAME]-36"
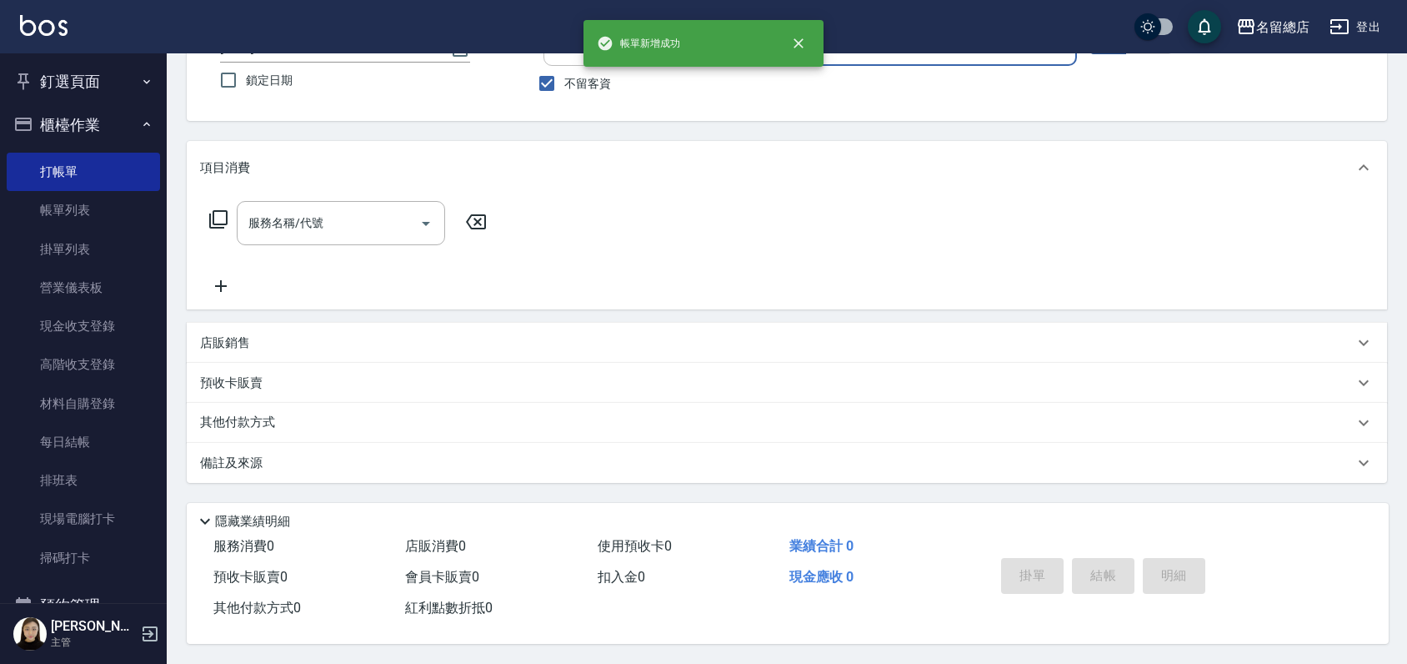
scroll to position [138, 0]
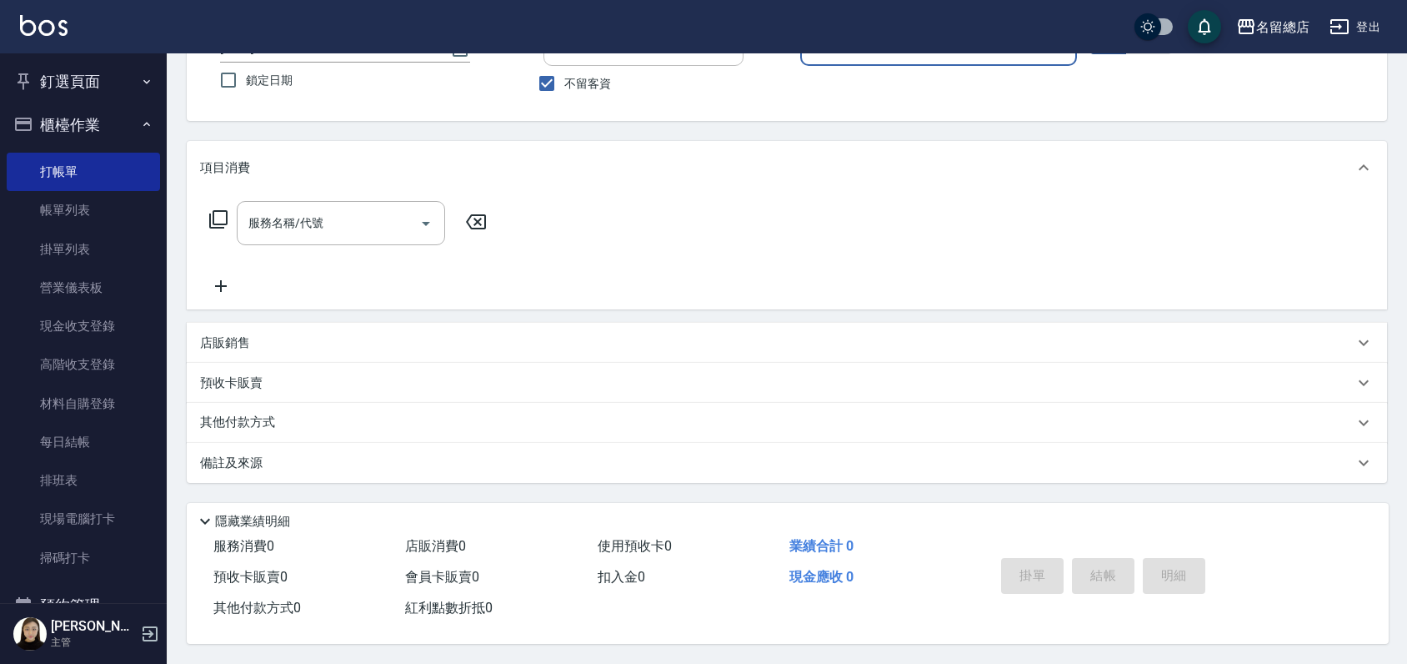
drag, startPoint x: 1013, startPoint y: 356, endPoint x: 1005, endPoint y: 200, distance: 156.1
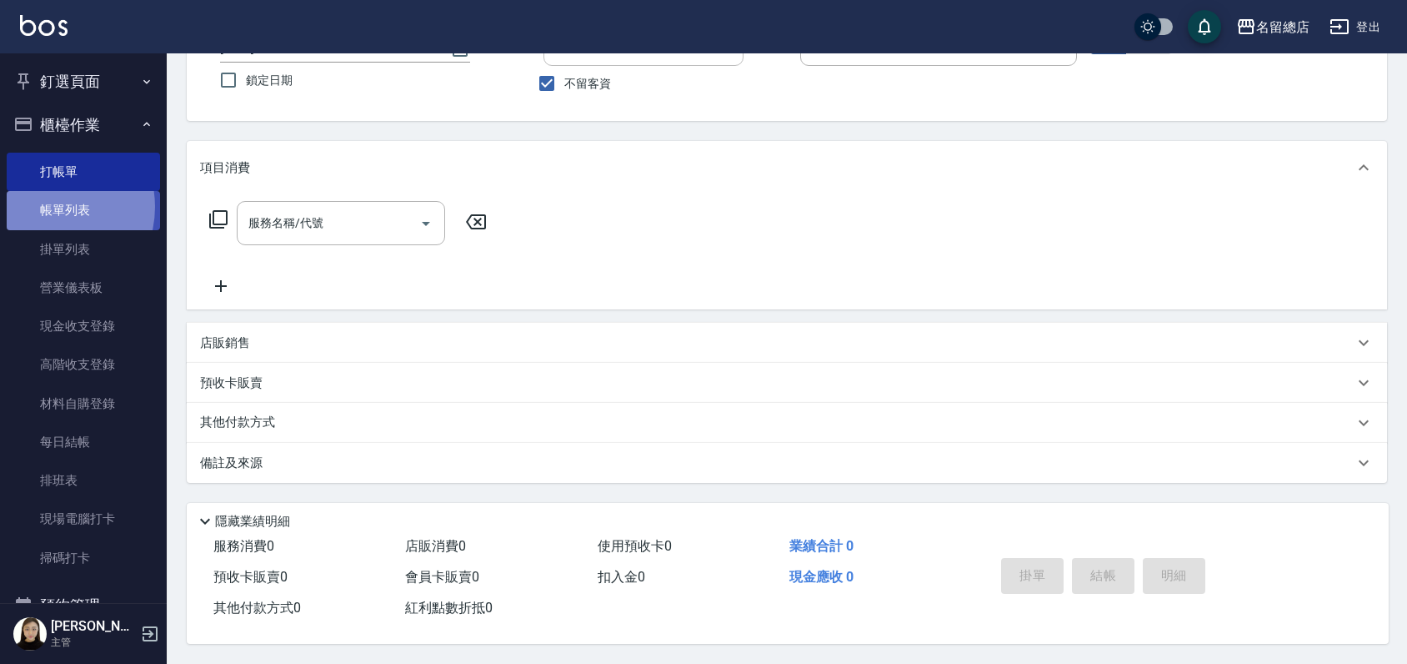
drag, startPoint x: 1005, startPoint y: 200, endPoint x: 47, endPoint y: 208, distance: 957.9
click at [47, 208] on link "帳單列表" at bounding box center [83, 210] width 153 height 38
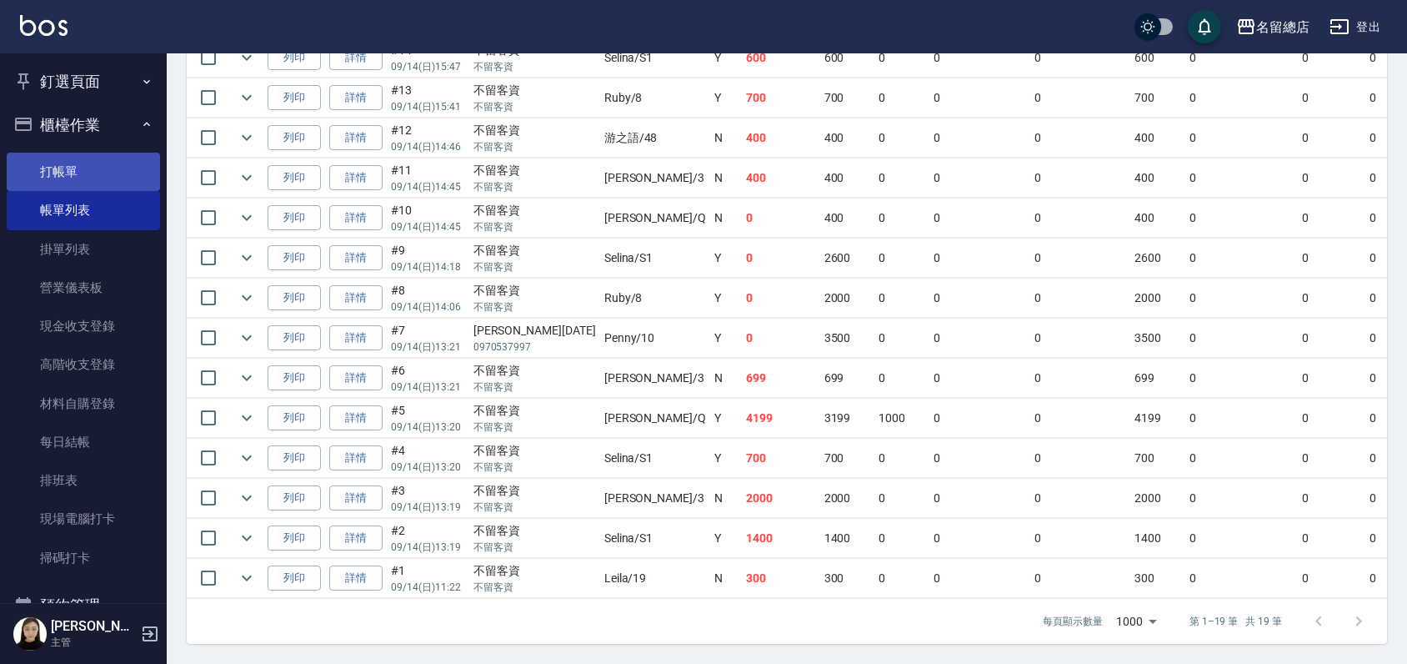
scroll to position [396, 0]
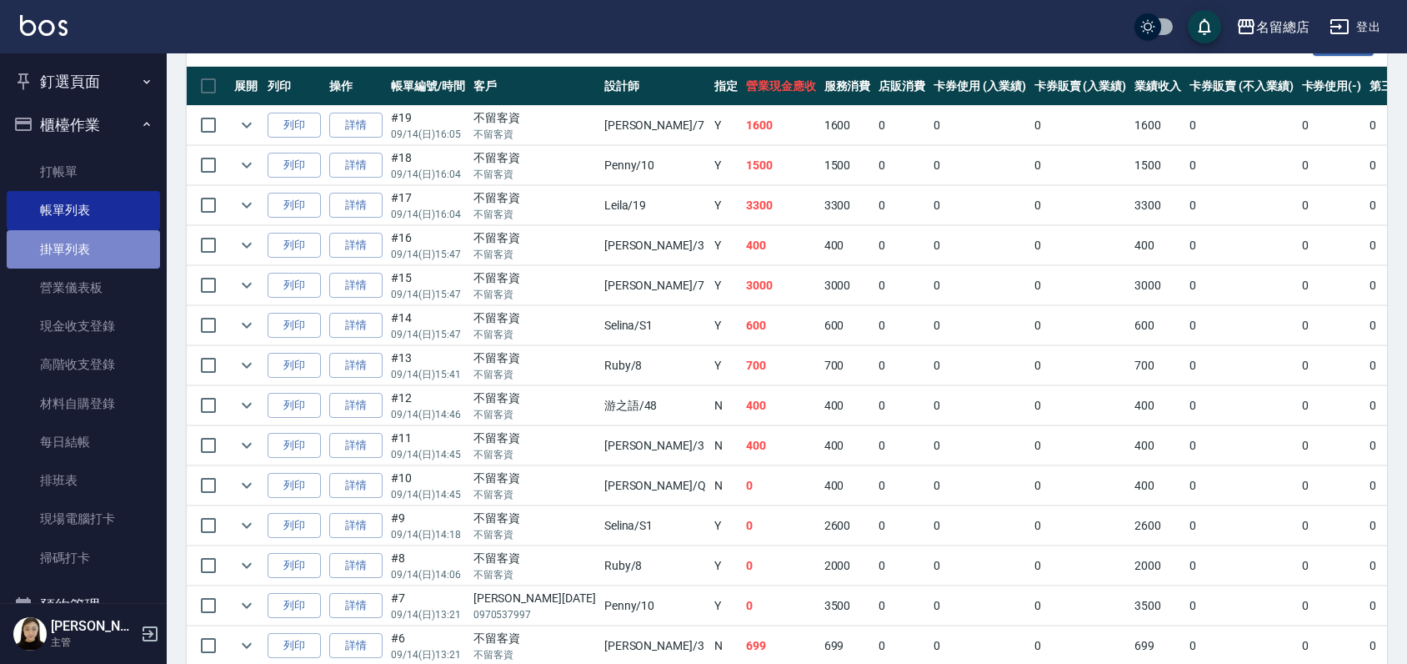
click at [103, 238] on link "掛單列表" at bounding box center [83, 249] width 153 height 38
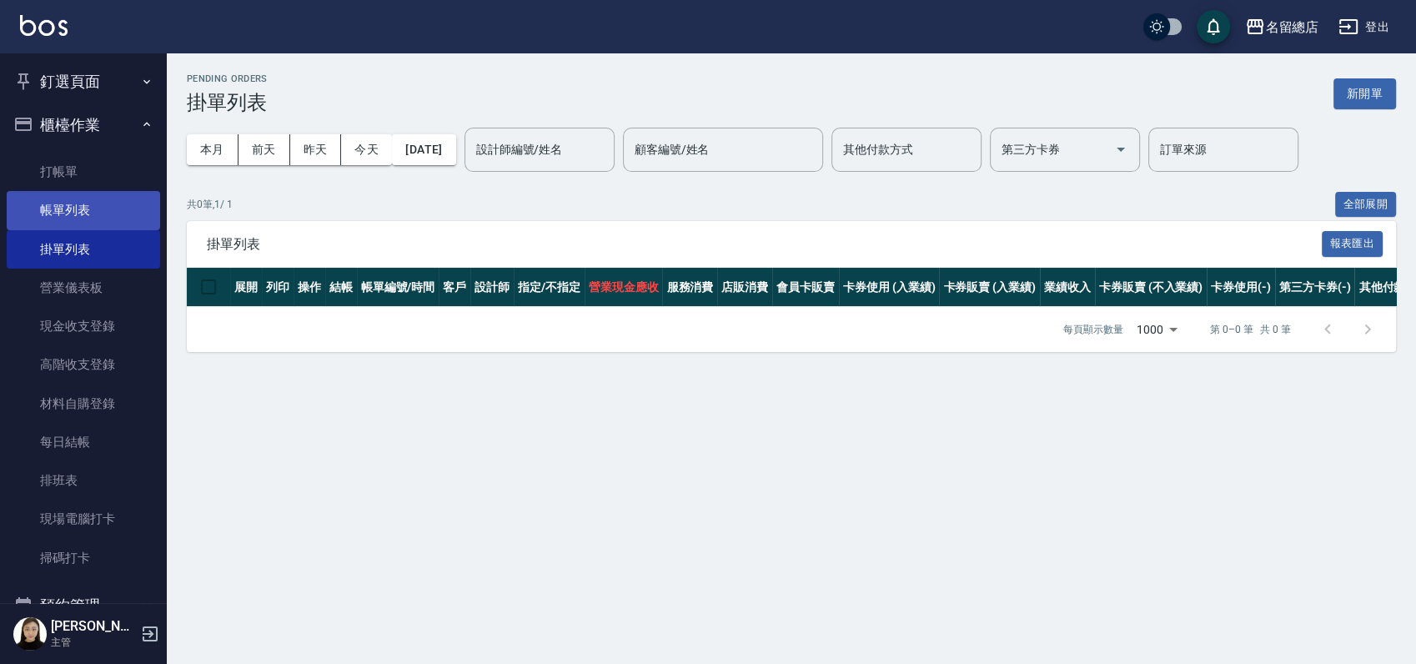
click at [96, 207] on link "帳單列表" at bounding box center [83, 210] width 153 height 38
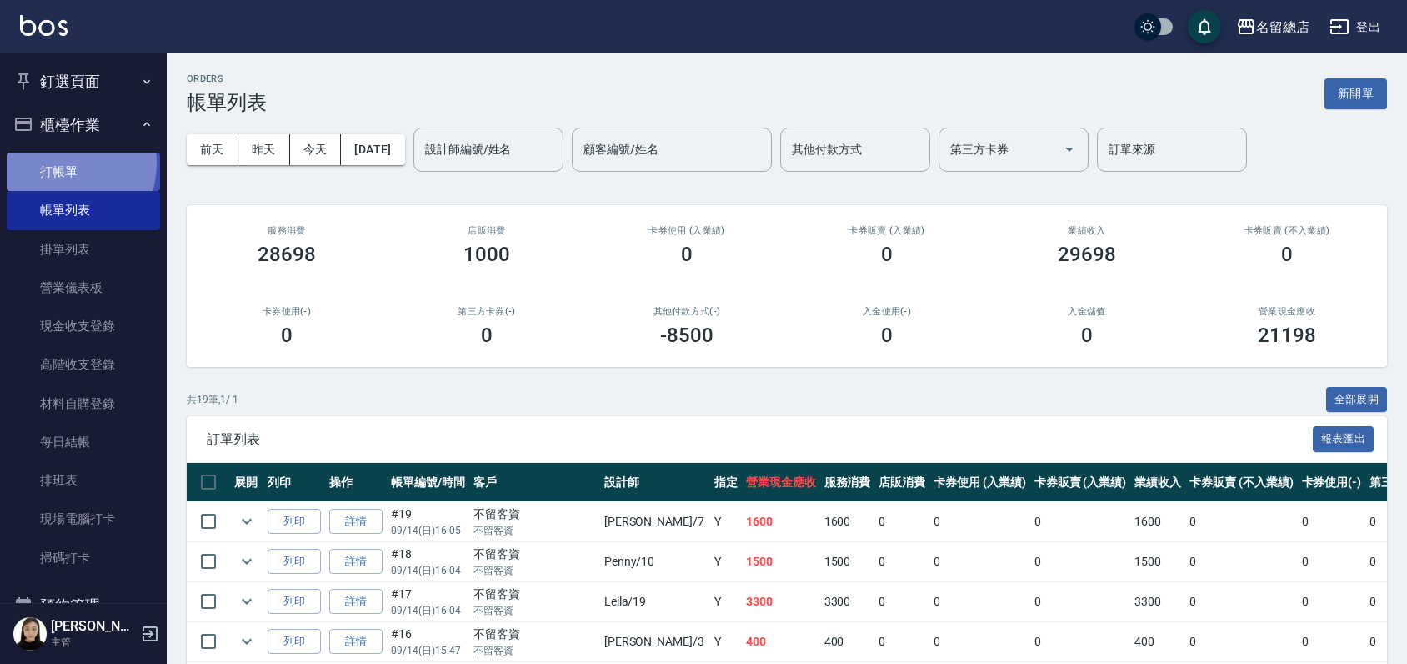
click at [62, 163] on link "打帳單" at bounding box center [83, 172] width 153 height 38
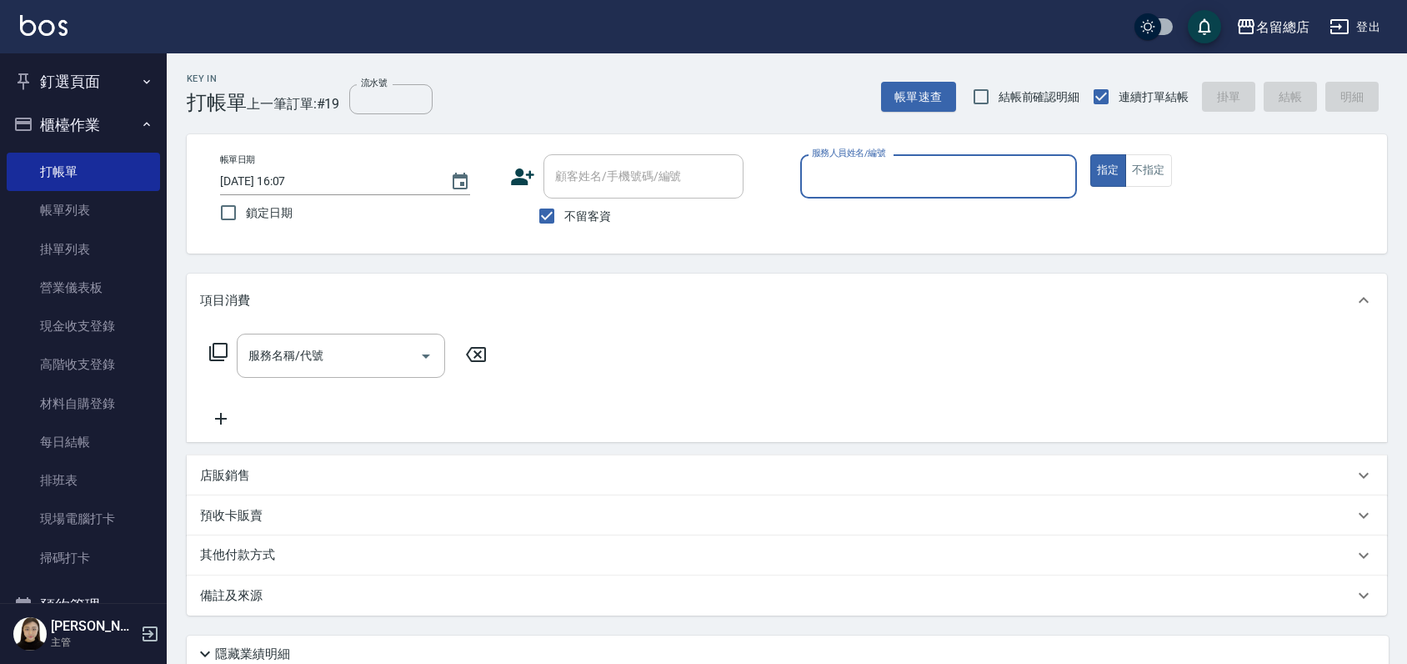
click at [78, 73] on button "釘選頁面" at bounding box center [83, 81] width 153 height 43
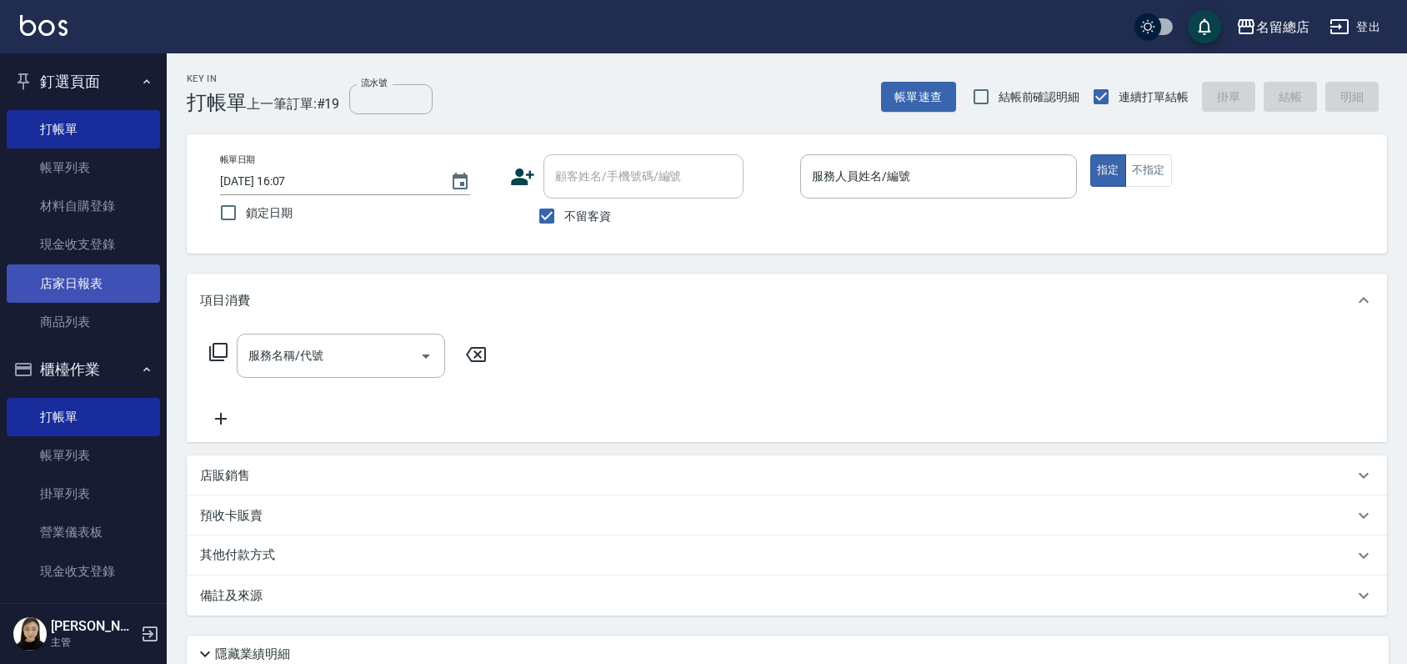
click at [82, 285] on link "店家日報表" at bounding box center [83, 283] width 153 height 38
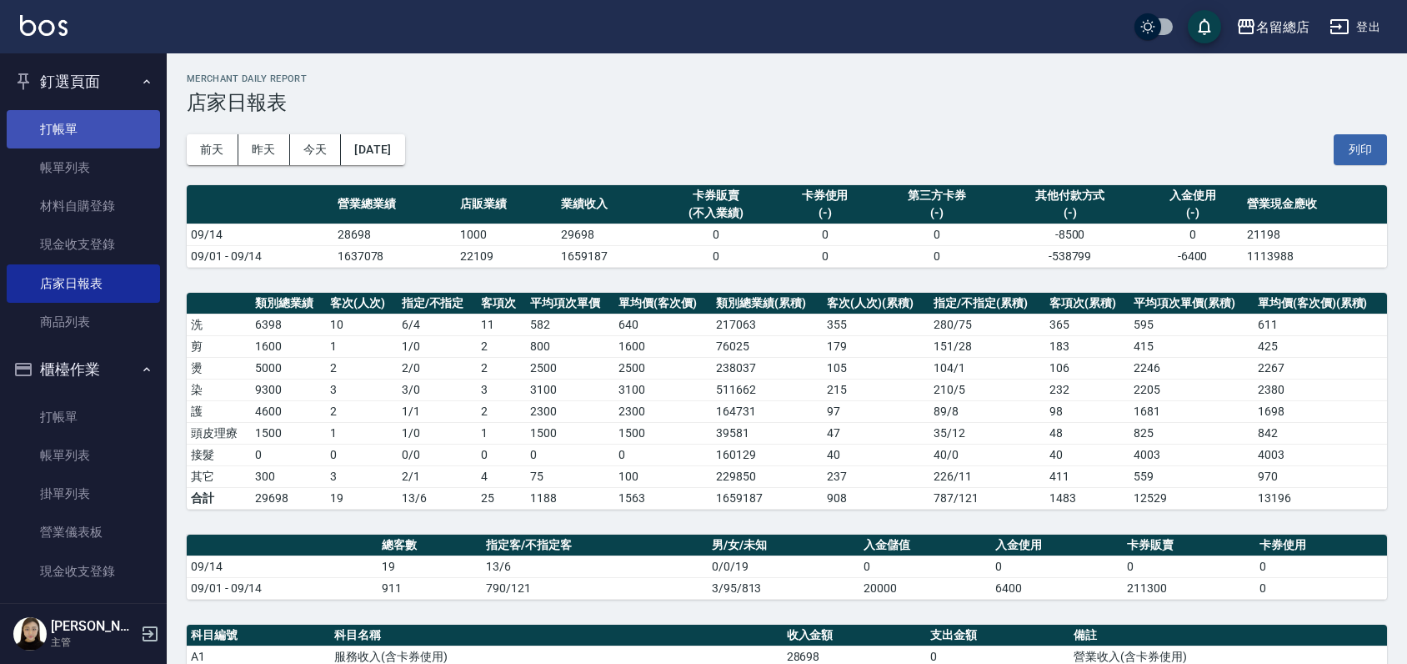
click at [73, 133] on link "打帳單" at bounding box center [83, 129] width 153 height 38
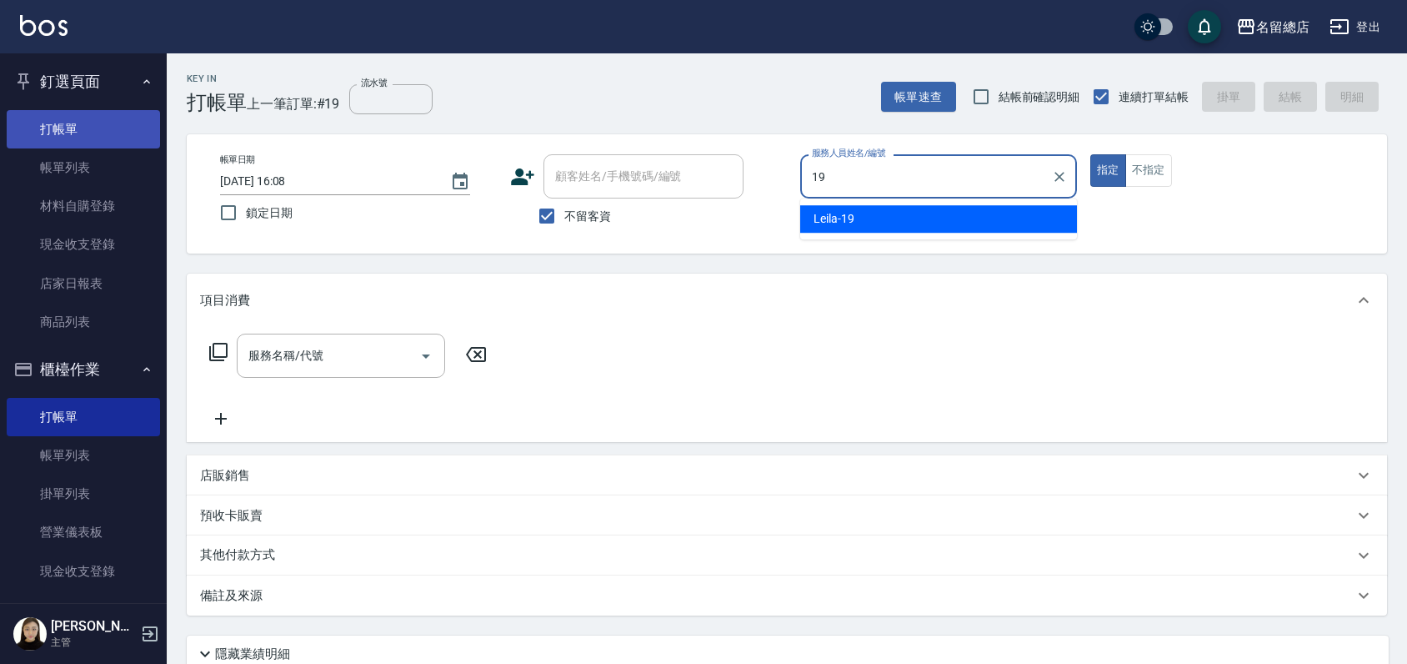
type input "Leila-19"
type button "true"
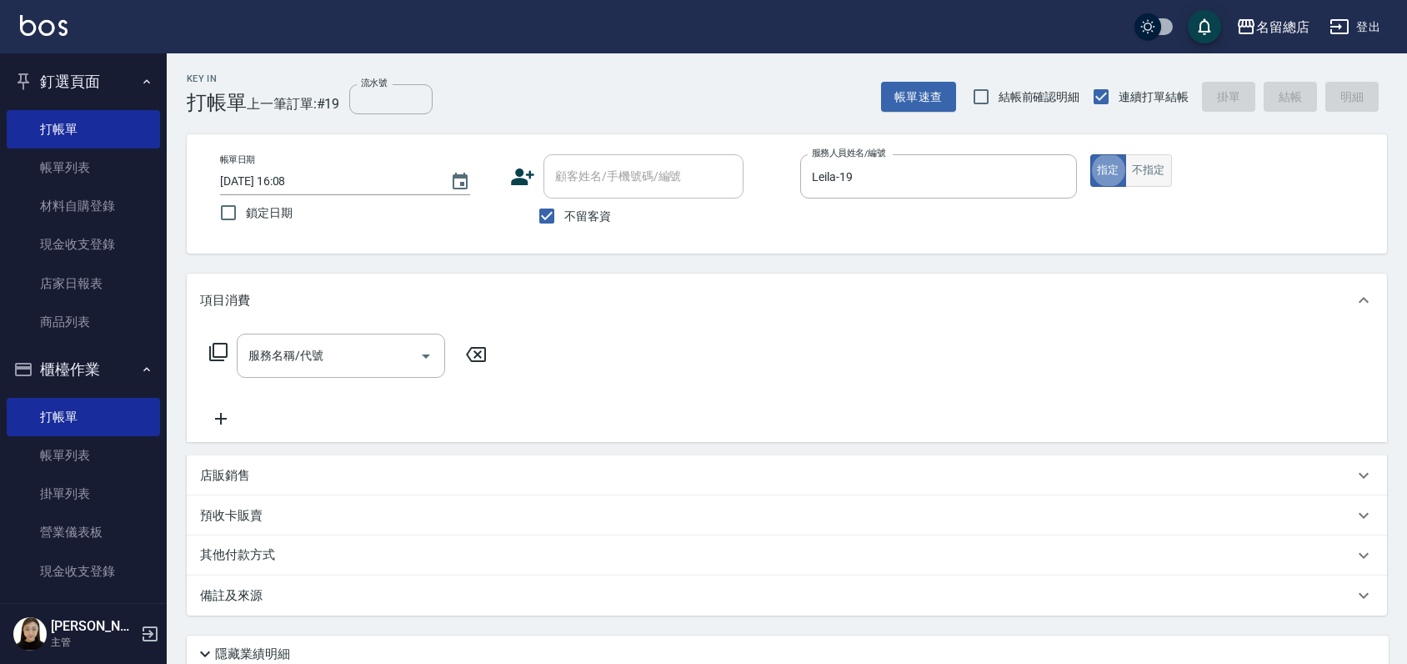
click at [1167, 166] on button "不指定" at bounding box center [1148, 170] width 47 height 33
type button "false"
type input "6"
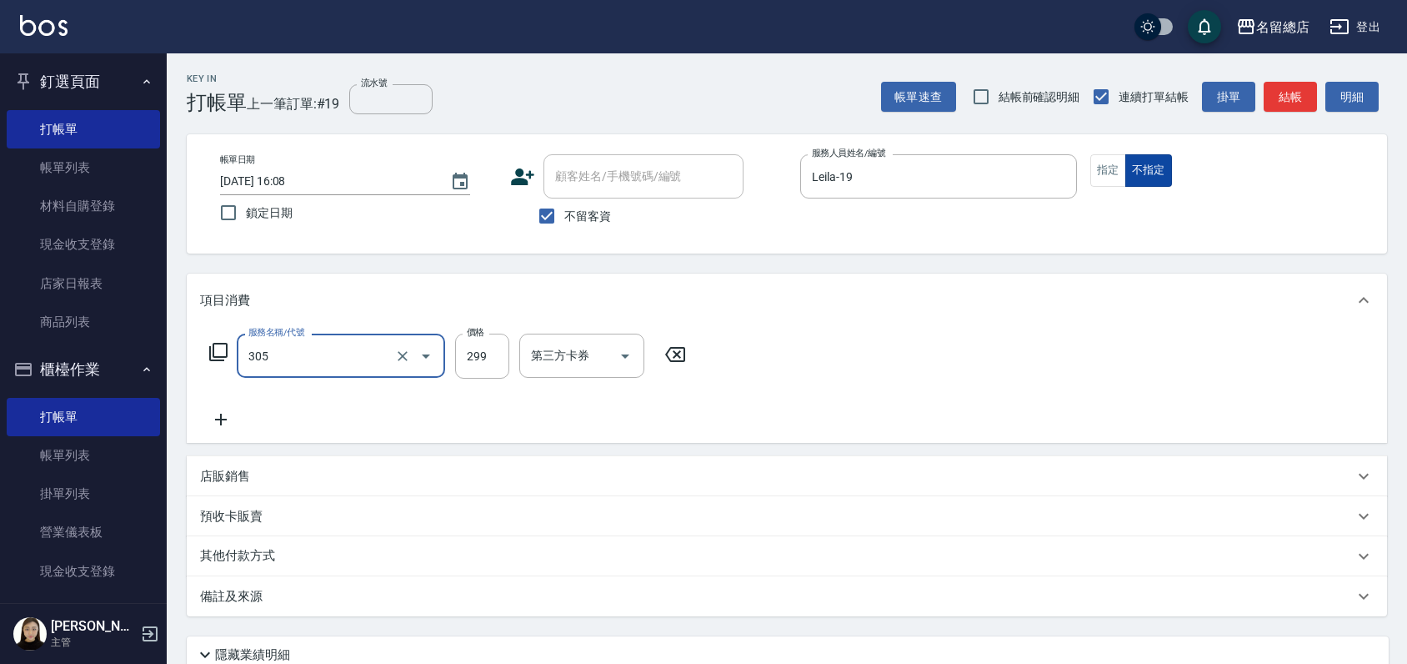
type input "剪髮(305)"
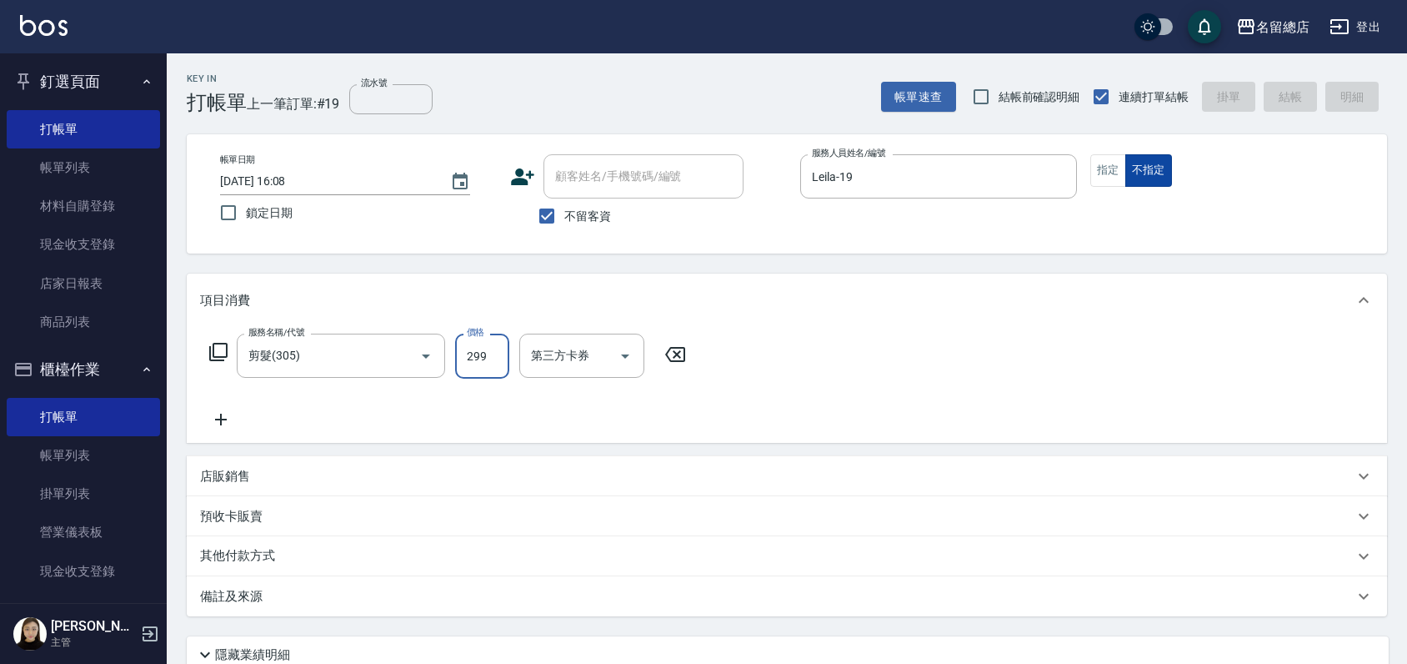
type input "[DATE] 16:12"
